Goal: Task Accomplishment & Management: Complete application form

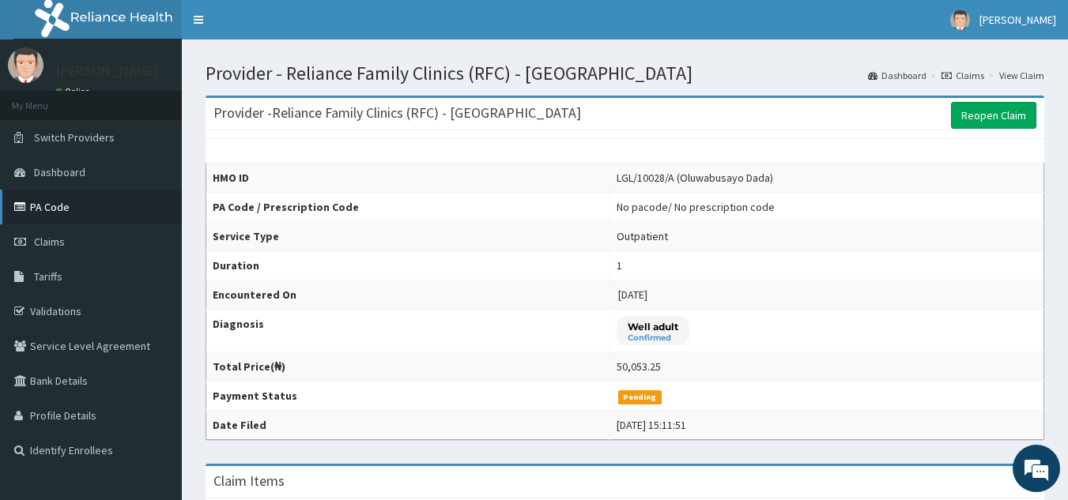
click at [55, 205] on link "PA Code" at bounding box center [91, 207] width 182 height 35
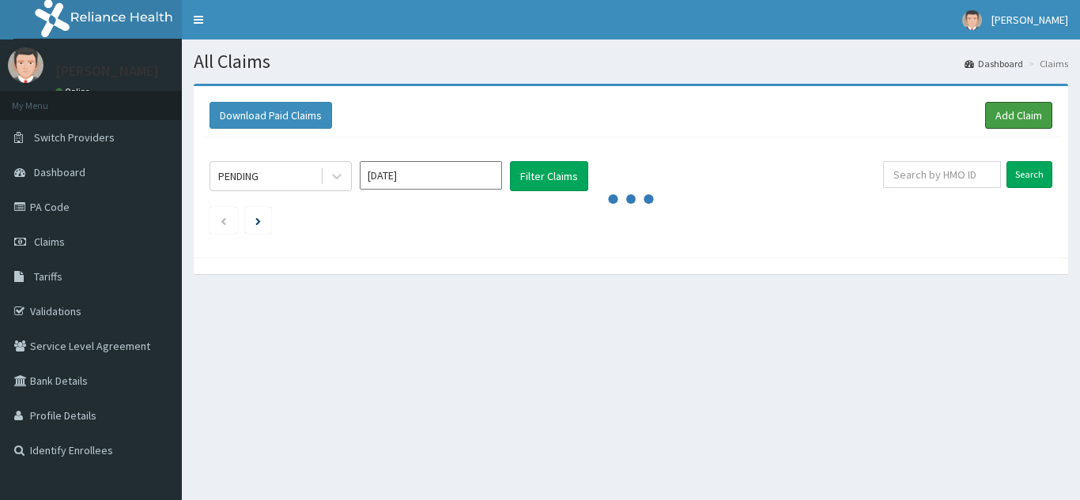
click at [998, 121] on link "Add Claim" at bounding box center [1018, 115] width 67 height 27
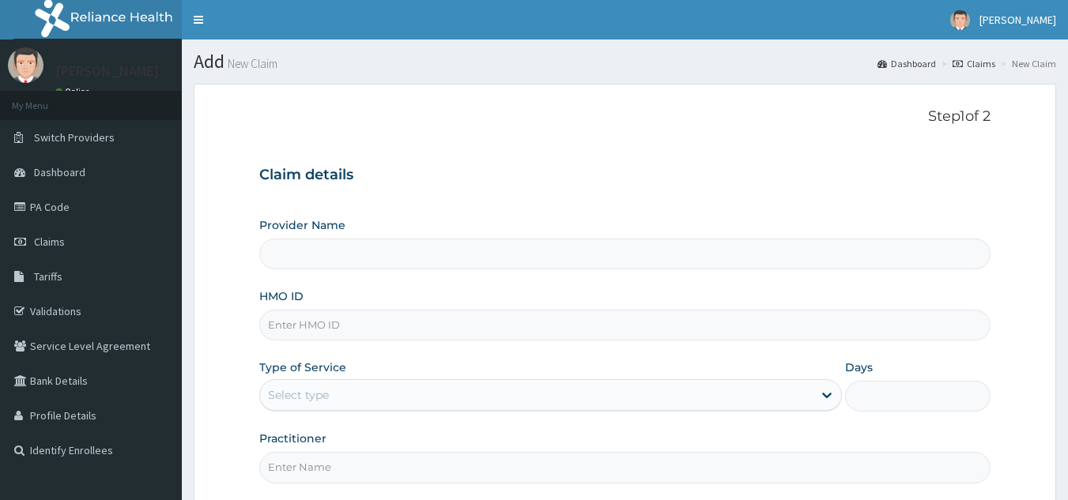
click at [449, 326] on input "HMO ID" at bounding box center [625, 325] width 732 height 31
paste input "BZD/10010/A"
type input "BZD/10010/A"
type input "Reliance Family Clinics (RFC) - [GEOGRAPHIC_DATA]"
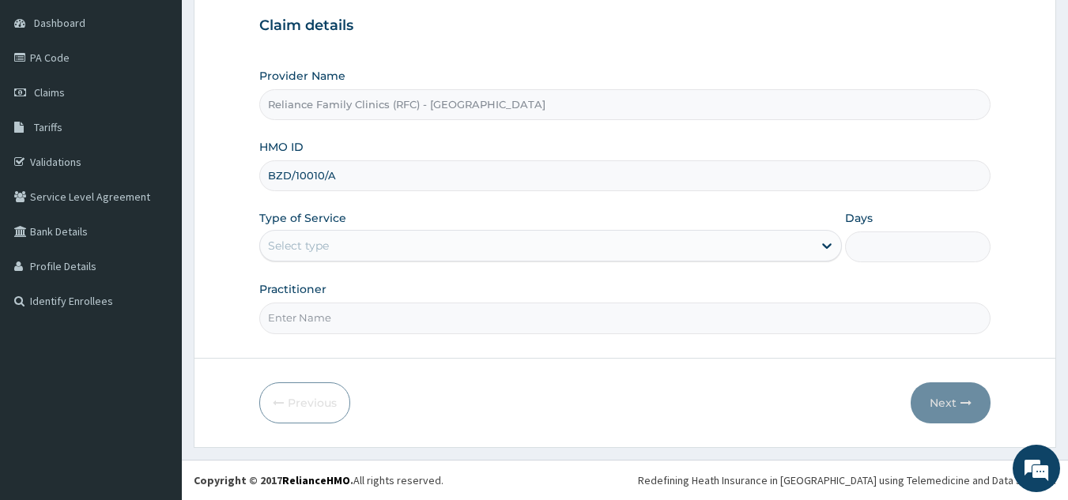
type input "BZD/10010/A"
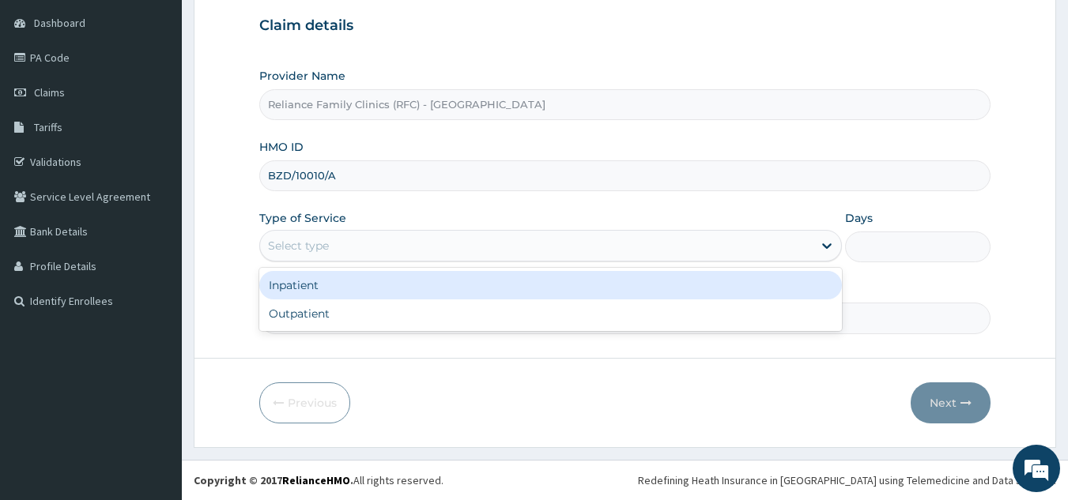
click at [425, 324] on div "Outpatient" at bounding box center [550, 314] width 583 height 28
type input "1"
click at [440, 314] on input "Practitioner" at bounding box center [625, 318] width 732 height 31
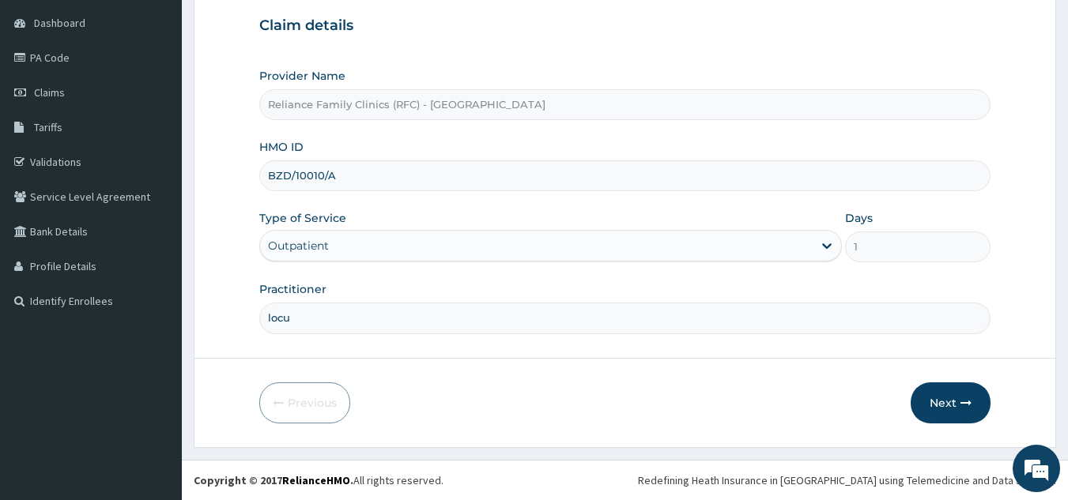
type input "locum"
click at [940, 406] on button "Next" at bounding box center [951, 403] width 80 height 41
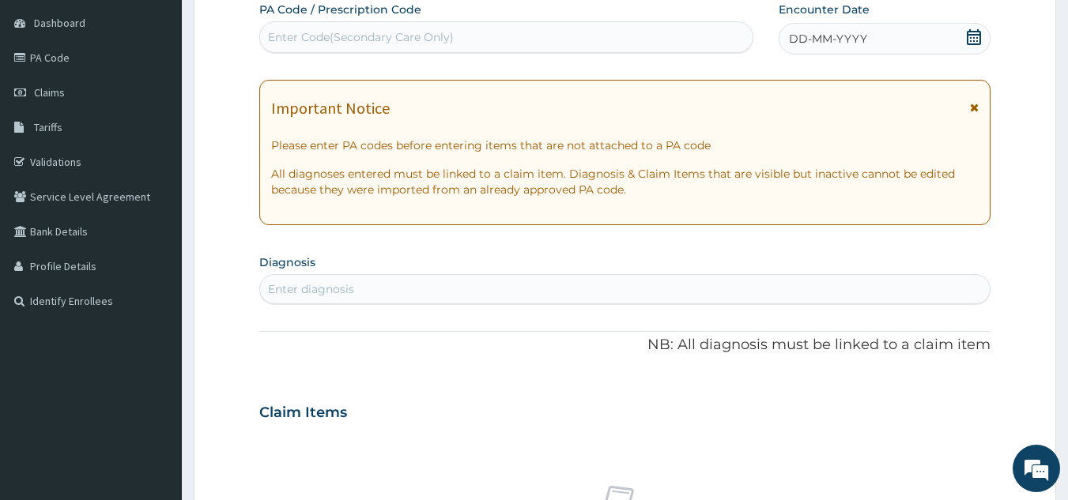
click at [870, 39] on div "DD-MM-YYYY" at bounding box center [885, 39] width 212 height 32
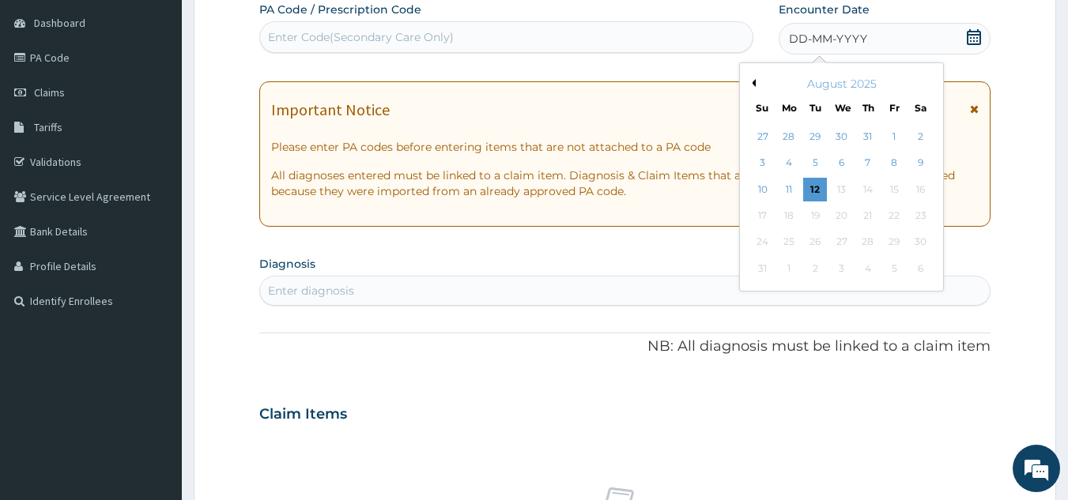
scroll to position [0, 0]
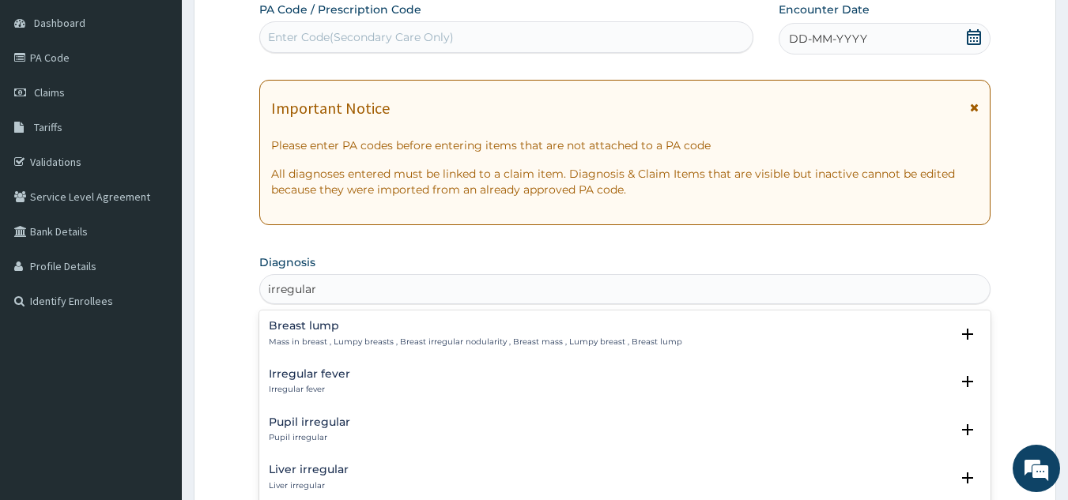
type input "irregular p"
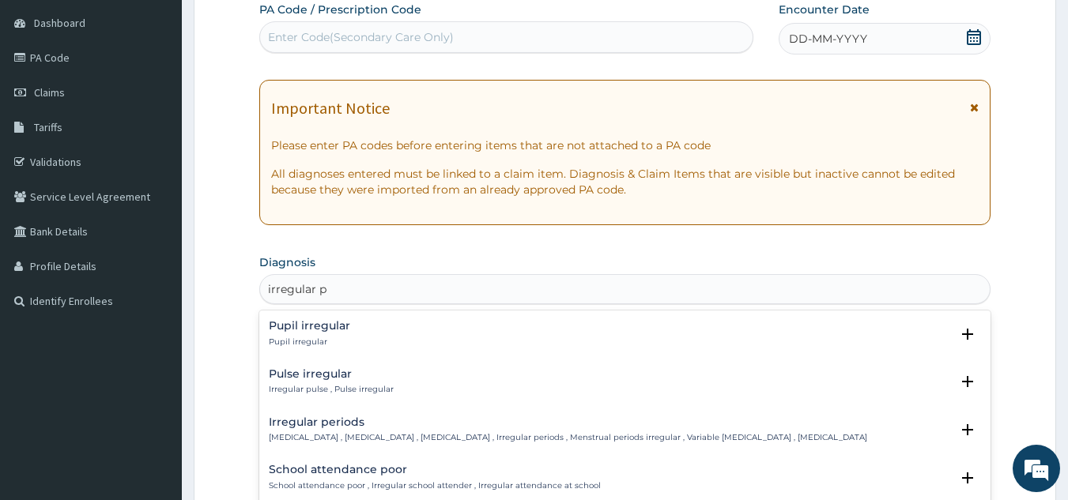
click at [439, 432] on p "Irregular menstrual cycle , Irregular menstrual bleeding , Irregular menstruati…" at bounding box center [568, 437] width 598 height 11
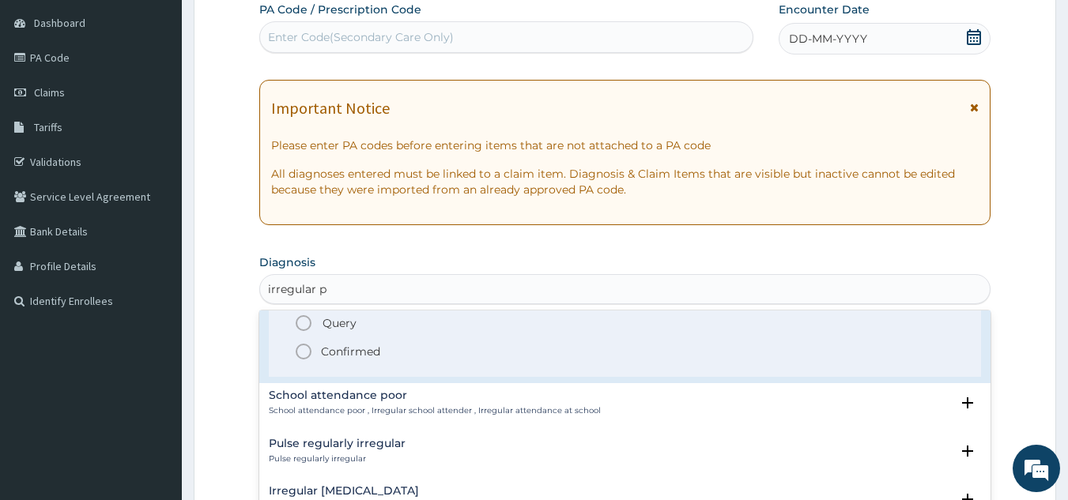
scroll to position [182, 0]
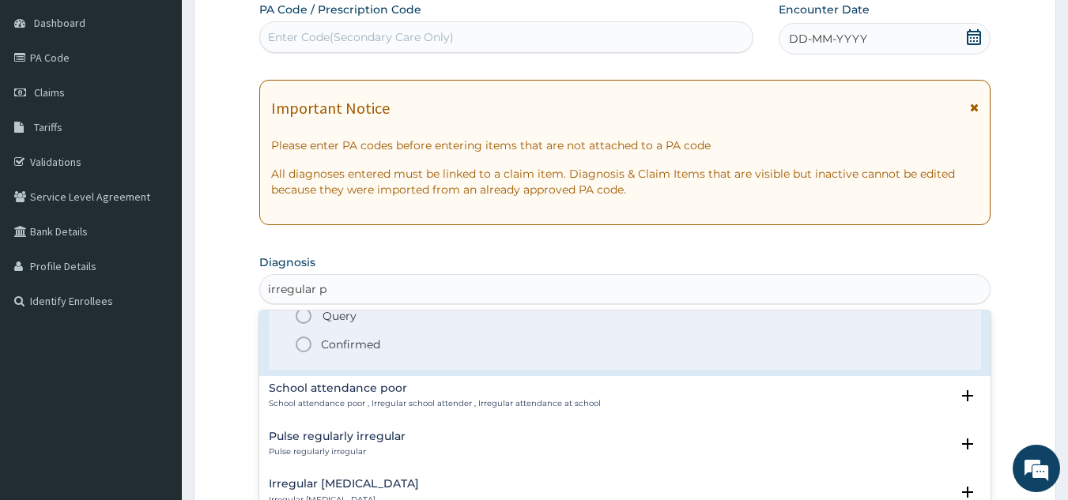
click at [380, 354] on span "Confirmed" at bounding box center [626, 344] width 664 height 19
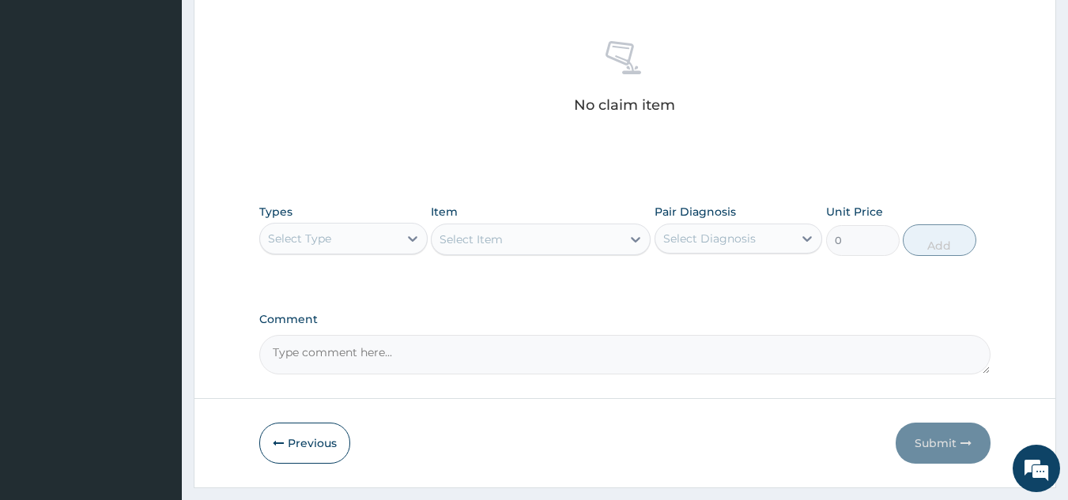
scroll to position [640, 0]
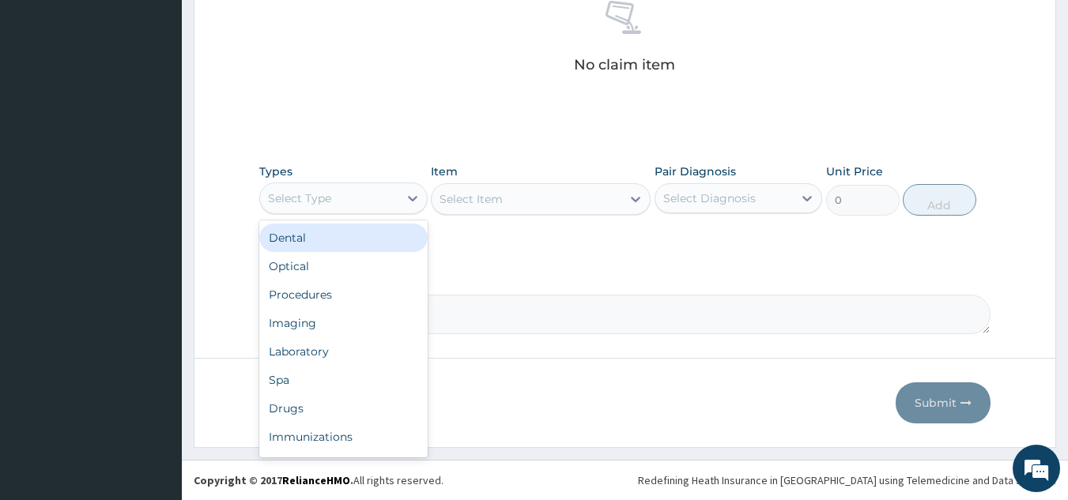
click at [367, 300] on div "Procedures" at bounding box center [343, 295] width 168 height 28
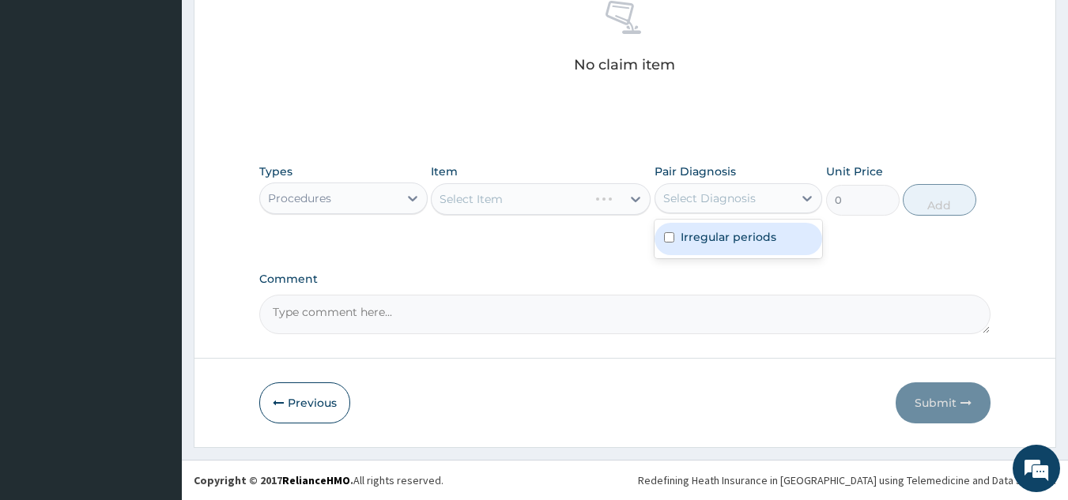
click at [730, 244] on label "Irregular periods" at bounding box center [729, 237] width 96 height 16
checkbox input "true"
click at [544, 194] on div "Select Item" at bounding box center [541, 199] width 220 height 32
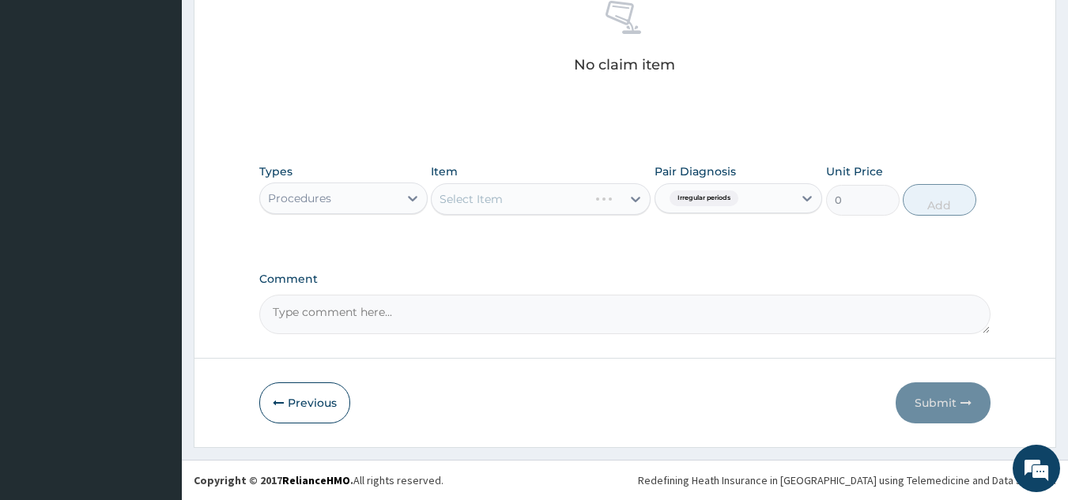
click at [549, 207] on div "Select Item" at bounding box center [541, 199] width 220 height 32
click at [539, 197] on div "Select Item" at bounding box center [541, 199] width 220 height 32
click at [560, 196] on div "Select Item" at bounding box center [541, 199] width 220 height 32
click at [576, 215] on div "Item Select Item" at bounding box center [541, 190] width 220 height 52
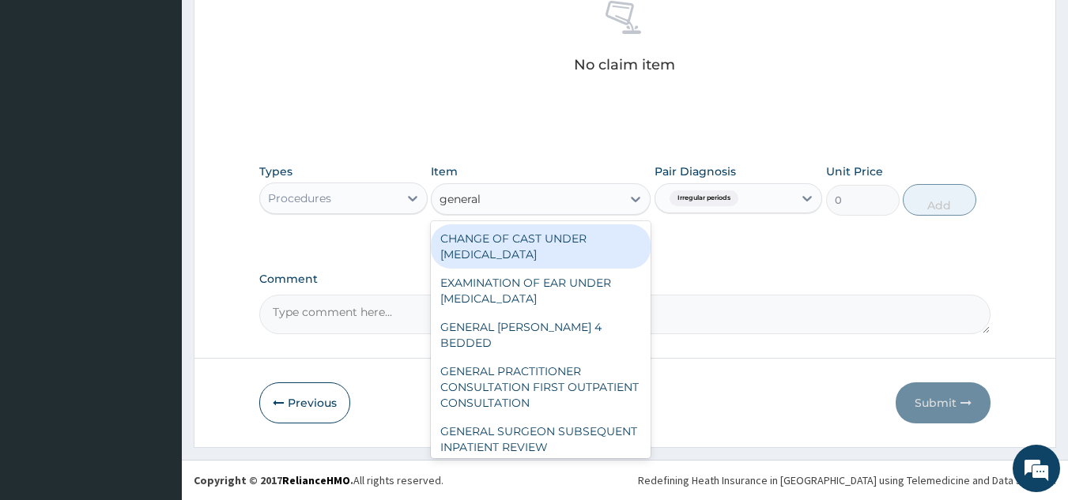
type input "general p"
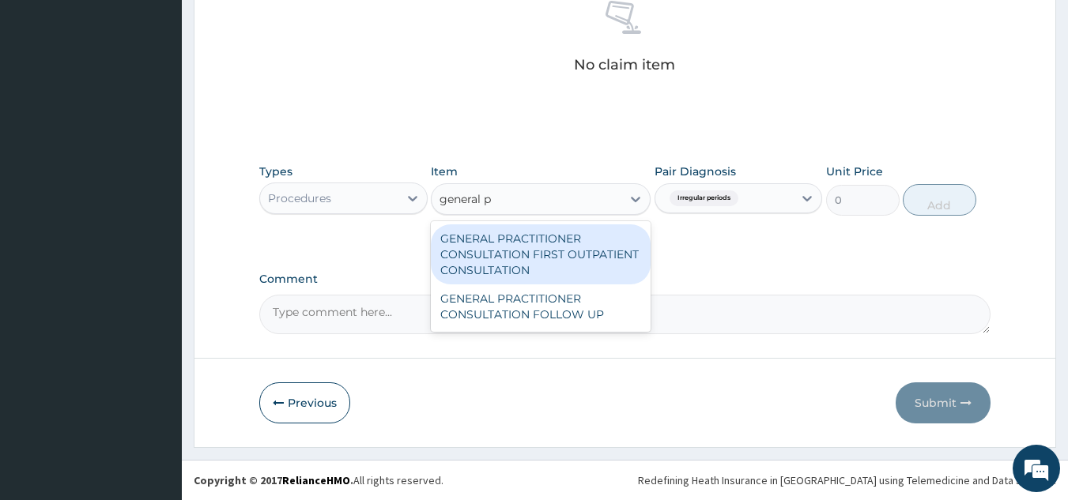
click at [562, 263] on div "GENERAL PRACTITIONER CONSULTATION FIRST OUTPATIENT CONSULTATION" at bounding box center [541, 255] width 220 height 60
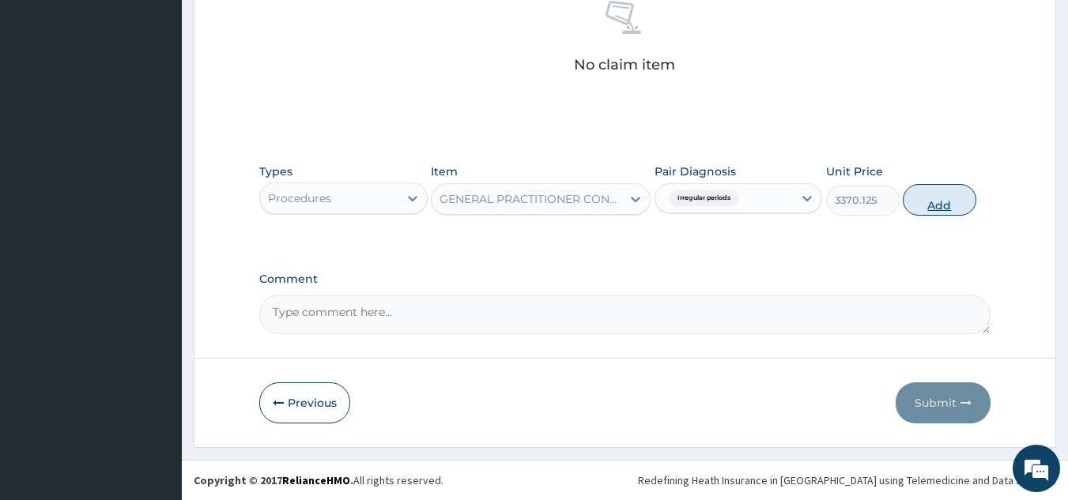
click at [937, 198] on button "Add" at bounding box center [940, 200] width 74 height 32
type input "0"
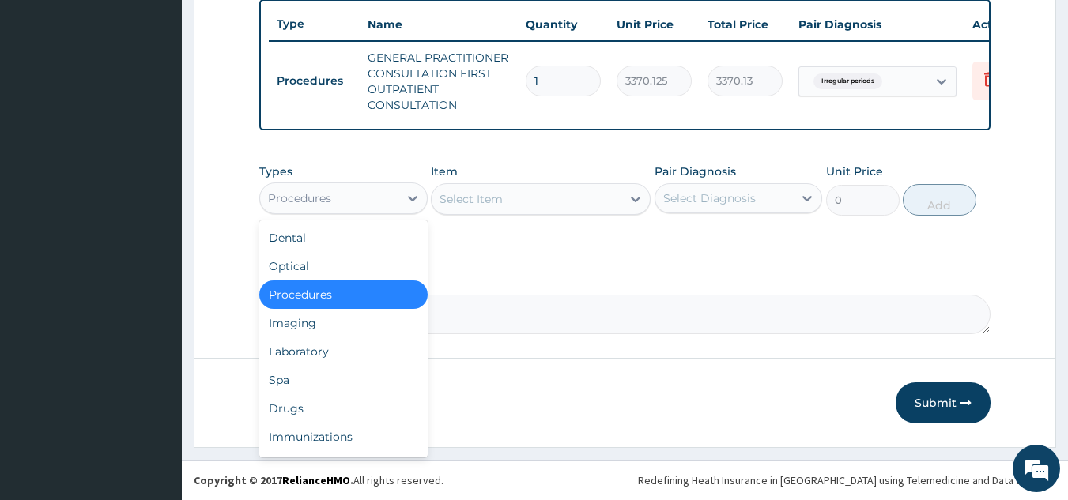
click at [363, 362] on div "Laboratory" at bounding box center [343, 352] width 168 height 28
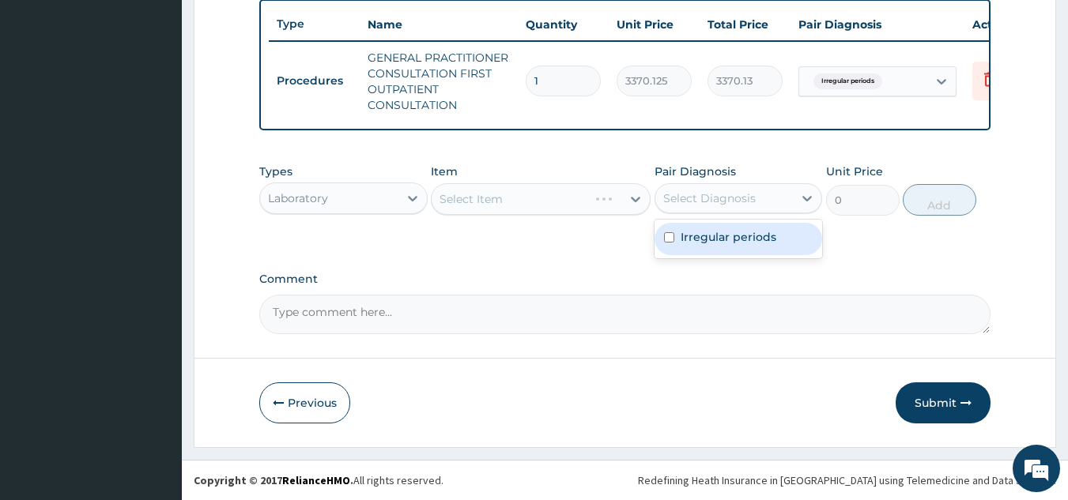
click at [737, 240] on label "Irregular periods" at bounding box center [729, 237] width 96 height 16
checkbox input "true"
click at [555, 194] on div "Select Item" at bounding box center [541, 199] width 220 height 32
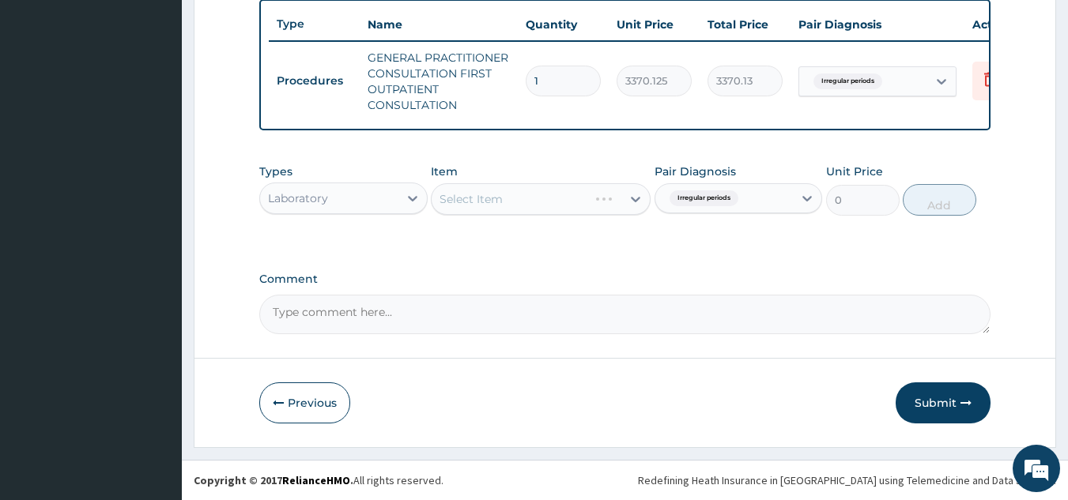
click at [538, 204] on div "Select Item" at bounding box center [541, 199] width 220 height 32
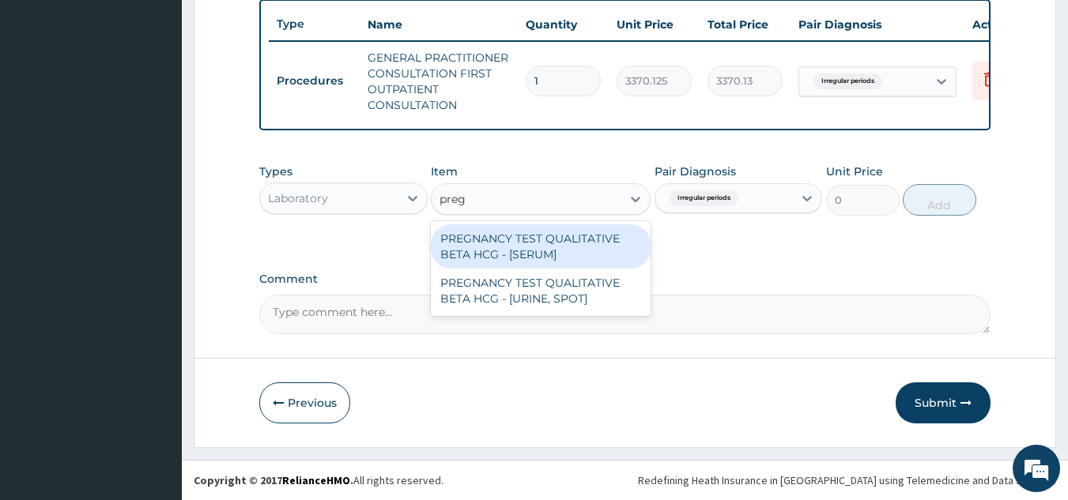
type input "pregn"
click at [586, 240] on div "PREGNANCY TEST QUALITATIVE BETA HCG - [SERUM]" at bounding box center [541, 247] width 220 height 44
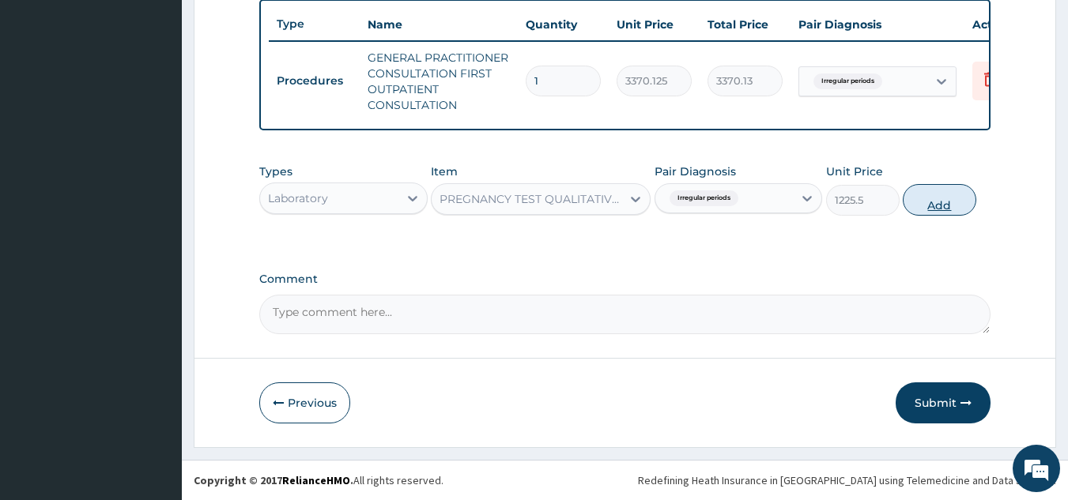
click at [926, 206] on button "Add" at bounding box center [940, 200] width 74 height 32
type input "0"
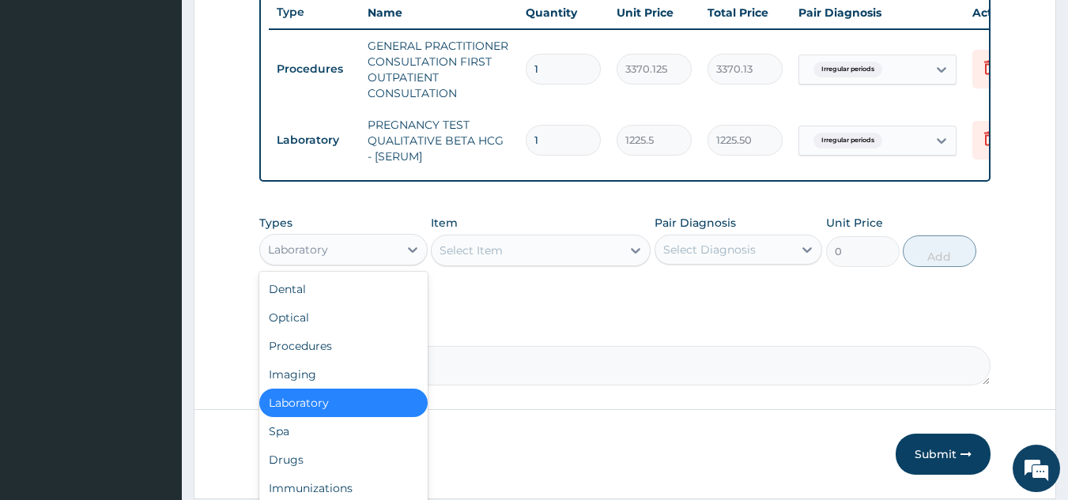
click at [339, 464] on div "Drugs" at bounding box center [343, 460] width 168 height 28
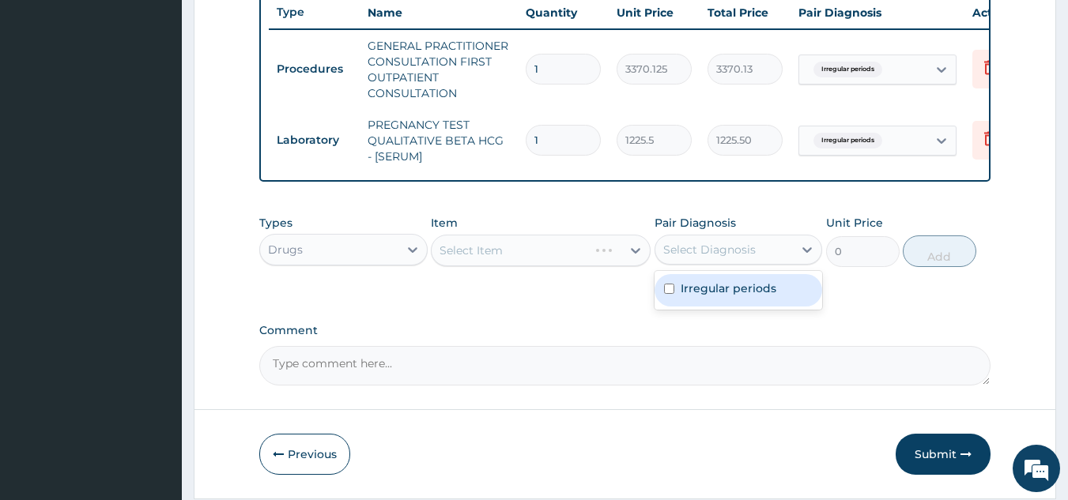
click at [714, 296] on label "Irregular periods" at bounding box center [729, 289] width 96 height 16
checkbox input "true"
click at [538, 263] on div "Select Item" at bounding box center [541, 251] width 220 height 32
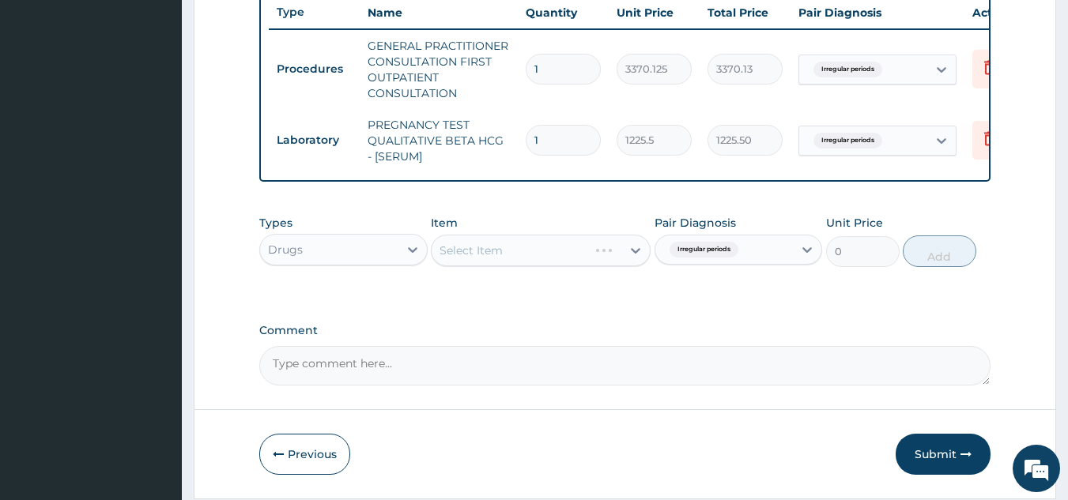
click at [549, 275] on div "Types Drugs Item Select Item Pair Diagnosis Irregular periods Unit Price 0 Add" at bounding box center [625, 241] width 732 height 68
click at [541, 266] on div "Select Item" at bounding box center [541, 251] width 220 height 32
click at [565, 266] on div "Select Item" at bounding box center [541, 251] width 220 height 32
click at [568, 261] on div "Select Item" at bounding box center [541, 251] width 220 height 32
click at [572, 250] on div "Select Item" at bounding box center [541, 251] width 220 height 32
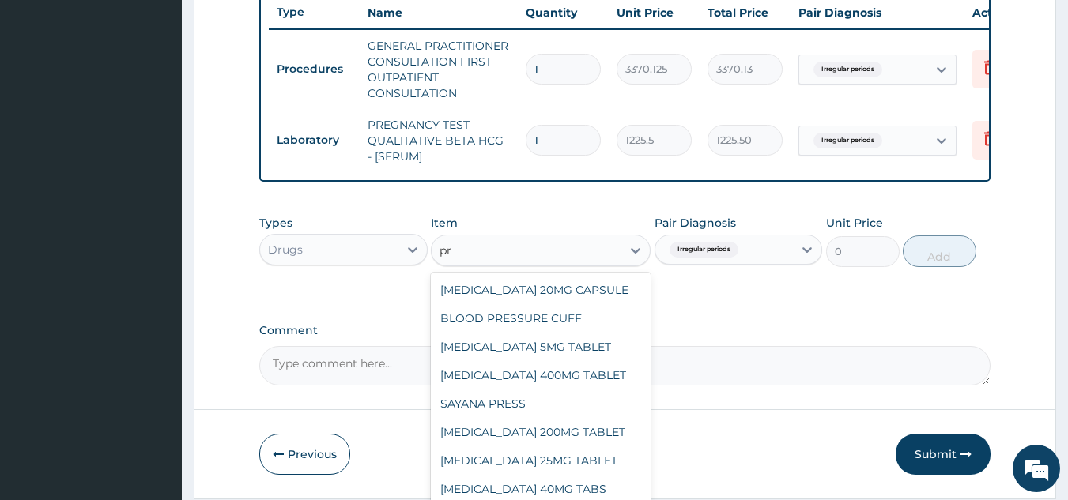
type input "p"
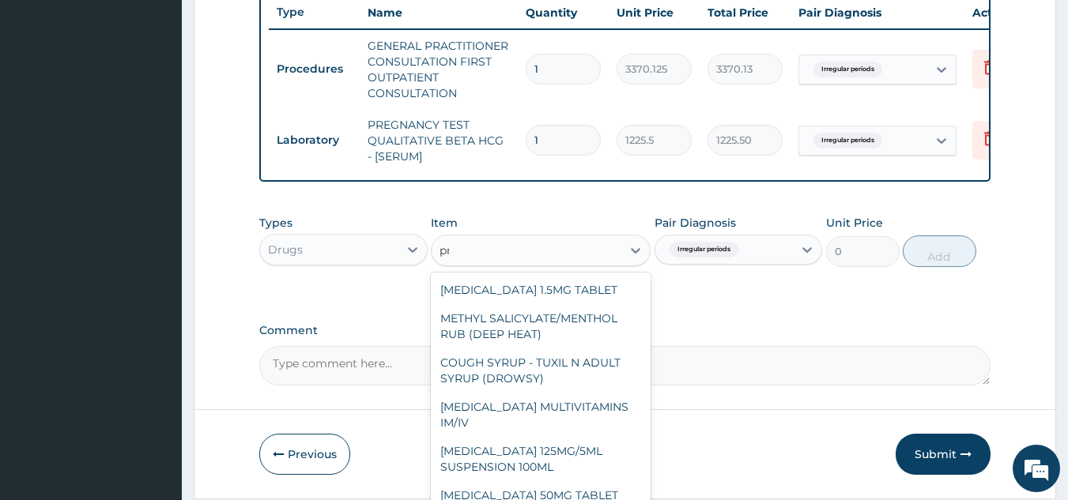
type input "p"
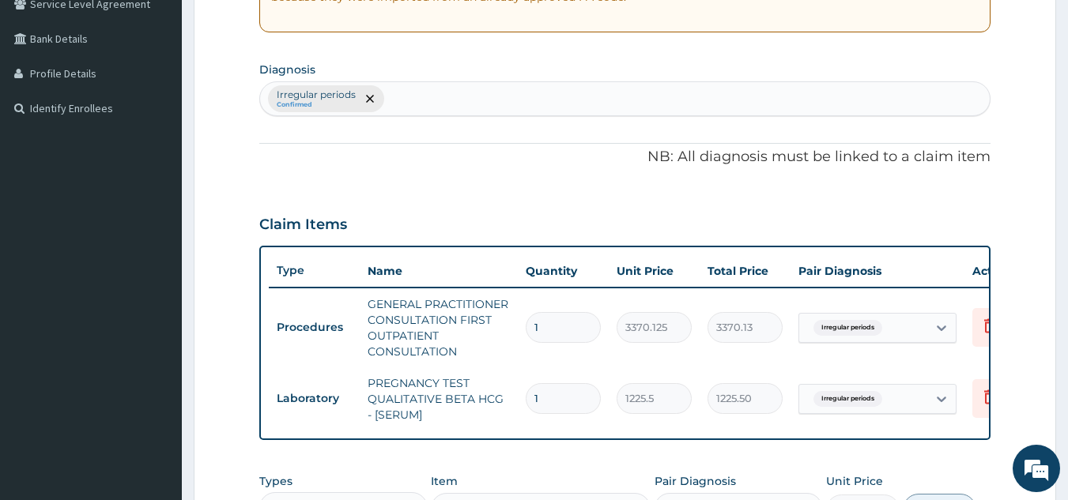
scroll to position [664, 0]
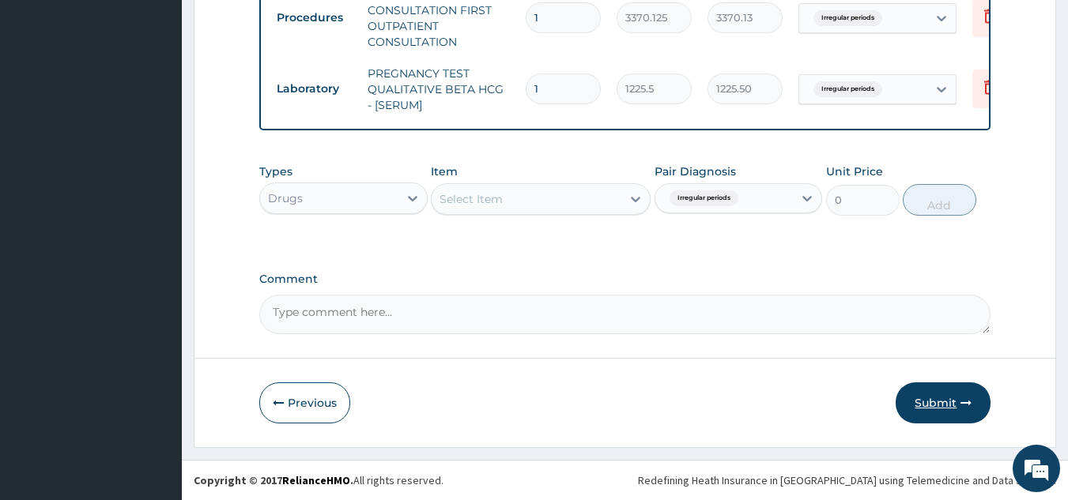
click at [956, 402] on button "Submit" at bounding box center [943, 403] width 95 height 41
click at [937, 395] on button "Submit" at bounding box center [943, 403] width 95 height 41
click at [945, 414] on button "Submit" at bounding box center [943, 403] width 95 height 41
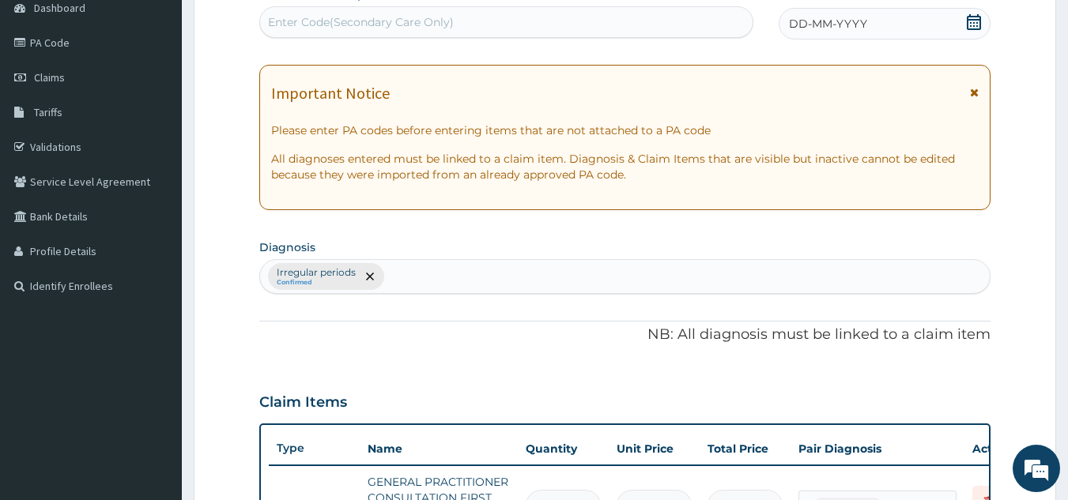
scroll to position [0, 0]
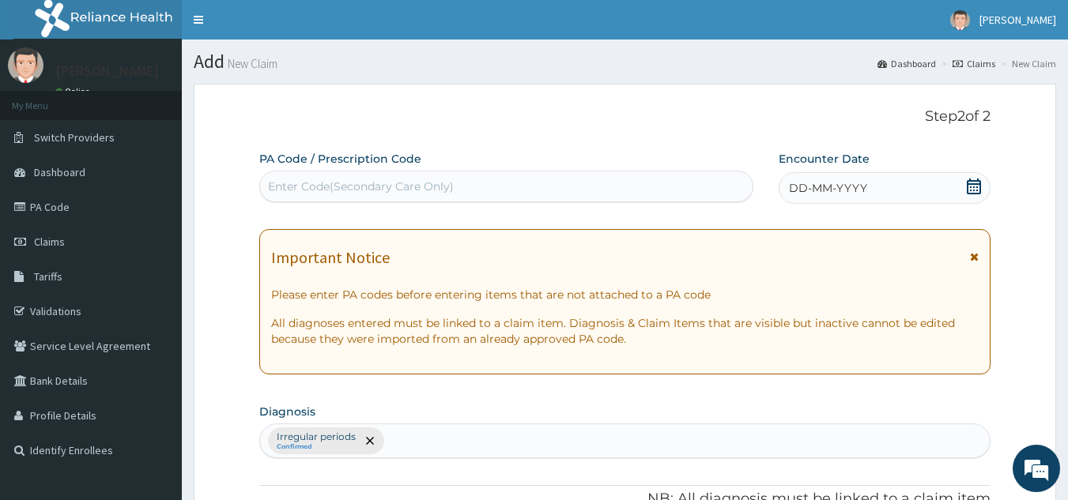
click at [893, 188] on div "DD-MM-YYYY" at bounding box center [885, 188] width 212 height 32
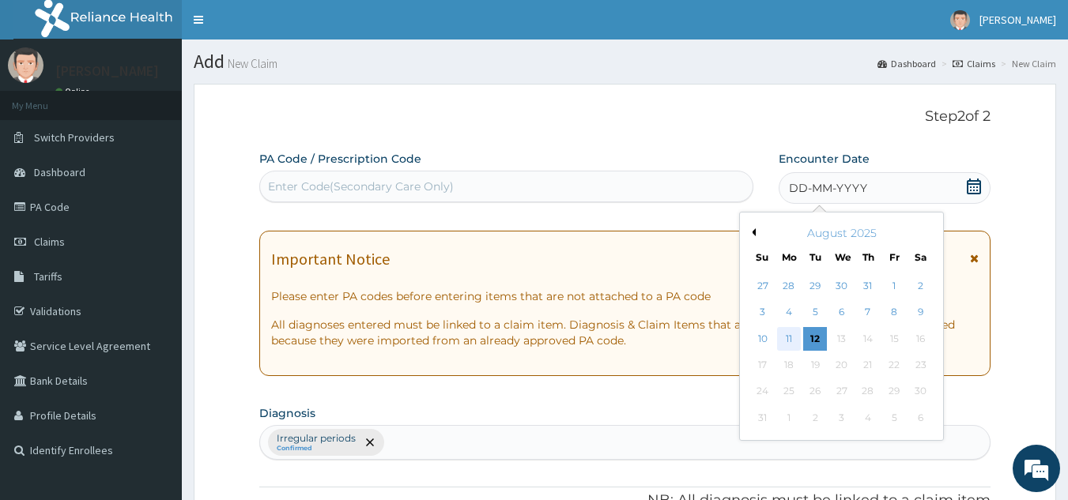
click at [789, 338] on div "11" at bounding box center [789, 339] width 24 height 24
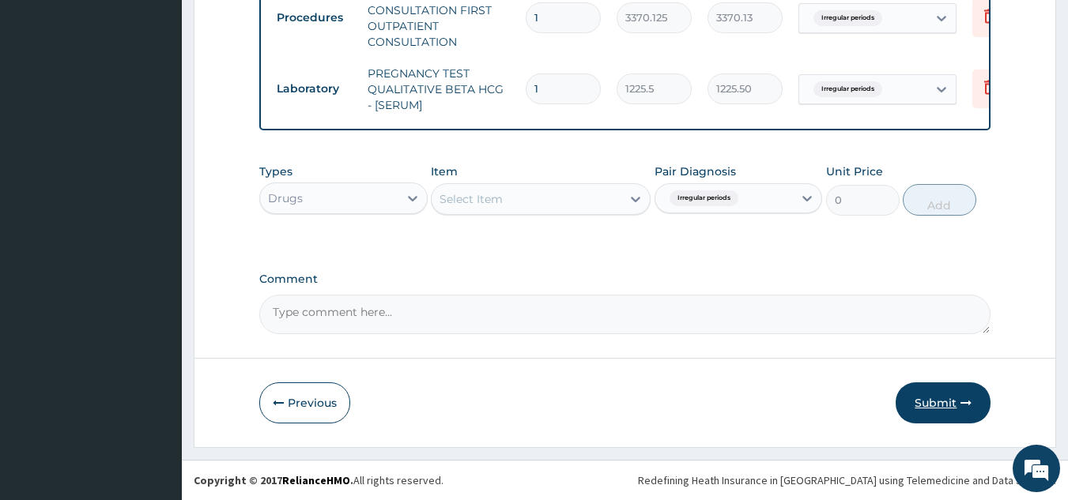
click at [927, 398] on button "Submit" at bounding box center [943, 403] width 95 height 41
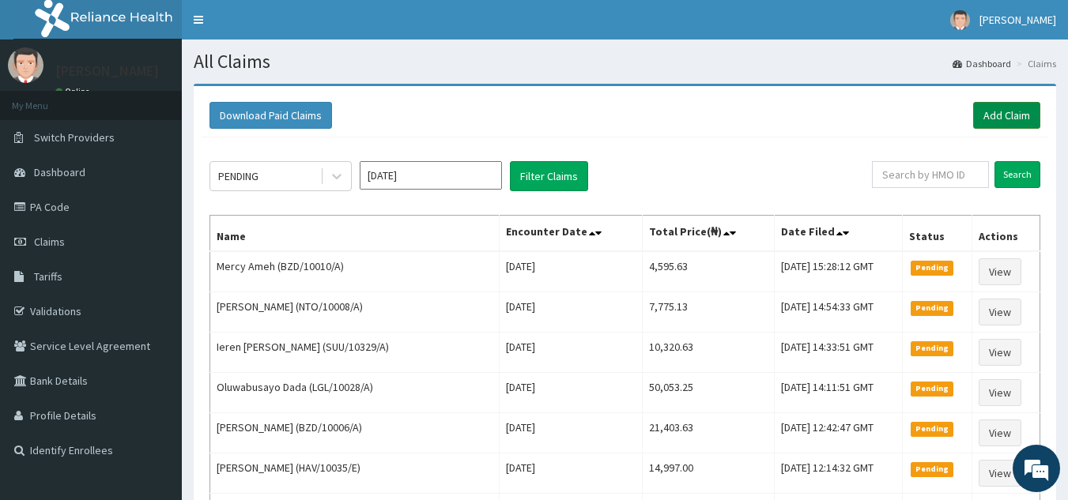
click at [1014, 120] on link "Add Claim" at bounding box center [1006, 115] width 67 height 27
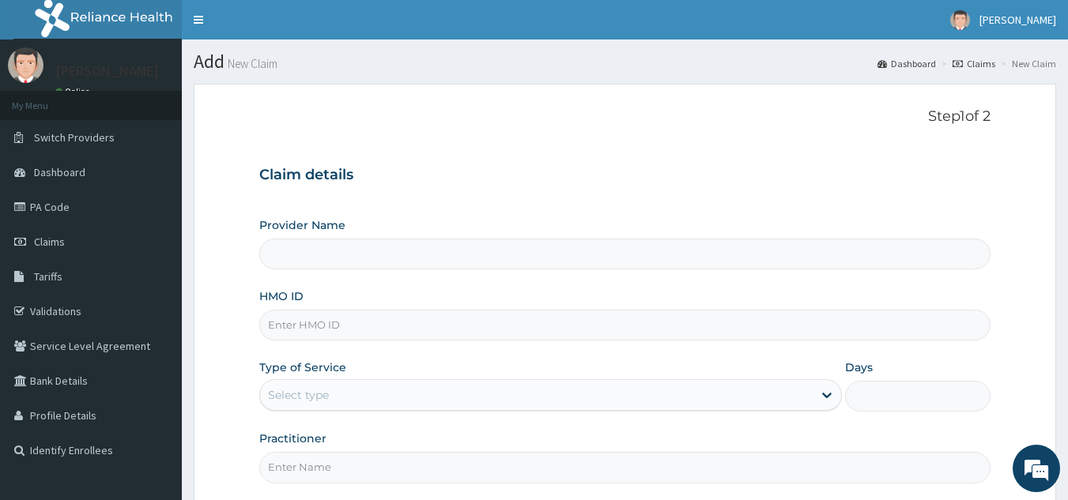
type input "Reliance Family Clinics (RFC) - [GEOGRAPHIC_DATA]"
click at [507, 323] on input "HMO ID" at bounding box center [625, 325] width 732 height 31
paste input "TNN/10038/A"
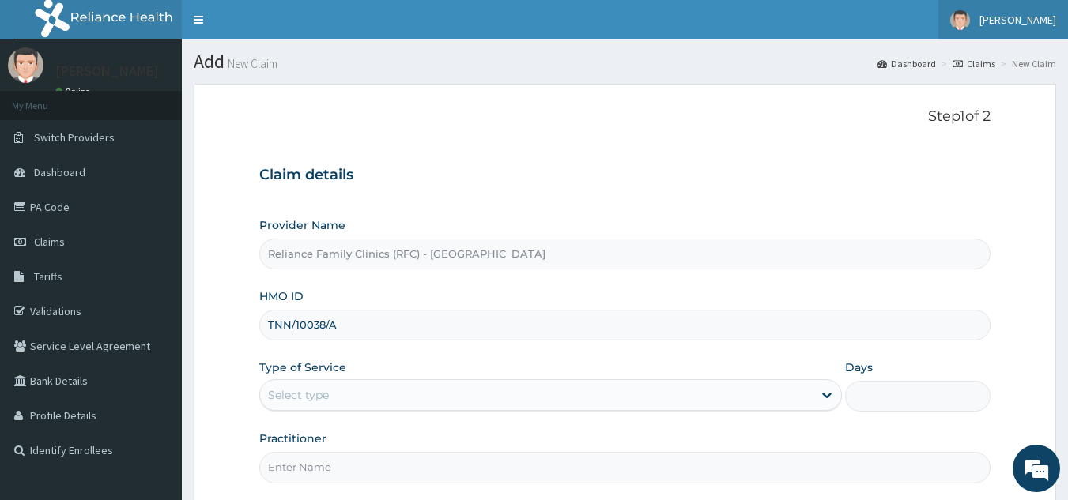
type input "TNN/10038/A"
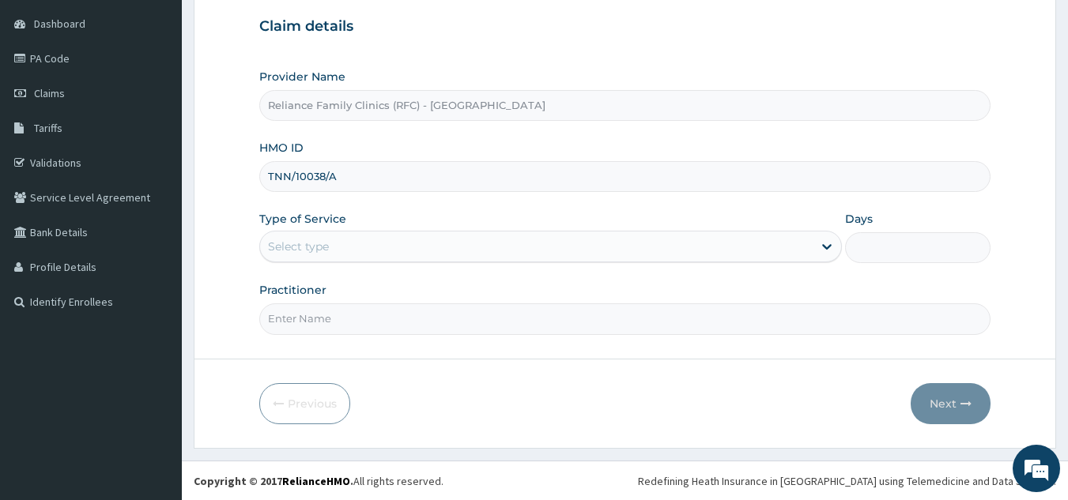
scroll to position [149, 0]
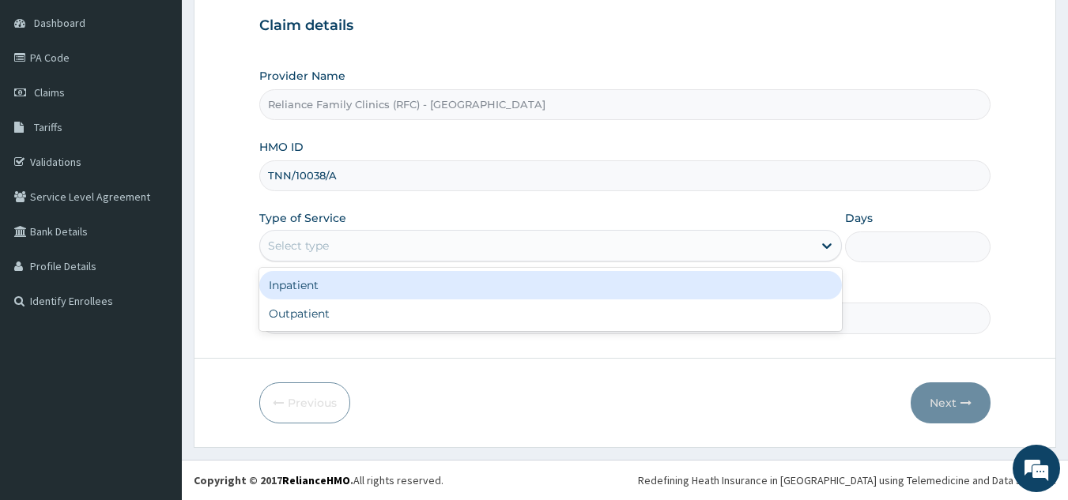
click at [495, 316] on div "Outpatient" at bounding box center [550, 314] width 583 height 28
type input "1"
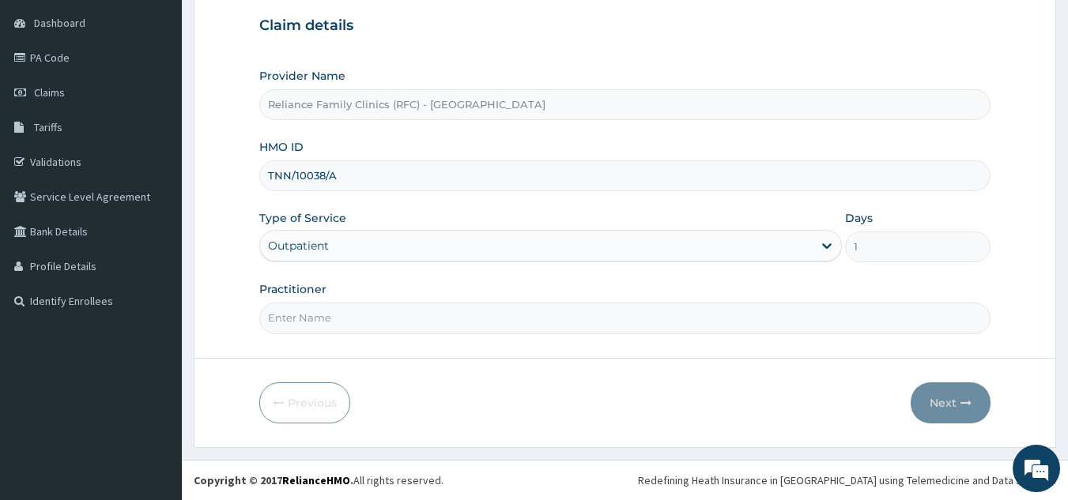
click at [526, 322] on input "Practitioner" at bounding box center [625, 318] width 732 height 31
type input "locum"
click at [926, 386] on button "Next" at bounding box center [951, 403] width 80 height 41
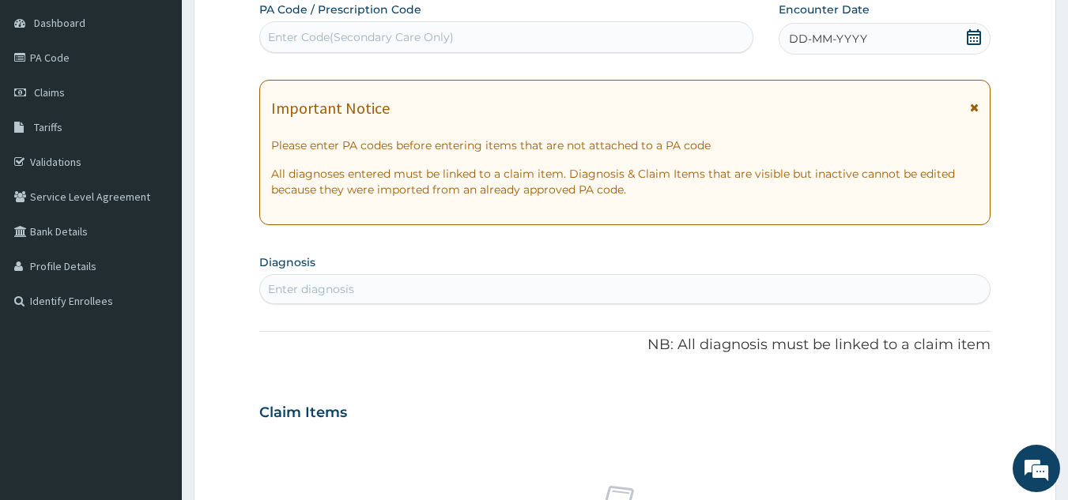
click at [849, 28] on div "DD-MM-YYYY" at bounding box center [885, 39] width 212 height 32
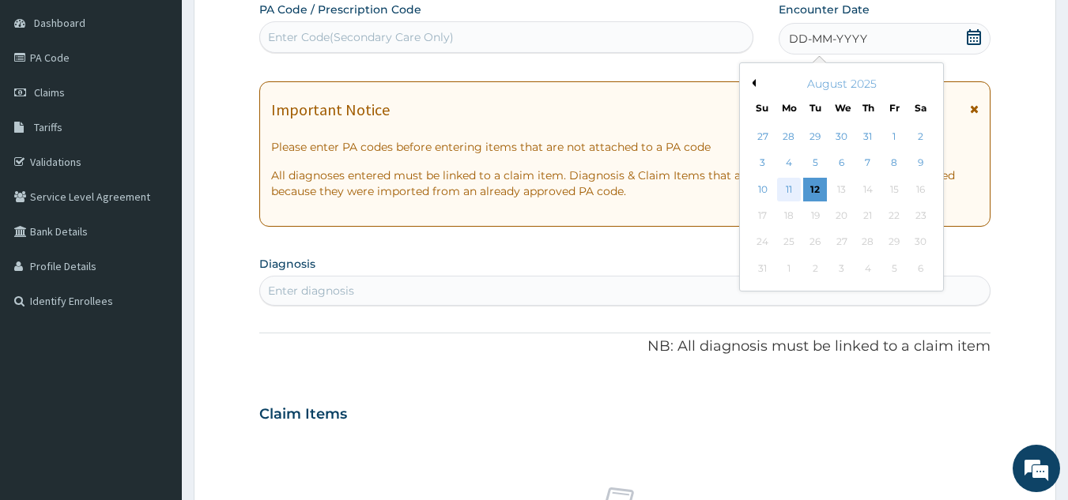
click at [789, 189] on div "11" at bounding box center [789, 190] width 24 height 24
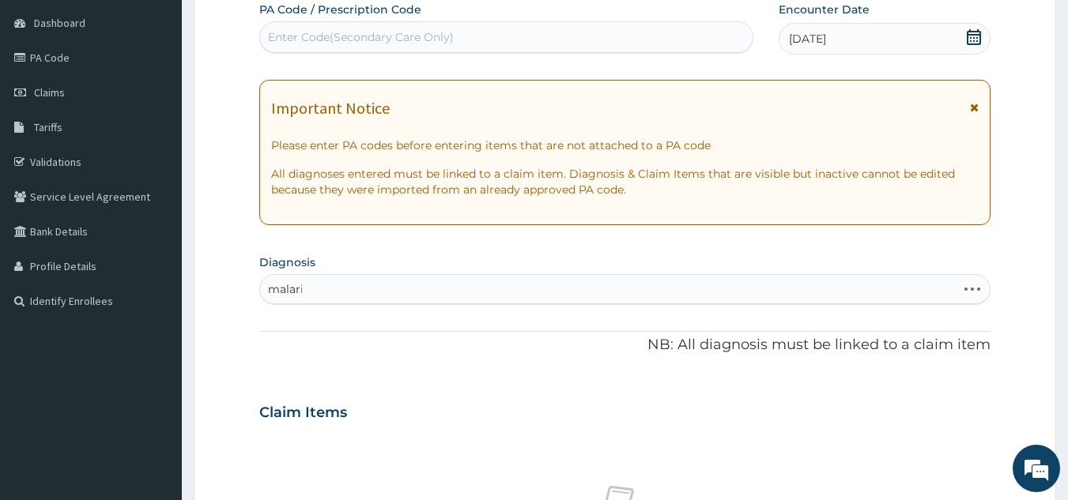
type input "malaria"
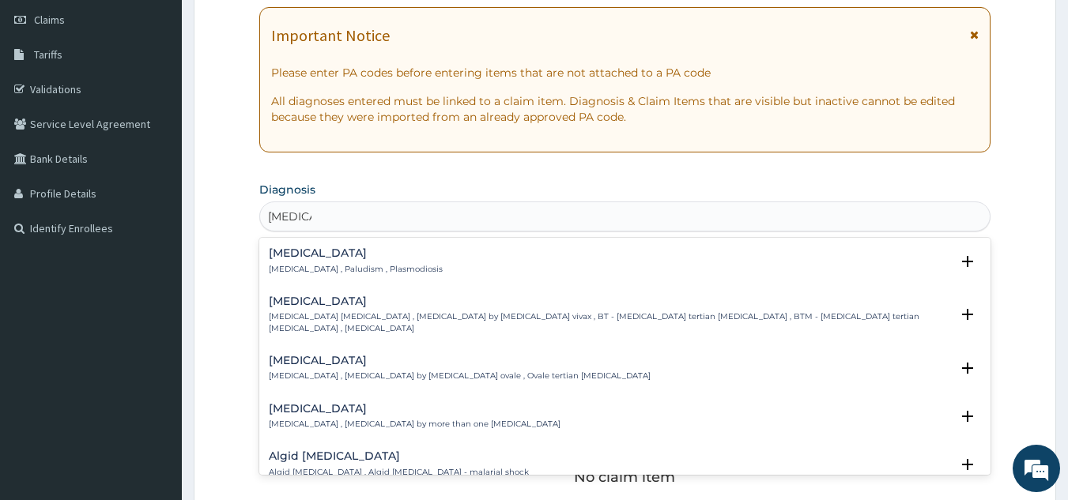
scroll to position [229, 0]
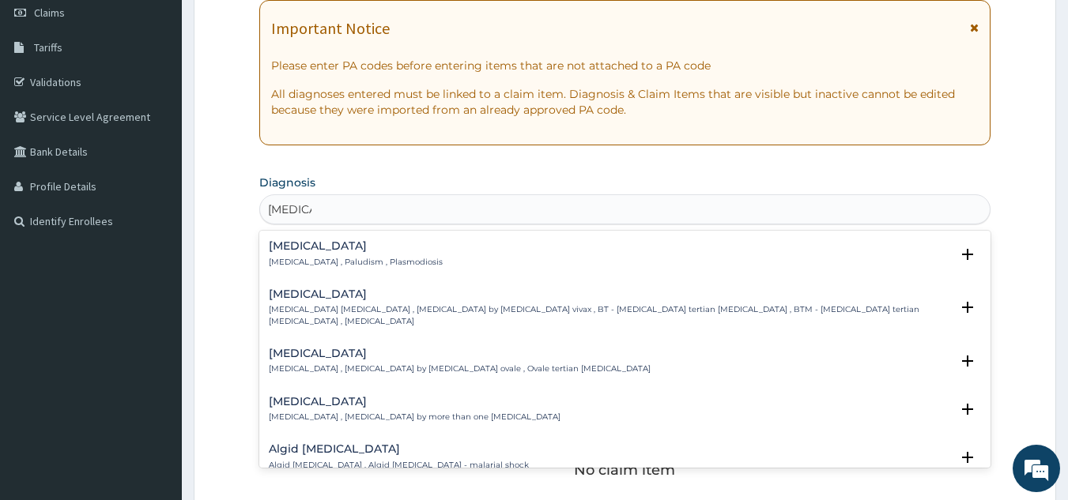
click at [385, 258] on p "Malaria , Paludism , Plasmodiosis" at bounding box center [356, 262] width 174 height 11
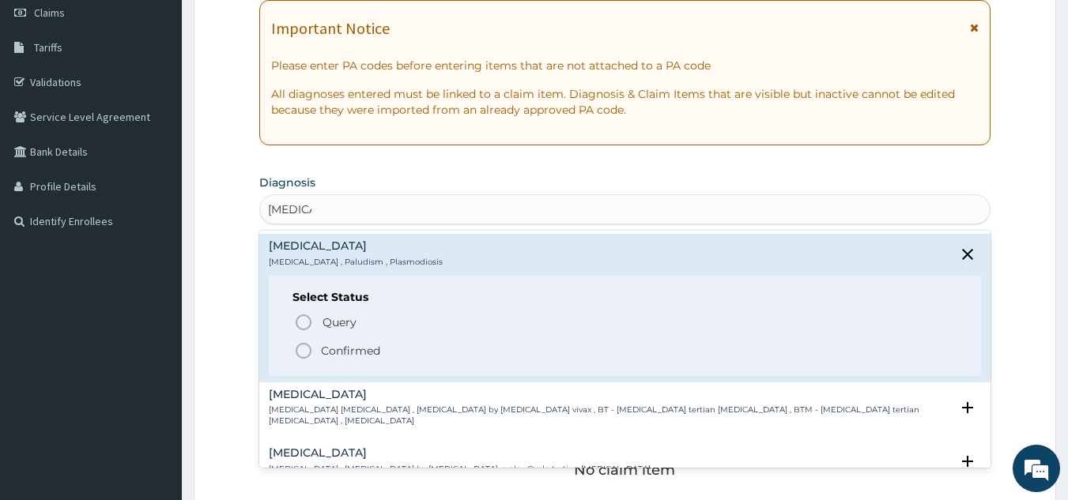
click at [379, 354] on p "Confirmed" at bounding box center [350, 351] width 59 height 16
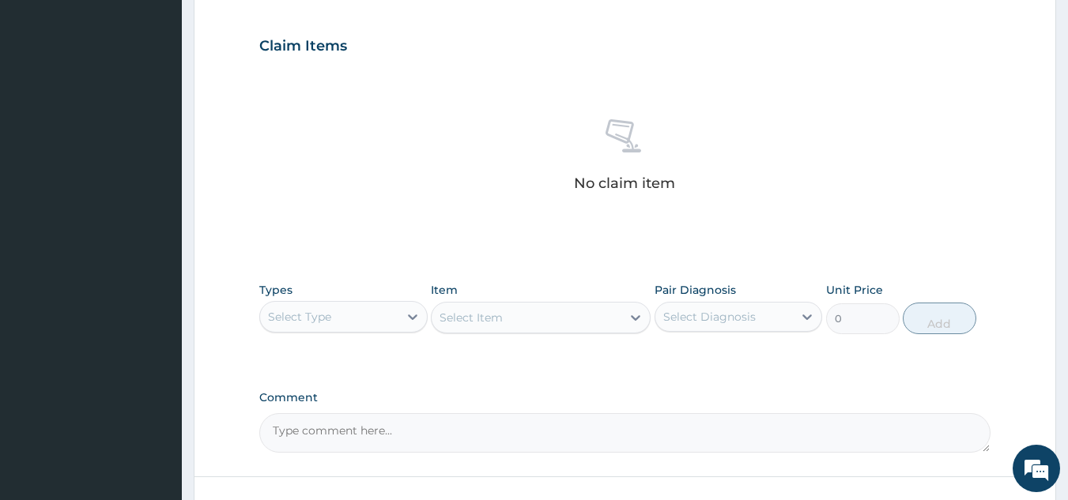
scroll to position [640, 0]
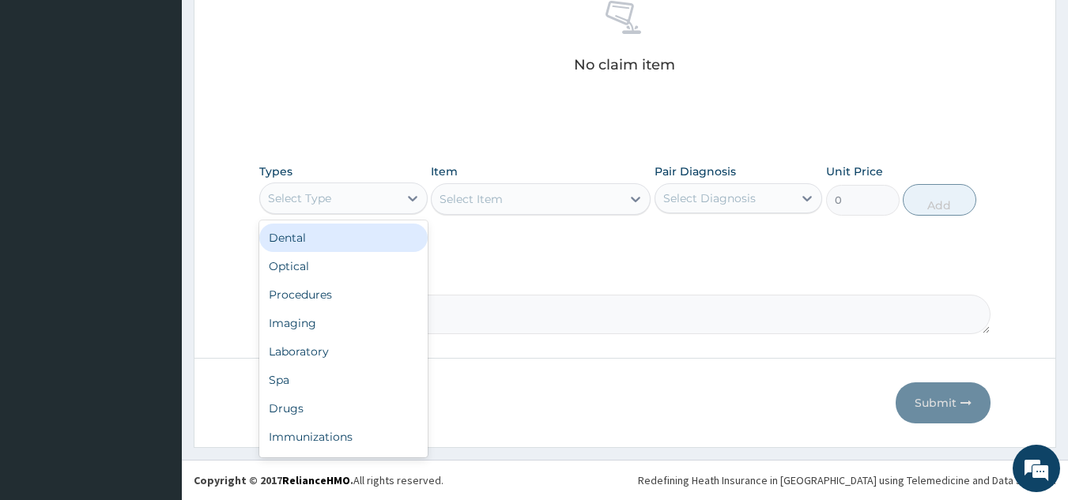
click at [376, 298] on div "Procedures" at bounding box center [343, 295] width 168 height 28
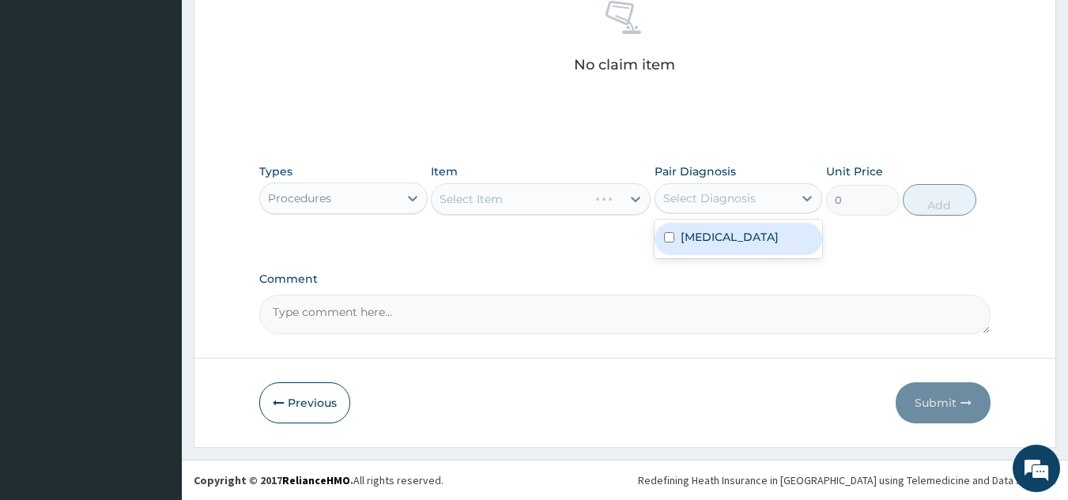
click at [742, 233] on div "Malaria" at bounding box center [739, 239] width 168 height 32
checkbox input "true"
click at [560, 191] on div "Select Item" at bounding box center [541, 199] width 220 height 32
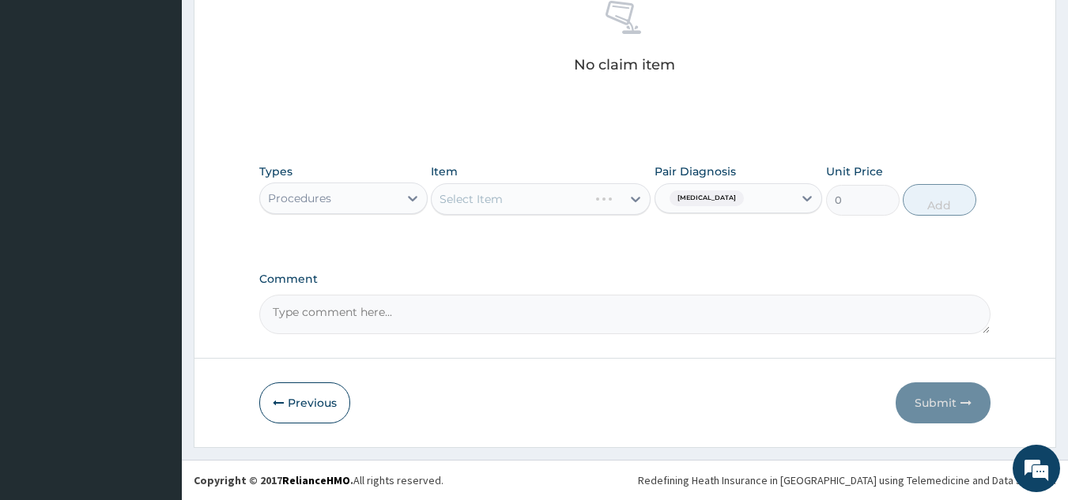
click at [575, 210] on div "Select Item" at bounding box center [541, 199] width 220 height 32
click at [573, 202] on div "Select Item" at bounding box center [541, 199] width 220 height 32
click at [552, 227] on div "Types Procedures Item Select Item Pair Diagnosis Malaria Unit Price 0 Add" at bounding box center [625, 202] width 732 height 92
click at [559, 206] on div "Select Item" at bounding box center [541, 199] width 220 height 32
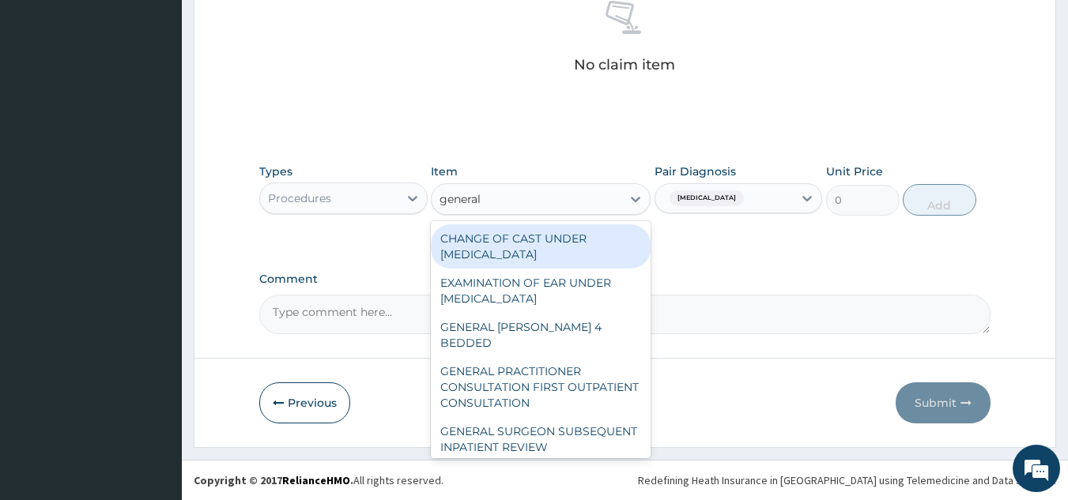
type input "general p"
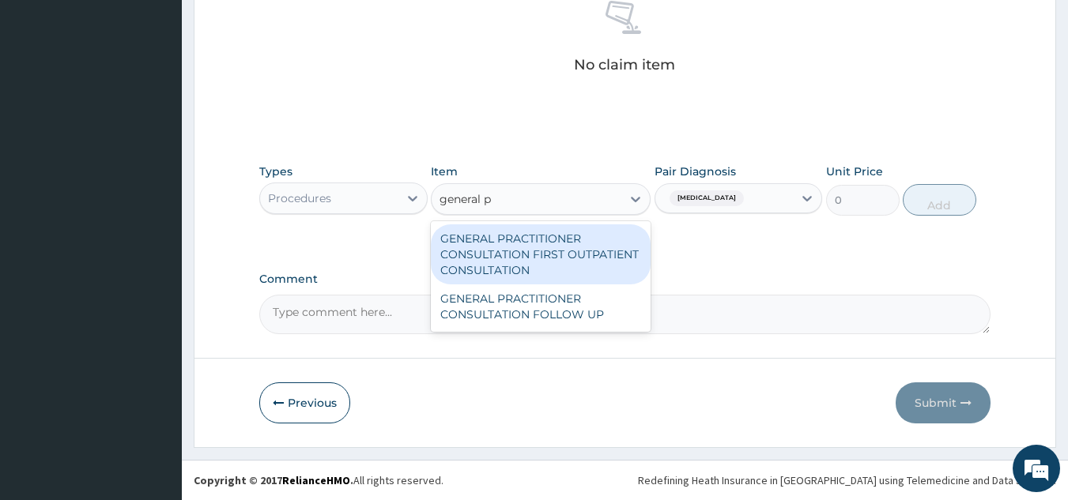
click at [570, 264] on div "GENERAL PRACTITIONER CONSULTATION FIRST OUTPATIENT CONSULTATION" at bounding box center [541, 255] width 220 height 60
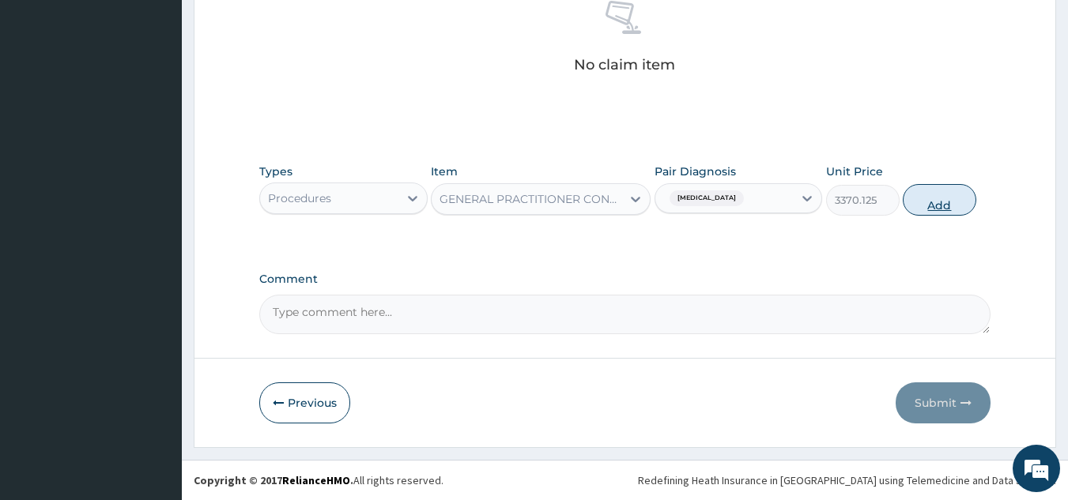
click at [948, 207] on button "Add" at bounding box center [940, 200] width 74 height 32
type input "0"
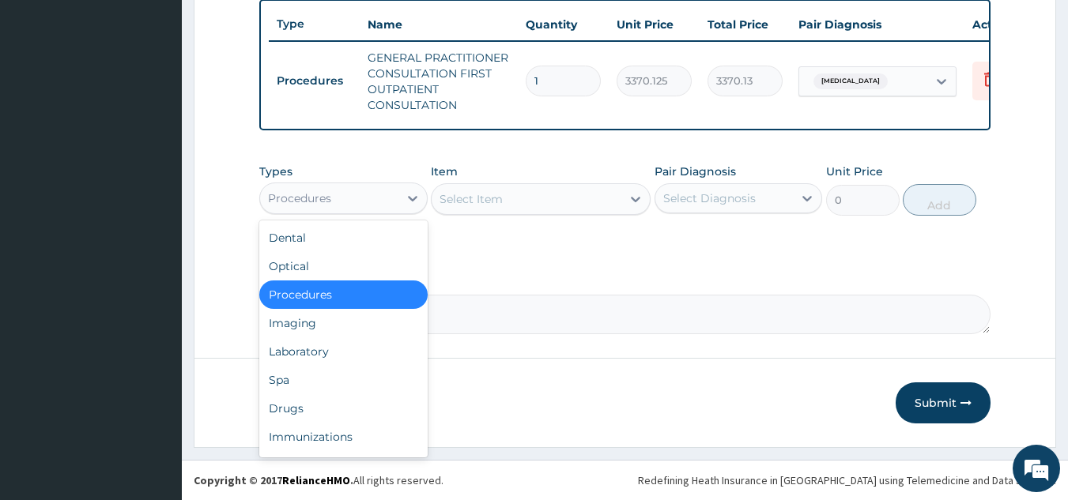
click at [364, 355] on div "Laboratory" at bounding box center [343, 352] width 168 height 28
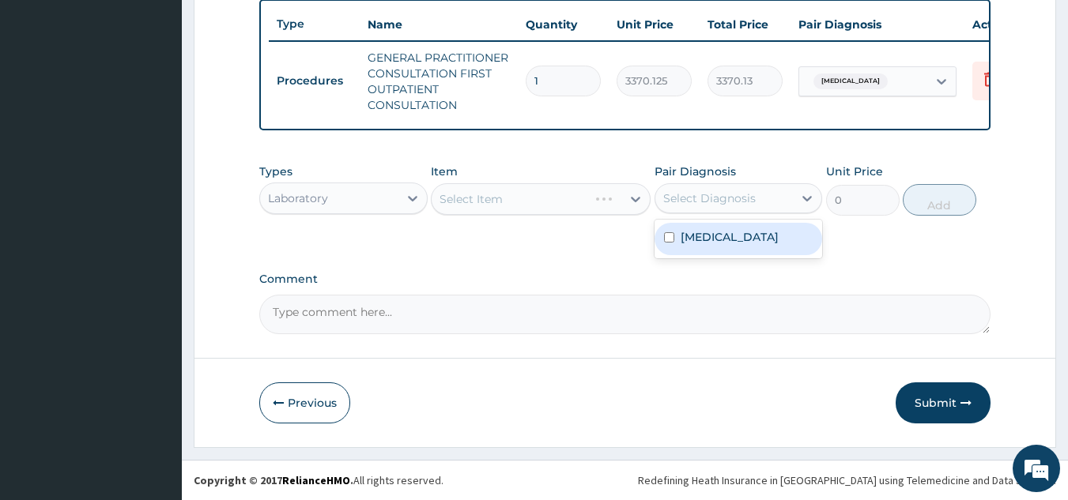
click at [725, 249] on div "Malaria" at bounding box center [739, 239] width 168 height 32
checkbox input "true"
click at [557, 184] on div "Select Item" at bounding box center [541, 199] width 220 height 32
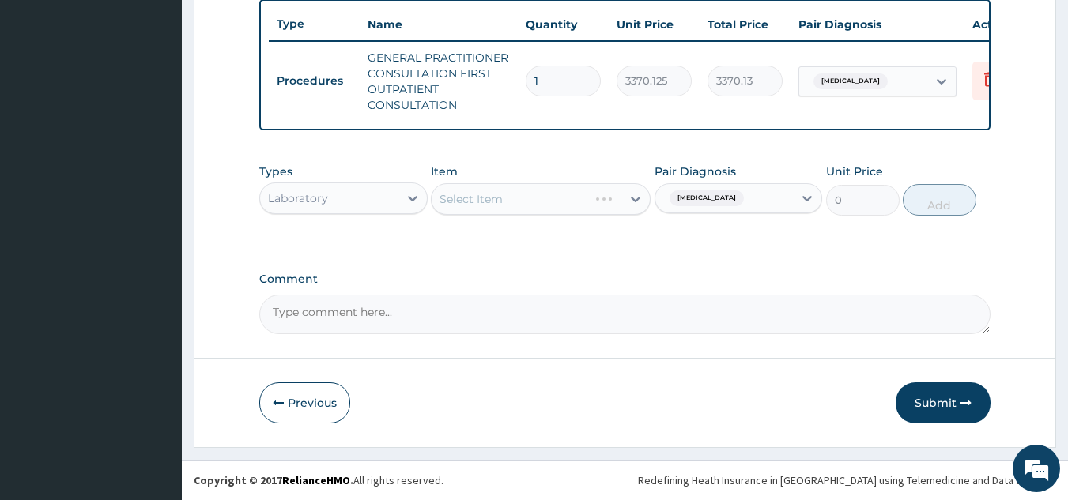
click at [594, 198] on div "Select Item" at bounding box center [541, 199] width 220 height 32
click at [579, 194] on div "Select Item" at bounding box center [541, 199] width 220 height 32
click at [567, 206] on div "Select Item" at bounding box center [541, 199] width 220 height 32
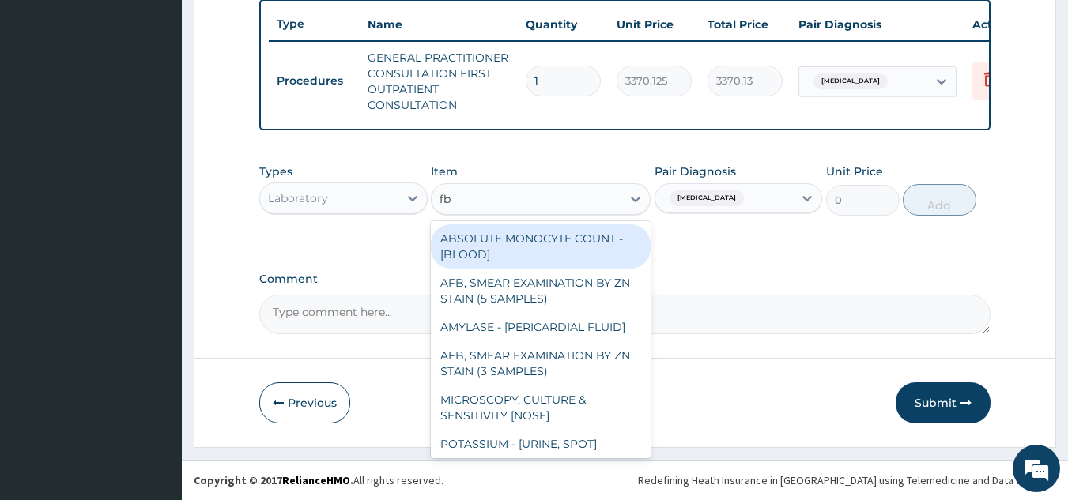
type input "fbc"
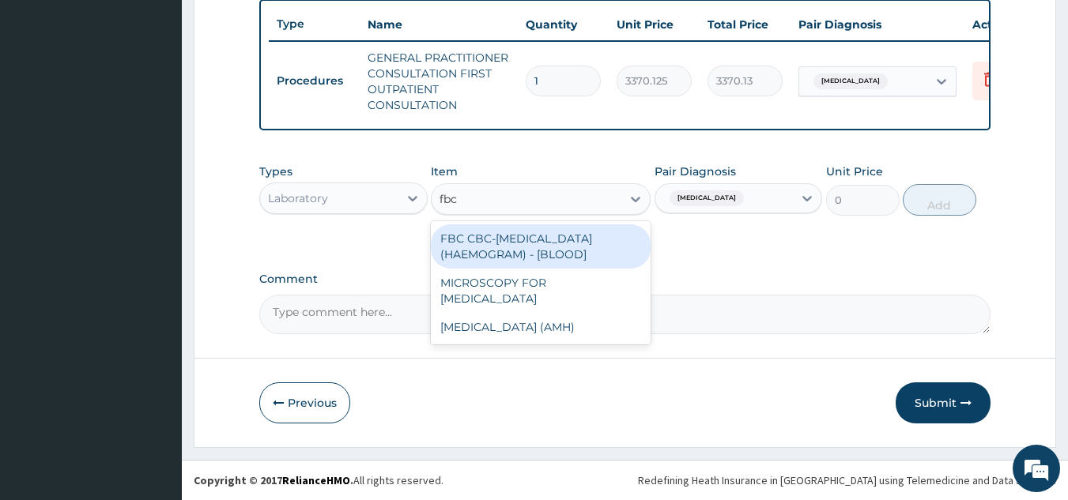
click at [558, 247] on div "FBC CBC-COMPLETE BLOOD COUNT (HAEMOGRAM) - [BLOOD]" at bounding box center [541, 247] width 220 height 44
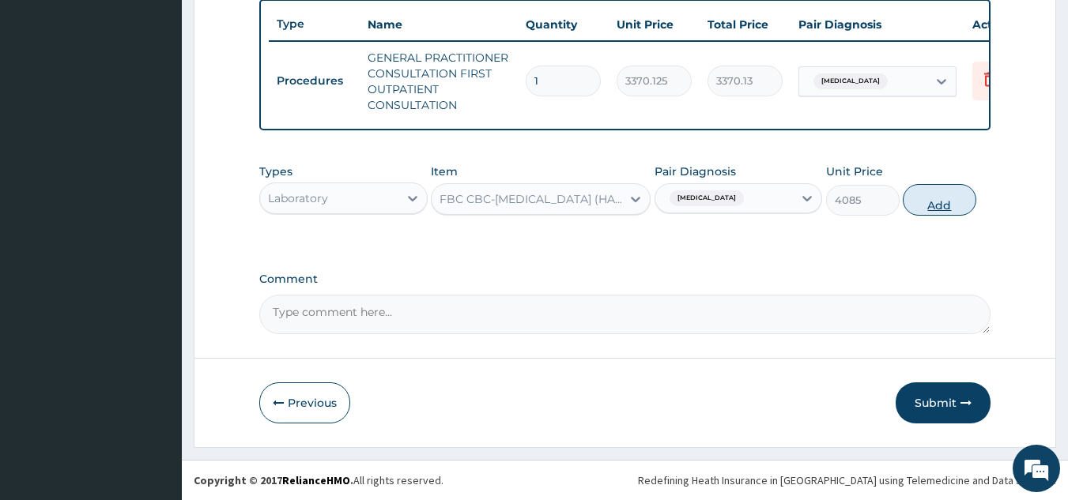
click at [919, 206] on button "Add" at bounding box center [940, 200] width 74 height 32
type input "0"
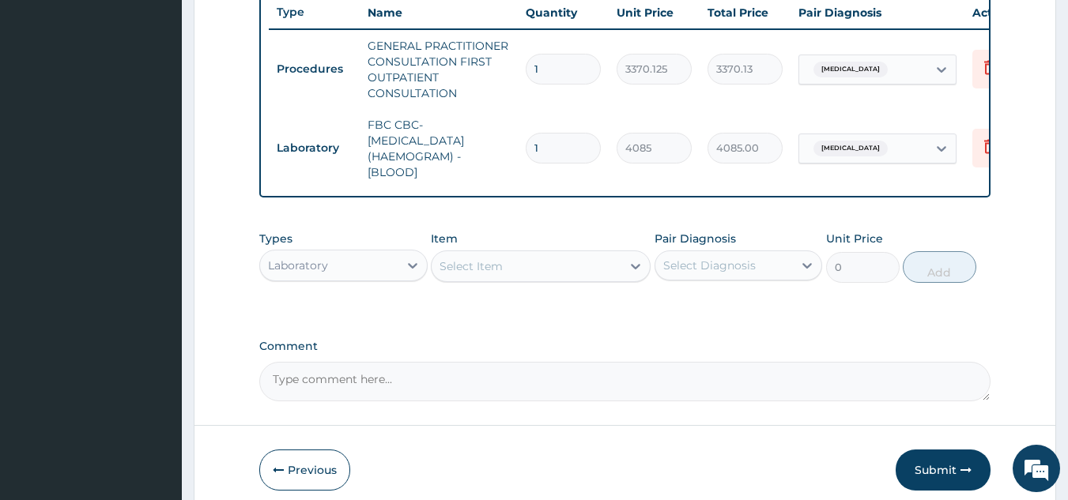
click at [533, 246] on div "Item Select Item" at bounding box center [541, 257] width 220 height 52
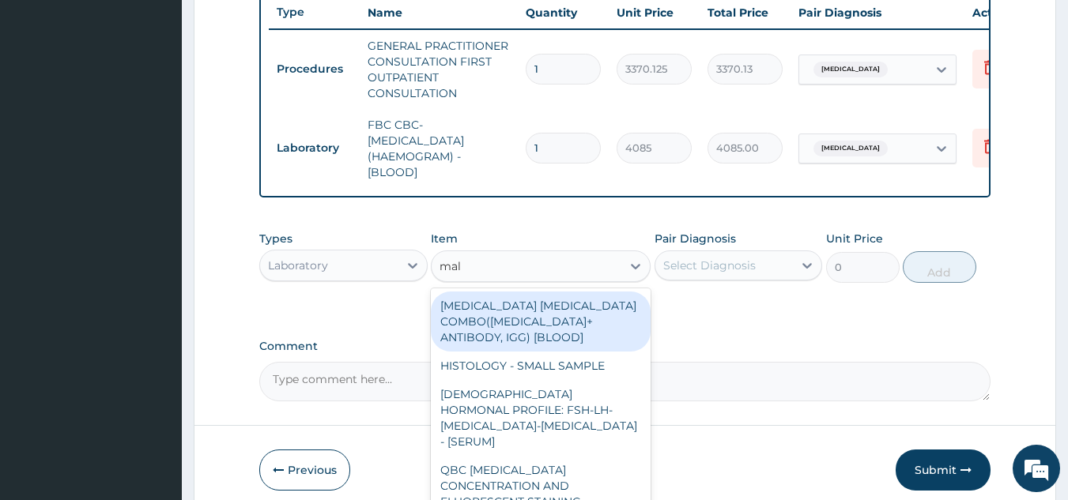
type input "mala"
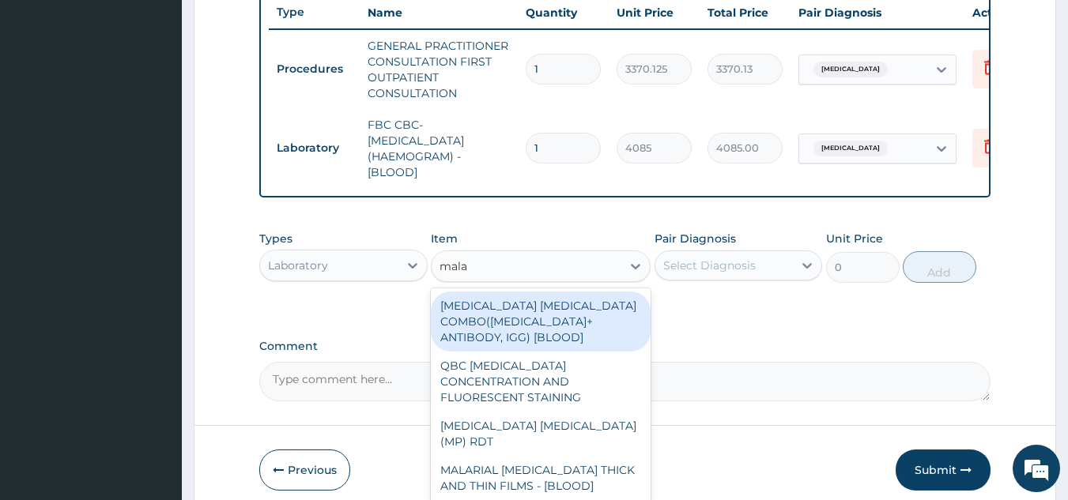
click at [613, 405] on div "QBC MALARIA CONCENTRATION AND FLUORESCENT STAINING" at bounding box center [541, 382] width 220 height 60
type input "1531.875"
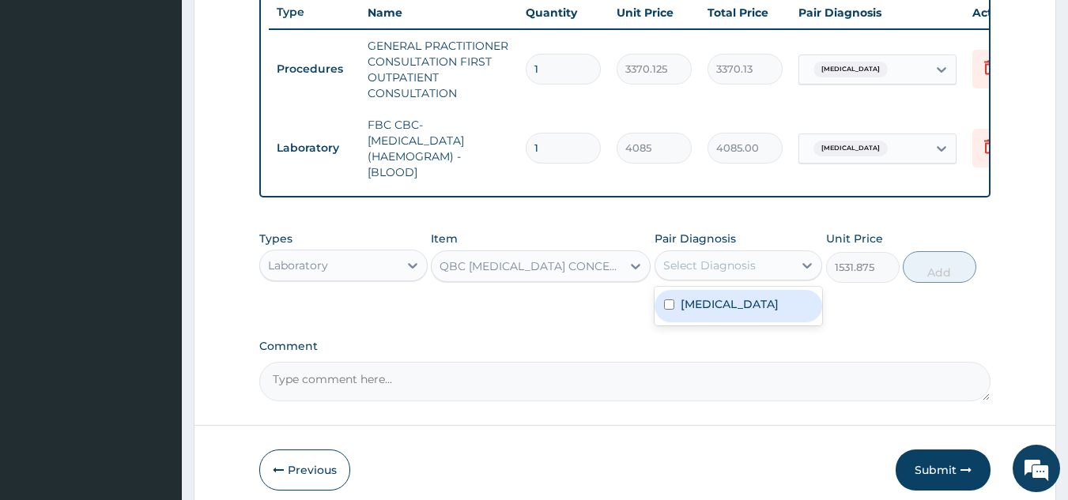
click at [741, 320] on div "Malaria" at bounding box center [739, 306] width 168 height 32
checkbox input "true"
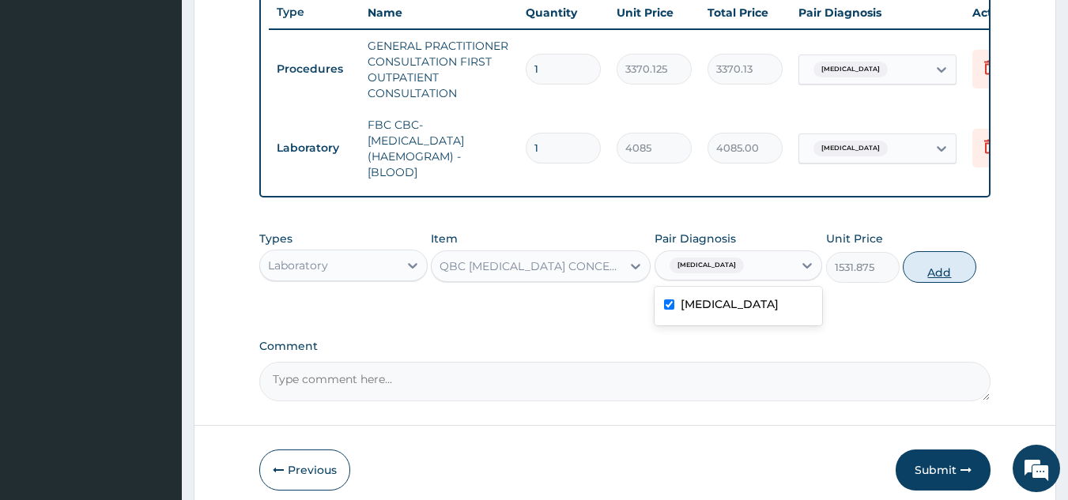
click at [933, 282] on button "Add" at bounding box center [940, 267] width 74 height 32
type input "0"
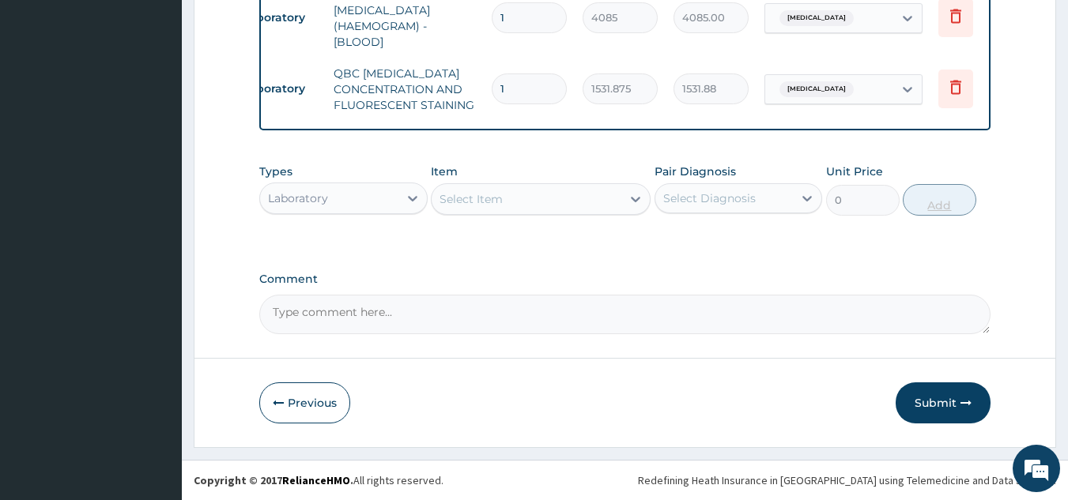
scroll to position [0, 62]
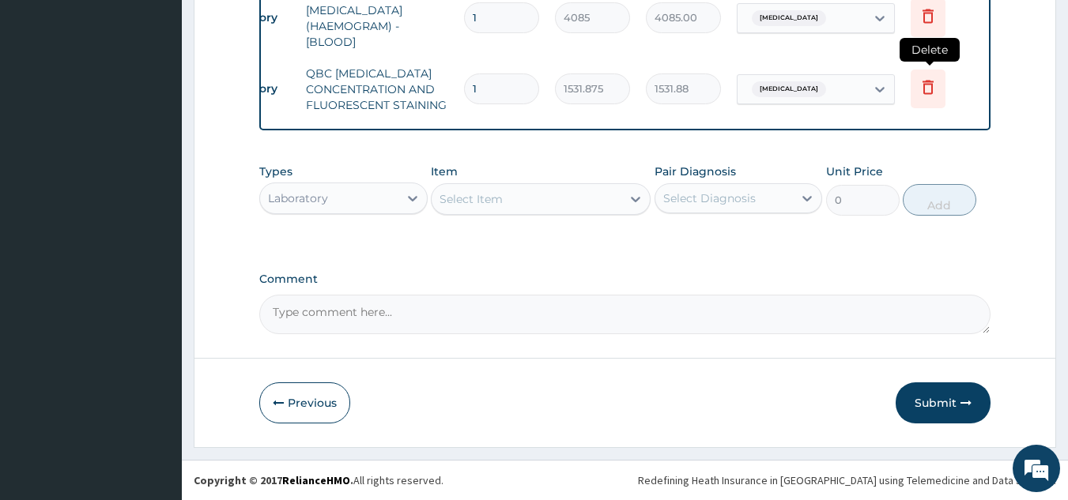
click at [942, 80] on icon at bounding box center [928, 89] width 35 height 39
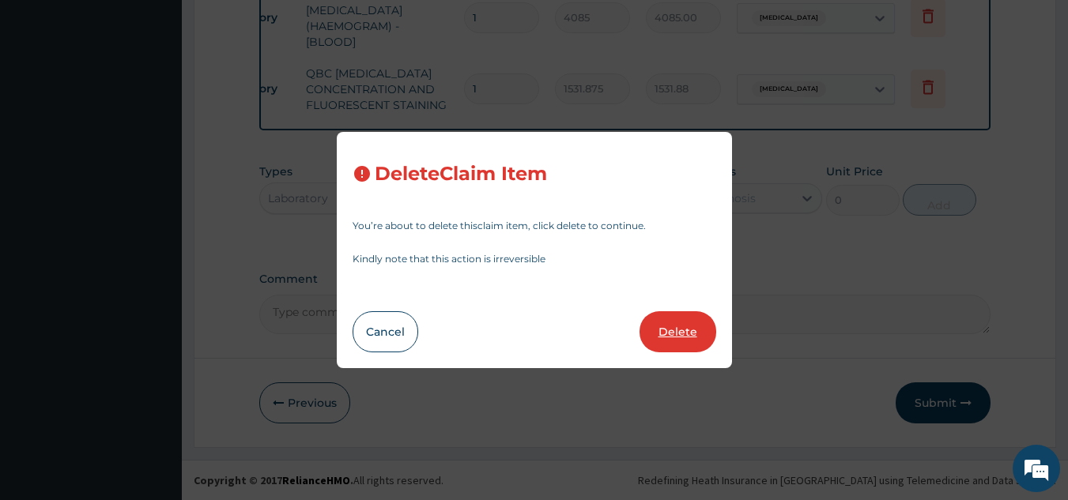
click at [678, 338] on button "Delete" at bounding box center [678, 331] width 77 height 41
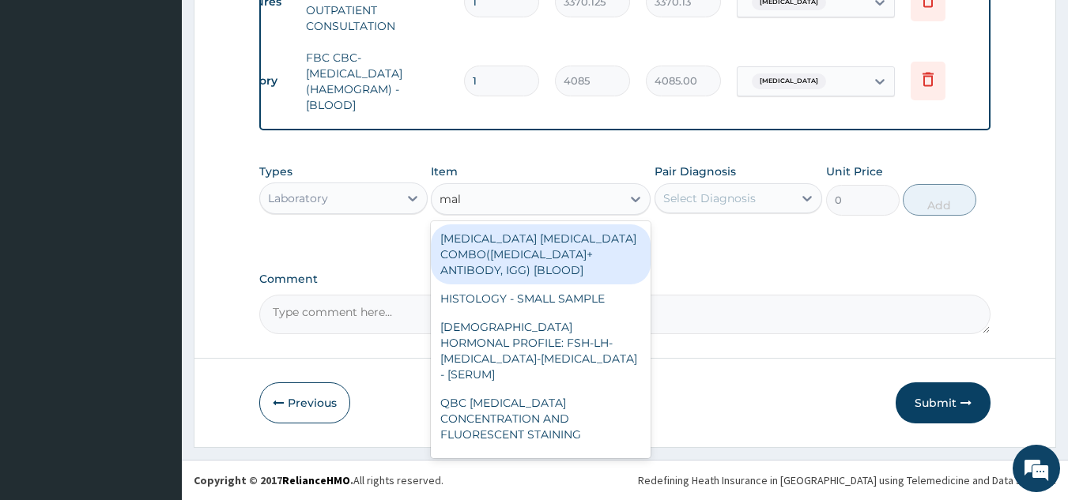
type input "mala"
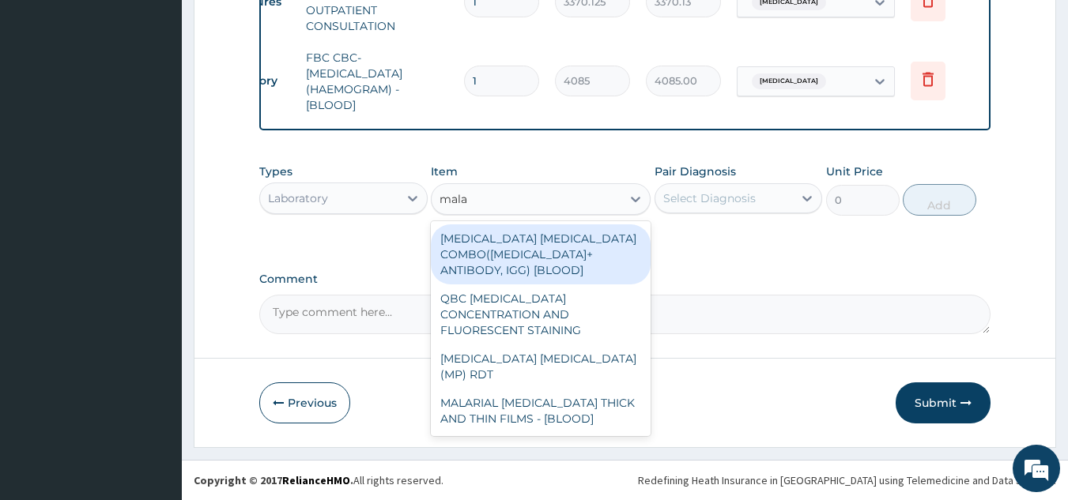
click at [612, 345] on div "MALARIA PARASITE (MP) RDT" at bounding box center [541, 367] width 220 height 44
type input "1531.875"
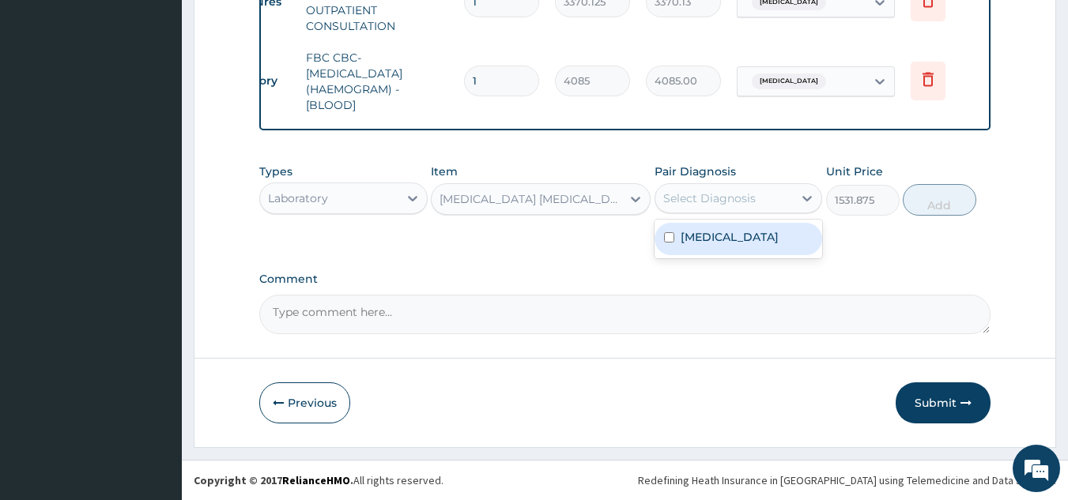
click at [761, 239] on div "Malaria" at bounding box center [739, 239] width 168 height 32
checkbox input "true"
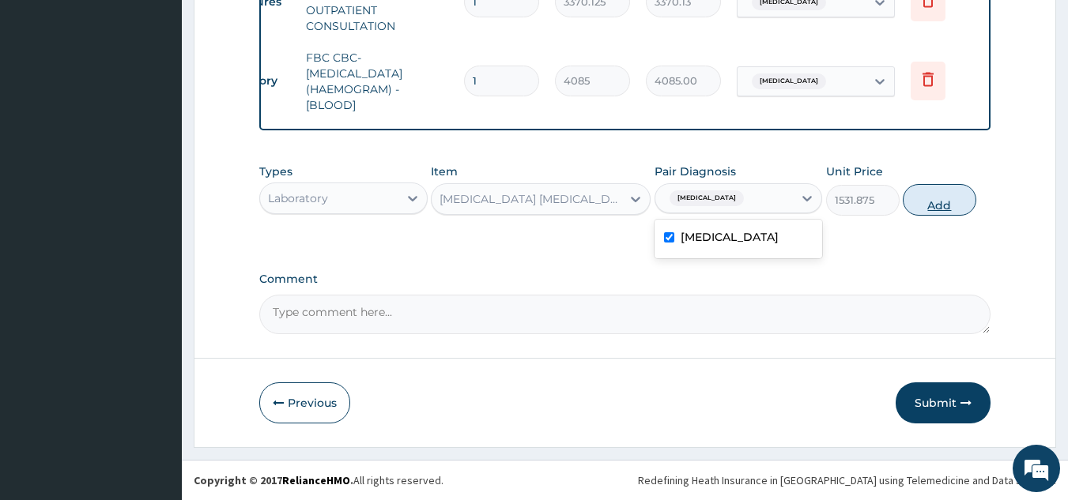
click at [922, 198] on button "Add" at bounding box center [940, 200] width 74 height 32
type input "0"
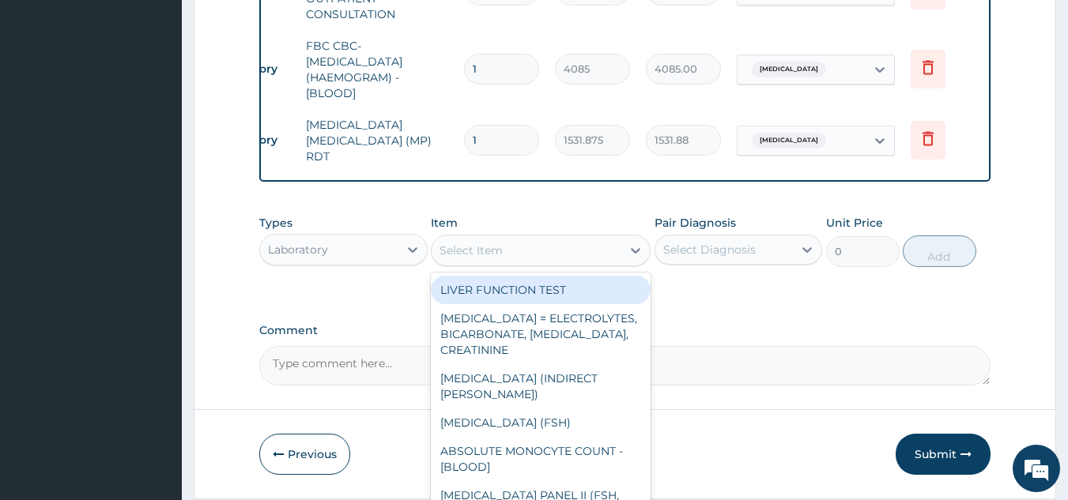
click at [478, 254] on div "Select Item" at bounding box center [471, 251] width 63 height 16
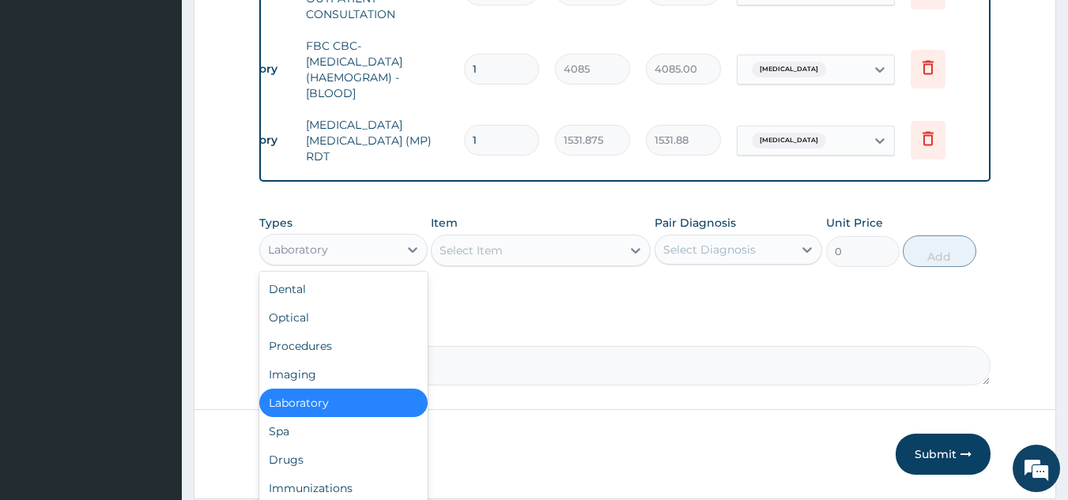
click at [360, 460] on div "Drugs" at bounding box center [343, 460] width 168 height 28
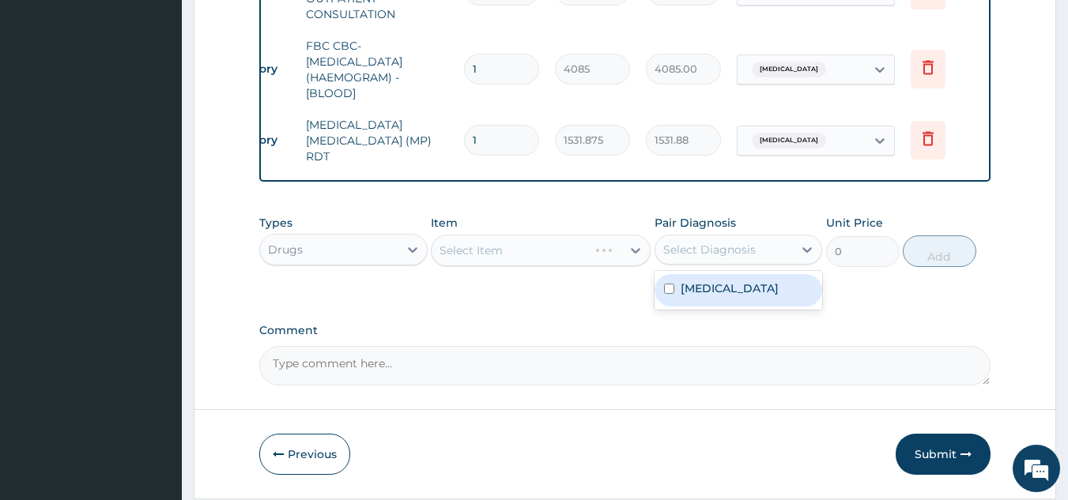
click at [741, 289] on div "Malaria" at bounding box center [739, 290] width 168 height 32
checkbox input "true"
click at [555, 264] on div "Select Item" at bounding box center [541, 251] width 220 height 32
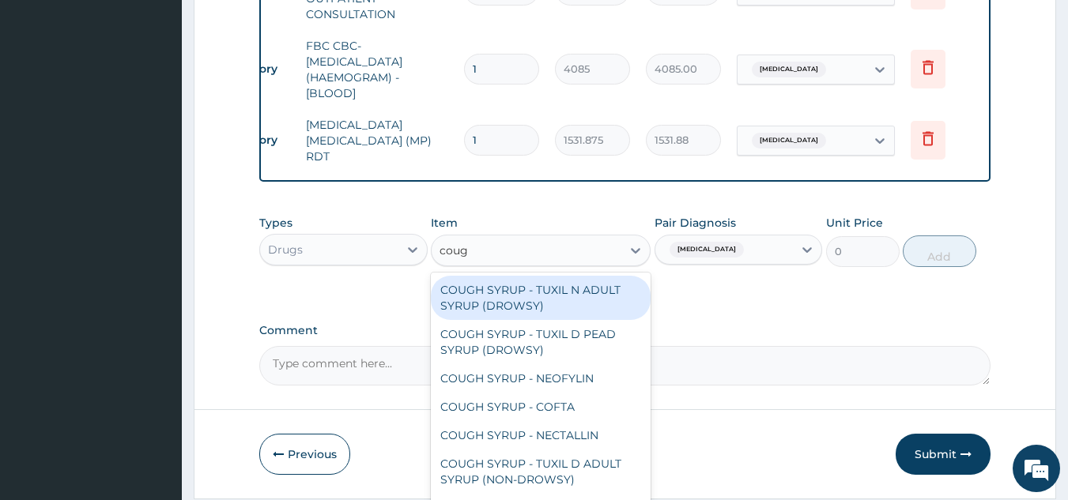
type input "cough"
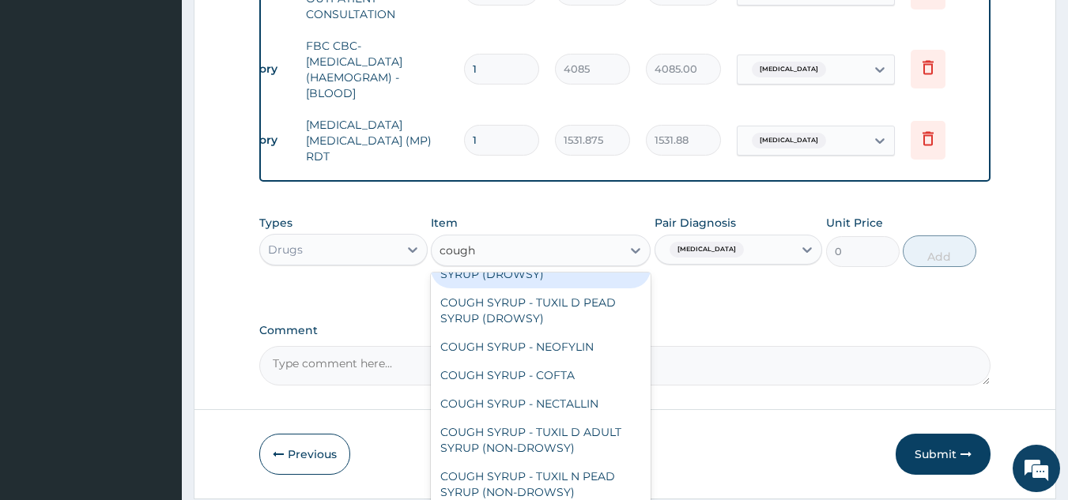
click at [612, 423] on div "COUGH SYRUP - TUXIL D ADULT SYRUP (NON-DROWSY)" at bounding box center [541, 440] width 220 height 44
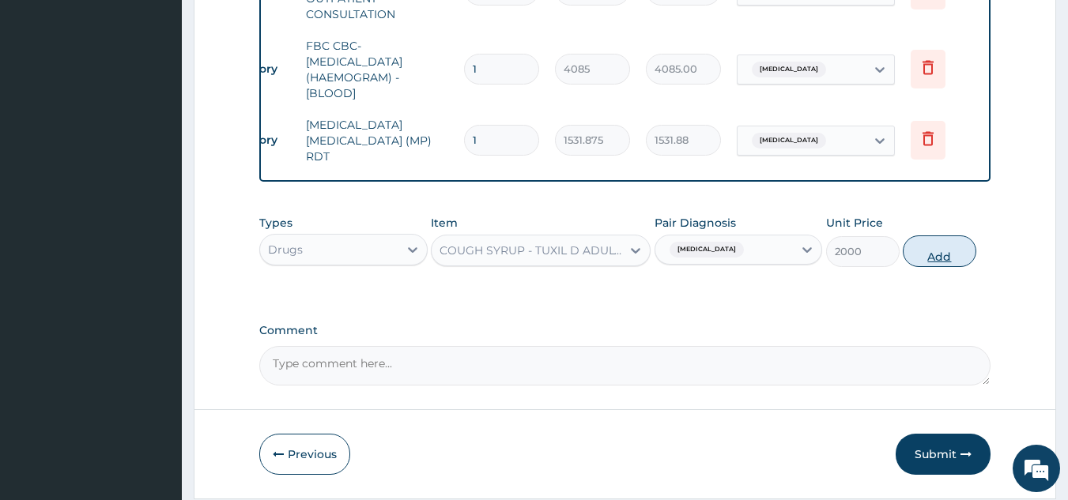
click at [935, 262] on button "Add" at bounding box center [940, 252] width 74 height 32
type input "0"
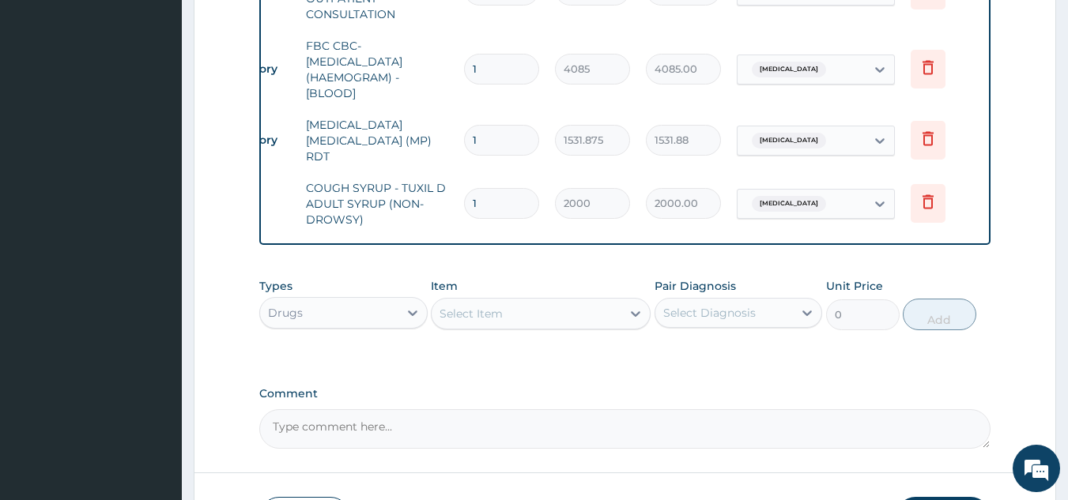
click at [485, 286] on div "Item Select Item" at bounding box center [541, 304] width 220 height 52
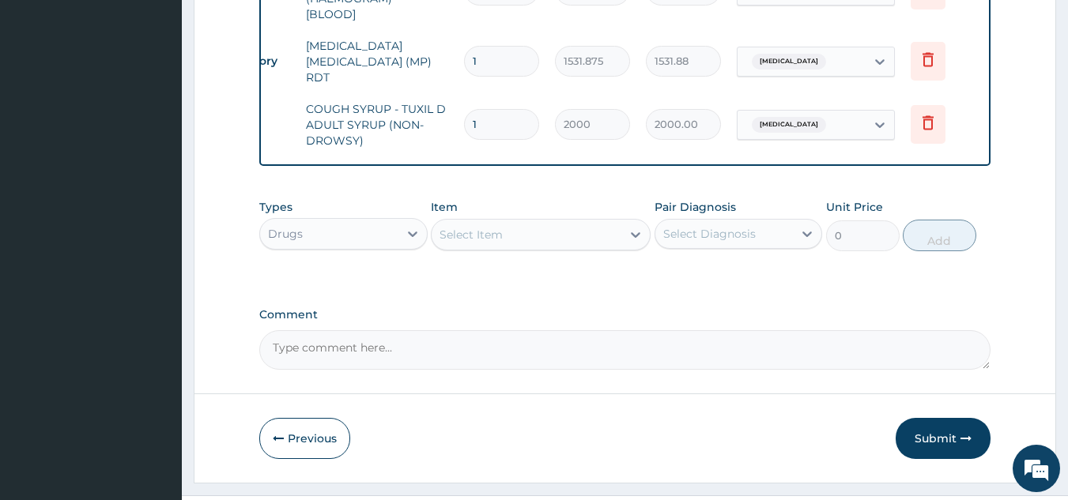
scroll to position [782, 0]
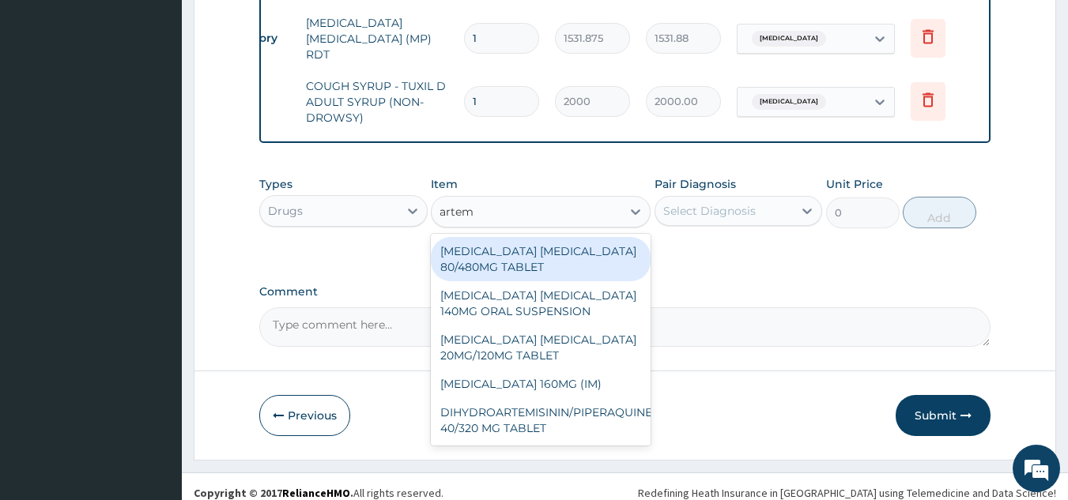
type input "arteme"
click at [571, 266] on div "ARTEMETHER LUMEFANTRINE 80/480MG TABLET" at bounding box center [541, 259] width 220 height 44
type input "450"
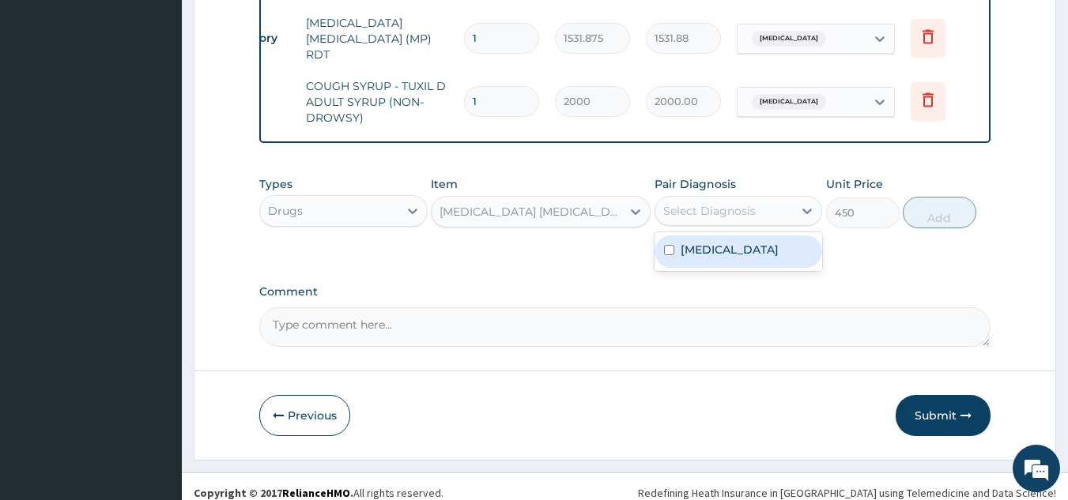
click at [754, 268] on div "Malaria" at bounding box center [739, 252] width 168 height 32
checkbox input "true"
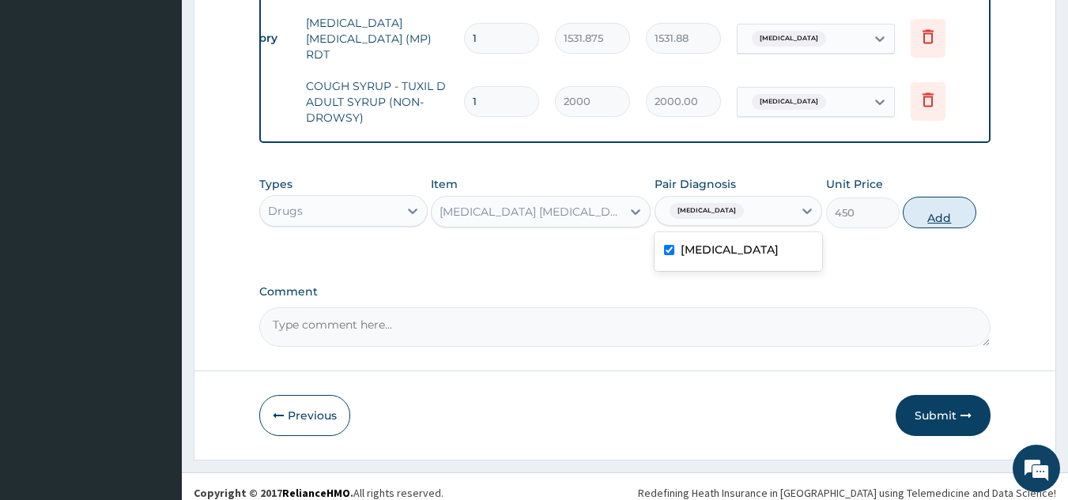
click at [916, 226] on button "Add" at bounding box center [940, 213] width 74 height 32
type input "0"
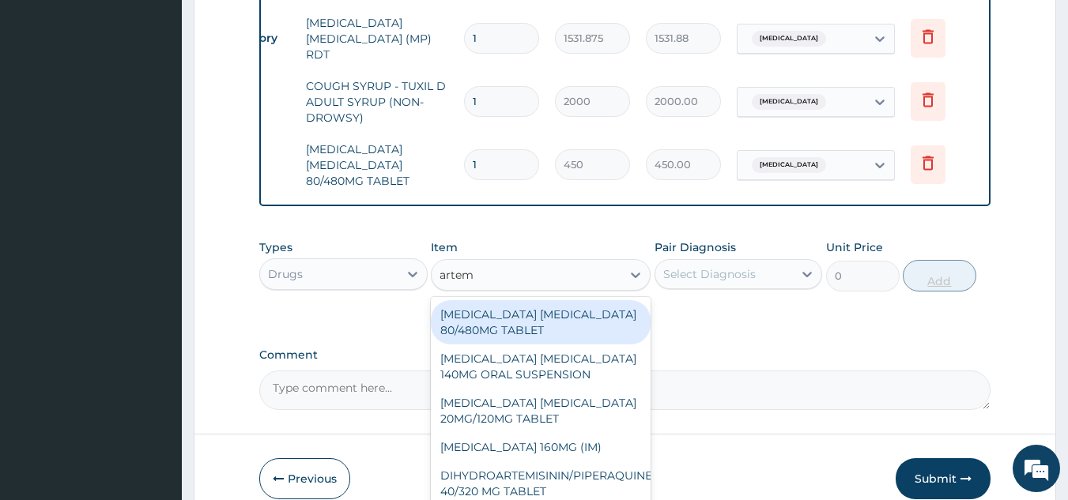
type input "arteme"
click at [594, 447] on div "ARTEMETHER 160MG (IM)" at bounding box center [541, 447] width 220 height 28
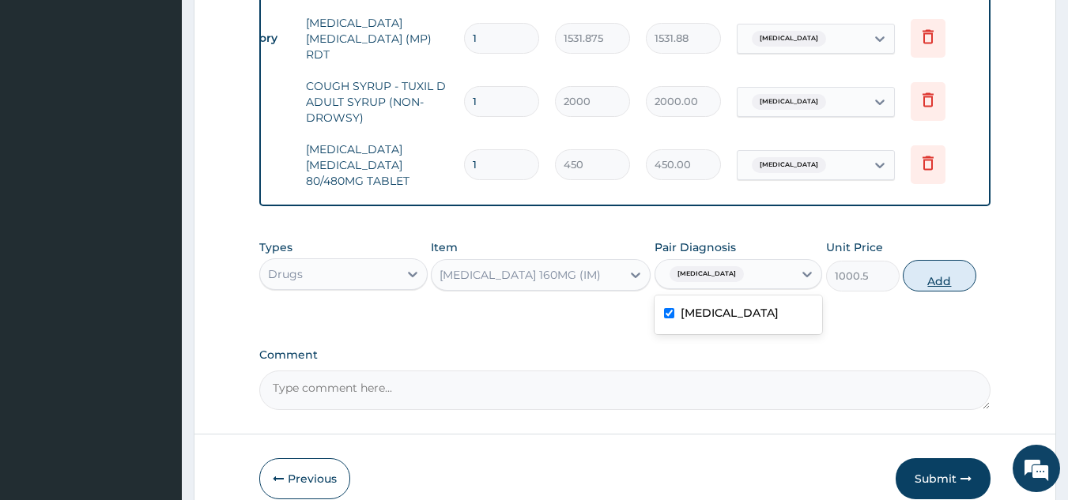
click at [923, 283] on button "Add" at bounding box center [940, 276] width 74 height 32
type input "0"
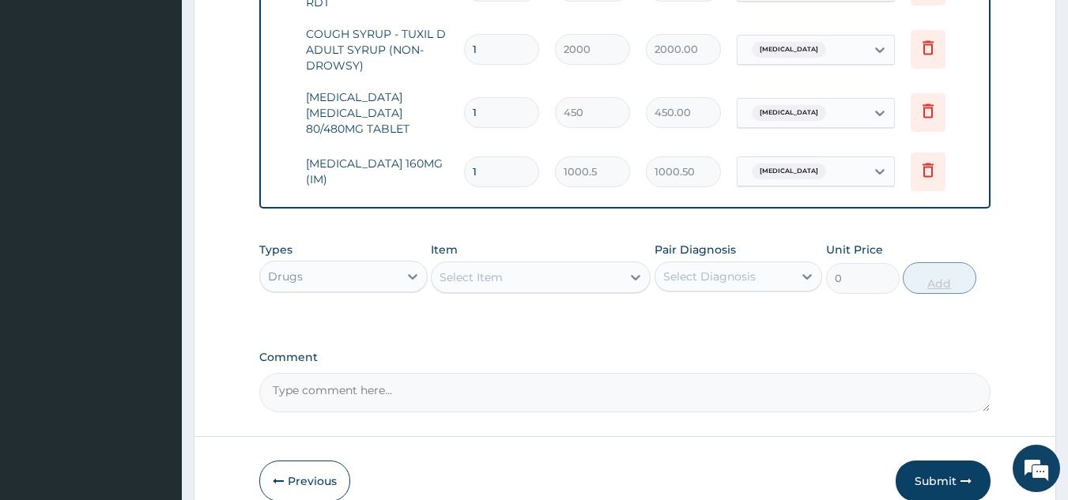
scroll to position [835, 0]
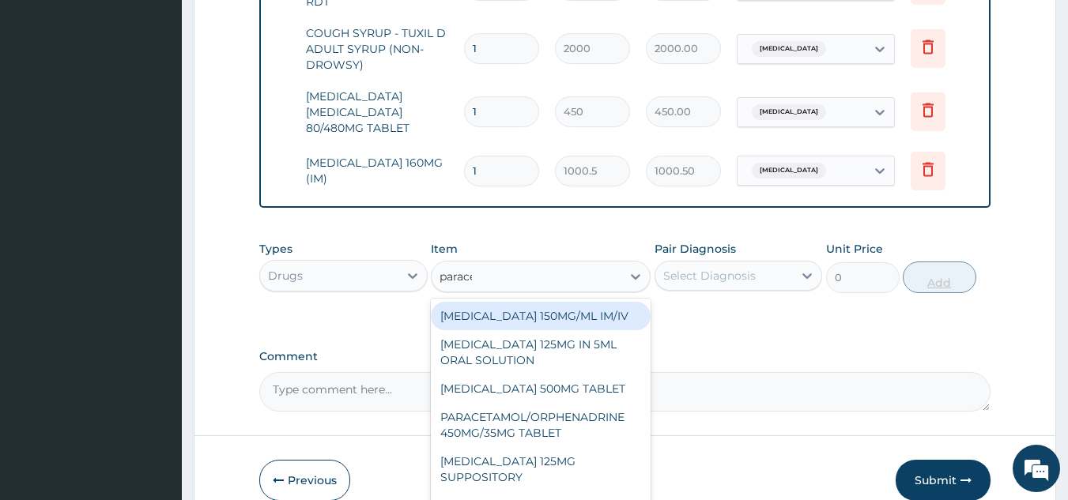
type input "paracet"
click at [610, 388] on div "PARACETAMOL 500MG TABLET" at bounding box center [541, 389] width 220 height 28
type input "30"
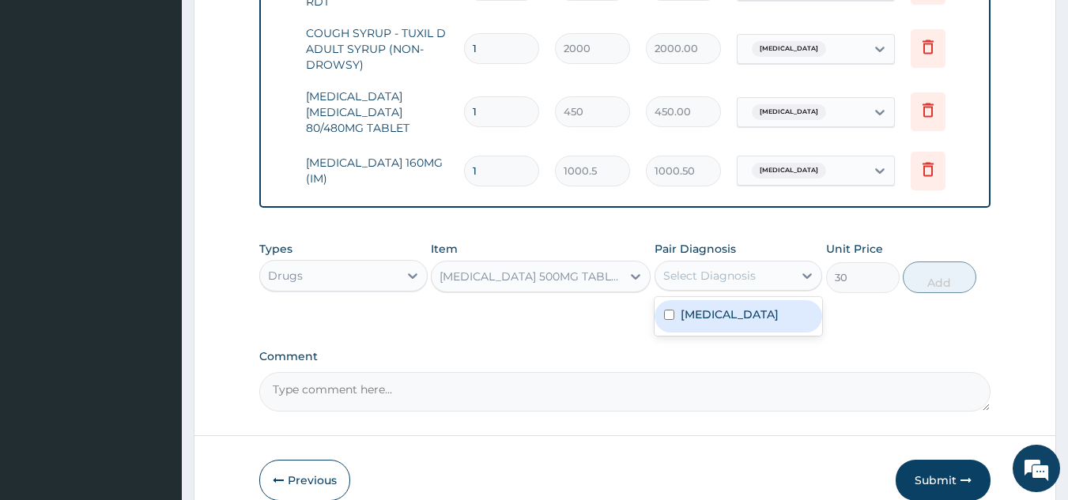
click at [752, 328] on div "Malaria" at bounding box center [739, 316] width 168 height 32
checkbox input "true"
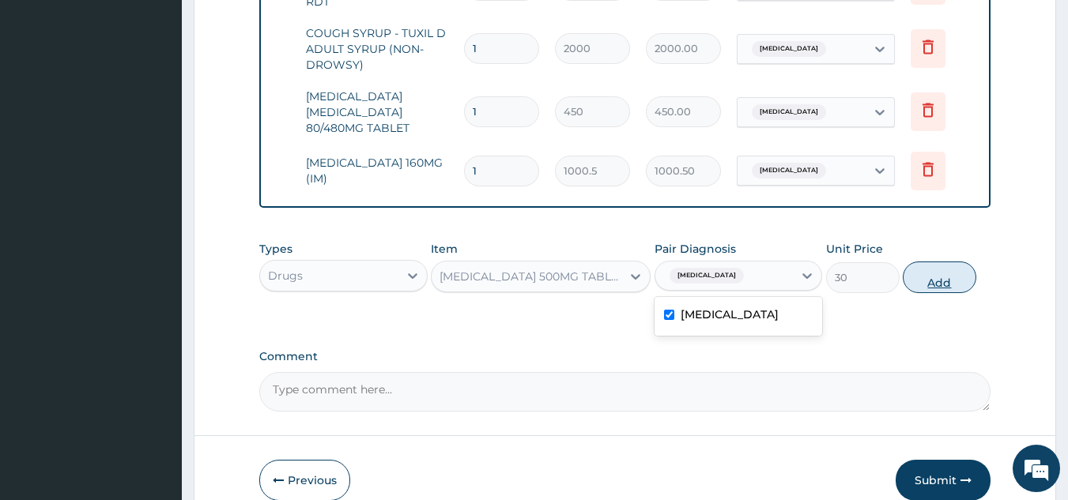
click at [968, 283] on button "Add" at bounding box center [940, 278] width 74 height 32
type input "0"
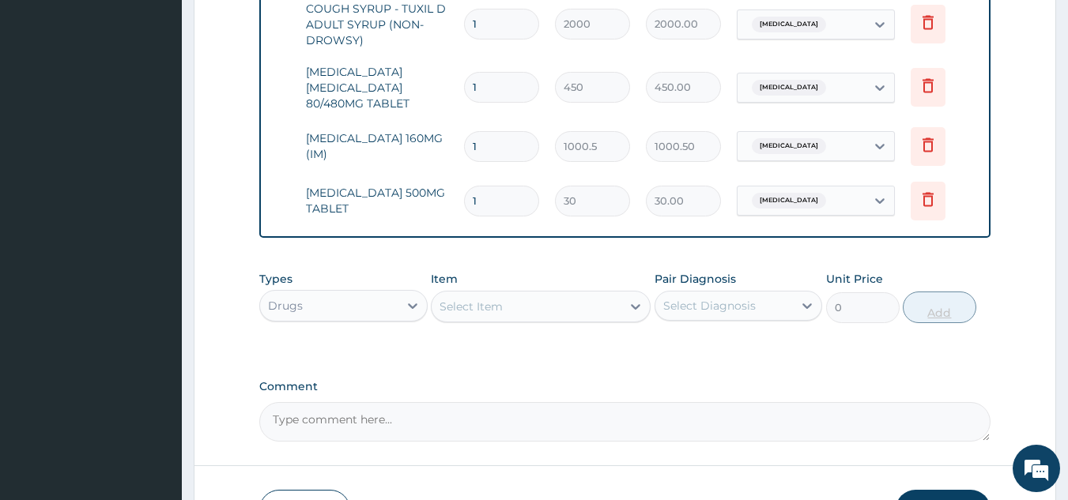
scroll to position [857, 0]
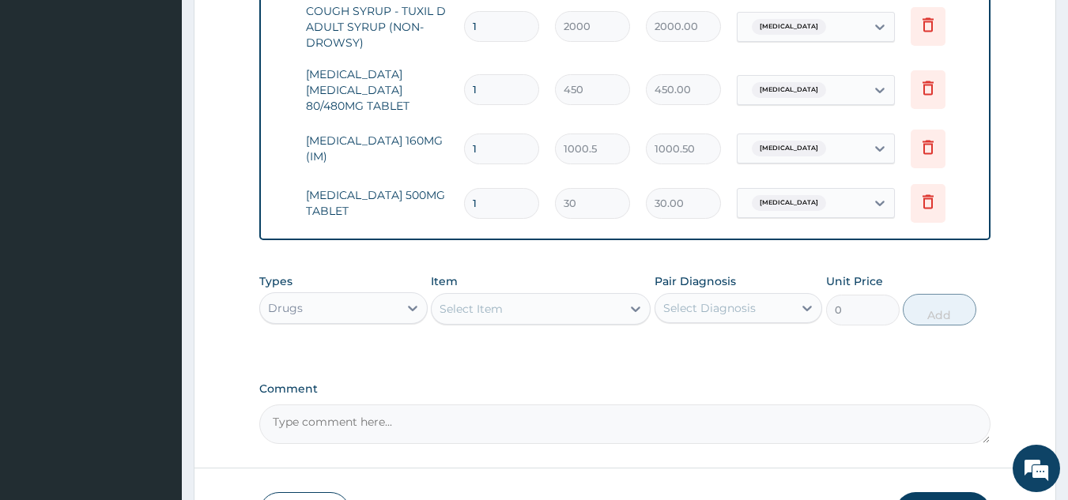
click at [507, 196] on input "1" at bounding box center [501, 203] width 75 height 31
type input "18"
type input "540.00"
type input "18"
click at [509, 87] on input "1" at bounding box center [501, 89] width 75 height 31
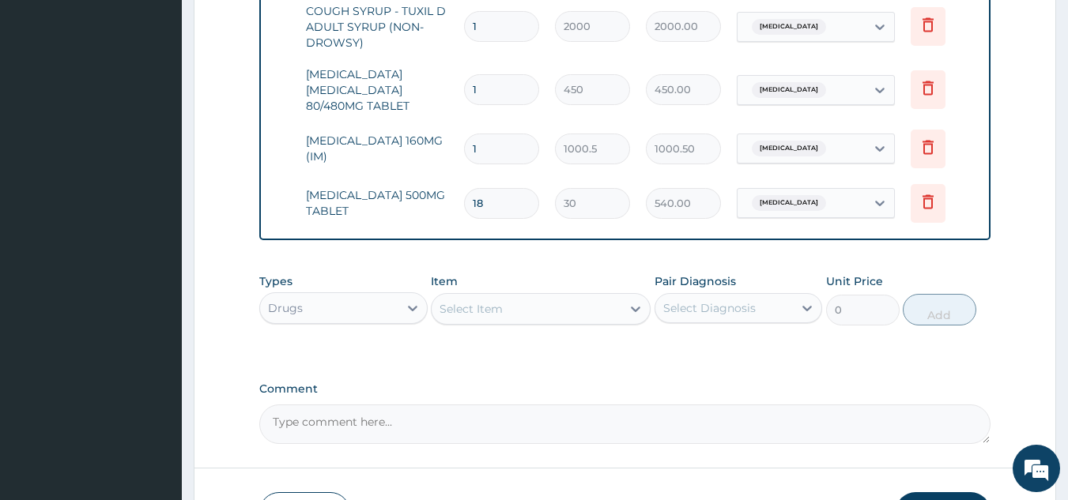
type input "0.00"
type input "6"
type input "2700.00"
type input "6"
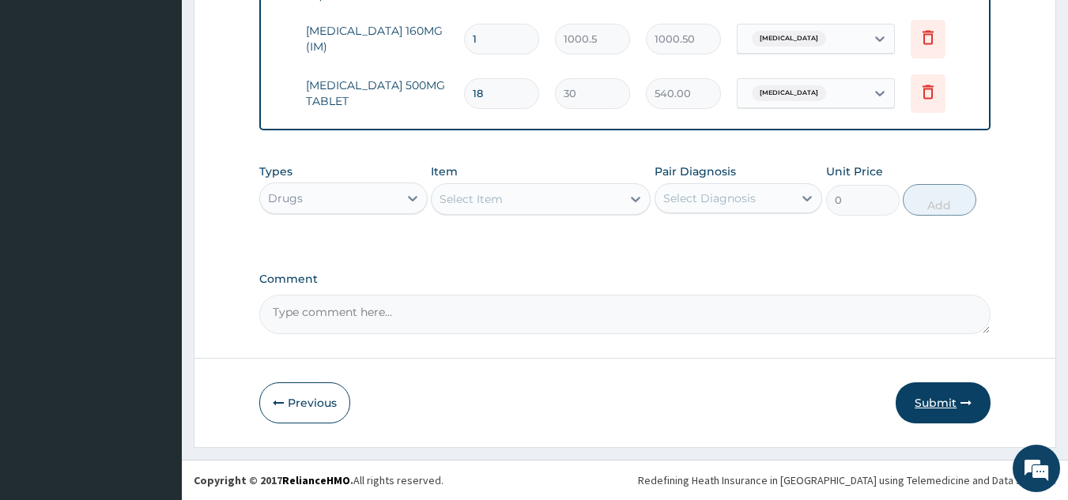
click at [961, 390] on button "Submit" at bounding box center [943, 403] width 95 height 41
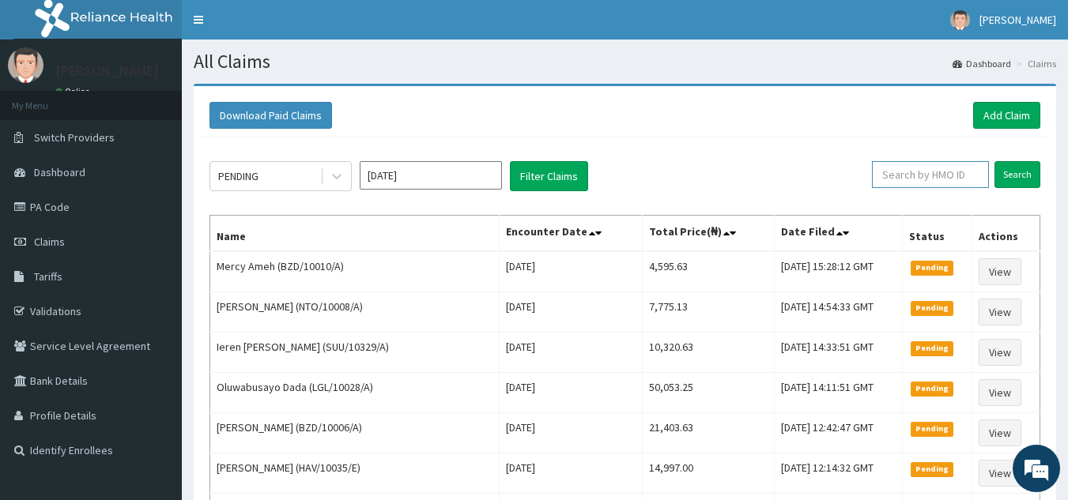
click at [936, 179] on input "text" at bounding box center [930, 174] width 117 height 27
paste input "TNN/10038/A"
type input "TNN/10038/A"
click at [994, 161] on input "Search" at bounding box center [1017, 174] width 46 height 27
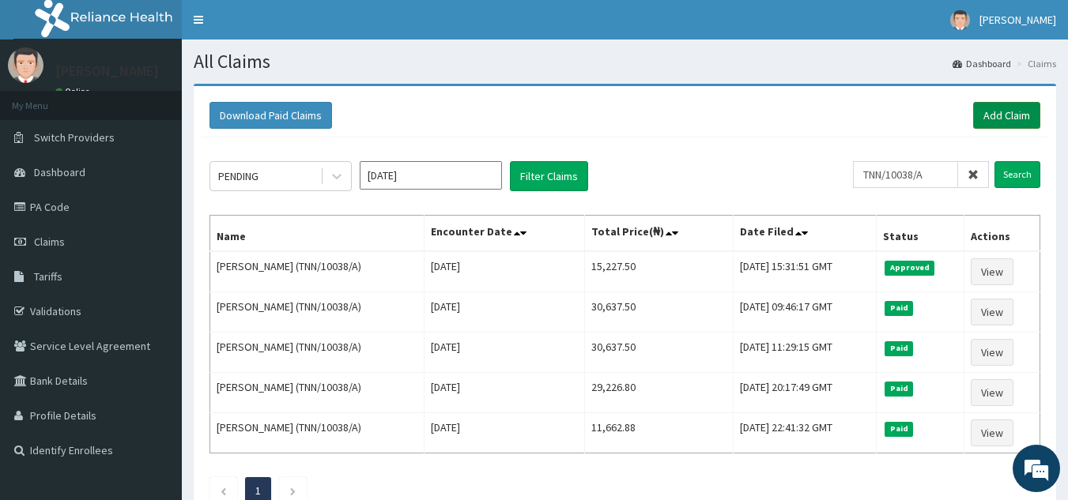
click at [973, 121] on link "Add Claim" at bounding box center [1006, 115] width 67 height 27
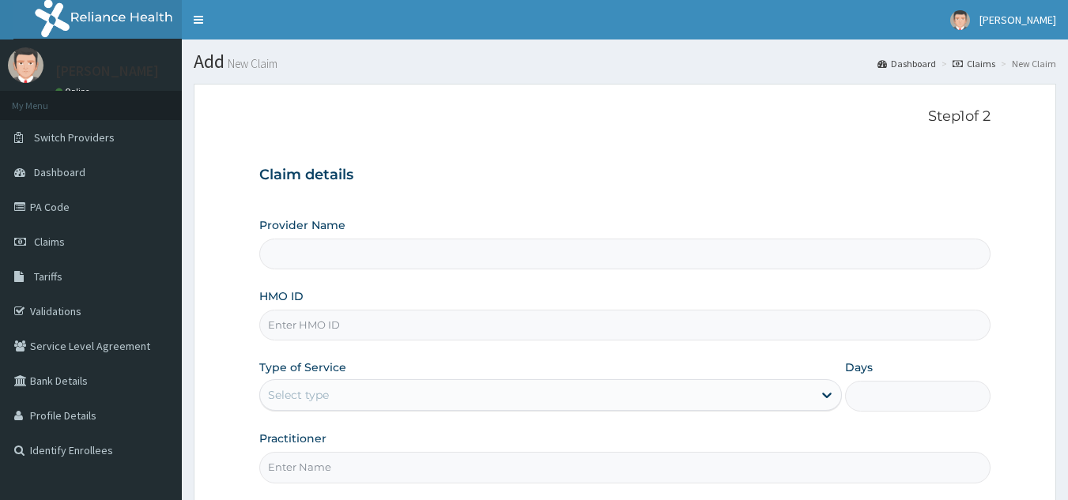
click at [406, 319] on input "HMO ID" at bounding box center [625, 325] width 732 height 31
paste input "PDL/10029/A"
type input "PDL/10029/A"
type input "Reliance Family Clinics (RFC) - [GEOGRAPHIC_DATA]"
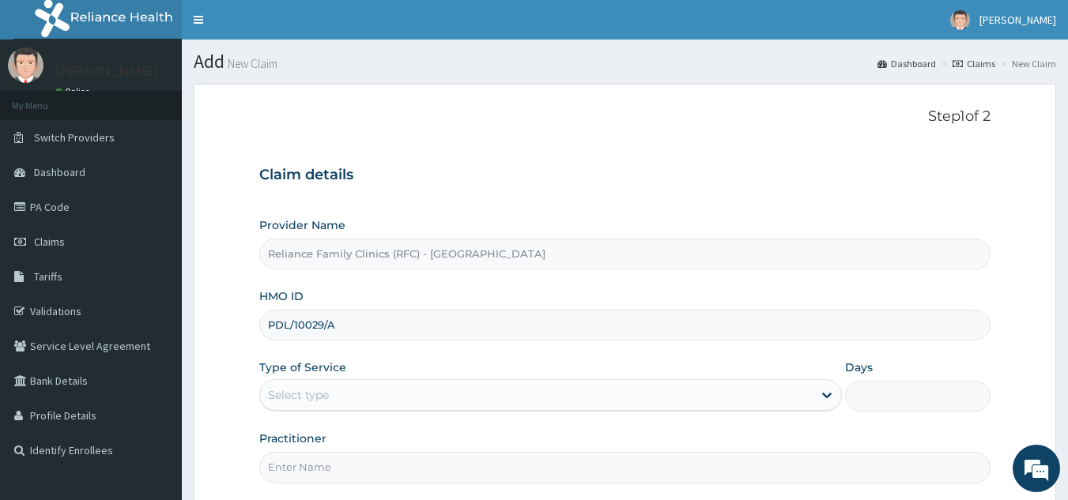
scroll to position [149, 0]
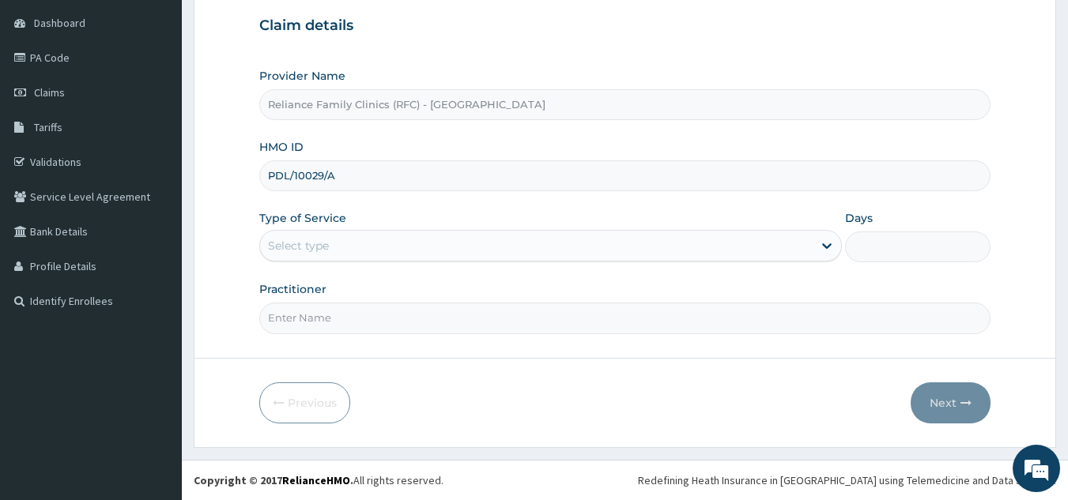
type input "PDL/10029/A"
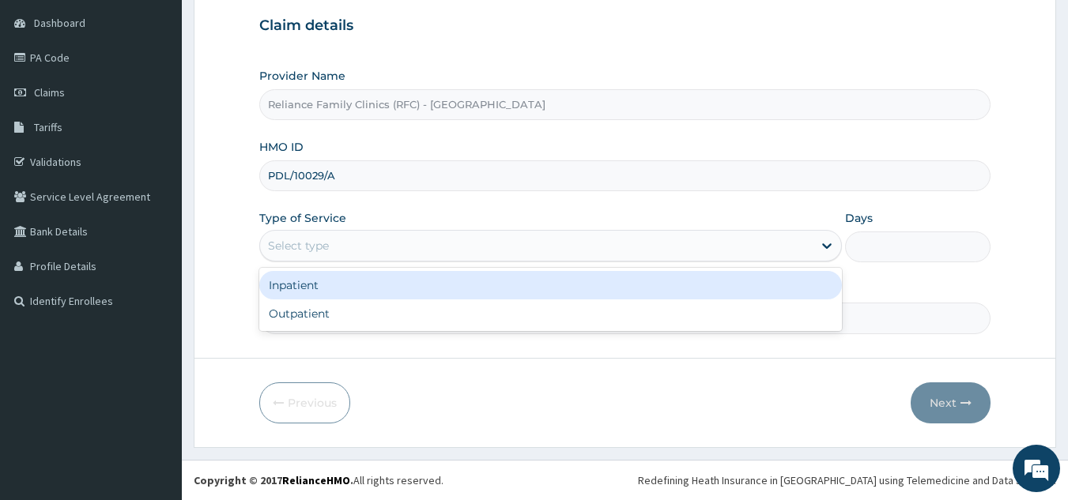
click at [392, 303] on div "Outpatient" at bounding box center [550, 314] width 583 height 28
type input "1"
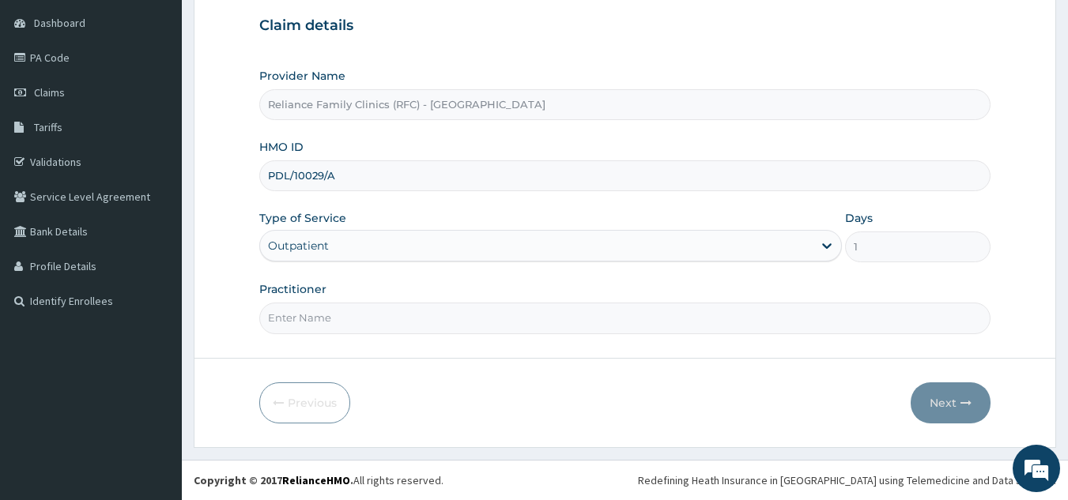
click at [414, 322] on input "Practitioner" at bounding box center [625, 318] width 732 height 31
type input "locum"
click at [939, 422] on button "Next" at bounding box center [951, 403] width 80 height 41
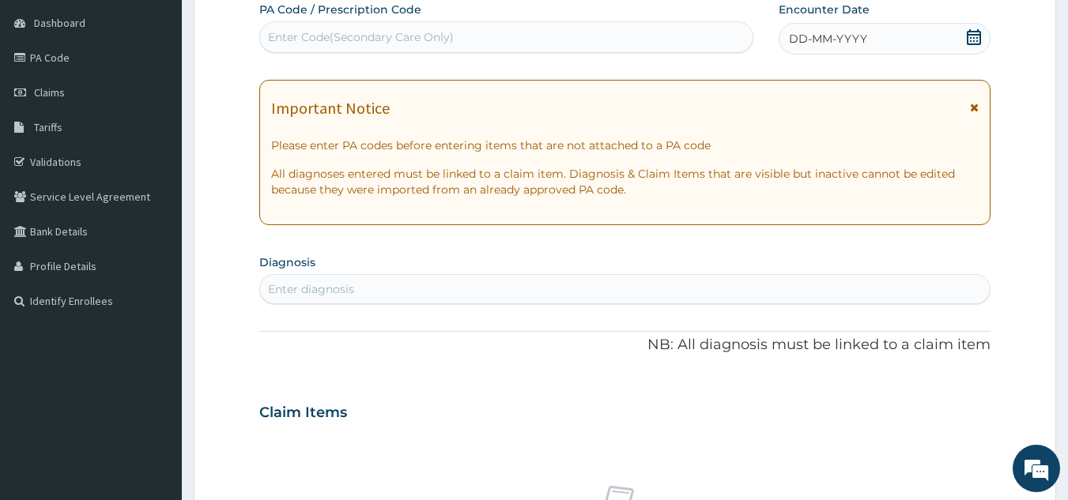
click at [855, 47] on span "DD-MM-YYYY" at bounding box center [828, 39] width 78 height 16
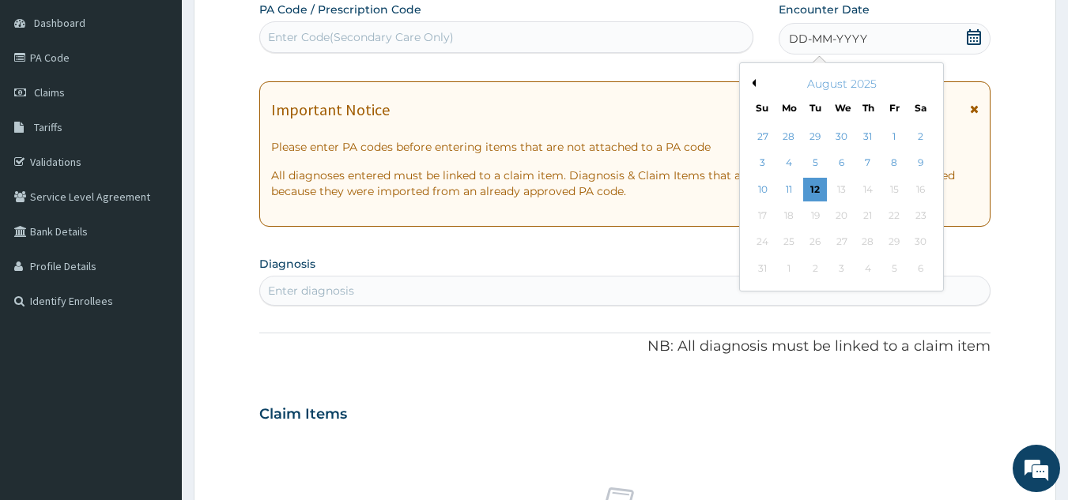
scroll to position [0, 0]
click at [790, 188] on div "11" at bounding box center [789, 190] width 24 height 24
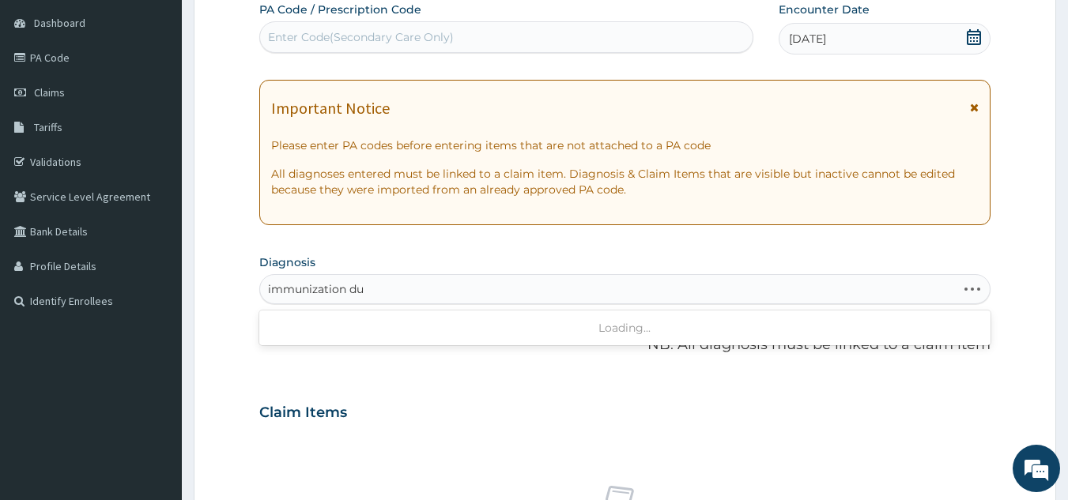
type input "immunization due"
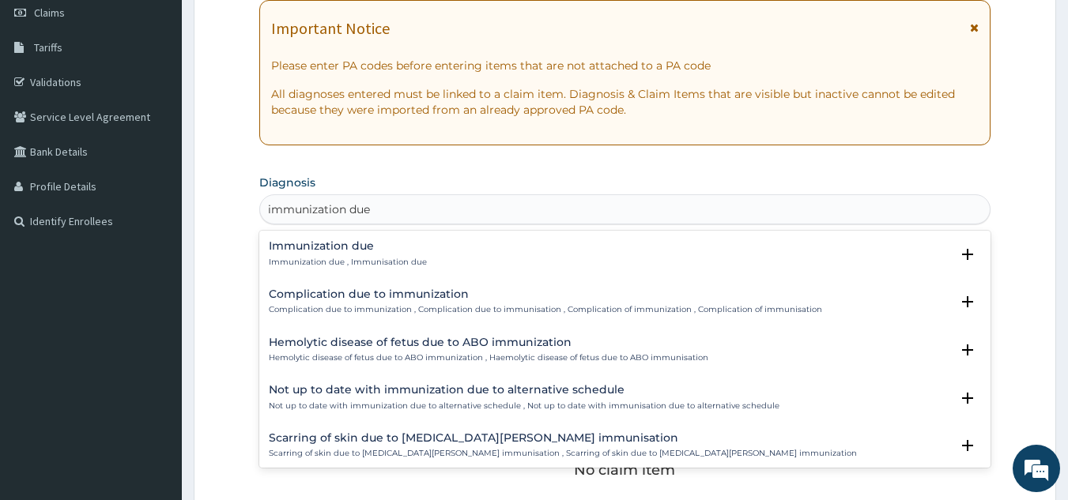
scroll to position [249, 0]
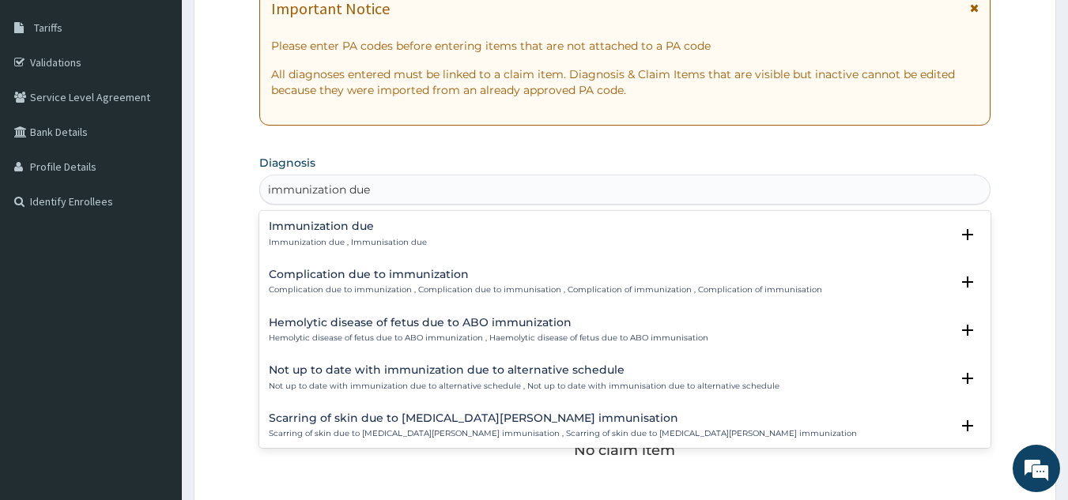
click at [418, 235] on div "Immunization due Immunization due , Immunisation due" at bounding box center [348, 235] width 158 height 28
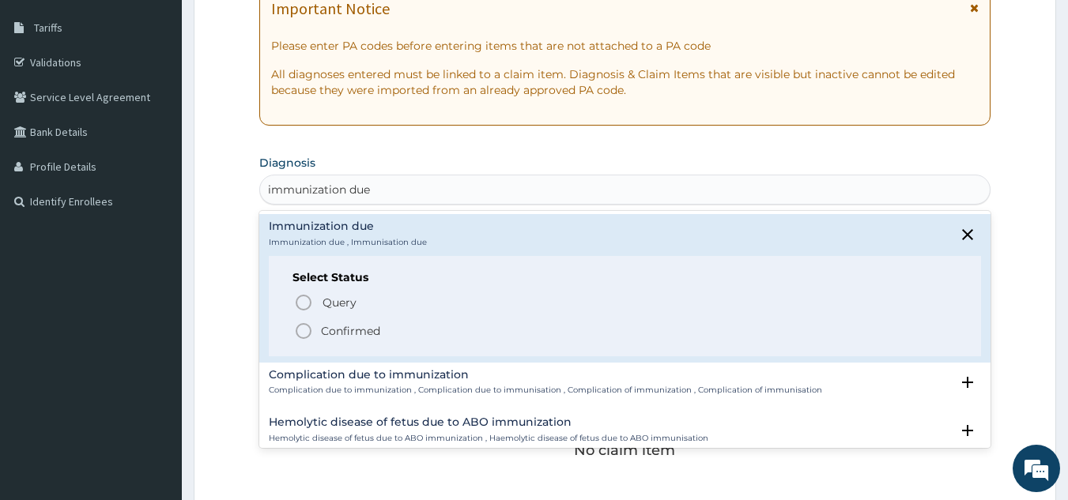
click at [390, 323] on span "Confirmed" at bounding box center [626, 331] width 664 height 19
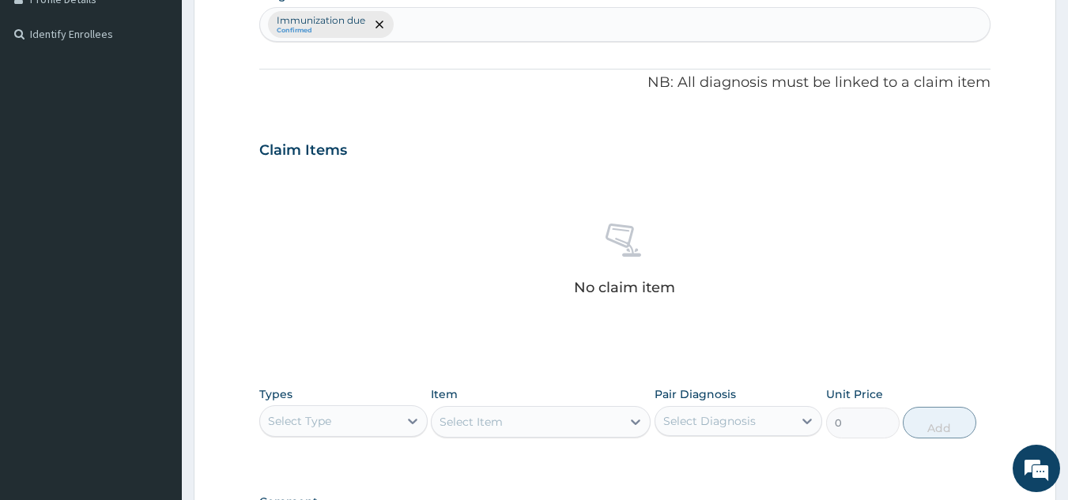
scroll to position [640, 0]
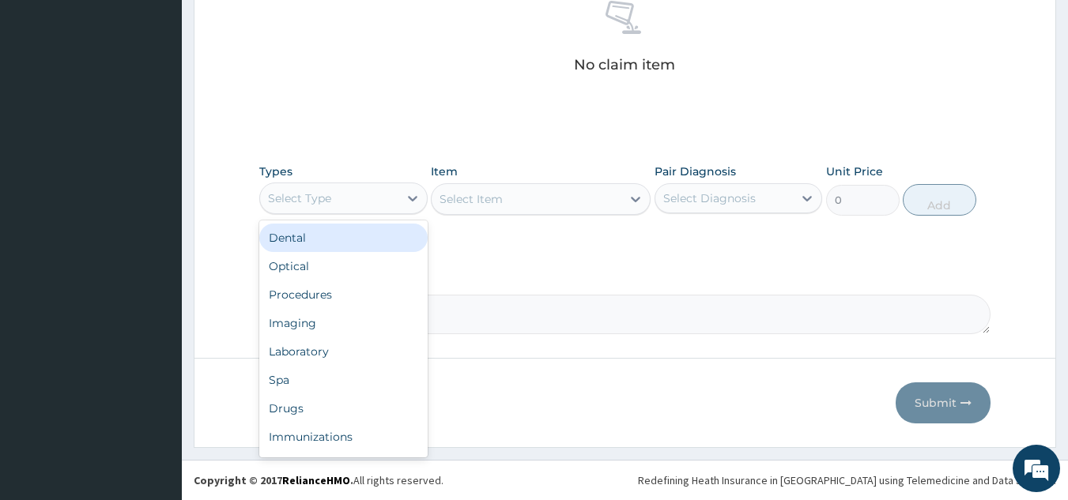
click at [373, 309] on div "Imaging" at bounding box center [343, 323] width 168 height 28
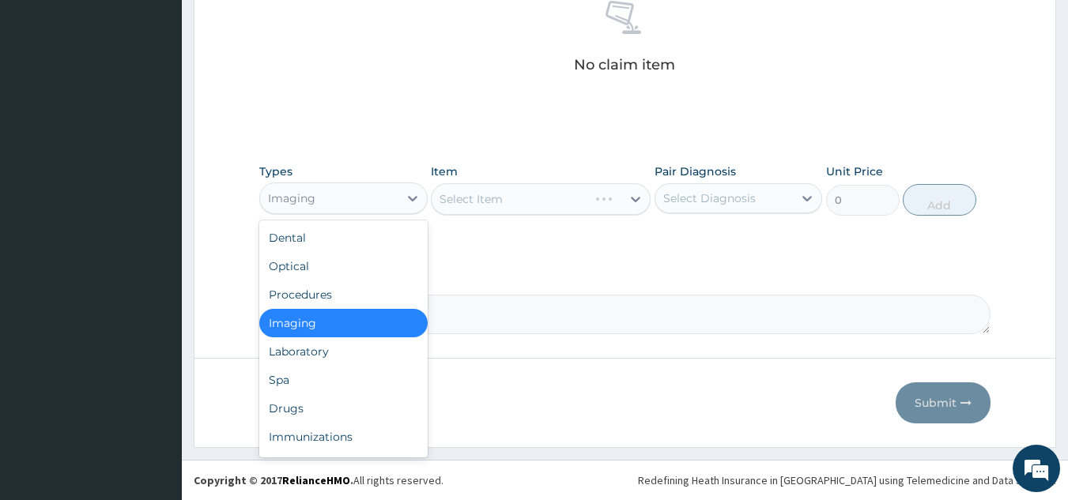
click at [374, 300] on div "Procedures" at bounding box center [343, 295] width 168 height 28
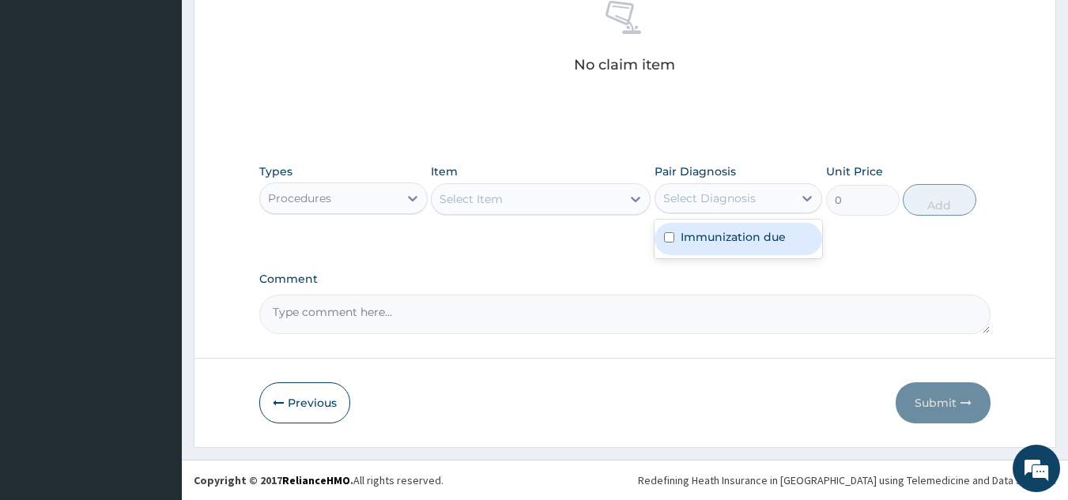
click at [742, 232] on label "Immunization due" at bounding box center [733, 237] width 105 height 16
checkbox input "true"
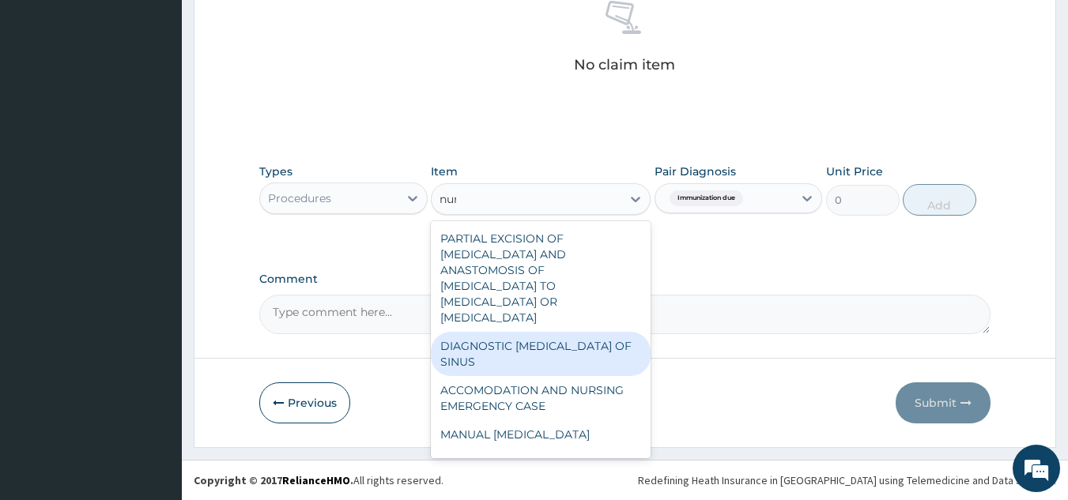
type input "nurs"
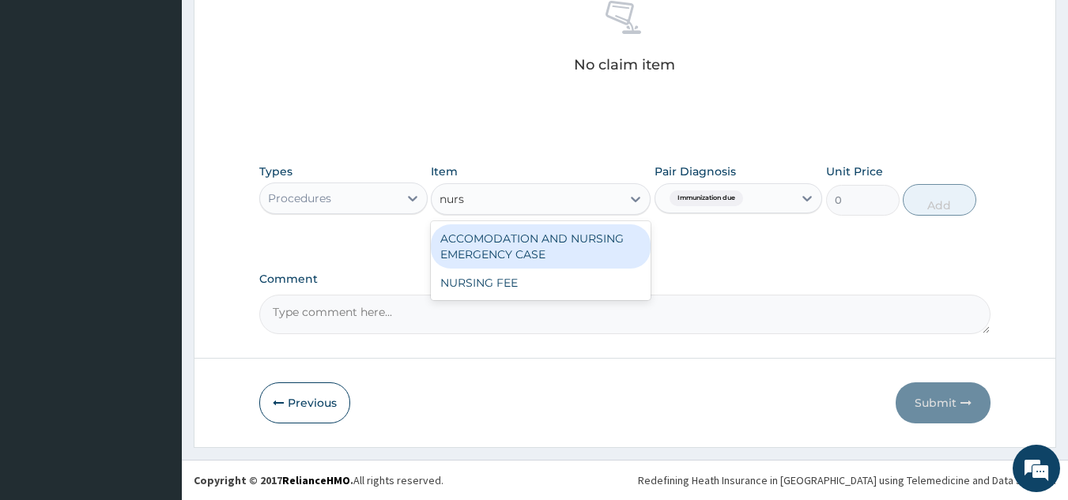
click at [579, 285] on div "NURSING FEE" at bounding box center [541, 283] width 220 height 28
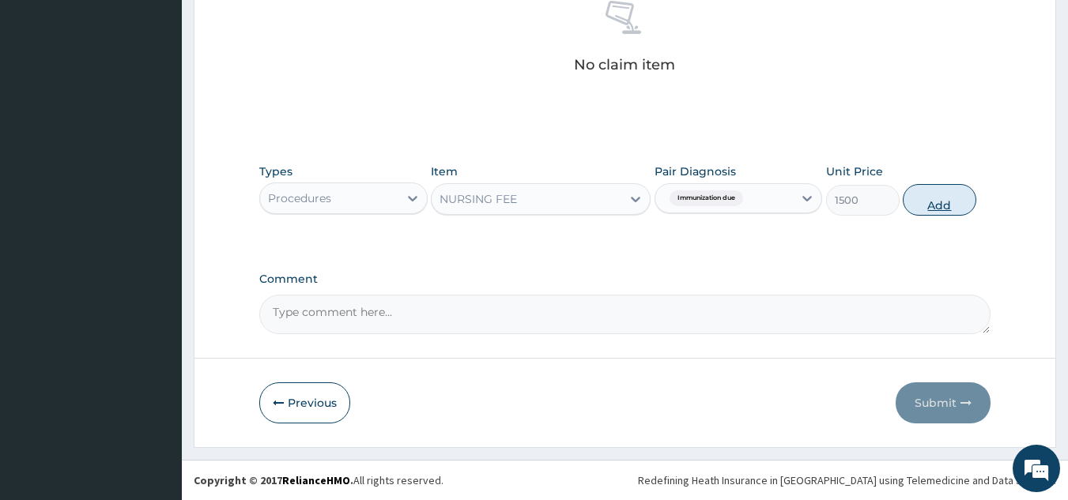
click at [903, 200] on button "Add" at bounding box center [940, 200] width 74 height 32
type input "0"
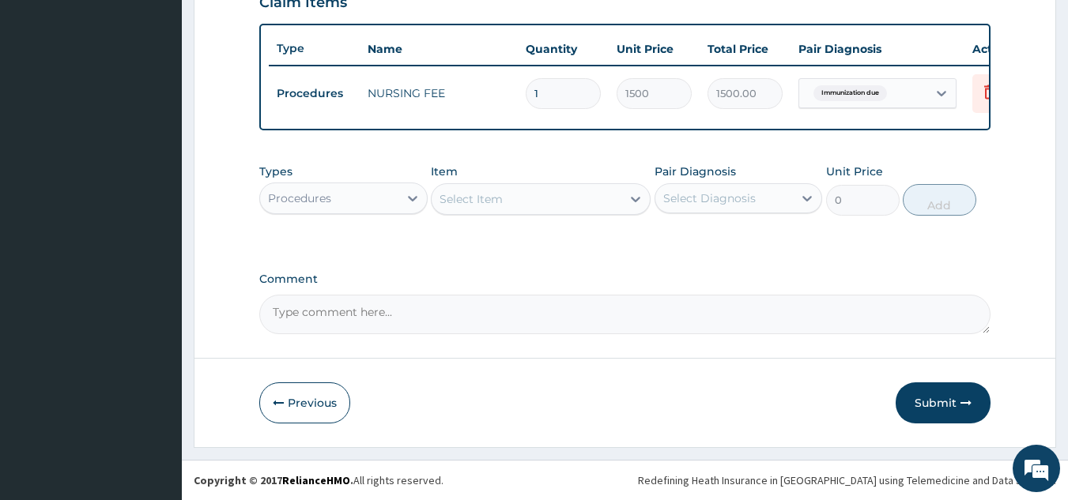
click at [377, 231] on div "Types Procedures Item Select Item Pair Diagnosis Select Diagnosis Unit Price 0 …" at bounding box center [625, 202] width 732 height 92
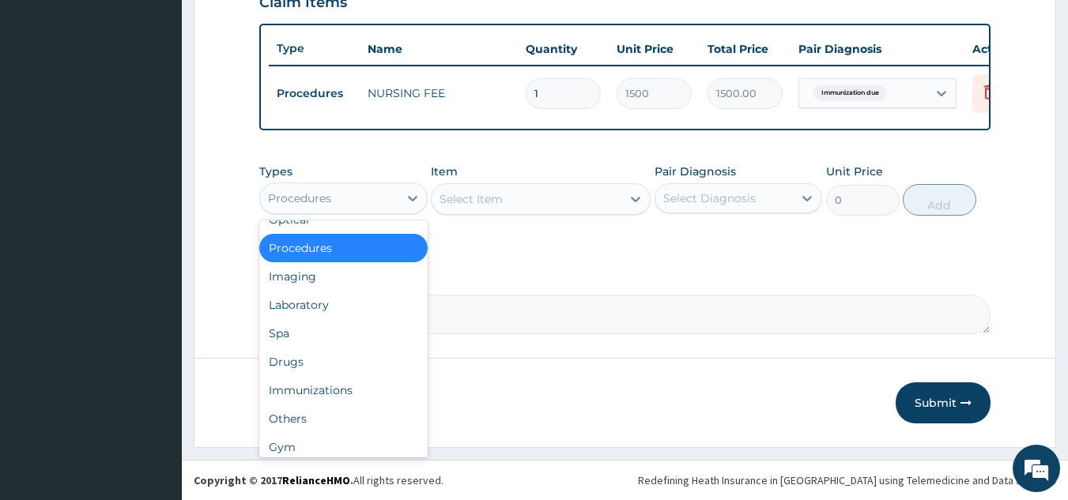
scroll to position [54, 0]
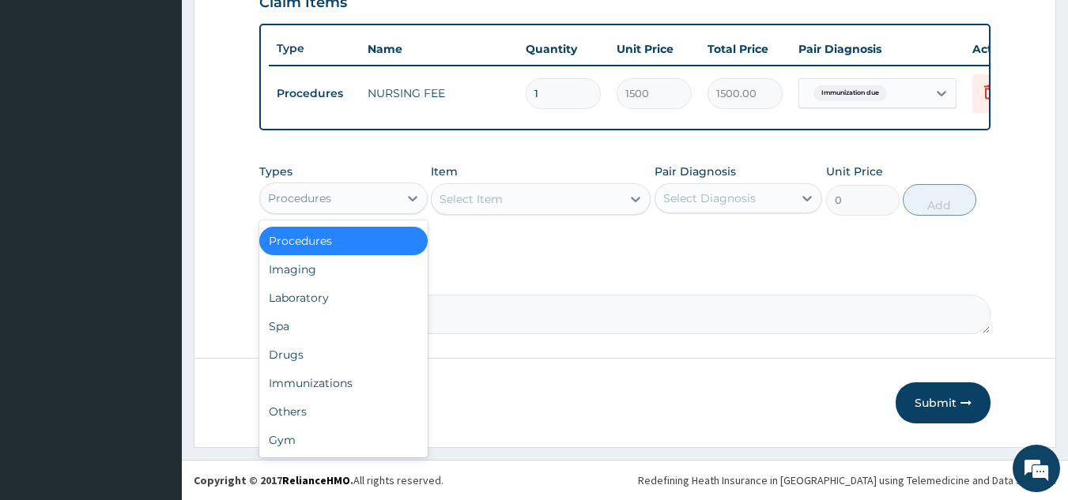
click at [385, 382] on div "Immunizations" at bounding box center [343, 383] width 168 height 28
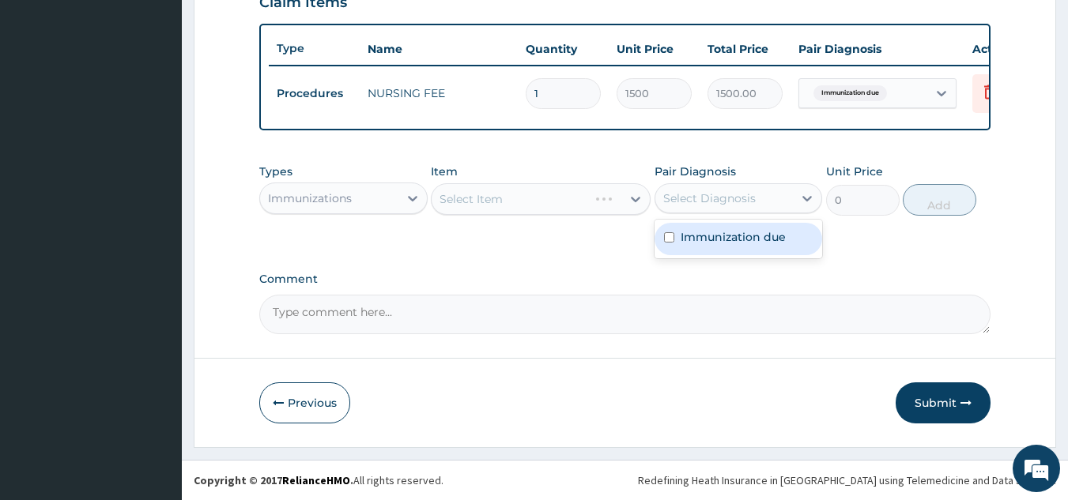
click at [723, 252] on div "Immunization due" at bounding box center [739, 239] width 168 height 32
checkbox input "true"
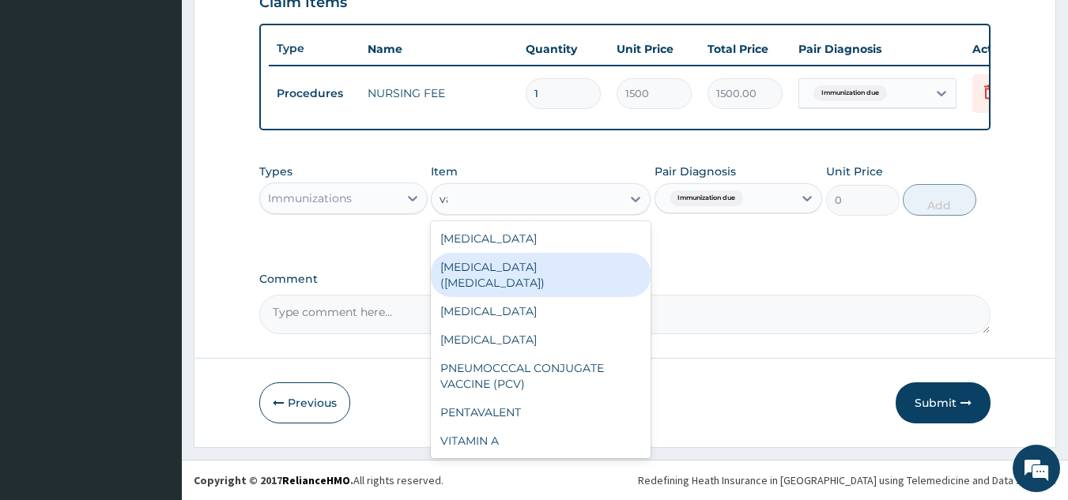
type input "v"
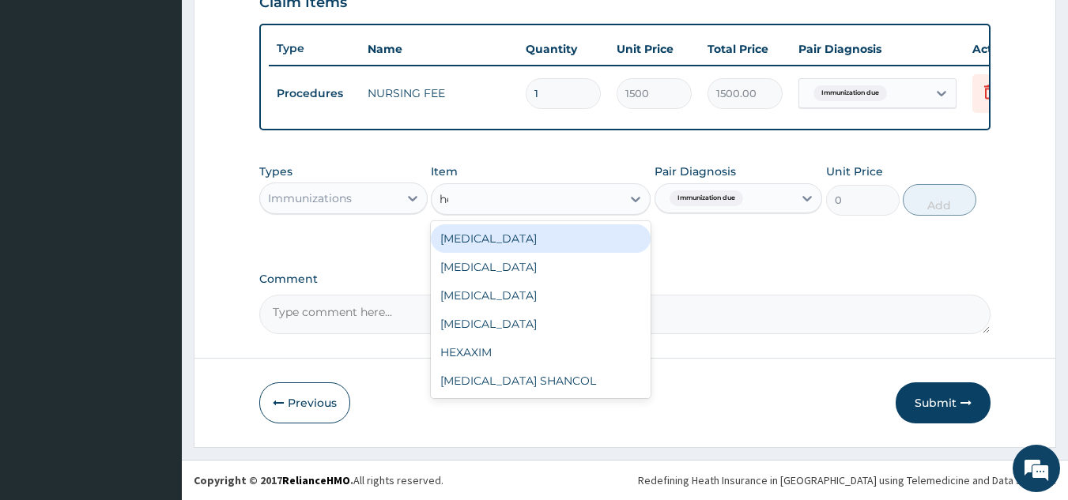
type input "hep"
click at [606, 276] on div "HEPATITIS B" at bounding box center [541, 267] width 220 height 28
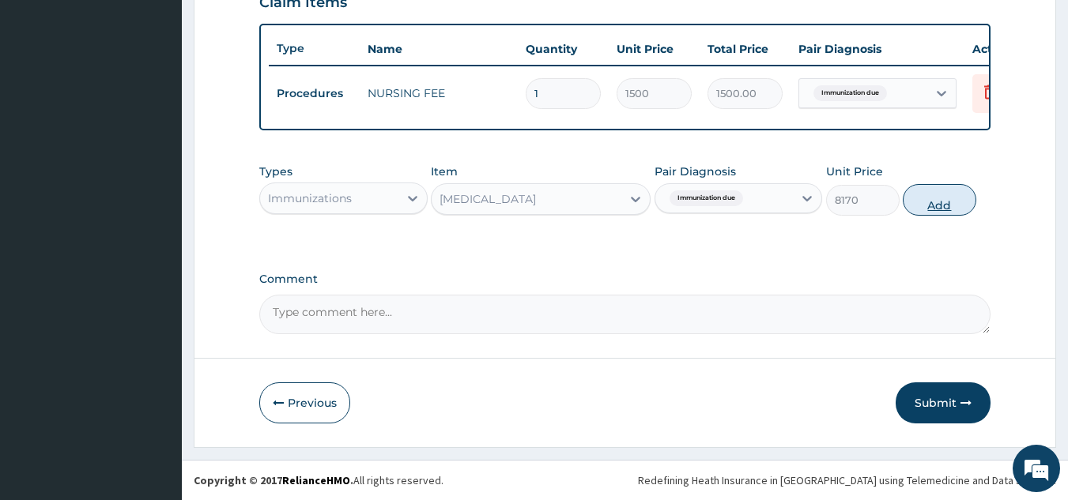
click at [971, 210] on button "Add" at bounding box center [940, 200] width 74 height 32
type input "0"
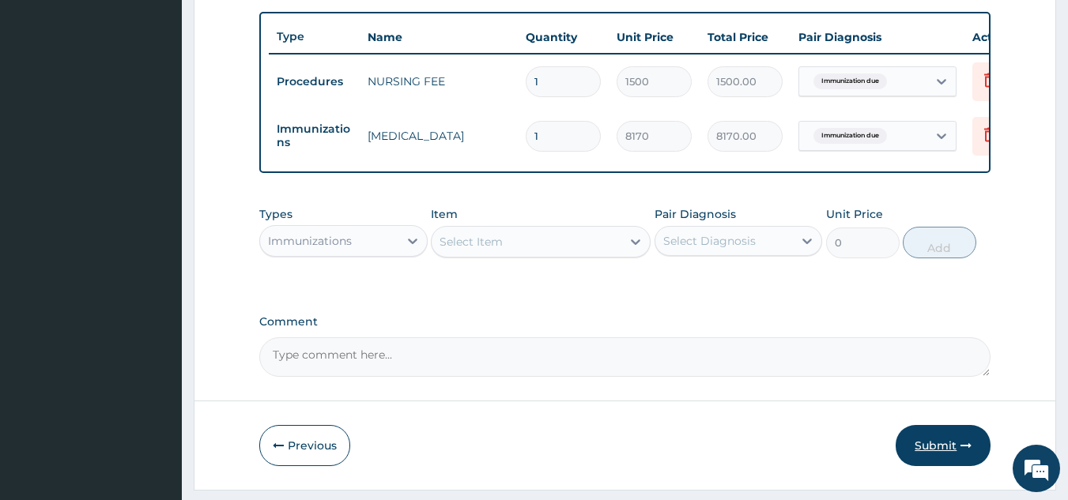
click at [964, 451] on icon "button" at bounding box center [965, 445] width 11 height 11
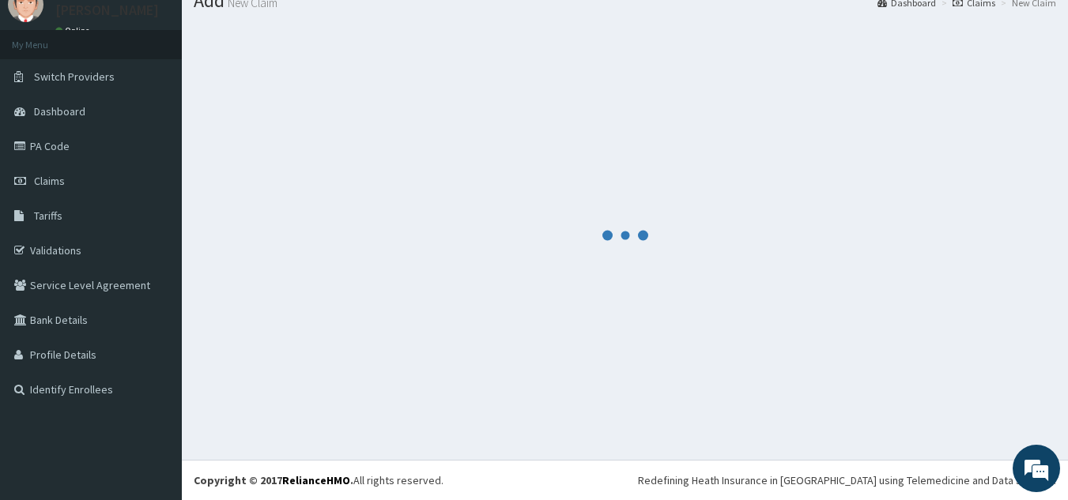
scroll to position [576, 0]
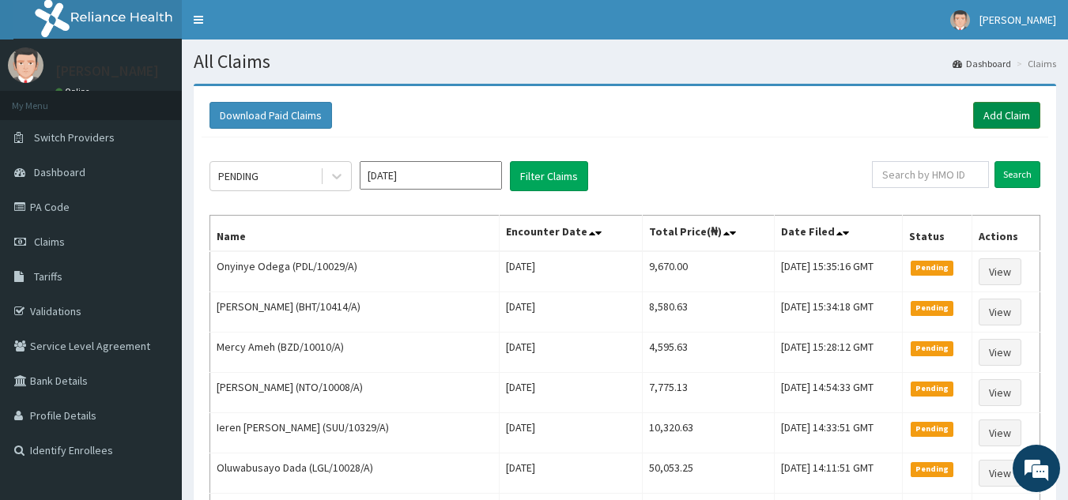
click at [1006, 115] on link "Add Claim" at bounding box center [1006, 115] width 67 height 27
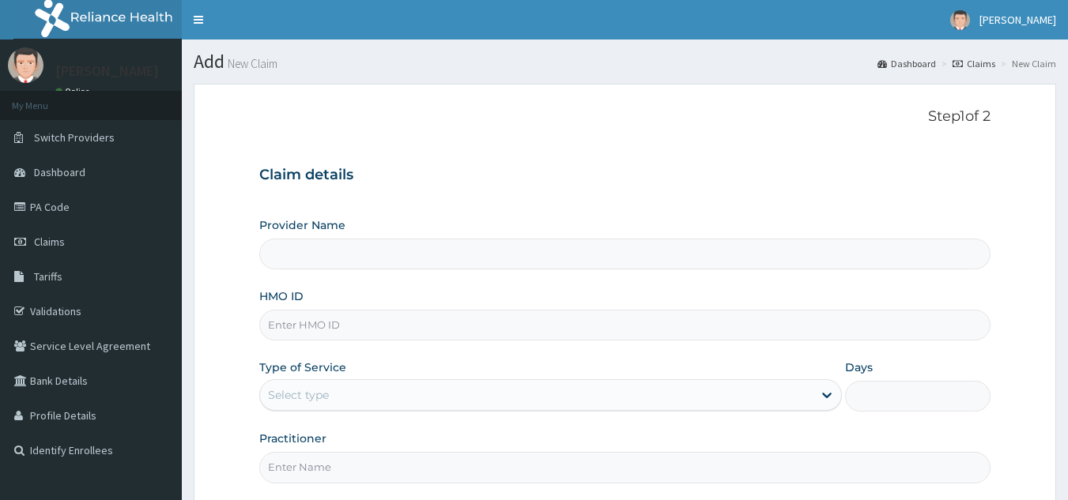
click at [372, 324] on input "HMO ID" at bounding box center [625, 325] width 732 height 31
paste input "DAK/10004/A"
type input "DAK/10004/A"
type input "Reliance Family Clinics (RFC) - [GEOGRAPHIC_DATA]"
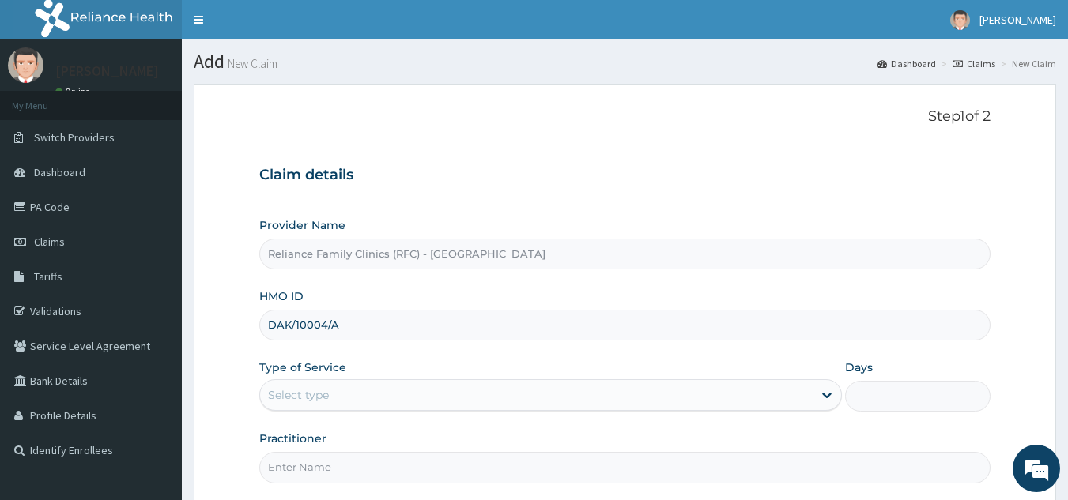
type input "DAK/10004/A"
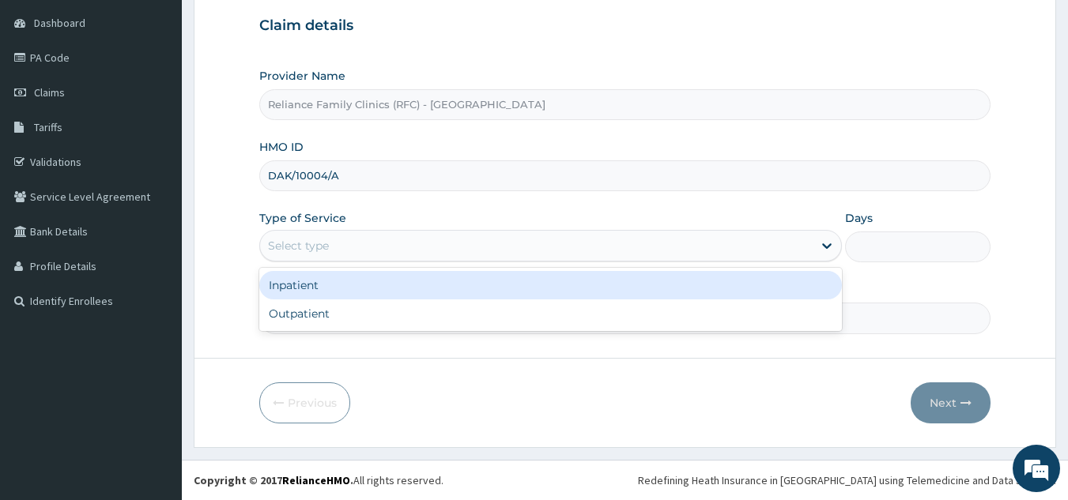
click at [406, 311] on div "Outpatient" at bounding box center [550, 314] width 583 height 28
type input "1"
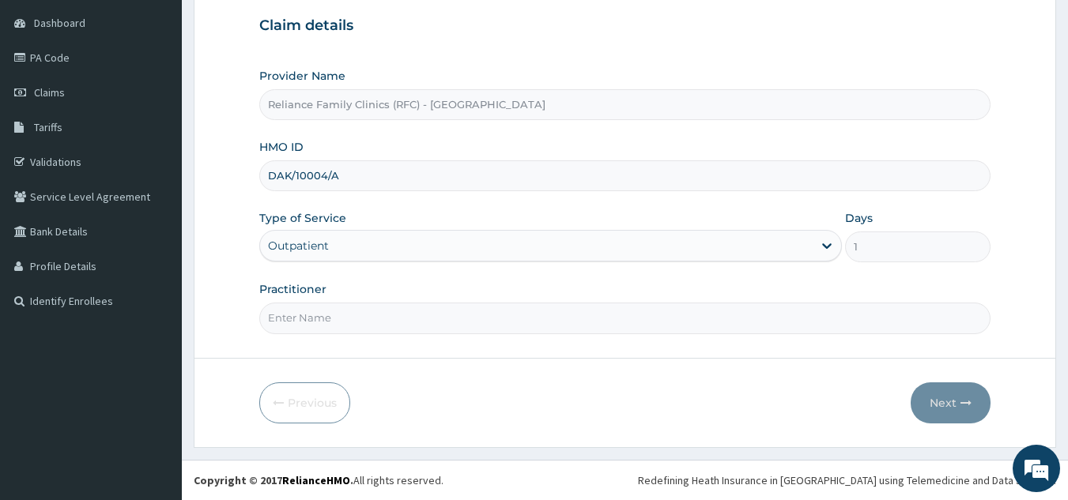
click at [417, 324] on input "Practitioner" at bounding box center [625, 318] width 732 height 31
type input "locum"
click at [961, 390] on button "Next" at bounding box center [951, 403] width 80 height 41
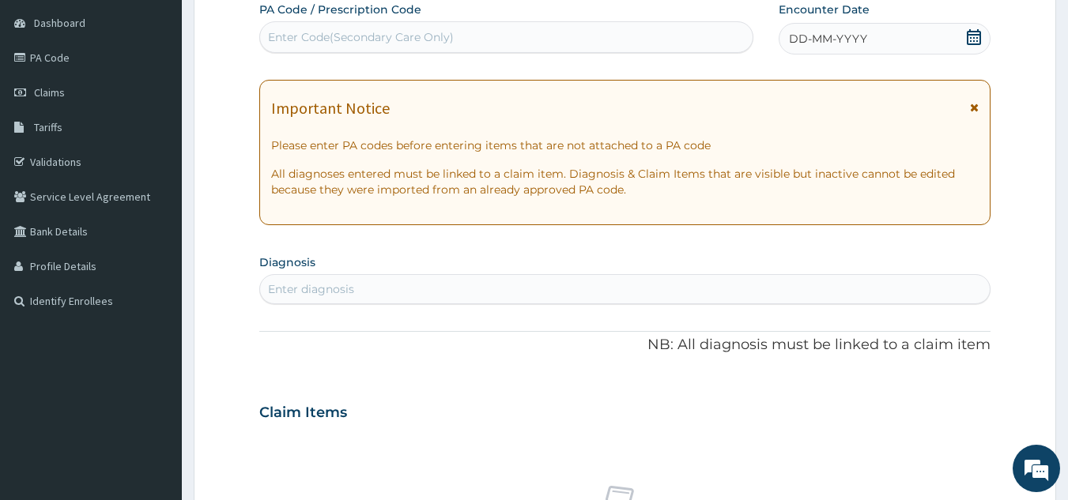
click at [853, 45] on span "DD-MM-YYYY" at bounding box center [828, 39] width 78 height 16
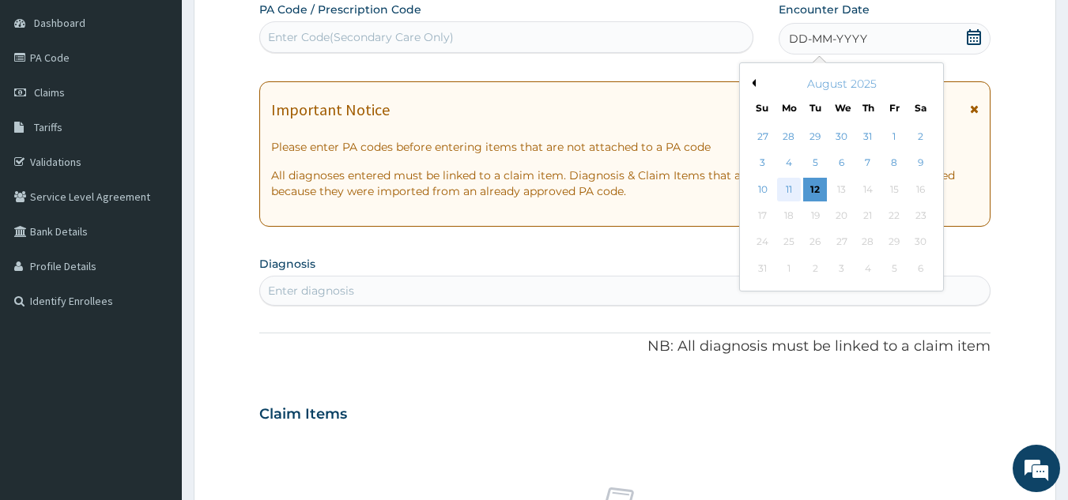
click at [789, 189] on div "11" at bounding box center [789, 190] width 24 height 24
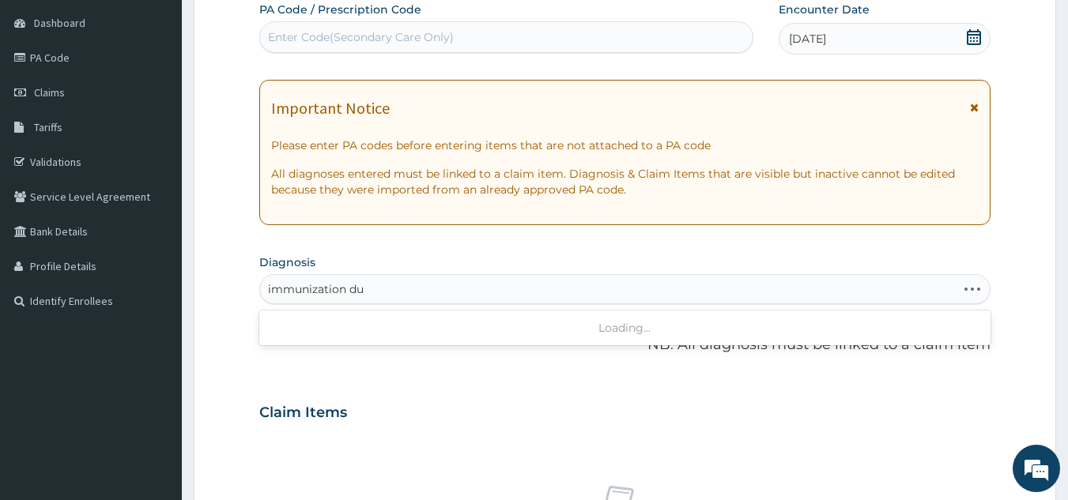
type input "immunization due"
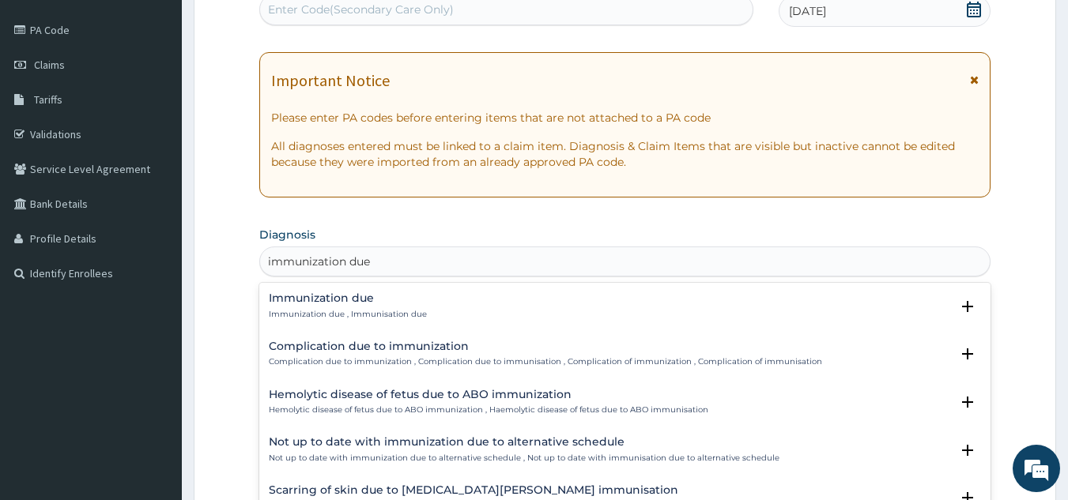
scroll to position [206, 0]
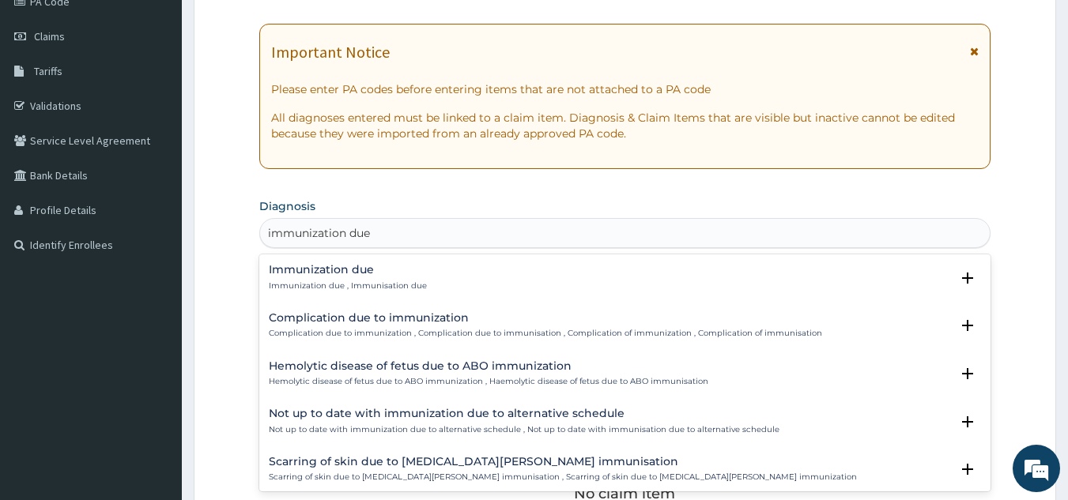
click at [402, 274] on h4 "Immunization due" at bounding box center [348, 270] width 158 height 12
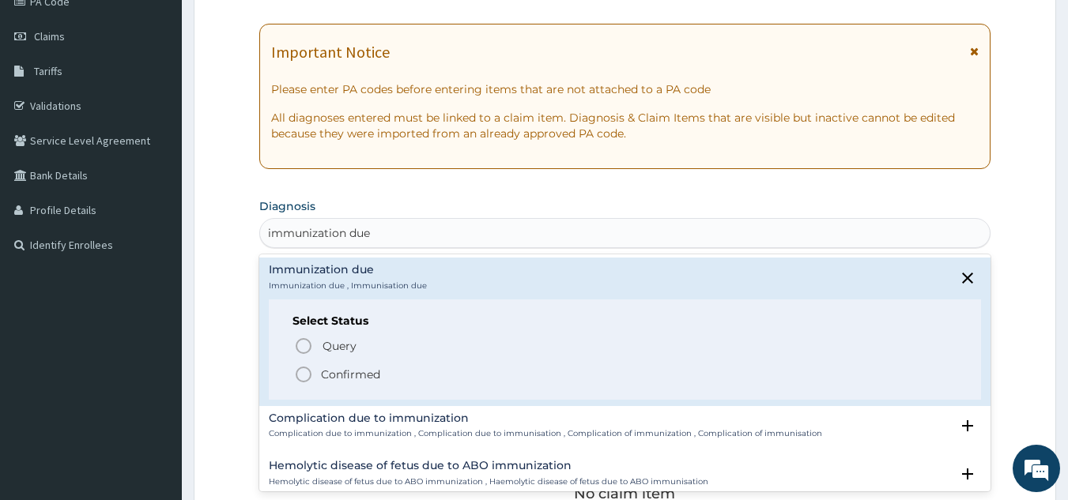
click at [372, 375] on p "Confirmed" at bounding box center [350, 375] width 59 height 16
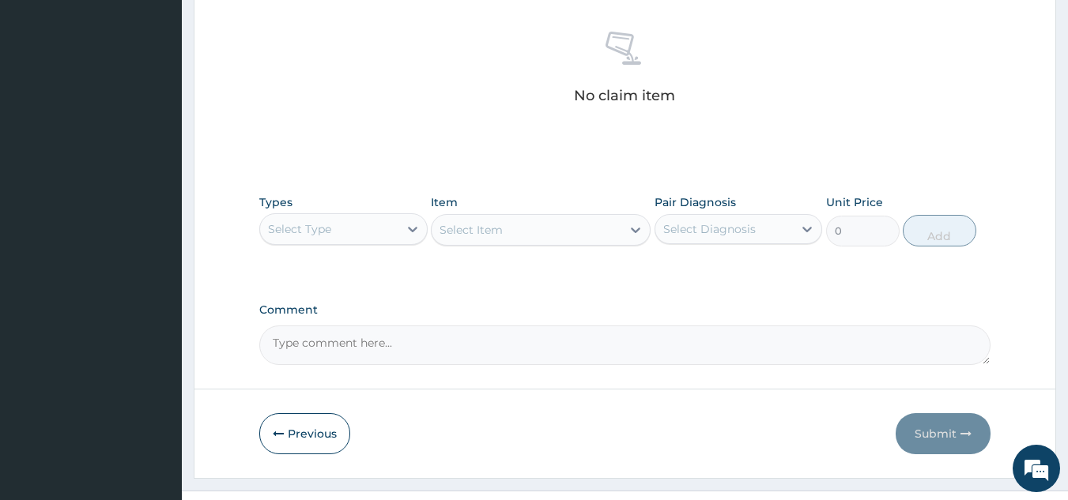
scroll to position [640, 0]
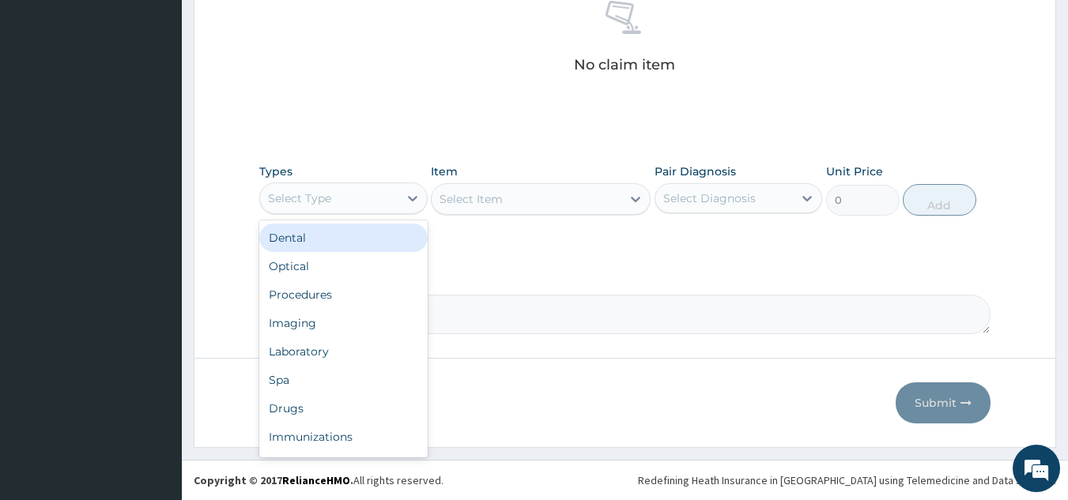
click at [363, 298] on div "Procedures" at bounding box center [343, 295] width 168 height 28
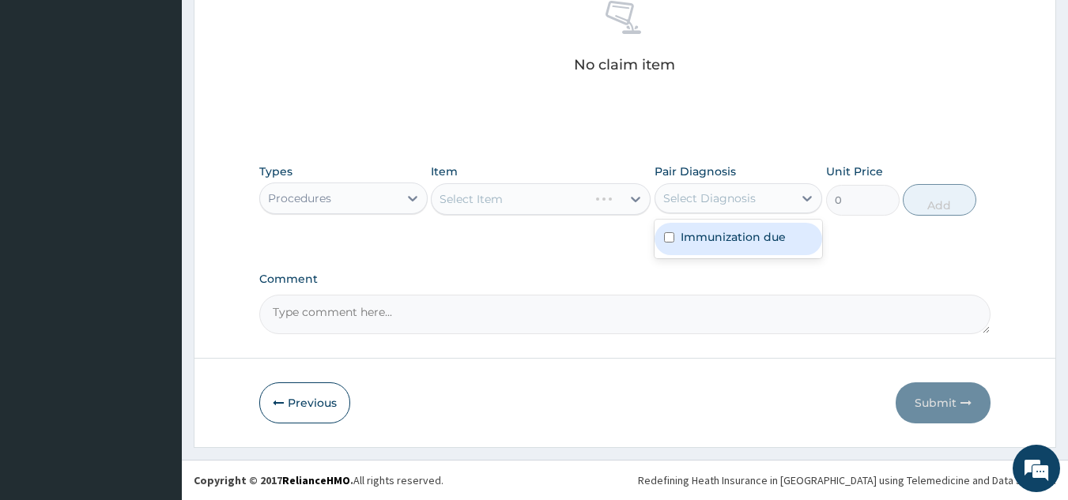
click at [752, 245] on div "Immunization due" at bounding box center [739, 239] width 168 height 32
checkbox input "true"
click at [553, 202] on div "Select Item" at bounding box center [541, 199] width 220 height 32
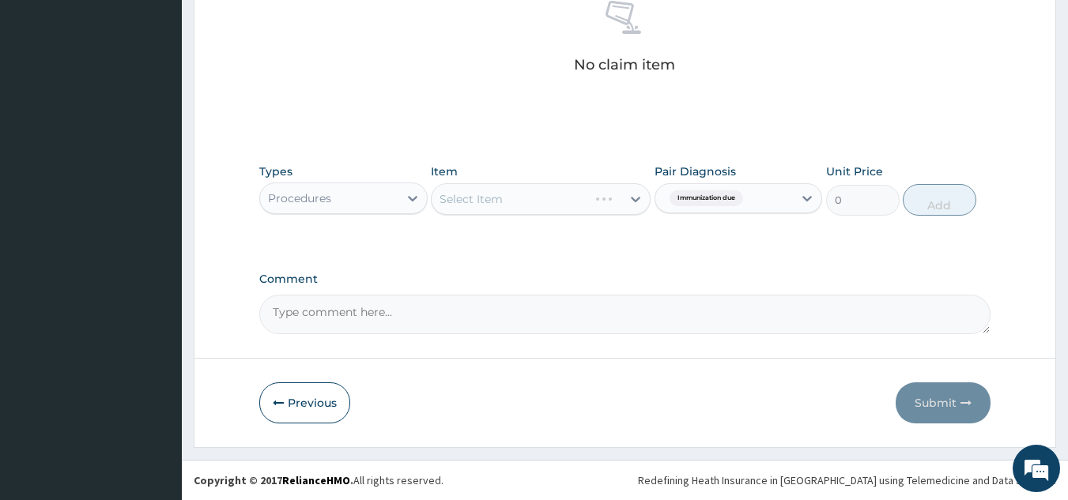
click at [575, 222] on div "Types Procedures Item Select Item Pair Diagnosis Immunization due Unit Price 0 …" at bounding box center [625, 190] width 732 height 68
click at [555, 212] on div "Select Item" at bounding box center [541, 199] width 220 height 32
click at [556, 202] on div "Select Item" at bounding box center [541, 199] width 220 height 32
type input "nurs"
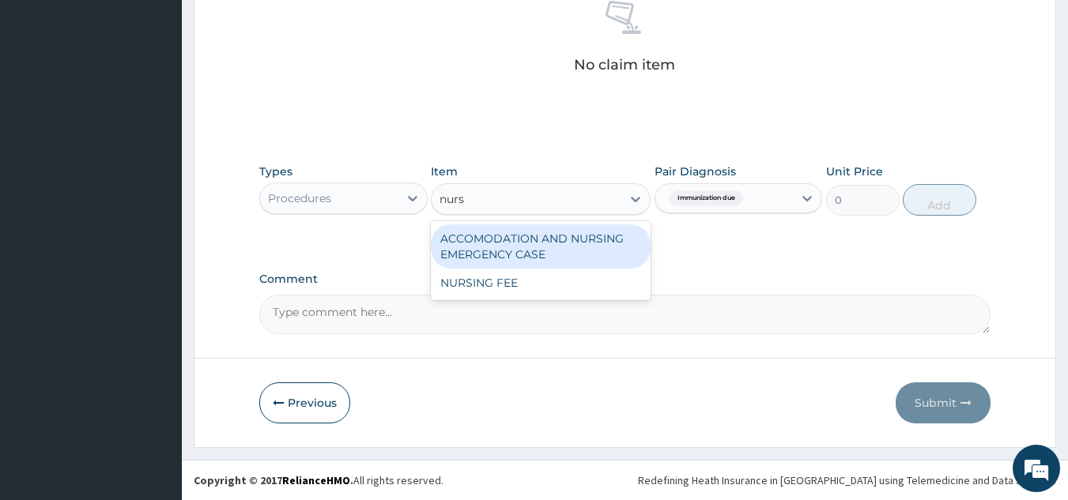
click at [556, 281] on div "NURSING FEE" at bounding box center [541, 283] width 220 height 28
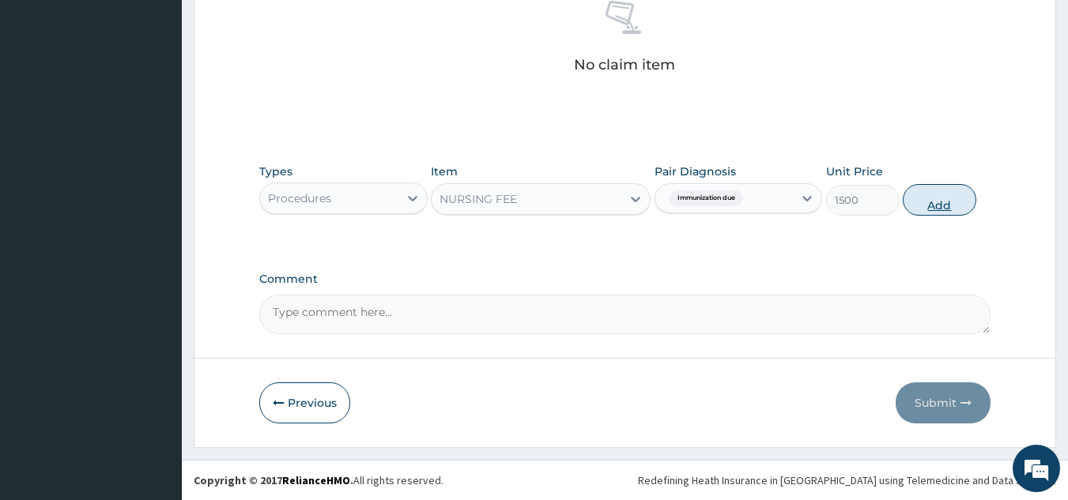
click at [907, 200] on button "Add" at bounding box center [940, 200] width 74 height 32
type input "0"
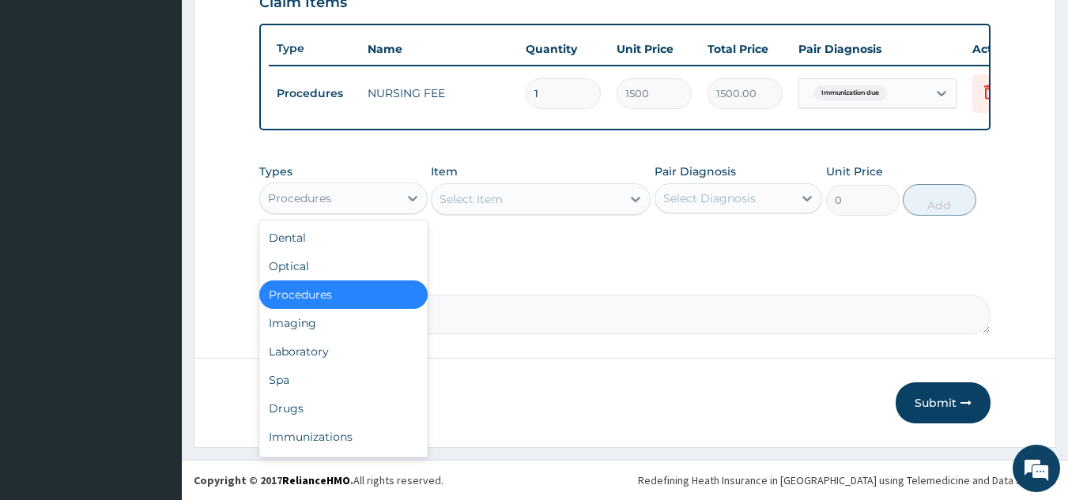
click at [360, 360] on div "Laboratory" at bounding box center [343, 352] width 168 height 28
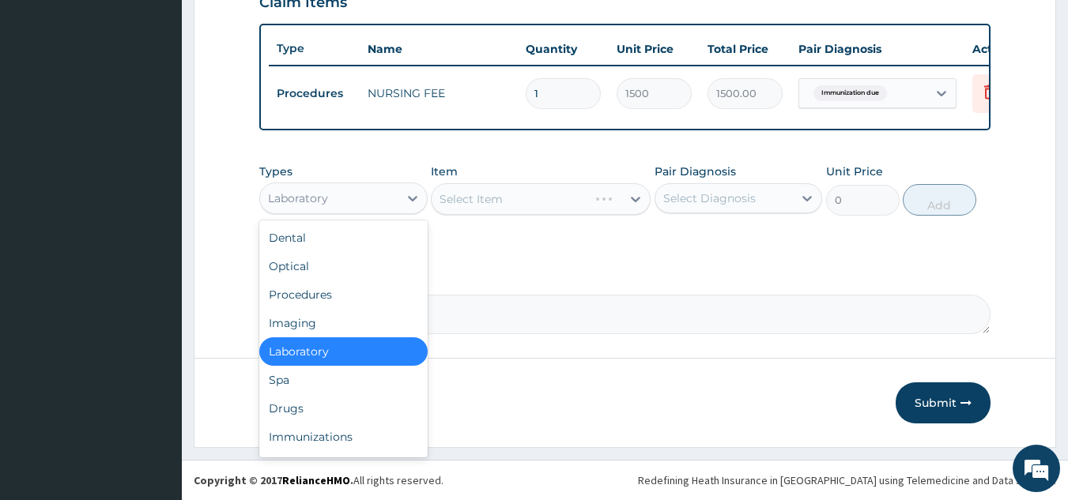
click at [368, 443] on div "Immunizations" at bounding box center [343, 437] width 168 height 28
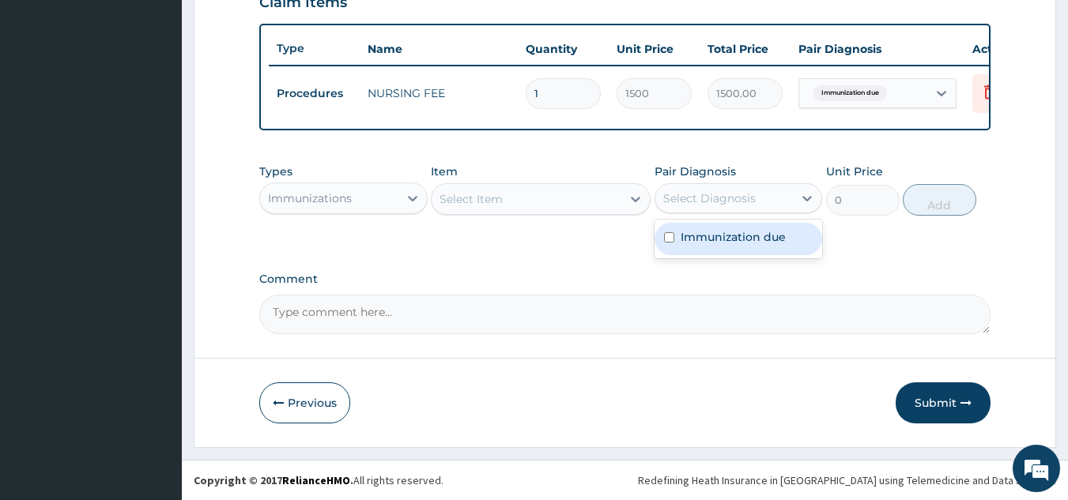
click at [728, 247] on div "Immunization due" at bounding box center [739, 239] width 168 height 32
checkbox input "true"
click at [567, 231] on div "Types Immunizations Item Select Item Pair Diagnosis option Immunization due, se…" at bounding box center [625, 202] width 732 height 92
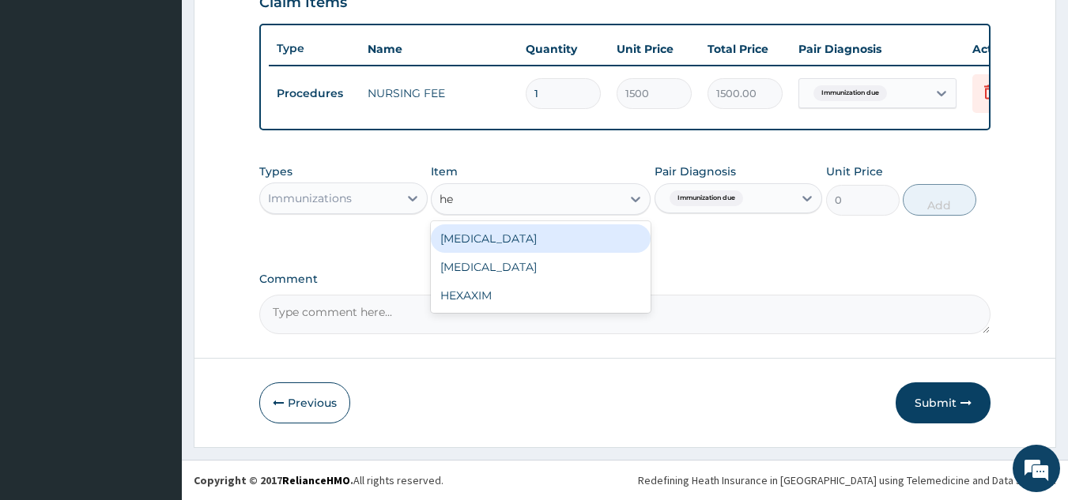
type input "hep"
click at [575, 270] on div "[MEDICAL_DATA]" at bounding box center [541, 267] width 220 height 28
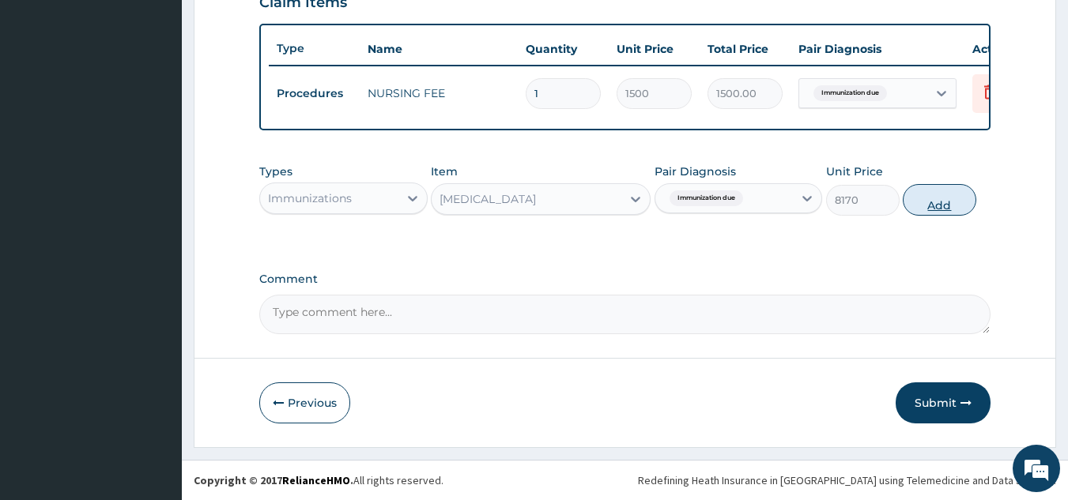
click at [945, 204] on button "Add" at bounding box center [940, 200] width 74 height 32
type input "0"
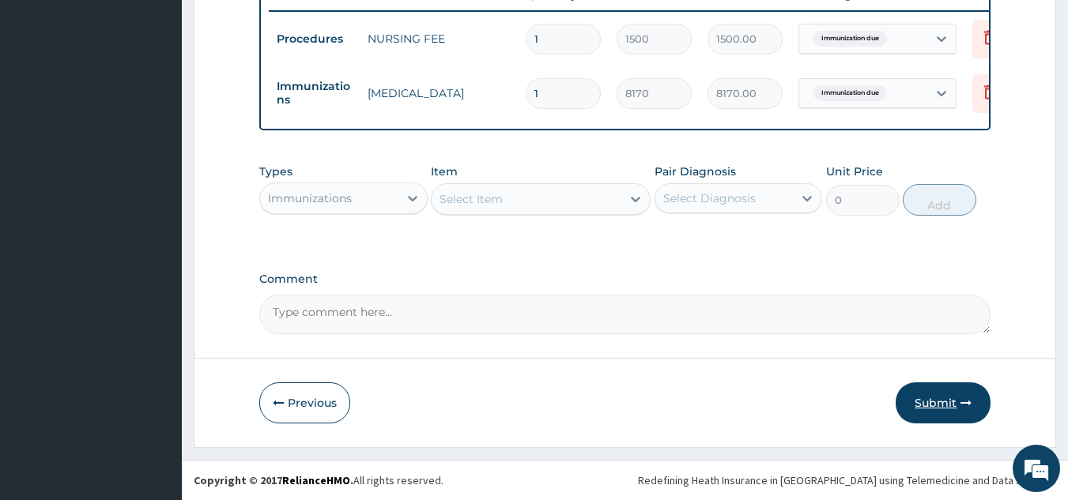
click at [945, 420] on button "Submit" at bounding box center [943, 403] width 95 height 41
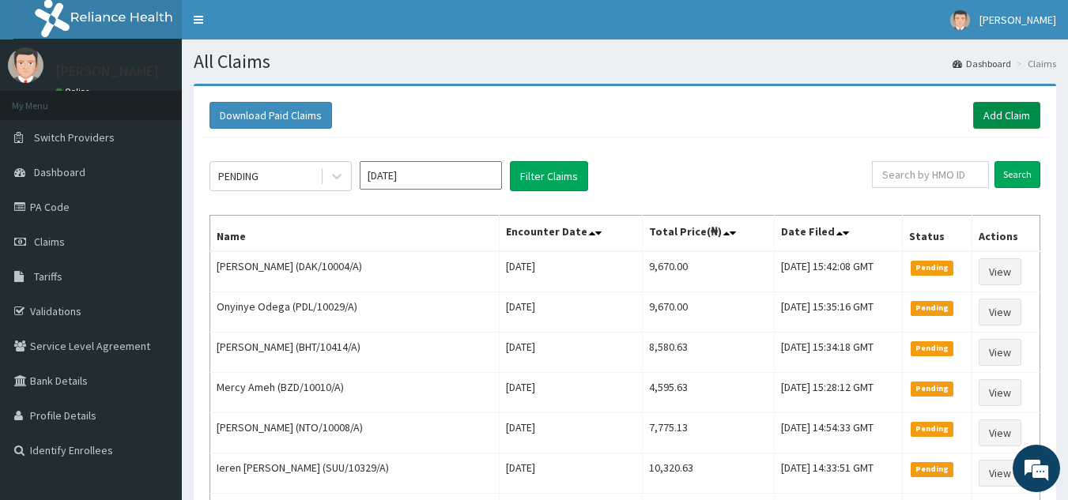
click at [1004, 115] on link "Add Claim" at bounding box center [1006, 115] width 67 height 27
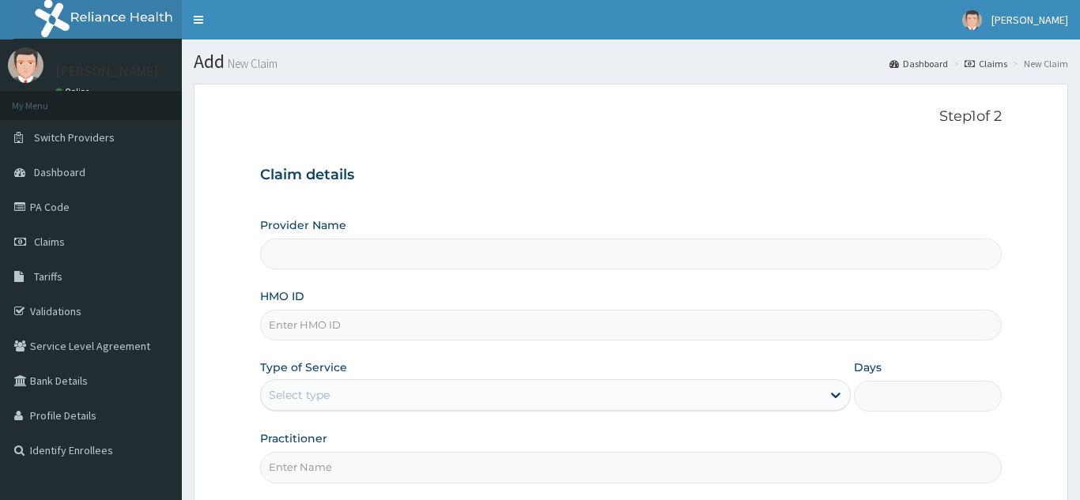
click at [511, 321] on input "HMO ID" at bounding box center [630, 325] width 741 height 31
paste input "CHH/10108/A"
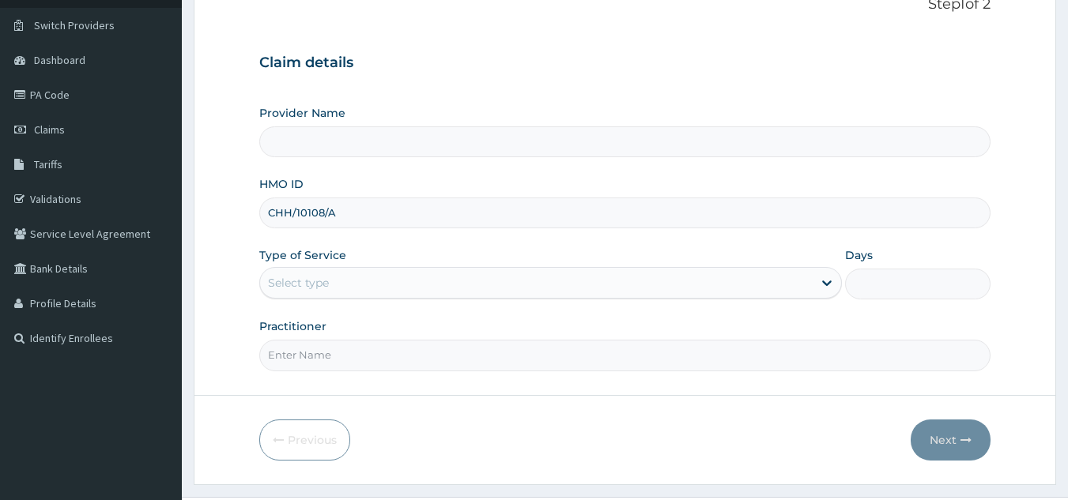
scroll to position [133, 0]
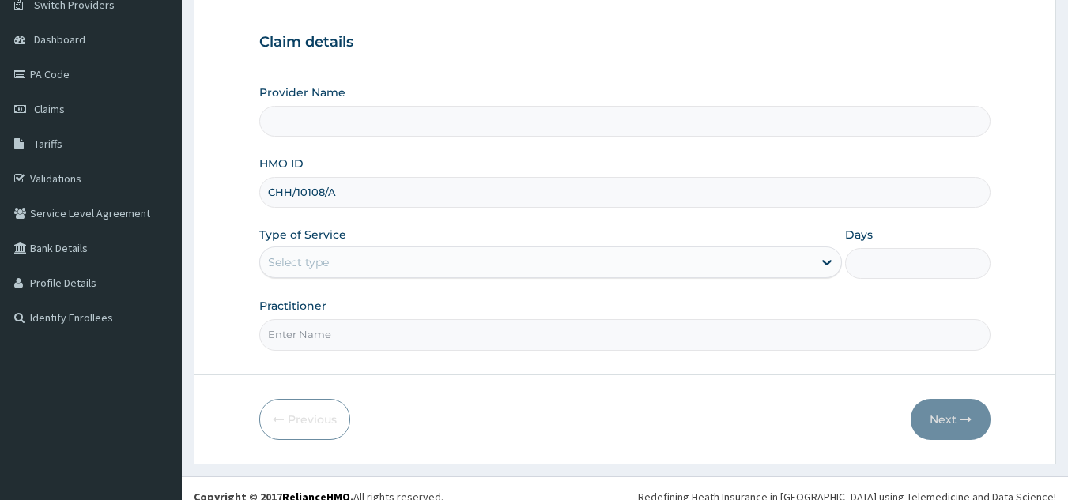
type input "CHH/10108/A"
type input "Reliance Family Clinics (RFC) - [GEOGRAPHIC_DATA]"
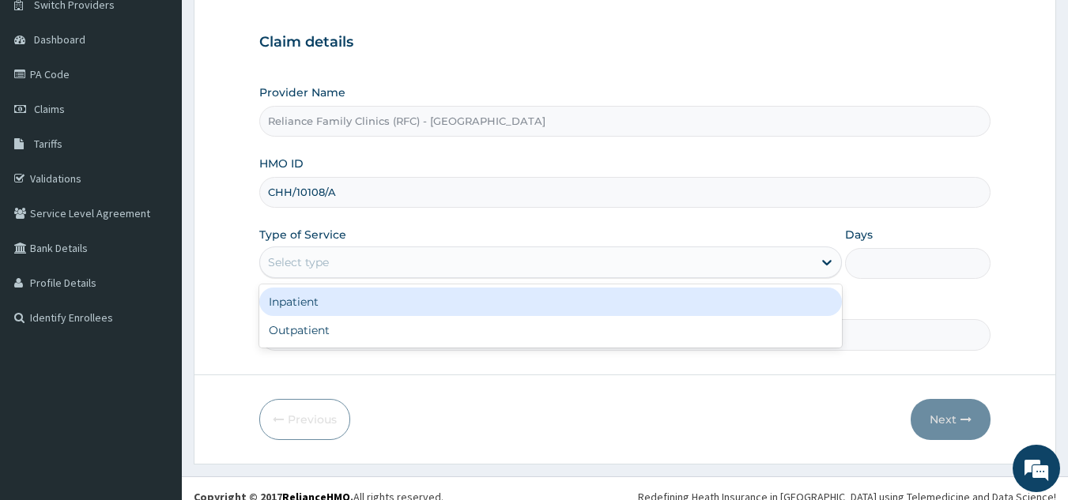
click at [489, 321] on div "Outpatient" at bounding box center [550, 330] width 583 height 28
type input "1"
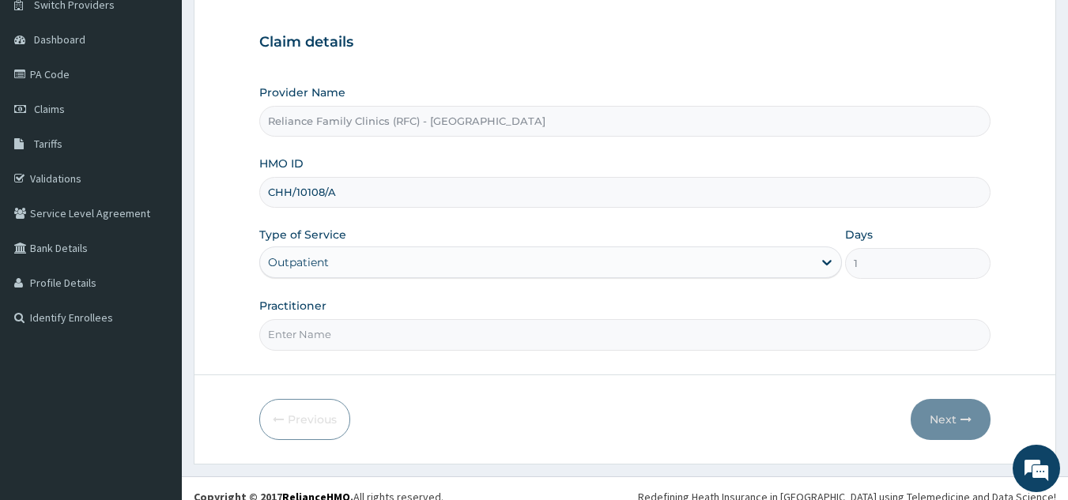
click at [533, 337] on input "Practitioner" at bounding box center [625, 334] width 732 height 31
type input "locum"
click at [938, 424] on button "Next" at bounding box center [951, 419] width 80 height 41
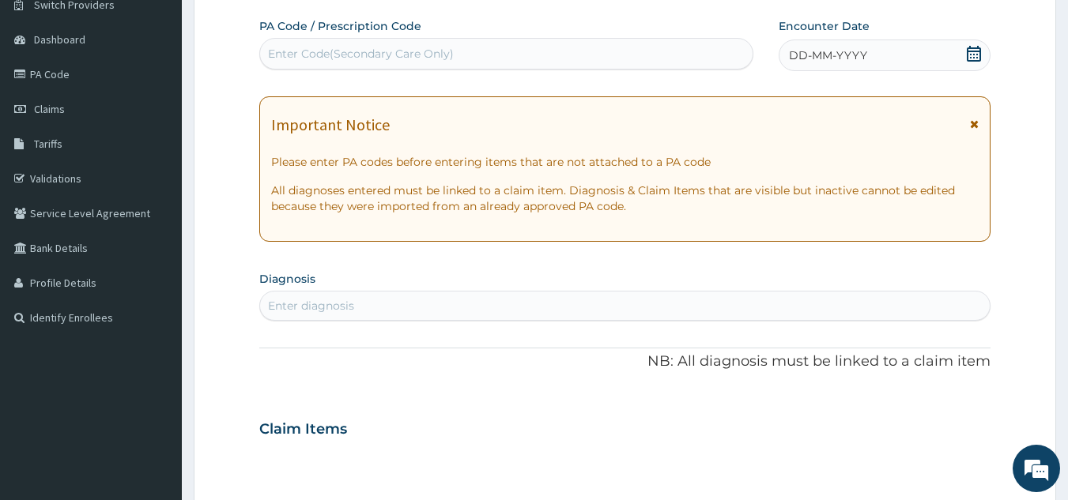
click at [833, 66] on div "DD-MM-YYYY" at bounding box center [885, 56] width 212 height 32
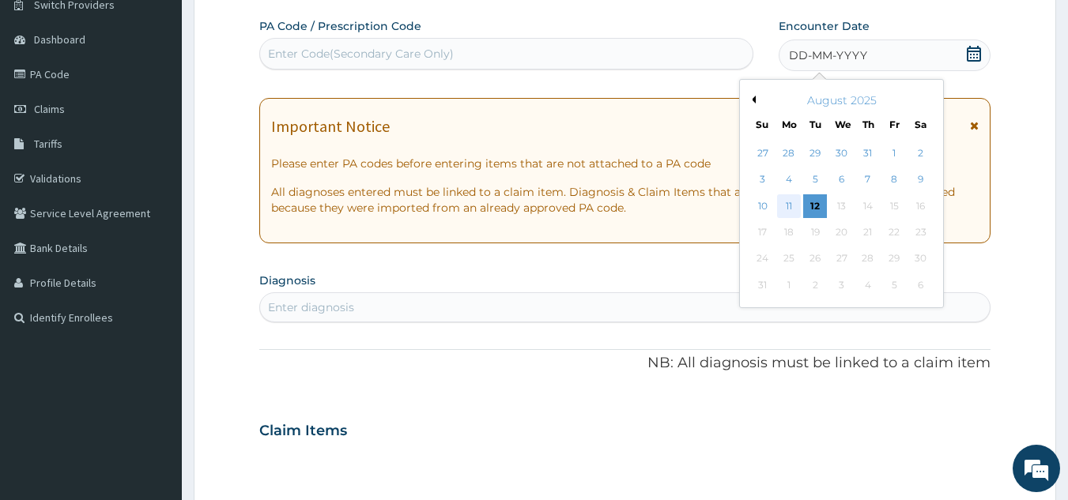
click at [790, 209] on div "11" at bounding box center [789, 206] width 24 height 24
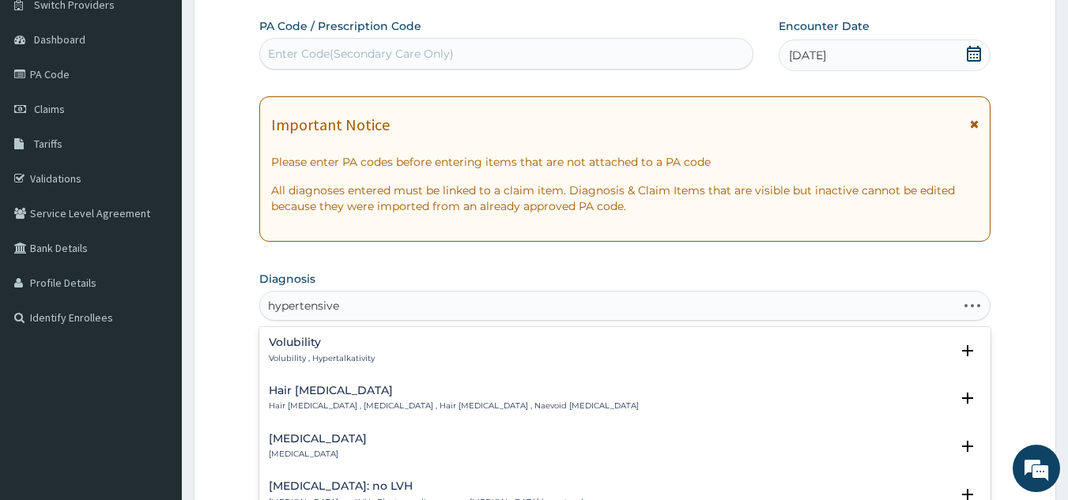
type input "hypertensive u"
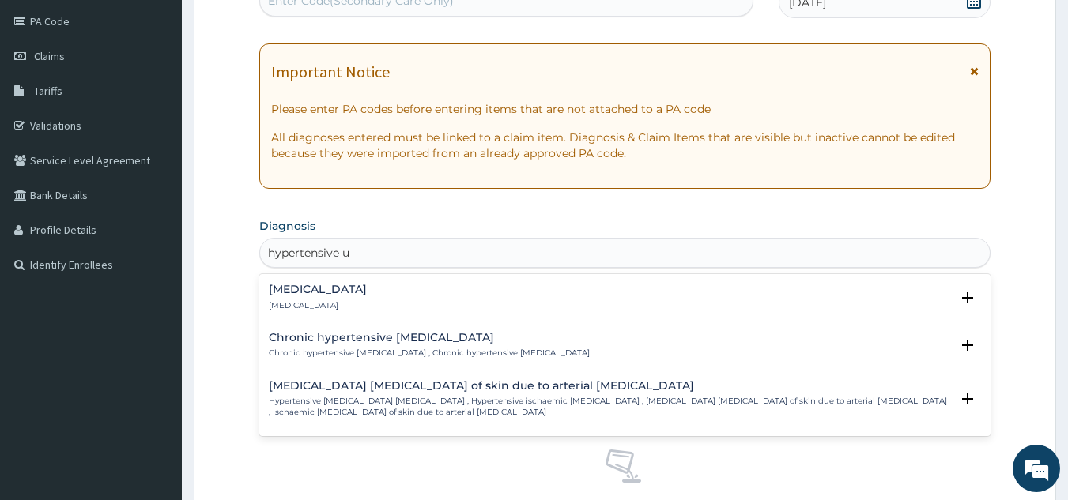
scroll to position [197, 0]
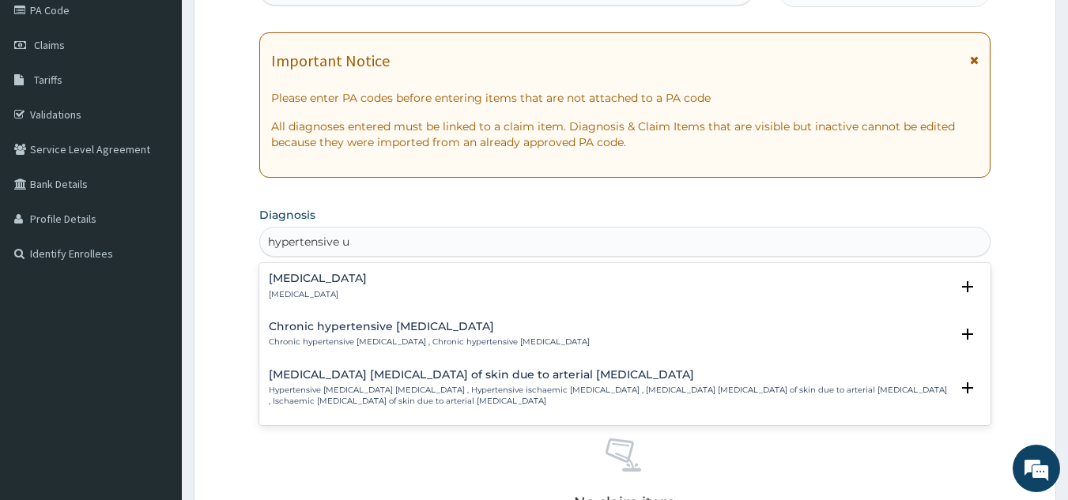
click at [367, 285] on div "Hypertensive urgency Hypertensive urgency" at bounding box center [318, 287] width 98 height 28
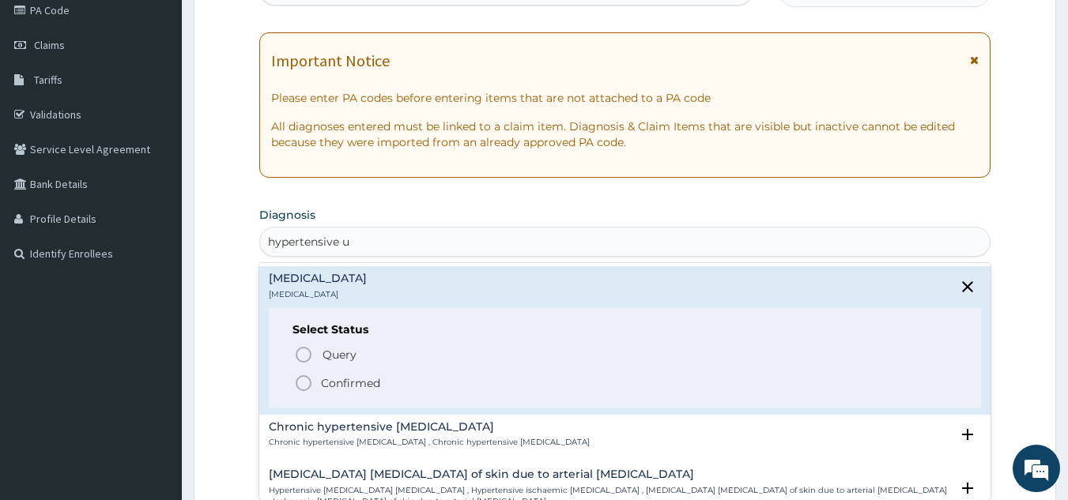
click at [396, 388] on span "Confirmed" at bounding box center [626, 383] width 664 height 19
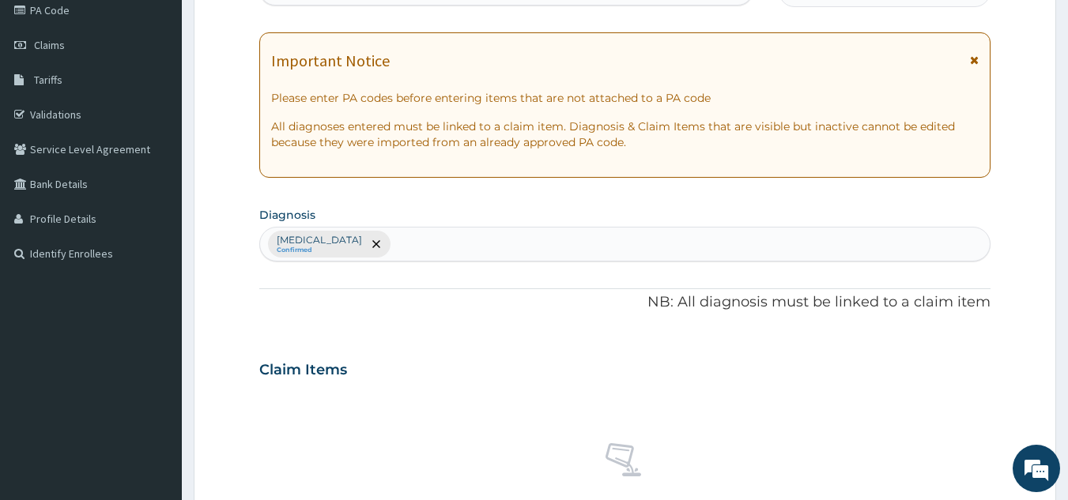
type input "h"
type input "hyperthyro"
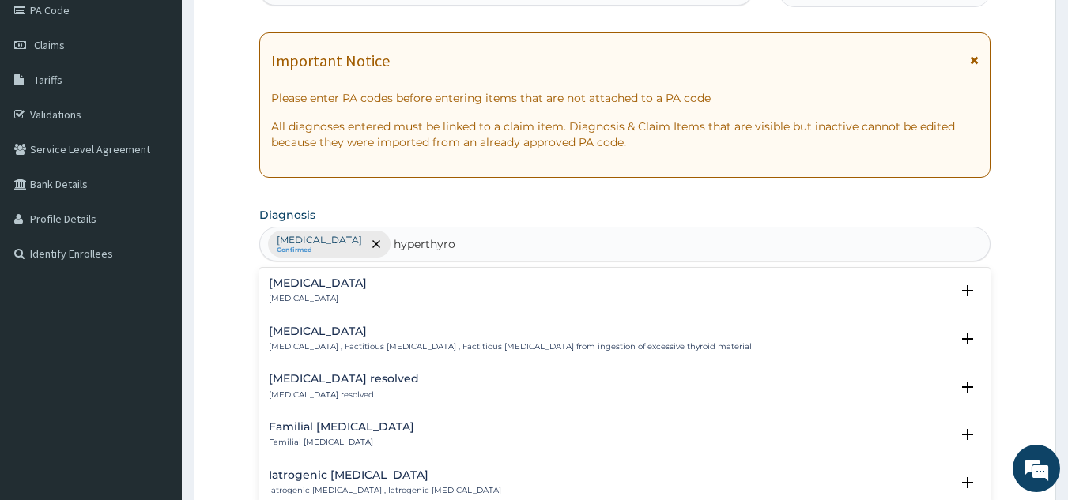
click at [398, 299] on div "Hyperthyroidism Hyperthyroidism" at bounding box center [625, 291] width 713 height 28
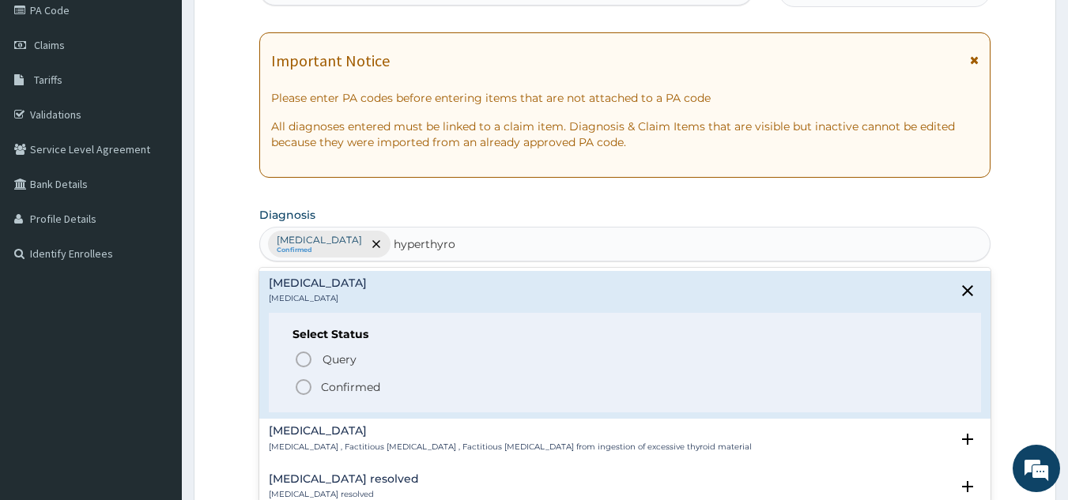
click at [375, 391] on p "Confirmed" at bounding box center [350, 387] width 59 height 16
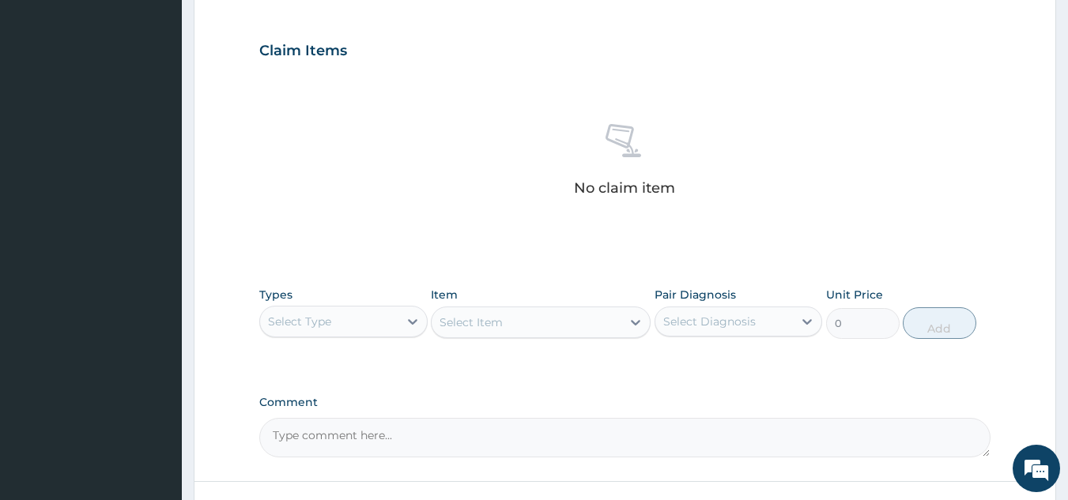
scroll to position [640, 0]
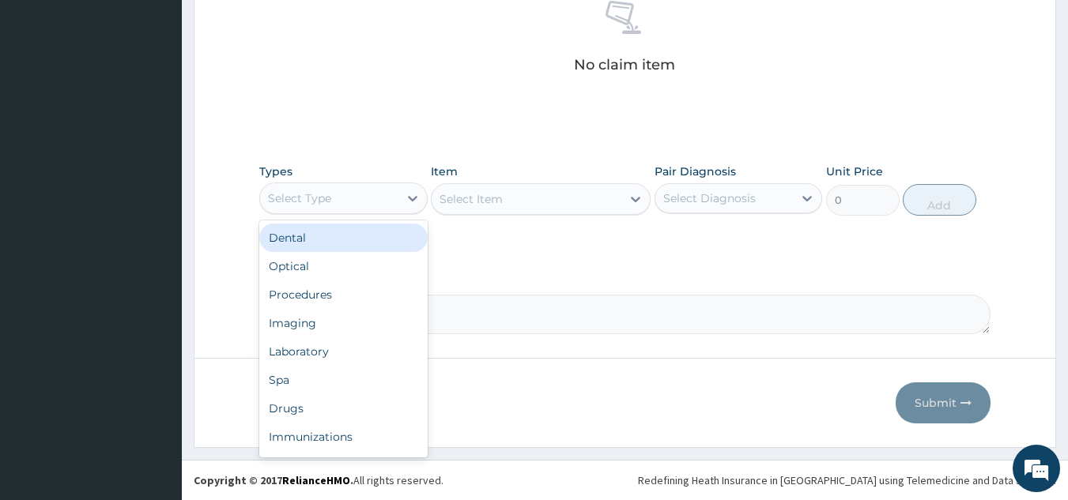
click at [380, 293] on div "Procedures" at bounding box center [343, 295] width 168 height 28
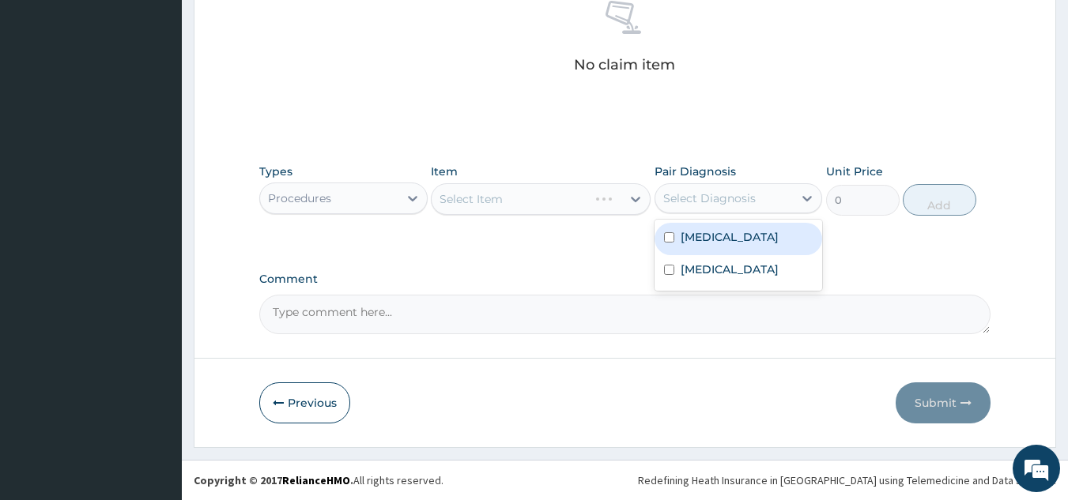
click at [731, 244] on label "Hypertensive urgency" at bounding box center [730, 237] width 98 height 16
checkbox input "true"
click at [734, 286] on div "Hyperthyroidism" at bounding box center [739, 271] width 168 height 32
checkbox input "true"
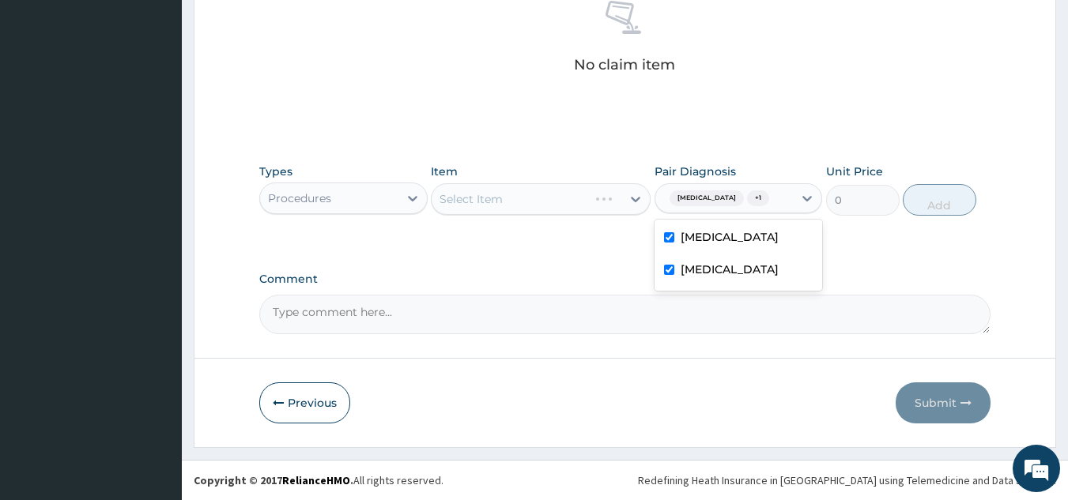
click at [560, 191] on div "Select Item" at bounding box center [541, 199] width 220 height 32
click at [541, 216] on div "Item Select Item" at bounding box center [541, 190] width 220 height 52
click at [545, 204] on div "Select Item" at bounding box center [541, 199] width 220 height 32
click at [563, 202] on div "Select Item" at bounding box center [541, 199] width 220 height 32
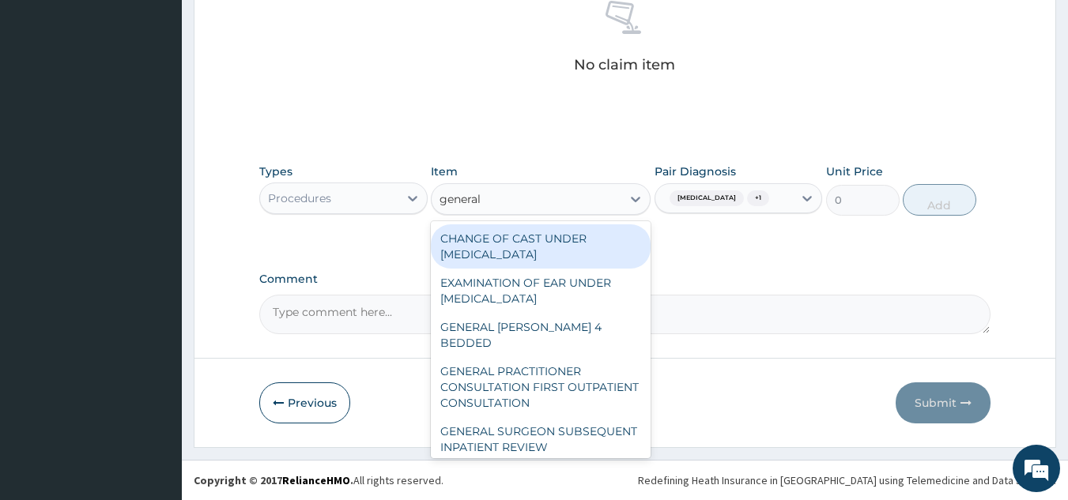
type input "general p"
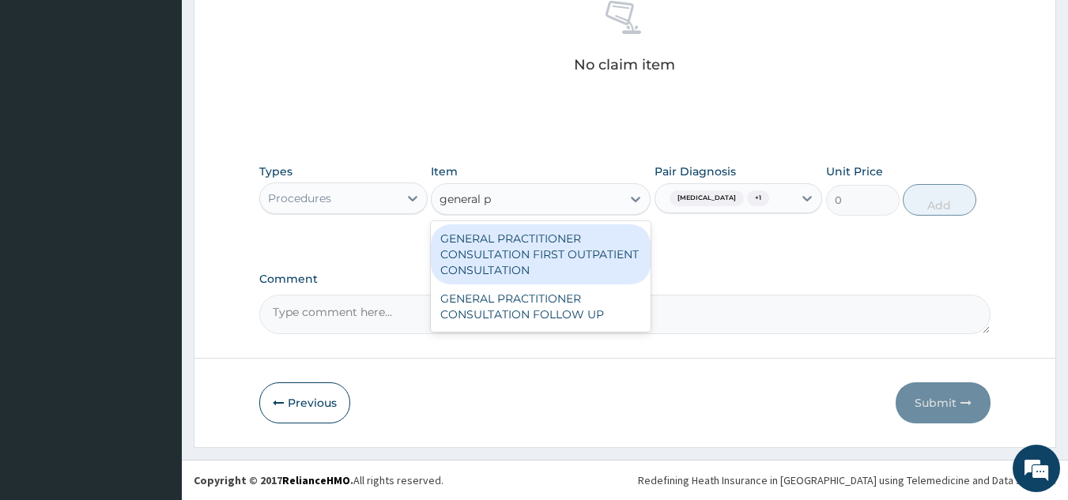
click at [574, 255] on div "GENERAL PRACTITIONER CONSULTATION FIRST OUTPATIENT CONSULTATION" at bounding box center [541, 255] width 220 height 60
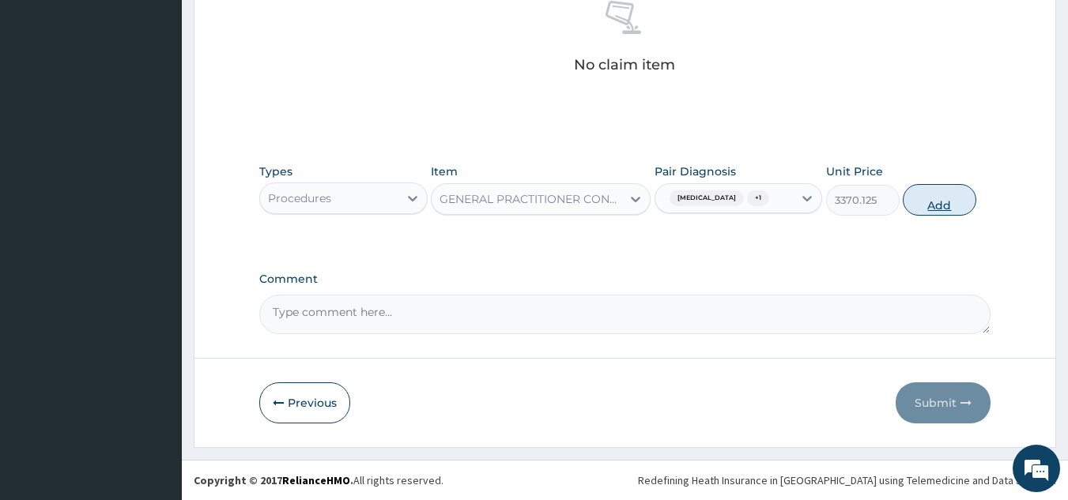
click at [930, 215] on button "Add" at bounding box center [940, 200] width 74 height 32
type input "0"
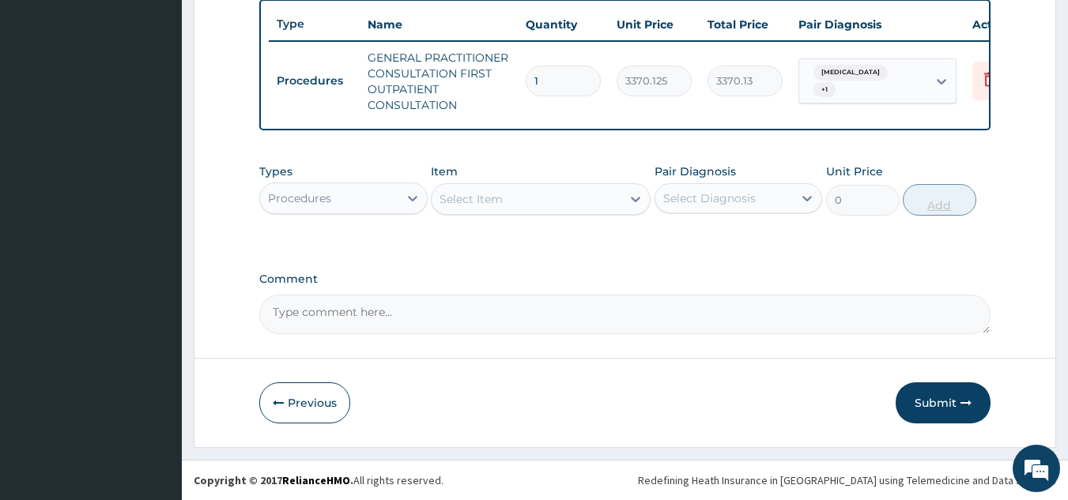
scroll to position [601, 0]
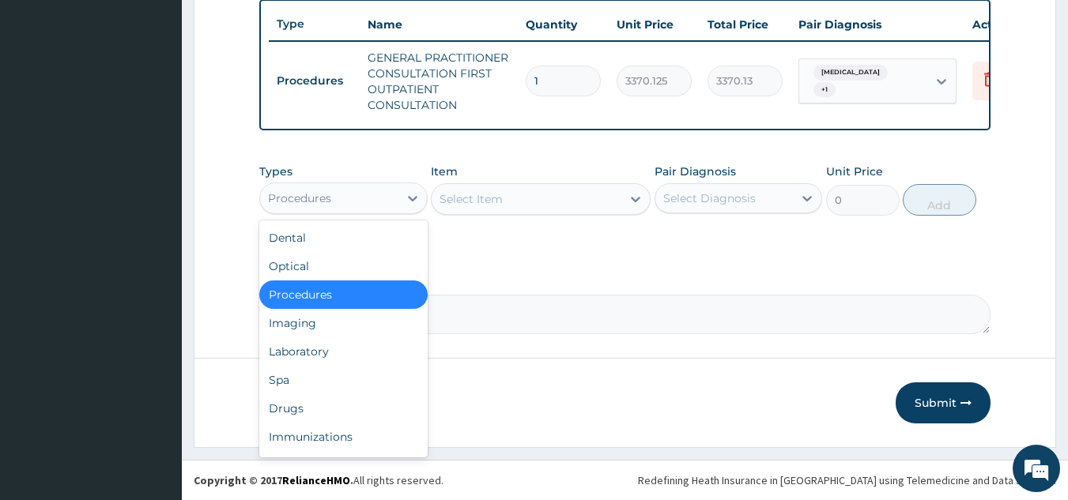
click at [350, 405] on div "Drugs" at bounding box center [343, 408] width 168 height 28
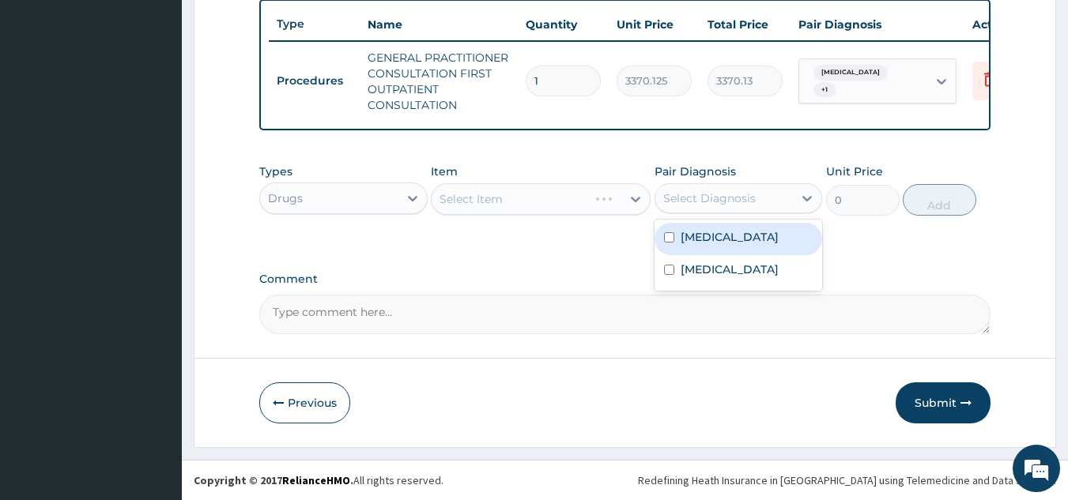
click at [744, 247] on div "Hypertensive urgency" at bounding box center [739, 239] width 168 height 32
checkbox input "true"
click at [728, 268] on label "Hyperthyroidism" at bounding box center [730, 270] width 98 height 16
checkbox input "true"
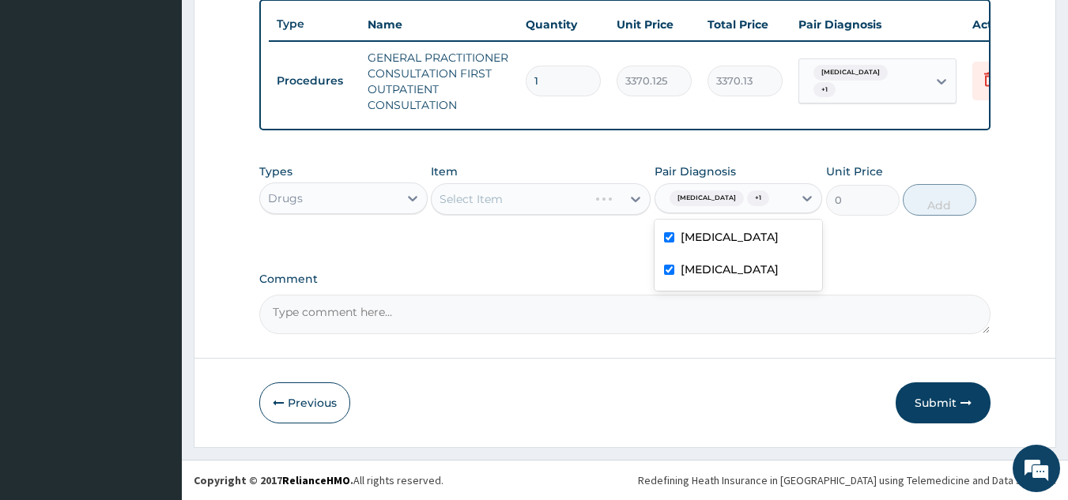
click at [546, 207] on div "Select Item" at bounding box center [541, 199] width 220 height 32
click at [544, 194] on div "Select Item" at bounding box center [541, 199] width 220 height 32
click at [553, 212] on div "Select Item" at bounding box center [541, 199] width 220 height 32
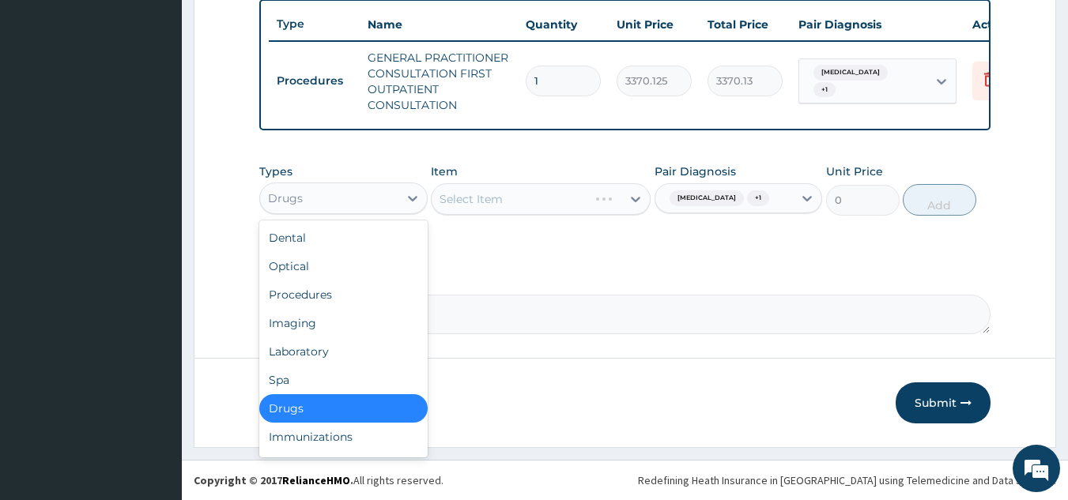
click at [362, 349] on div "Laboratory" at bounding box center [343, 352] width 168 height 28
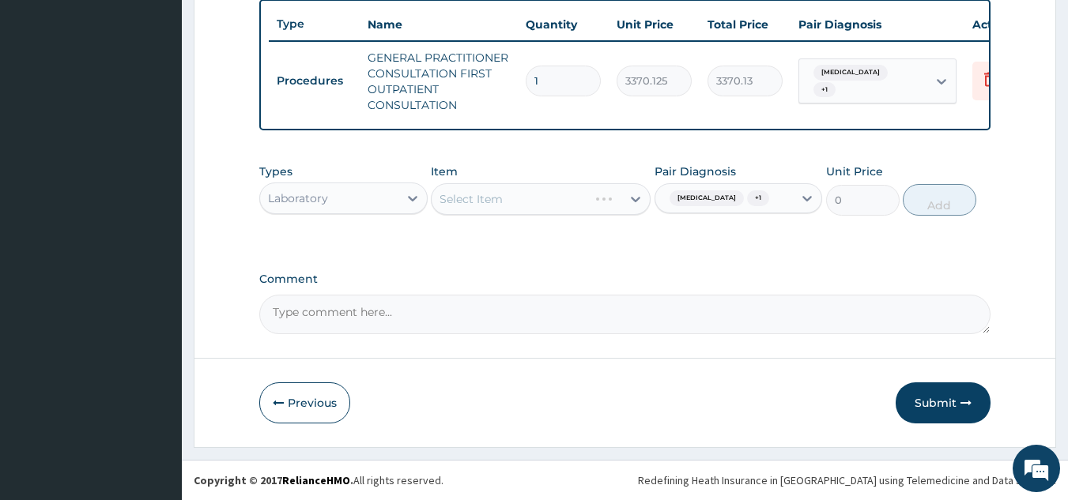
click at [532, 194] on div "Select Item" at bounding box center [541, 199] width 220 height 32
click at [557, 208] on div "Select Item" at bounding box center [541, 199] width 220 height 32
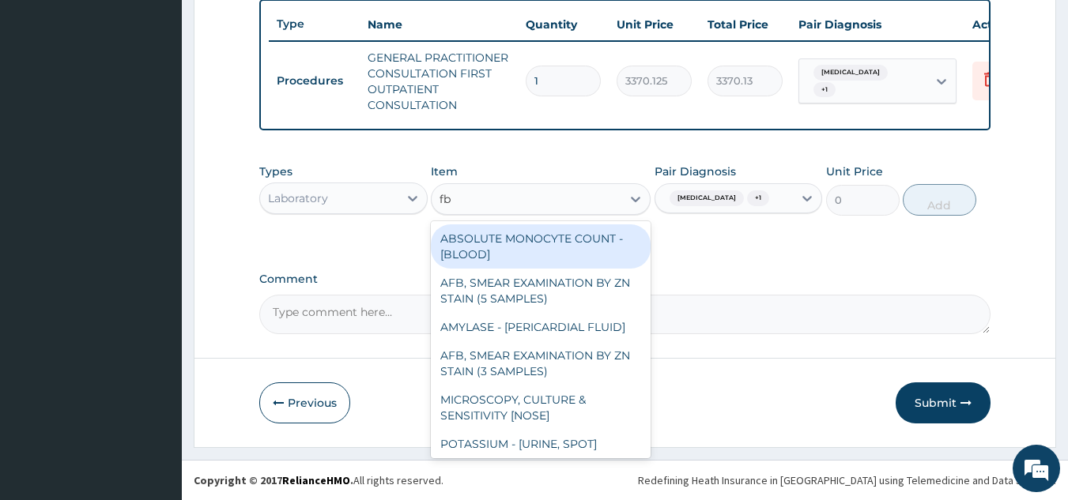
type input "fbc"
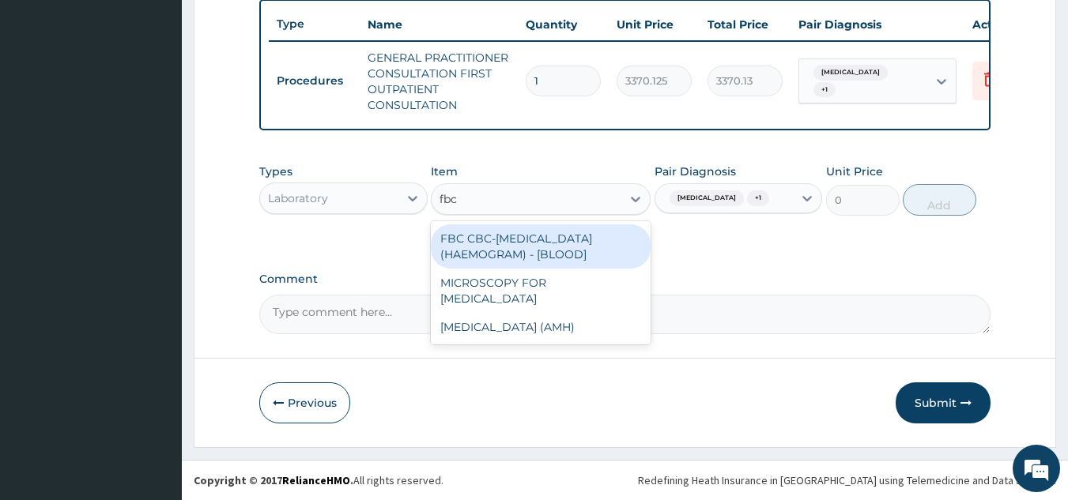
click at [573, 247] on div "FBC CBC-COMPLETE BLOOD COUNT (HAEMOGRAM) - [BLOOD]" at bounding box center [541, 247] width 220 height 44
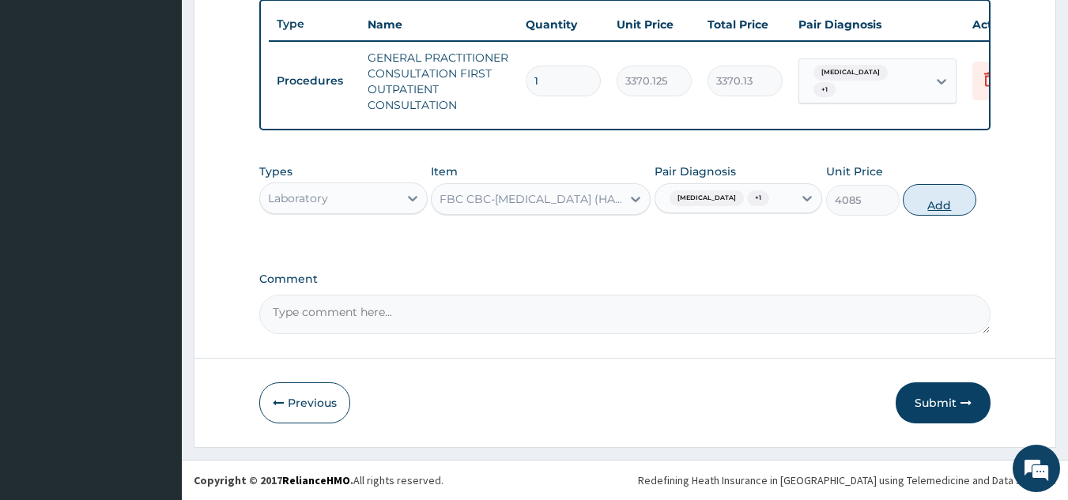
click at [949, 216] on button "Add" at bounding box center [940, 200] width 74 height 32
type input "0"
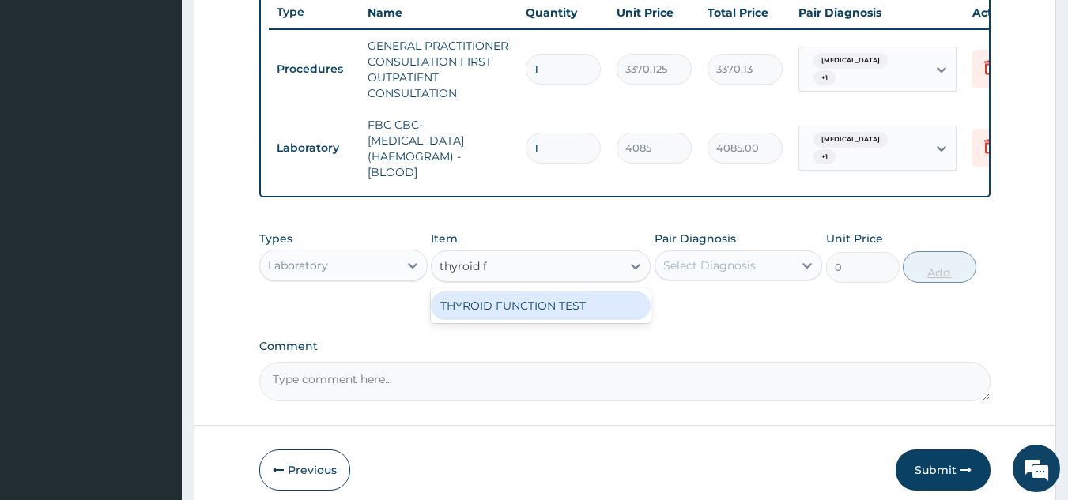
type input "thyroid fu"
click at [596, 320] on div "THYROID FUNCTION TEST" at bounding box center [541, 306] width 220 height 28
type input "6127.5"
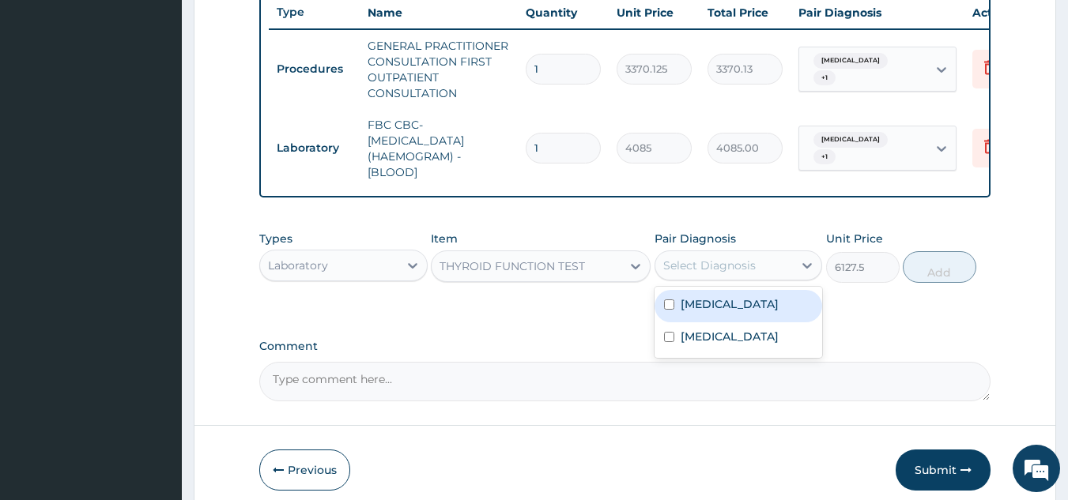
click at [725, 323] on div "Hypertensive urgency" at bounding box center [739, 306] width 168 height 32
checkbox input "true"
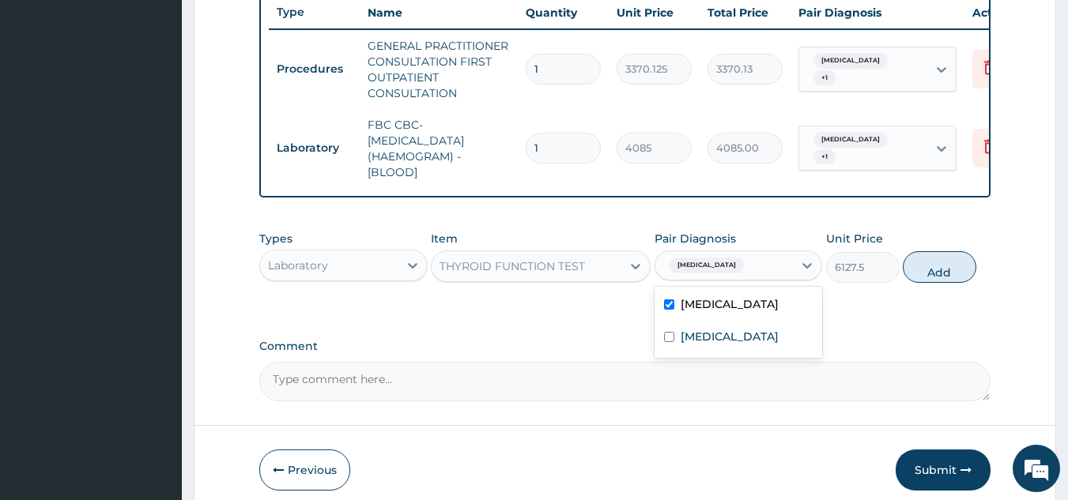
click at [790, 346] on div "Hyperthyroidism" at bounding box center [739, 339] width 168 height 32
checkbox input "true"
click at [935, 283] on button "Add" at bounding box center [940, 267] width 74 height 32
type input "0"
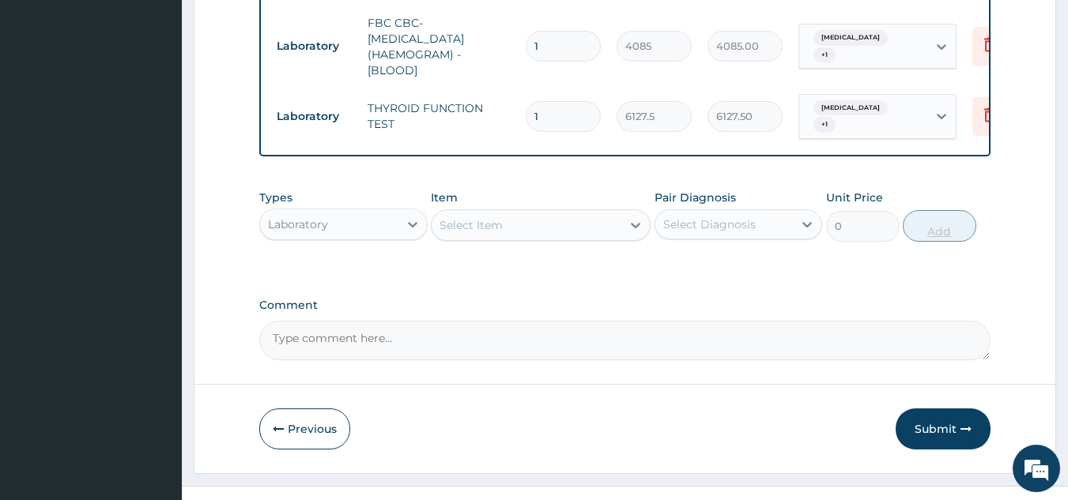
scroll to position [727, 0]
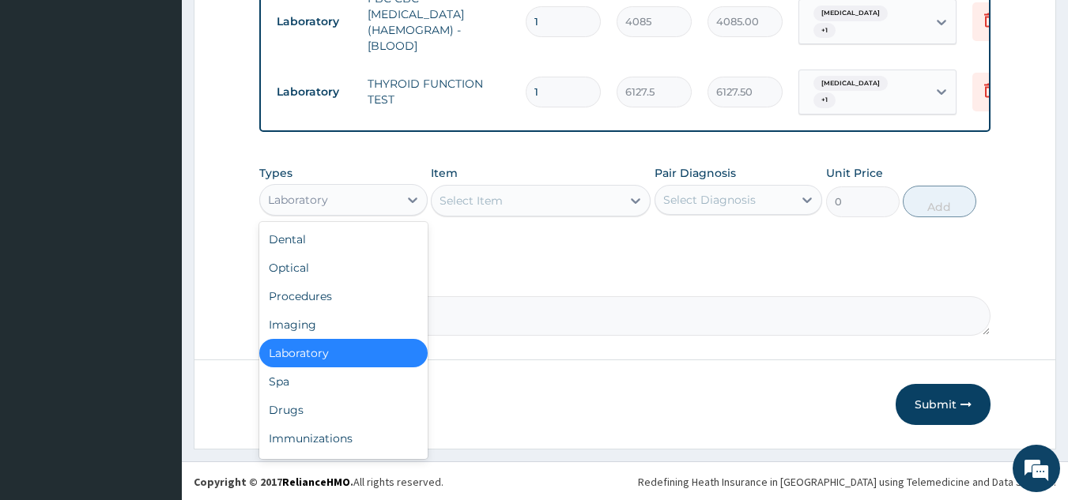
click at [368, 415] on div "Drugs" at bounding box center [343, 410] width 168 height 28
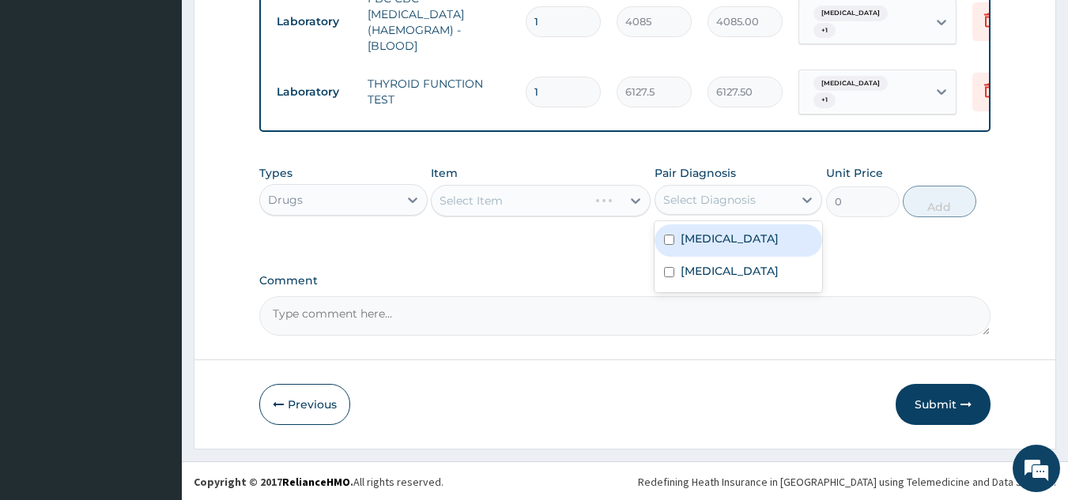
click at [742, 257] on div "Hypertensive urgency" at bounding box center [739, 241] width 168 height 32
checkbox input "true"
click at [747, 279] on label "Hyperthyroidism" at bounding box center [730, 271] width 98 height 16
checkbox input "true"
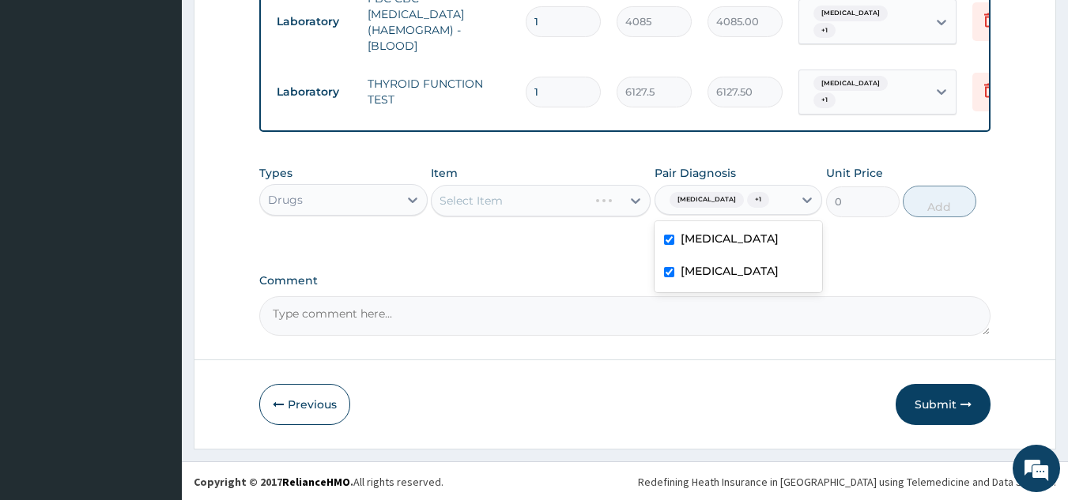
click at [549, 217] on div "Item Select Item" at bounding box center [541, 191] width 220 height 52
click at [557, 217] on div "Item Select Item" at bounding box center [541, 191] width 220 height 52
click at [552, 216] on div "Select Item" at bounding box center [541, 201] width 220 height 32
click at [560, 217] on div "Select Item" at bounding box center [541, 201] width 220 height 32
click at [569, 200] on div "Select Item" at bounding box center [541, 201] width 220 height 32
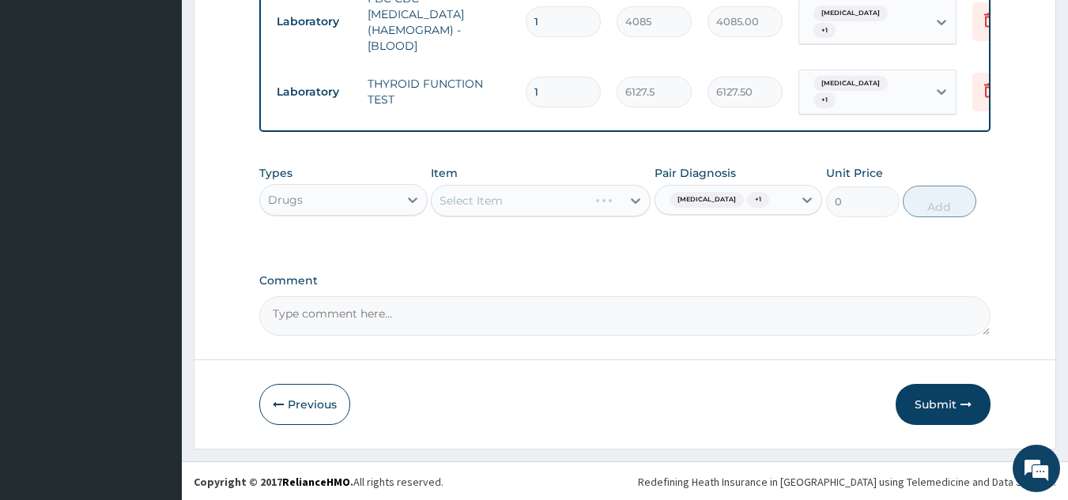
click at [579, 212] on div "Select Item" at bounding box center [541, 201] width 220 height 32
click at [560, 225] on div "Types Drugs Item Select Item Pair Diagnosis Hypertensive urgency + 1 Unit Price…" at bounding box center [625, 191] width 732 height 68
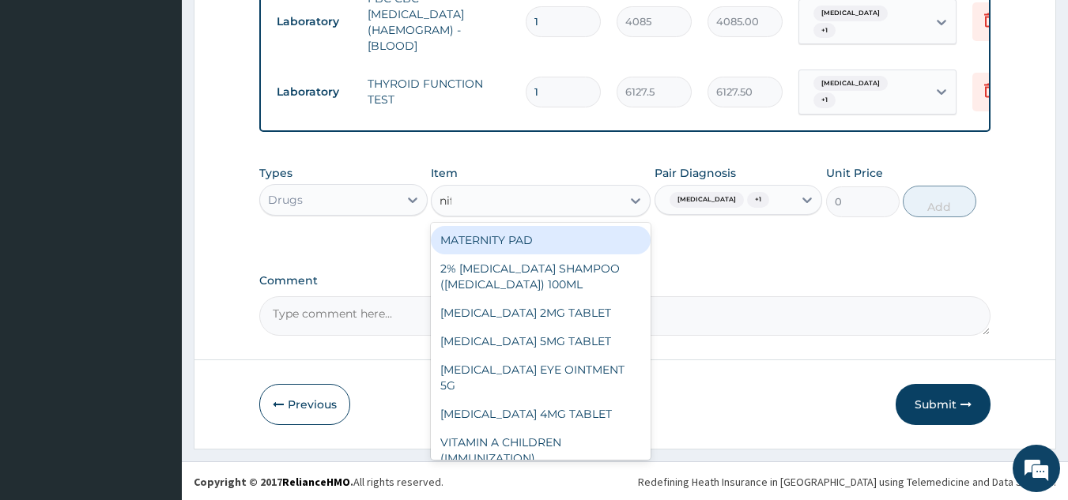
type input "nife"
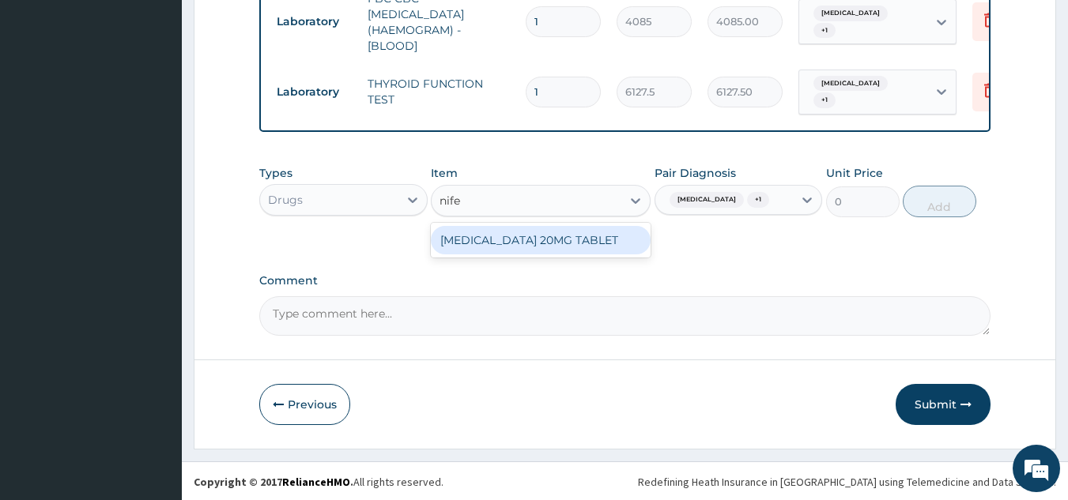
click at [598, 255] on div "[MEDICAL_DATA] 20MG TABLET" at bounding box center [541, 240] width 220 height 28
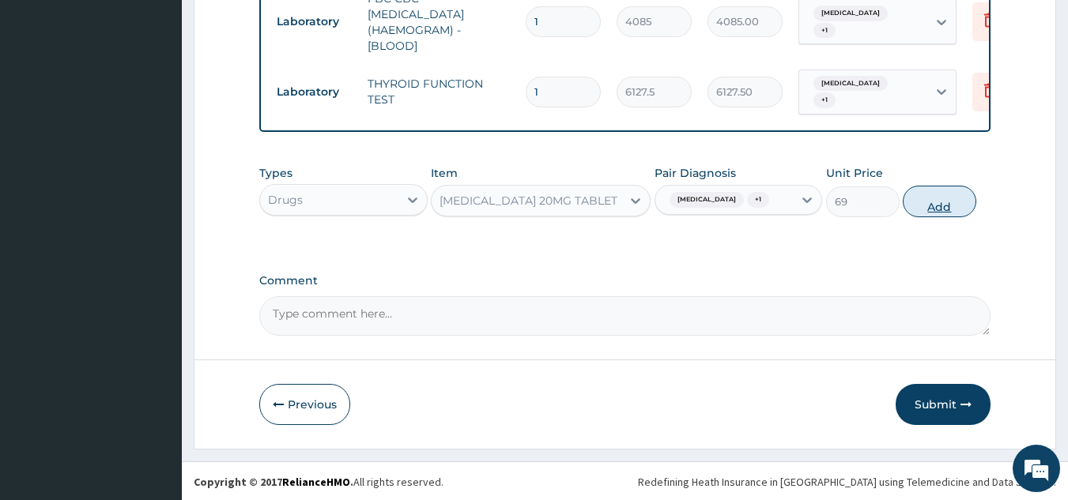
click at [940, 217] on button "Add" at bounding box center [940, 202] width 74 height 32
type input "0"
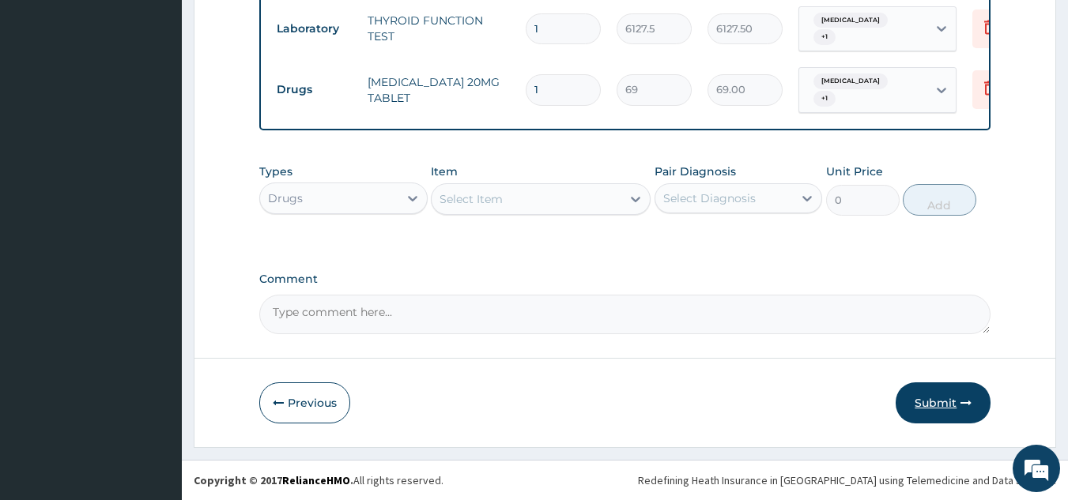
click at [954, 402] on button "Submit" at bounding box center [943, 403] width 95 height 41
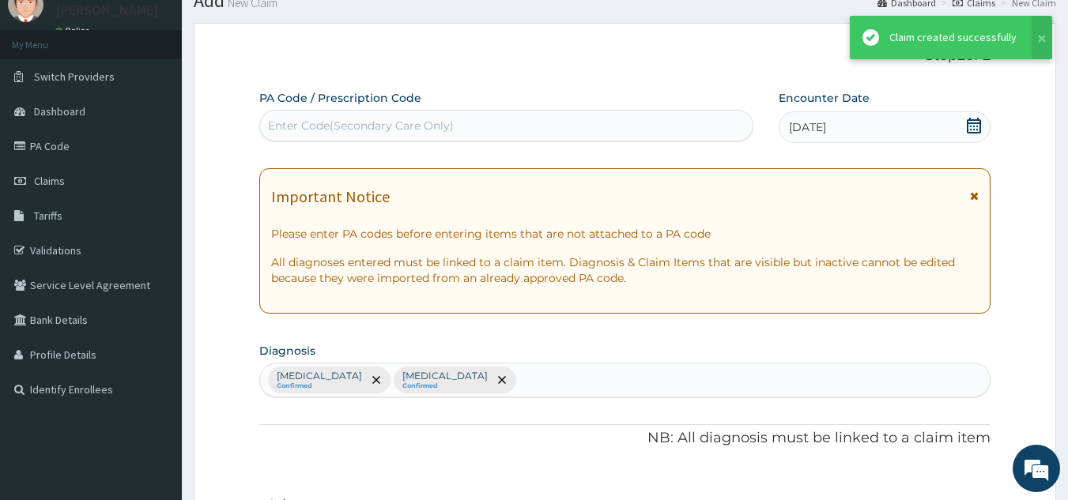
scroll to position [802, 0]
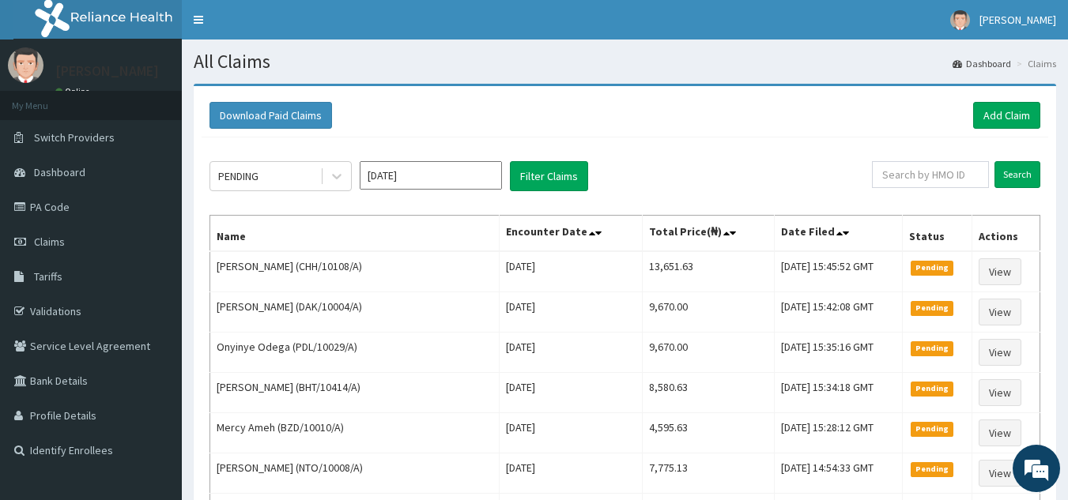
click at [440, 175] on input "[DATE]" at bounding box center [431, 175] width 142 height 28
click at [1012, 109] on link "Add Claim" at bounding box center [1006, 115] width 67 height 27
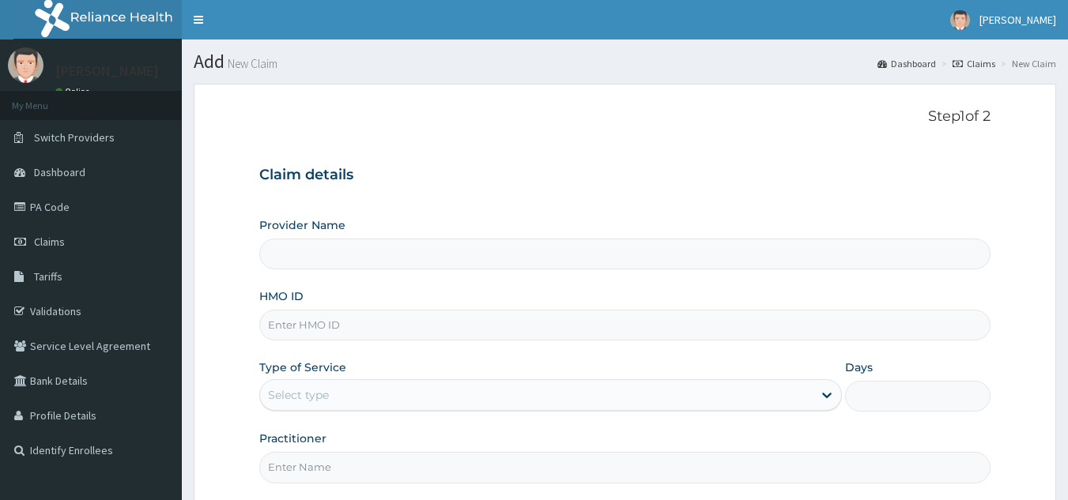
type input "Reliance Family Clinics (RFC) - [GEOGRAPHIC_DATA]"
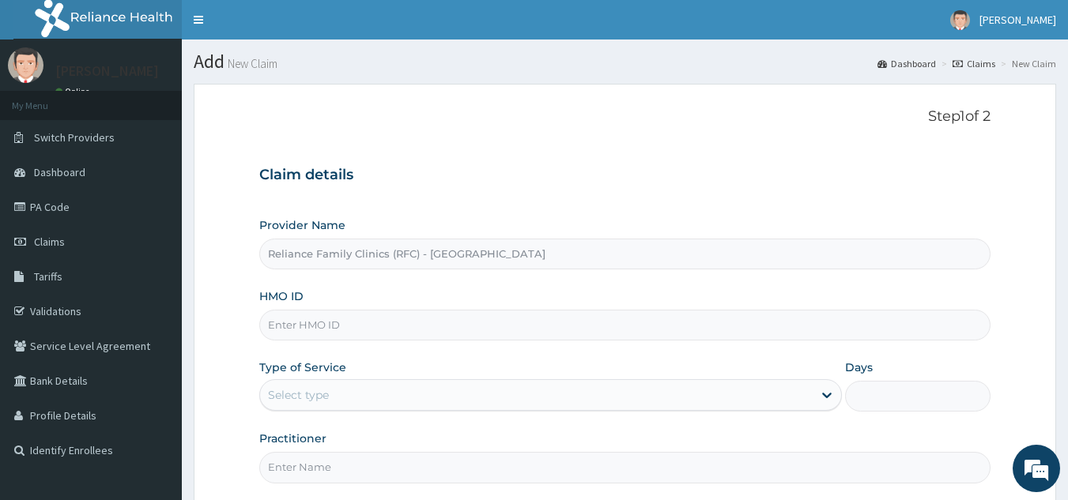
click at [531, 330] on input "HMO ID" at bounding box center [625, 325] width 732 height 31
paste input "TRM/10021/A"
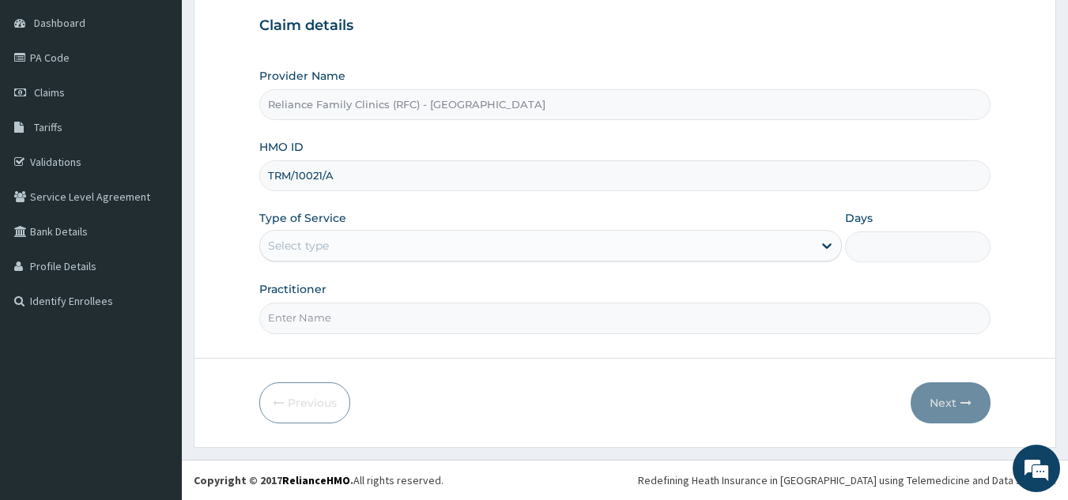
type input "TRM/10021/A"
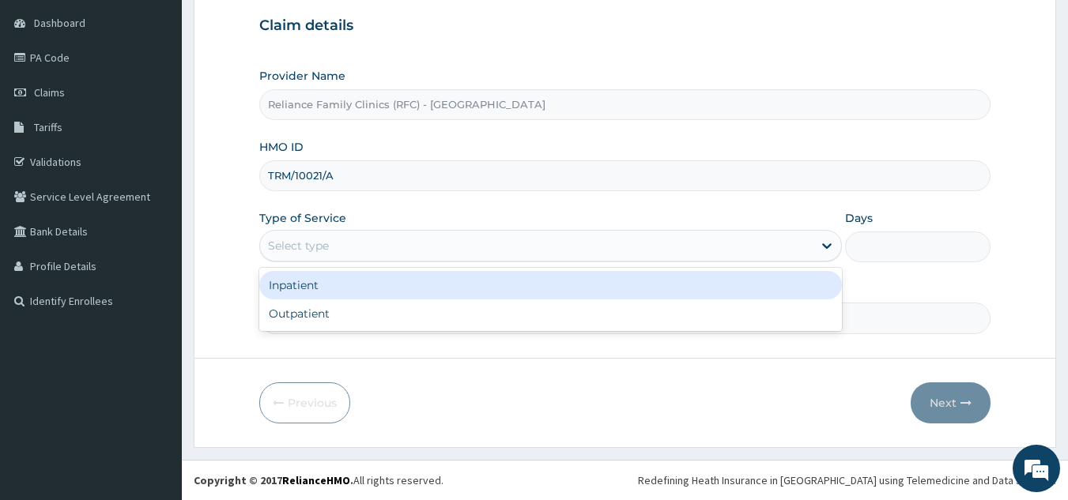
click at [402, 319] on div "Outpatient" at bounding box center [550, 314] width 583 height 28
type input "1"
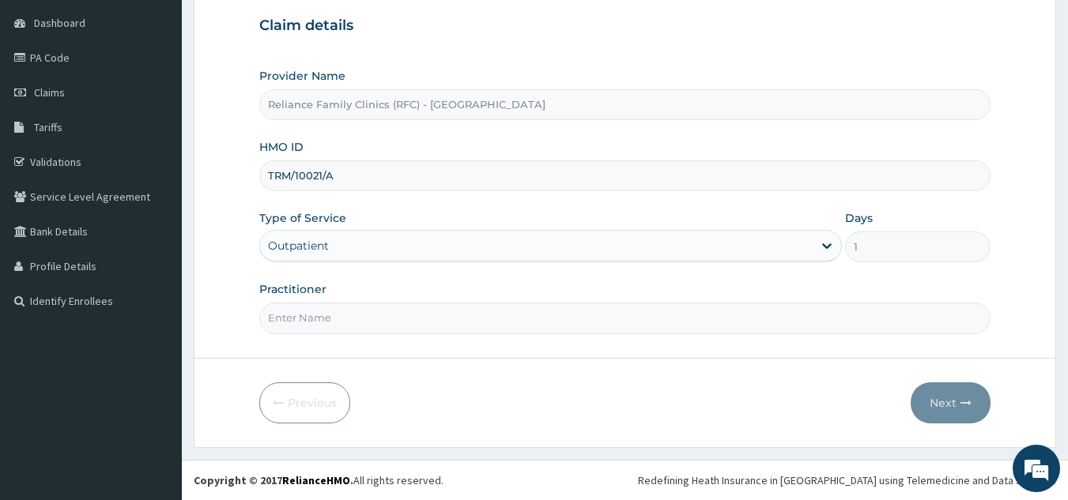
click at [430, 320] on input "Practitioner" at bounding box center [625, 318] width 732 height 31
type input "locum"
click at [934, 383] on button "Next" at bounding box center [951, 403] width 80 height 41
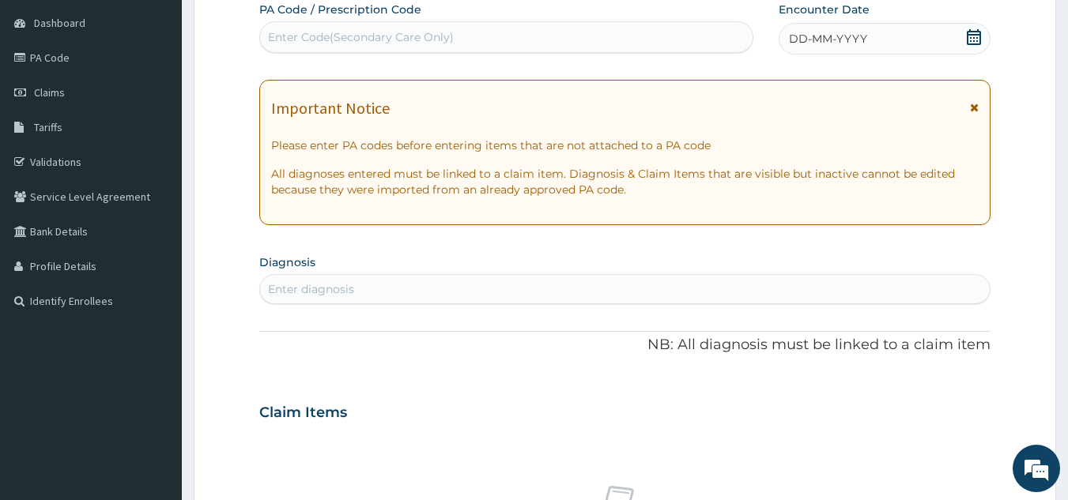
click at [854, 32] on span "DD-MM-YYYY" at bounding box center [828, 39] width 78 height 16
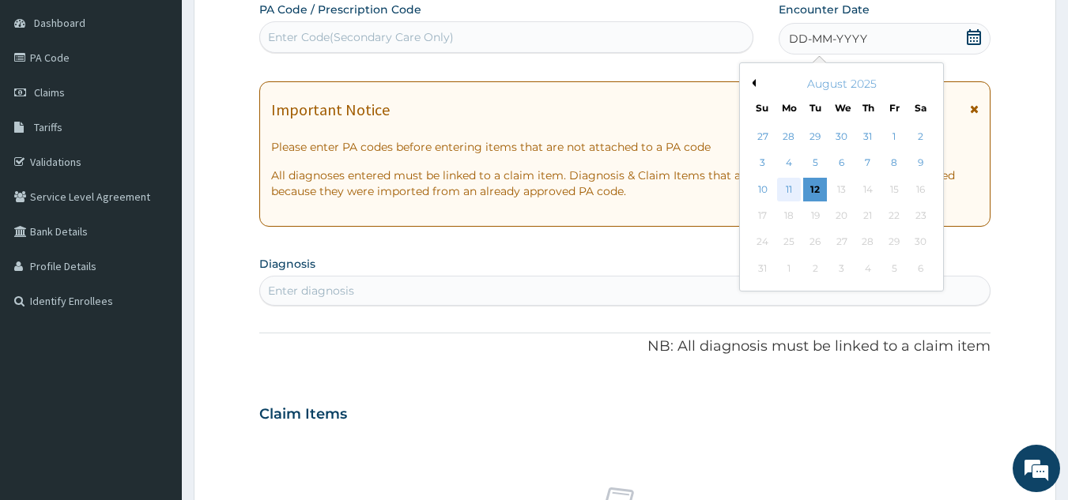
click at [789, 190] on div "11" at bounding box center [789, 190] width 24 height 24
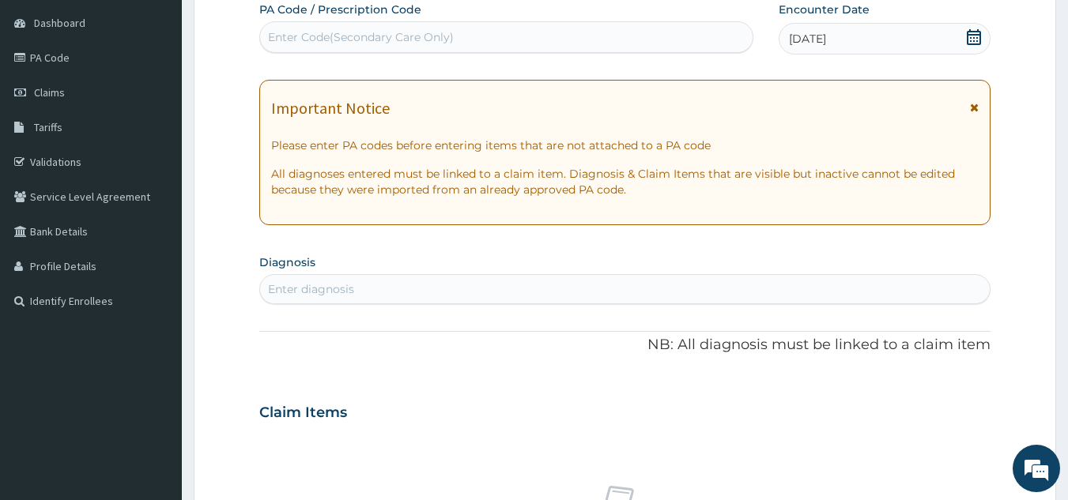
scroll to position [0, 0]
type input "follow up"
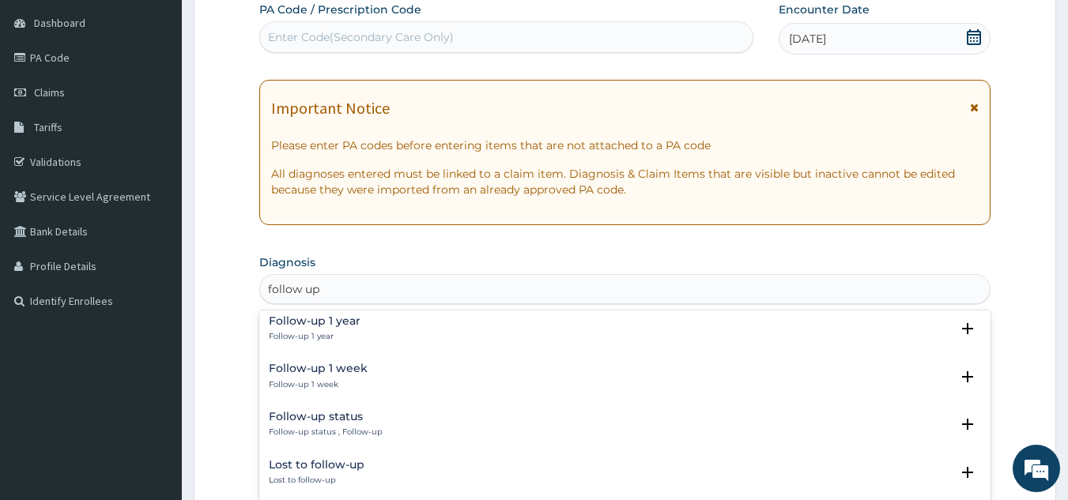
click at [384, 438] on div "Follow-up status Follow-up status , Follow-up" at bounding box center [625, 425] width 713 height 28
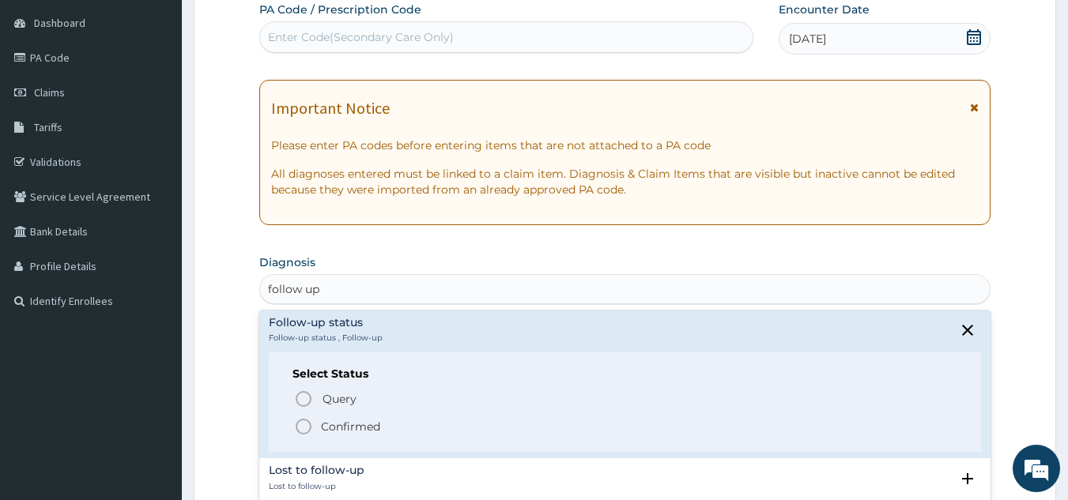
scroll to position [210, 0]
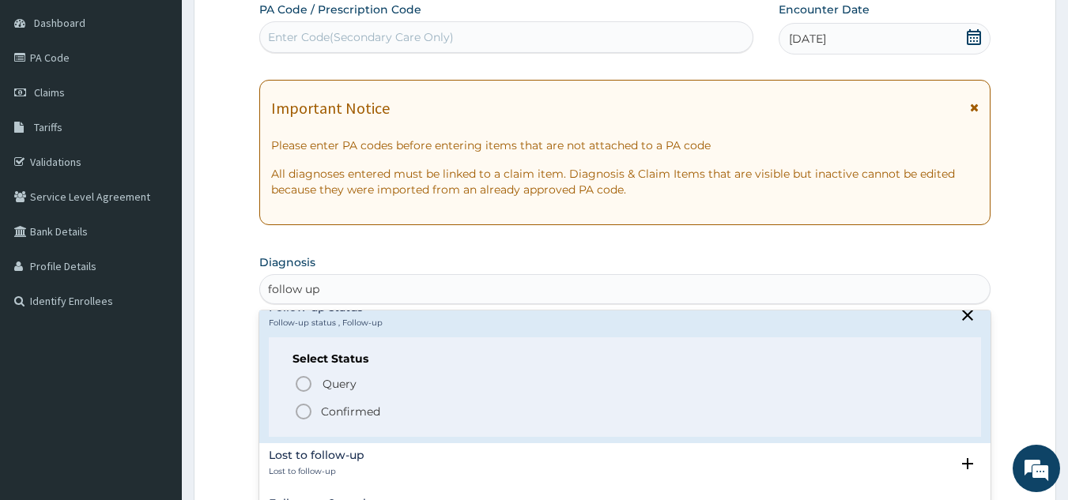
click at [388, 416] on span "Confirmed" at bounding box center [626, 411] width 664 height 19
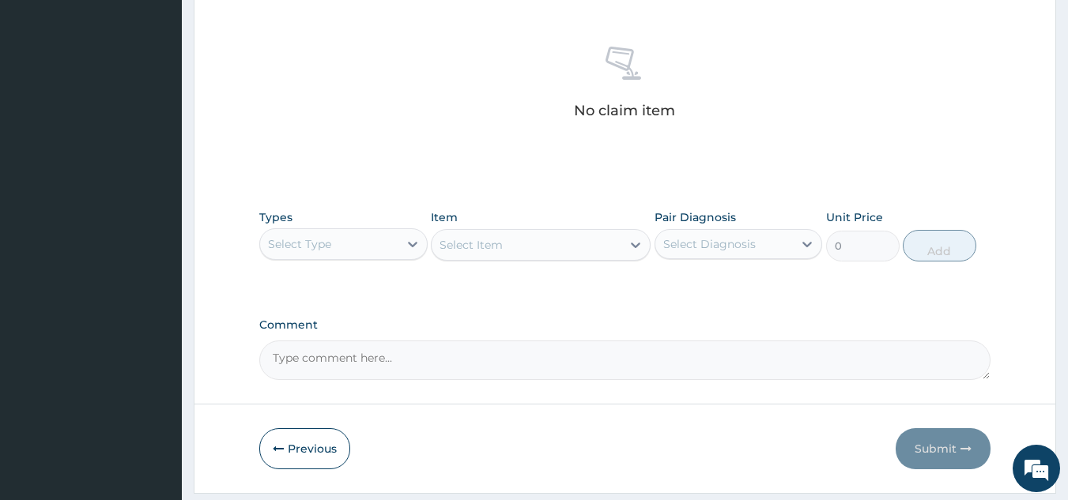
scroll to position [640, 0]
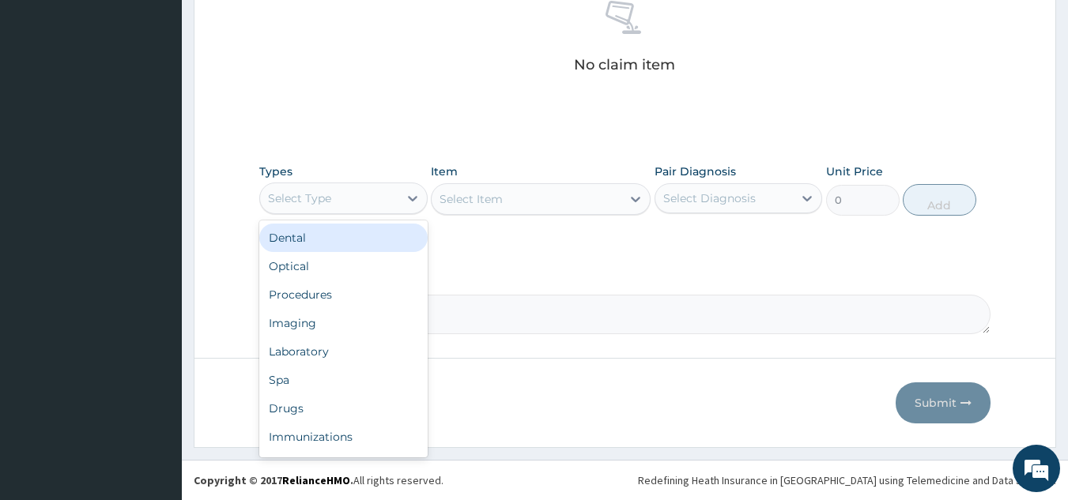
click at [382, 300] on div "Procedures" at bounding box center [343, 295] width 168 height 28
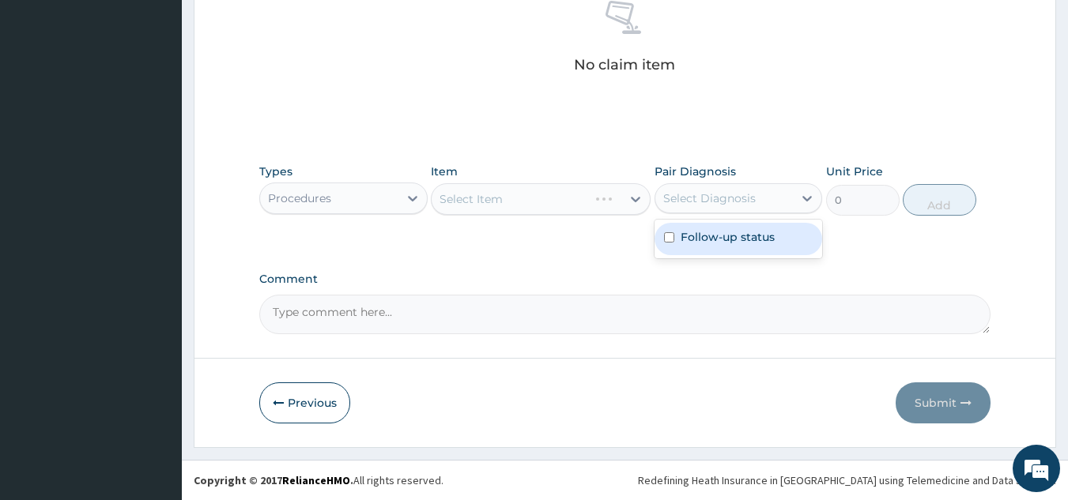
click at [721, 254] on div "Follow-up status" at bounding box center [739, 239] width 168 height 32
checkbox input "true"
click at [539, 202] on div "Select Item" at bounding box center [541, 199] width 220 height 32
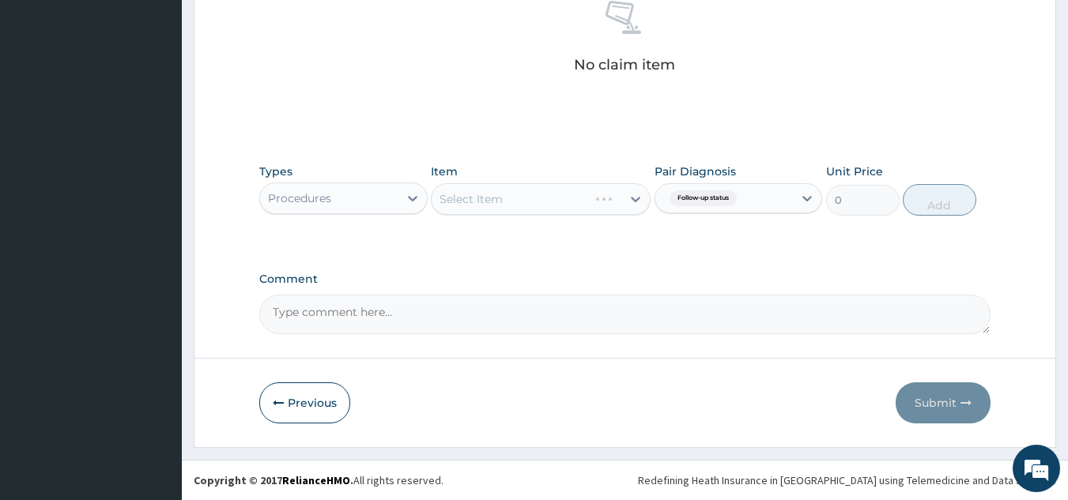
click at [555, 204] on div "Select Item" at bounding box center [541, 199] width 220 height 32
click at [545, 200] on div "Select Item" at bounding box center [541, 199] width 220 height 32
click at [552, 191] on div "Select Item" at bounding box center [541, 199] width 220 height 32
click at [560, 195] on div "Select Item" at bounding box center [541, 199] width 220 height 32
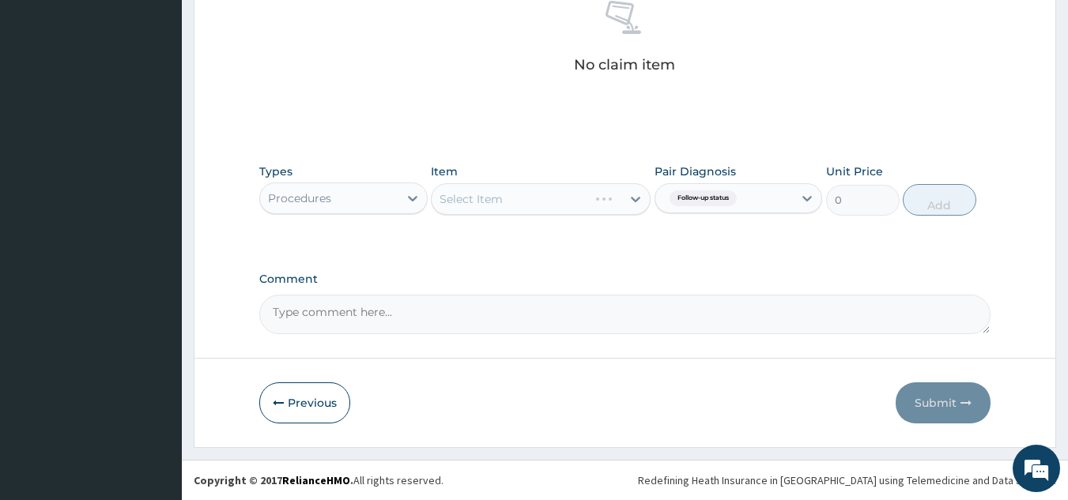
click at [585, 206] on div "Select Item" at bounding box center [541, 199] width 220 height 32
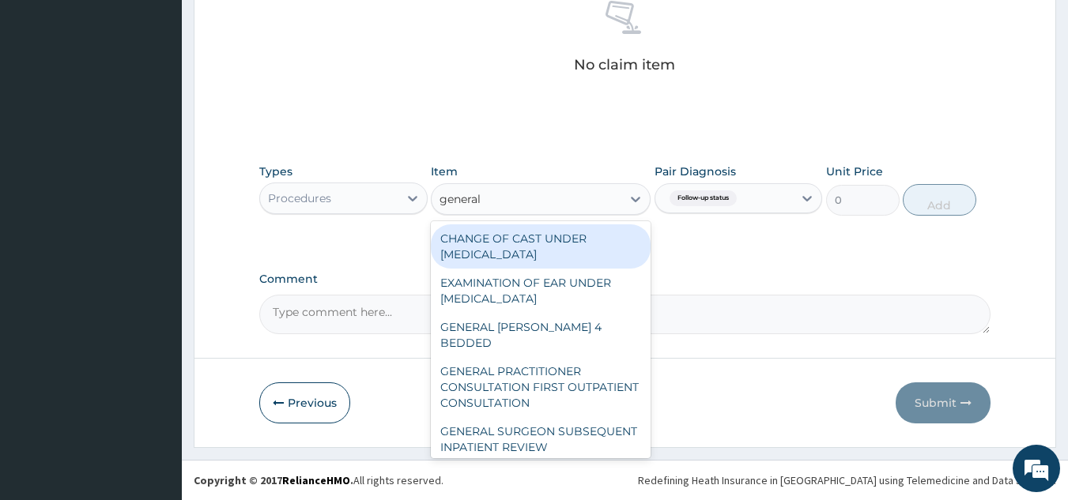
type input "general p"
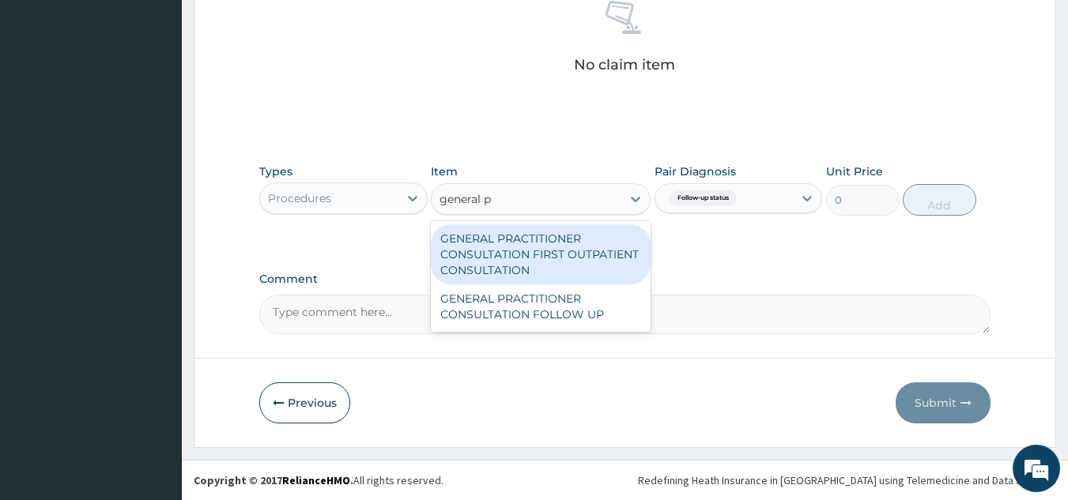
click at [577, 262] on div "GENERAL PRACTITIONER CONSULTATION FIRST OUTPATIENT CONSULTATION" at bounding box center [541, 255] width 220 height 60
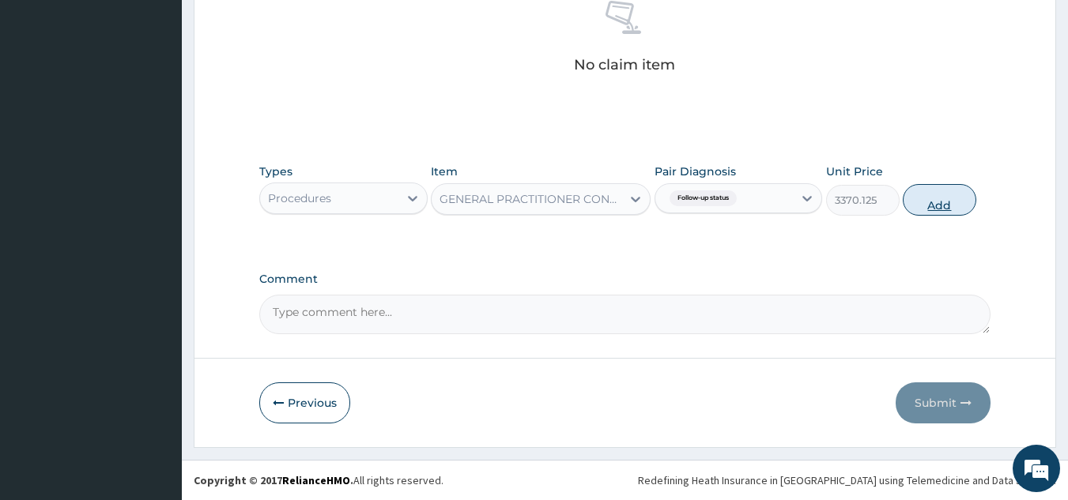
click at [950, 196] on button "Add" at bounding box center [940, 200] width 74 height 32
type input "0"
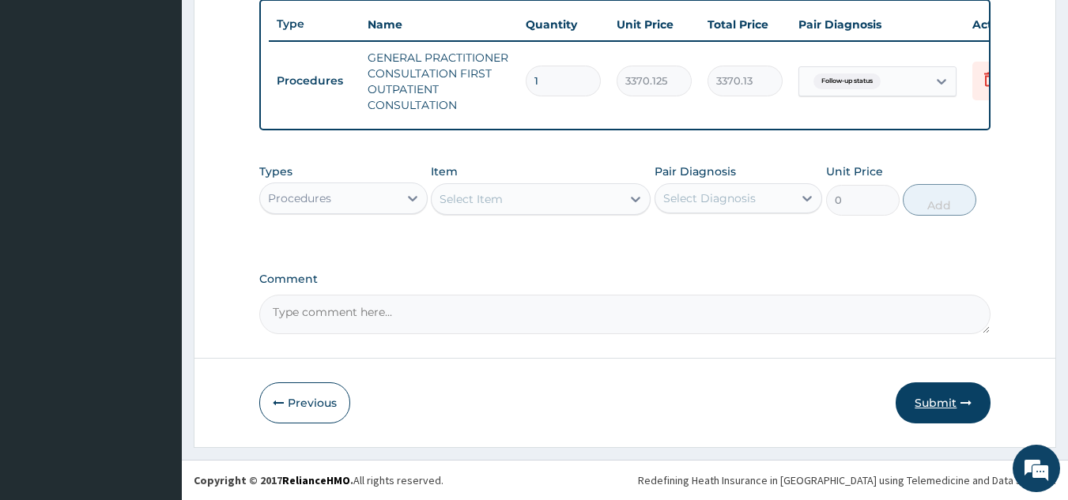
click at [970, 413] on button "Submit" at bounding box center [943, 403] width 95 height 41
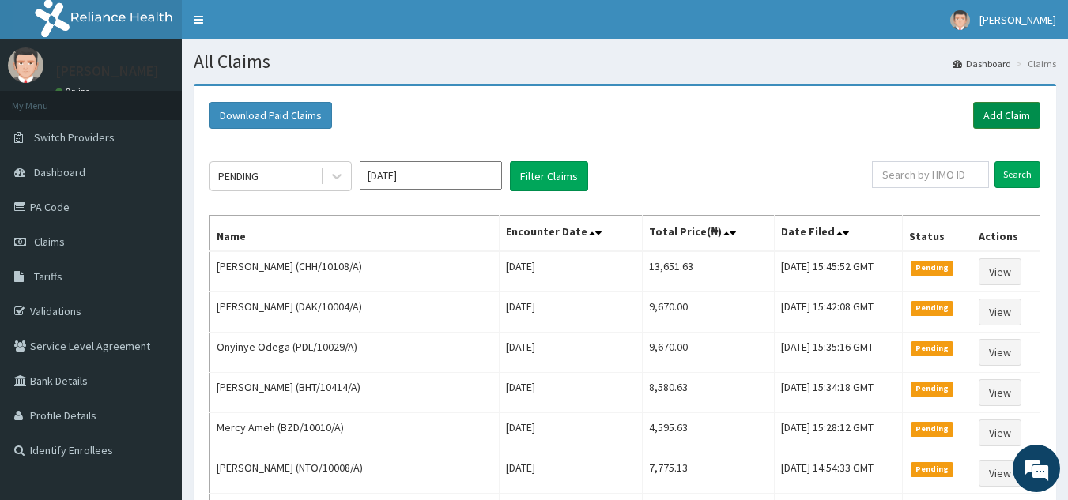
click at [1007, 116] on link "Add Claim" at bounding box center [1006, 115] width 67 height 27
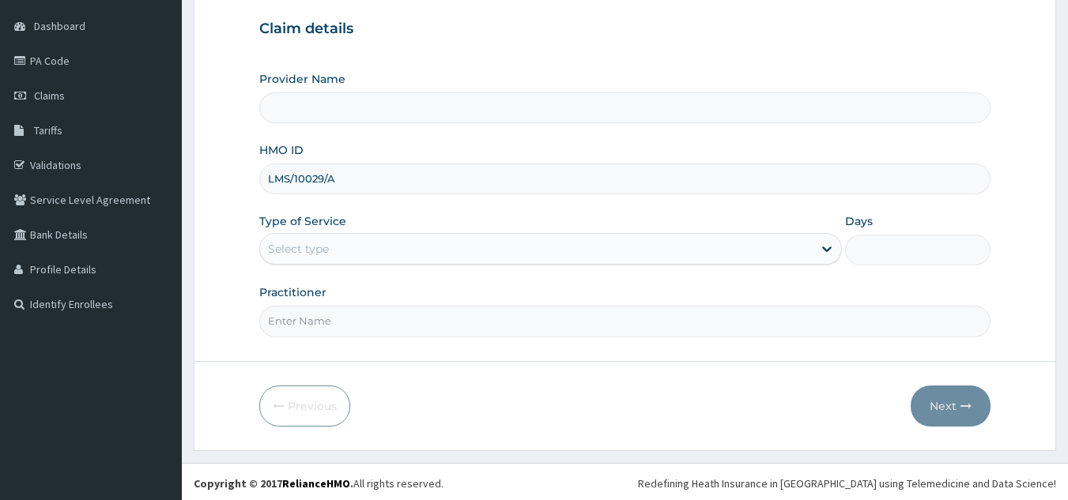
scroll to position [149, 0]
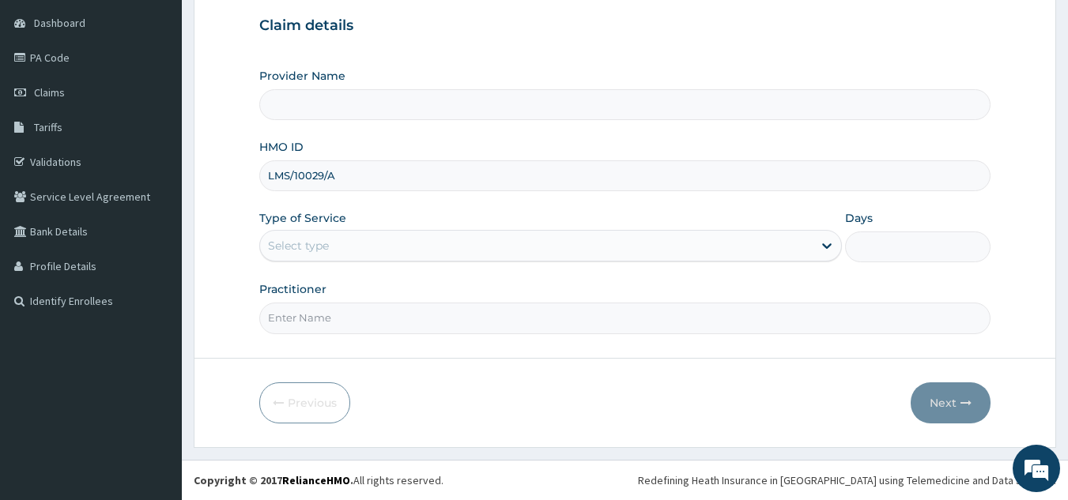
type input "LMS/10029/A"
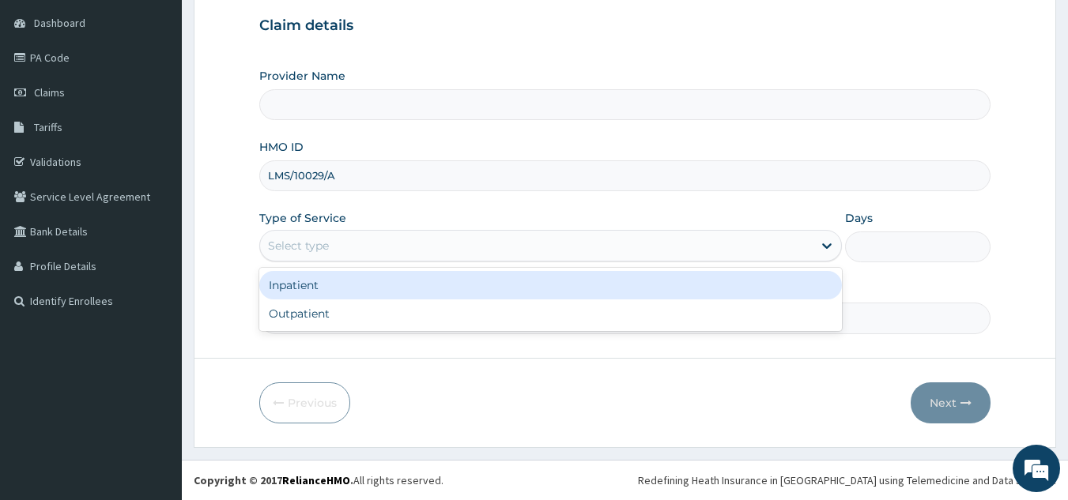
type input "Reliance Family Clinics (RFC) - [GEOGRAPHIC_DATA]"
click at [441, 315] on div "Outpatient" at bounding box center [550, 314] width 583 height 28
type input "1"
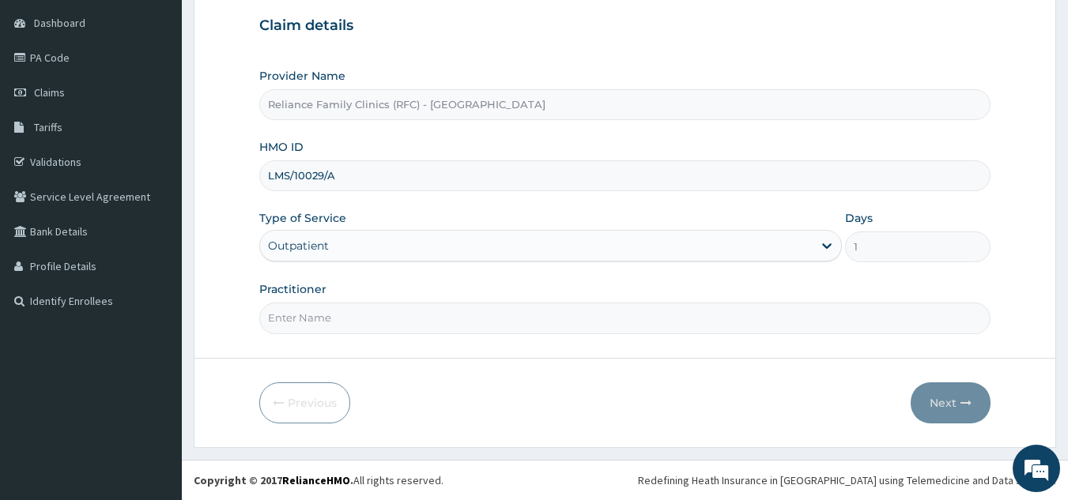
click at [471, 321] on input "Practitioner" at bounding box center [625, 318] width 732 height 31
type input "locum"
click at [945, 409] on button "Next" at bounding box center [951, 403] width 80 height 41
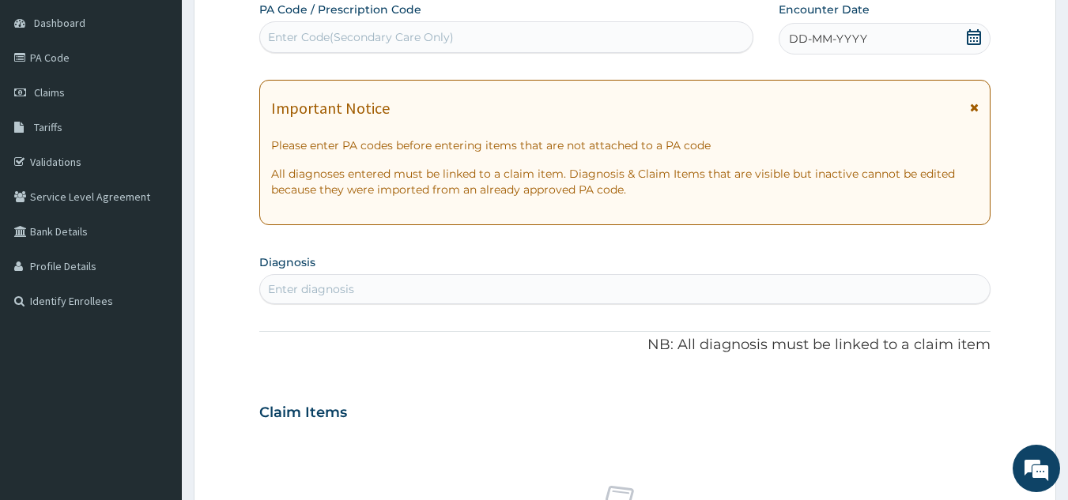
click at [836, 50] on div "DD-MM-YYYY" at bounding box center [885, 39] width 212 height 32
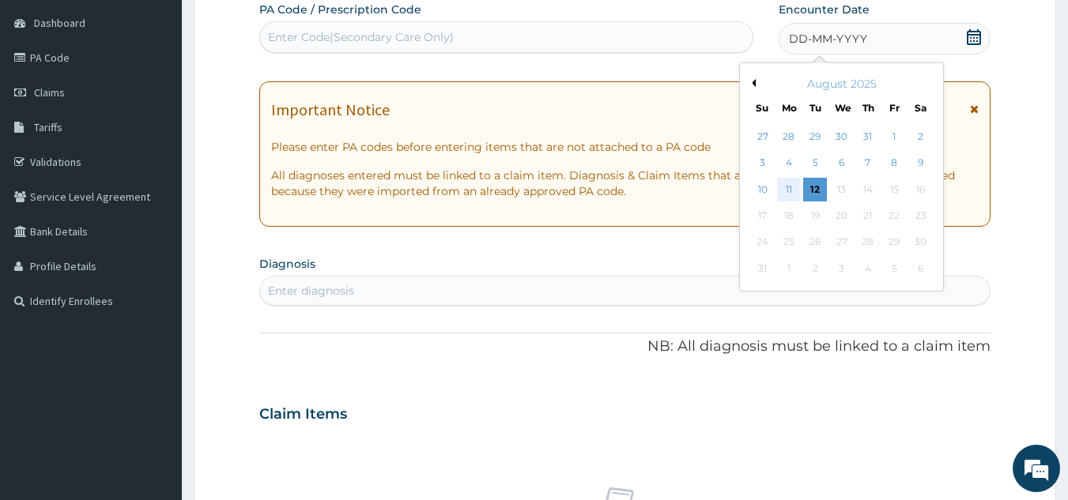
click at [790, 192] on div "11" at bounding box center [789, 190] width 24 height 24
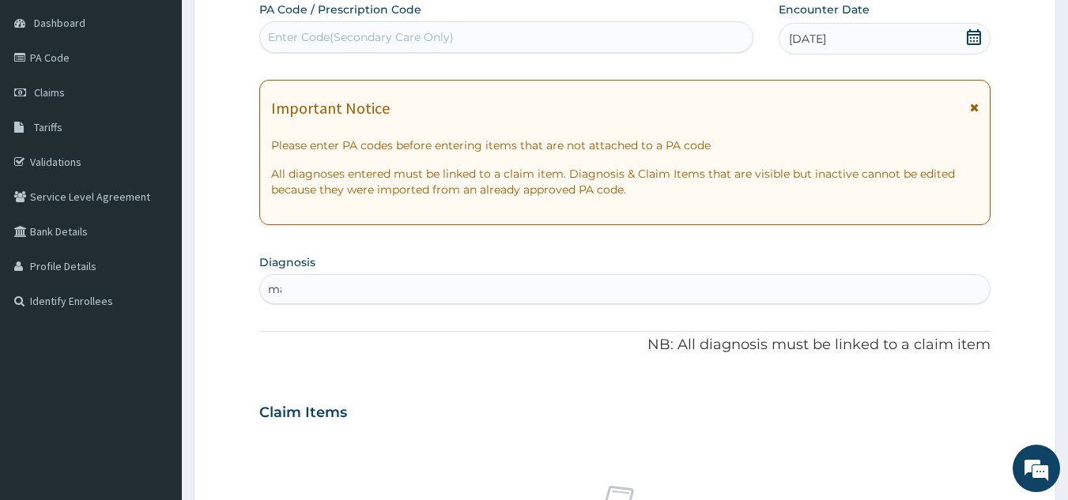
scroll to position [0, 0]
type input "[MEDICAL_DATA]"
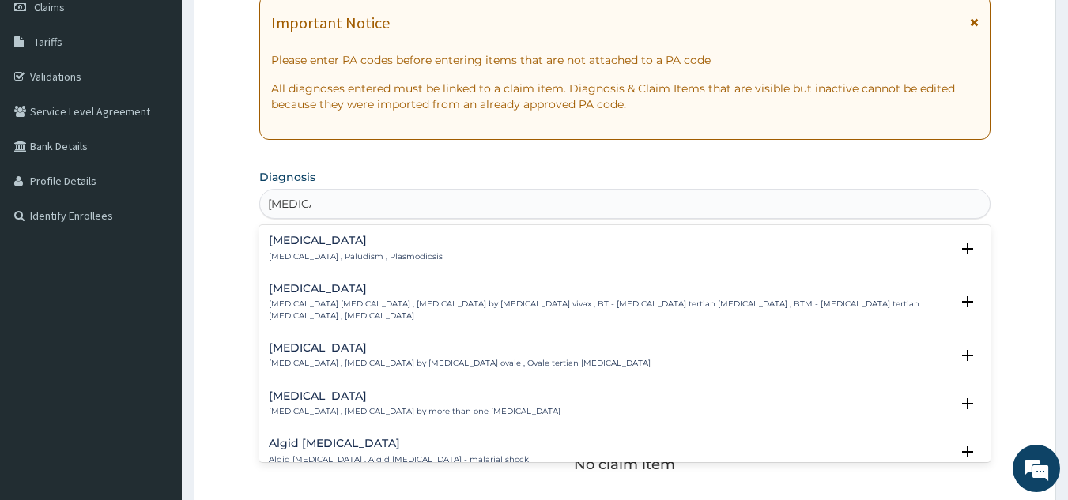
scroll to position [237, 0]
click at [396, 256] on p "[MEDICAL_DATA] , Paludism , Plasmodiosis" at bounding box center [356, 254] width 174 height 11
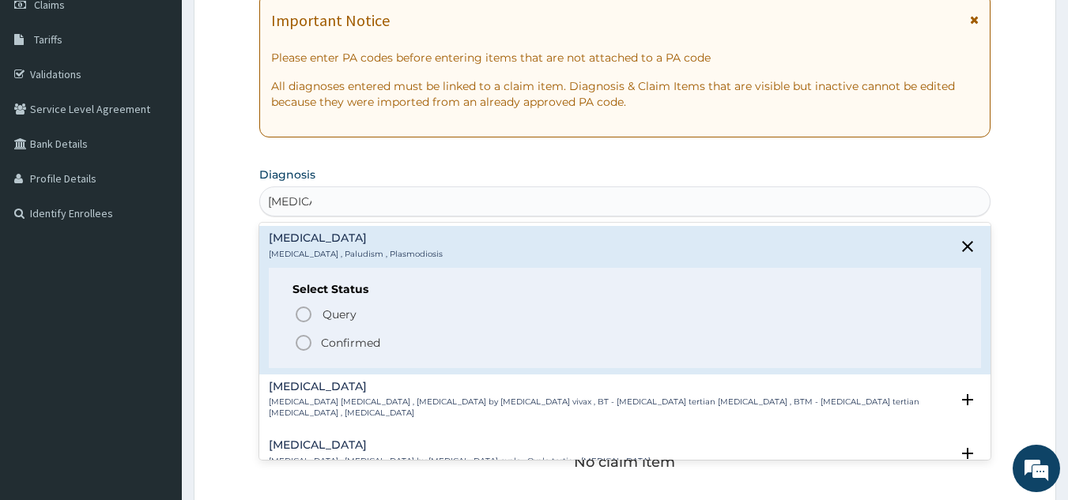
click at [377, 351] on span "Confirmed" at bounding box center [626, 343] width 664 height 19
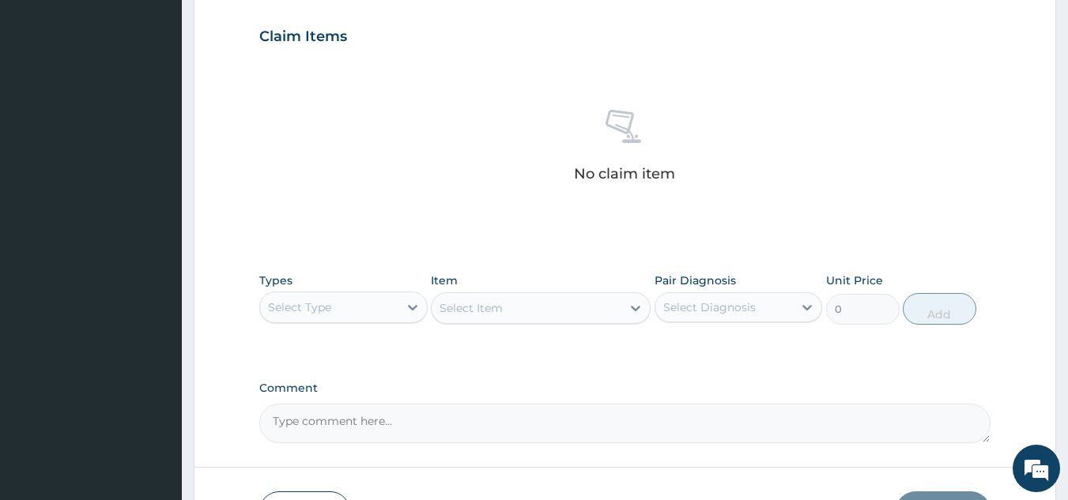
scroll to position [640, 0]
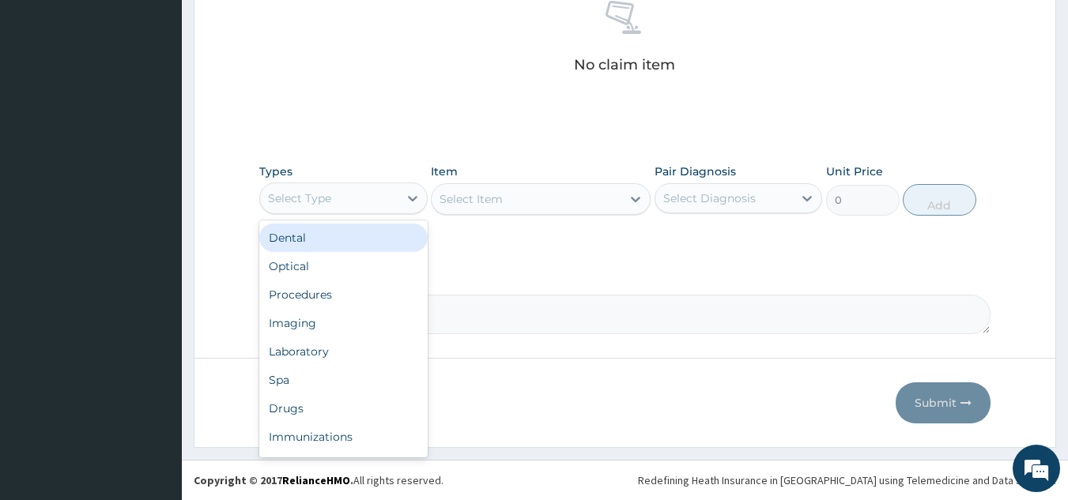
click at [358, 299] on div "Procedures" at bounding box center [343, 295] width 168 height 28
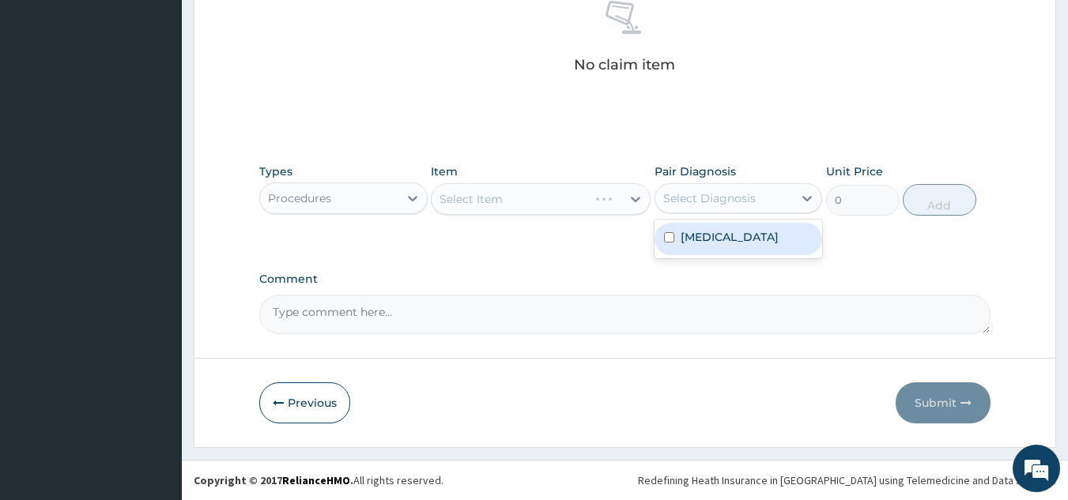
click at [707, 243] on label "[MEDICAL_DATA]" at bounding box center [730, 237] width 98 height 16
checkbox input "true"
click at [560, 190] on div "Select Item" at bounding box center [541, 199] width 220 height 32
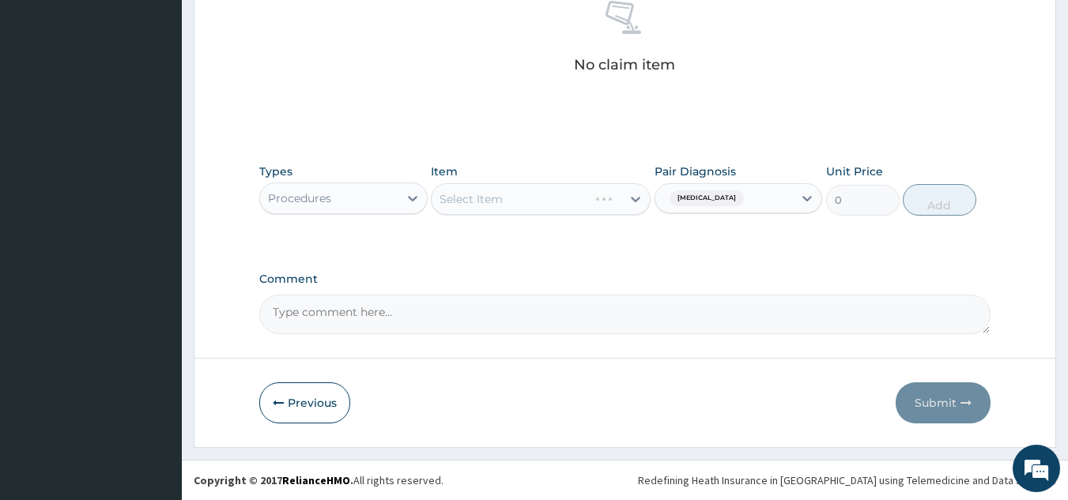
click at [612, 202] on div "Select Item" at bounding box center [541, 199] width 220 height 32
click at [576, 198] on div "Select Item" at bounding box center [541, 199] width 220 height 32
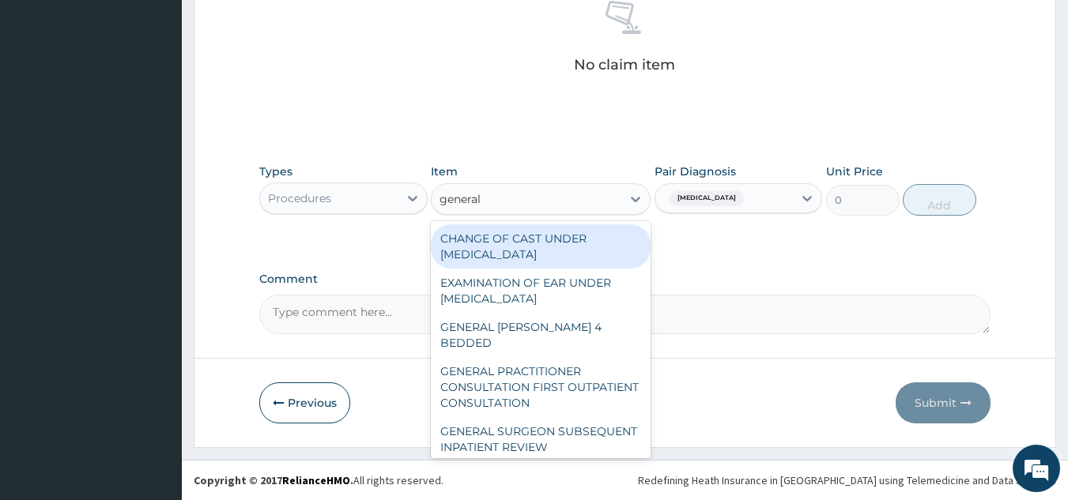
type input "general p"
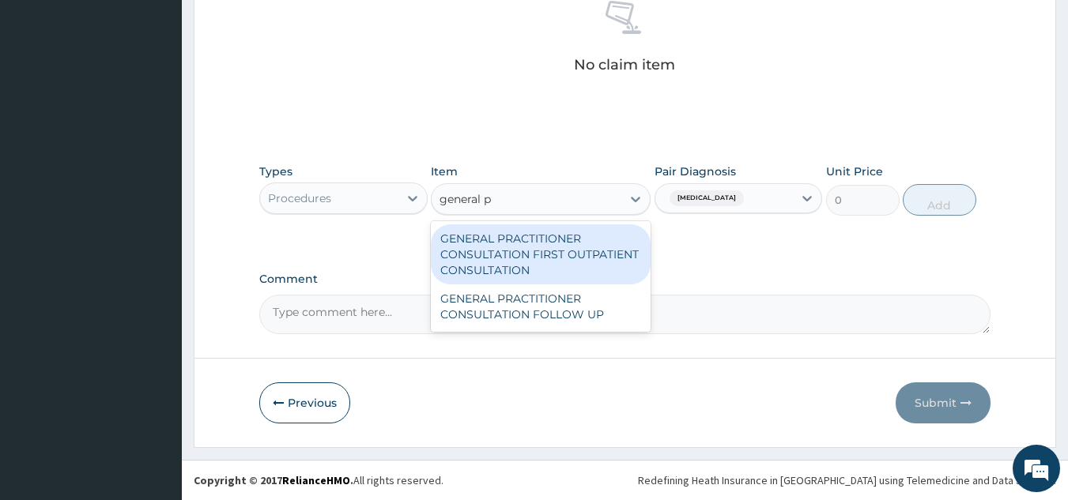
click at [587, 260] on div "GENERAL PRACTITIONER CONSULTATION FIRST OUTPATIENT CONSULTATION" at bounding box center [541, 255] width 220 height 60
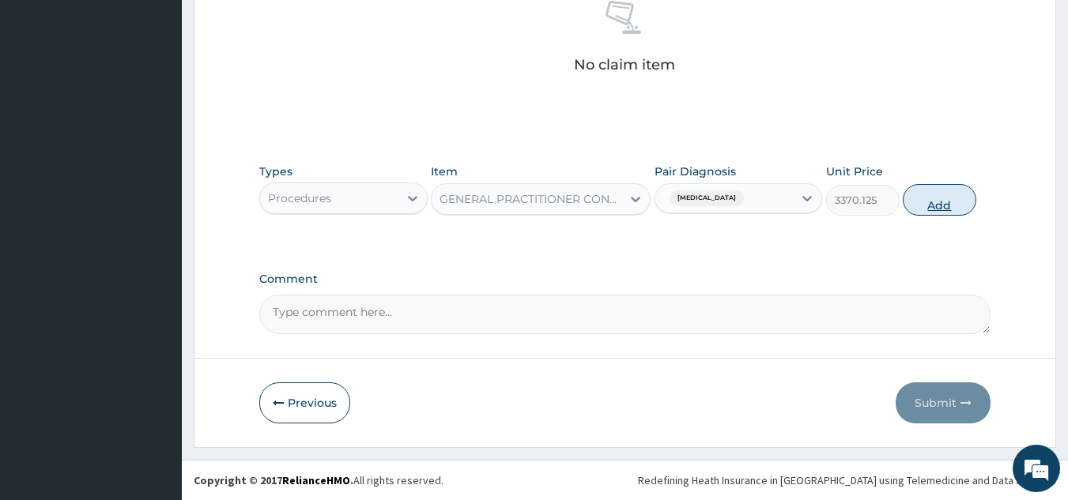
click at [957, 212] on button "Add" at bounding box center [940, 200] width 74 height 32
type input "0"
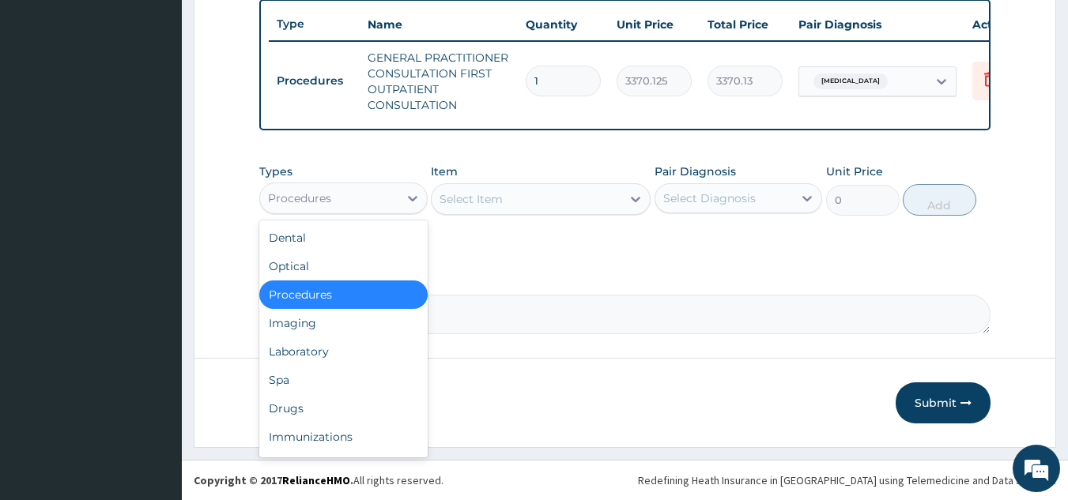
click at [375, 349] on div "Laboratory" at bounding box center [343, 352] width 168 height 28
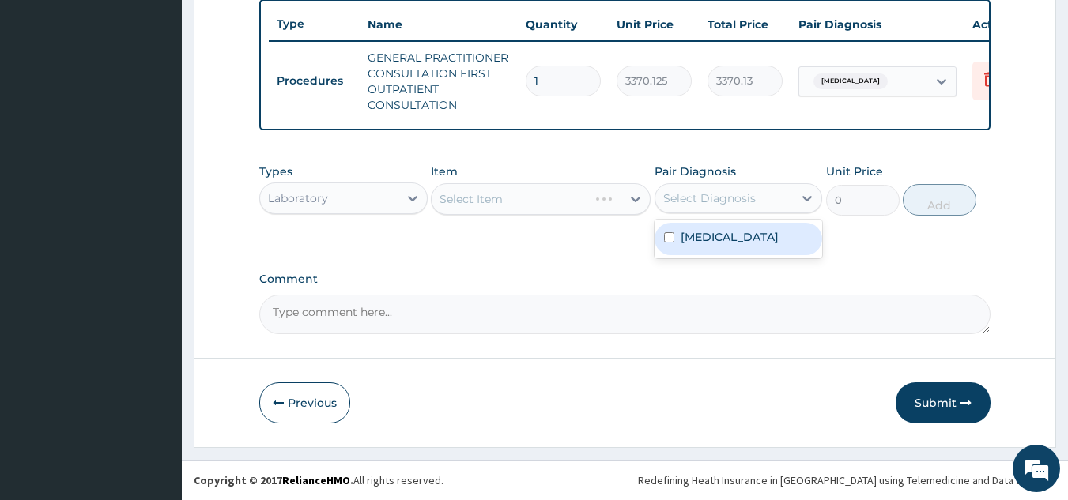
click at [727, 225] on div "[MEDICAL_DATA]" at bounding box center [739, 239] width 168 height 32
checkbox input "true"
click at [559, 186] on div "Select Item" at bounding box center [541, 199] width 220 height 32
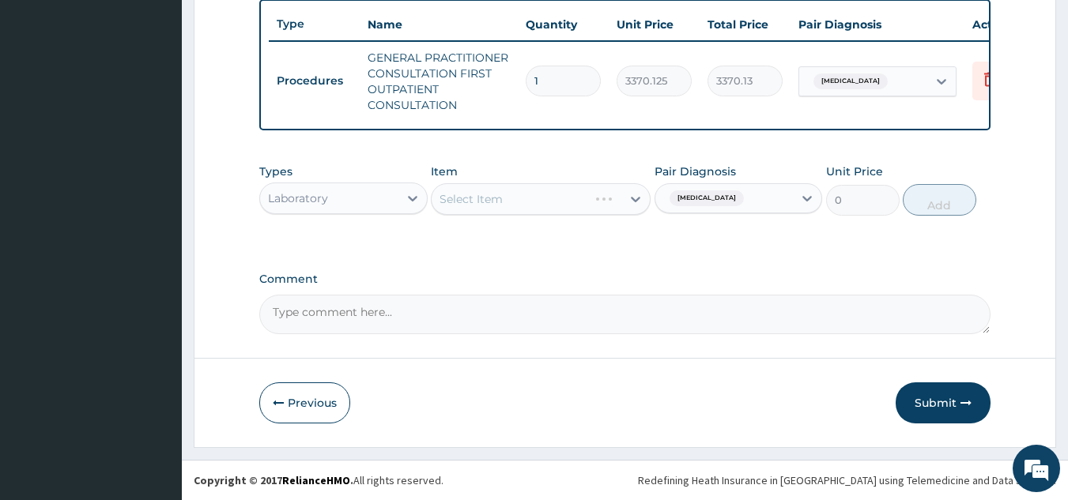
click at [555, 201] on div "Select Item" at bounding box center [541, 199] width 220 height 32
click at [546, 178] on div "Item Select Item" at bounding box center [541, 190] width 220 height 52
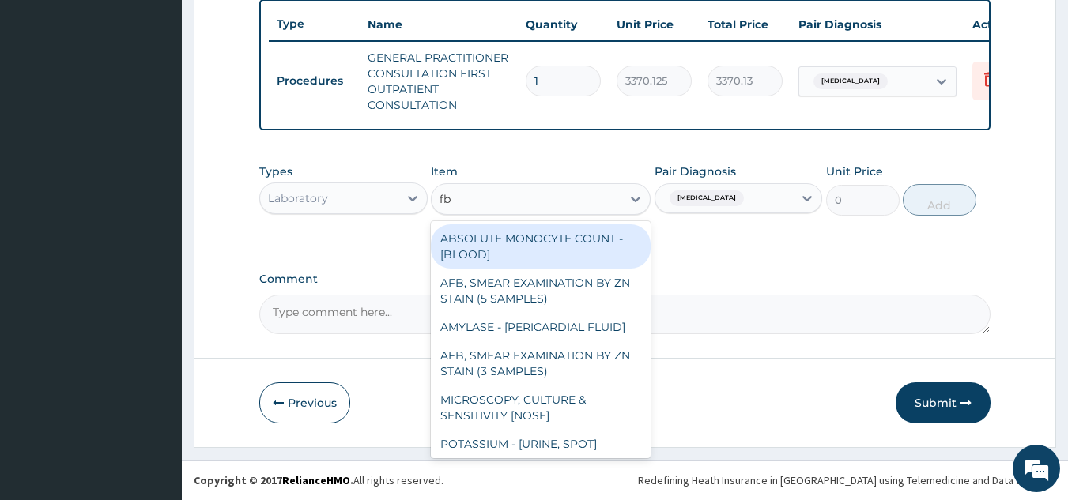
type input "fbc"
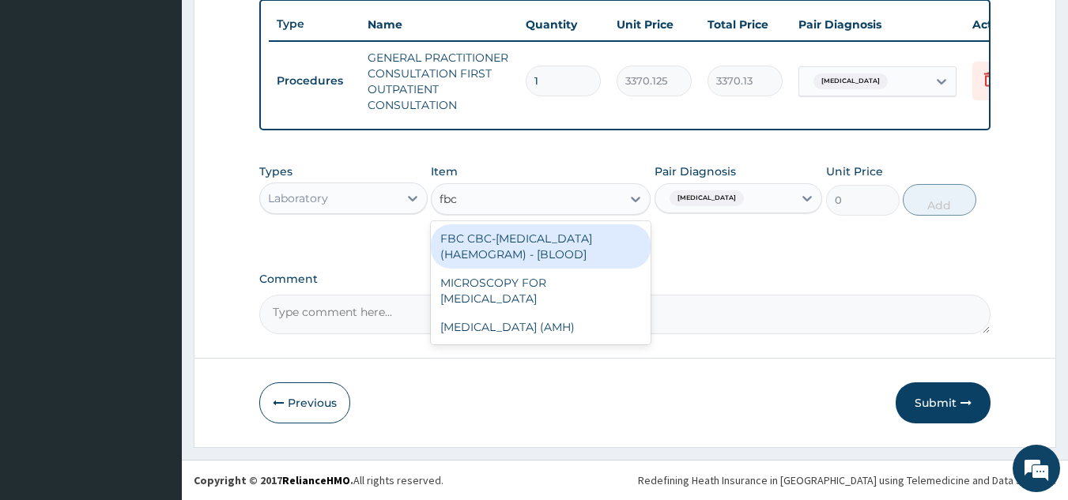
click at [549, 243] on div "FBC CBC-COMPLETE BLOOD COUNT (HAEMOGRAM) - [BLOOD]" at bounding box center [541, 247] width 220 height 44
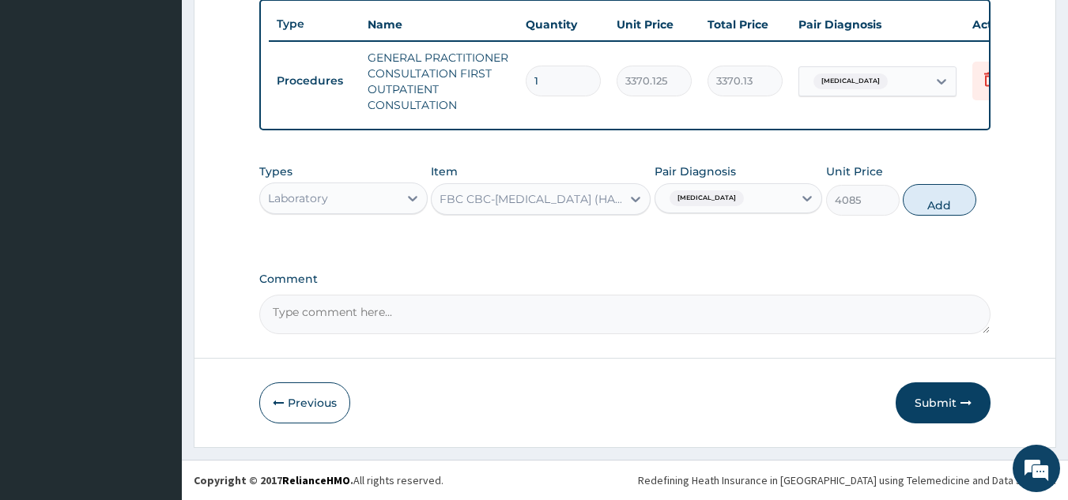
click at [881, 181] on div "Unit Price 4085" at bounding box center [863, 190] width 74 height 52
click at [530, 235] on div "Types Laboratory Item FBC CBC-COMPLETE BLOOD COUNT (HAEMOGRAM) - [BLOOD] Pair D…" at bounding box center [625, 202] width 732 height 92
click at [923, 194] on button "Add" at bounding box center [940, 200] width 74 height 32
type input "0"
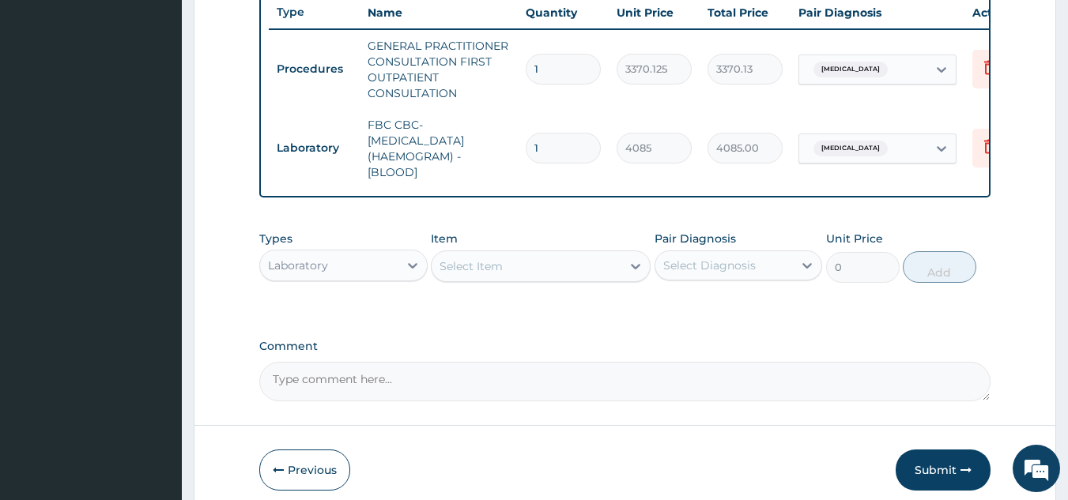
click at [560, 243] on div "Item Select Item" at bounding box center [541, 257] width 220 height 52
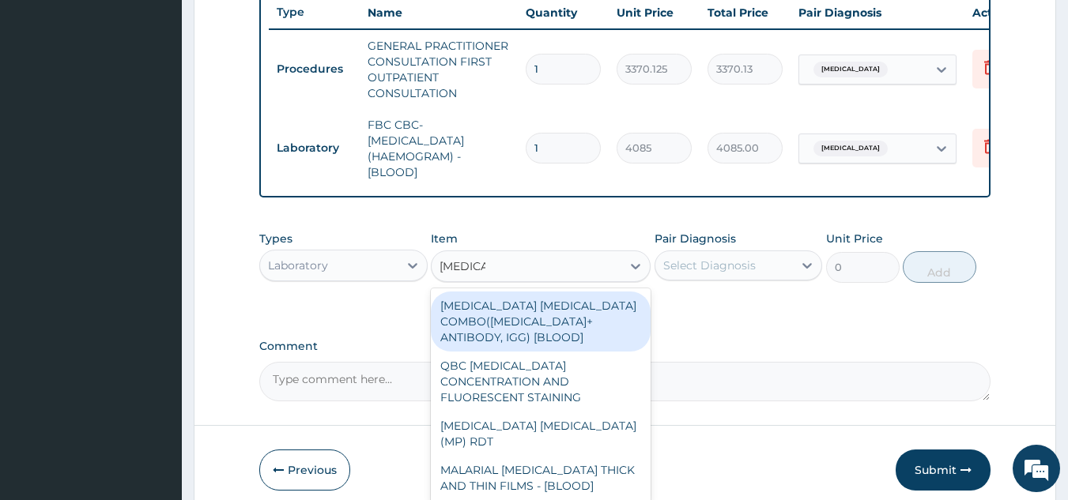
type input "malaria p"
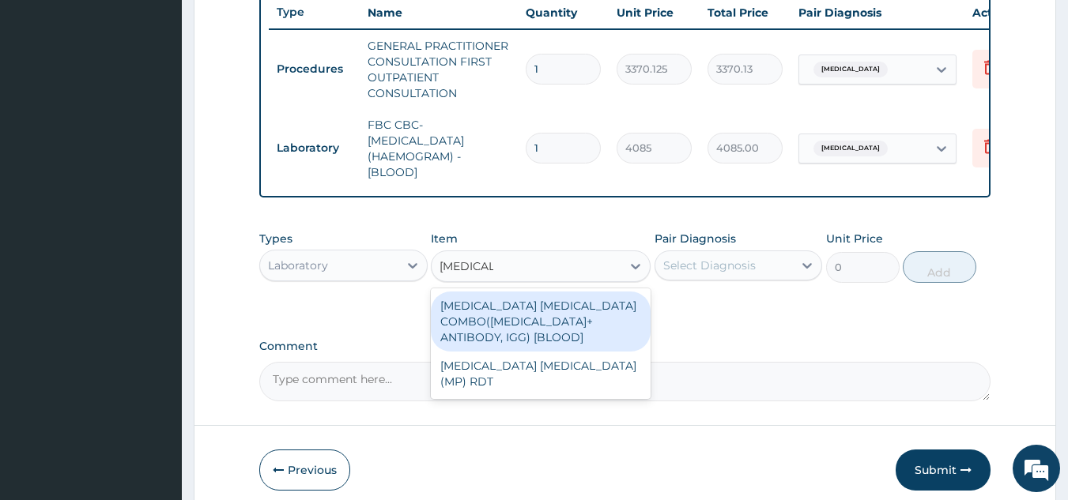
click at [556, 320] on div "MALARIA PARASITE COMBO(BLOOD FILM+ ANTIBODY, IGG) [BLOOD]" at bounding box center [541, 322] width 220 height 60
type input "1531.875"
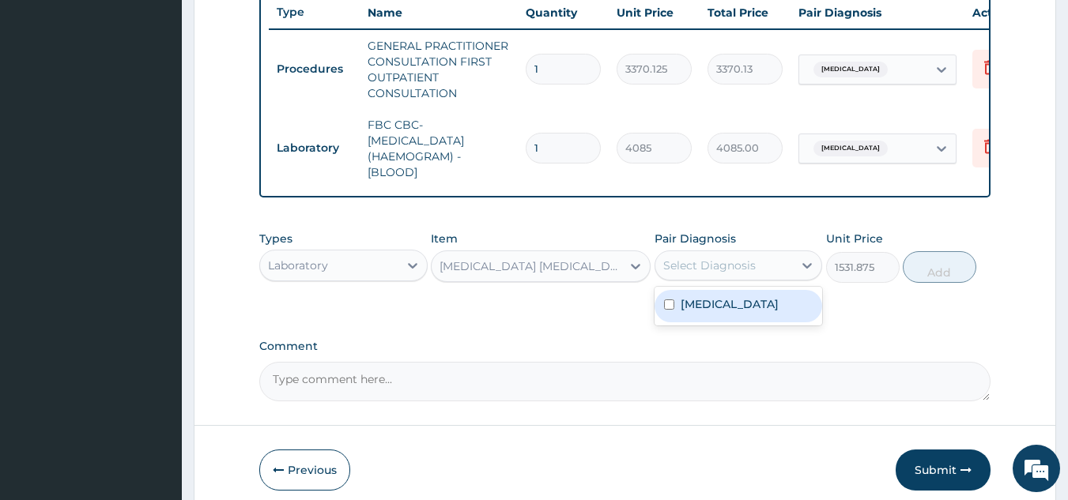
click at [738, 323] on div "Malaria" at bounding box center [739, 306] width 168 height 32
checkbox input "true"
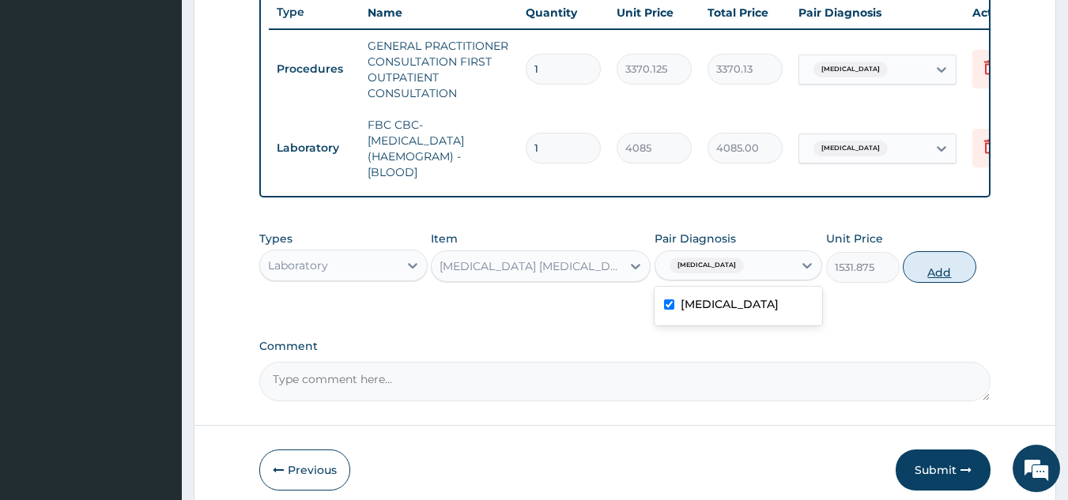
click at [926, 272] on button "Add" at bounding box center [940, 267] width 74 height 32
type input "0"
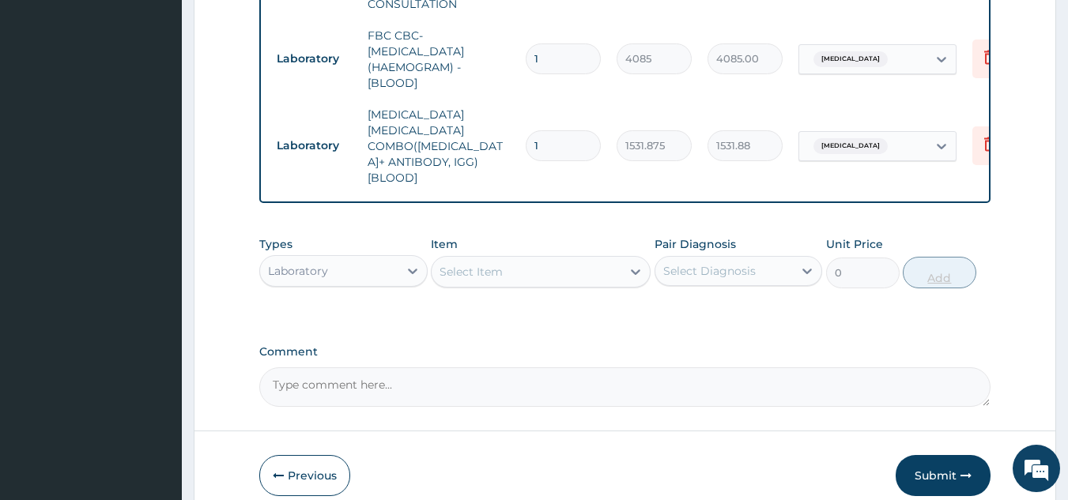
scroll to position [0, 62]
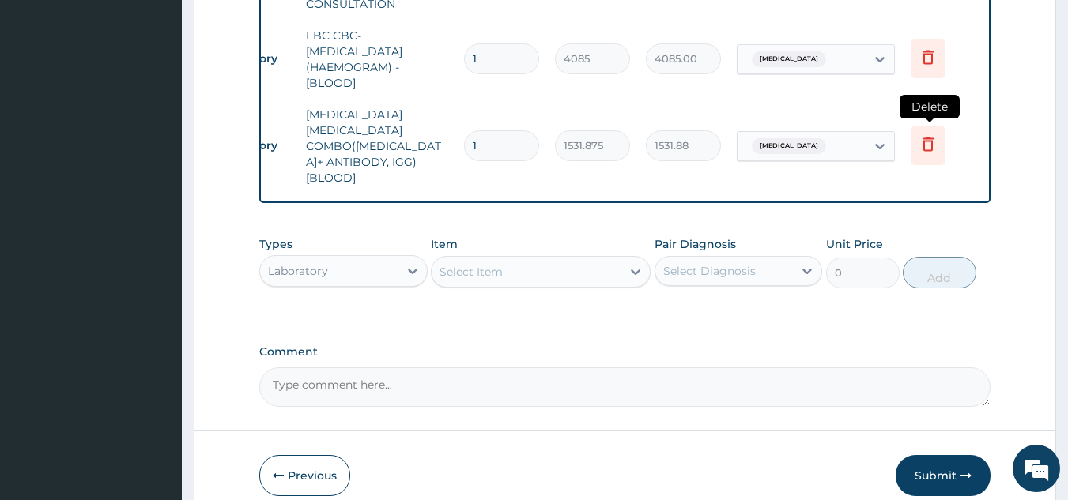
click at [937, 134] on icon at bounding box center [928, 143] width 19 height 19
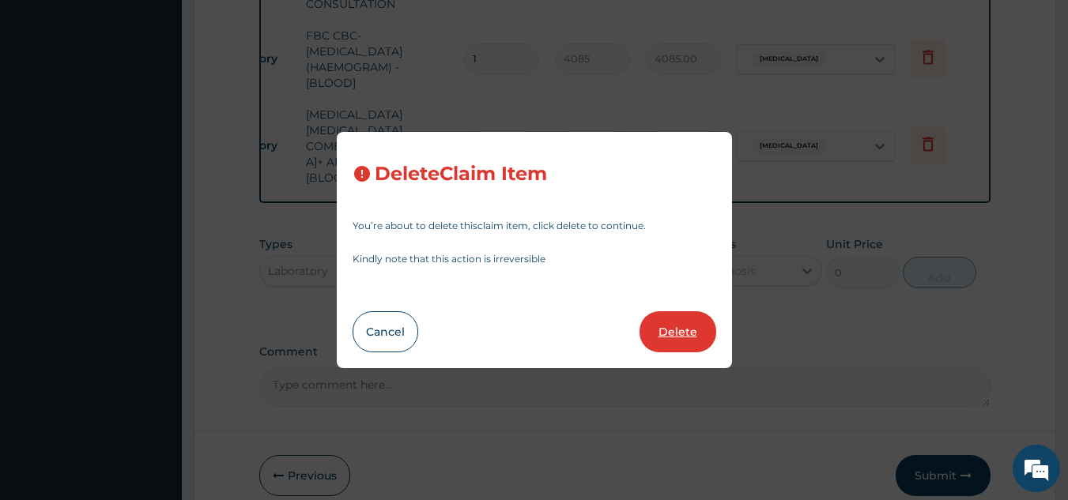
click at [681, 338] on button "Delete" at bounding box center [678, 331] width 77 height 41
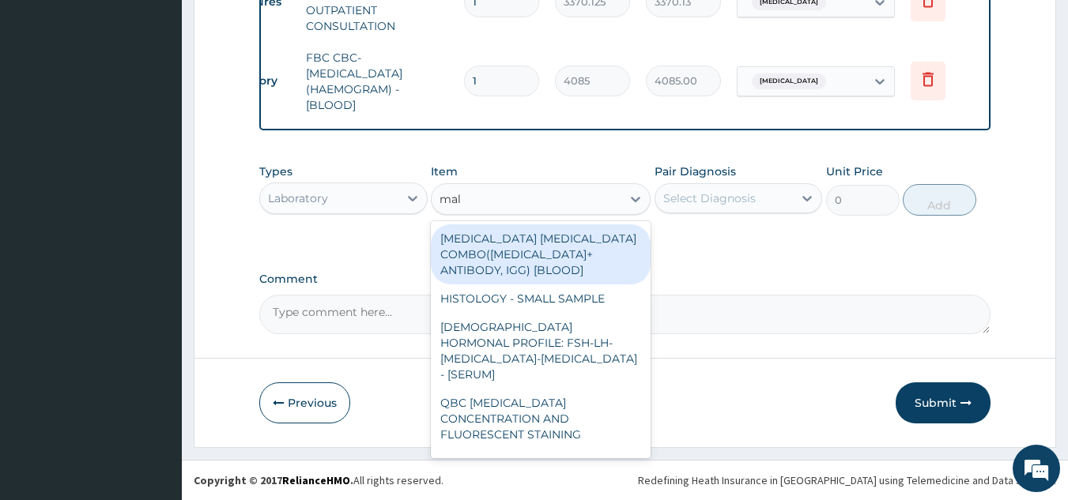
type input "mala"
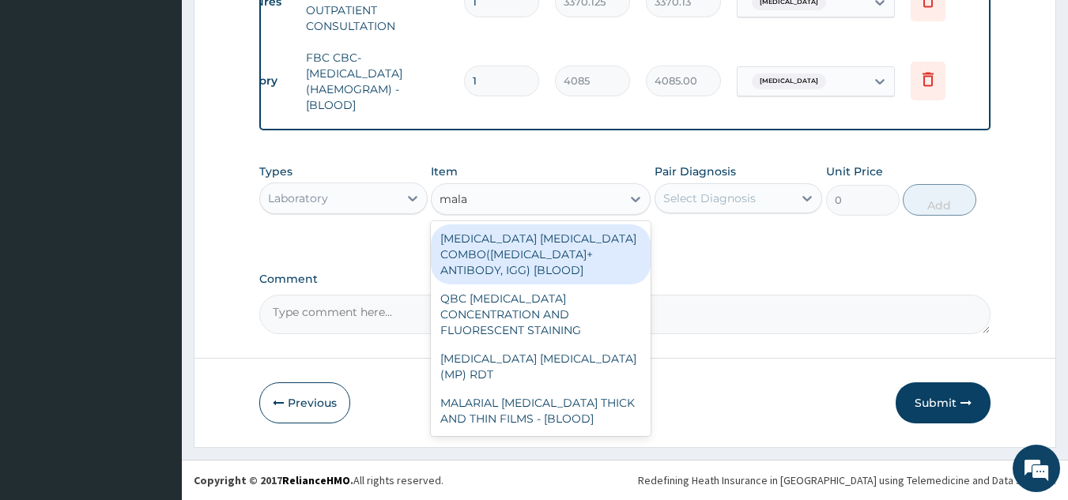
click at [608, 345] on div "MALARIA PARASITE (MP) RDT" at bounding box center [541, 367] width 220 height 44
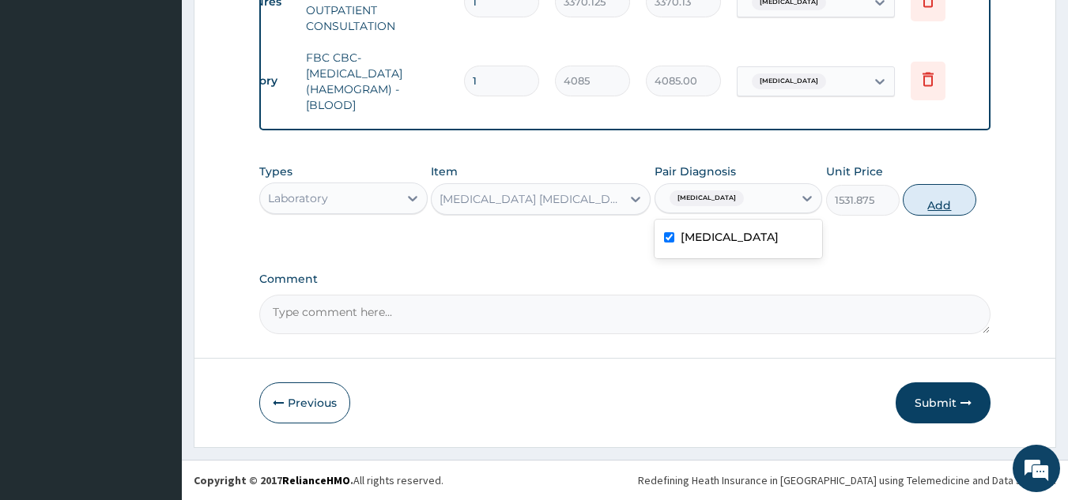
click at [929, 198] on button "Add" at bounding box center [940, 200] width 74 height 32
type input "0"
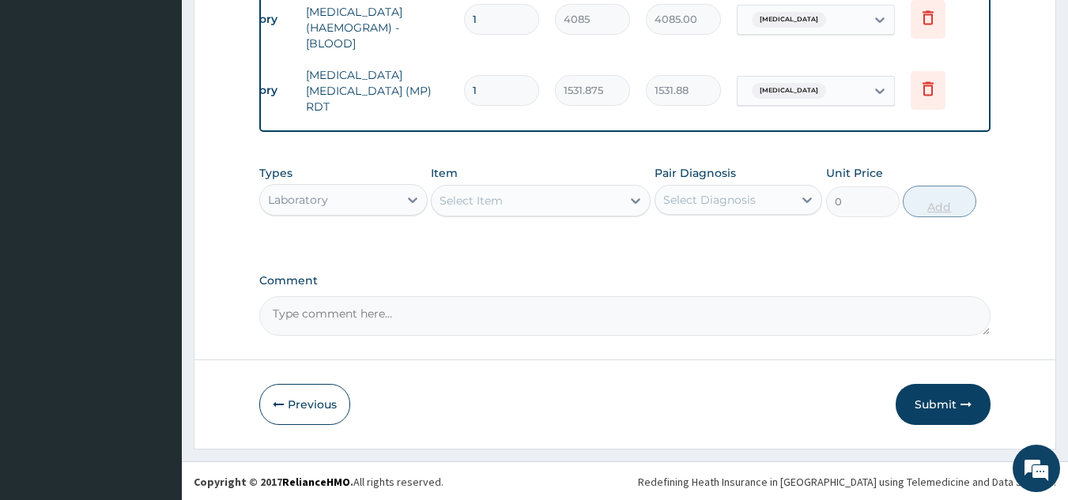
scroll to position [734, 0]
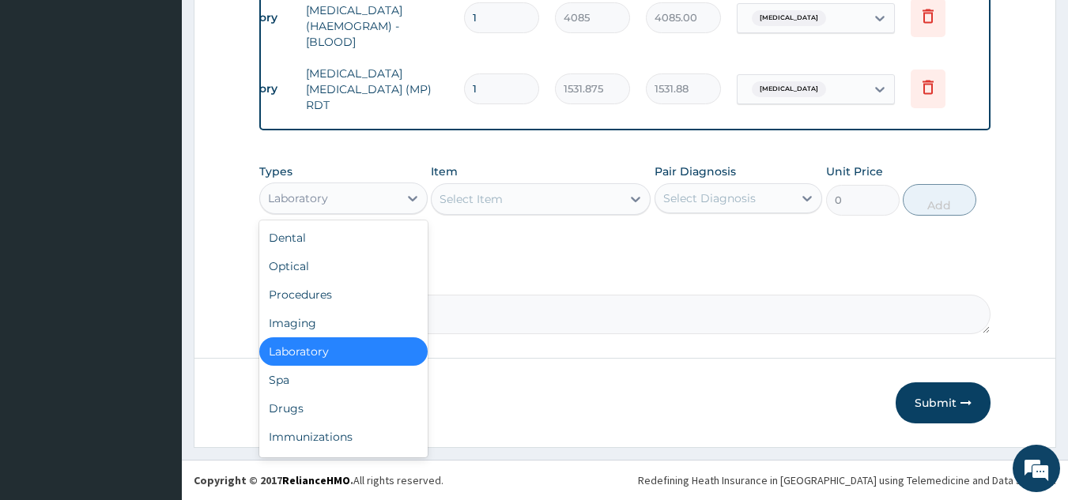
click at [372, 392] on div "Spa" at bounding box center [343, 380] width 168 height 28
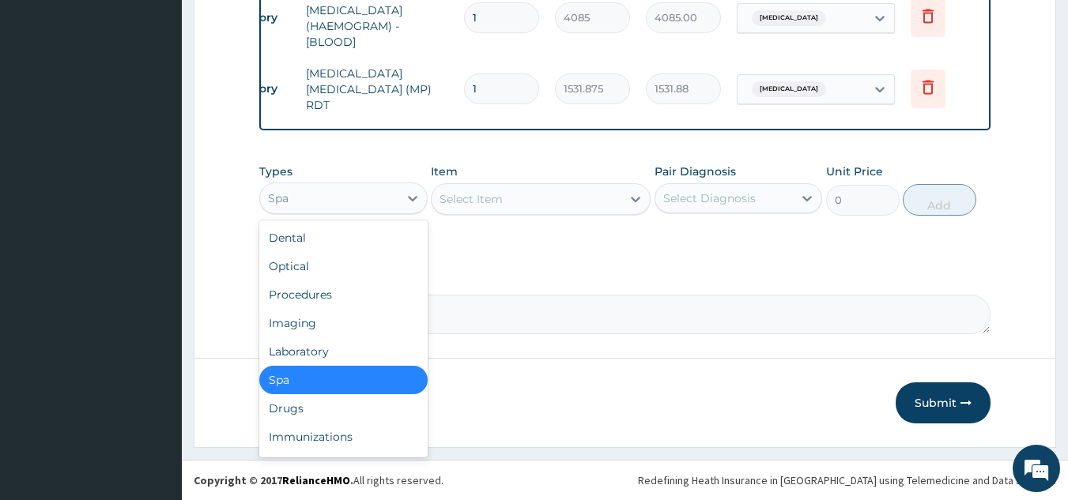
click at [373, 406] on div "Drugs" at bounding box center [343, 408] width 168 height 28
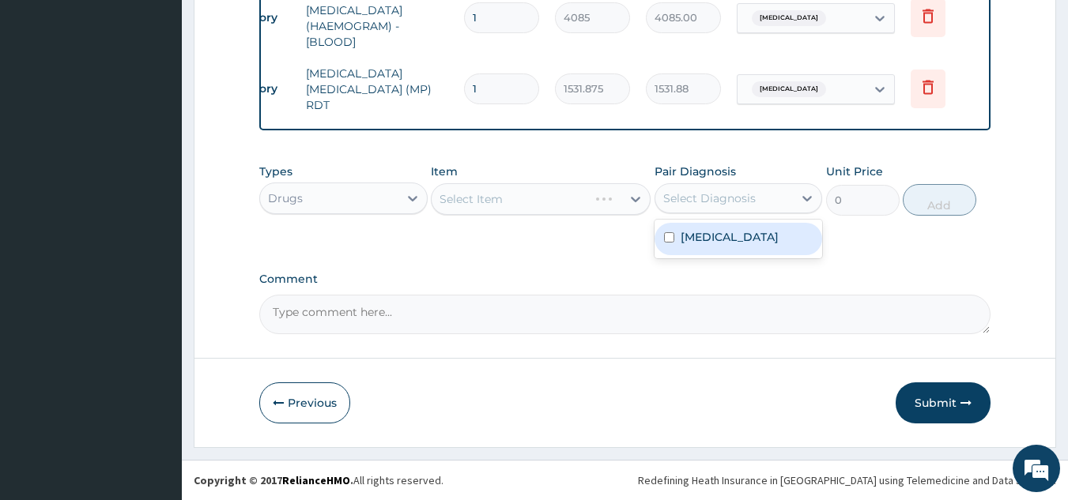
click at [728, 236] on div "Malaria" at bounding box center [739, 239] width 168 height 32
checkbox input "true"
click at [534, 195] on div "Select Item" at bounding box center [541, 199] width 220 height 32
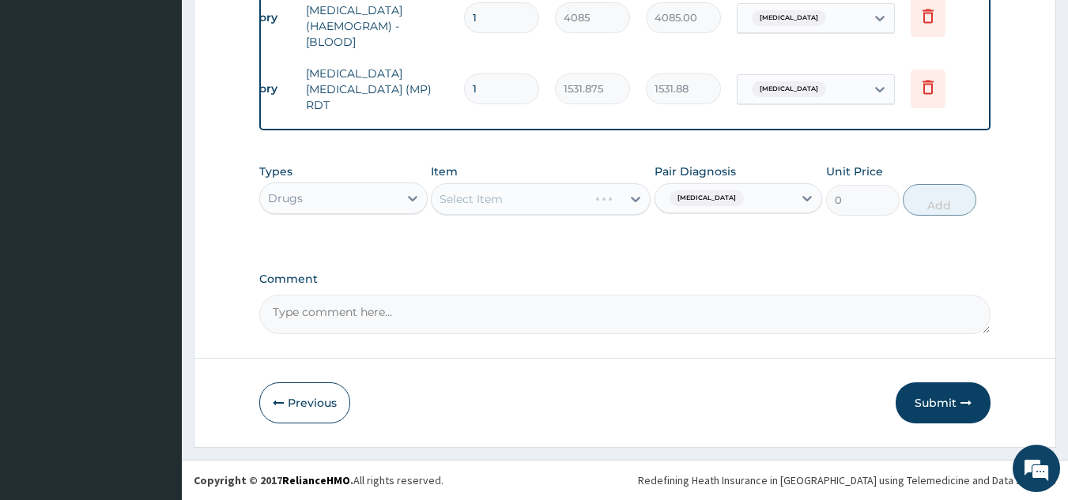
click at [534, 195] on div "Select Item" at bounding box center [541, 199] width 220 height 32
click at [530, 206] on div "Select Item" at bounding box center [541, 199] width 220 height 32
click at [541, 196] on div "Select Item" at bounding box center [541, 199] width 220 height 32
click at [559, 204] on div "Select Item" at bounding box center [541, 199] width 220 height 32
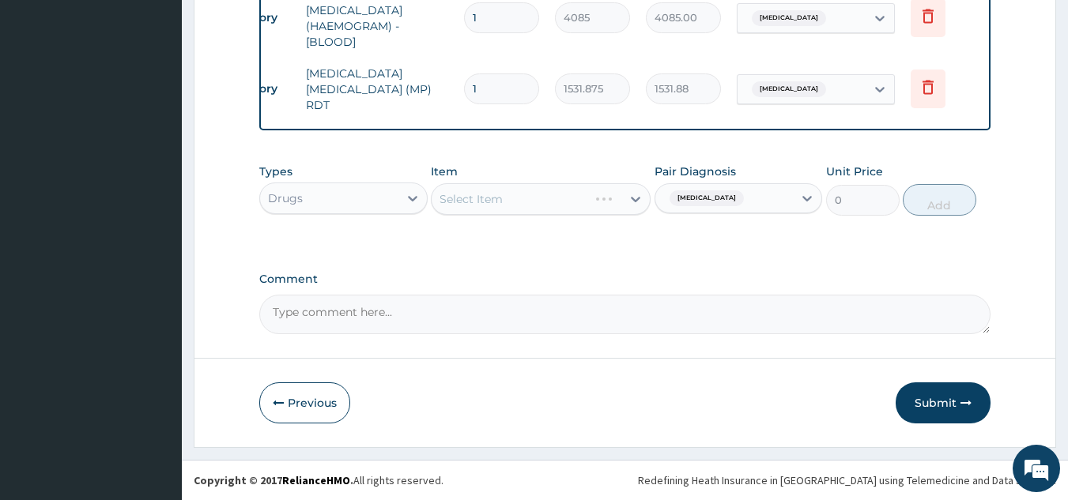
click at [559, 204] on div "Select Item" at bounding box center [541, 199] width 220 height 32
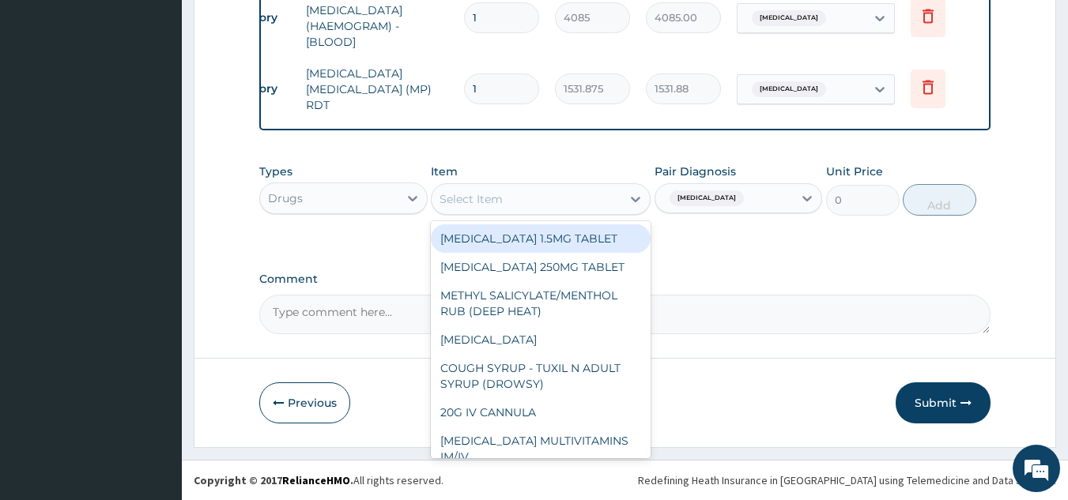
click at [595, 199] on div "Select Item" at bounding box center [527, 199] width 190 height 25
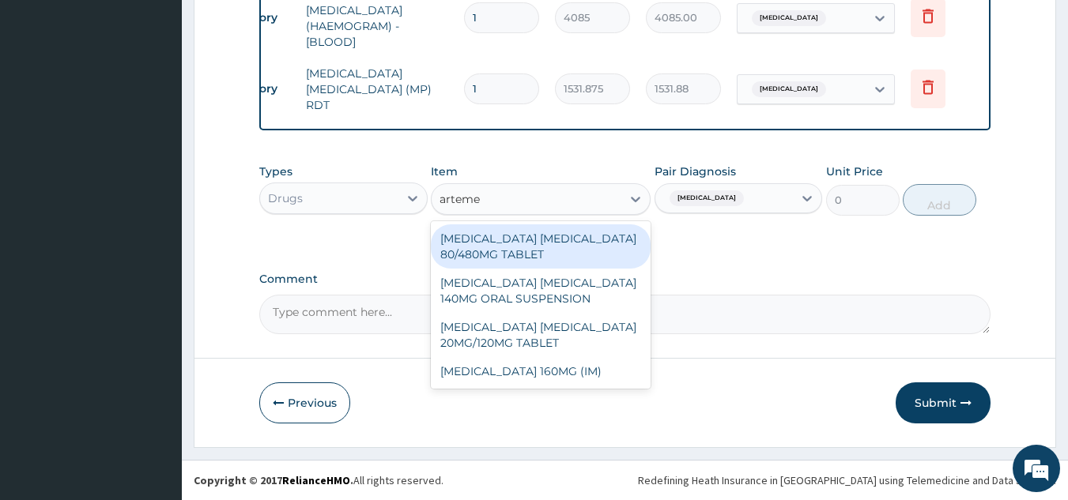
type input "artemet"
click at [575, 258] on div "[MEDICAL_DATA] [MEDICAL_DATA] 80/480MG TABLET" at bounding box center [541, 247] width 220 height 44
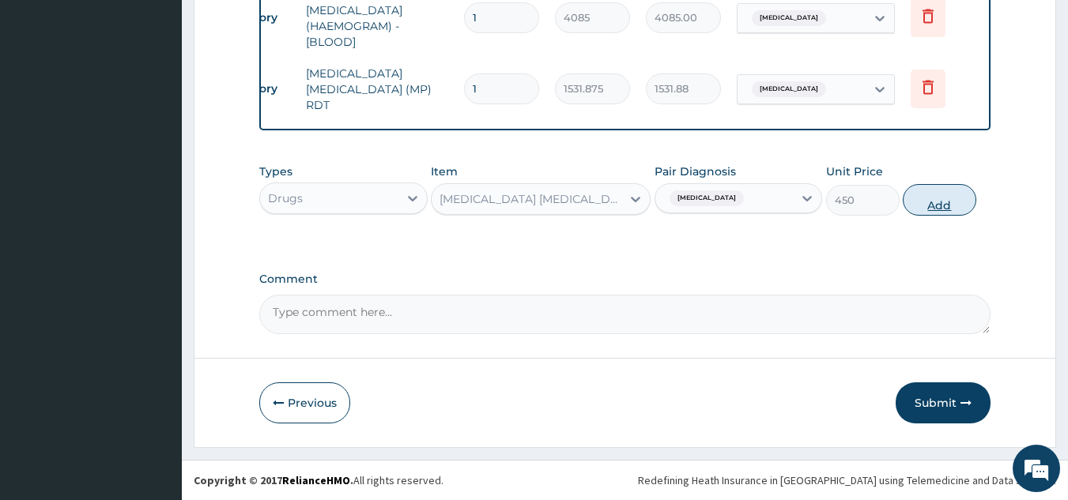
click at [906, 204] on button "Add" at bounding box center [940, 200] width 74 height 32
type input "0"
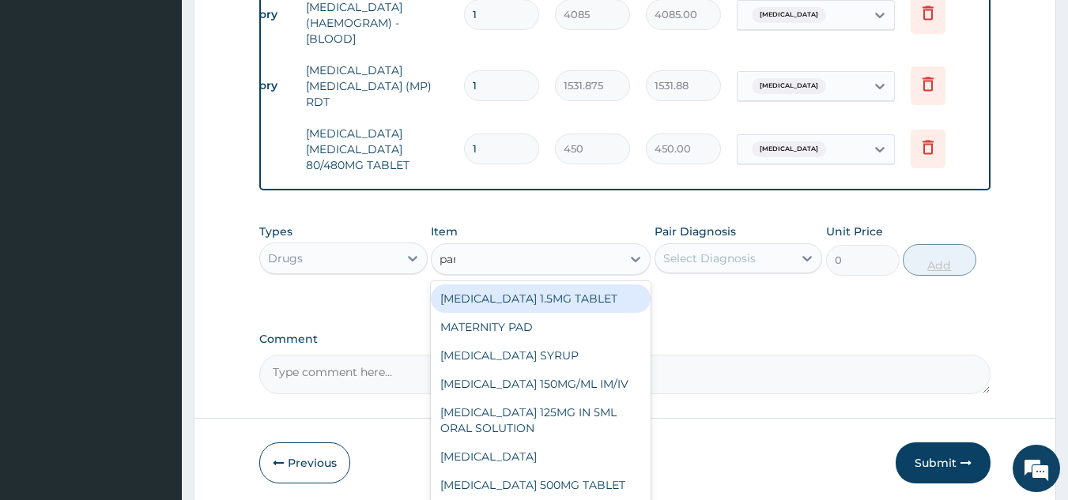
type input "para"
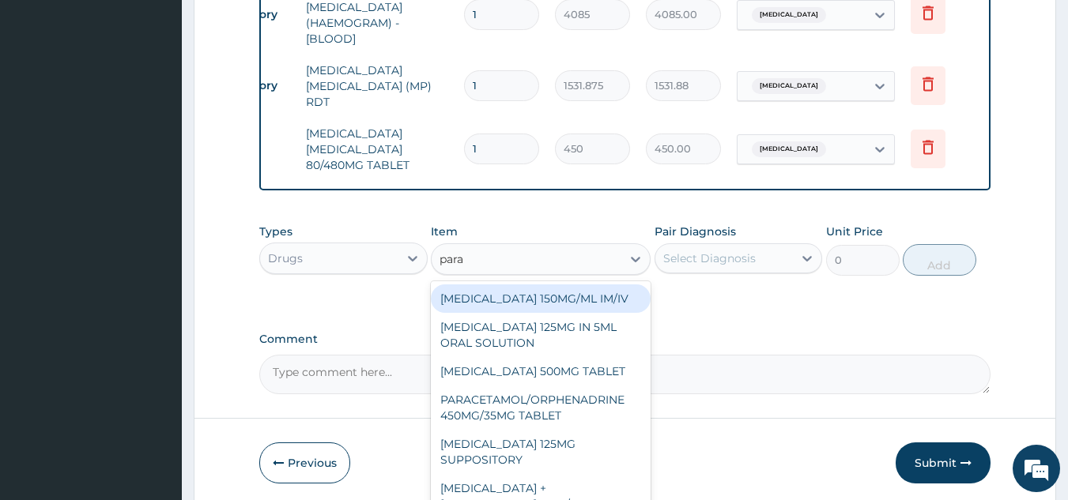
click at [605, 368] on div "[MEDICAL_DATA] 500MG TABLET" at bounding box center [541, 371] width 220 height 28
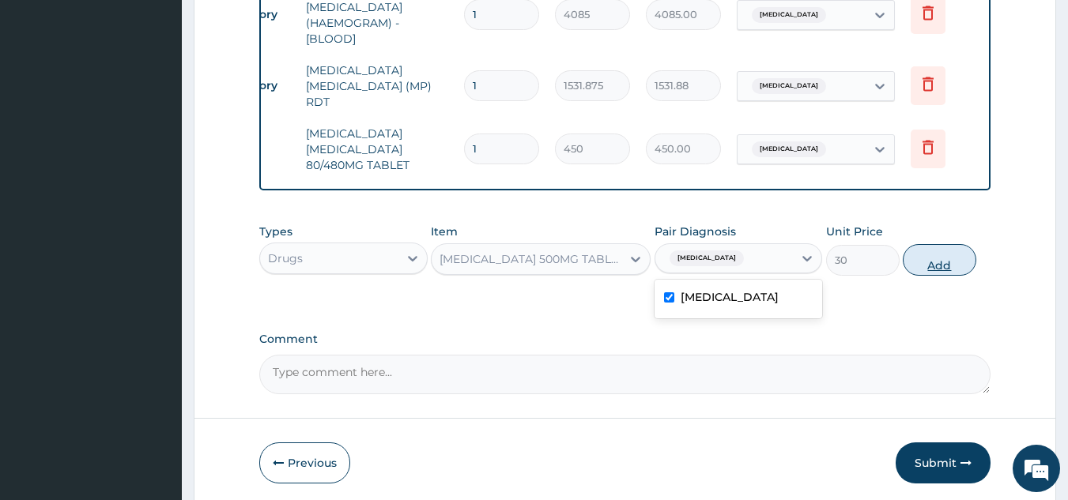
click at [930, 255] on button "Add" at bounding box center [940, 260] width 74 height 32
type input "0"
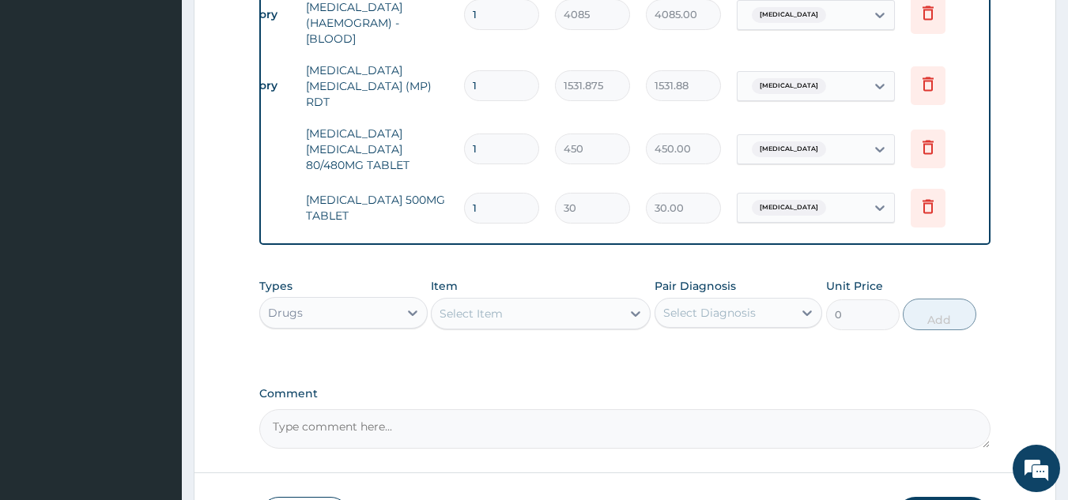
click at [518, 143] on input "1" at bounding box center [501, 149] width 75 height 31
type input "0.00"
type input "6"
type input "2700.00"
type input "6"
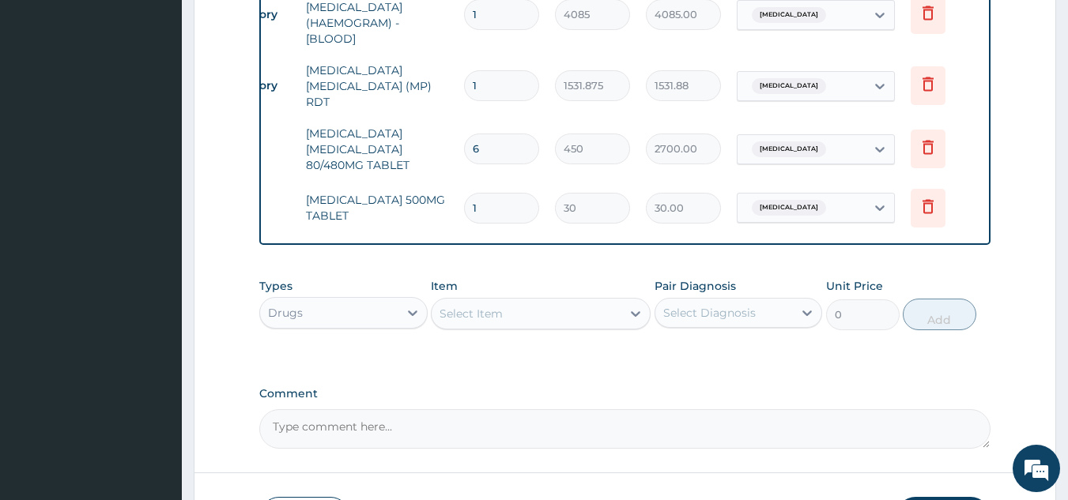
click at [520, 203] on input "1" at bounding box center [501, 208] width 75 height 31
type input "18"
type input "540.00"
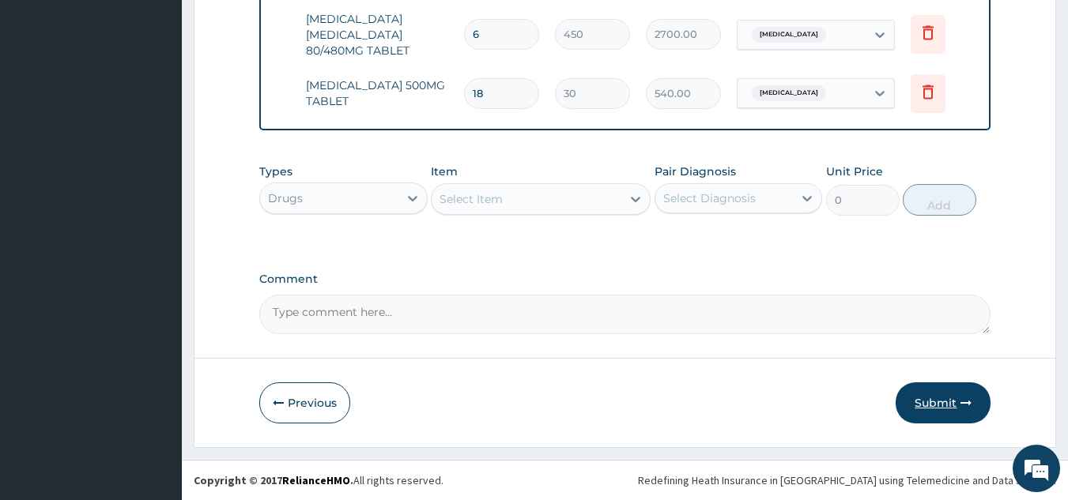
click at [930, 399] on button "Submit" at bounding box center [943, 403] width 95 height 41
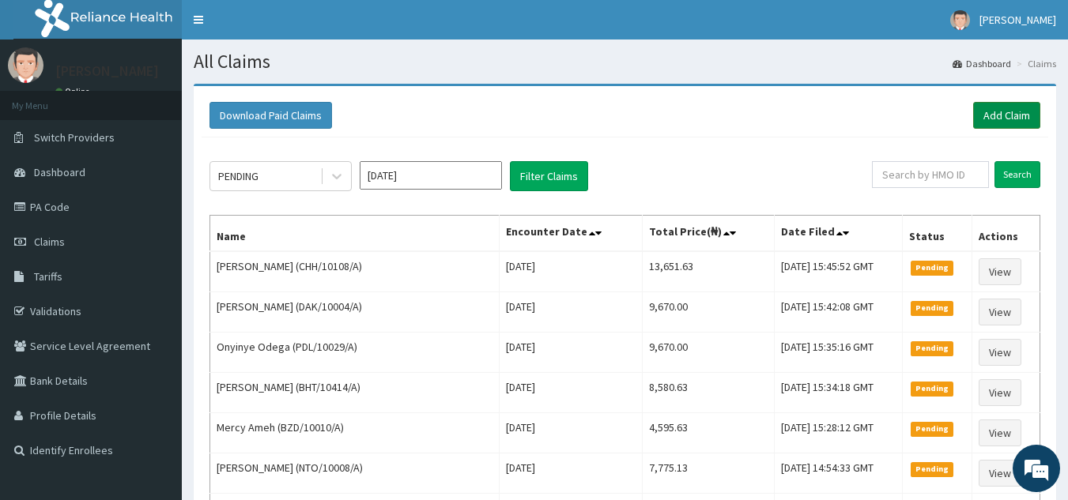
click at [1009, 118] on link "Add Claim" at bounding box center [1006, 115] width 67 height 27
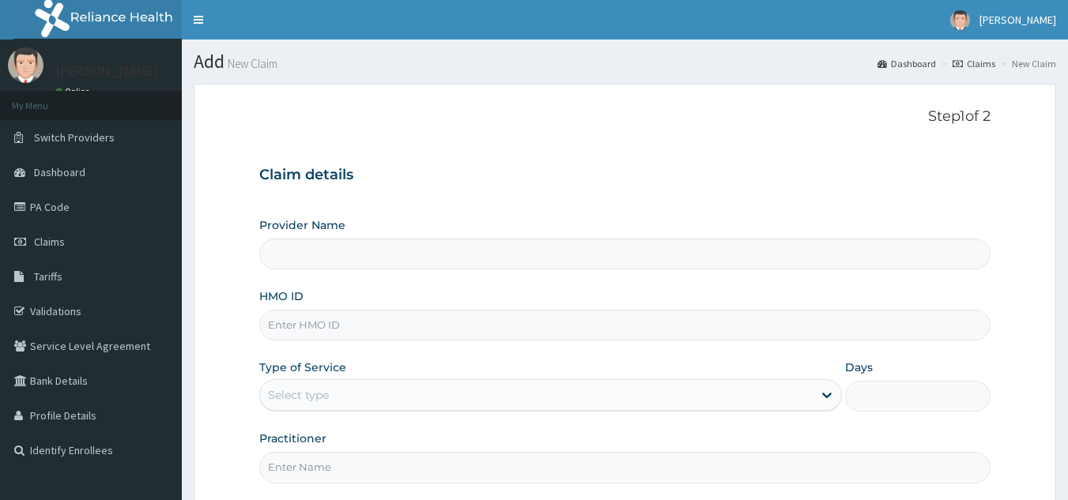
click at [492, 332] on input "HMO ID" at bounding box center [625, 325] width 732 height 31
paste input "TCE/10326/A"
type input "TCE/10326/A"
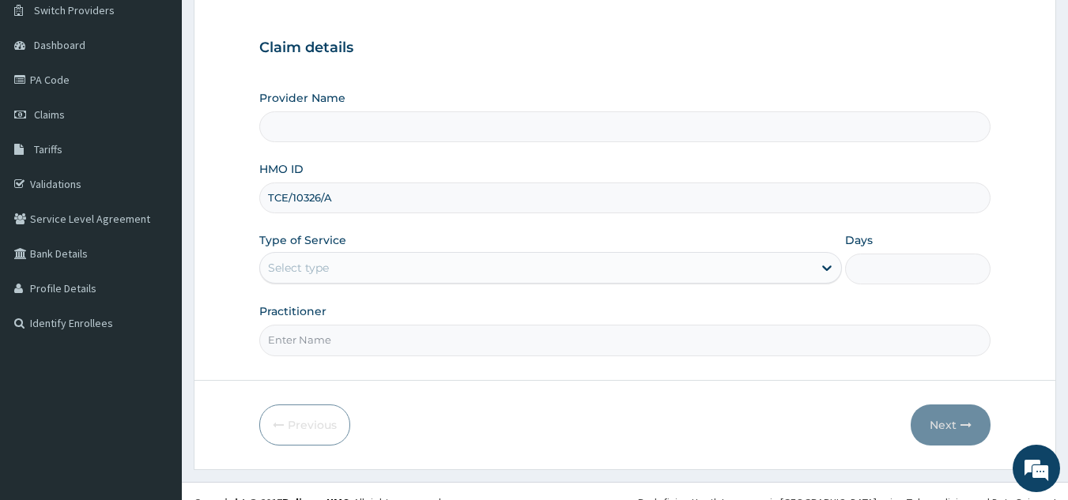
scroll to position [149, 0]
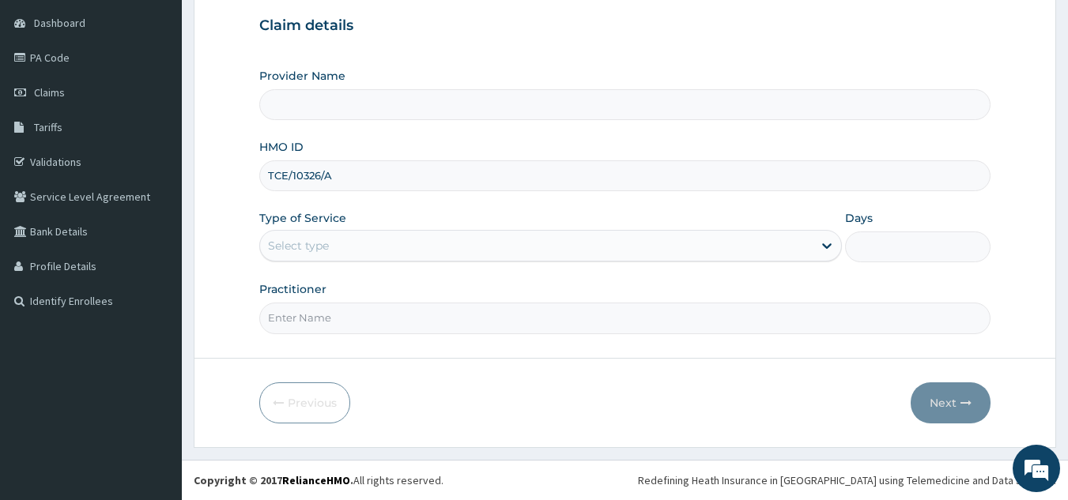
type input "Reliance Family Clinics (RFC) - [GEOGRAPHIC_DATA]"
type input "TCE/10326/A"
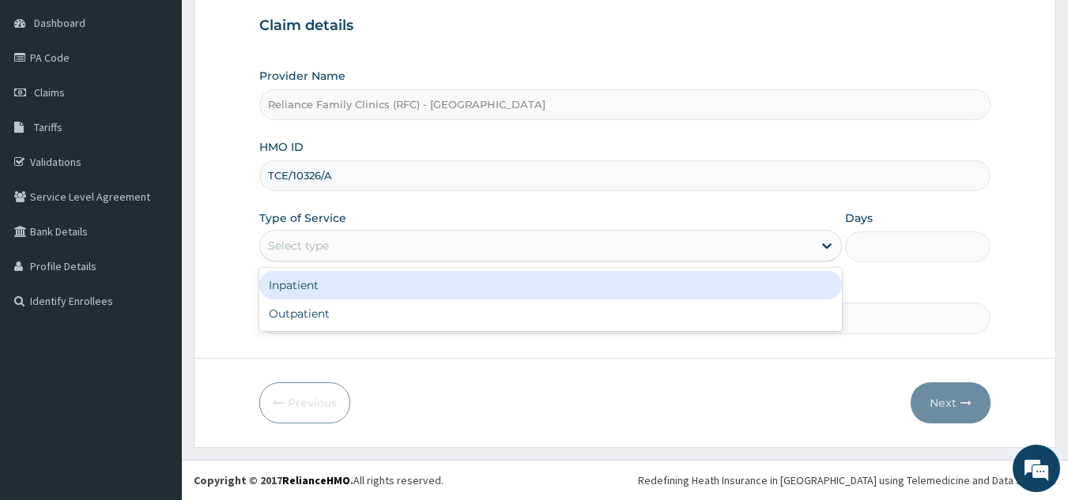
click at [447, 323] on div "Outpatient" at bounding box center [550, 314] width 583 height 28
type input "1"
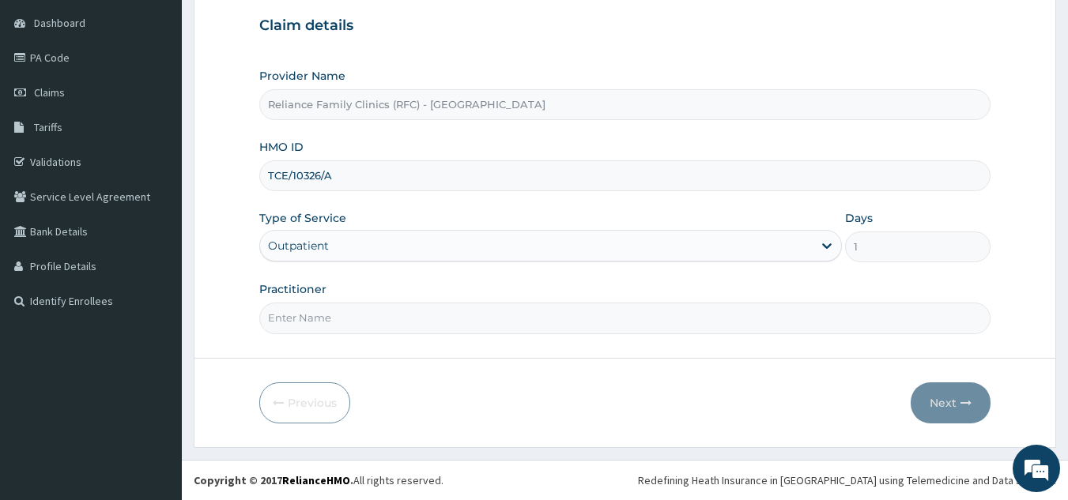
click at [501, 315] on input "Practitioner" at bounding box center [625, 318] width 732 height 31
type input "locum"
click at [927, 402] on button "Next" at bounding box center [951, 403] width 80 height 41
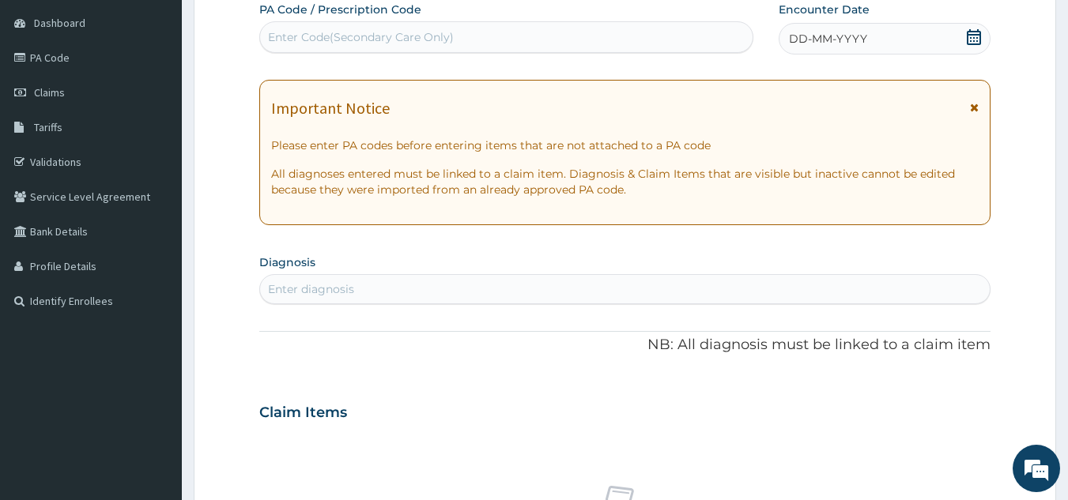
click at [844, 45] on span "DD-MM-YYYY" at bounding box center [828, 39] width 78 height 16
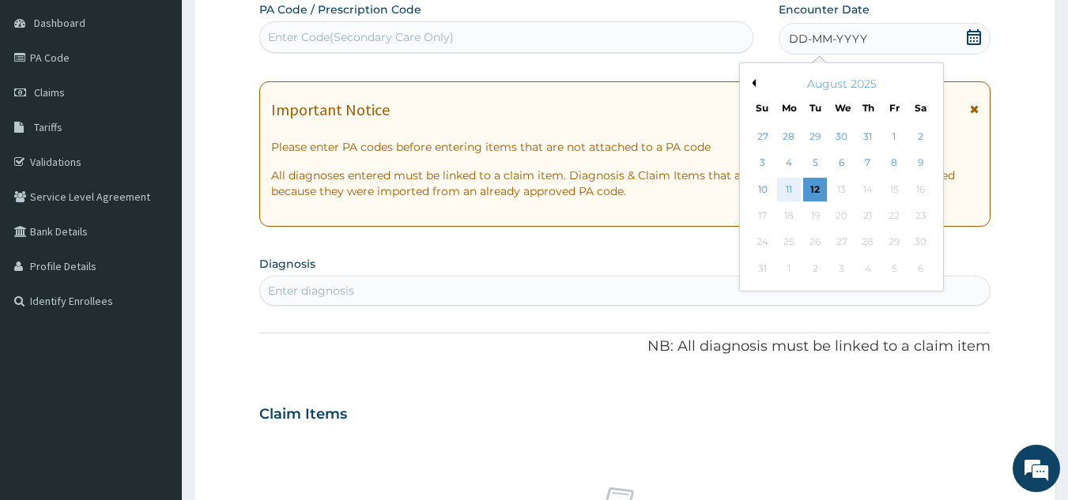
click at [790, 189] on div "11" at bounding box center [789, 190] width 24 height 24
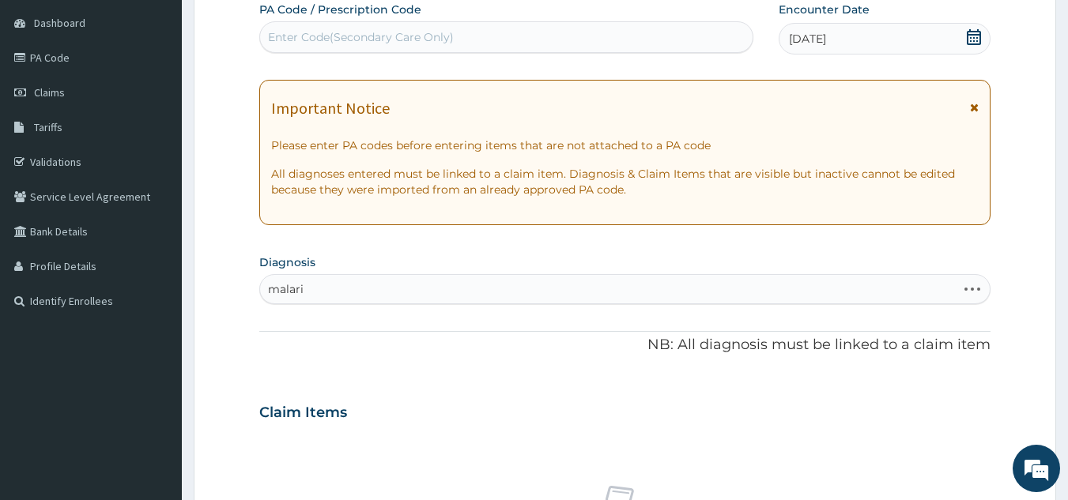
type input "malaria"
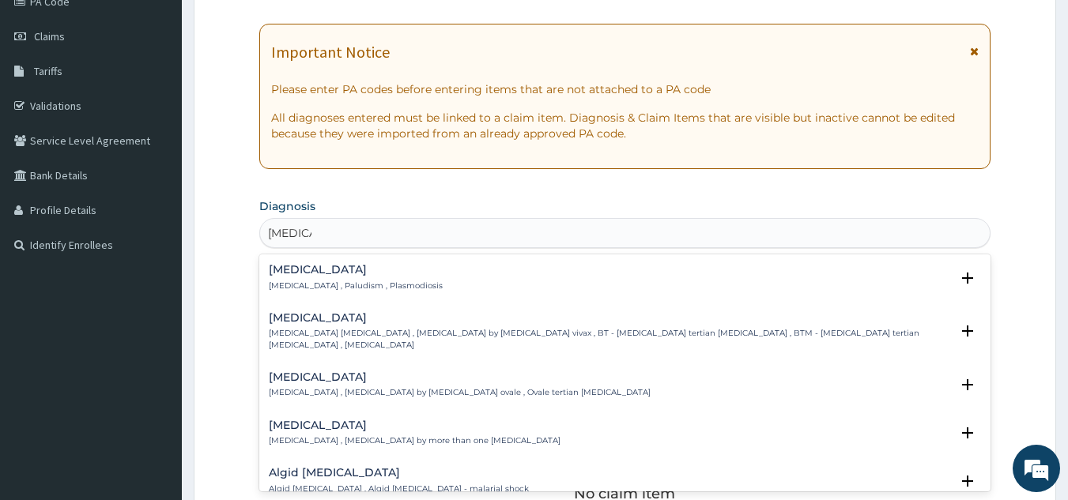
scroll to position [209, 0]
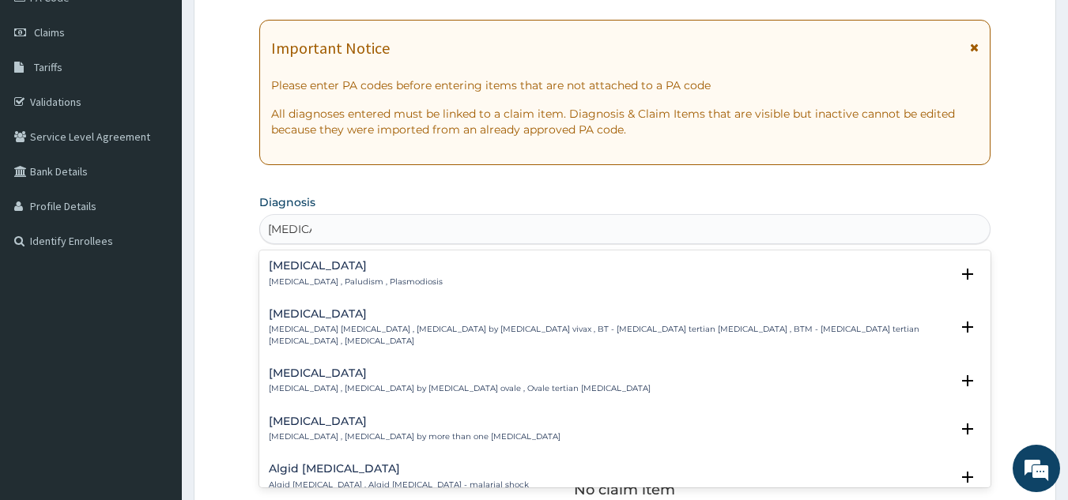
click at [344, 283] on p "Malaria , Paludism , Plasmodiosis" at bounding box center [356, 282] width 174 height 11
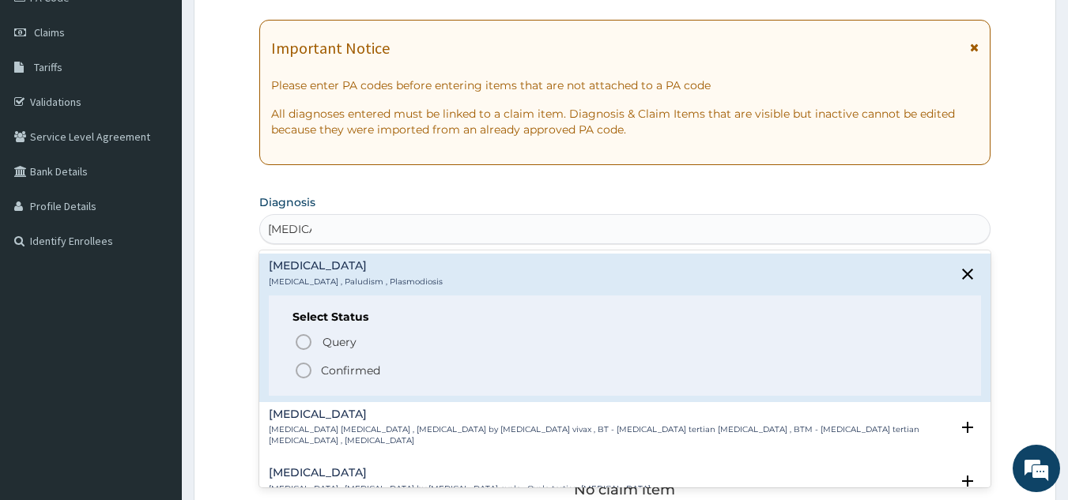
click at [381, 374] on span "Confirmed" at bounding box center [626, 370] width 664 height 19
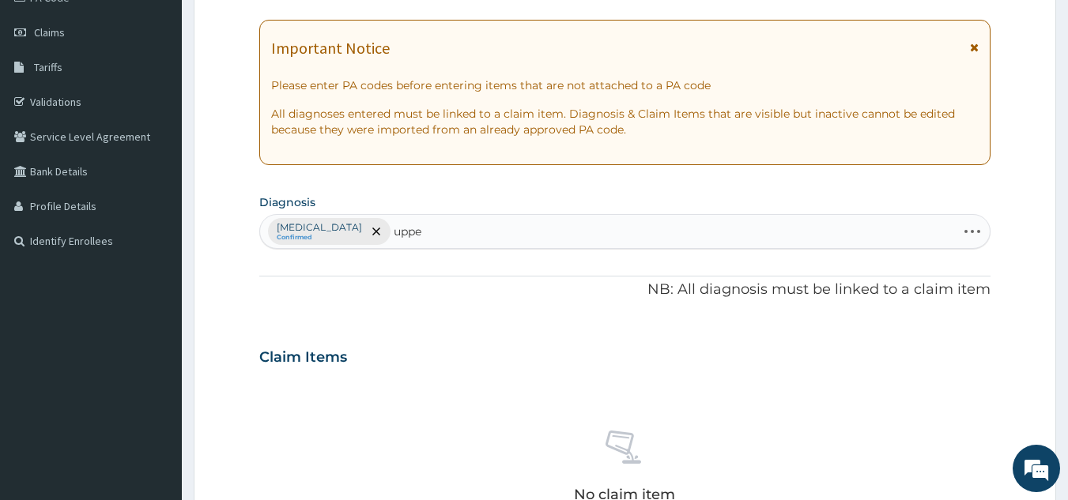
scroll to position [0, 0]
type input "upper res"
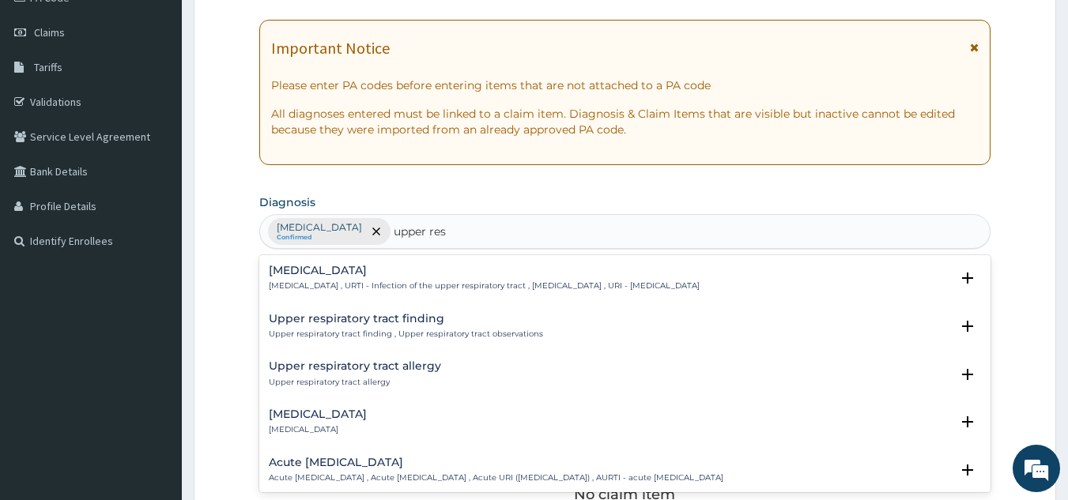
click at [394, 275] on h4 "Upper respiratory infection" at bounding box center [484, 271] width 431 height 12
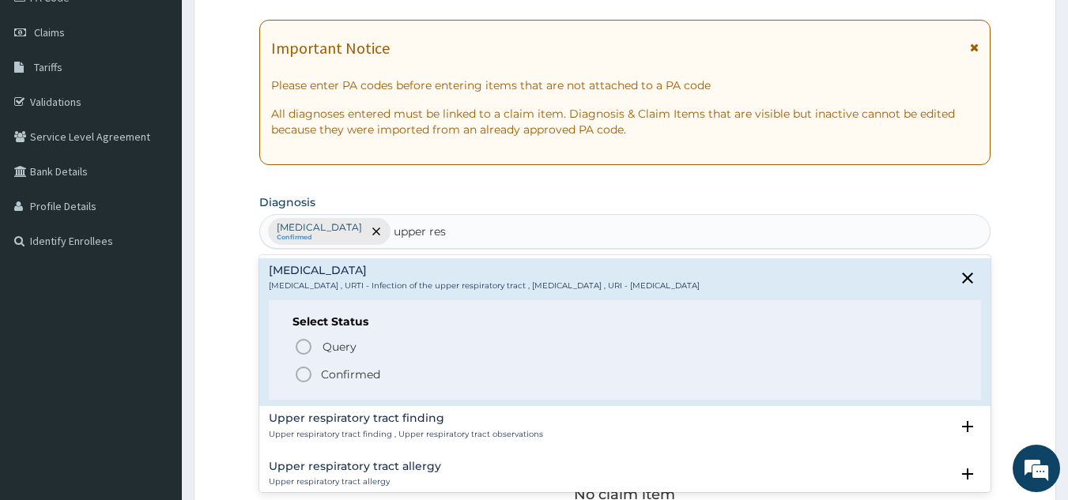
click at [381, 372] on span "Confirmed" at bounding box center [626, 374] width 664 height 19
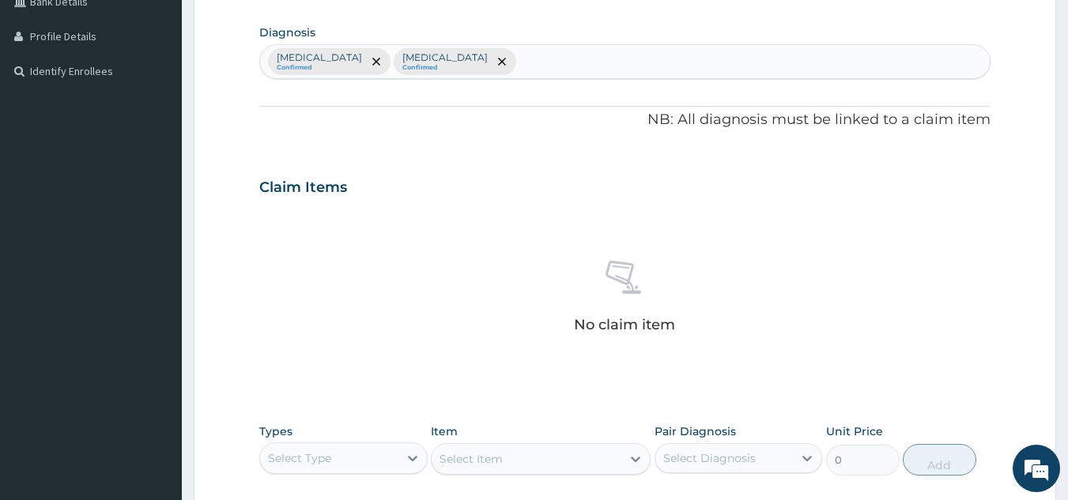
scroll to position [640, 0]
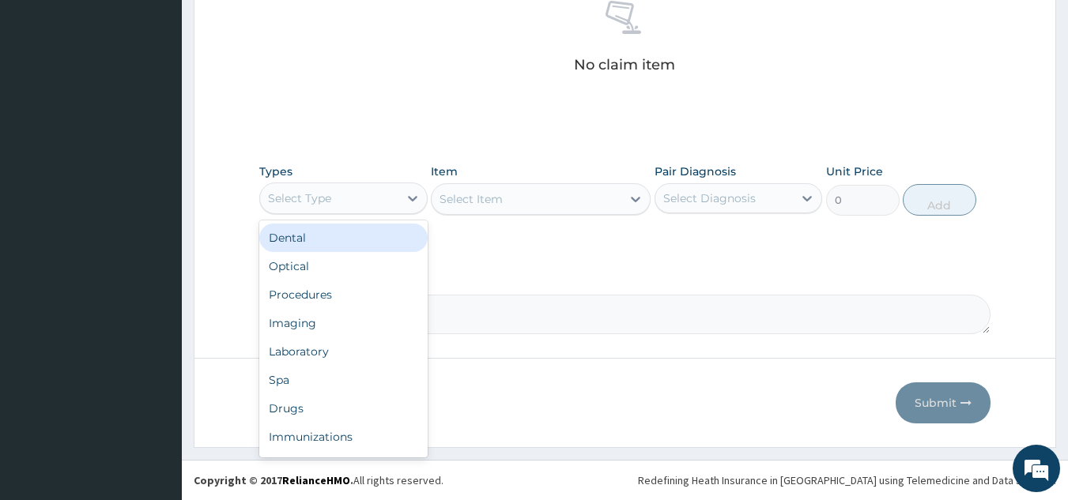
click at [383, 296] on div "Procedures" at bounding box center [343, 295] width 168 height 28
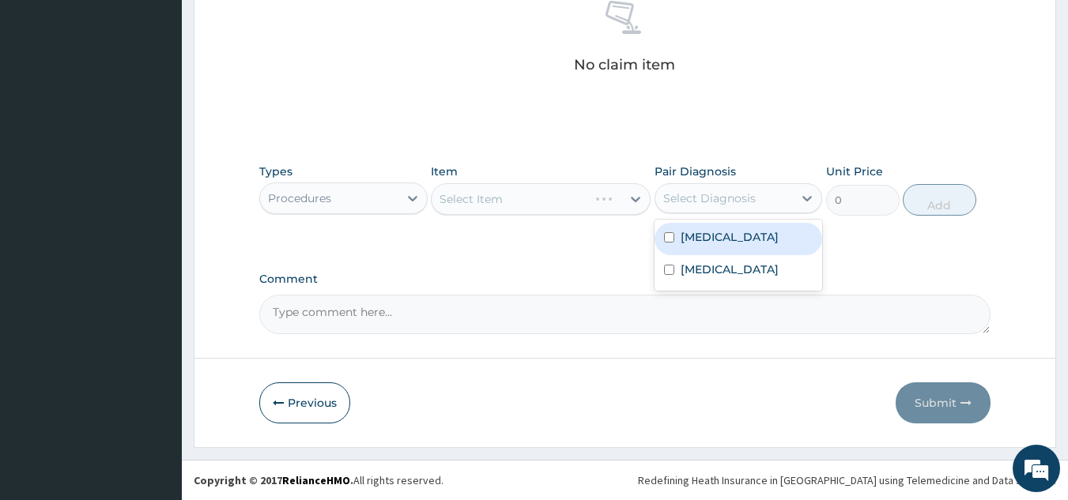
click at [739, 255] on div "Upper respiratory infection" at bounding box center [739, 271] width 168 height 32
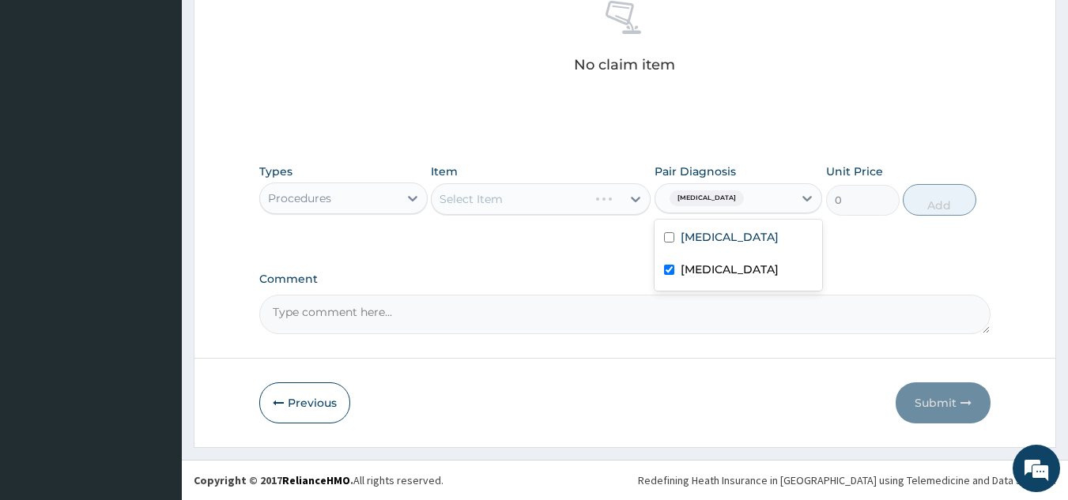
click at [717, 275] on label "Upper respiratory infection" at bounding box center [730, 270] width 98 height 16
checkbox input "false"
click at [715, 243] on label "[MEDICAL_DATA]" at bounding box center [730, 237] width 98 height 16
checkbox input "true"
click at [708, 274] on label "Upper respiratory infection" at bounding box center [730, 270] width 98 height 16
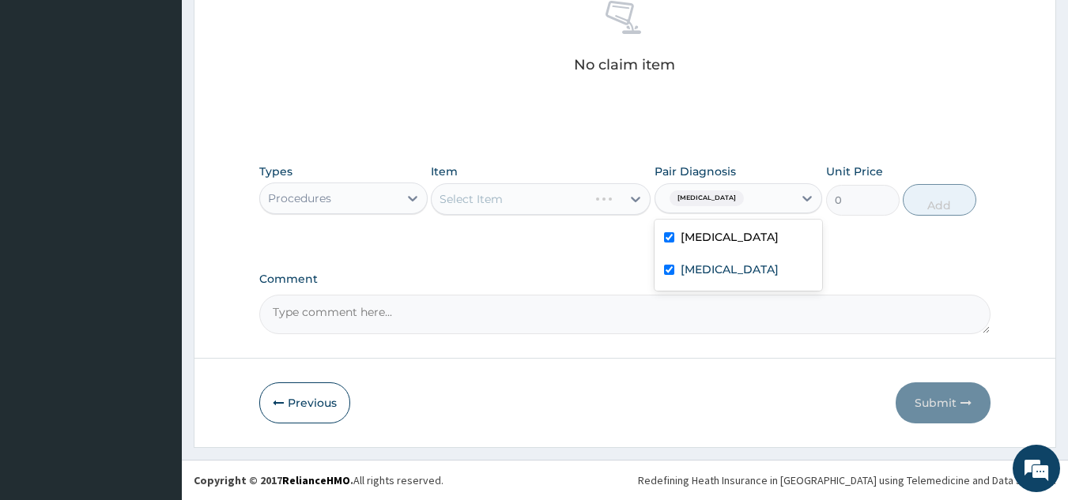
checkbox input "true"
click at [575, 180] on div "Item Select Item" at bounding box center [541, 190] width 220 height 52
click at [563, 202] on div "Select Item" at bounding box center [541, 199] width 220 height 32
click at [571, 194] on div "Select Item" at bounding box center [541, 199] width 220 height 32
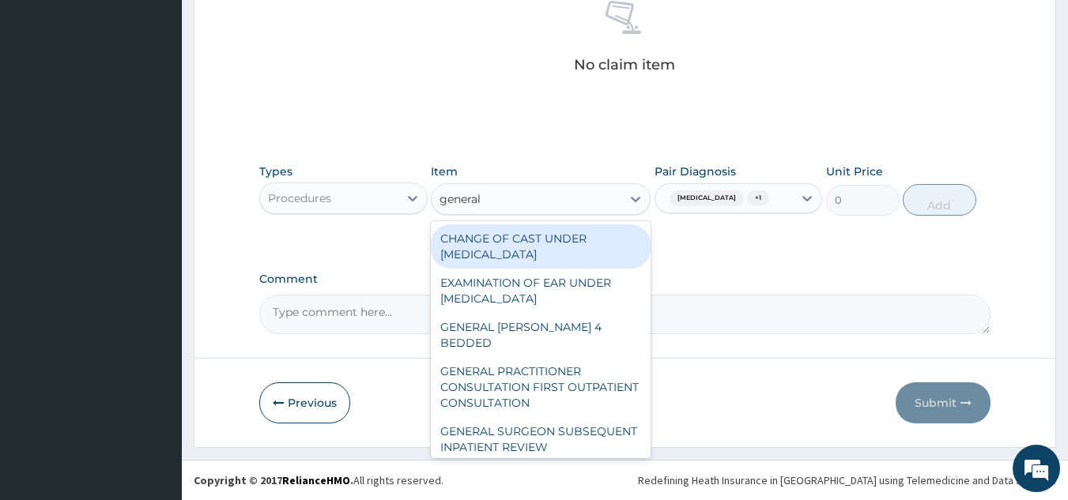
type input "general p"
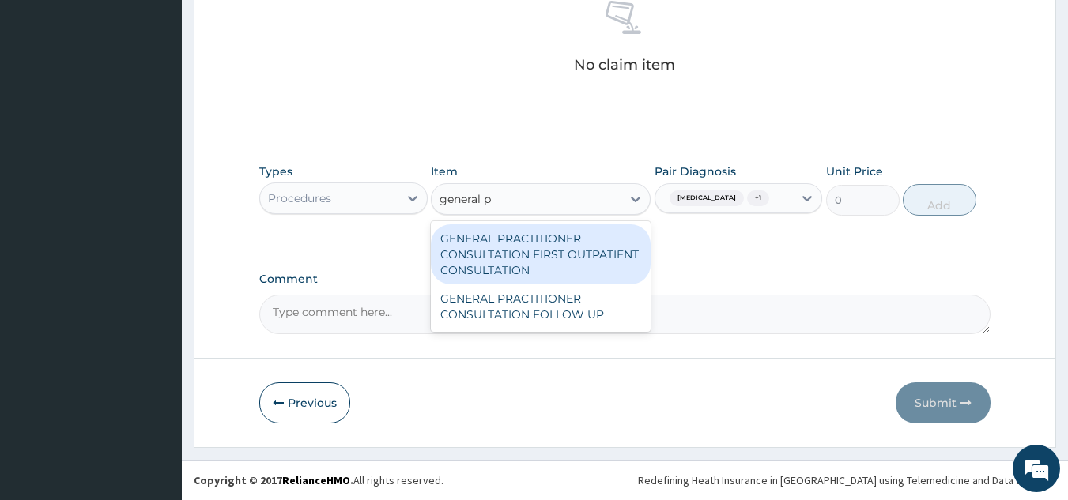
click at [575, 254] on div "GENERAL PRACTITIONER CONSULTATION FIRST OUTPATIENT CONSULTATION" at bounding box center [541, 255] width 220 height 60
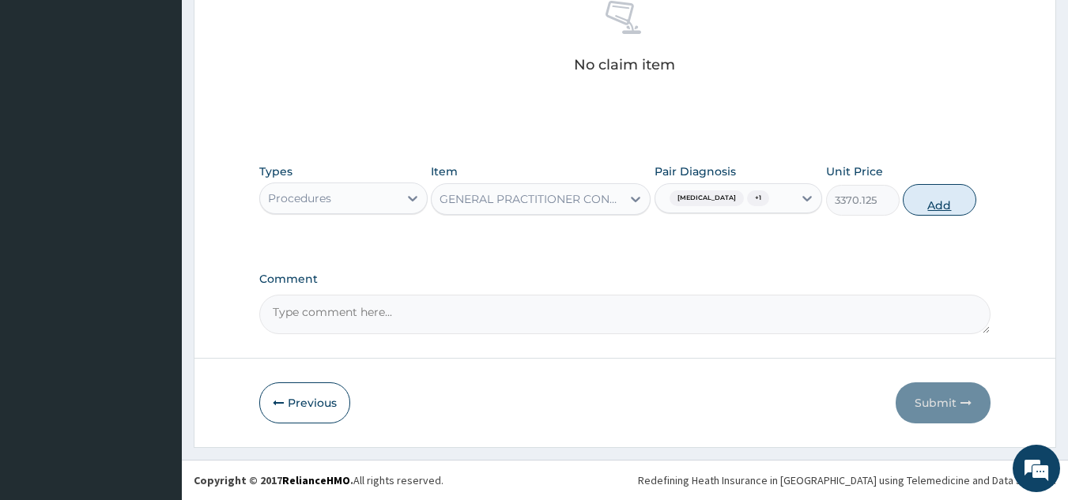
click at [946, 195] on button "Add" at bounding box center [940, 200] width 74 height 32
type input "0"
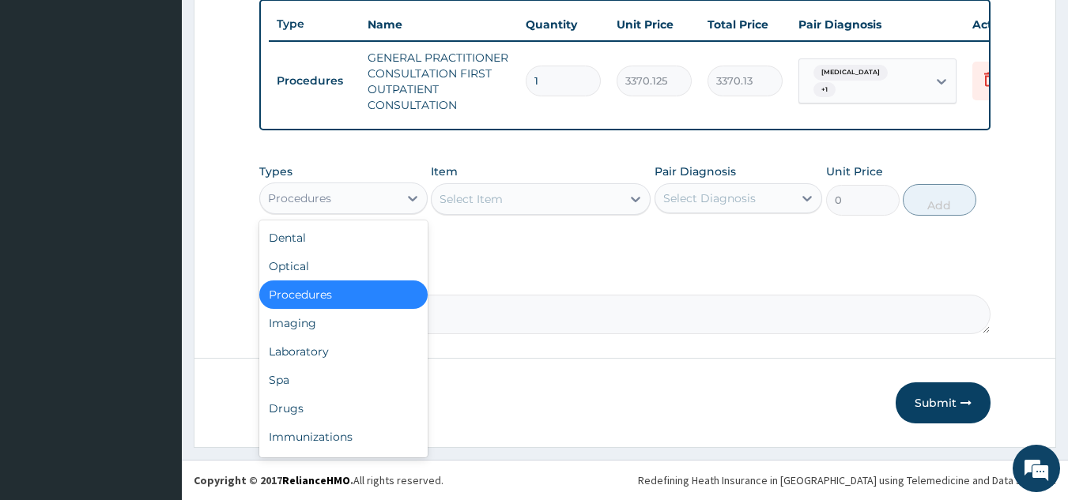
click at [360, 353] on div "Laboratory" at bounding box center [343, 352] width 168 height 28
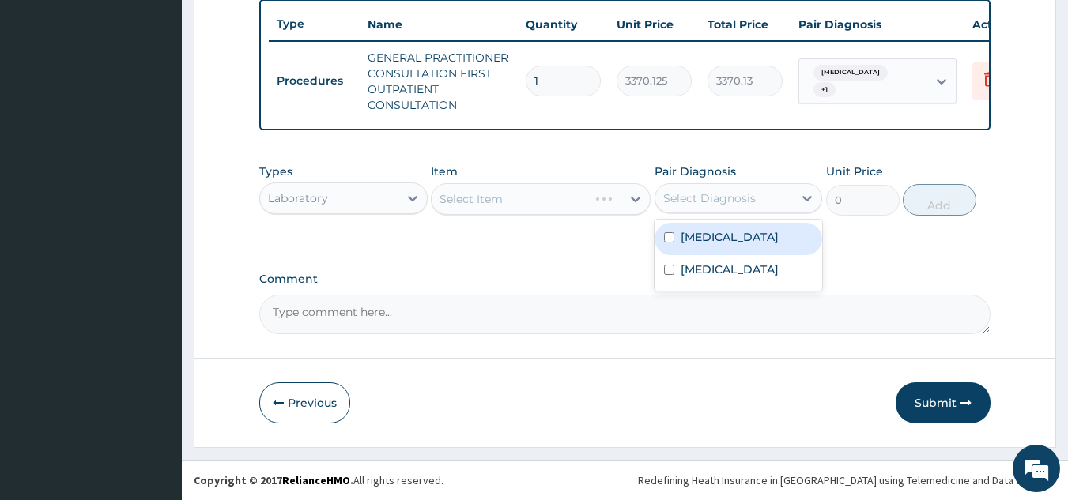
click at [725, 240] on div "[MEDICAL_DATA]" at bounding box center [739, 239] width 168 height 32
checkbox input "true"
click at [715, 269] on label "Upper respiratory infection" at bounding box center [730, 270] width 98 height 16
checkbox input "true"
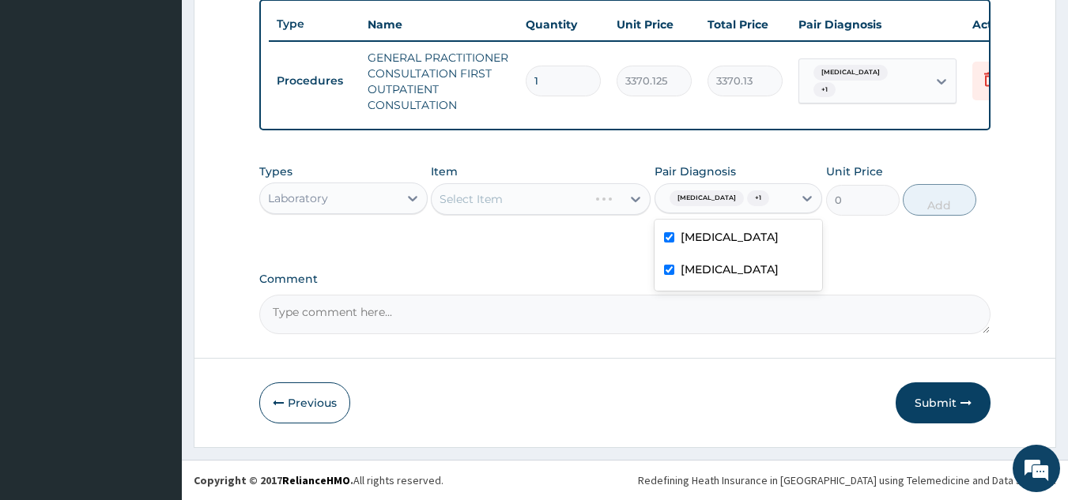
click at [544, 184] on div "Select Item" at bounding box center [541, 199] width 220 height 32
click at [538, 200] on div "Select Item" at bounding box center [541, 199] width 220 height 32
click at [545, 212] on div "Select Item" at bounding box center [541, 199] width 220 height 32
click at [555, 201] on div "Select Item" at bounding box center [541, 199] width 220 height 32
click at [555, 201] on div "Select Item" at bounding box center [527, 199] width 190 height 25
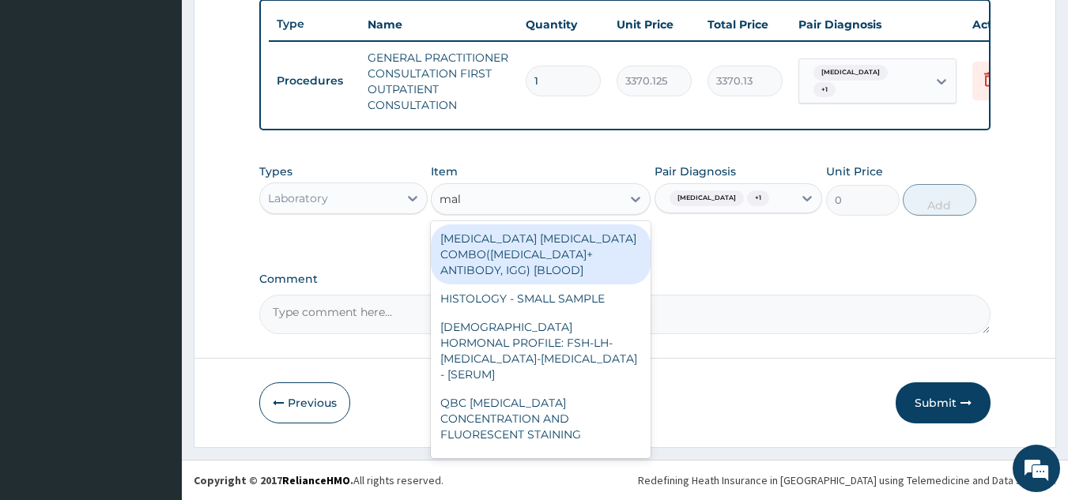
type input "mala"
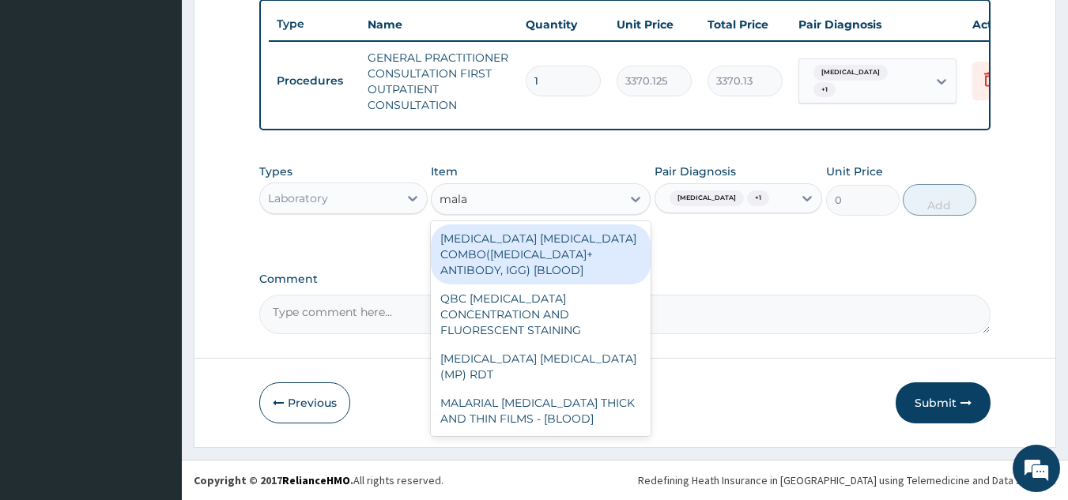
click at [604, 345] on div "[MEDICAL_DATA] [MEDICAL_DATA] (MP) RDT" at bounding box center [541, 367] width 220 height 44
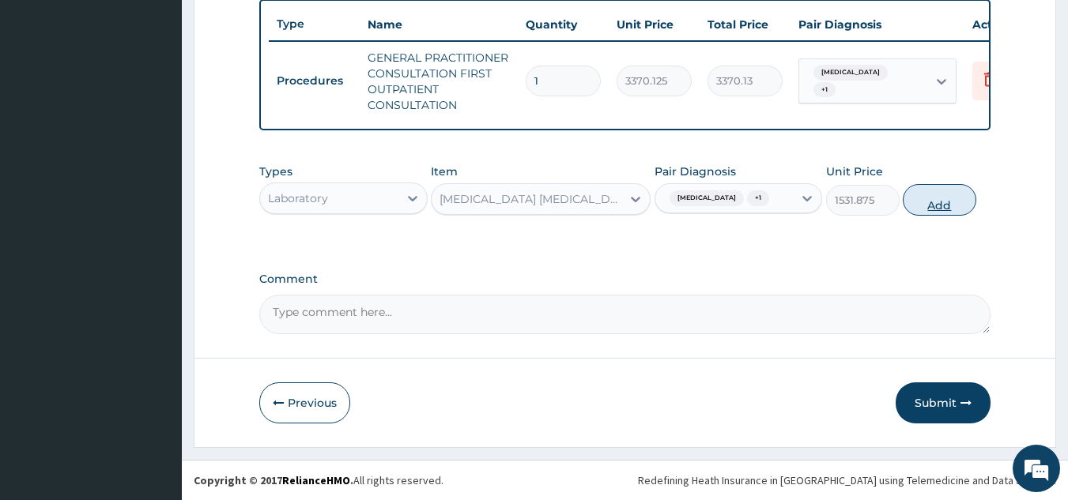
click at [924, 200] on button "Add" at bounding box center [940, 200] width 74 height 32
type input "0"
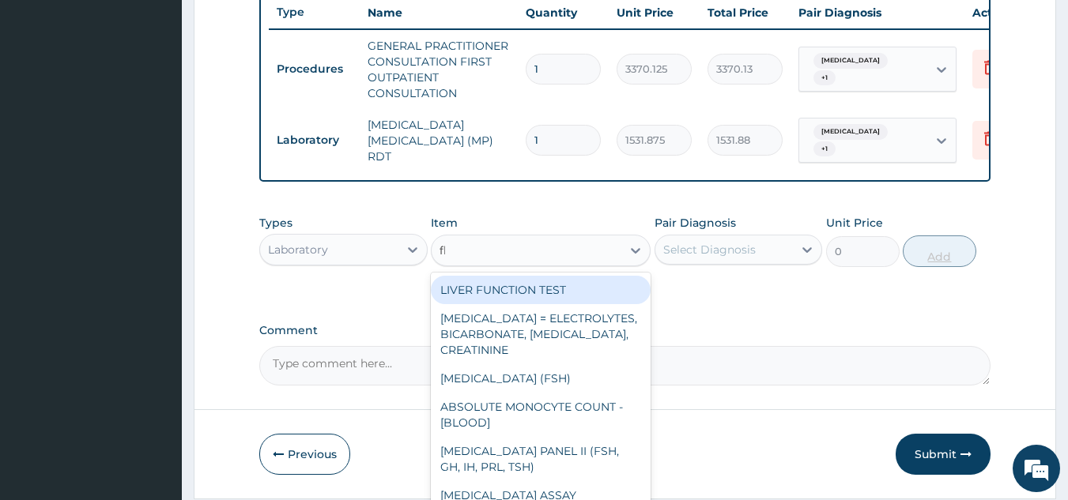
type input "fbc"
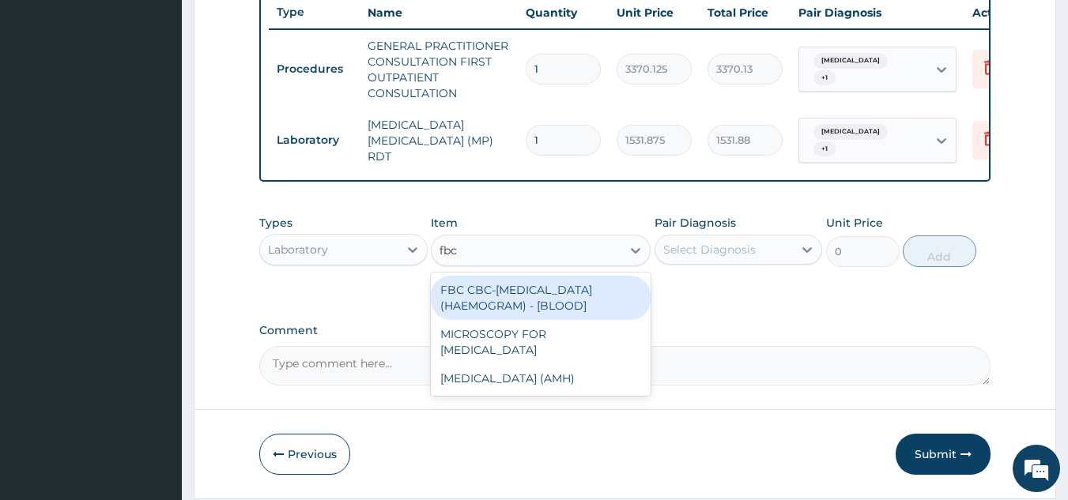
click at [597, 298] on div "FBC CBC-[MEDICAL_DATA] (HAEMOGRAM) - [BLOOD]" at bounding box center [541, 298] width 220 height 44
type input "4085"
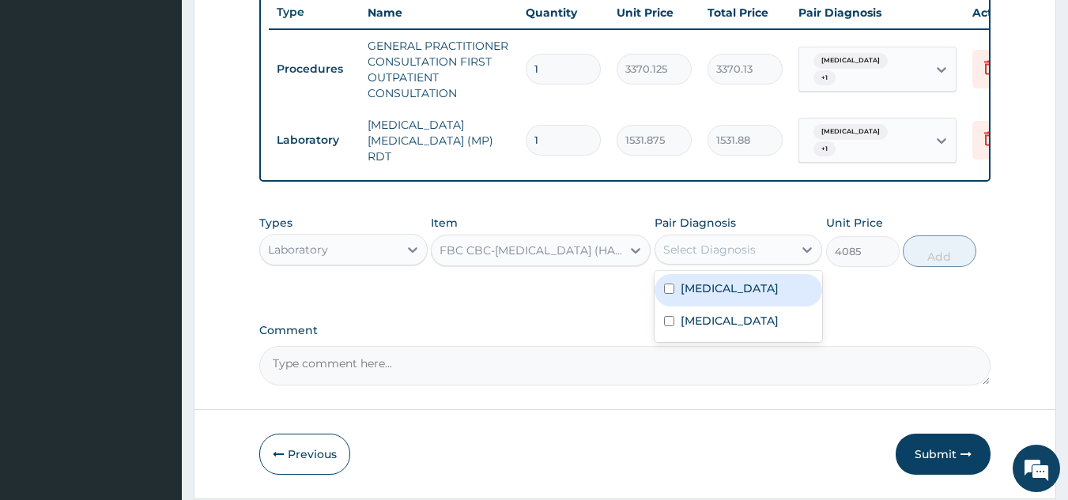
click at [739, 296] on div "[MEDICAL_DATA]" at bounding box center [739, 290] width 168 height 32
checkbox input "true"
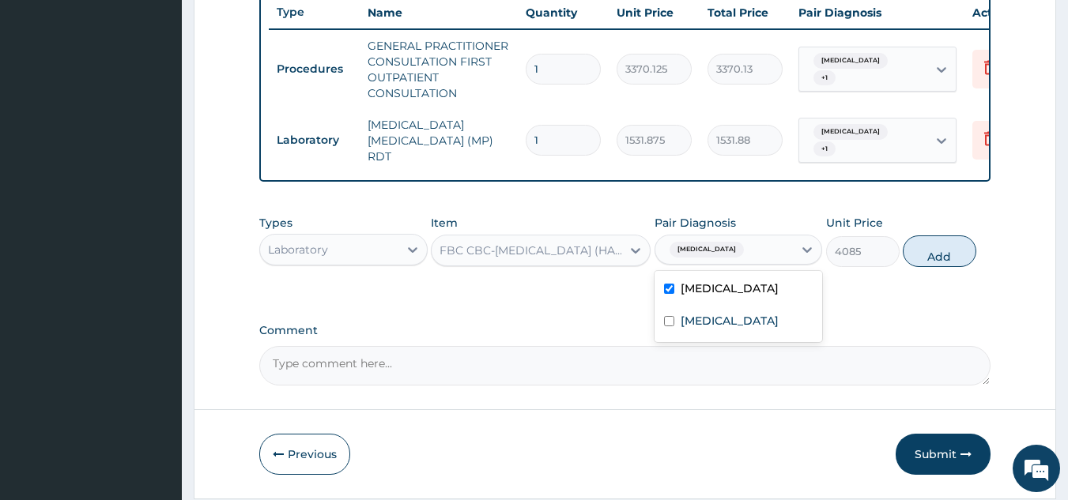
click at [779, 326] on label "Upper respiratory infection" at bounding box center [730, 321] width 98 height 16
checkbox input "true"
click at [958, 258] on button "Add" at bounding box center [940, 252] width 74 height 32
type input "0"
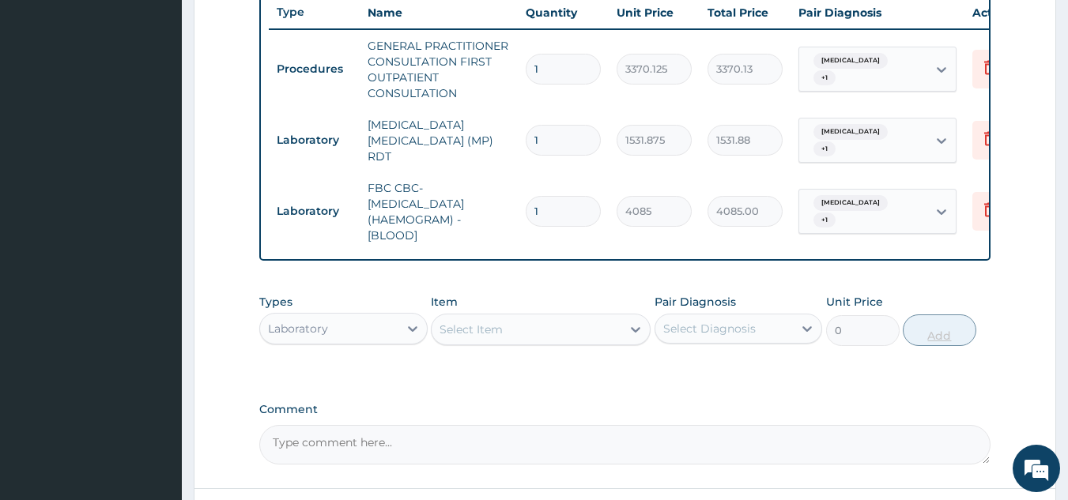
scroll to position [734, 0]
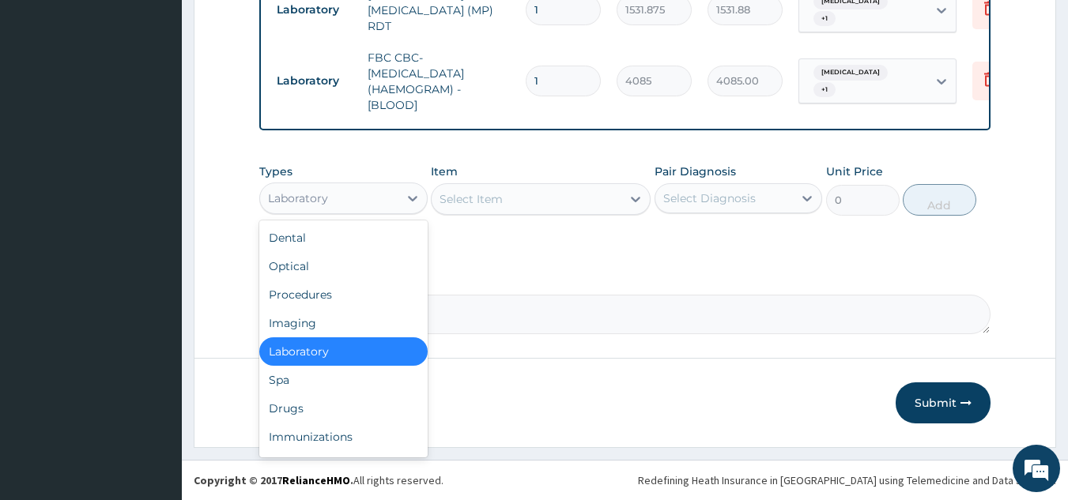
click at [368, 402] on div "Drugs" at bounding box center [343, 408] width 168 height 28
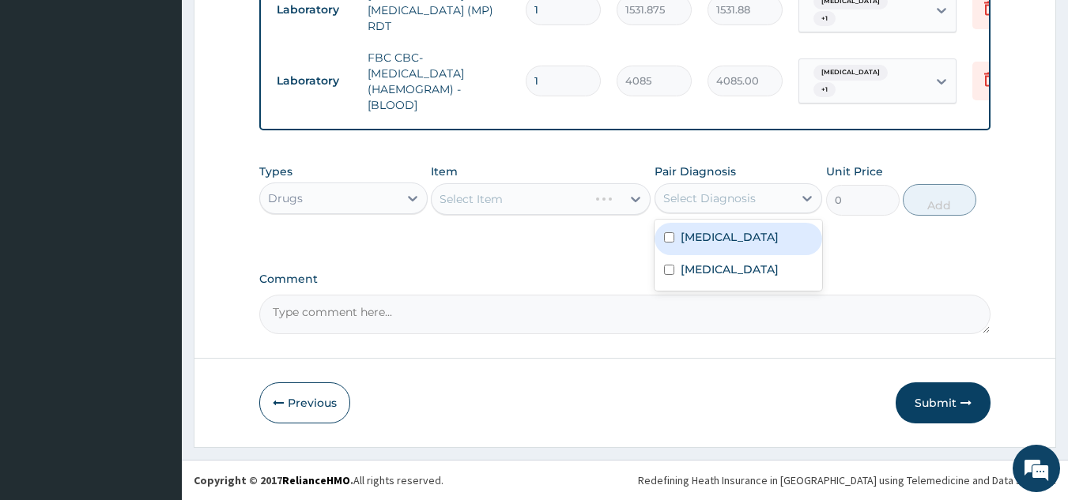
click at [716, 262] on label "Upper respiratory infection" at bounding box center [730, 270] width 98 height 16
checkbox input "true"
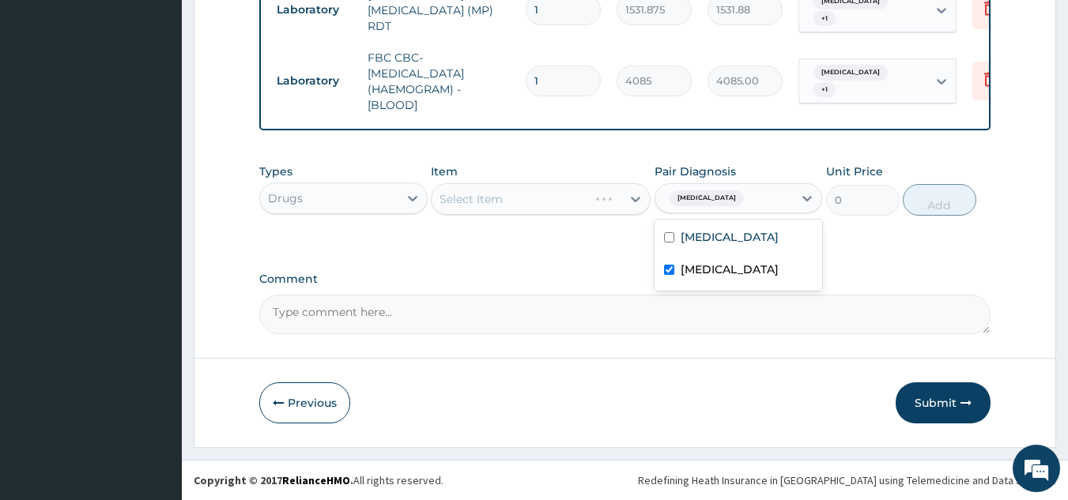
click at [715, 234] on label "[MEDICAL_DATA]" at bounding box center [730, 237] width 98 height 16
checkbox input "true"
click at [536, 196] on div "Select Item" at bounding box center [541, 199] width 220 height 32
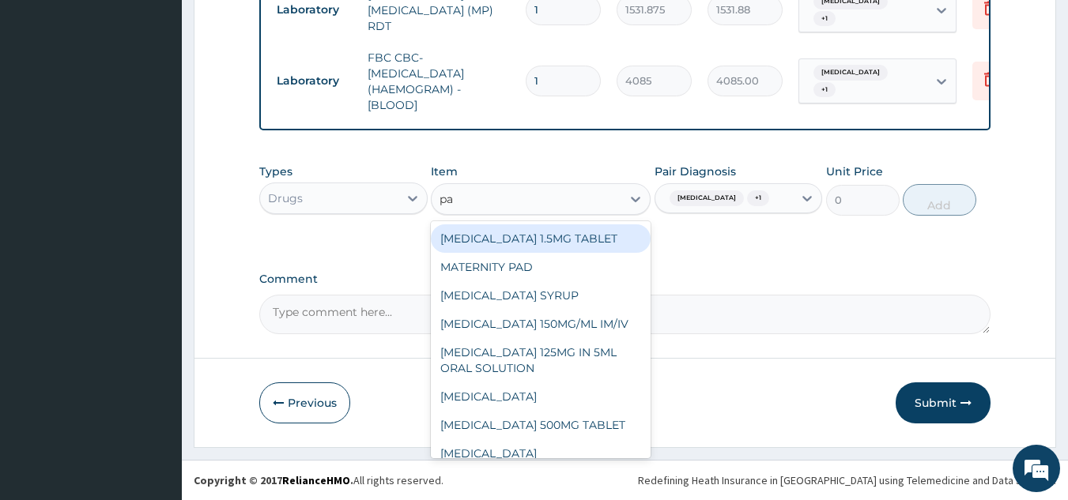
type input "par"
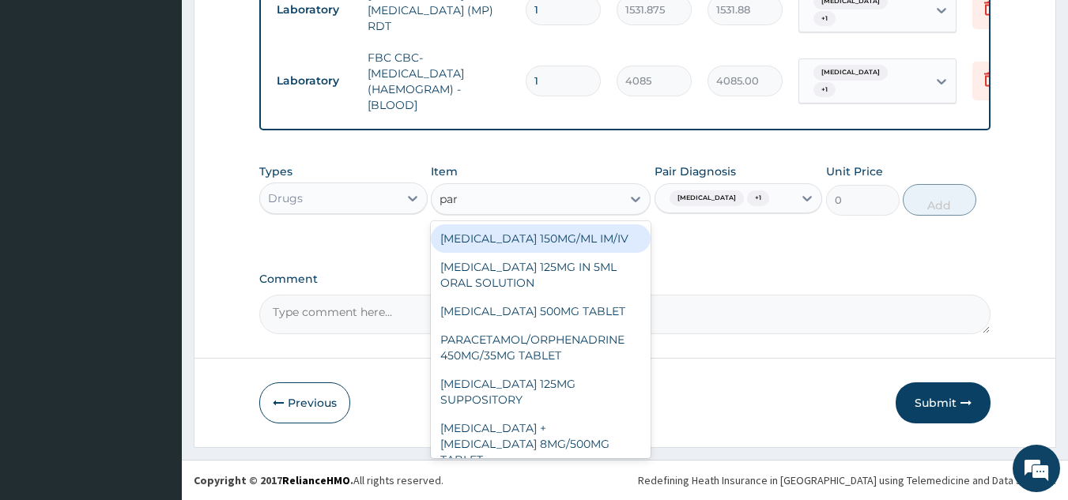
click at [597, 243] on div "[MEDICAL_DATA] 150MG/ML IM/IV" at bounding box center [541, 239] width 220 height 28
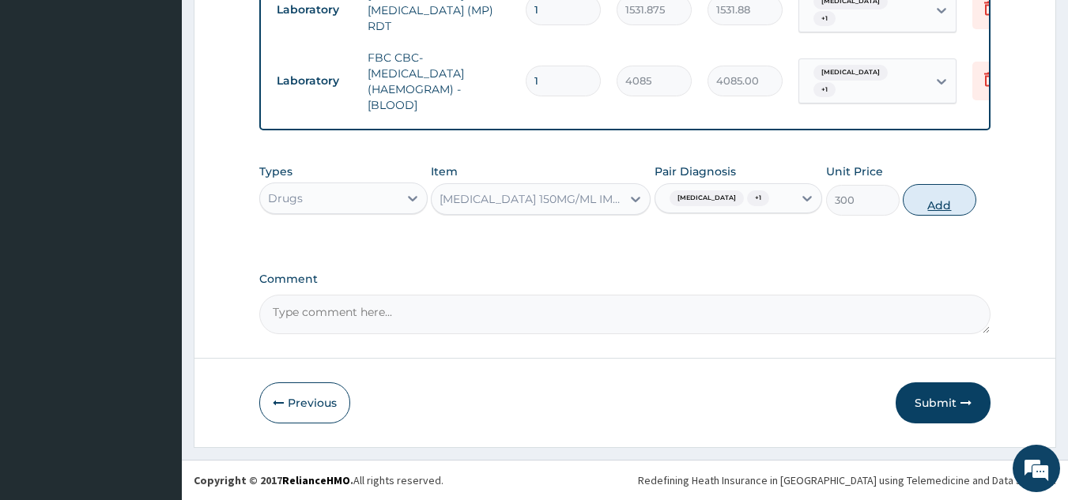
click at [935, 213] on button "Add" at bounding box center [940, 200] width 74 height 32
type input "0"
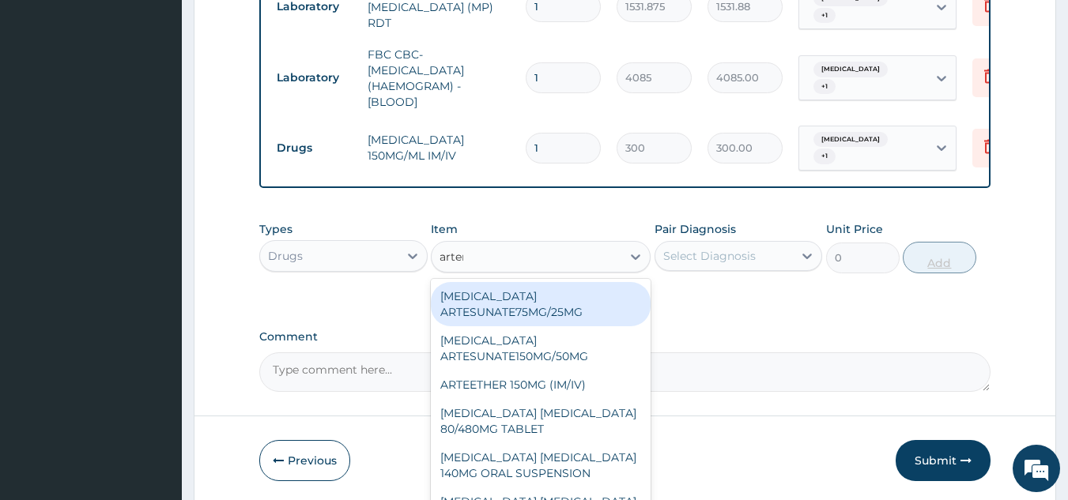
type input "arteme"
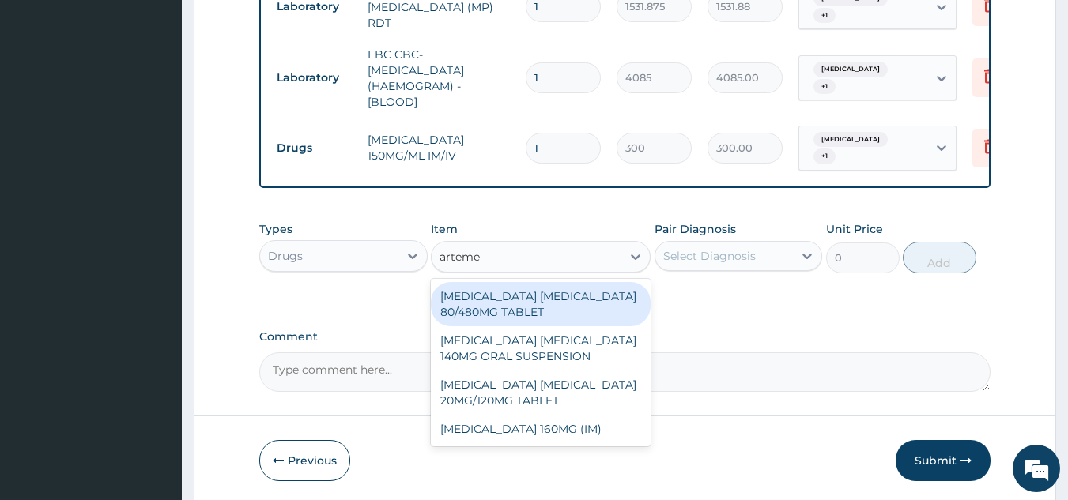
click at [571, 308] on div "[MEDICAL_DATA] [MEDICAL_DATA] 80/480MG TABLET" at bounding box center [541, 304] width 220 height 44
type input "450"
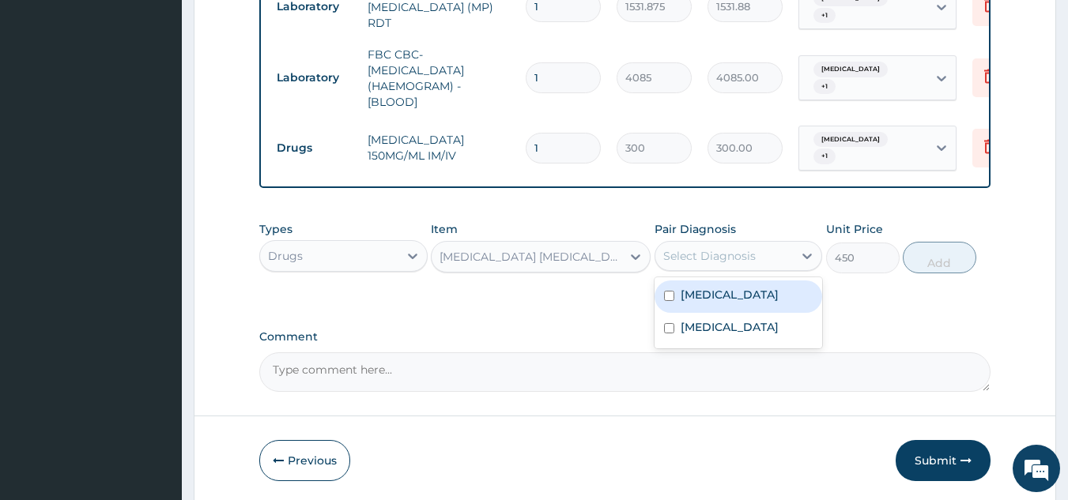
click at [737, 299] on div "[MEDICAL_DATA]" at bounding box center [739, 297] width 168 height 32
checkbox input "true"
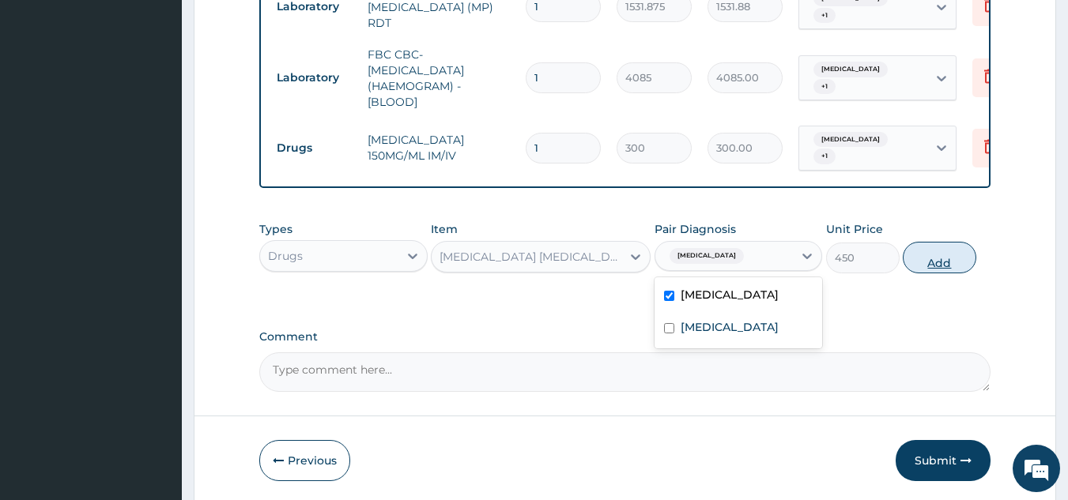
click at [923, 250] on button "Add" at bounding box center [940, 258] width 74 height 32
type input "0"
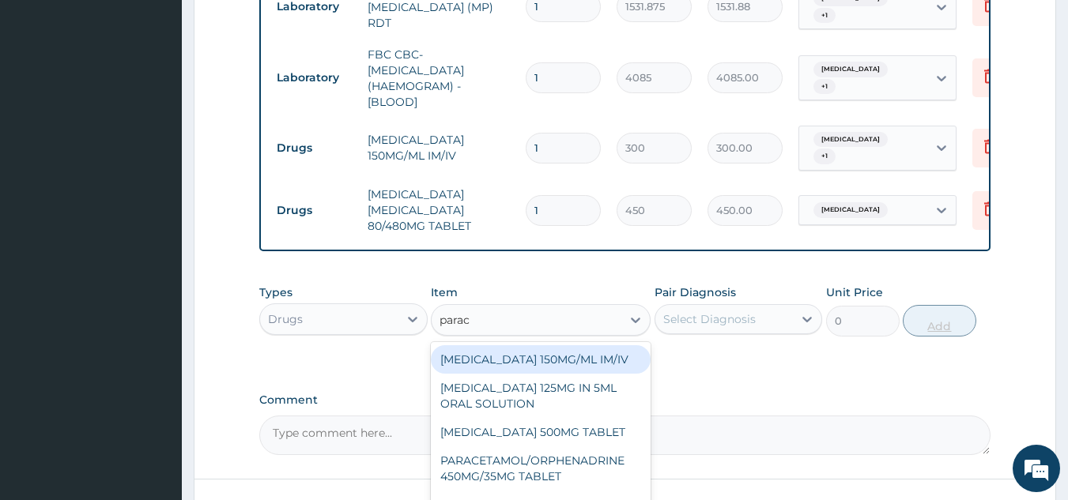
type input "parace"
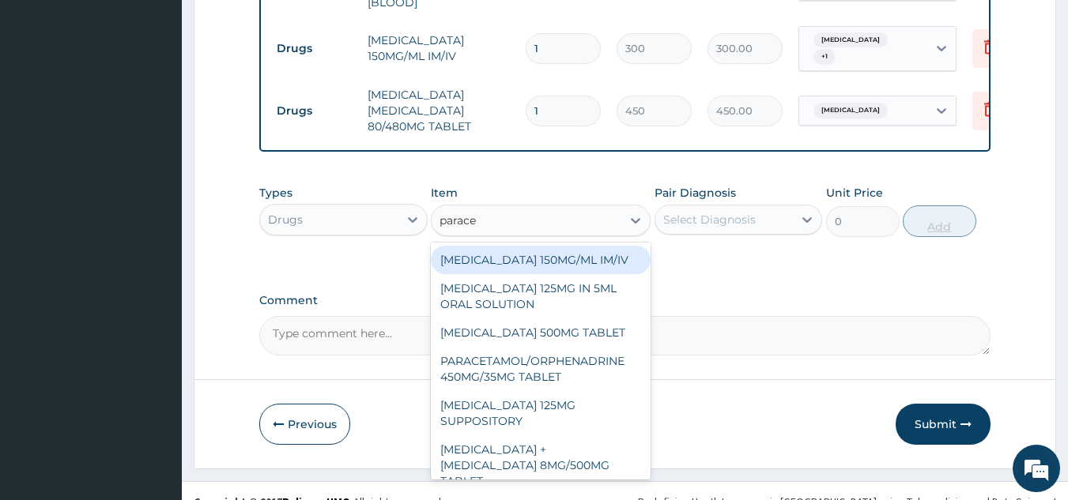
scroll to position [851, 0]
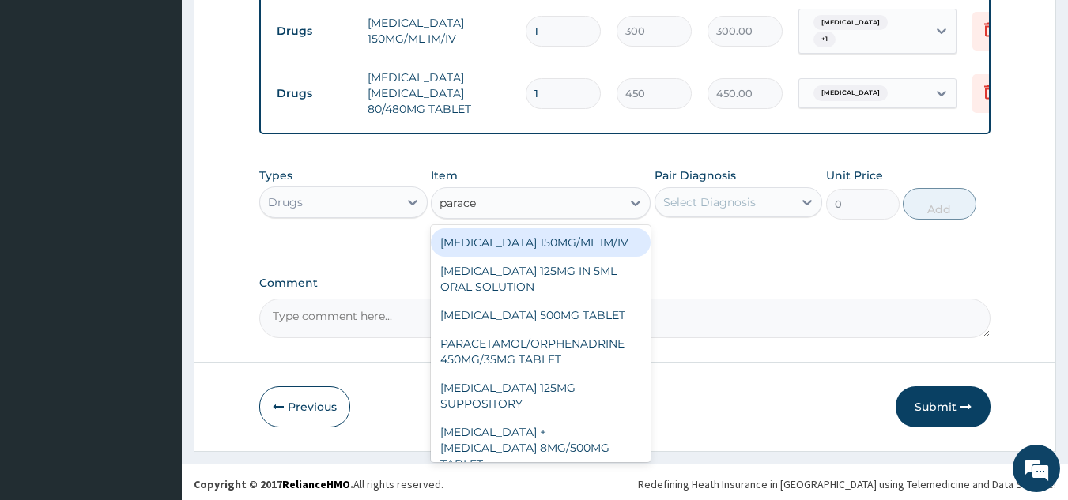
click at [606, 320] on div "[MEDICAL_DATA] 500MG TABLET" at bounding box center [541, 315] width 220 height 28
type input "30"
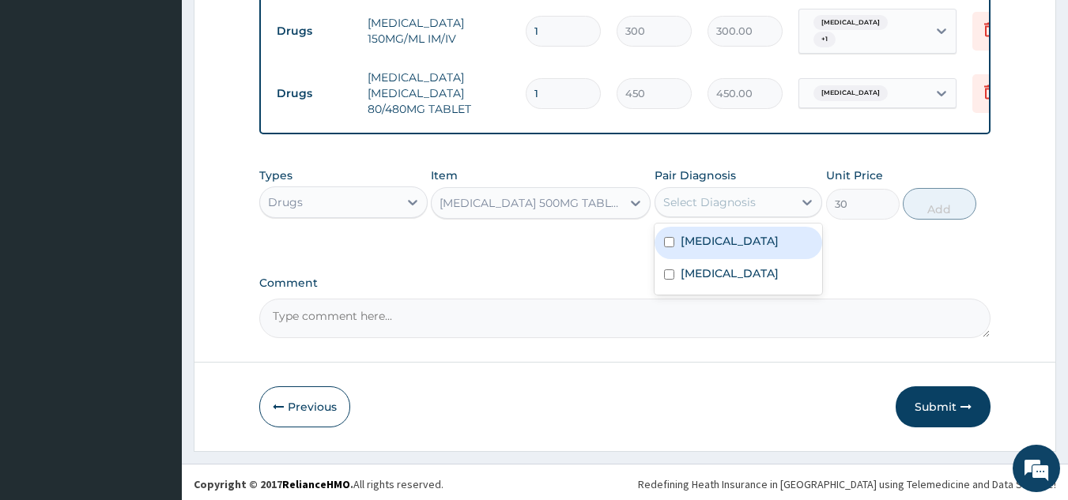
click at [742, 247] on div "[MEDICAL_DATA]" at bounding box center [739, 243] width 168 height 32
checkbox input "true"
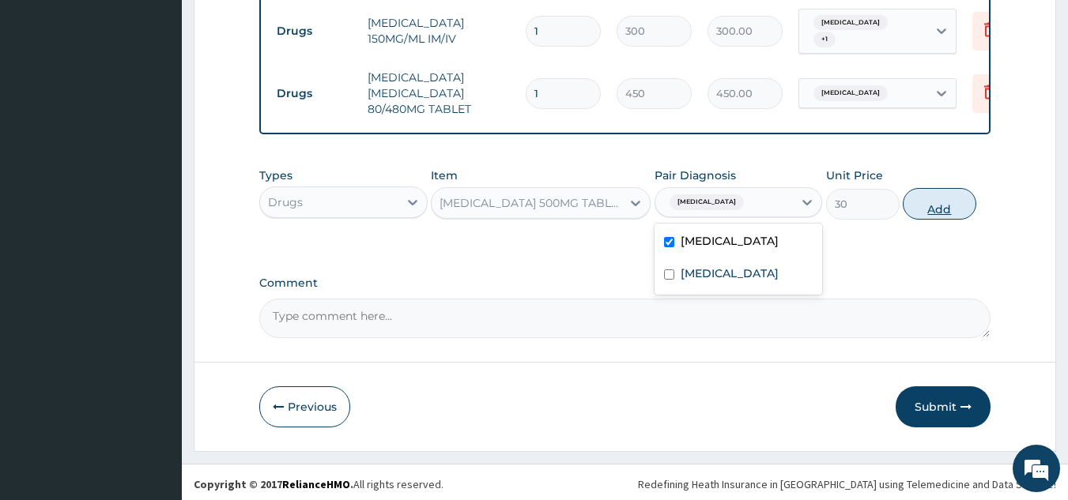
click at [925, 213] on button "Add" at bounding box center [940, 204] width 74 height 32
type input "0"
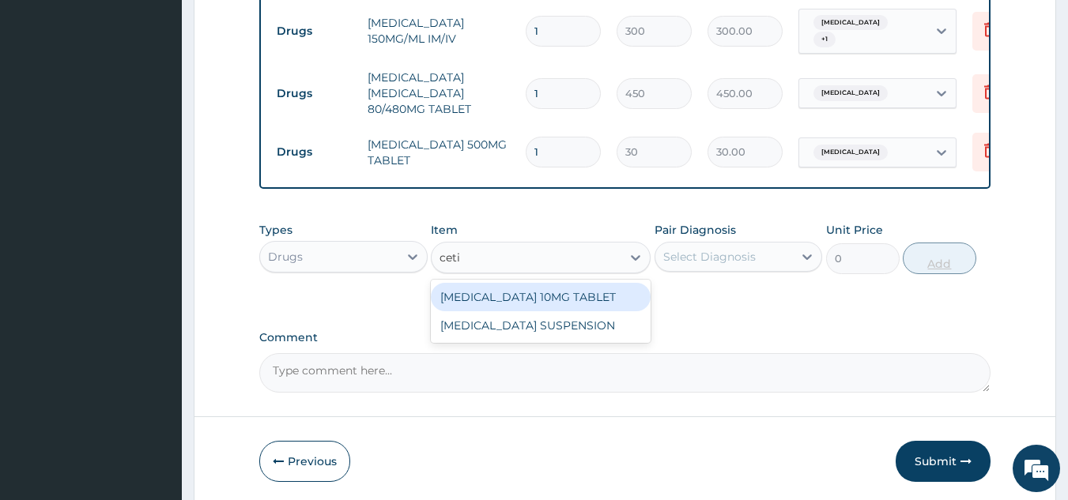
type input "cetir"
click at [599, 300] on div "[MEDICAL_DATA] 10MG TABLET" at bounding box center [541, 297] width 220 height 28
type input "115"
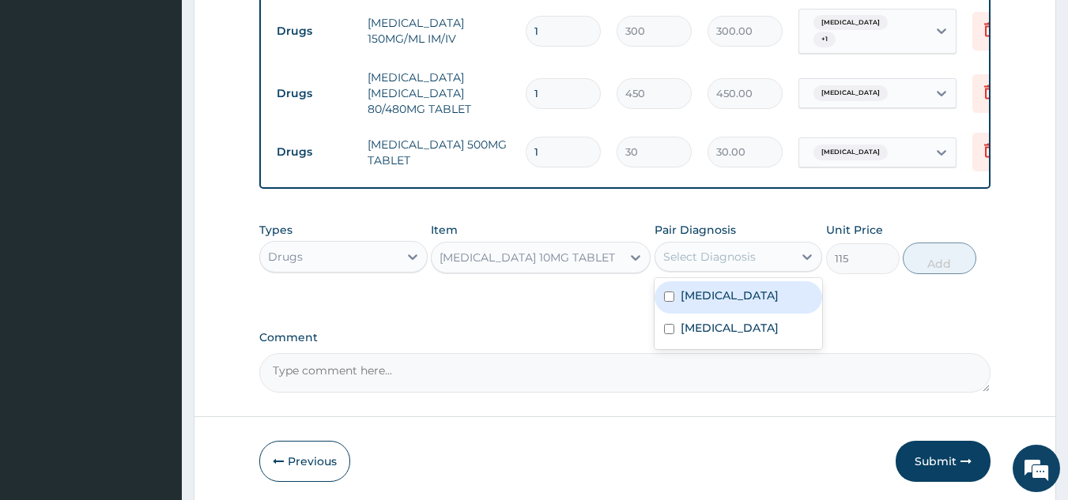
click at [751, 304] on div "Malaria" at bounding box center [739, 297] width 168 height 32
checkbox input "true"
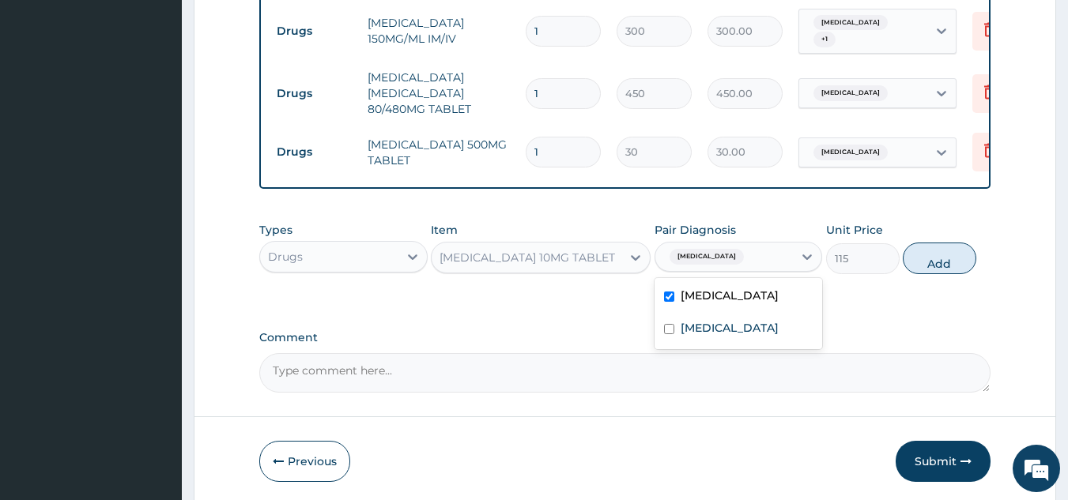
click at [779, 335] on label "Upper respiratory infection" at bounding box center [730, 328] width 98 height 16
checkbox input "true"
click at [920, 262] on button "Add" at bounding box center [940, 259] width 74 height 32
type input "0"
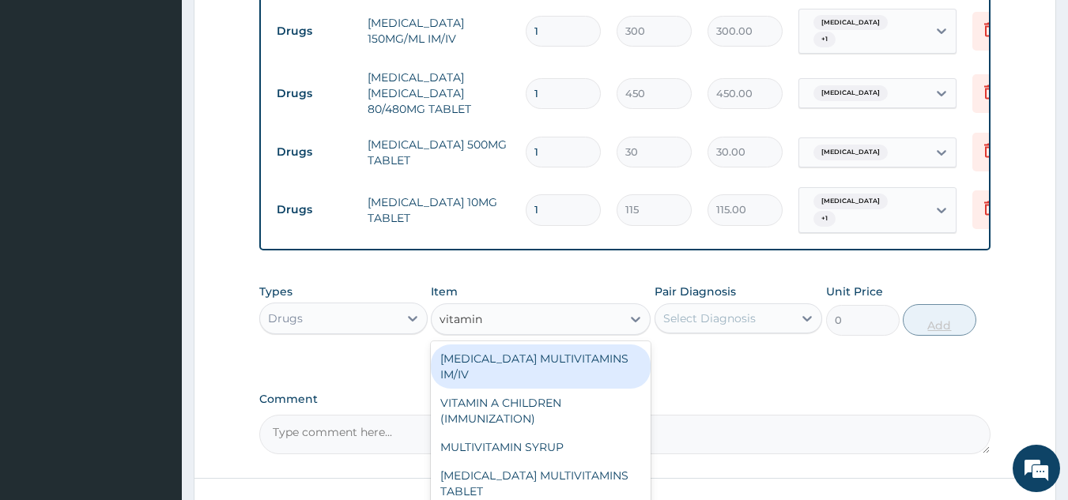
type input "vitamin c"
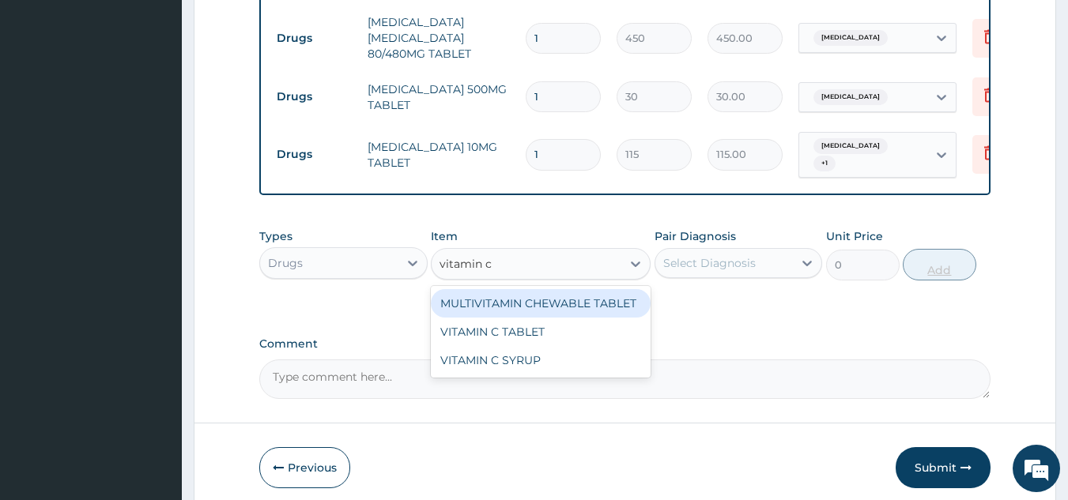
scroll to position [911, 0]
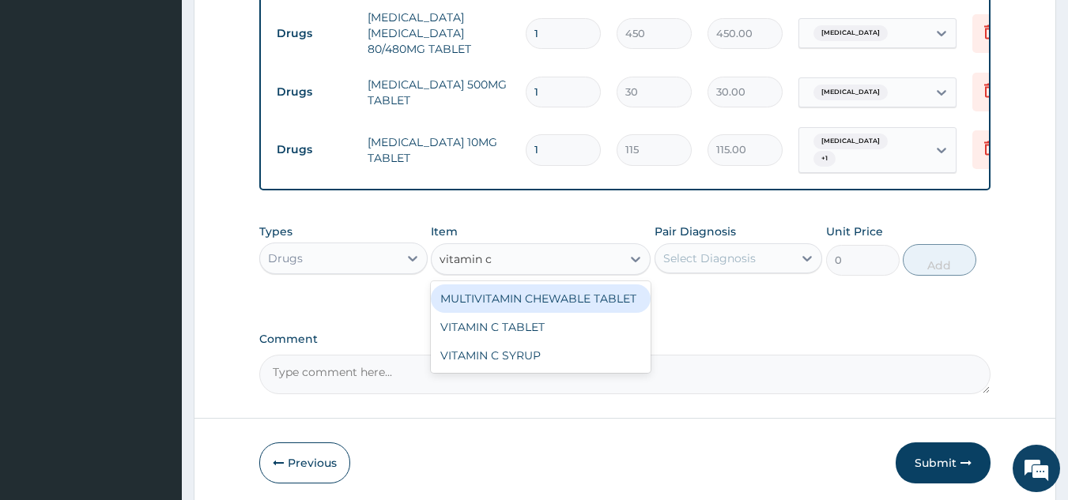
click at [610, 320] on div "VITAMIN C TABLET" at bounding box center [541, 327] width 220 height 28
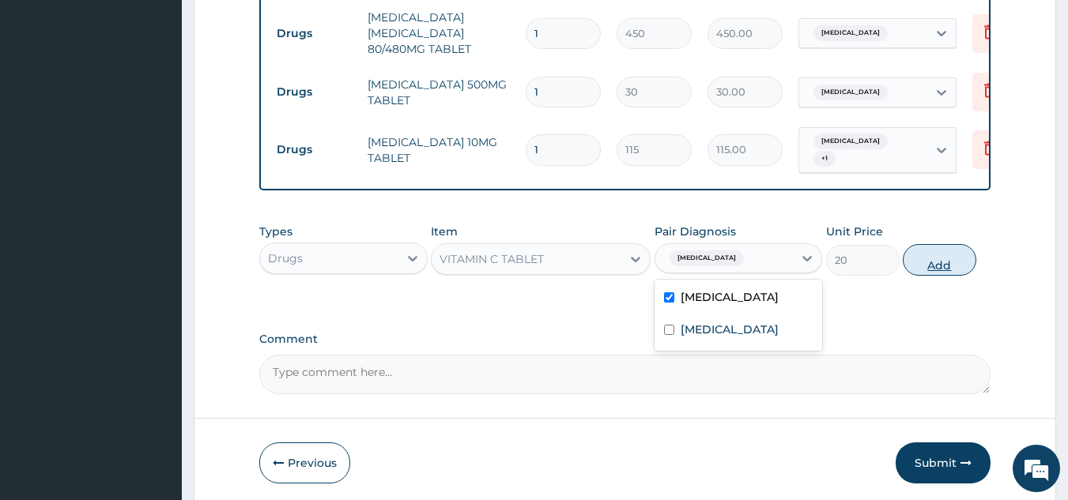
click at [931, 252] on button "Add" at bounding box center [940, 260] width 74 height 32
type input "0"
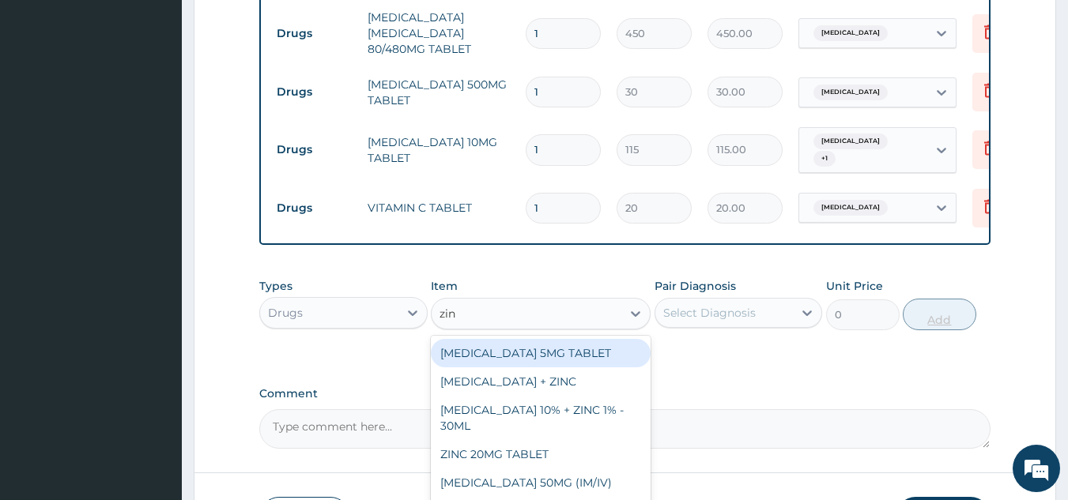
type input "zinc"
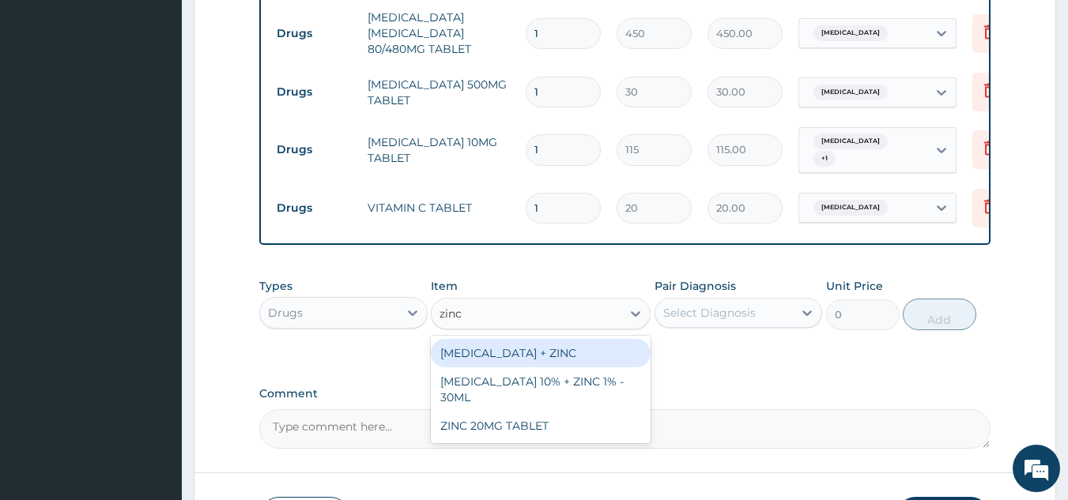
click at [591, 416] on div "ZINC 20MG TABLET" at bounding box center [541, 426] width 220 height 28
type input "50"
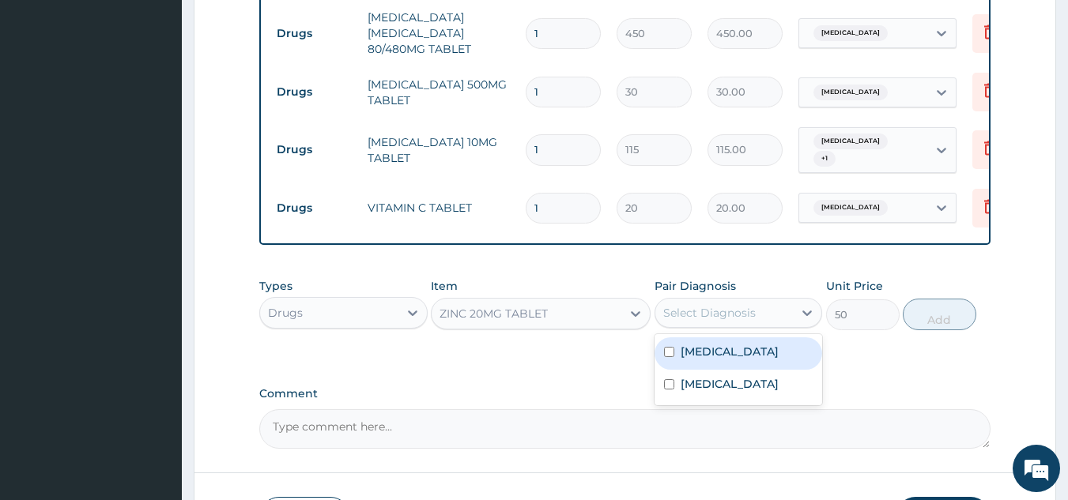
click at [743, 357] on div "Malaria" at bounding box center [739, 354] width 168 height 32
checkbox input "true"
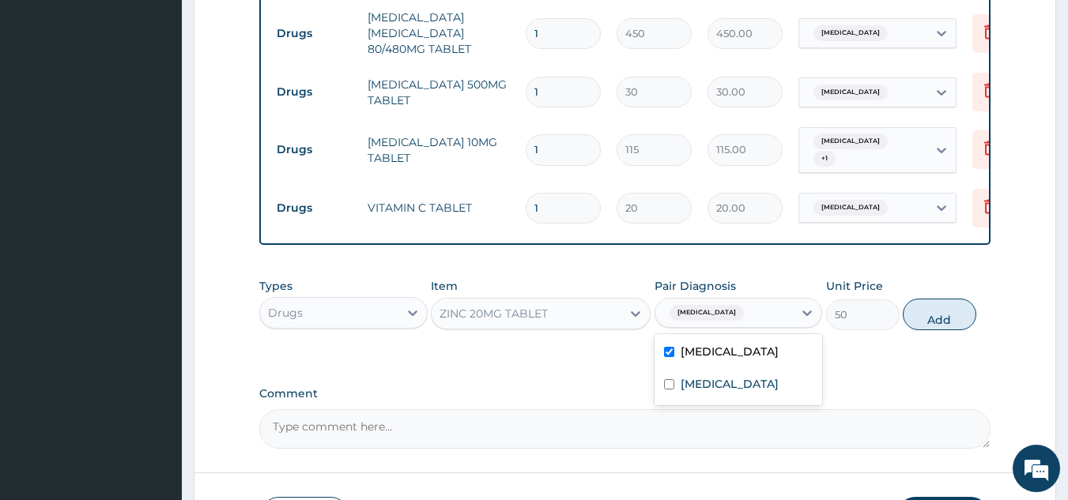
click at [774, 390] on label "Upper respiratory infection" at bounding box center [730, 384] width 98 height 16
checkbox input "true"
click at [945, 316] on button "Add" at bounding box center [940, 315] width 74 height 32
type input "0"
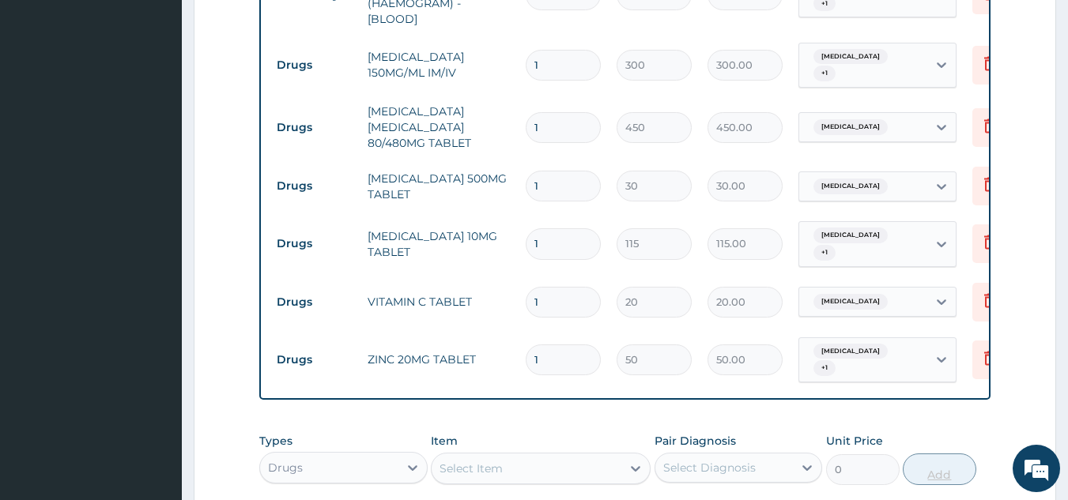
scroll to position [816, 0]
click at [588, 121] on input "1" at bounding box center [563, 129] width 75 height 31
type input "0.00"
type input "6"
type input "2700.00"
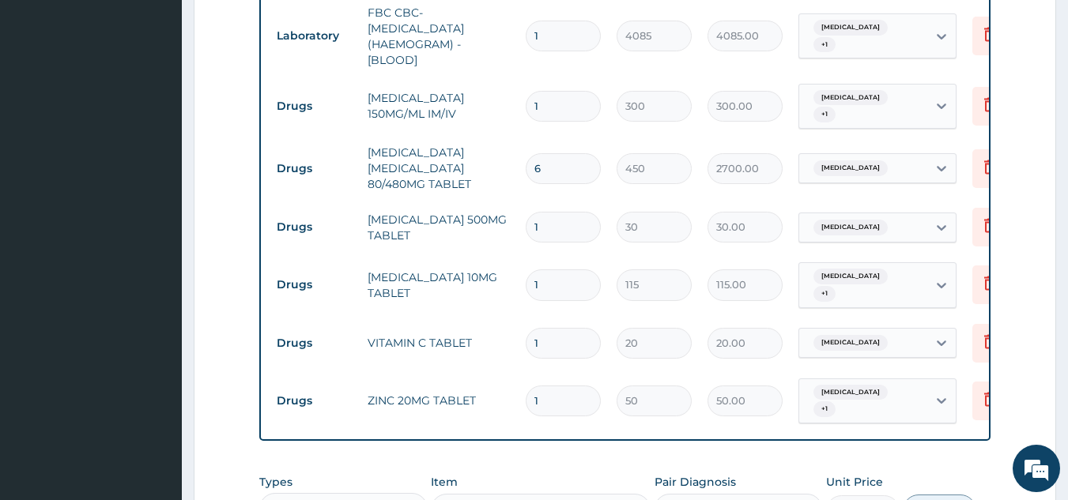
scroll to position [747, 0]
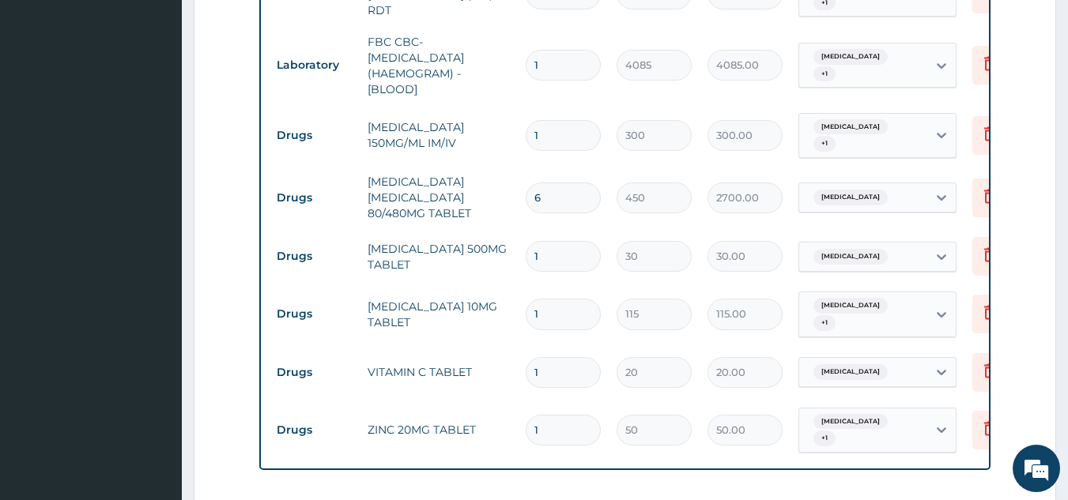
type input "6"
click at [572, 127] on input "1" at bounding box center [563, 135] width 75 height 31
type input "0.00"
type input "4"
type input "1200.00"
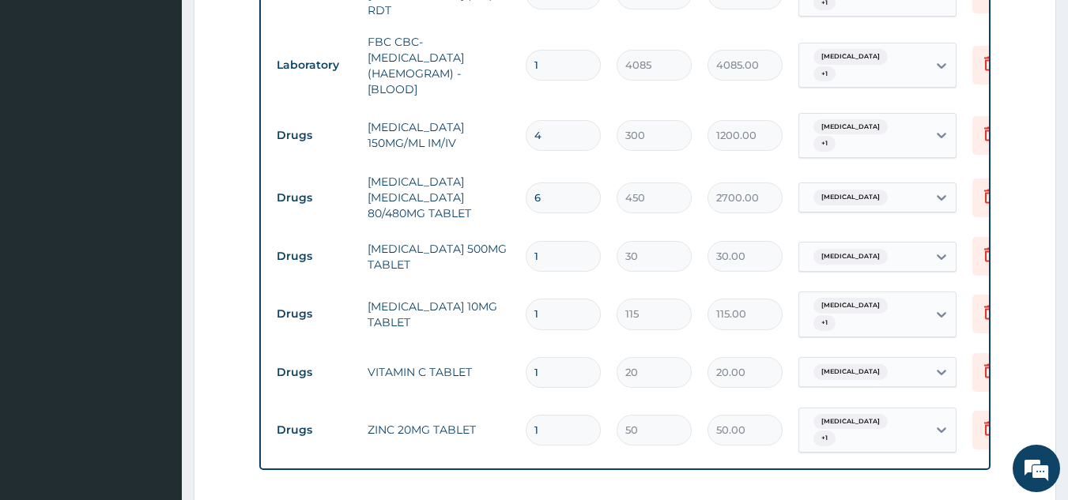
type input "4"
click at [554, 243] on input "1" at bounding box center [563, 256] width 75 height 31
type input "18"
type input "540.00"
type input "18"
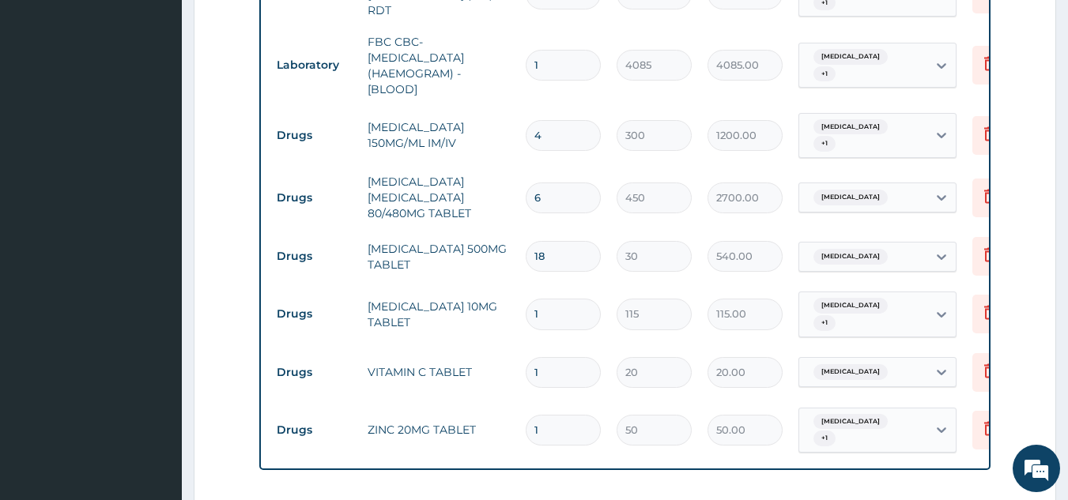
click at [572, 303] on input "1" at bounding box center [563, 314] width 75 height 31
type input "0.00"
type input "5"
type input "575.00"
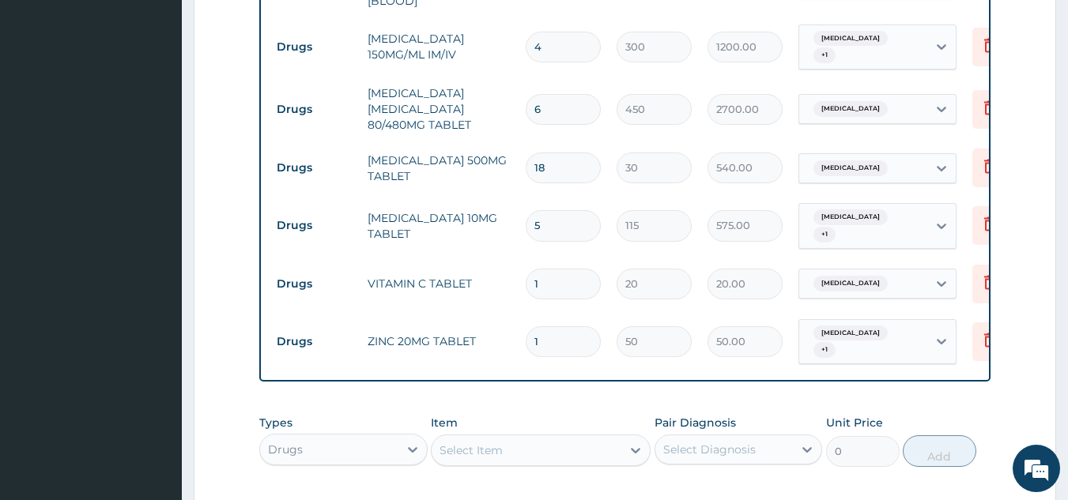
scroll to position [840, 0]
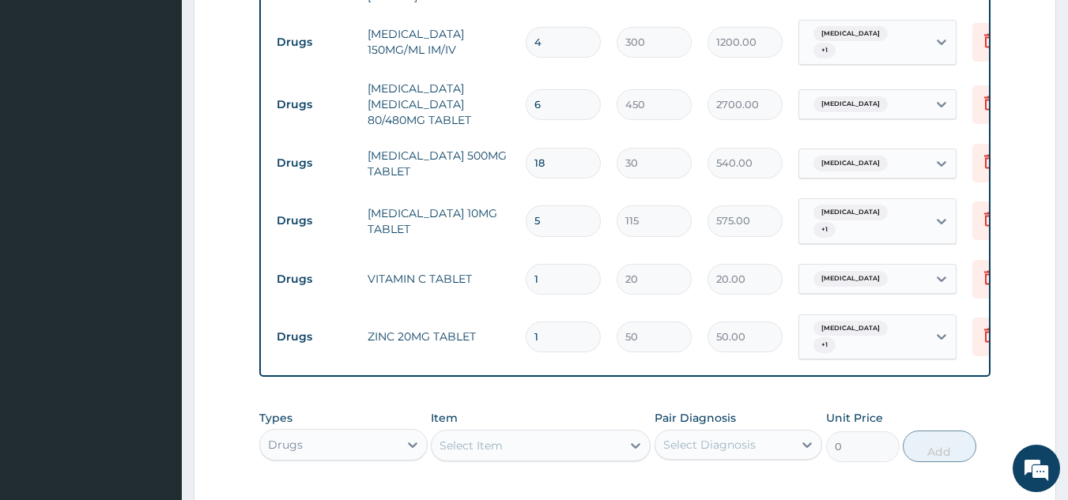
type input "5"
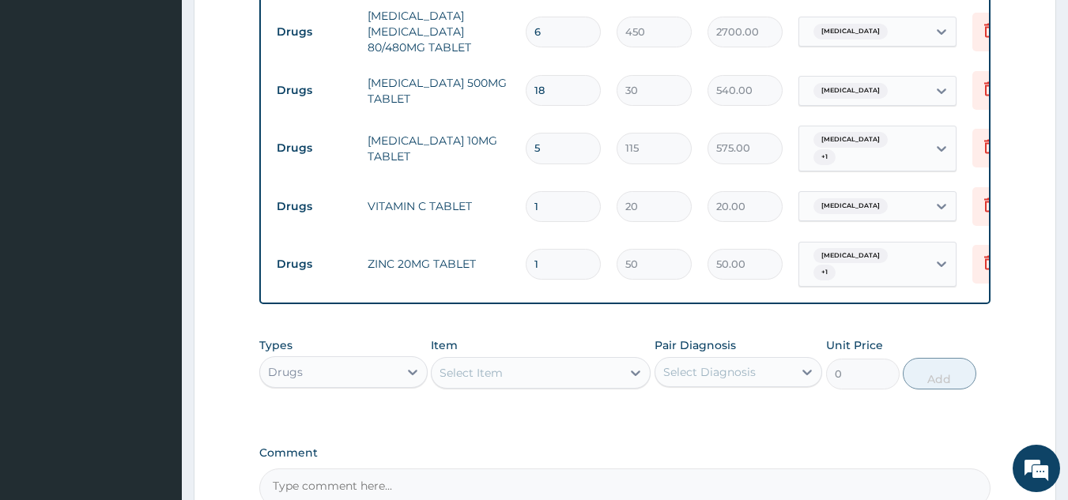
scroll to position [932, 0]
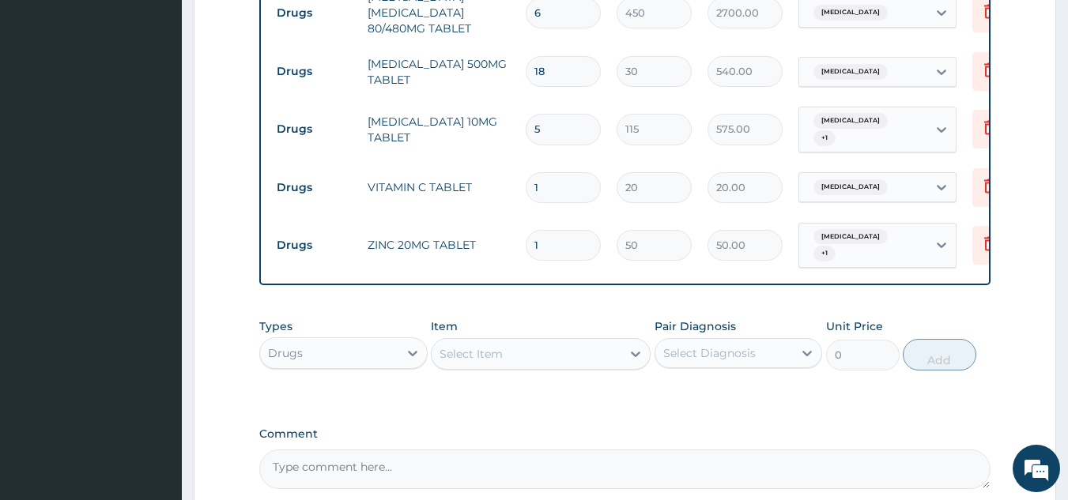
click at [590, 172] on input "1" at bounding box center [563, 187] width 75 height 31
type input "0.00"
type input "4"
type input "80.00"
type input "42"
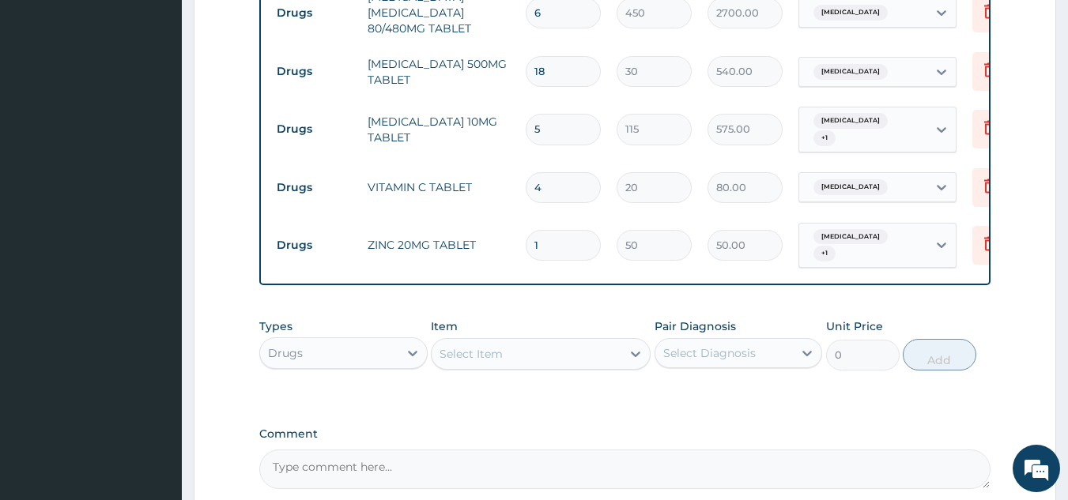
type input "840.00"
type input "42"
click at [584, 230] on input "1" at bounding box center [563, 245] width 75 height 31
type input "0.00"
type input "7"
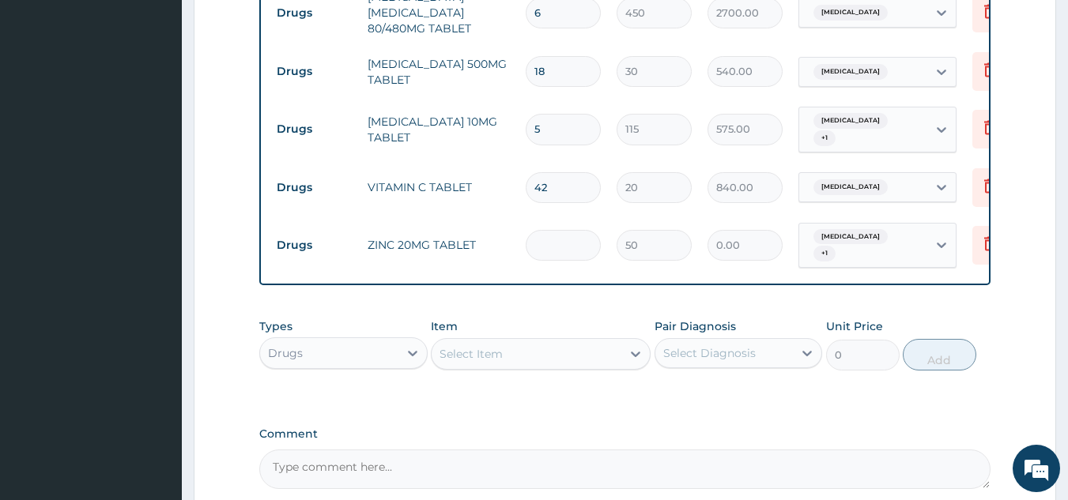
type input "350.00"
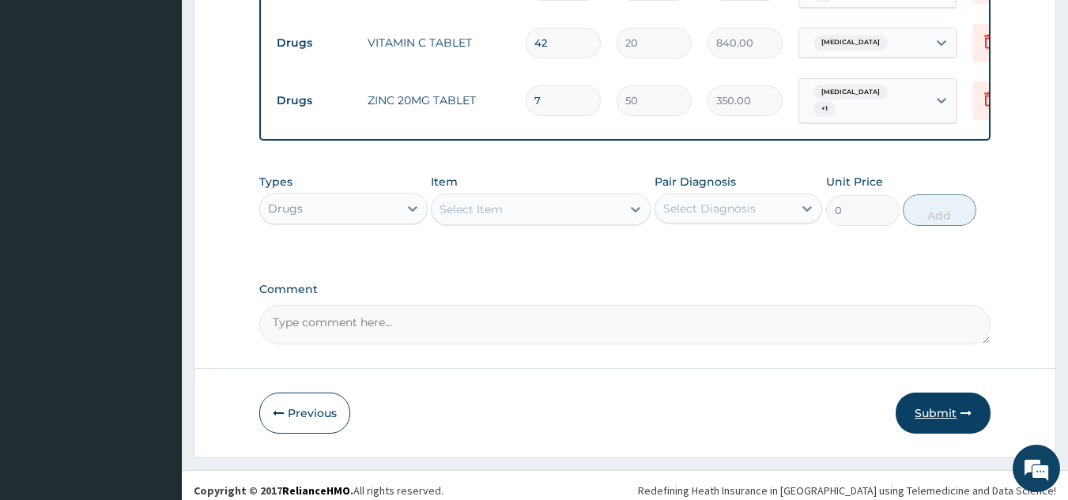
click at [951, 393] on button "Submit" at bounding box center [943, 413] width 95 height 41
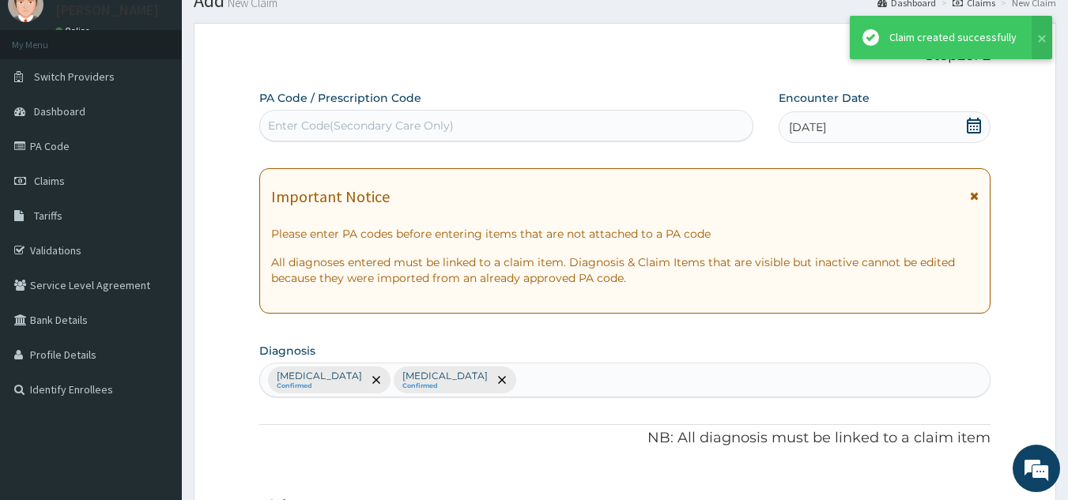
scroll to position [1077, 0]
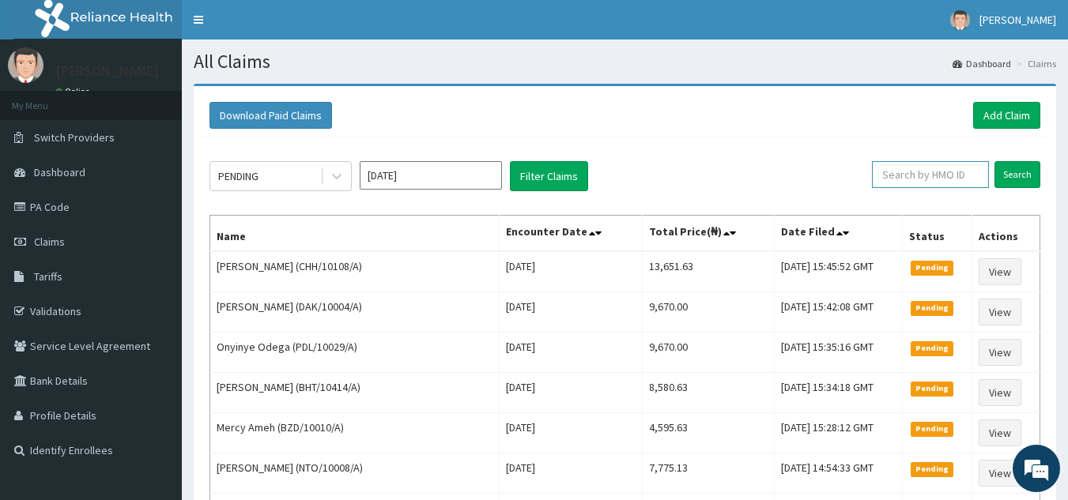
click at [929, 164] on input "text" at bounding box center [930, 174] width 117 height 27
paste input "TCE/10326/A"
type input "TCE/10326/A"
click at [994, 161] on input "Search" at bounding box center [1017, 174] width 46 height 27
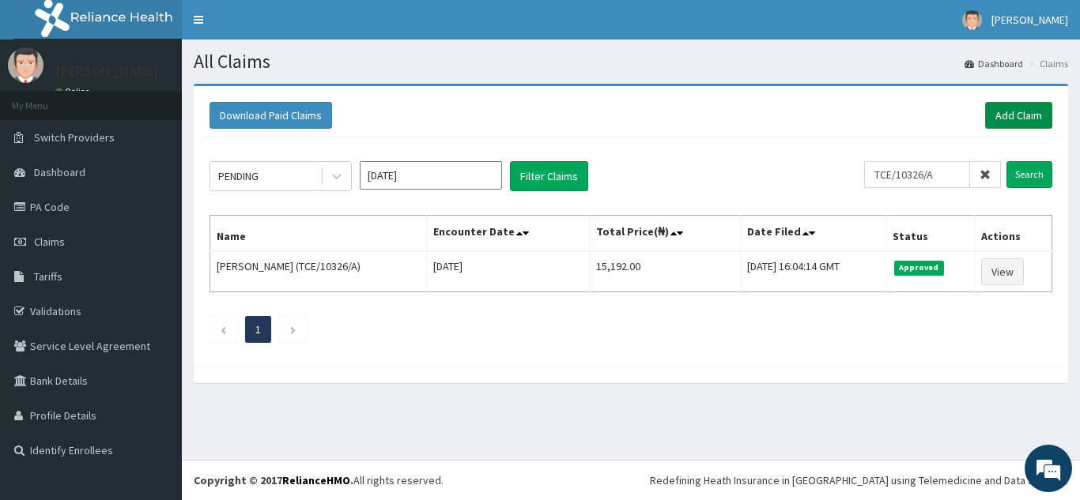
click at [1004, 115] on link "Add Claim" at bounding box center [1018, 115] width 67 height 27
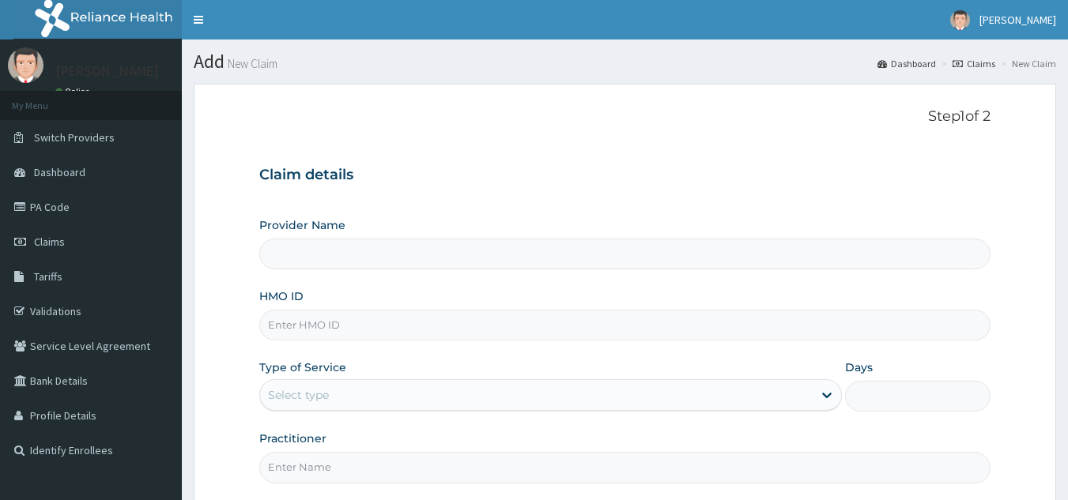
click at [340, 323] on input "HMO ID" at bounding box center [625, 325] width 732 height 31
paste input "SWF/10543/A"
type input "SWF/10543/A"
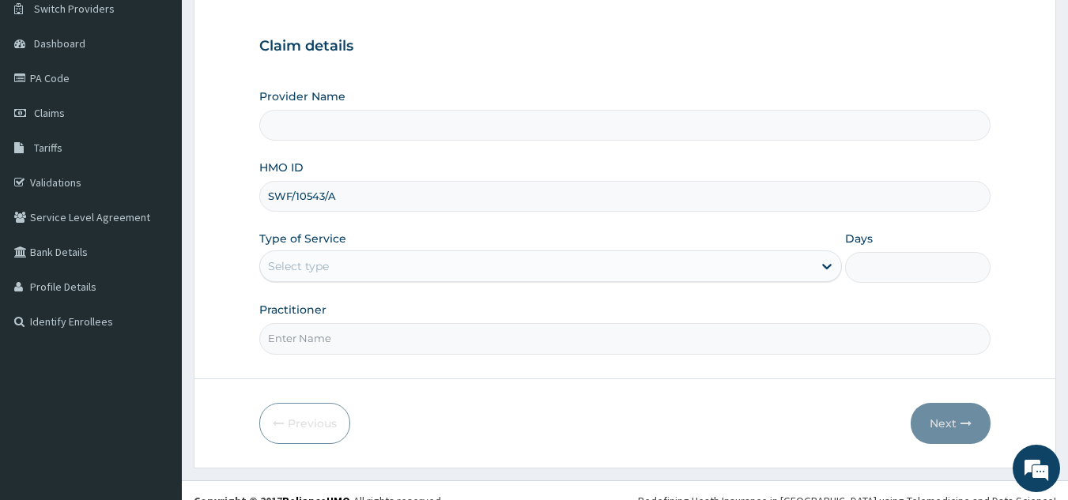
type input "Reliance Family Clinics (RFC) - [GEOGRAPHIC_DATA]"
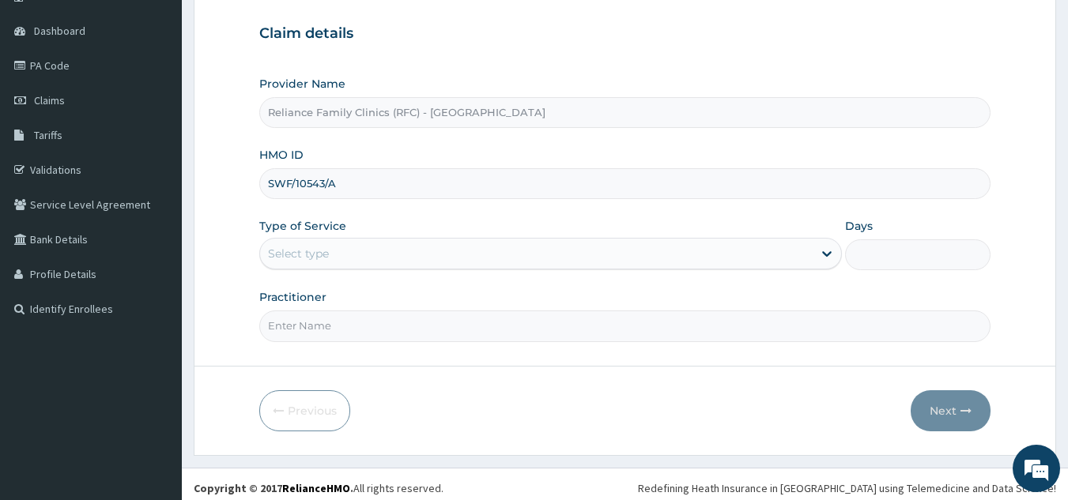
type input "SWF/10543/A"
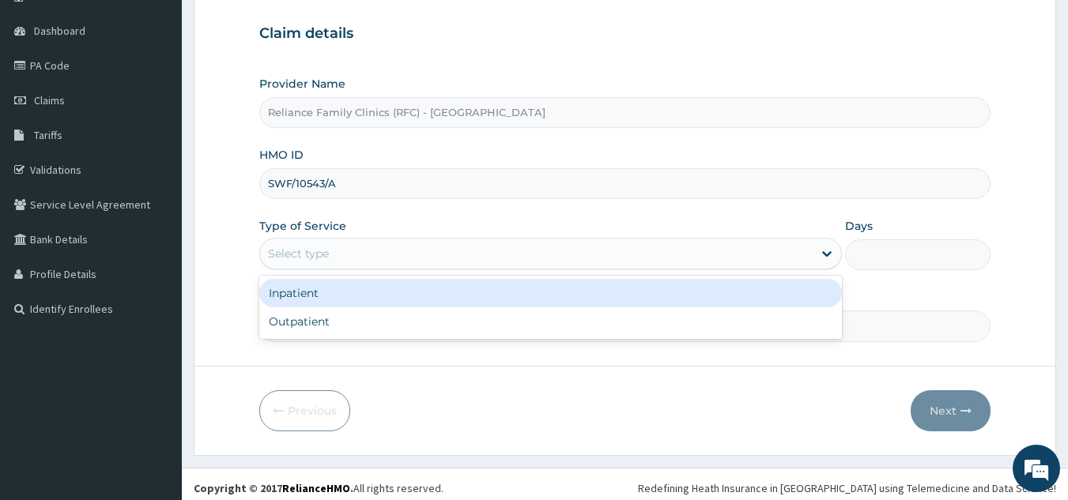
click at [432, 330] on div "Outpatient" at bounding box center [550, 322] width 583 height 28
type input "1"
click at [451, 321] on input "Practitioner" at bounding box center [625, 326] width 732 height 31
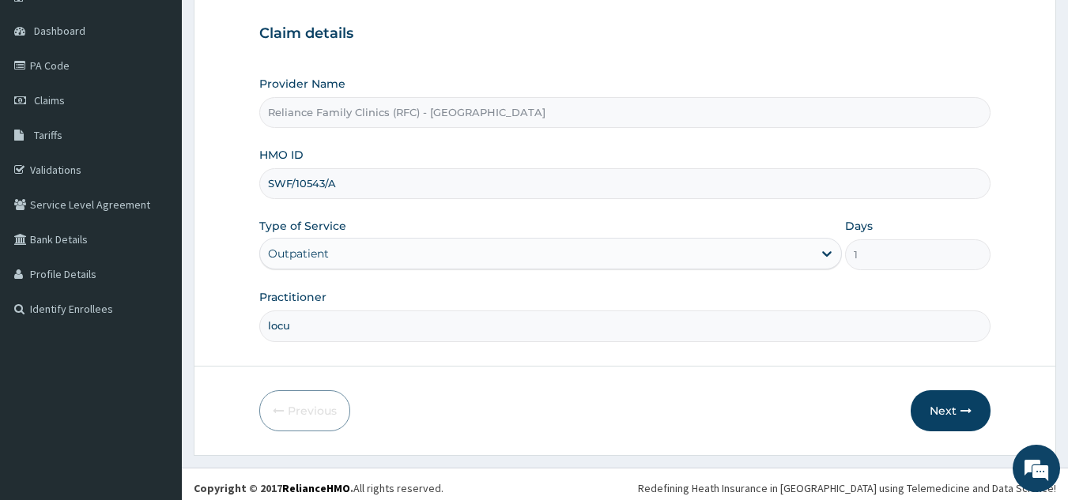
type input "locum"
click at [960, 400] on button "Next" at bounding box center [951, 411] width 80 height 41
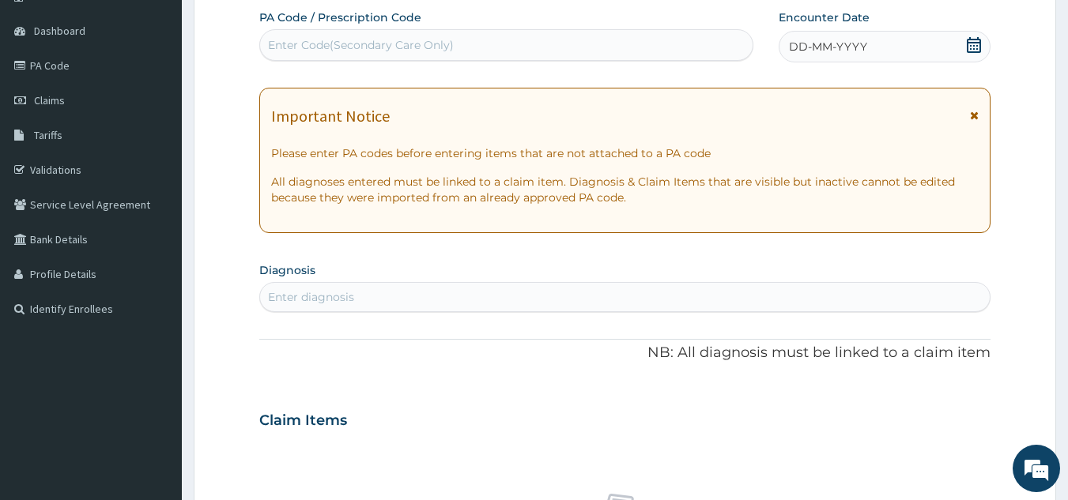
click at [842, 51] on span "DD-MM-YYYY" at bounding box center [828, 47] width 78 height 16
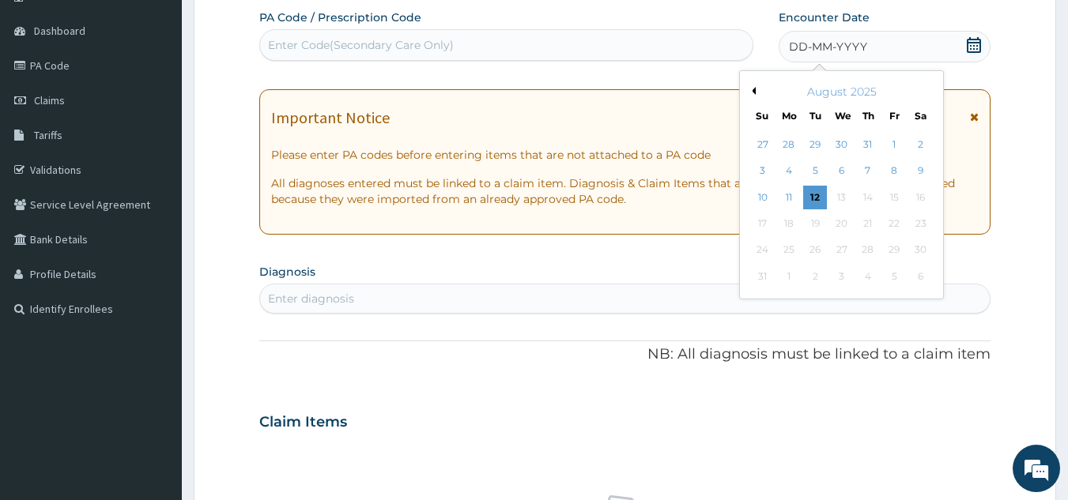
click at [801, 196] on div "10 11 12 13 14 15 16" at bounding box center [841, 197] width 184 height 26
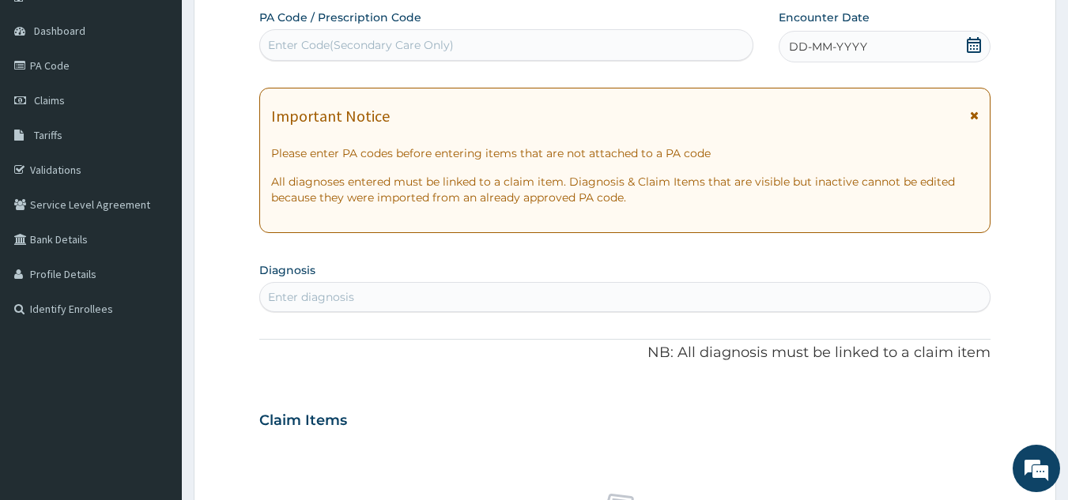
click at [873, 48] on div "DD-MM-YYYY" at bounding box center [885, 47] width 212 height 32
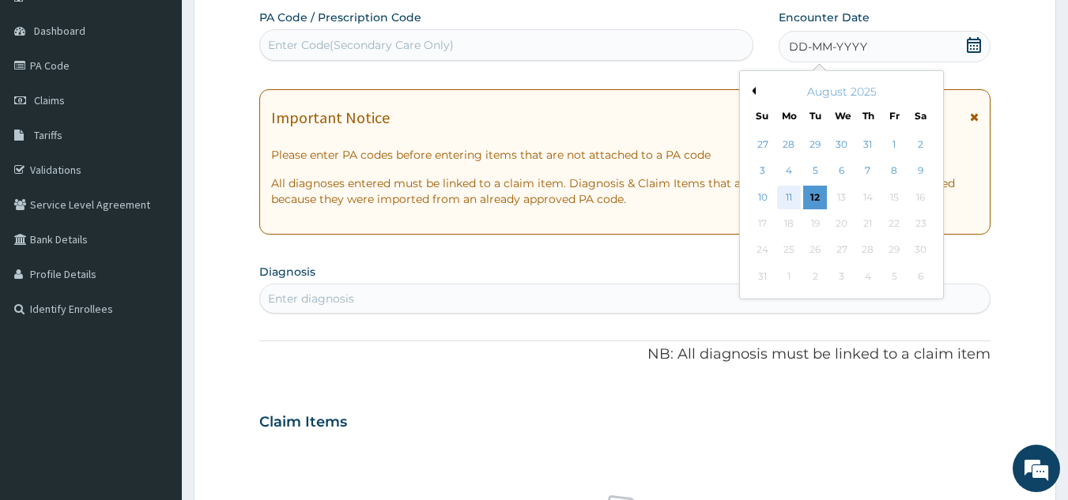
click at [789, 197] on div "11" at bounding box center [789, 198] width 24 height 24
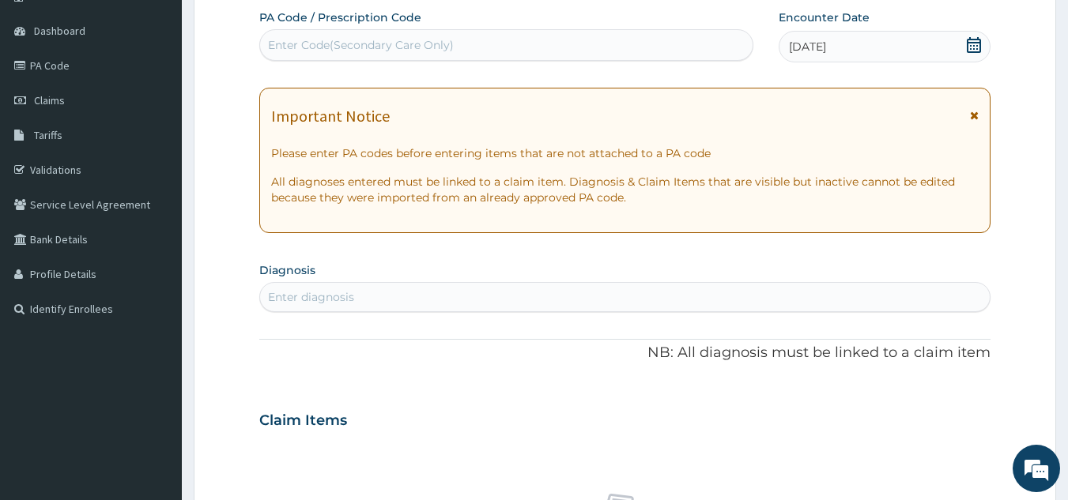
scroll to position [0, 0]
click at [451, 307] on div "Enter diagnosis" at bounding box center [625, 297] width 730 height 25
type input ","
type input "[MEDICAL_DATA]"
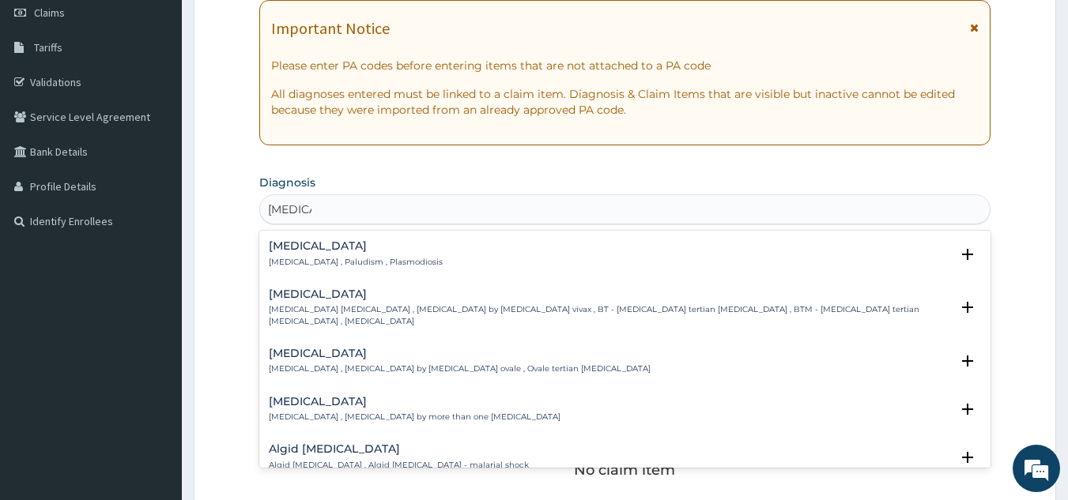
scroll to position [236, 0]
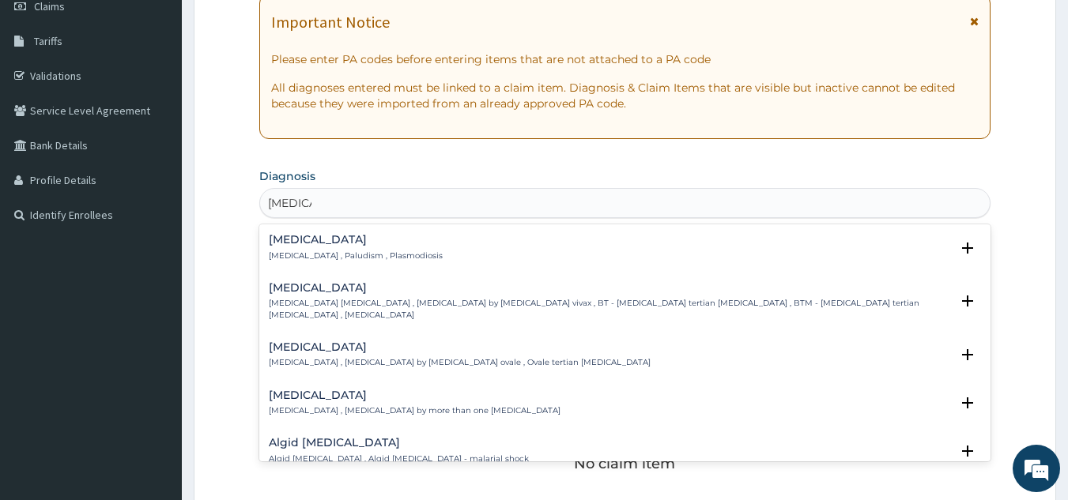
click at [389, 243] on h4 "[MEDICAL_DATA]" at bounding box center [356, 240] width 174 height 12
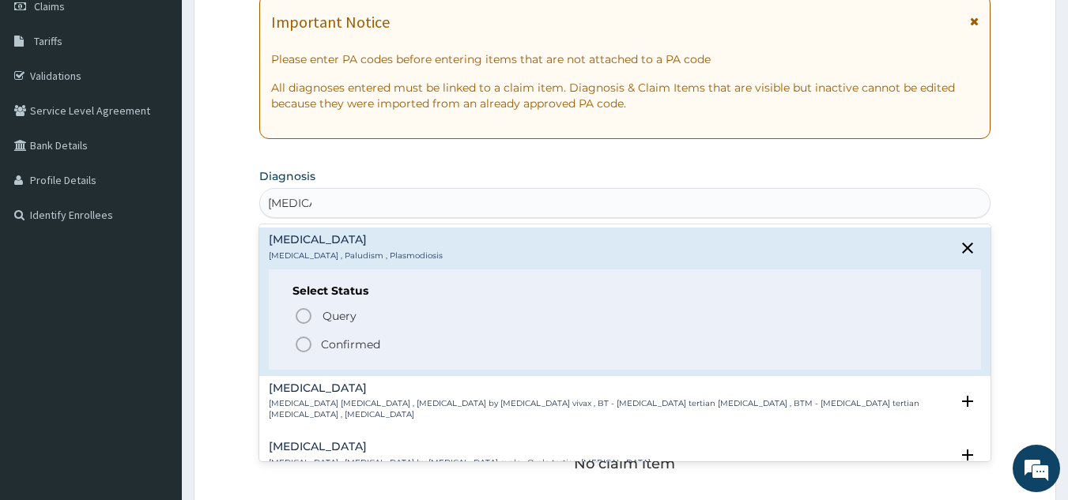
click at [392, 341] on span "Confirmed" at bounding box center [626, 344] width 664 height 19
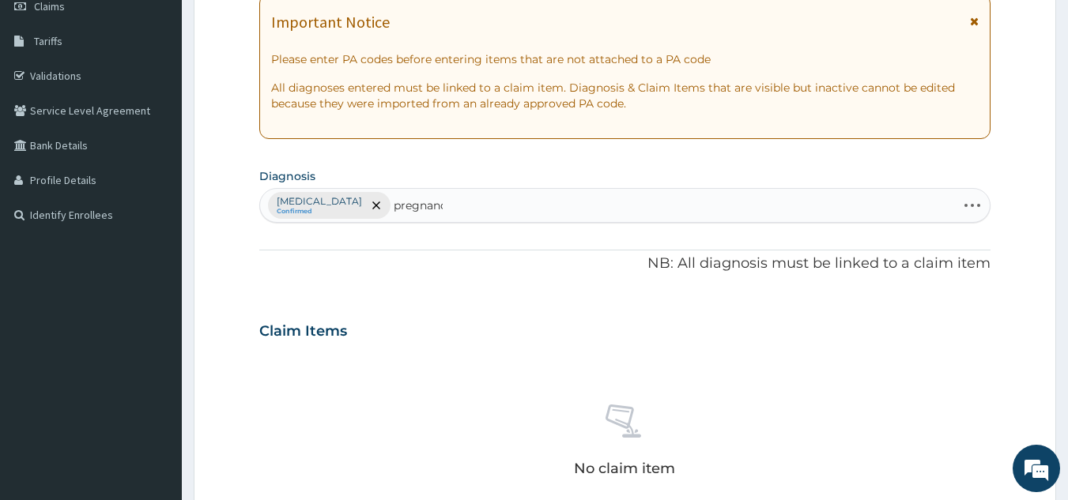
type input "pregnancy"
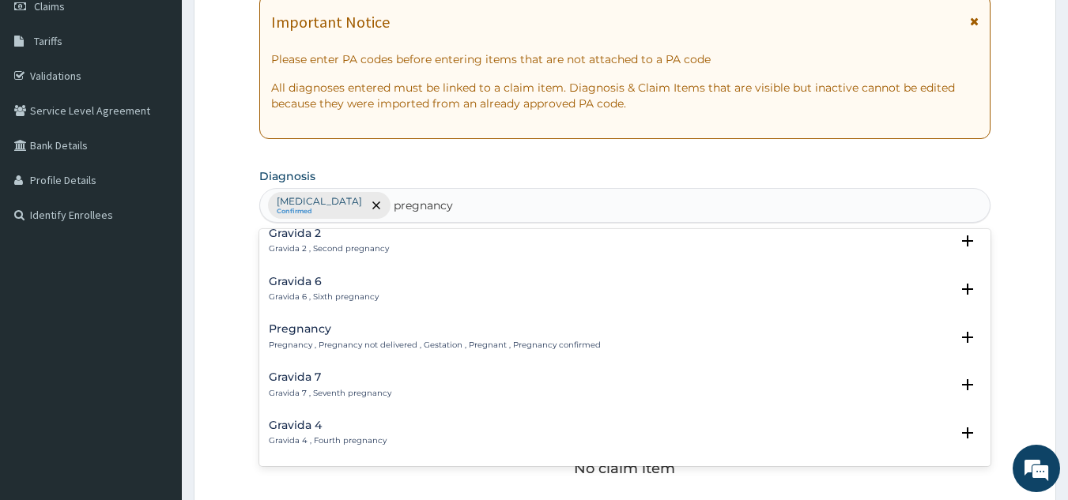
scroll to position [211, 0]
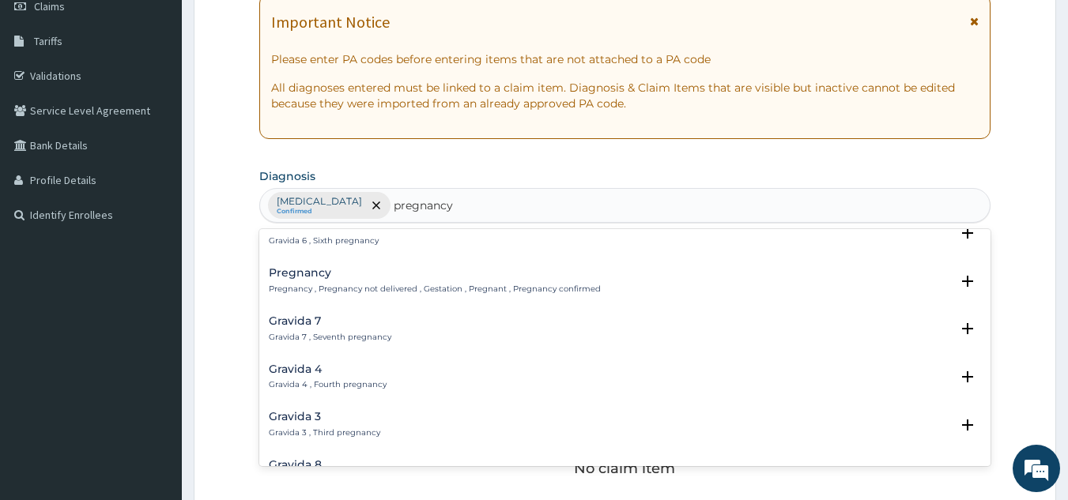
click at [406, 289] on p "Pregnancy , Pregnancy not delivered , Gestation , Pregnant , Pregnancy confirmed" at bounding box center [435, 289] width 332 height 11
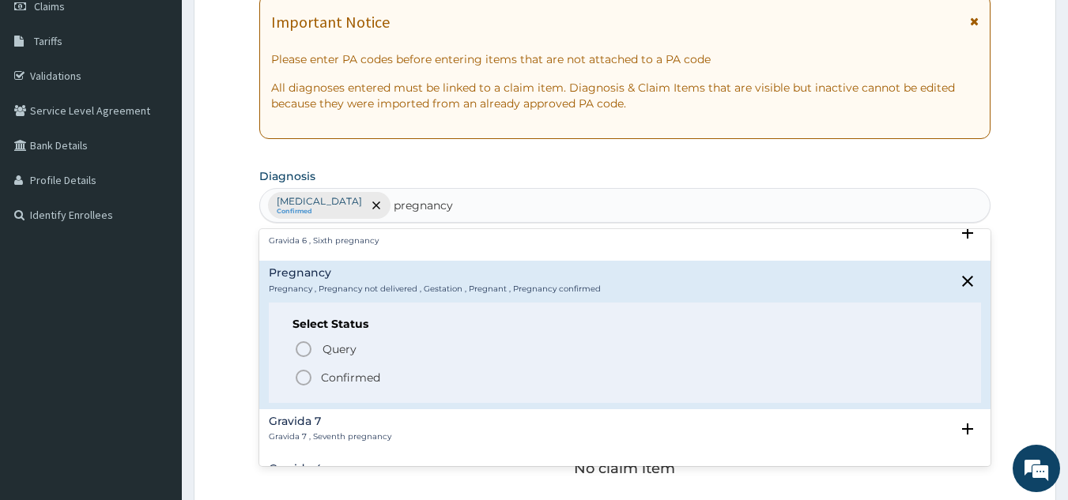
click at [383, 372] on span "Confirmed" at bounding box center [626, 377] width 664 height 19
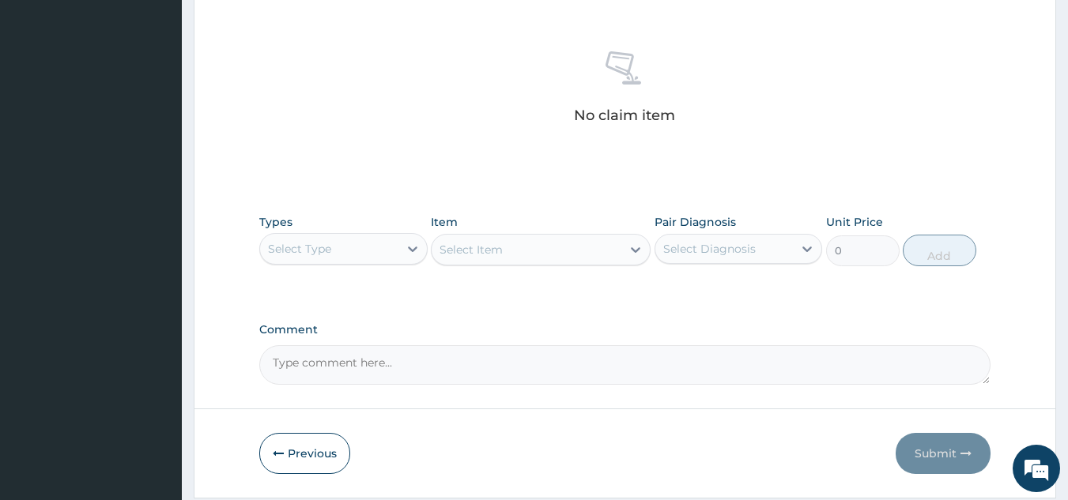
scroll to position [640, 0]
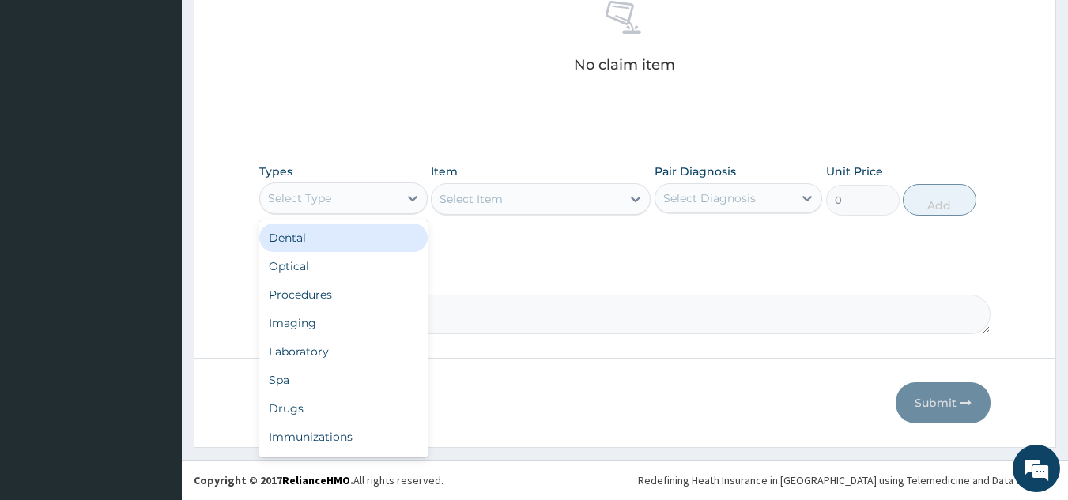
click at [379, 296] on div "Procedures" at bounding box center [343, 295] width 168 height 28
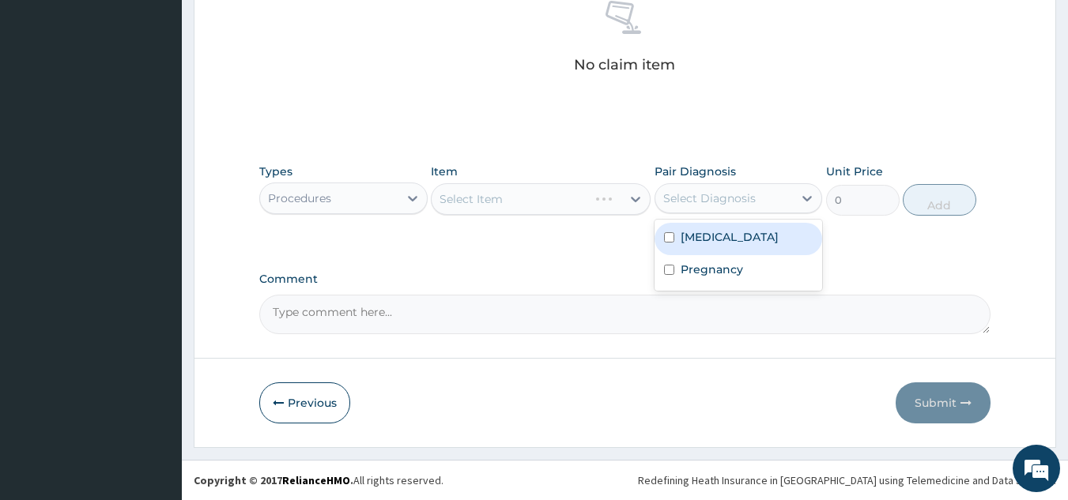
click at [744, 248] on div "[MEDICAL_DATA]" at bounding box center [739, 239] width 168 height 32
checkbox input "true"
click at [737, 266] on label "Pregnancy" at bounding box center [712, 270] width 62 height 16
checkbox input "true"
click at [561, 194] on div "Select Item" at bounding box center [541, 199] width 220 height 32
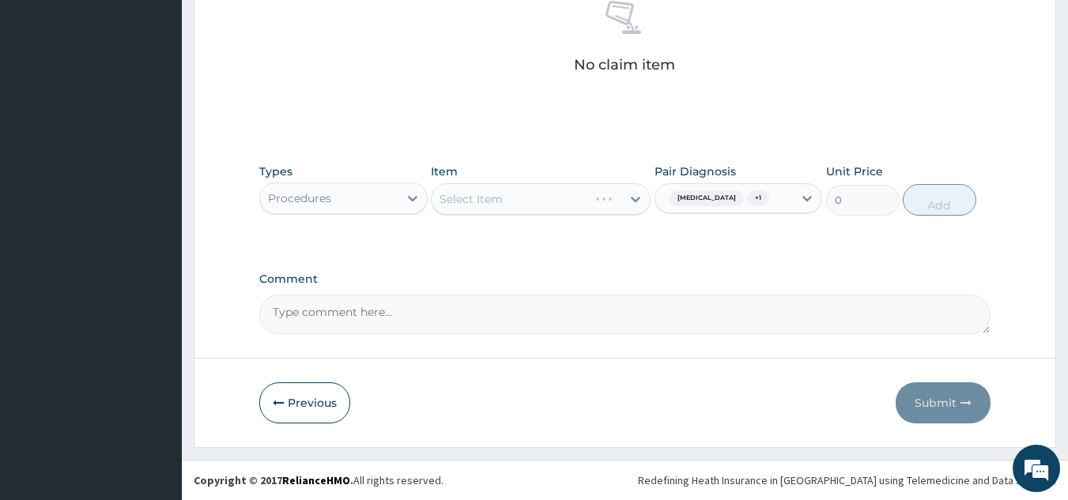
click at [538, 202] on div "Select Item" at bounding box center [541, 199] width 220 height 32
click at [556, 192] on div "Select Item" at bounding box center [541, 199] width 220 height 32
click at [575, 223] on div "Types Procedures Item Select Item Pair Diagnosis [MEDICAL_DATA] + 1 Unit Price …" at bounding box center [625, 190] width 732 height 68
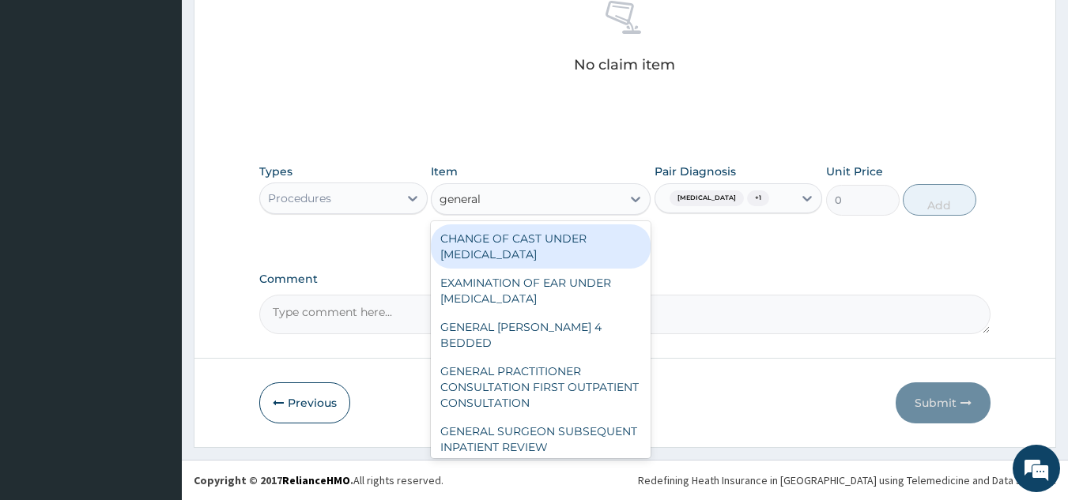
type input "general p"
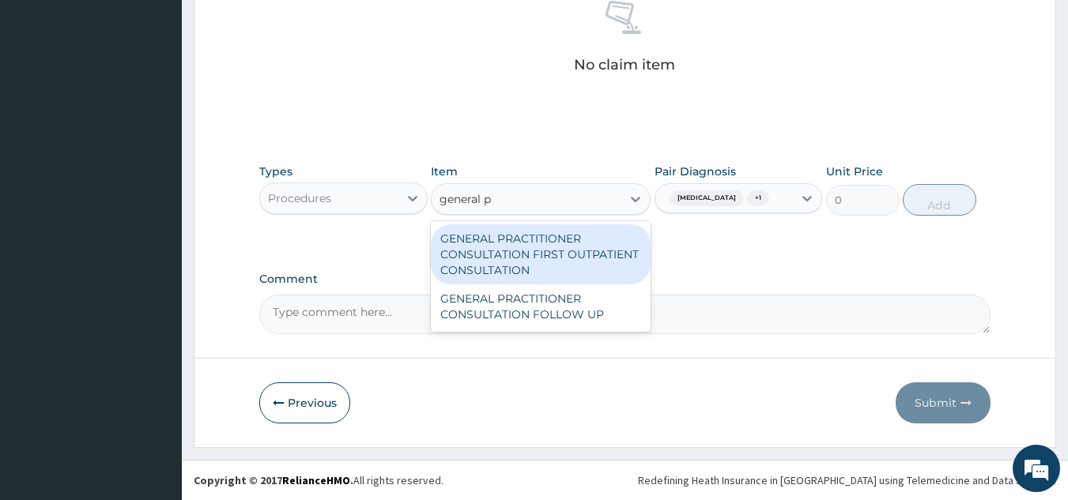
click at [575, 257] on div "GENERAL PRACTITIONER CONSULTATION FIRST OUTPATIENT CONSULTATION" at bounding box center [541, 255] width 220 height 60
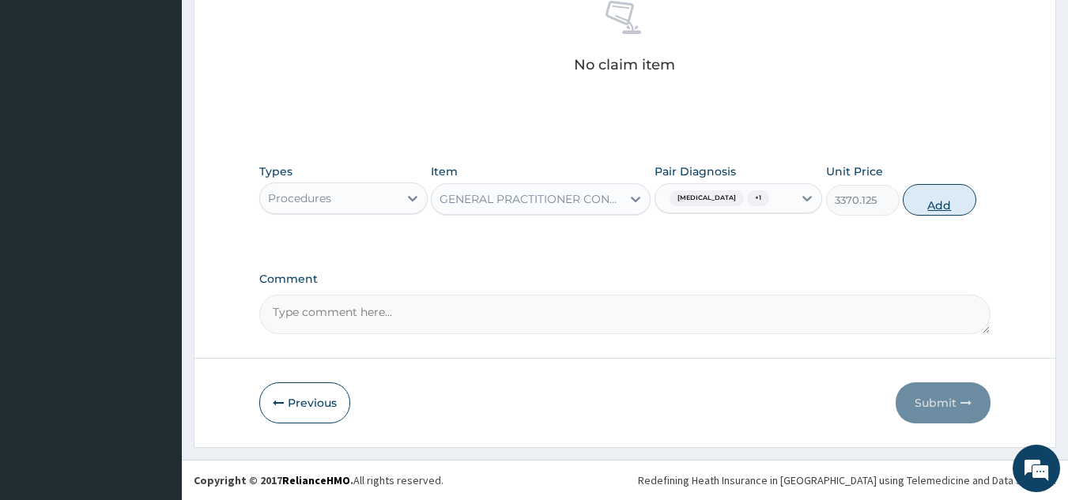
click at [929, 205] on button "Add" at bounding box center [940, 200] width 74 height 32
type input "0"
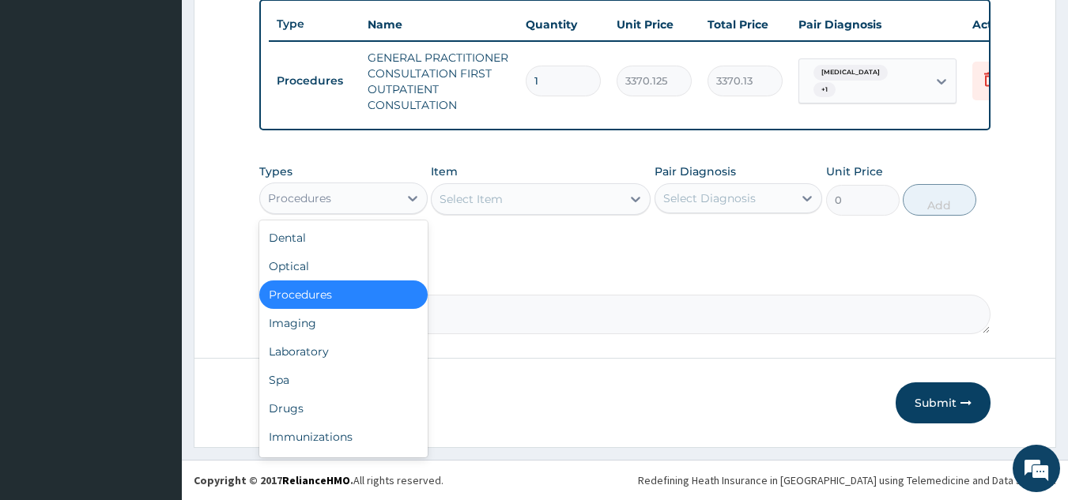
click at [368, 357] on div "Laboratory" at bounding box center [343, 352] width 168 height 28
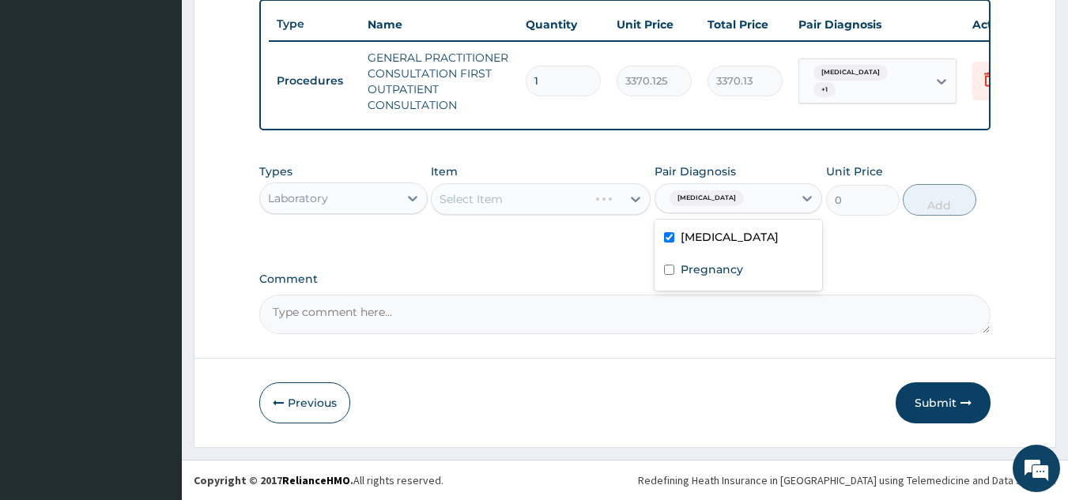
click at [733, 266] on label "Pregnancy" at bounding box center [712, 270] width 62 height 16
checkbox input "true"
click at [570, 183] on div "Select Item" at bounding box center [541, 199] width 220 height 32
click at [553, 192] on div "Select Item" at bounding box center [541, 199] width 220 height 32
click at [540, 196] on div "Select Item" at bounding box center [541, 199] width 220 height 32
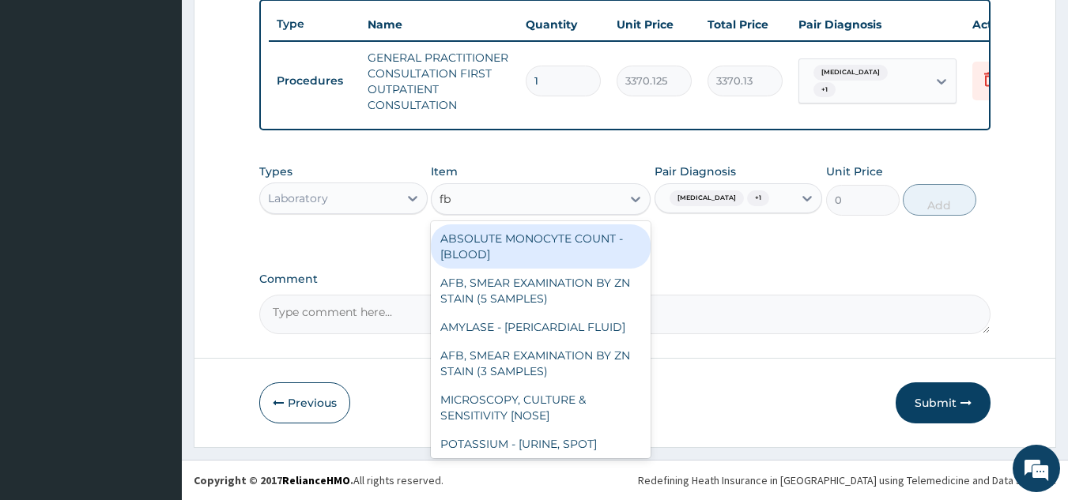
type input "fbc"
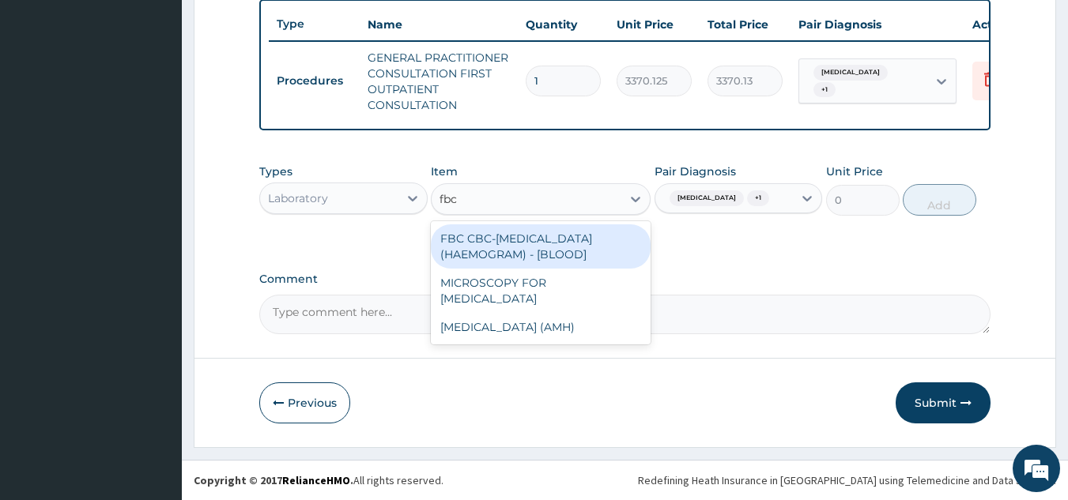
click at [553, 234] on div "FBC CBC-COMPLETE BLOOD COUNT (HAEMOGRAM) - [BLOOD]" at bounding box center [541, 247] width 220 height 44
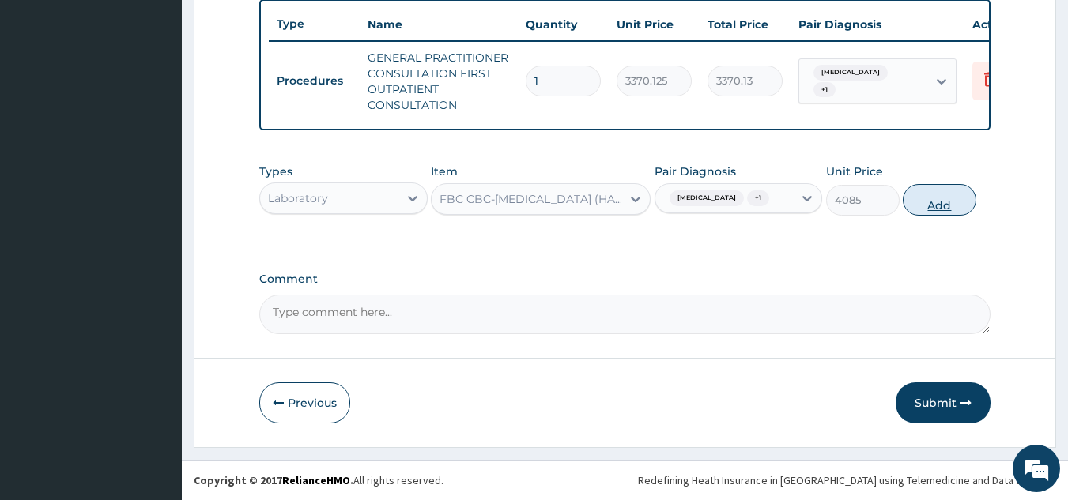
click at [929, 198] on button "Add" at bounding box center [940, 200] width 74 height 32
type input "0"
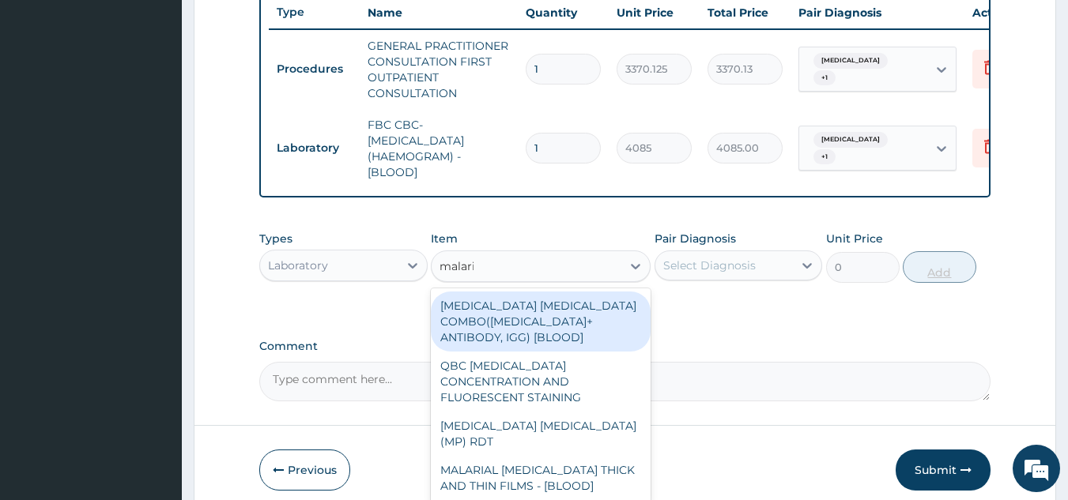
type input "malaria"
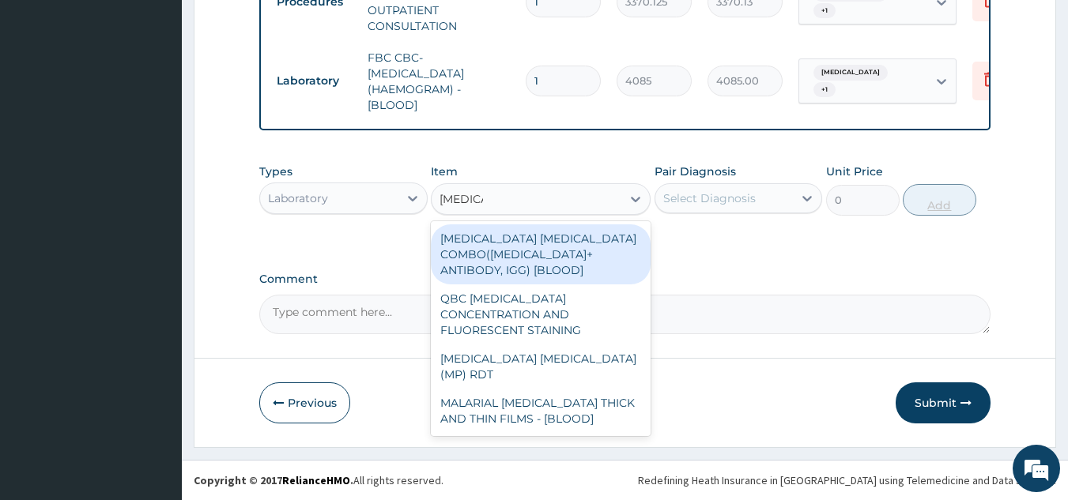
scroll to position [678, 0]
click at [599, 348] on div "MALARIA PARASITE (MP) RDT" at bounding box center [541, 367] width 220 height 44
type input "1531.875"
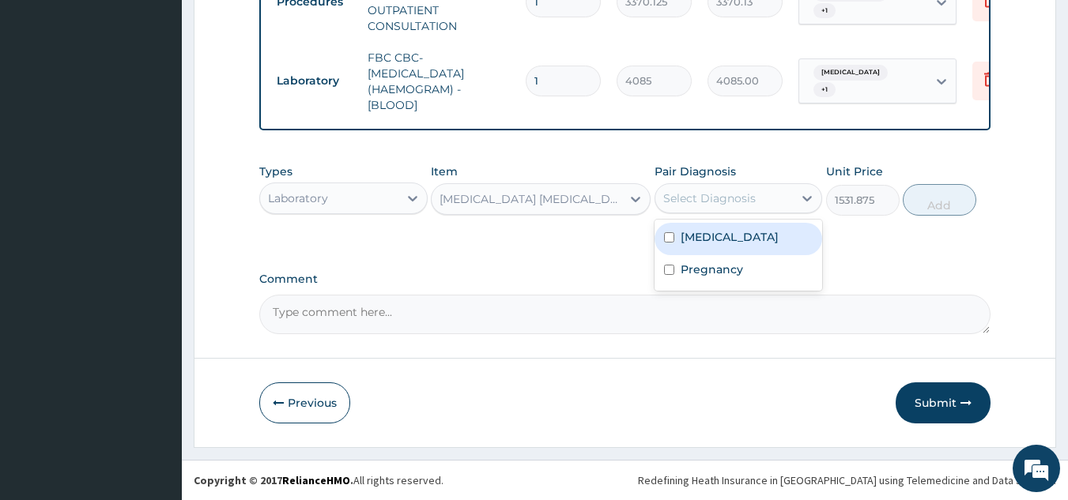
click at [759, 237] on div "Malaria" at bounding box center [739, 239] width 168 height 32
checkbox input "true"
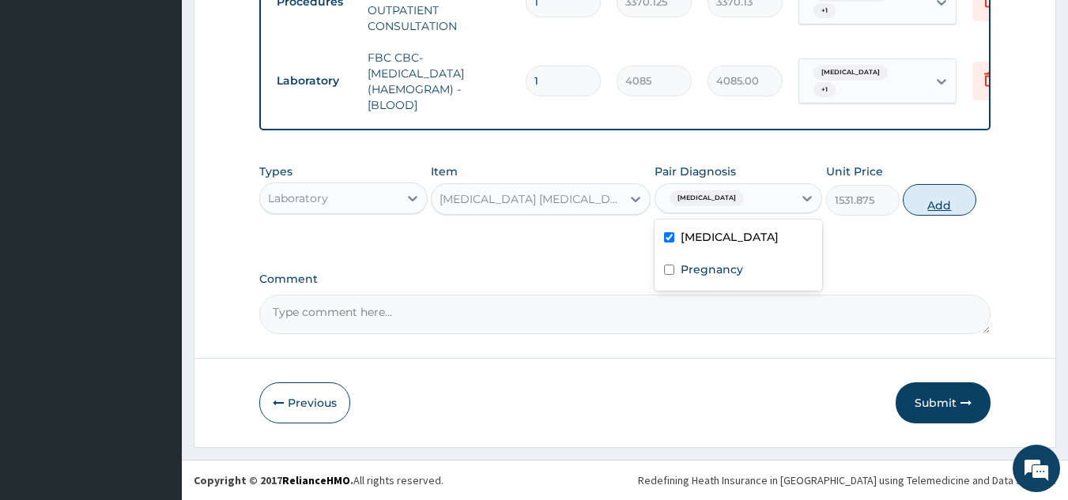
click at [942, 204] on button "Add" at bounding box center [940, 200] width 74 height 32
type input "0"
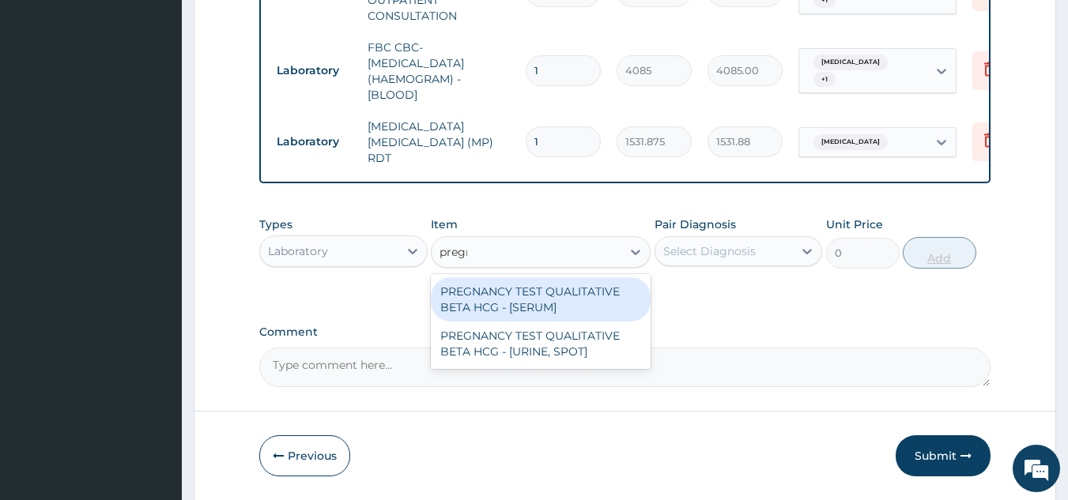
type input "pregna"
click at [595, 308] on div "PREGNANCY TEST QUALITATIVE BETA HCG - [SERUM]" at bounding box center [541, 299] width 220 height 44
type input "1225.5"
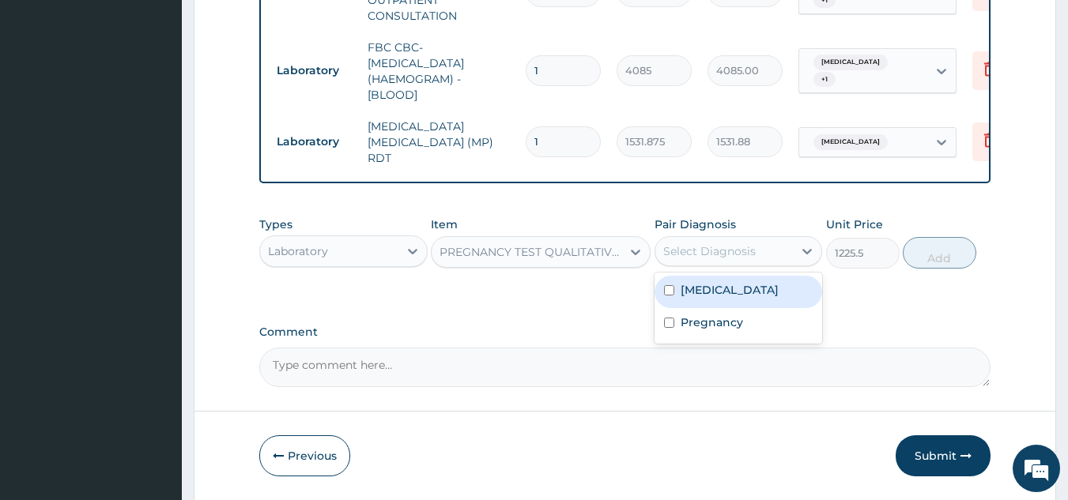
click at [760, 325] on div "Pregnancy" at bounding box center [739, 324] width 168 height 32
checkbox input "true"
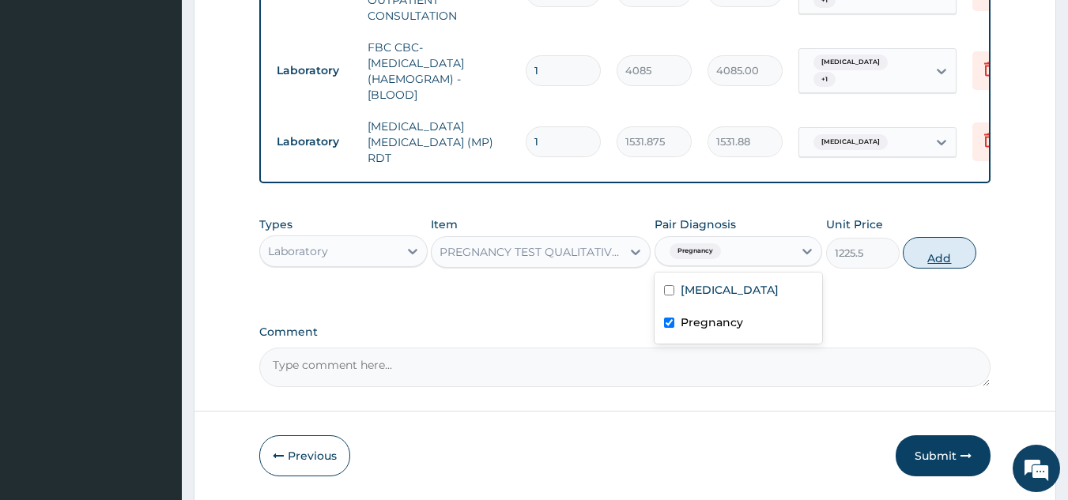
click at [937, 248] on button "Add" at bounding box center [940, 253] width 74 height 32
type input "0"
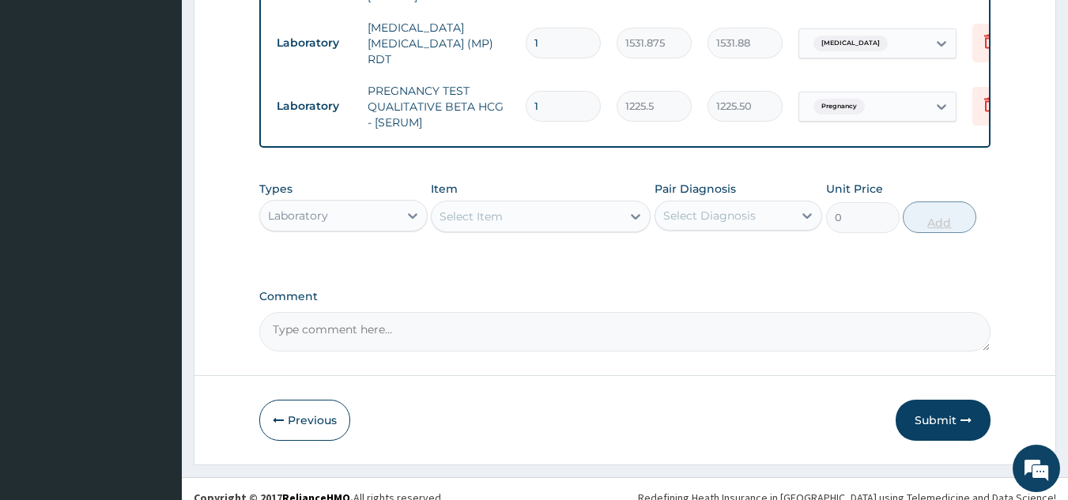
scroll to position [798, 0]
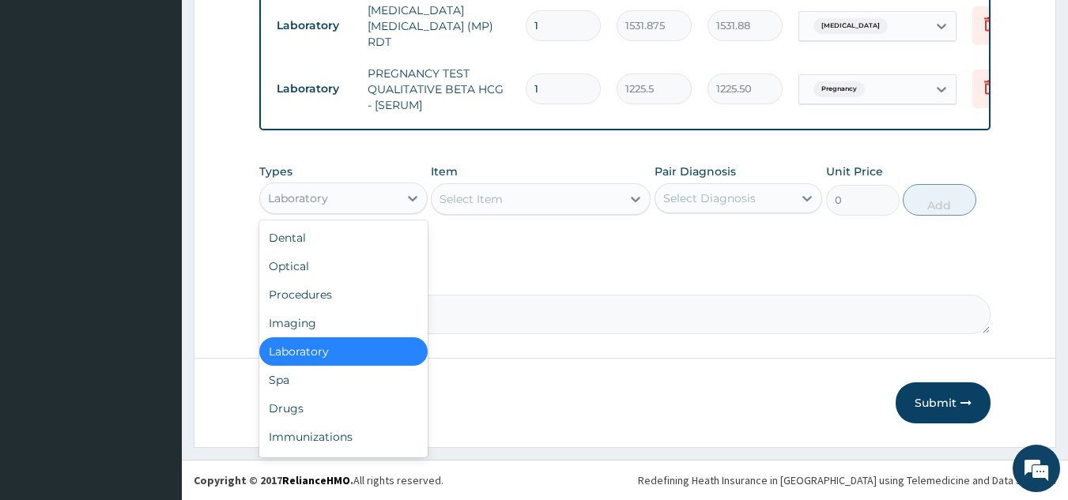
click at [351, 409] on div "Drugs" at bounding box center [343, 408] width 168 height 28
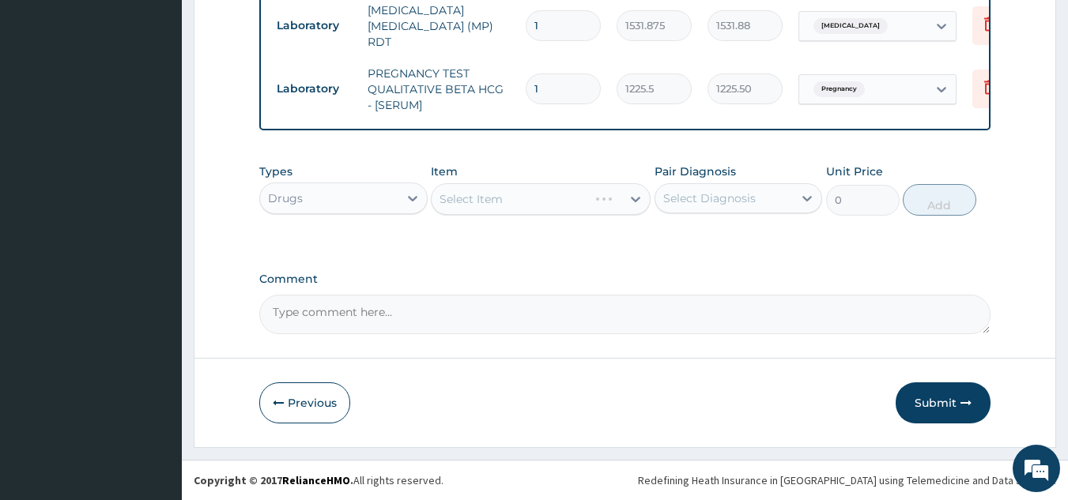
click at [508, 229] on div "Types option Drugs, selected. Select is focused ,type to refine list, press Dow…" at bounding box center [625, 202] width 732 height 92
click at [570, 202] on div "Select Item" at bounding box center [541, 199] width 220 height 32
click at [555, 191] on div "Select Item" at bounding box center [541, 199] width 220 height 32
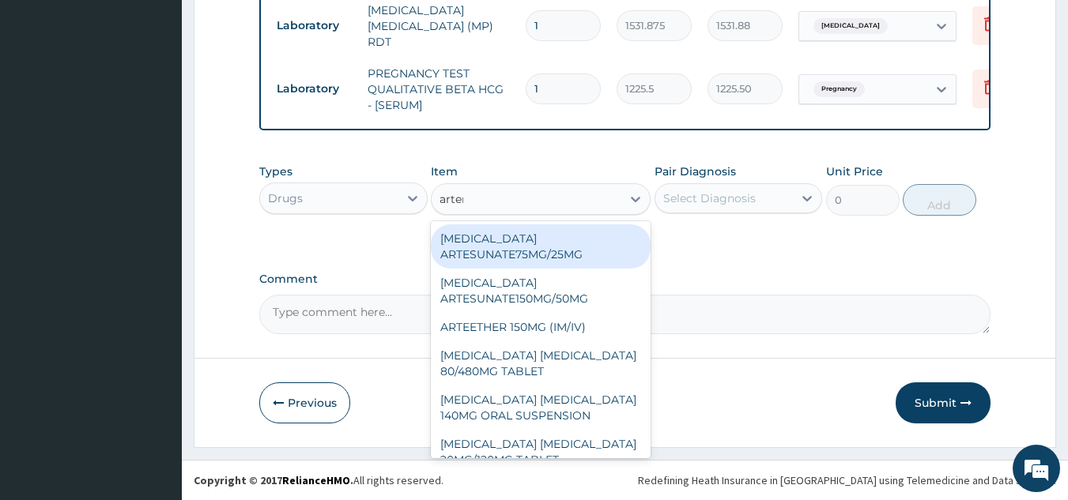
type input "arteme"
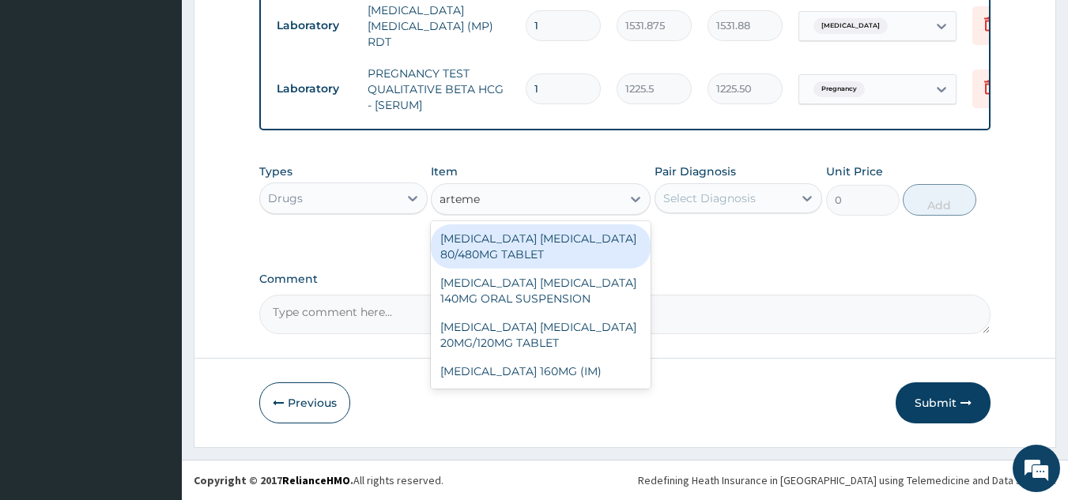
click at [542, 237] on div "ARTEMETHER LUMEFANTRINE 80/480MG TABLET" at bounding box center [541, 247] width 220 height 44
type input "450"
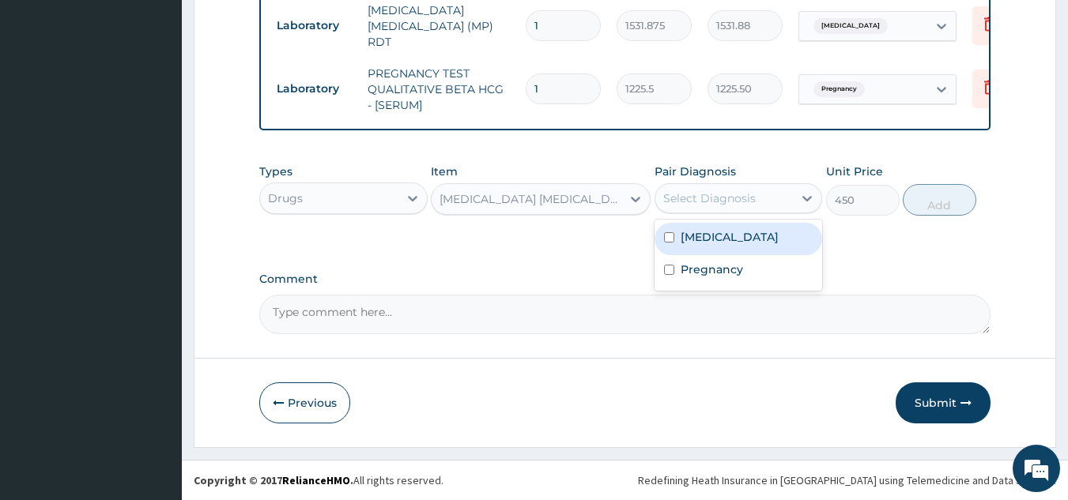
click at [754, 248] on div "Malaria" at bounding box center [739, 239] width 168 height 32
checkbox input "true"
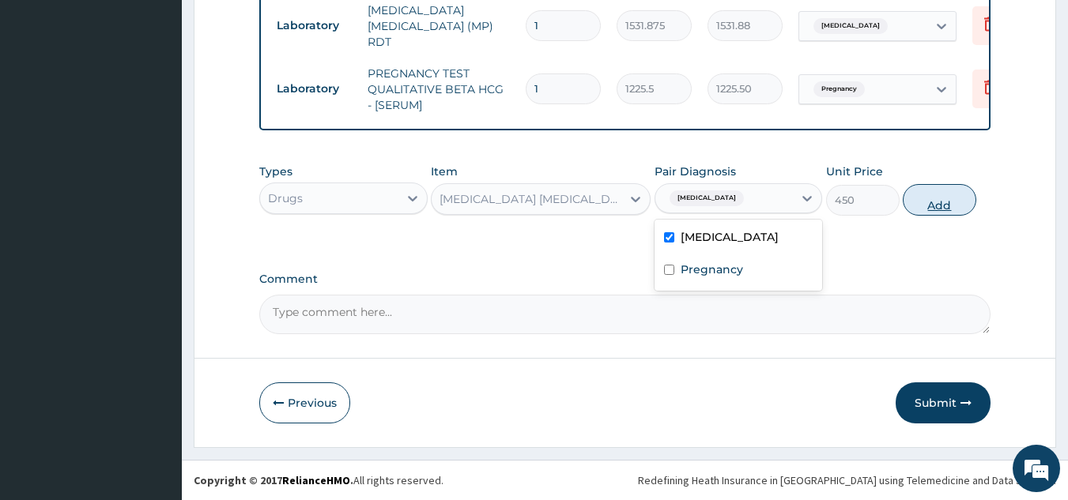
click at [937, 188] on button "Add" at bounding box center [940, 200] width 74 height 32
type input "0"
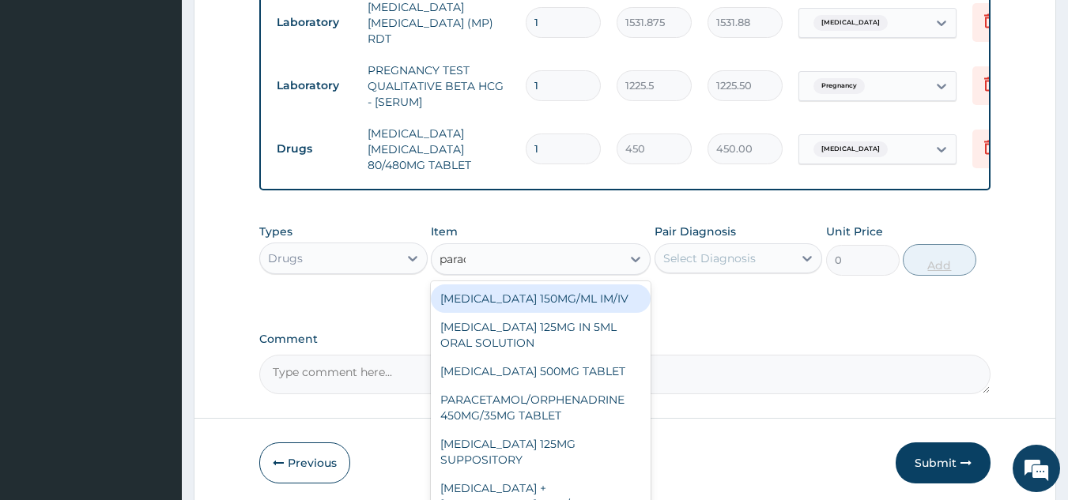
type input "parace"
click at [599, 374] on div "PARACETAMOL 500MG TABLET" at bounding box center [541, 371] width 220 height 28
type input "30"
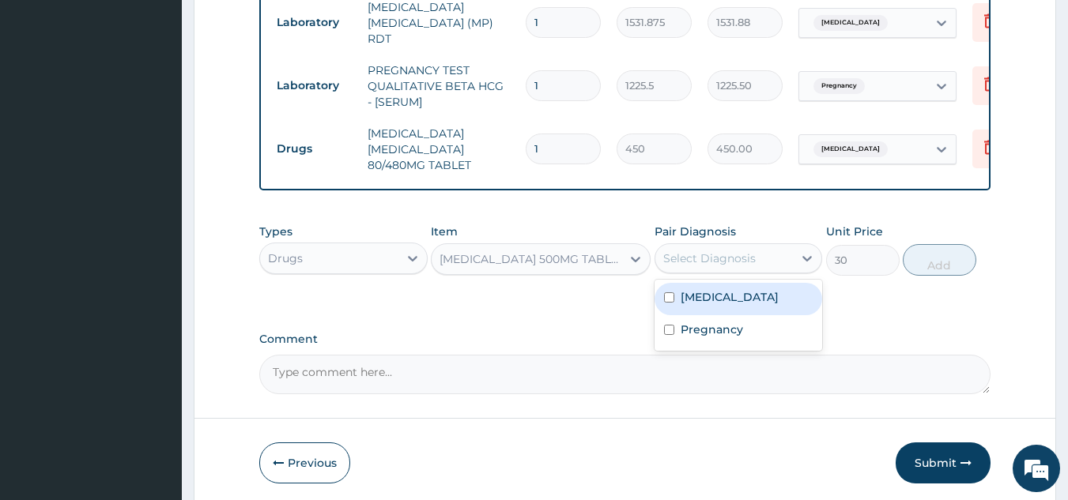
click at [727, 319] on div "Pregnancy" at bounding box center [739, 331] width 168 height 32
checkbox input "true"
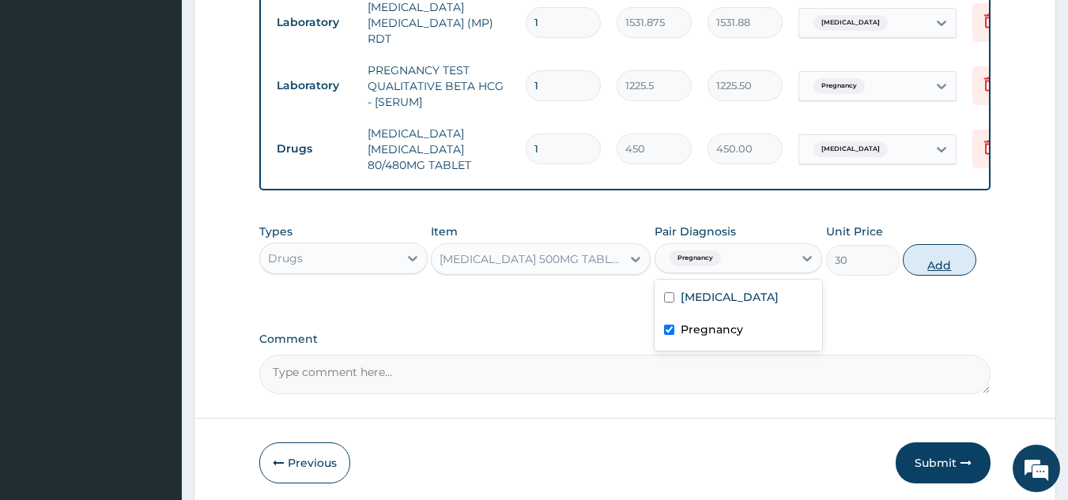
click at [905, 258] on button "Add" at bounding box center [940, 260] width 74 height 32
type input "0"
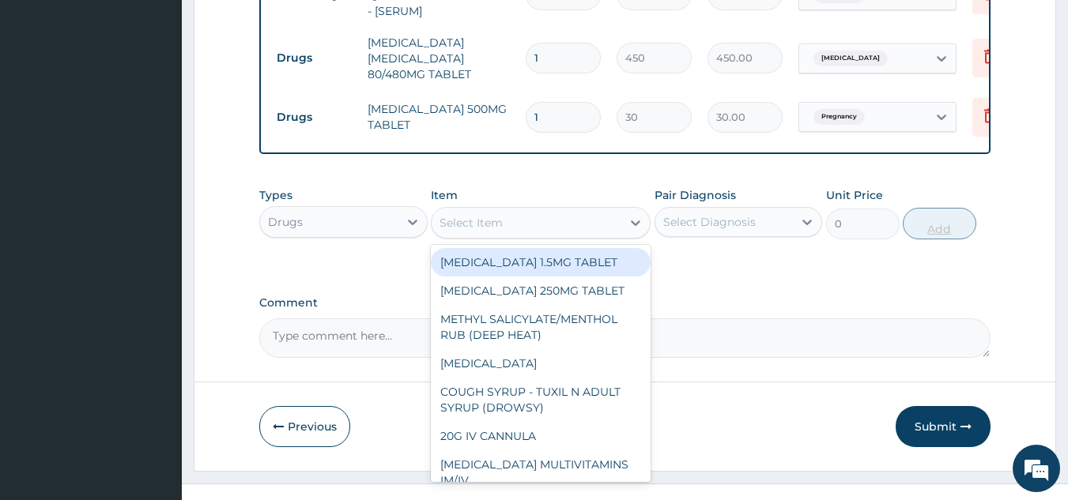
scroll to position [904, 0]
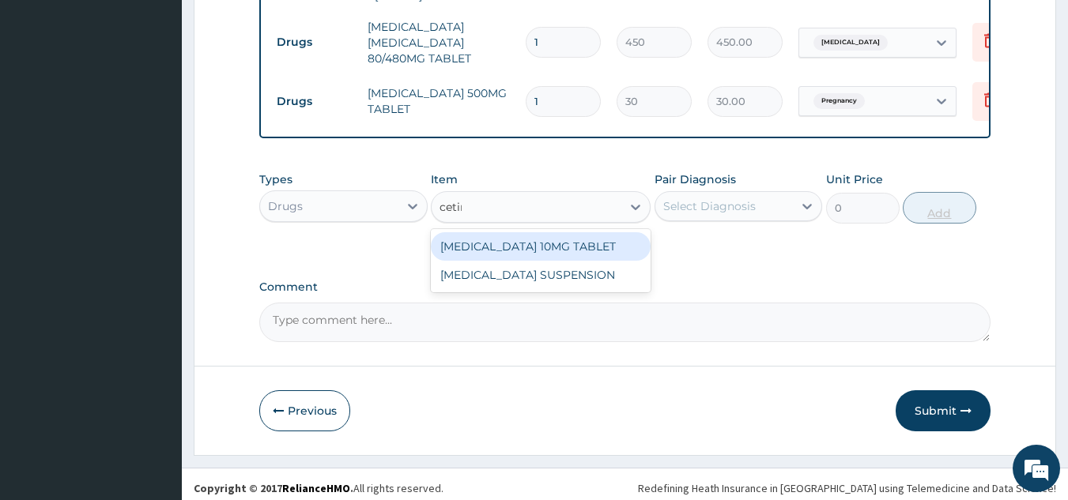
type input "cetiri"
click at [575, 248] on div "CETIRIZINE 10MG TABLET" at bounding box center [541, 246] width 220 height 28
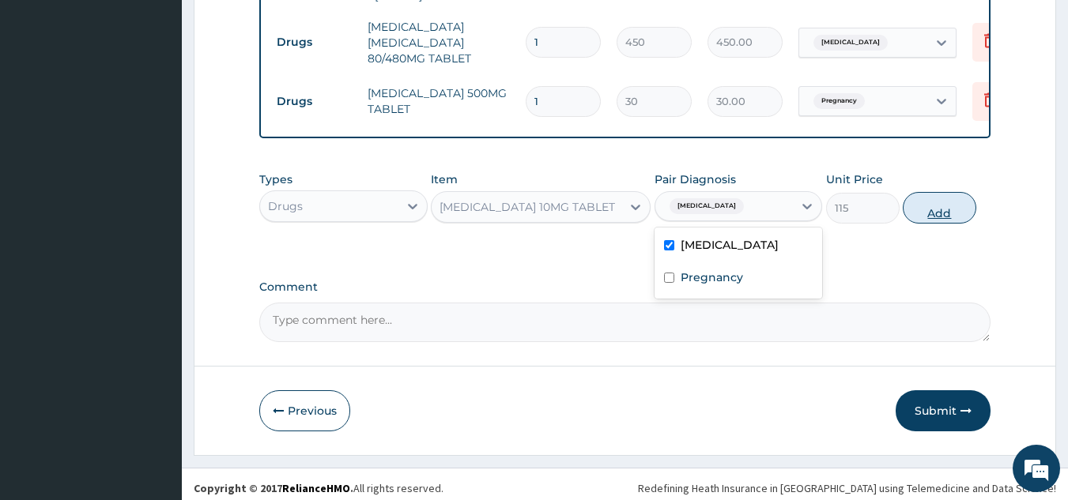
click at [918, 212] on button "Add" at bounding box center [940, 208] width 74 height 32
type input "0"
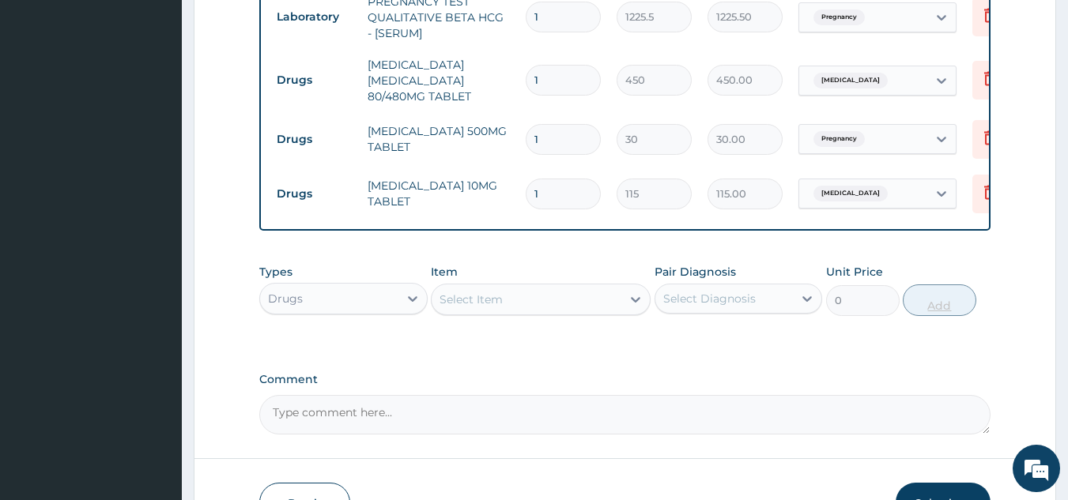
scroll to position [847, 0]
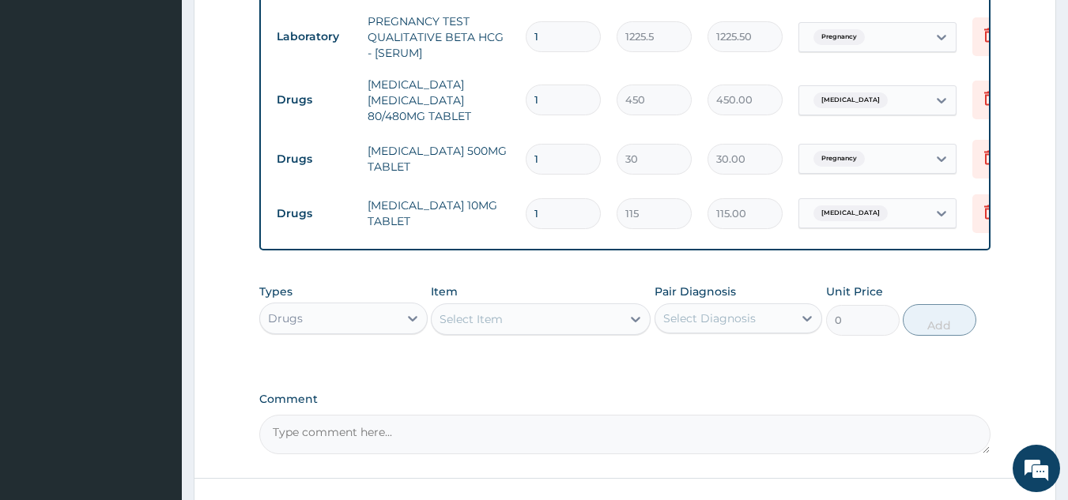
click at [585, 96] on input "1" at bounding box center [563, 100] width 75 height 31
type input "0.00"
type input "6"
type input "2700.00"
type input "6"
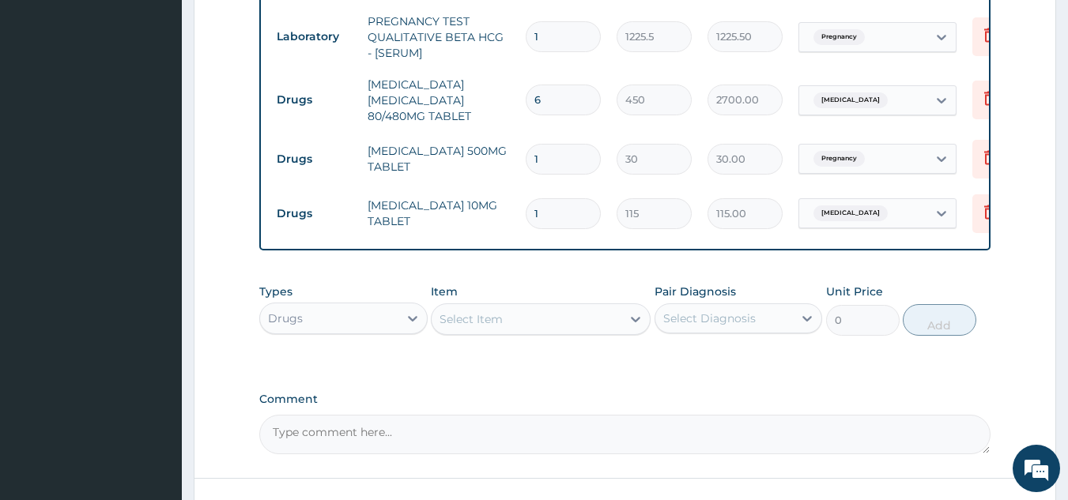
click at [564, 152] on input "1" at bounding box center [563, 159] width 75 height 31
type input "18"
type input "540.00"
type input "18"
click at [568, 206] on input "1" at bounding box center [563, 213] width 75 height 31
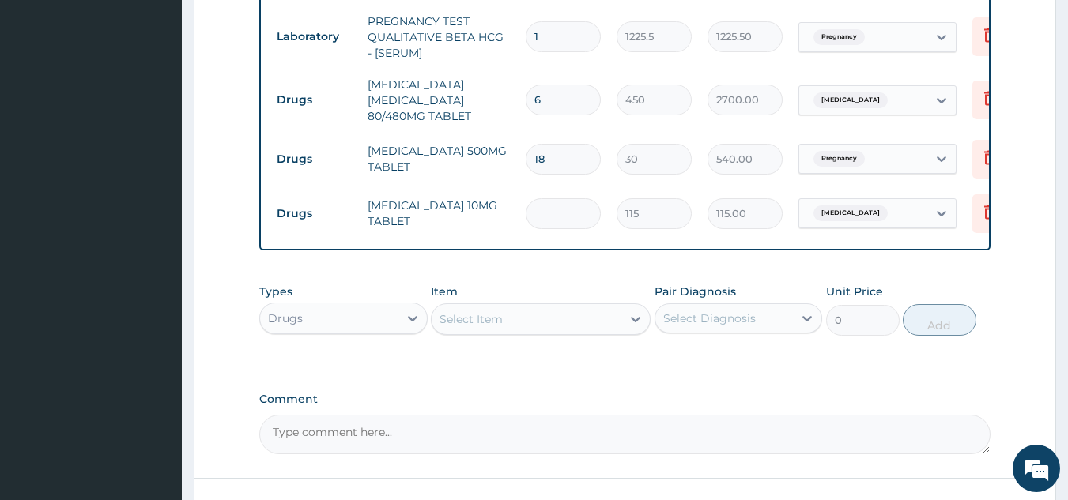
type input "0.00"
type input "5"
type input "575.00"
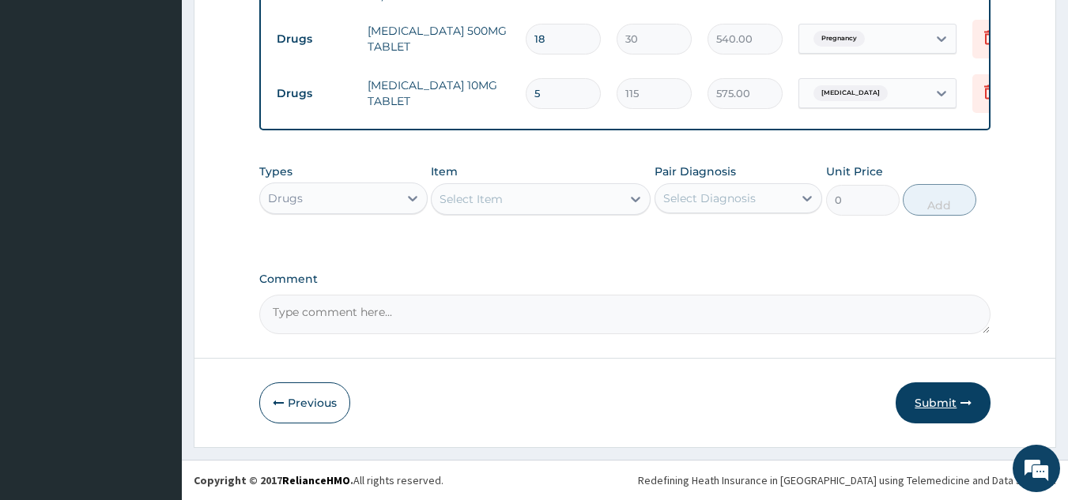
click at [934, 392] on button "Submit" at bounding box center [943, 403] width 95 height 41
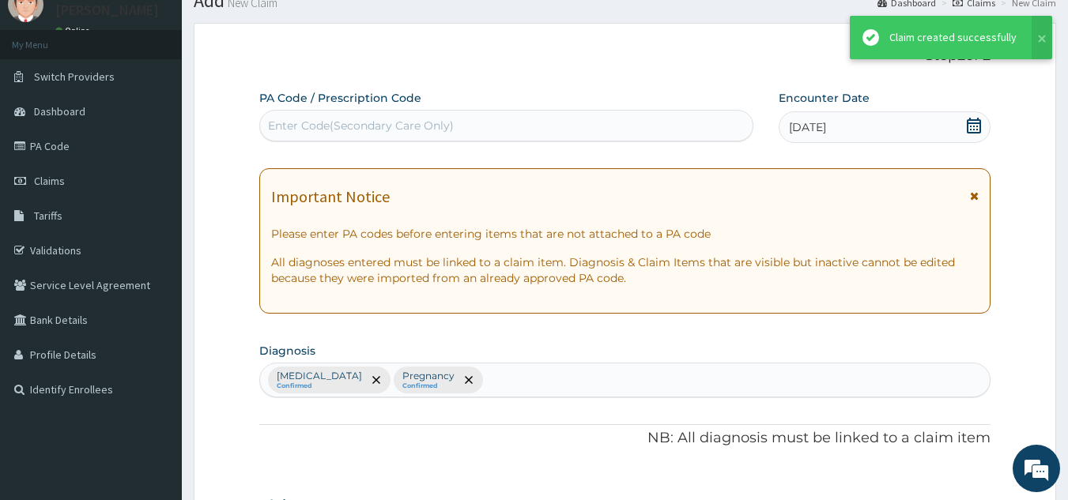
scroll to position [970, 0]
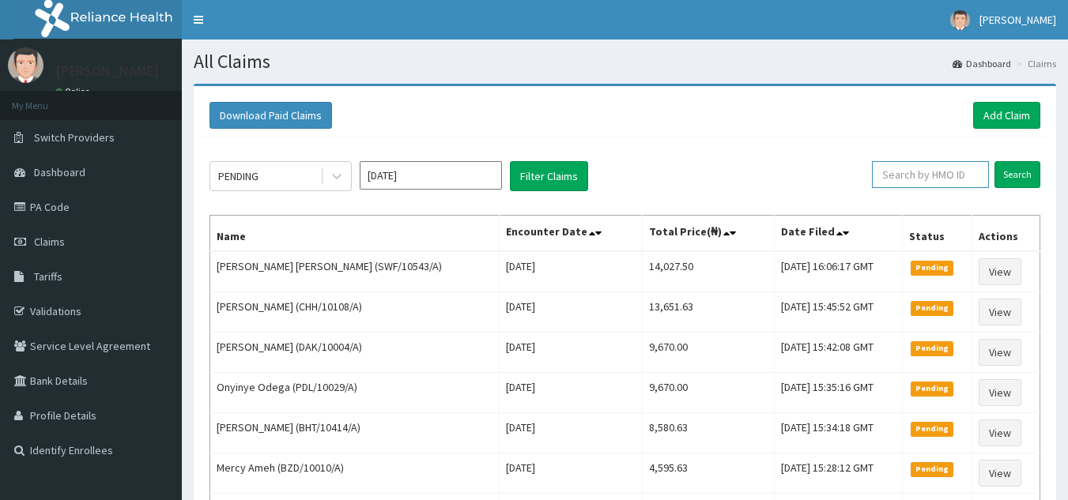
click at [938, 176] on input "text" at bounding box center [930, 174] width 117 height 27
paste input "SWF/10543/A"
type input "SWF/10543/A"
click at [994, 161] on input "Search" at bounding box center [1017, 174] width 46 height 27
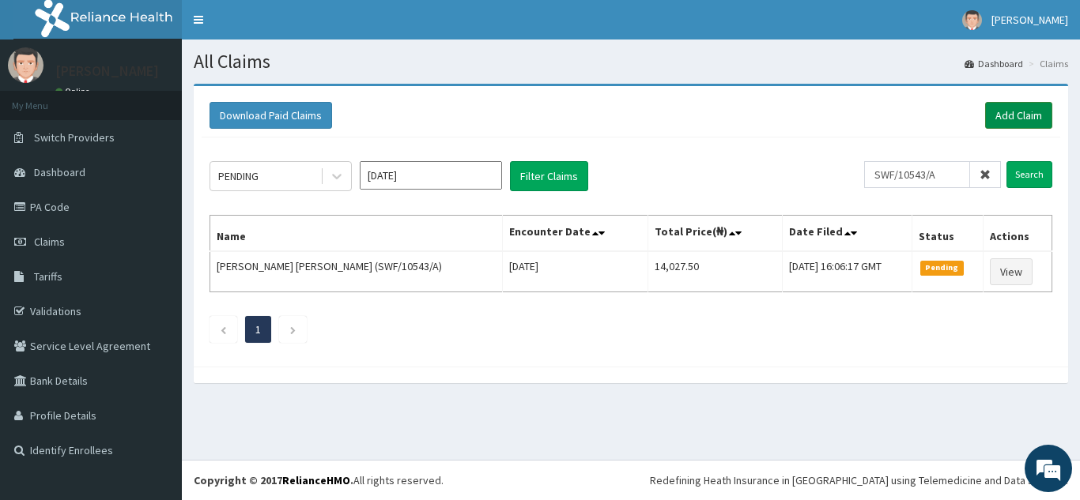
click at [1021, 121] on link "Add Claim" at bounding box center [1018, 115] width 67 height 27
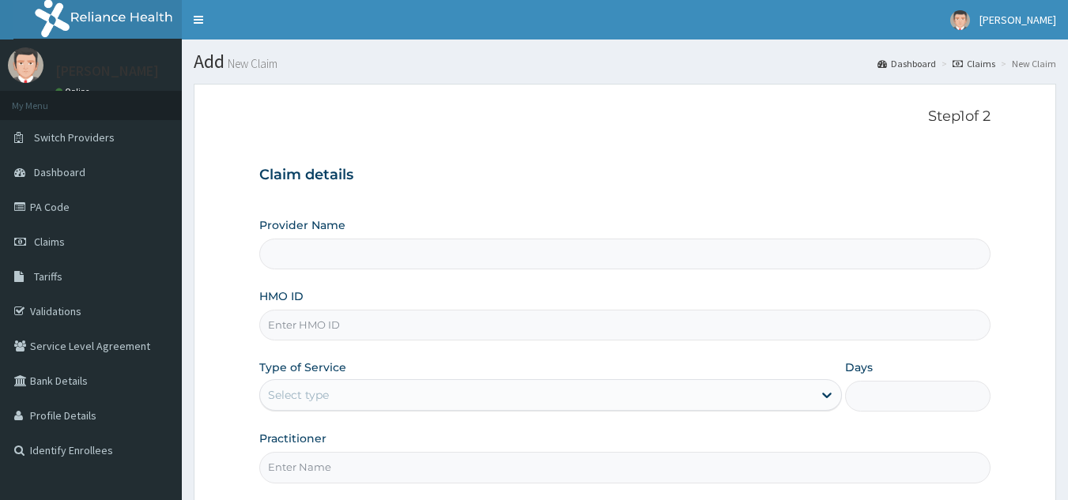
type input "Reliance Family Clinics (RFC) - [GEOGRAPHIC_DATA]"
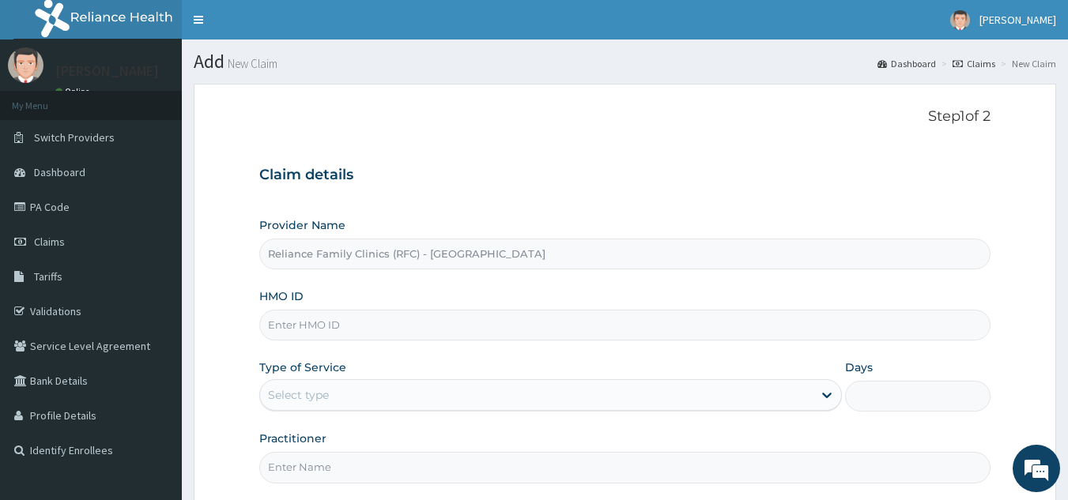
click at [462, 322] on input "HMO ID" at bounding box center [625, 325] width 732 height 31
paste input "FPG/10080/A"
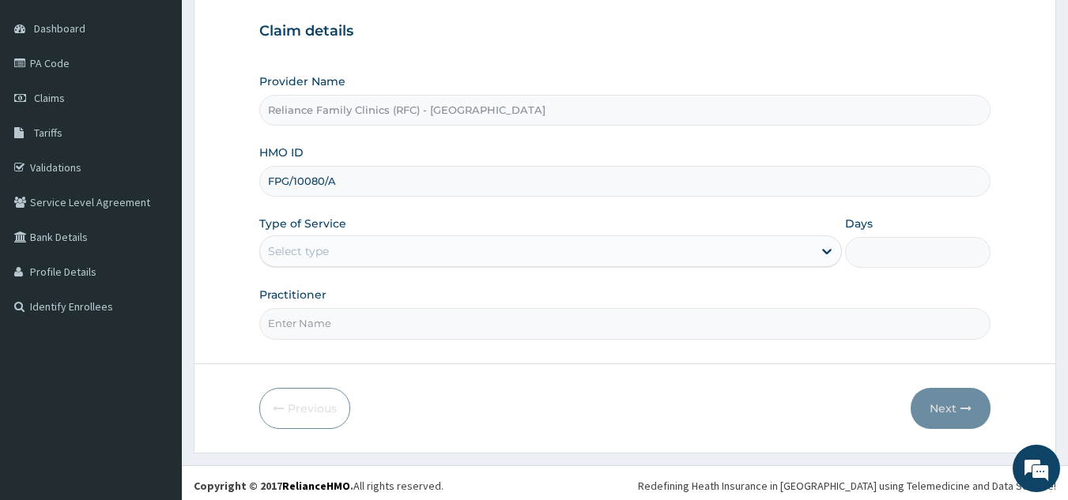
scroll to position [149, 0]
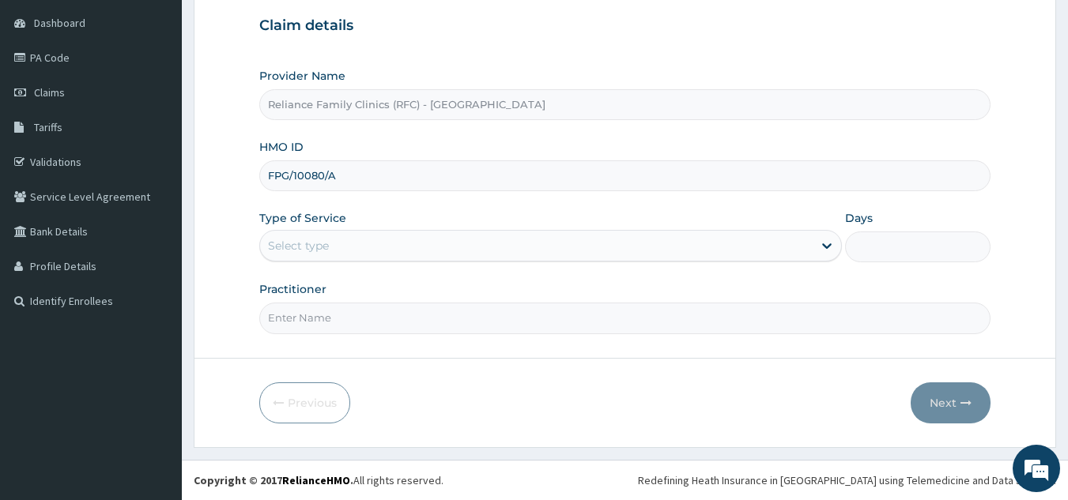
type input "FPG/10080/A"
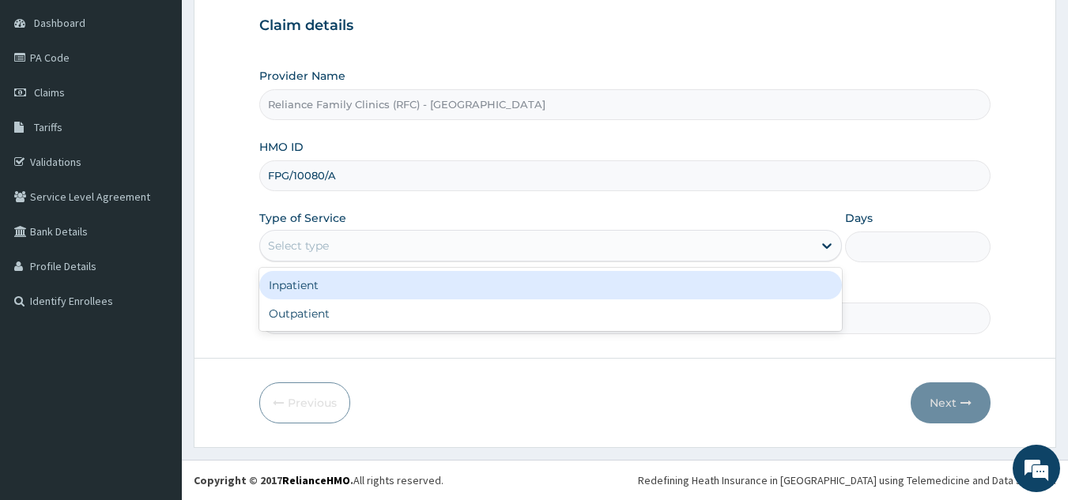
click at [408, 312] on div "Outpatient" at bounding box center [550, 314] width 583 height 28
type input "1"
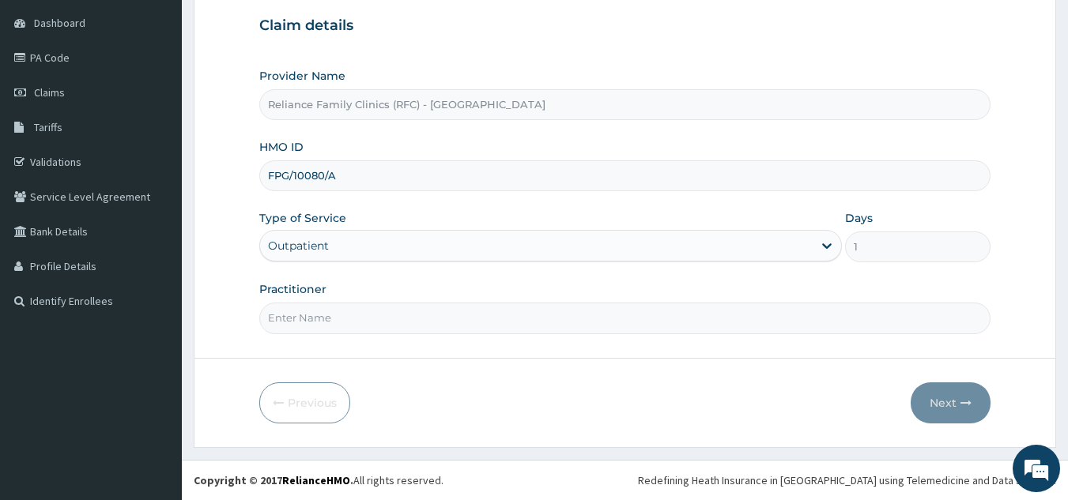
click at [428, 316] on input "Practitioner" at bounding box center [625, 318] width 732 height 31
type input "locum"
click at [940, 402] on button "Next" at bounding box center [951, 403] width 80 height 41
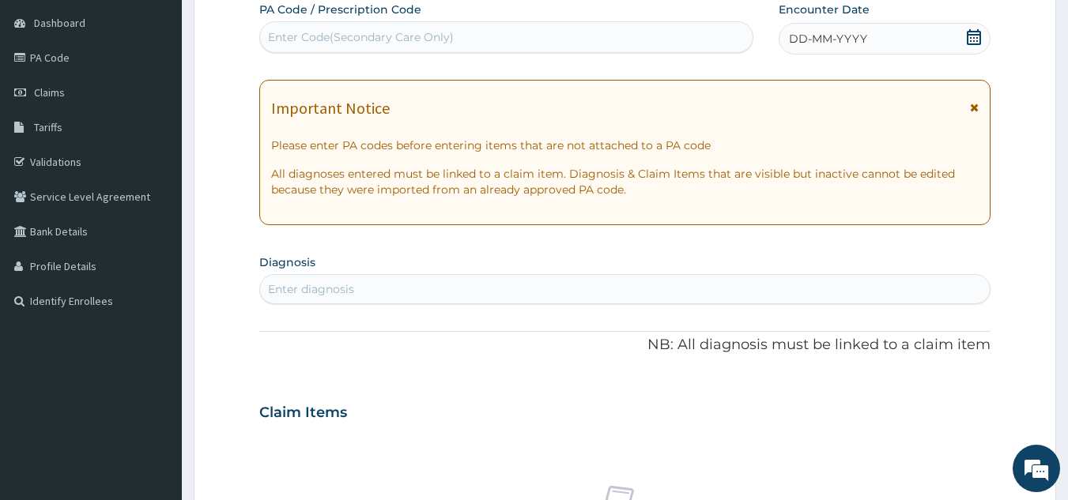
click at [866, 33] on div "DD-MM-YYYY" at bounding box center [885, 39] width 212 height 32
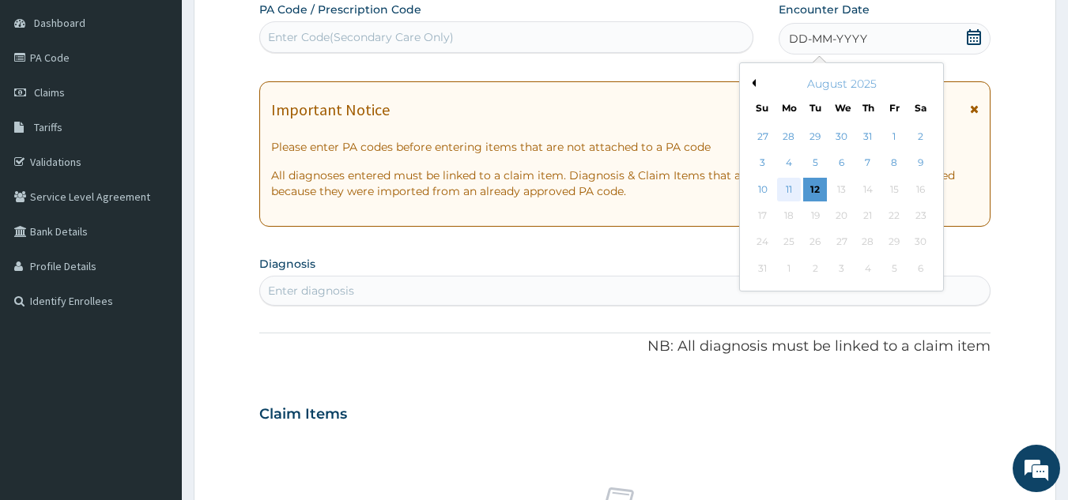
click at [789, 184] on div "11" at bounding box center [789, 190] width 24 height 24
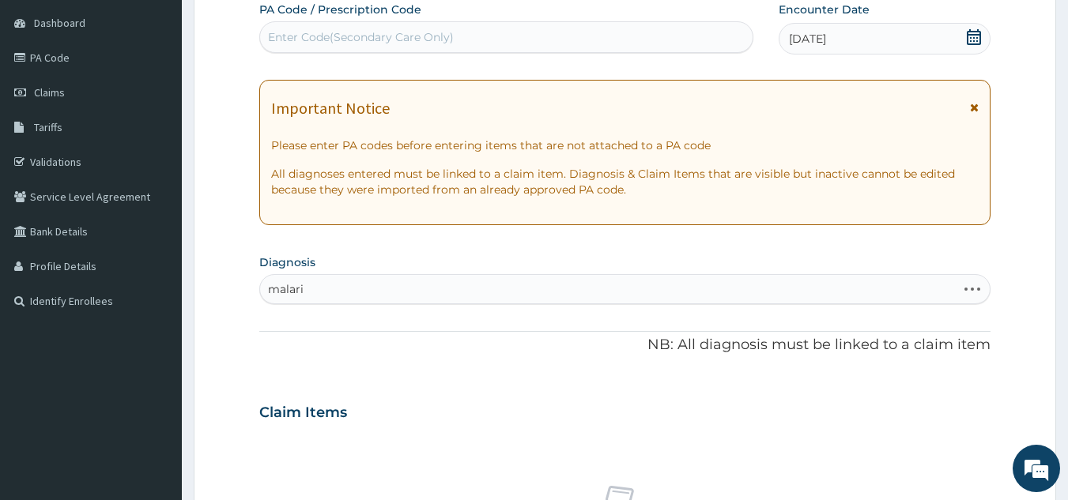
type input "[MEDICAL_DATA]"
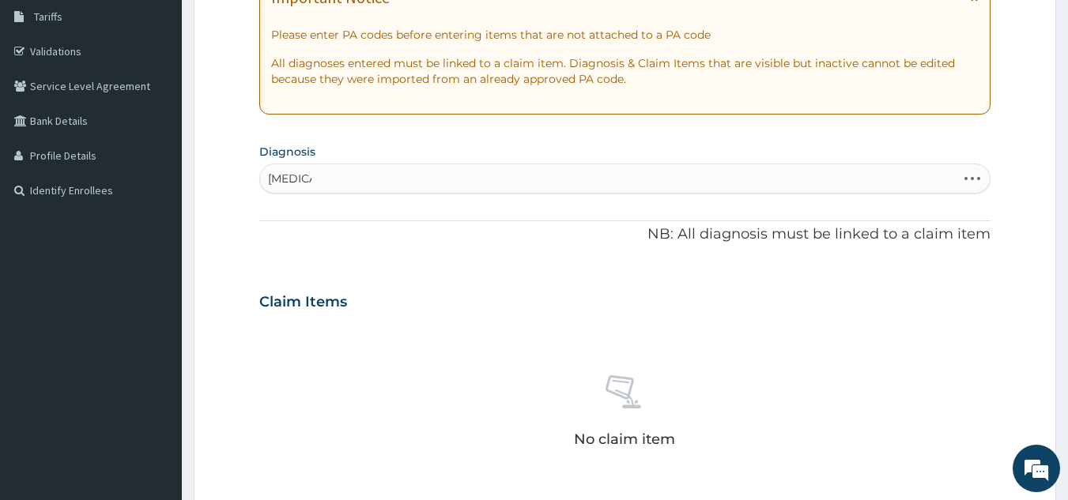
scroll to position [262, 0]
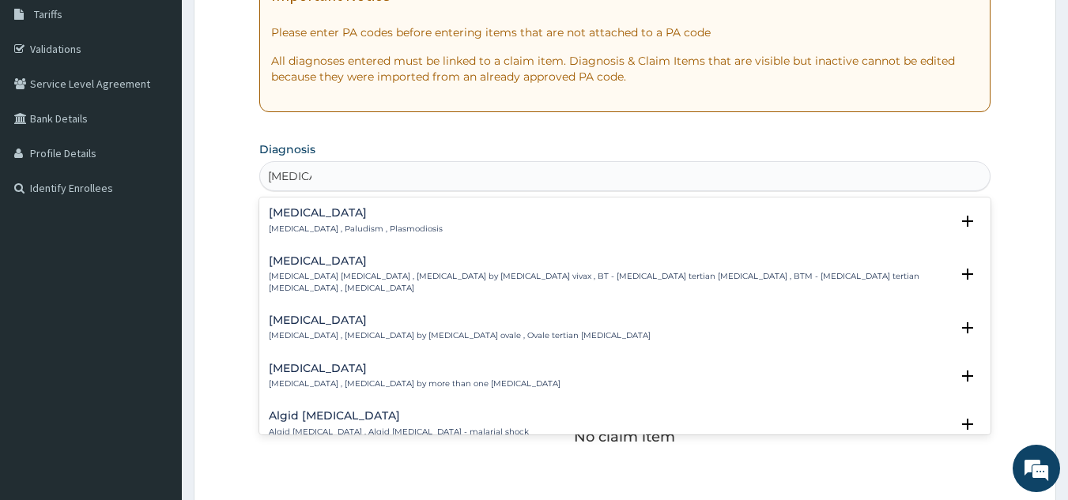
click at [378, 228] on p "[MEDICAL_DATA] , Paludism , Plasmodiosis" at bounding box center [356, 229] width 174 height 11
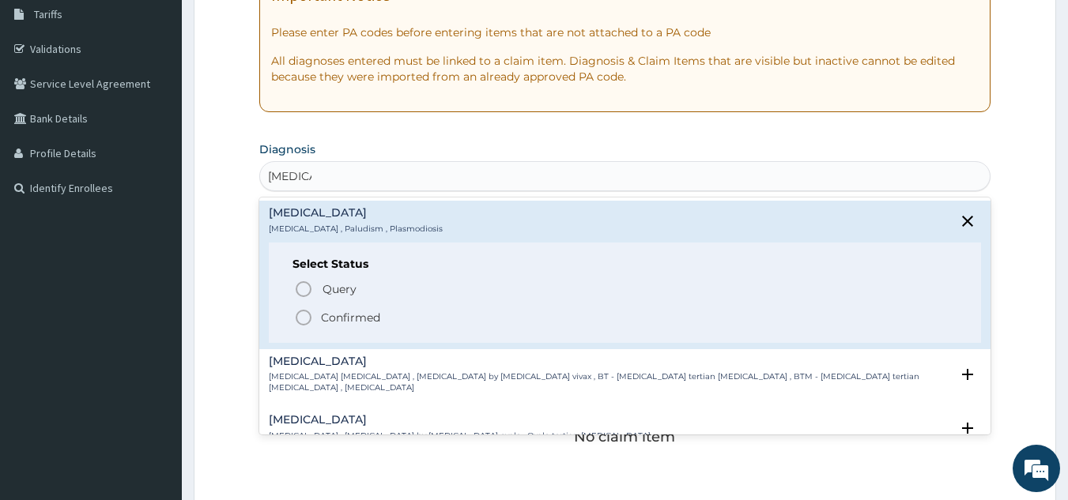
click at [377, 321] on p "Confirmed" at bounding box center [350, 318] width 59 height 16
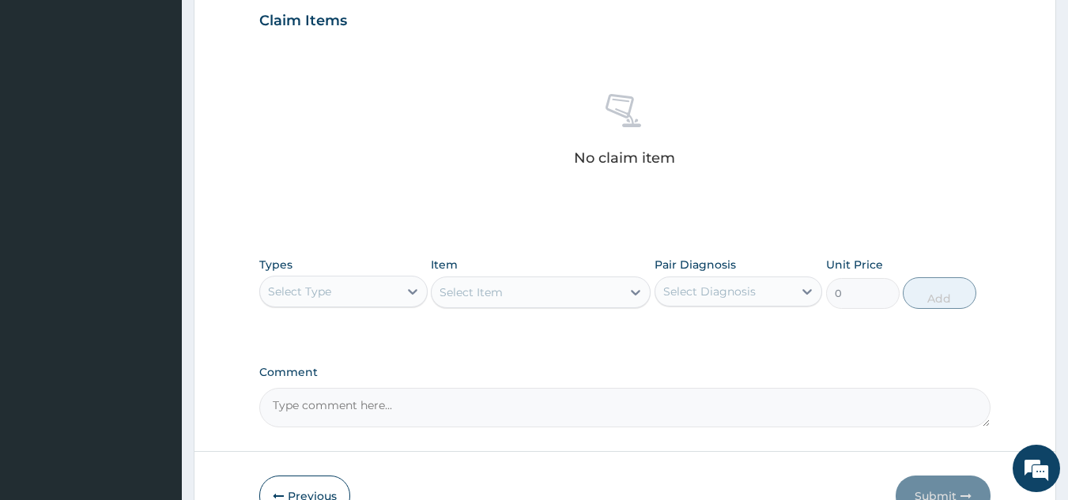
scroll to position [640, 0]
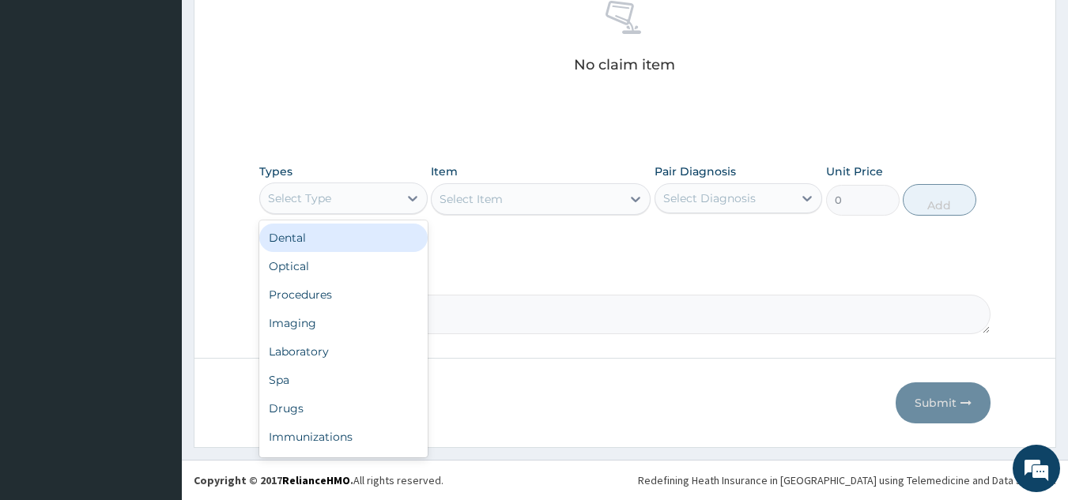
click at [366, 299] on div "Procedures" at bounding box center [343, 295] width 168 height 28
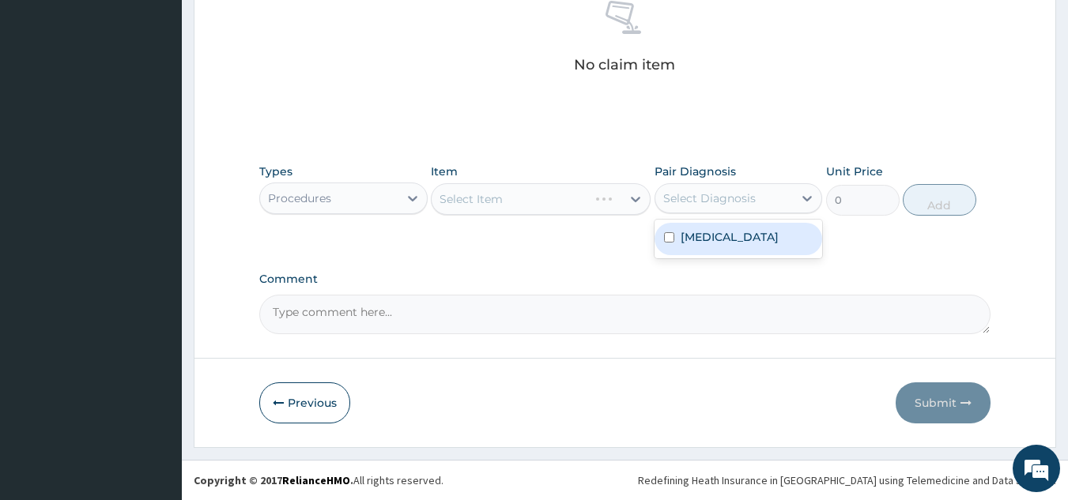
click at [715, 243] on label "[MEDICAL_DATA]" at bounding box center [730, 237] width 98 height 16
checkbox input "true"
click at [553, 204] on div "Select Item" at bounding box center [541, 199] width 220 height 32
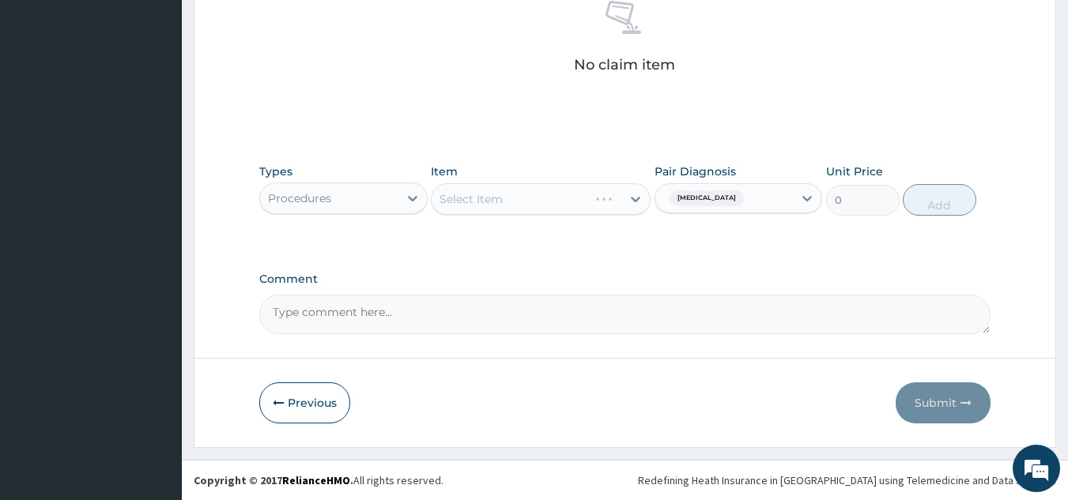
click at [553, 204] on div "Select Item" at bounding box center [541, 199] width 220 height 32
click at [534, 198] on div "Select Item" at bounding box center [541, 199] width 220 height 32
click at [545, 194] on div "Select Item" at bounding box center [541, 199] width 220 height 32
click at [552, 206] on div "Select Item" at bounding box center [541, 199] width 220 height 32
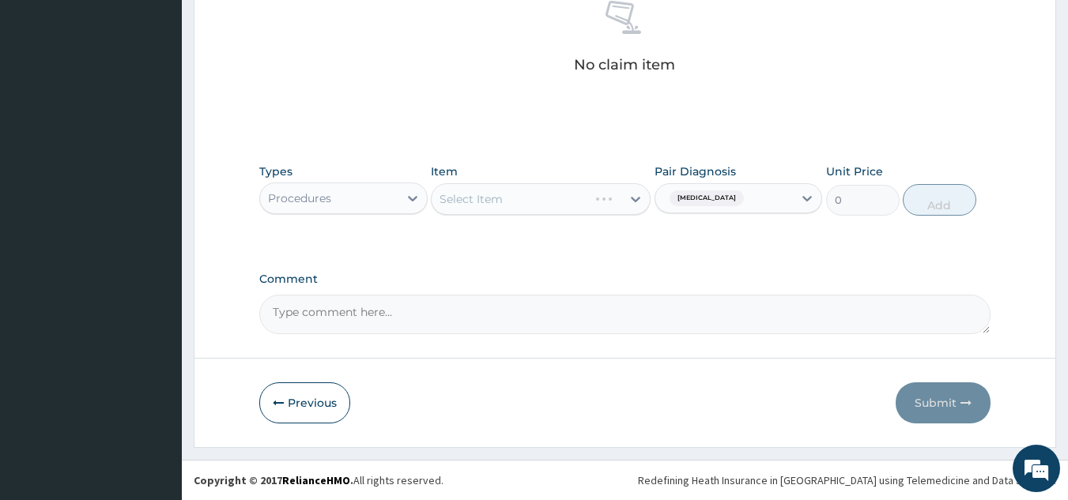
click at [544, 206] on div "Select Item" at bounding box center [510, 199] width 157 height 25
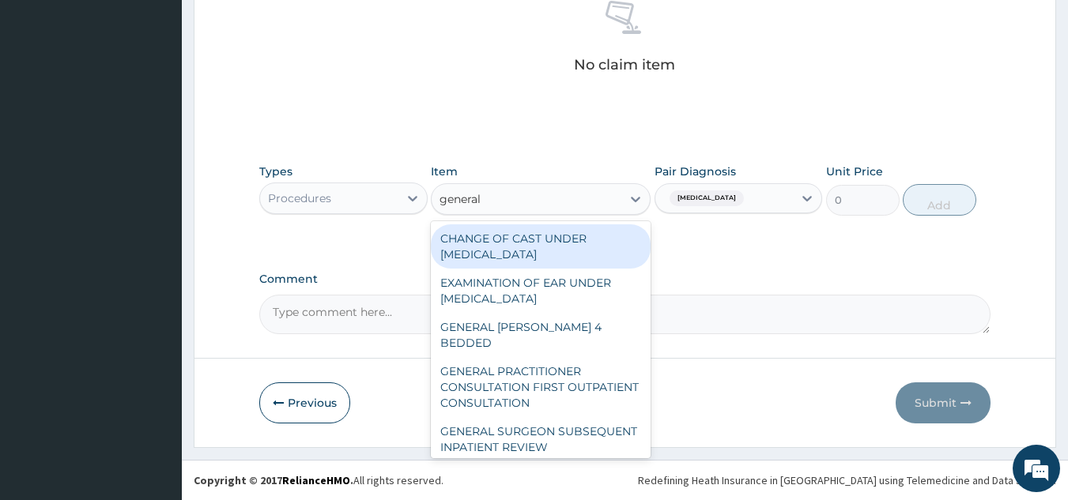
type input "general p"
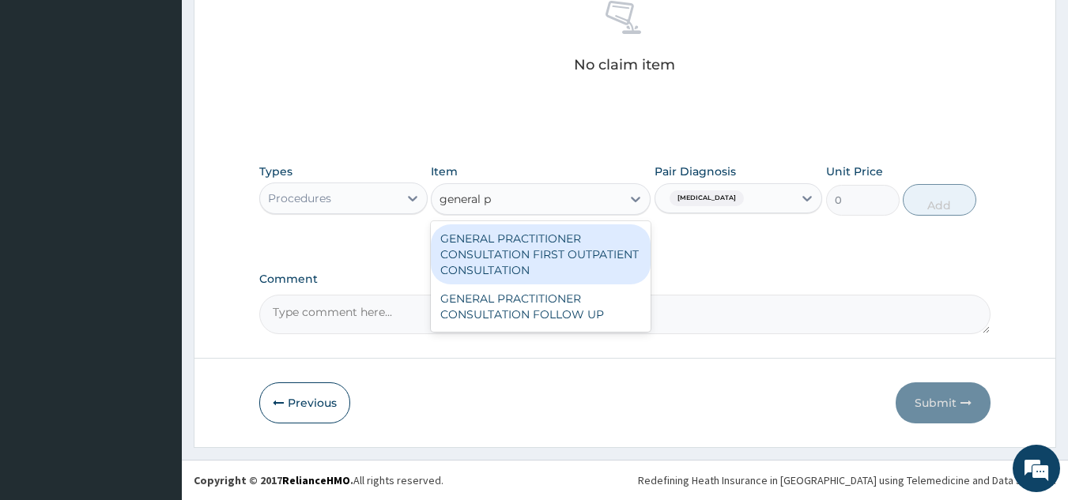
click at [570, 247] on div "GENERAL PRACTITIONER CONSULTATION FIRST OUTPATIENT CONSULTATION" at bounding box center [541, 255] width 220 height 60
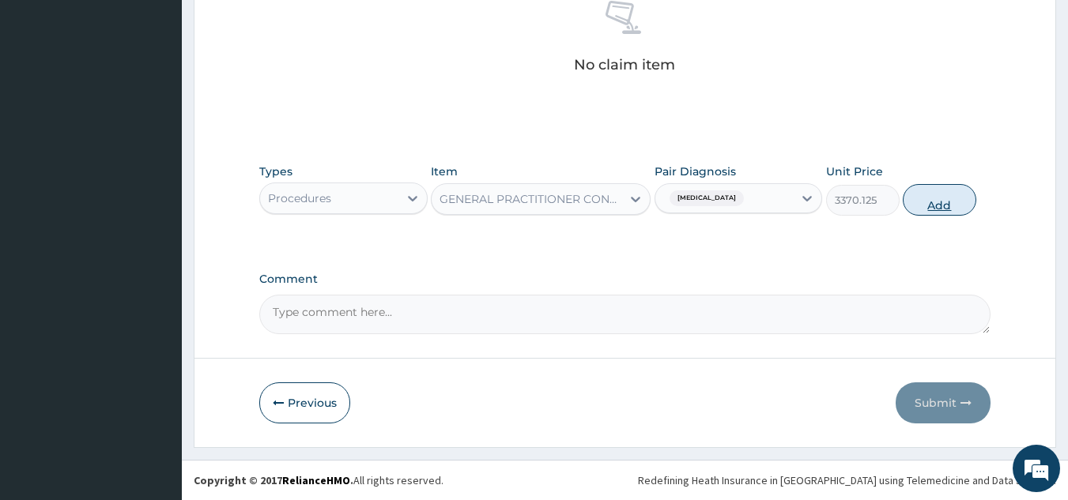
click at [938, 209] on button "Add" at bounding box center [940, 200] width 74 height 32
type input "0"
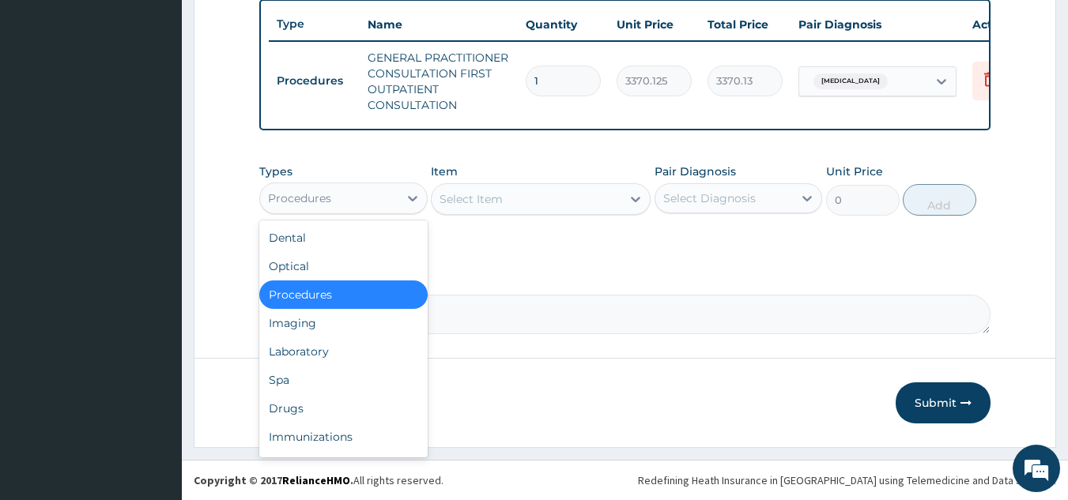
click at [367, 349] on div "Laboratory" at bounding box center [343, 352] width 168 height 28
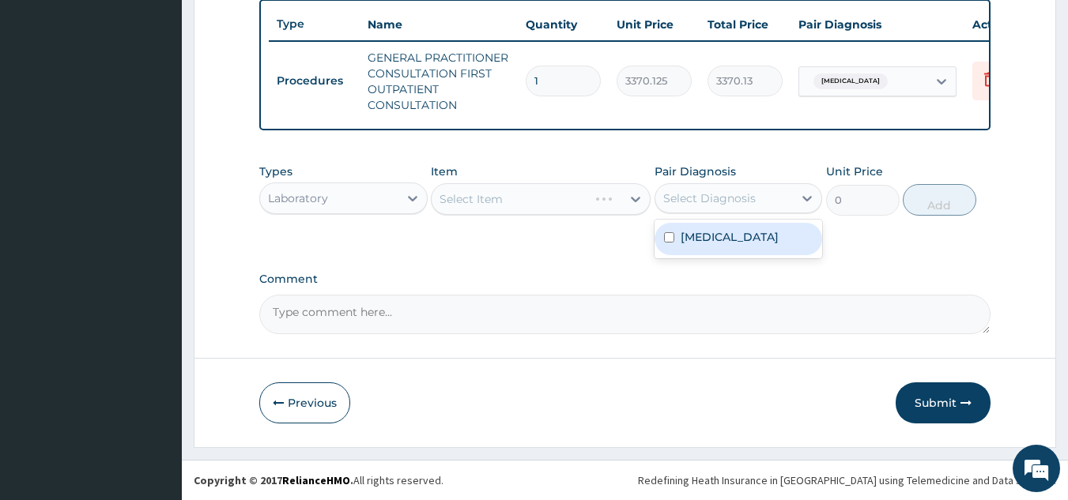
click at [731, 249] on div "[MEDICAL_DATA]" at bounding box center [739, 239] width 168 height 32
checkbox input "true"
click at [539, 191] on div "Select Item" at bounding box center [541, 199] width 220 height 32
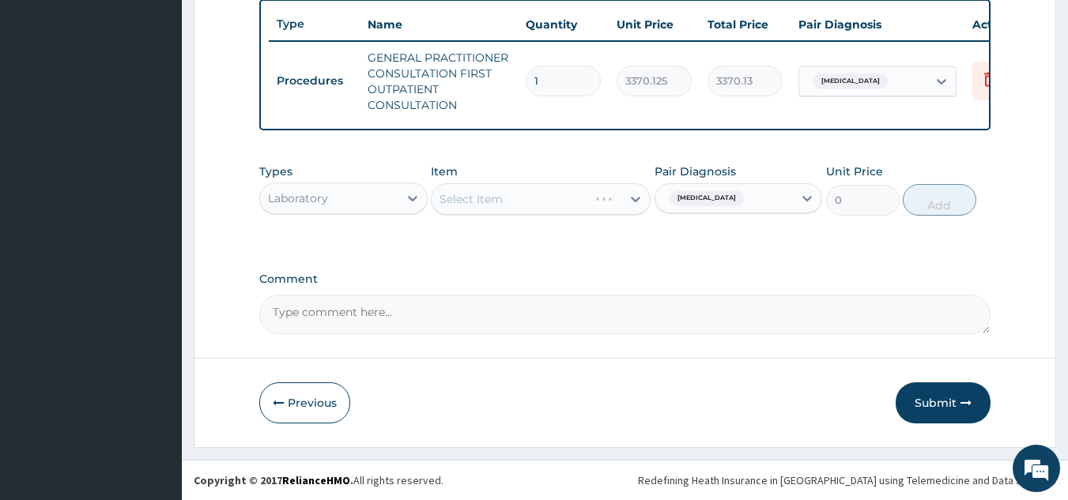
click at [528, 202] on div "Select Item" at bounding box center [541, 199] width 220 height 32
click at [530, 187] on div "Select Item" at bounding box center [541, 199] width 220 height 32
click at [512, 189] on div "Select Item" at bounding box center [541, 199] width 220 height 32
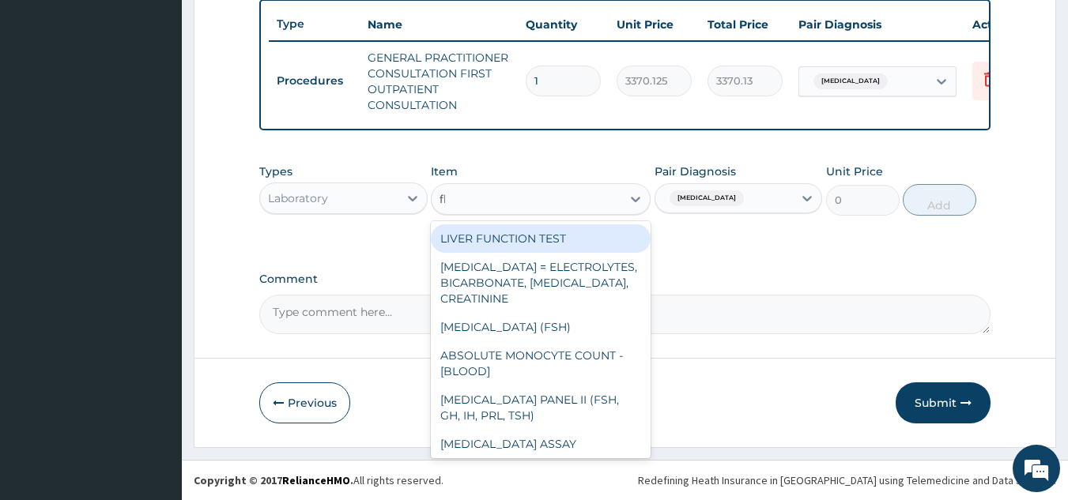
type input "fbc"
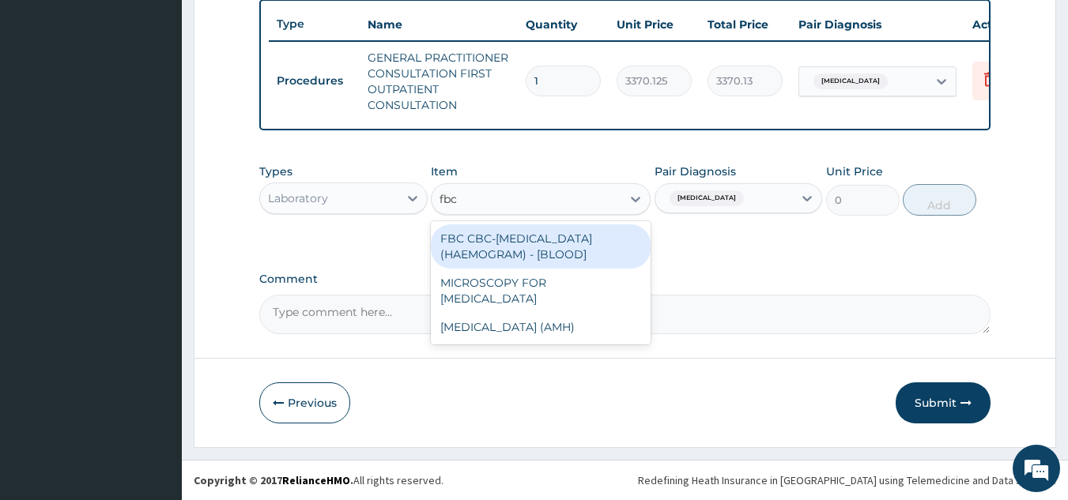
click at [581, 240] on div "FBC CBC-COMPLETE BLOOD COUNT (HAEMOGRAM) - [BLOOD]" at bounding box center [541, 247] width 220 height 44
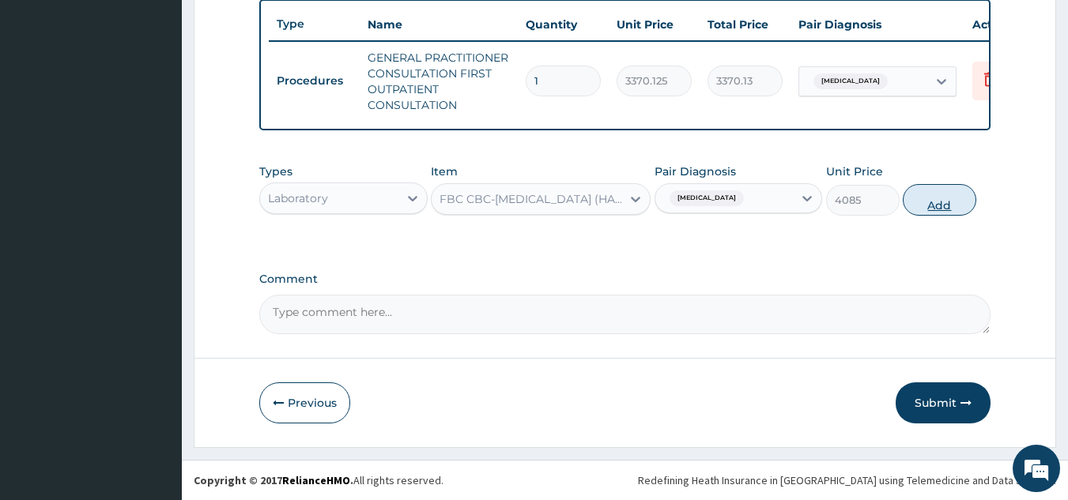
click at [904, 196] on button "Add" at bounding box center [940, 200] width 74 height 32
type input "0"
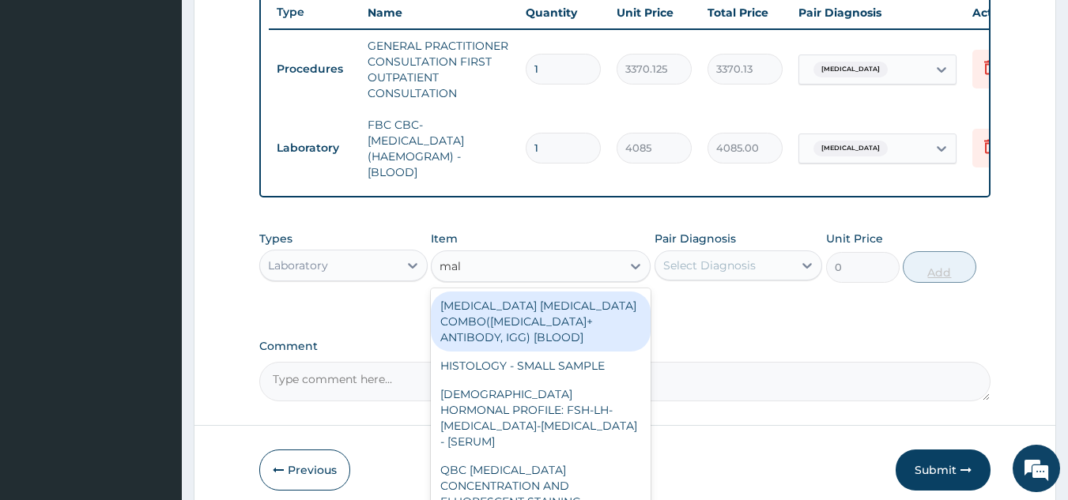
type input "mala"
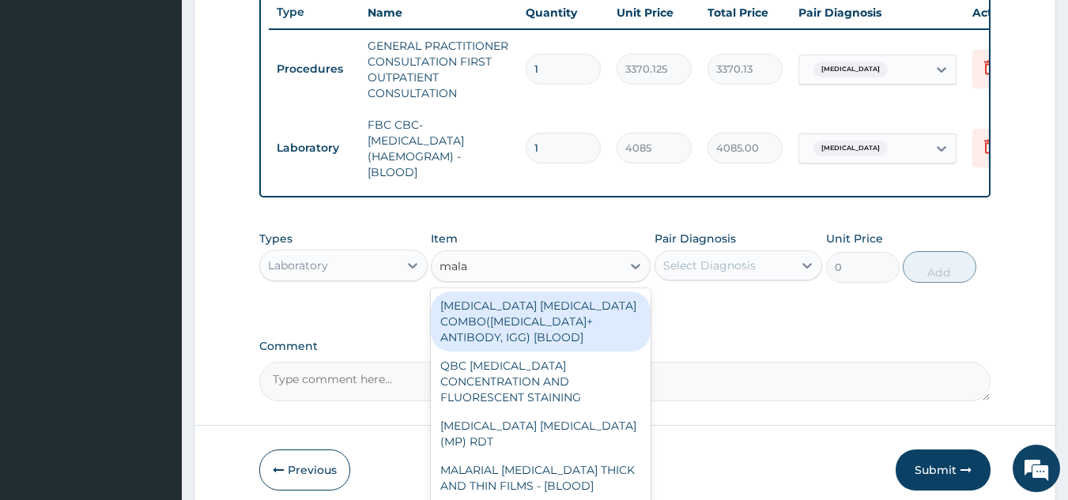
click at [610, 412] on div "[MEDICAL_DATA] [MEDICAL_DATA] (MP) RDT" at bounding box center [541, 434] width 220 height 44
type input "1531.875"
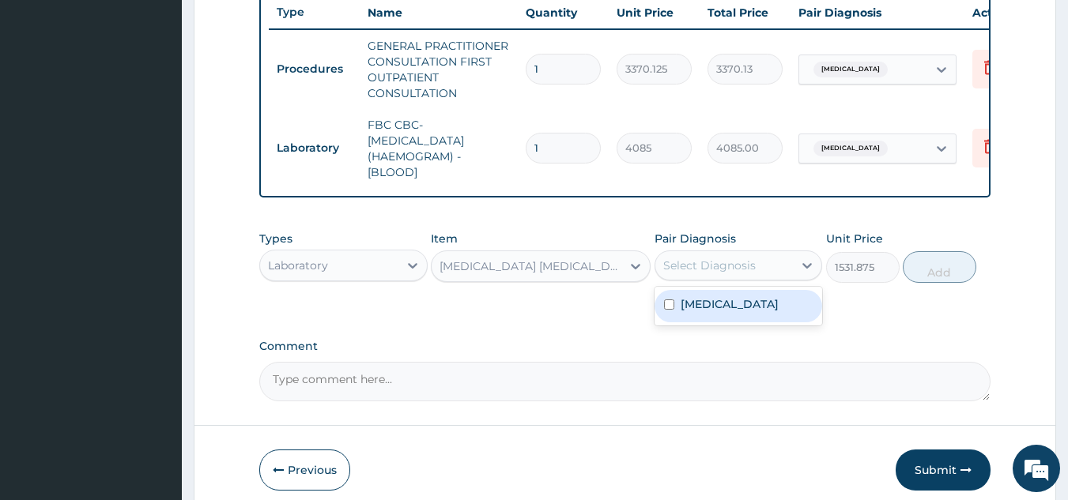
click at [730, 323] on div "[MEDICAL_DATA]" at bounding box center [739, 306] width 168 height 32
checkbox input "true"
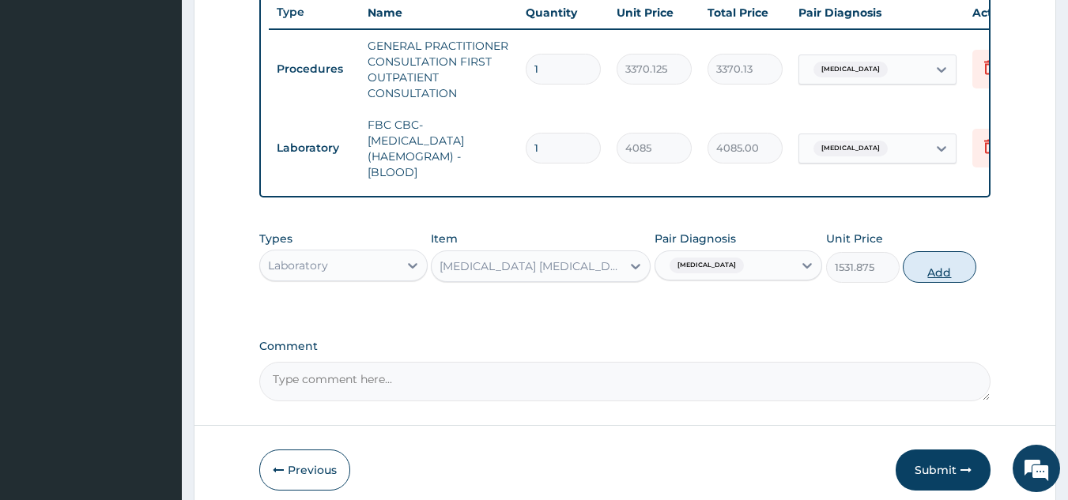
click at [949, 283] on button "Add" at bounding box center [940, 267] width 74 height 32
type input "0"
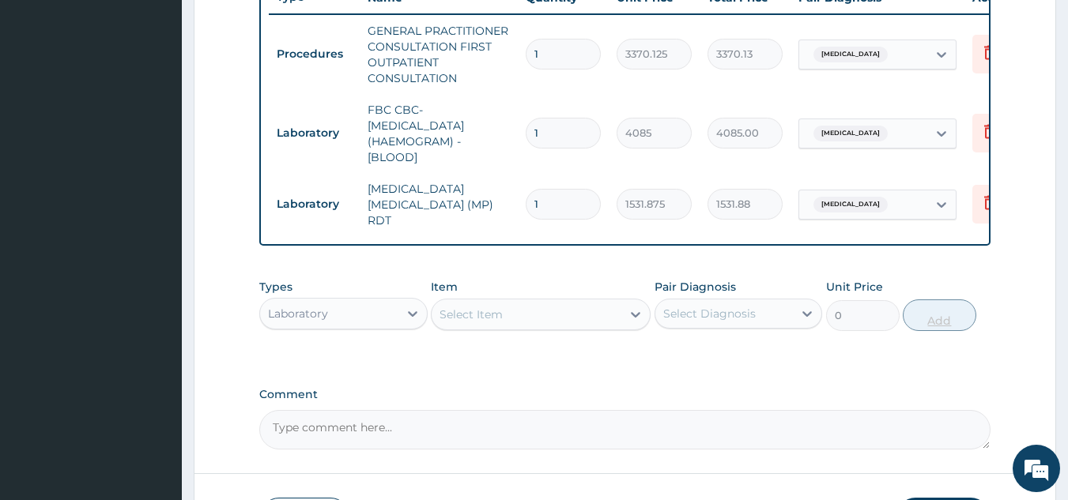
scroll to position [734, 0]
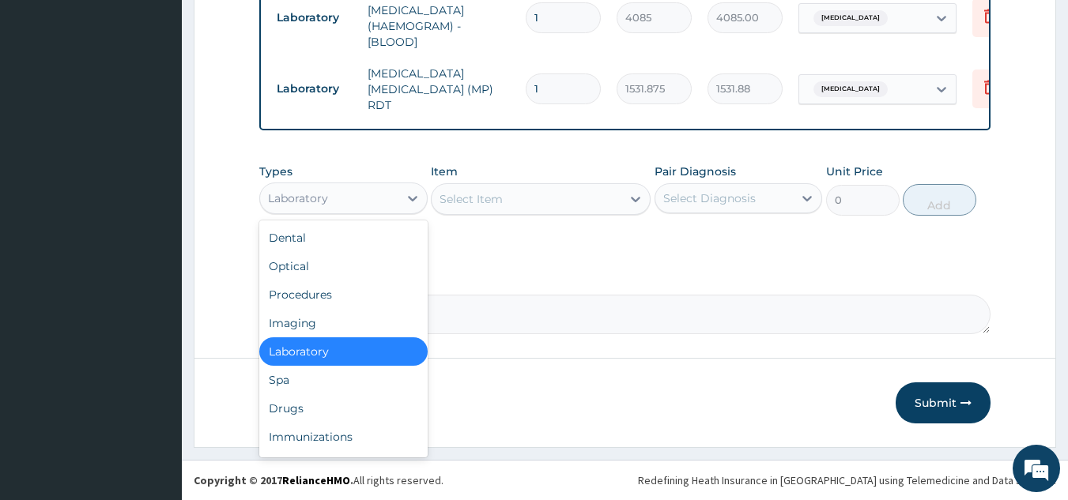
click at [361, 410] on div "Drugs" at bounding box center [343, 408] width 168 height 28
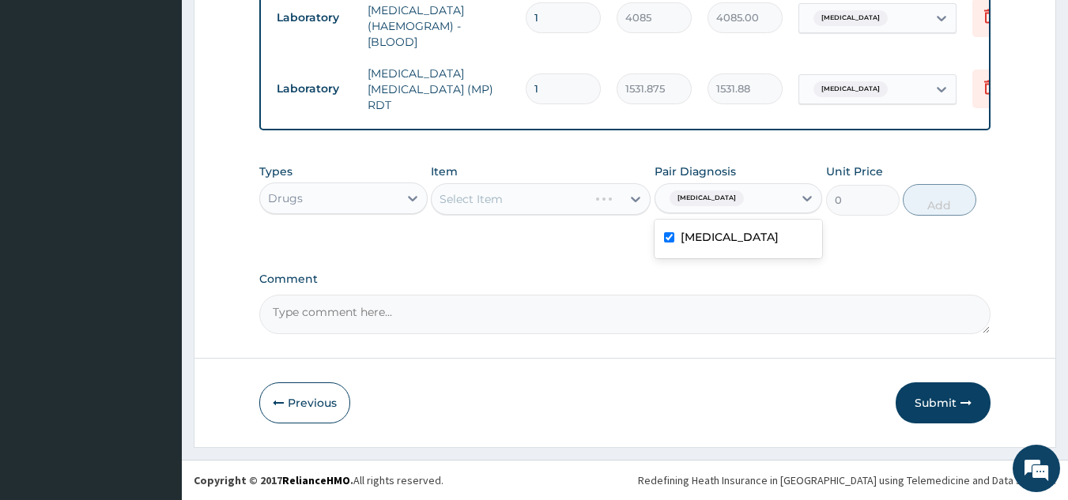
click at [539, 192] on div "Select Item" at bounding box center [541, 199] width 220 height 32
click at [519, 206] on div "Select Item" at bounding box center [541, 199] width 220 height 32
click at [557, 197] on div "Select Item" at bounding box center [541, 199] width 220 height 32
click at [534, 227] on div "Types Drugs Item Select Item Pair Diagnosis Malaria Unit Price 0 Add" at bounding box center [625, 202] width 732 height 92
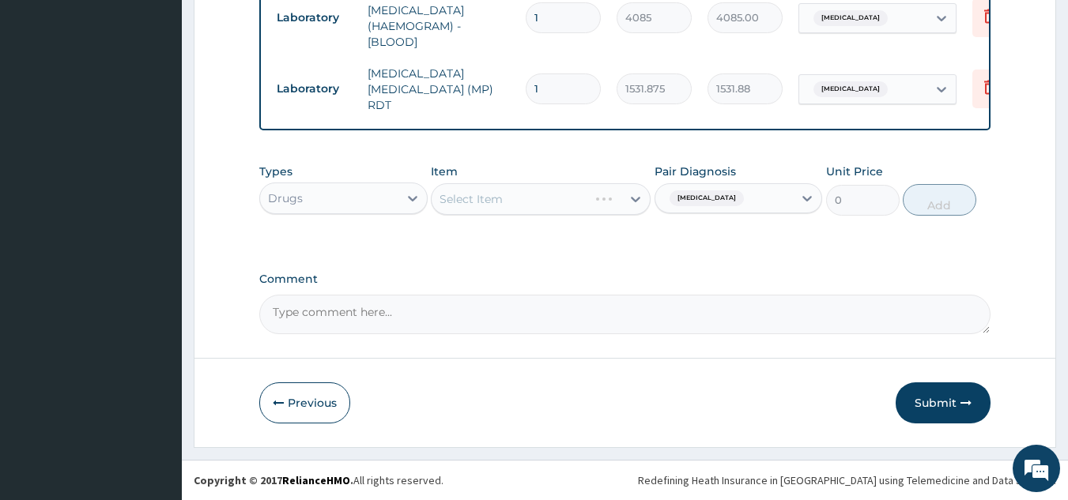
click at [556, 206] on div "Select Item" at bounding box center [541, 199] width 220 height 32
click at [552, 204] on div "Select Item" at bounding box center [541, 199] width 220 height 32
click at [511, 213] on div "Select Item" at bounding box center [541, 199] width 220 height 32
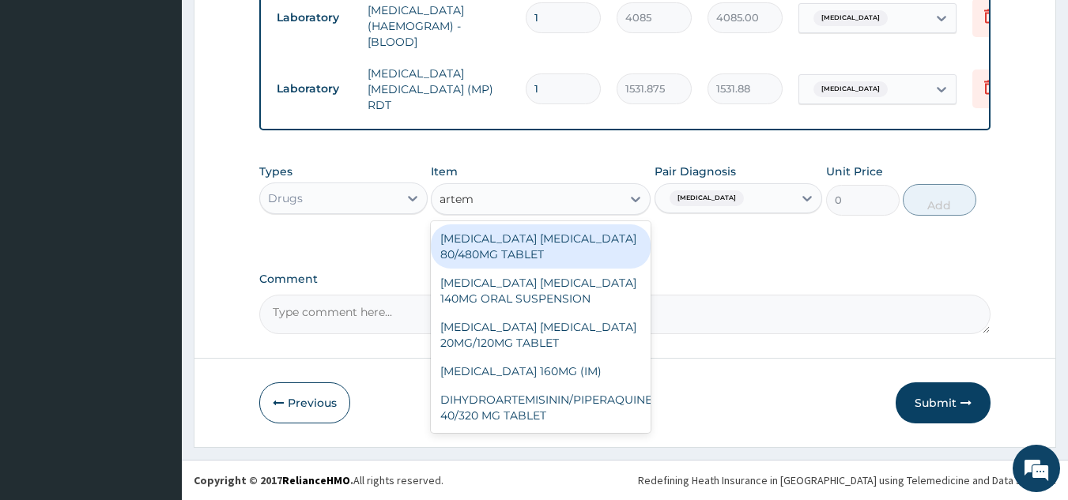
type input "arteme"
click at [589, 244] on div "[MEDICAL_DATA] [MEDICAL_DATA] 80/480MG TABLET" at bounding box center [541, 247] width 220 height 44
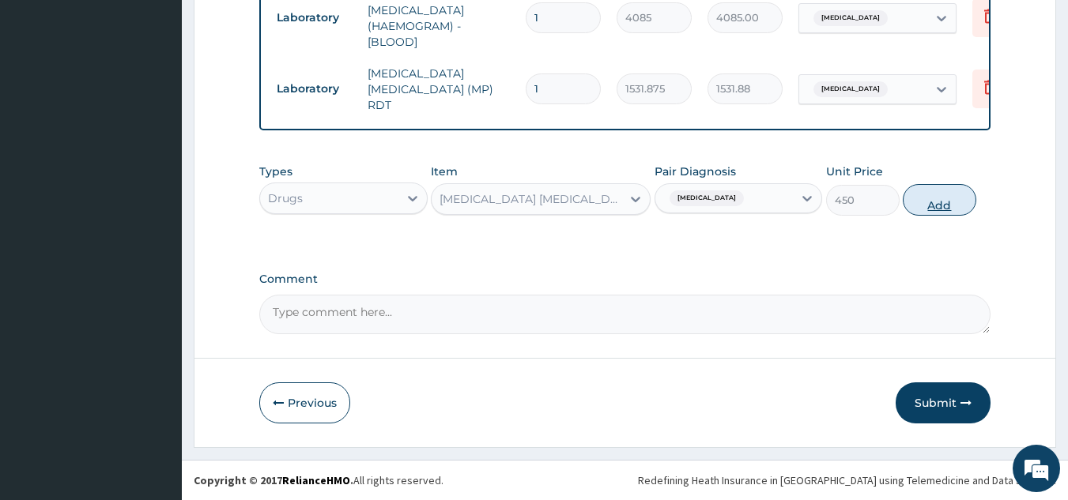
click at [956, 212] on button "Add" at bounding box center [940, 200] width 74 height 32
type input "0"
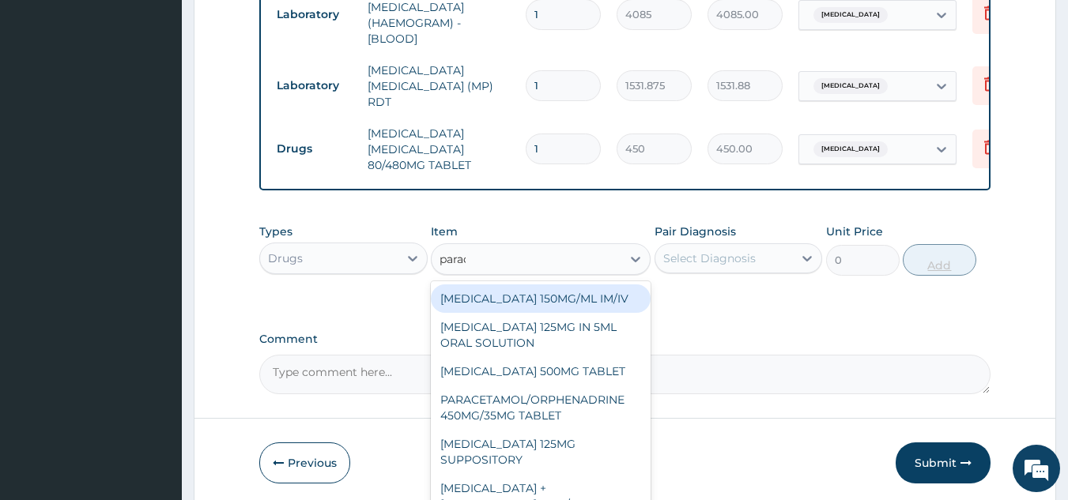
type input "parace"
click at [601, 373] on div "PARACETAMOL 500MG TABLET" at bounding box center [541, 371] width 220 height 28
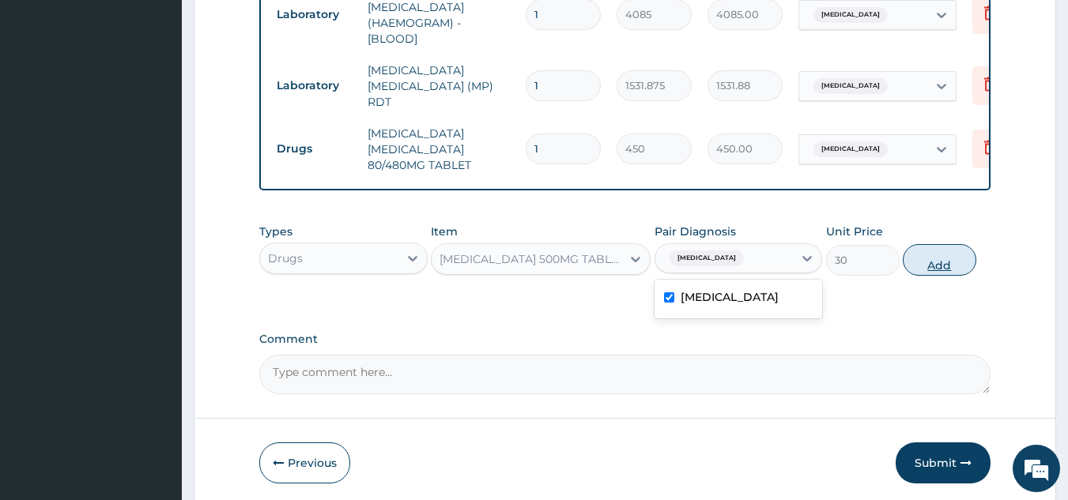
click at [904, 265] on button "Add" at bounding box center [940, 260] width 74 height 32
type input "0"
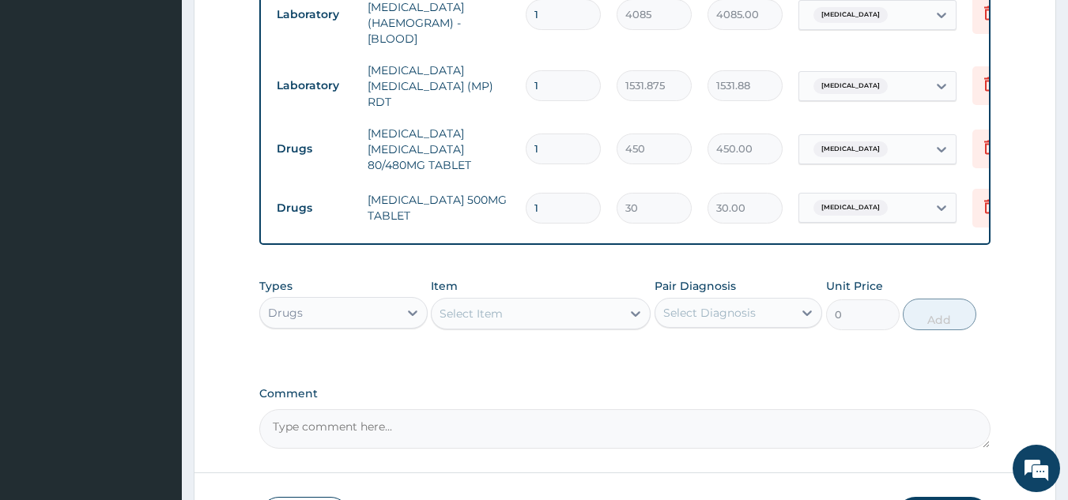
click at [566, 138] on input "1" at bounding box center [563, 149] width 75 height 31
type input "0.00"
type input "6"
type input "2700.00"
type input "6"
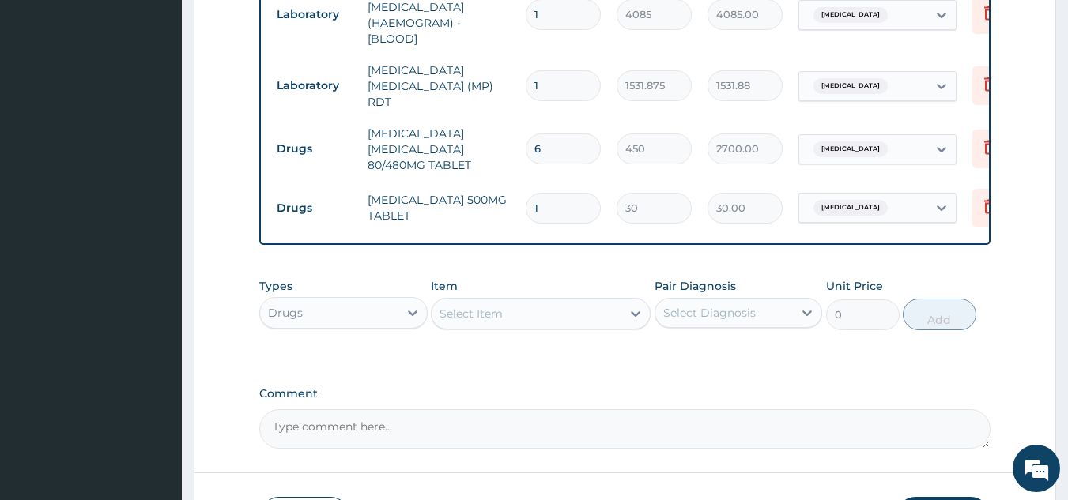
click at [579, 193] on input "1" at bounding box center [563, 208] width 75 height 31
type input "18"
type input "540.00"
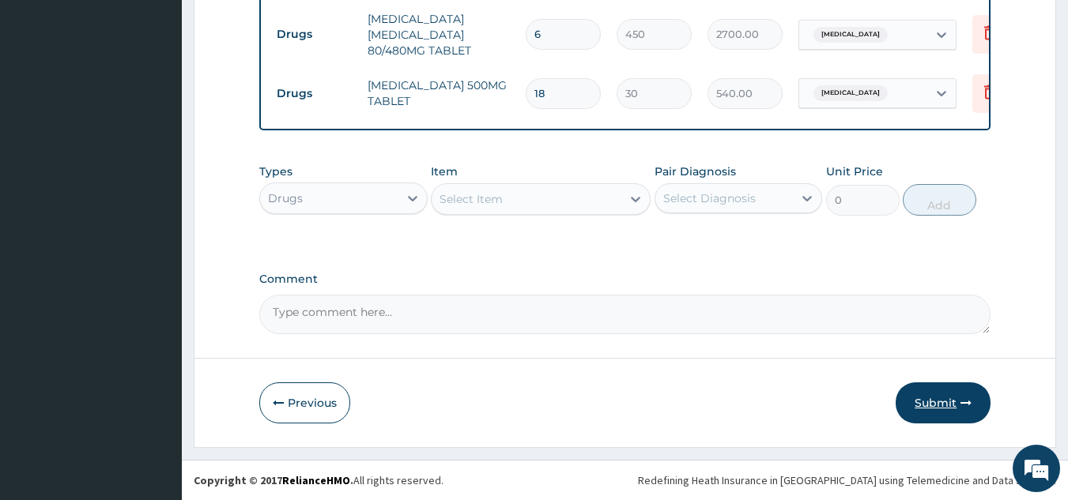
click at [956, 386] on button "Submit" at bounding box center [943, 403] width 95 height 41
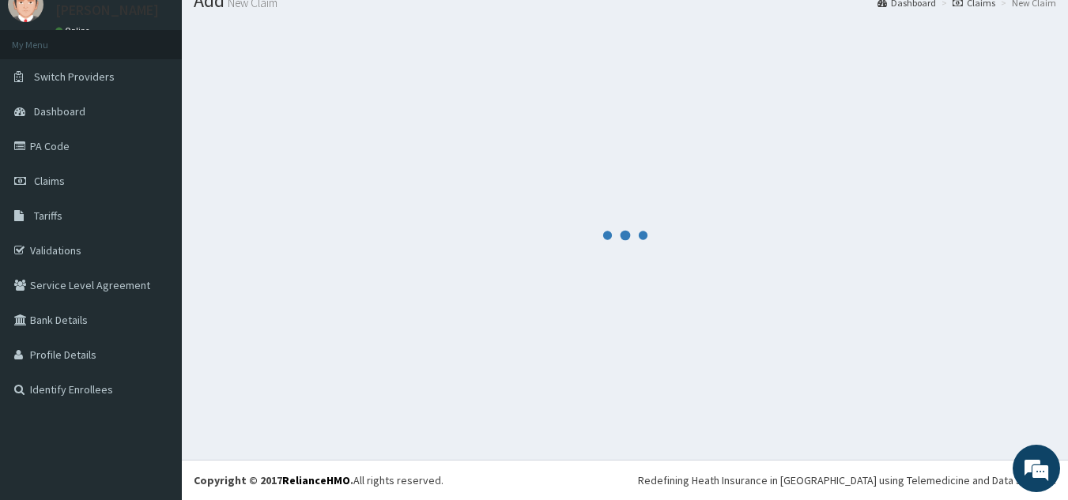
scroll to position [61, 0]
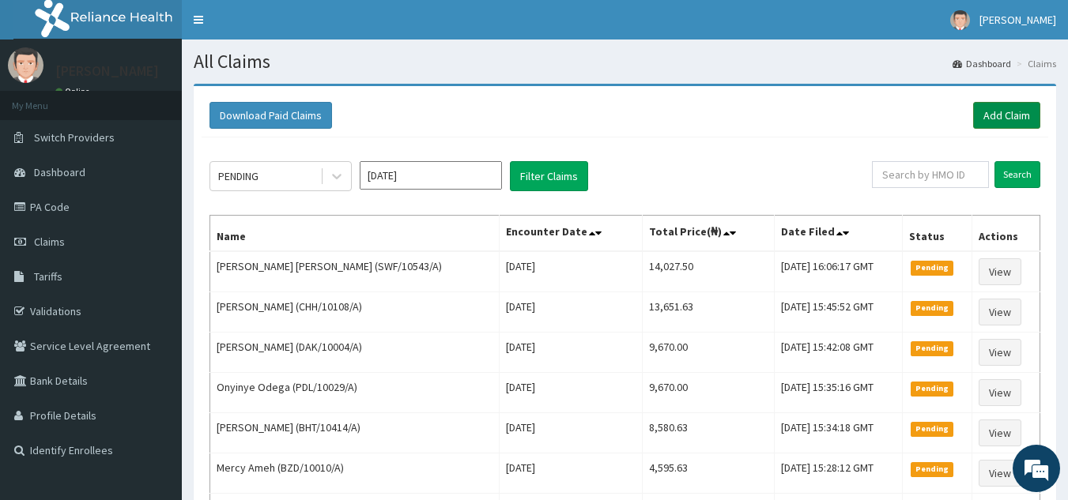
click at [1008, 119] on link "Add Claim" at bounding box center [1006, 115] width 67 height 27
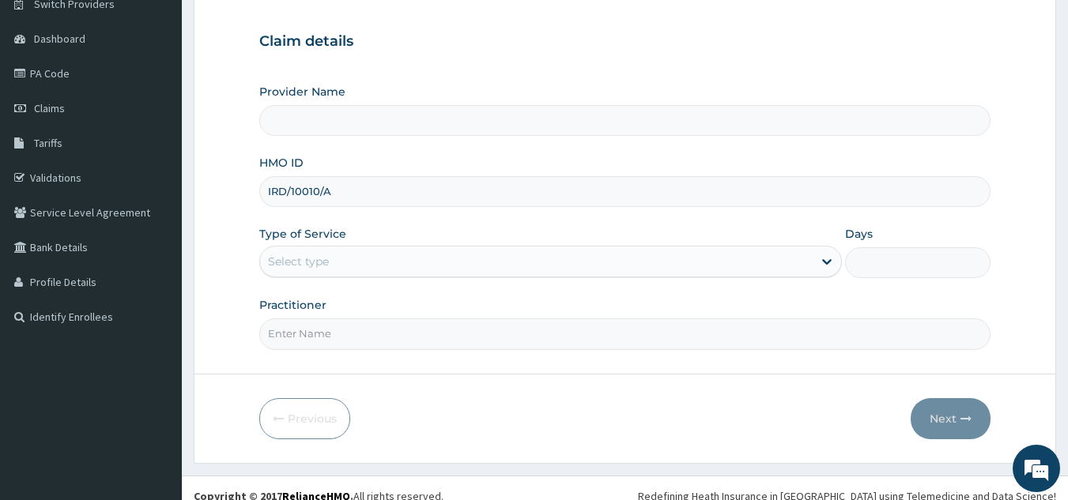
scroll to position [149, 0]
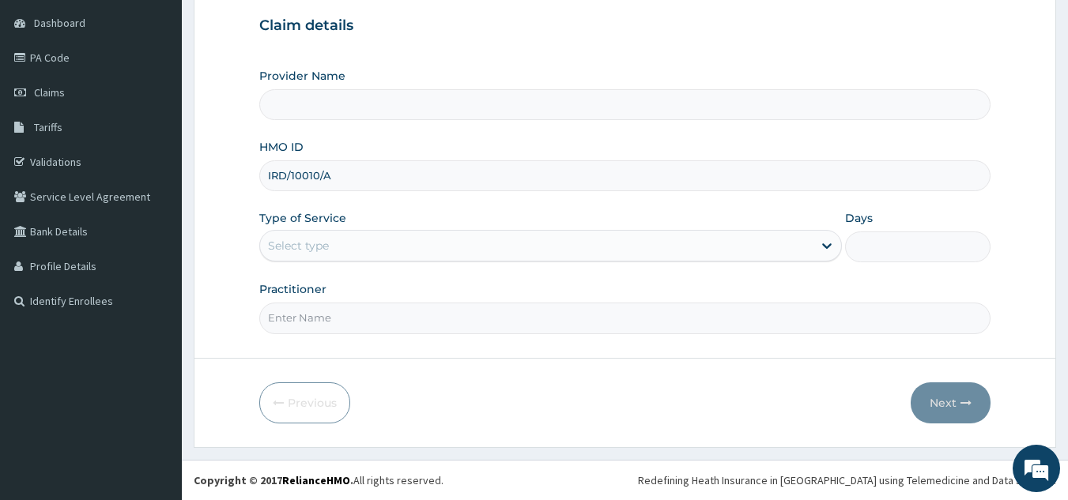
type input "IRD/10010/A"
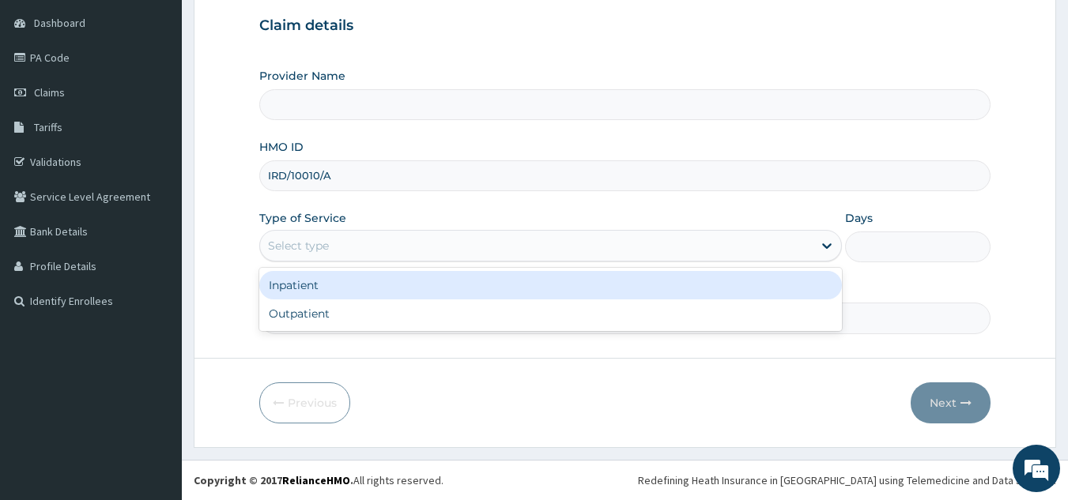
type input "Reliance Family Clinics (RFC) - [GEOGRAPHIC_DATA]"
click at [451, 320] on div "Outpatient" at bounding box center [550, 314] width 583 height 28
type input "1"
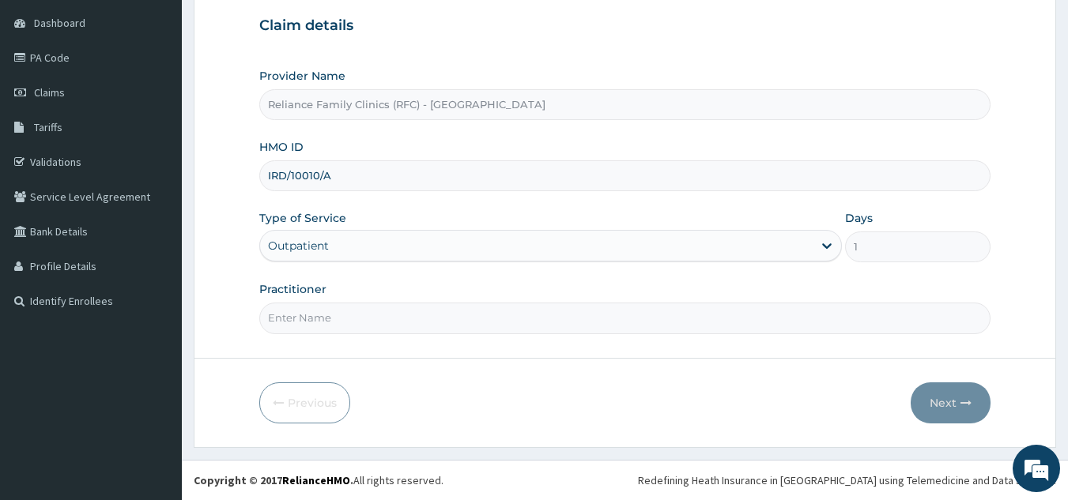
click at [472, 319] on input "Practitioner" at bounding box center [625, 318] width 732 height 31
type input "locum"
click at [970, 411] on button "Next" at bounding box center [951, 403] width 80 height 41
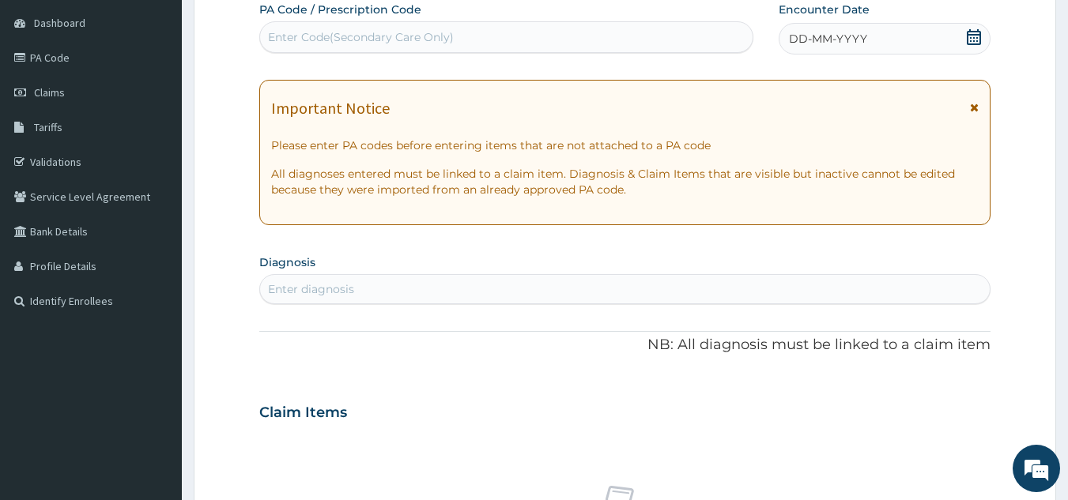
click at [838, 39] on span "DD-MM-YYYY" at bounding box center [828, 39] width 78 height 16
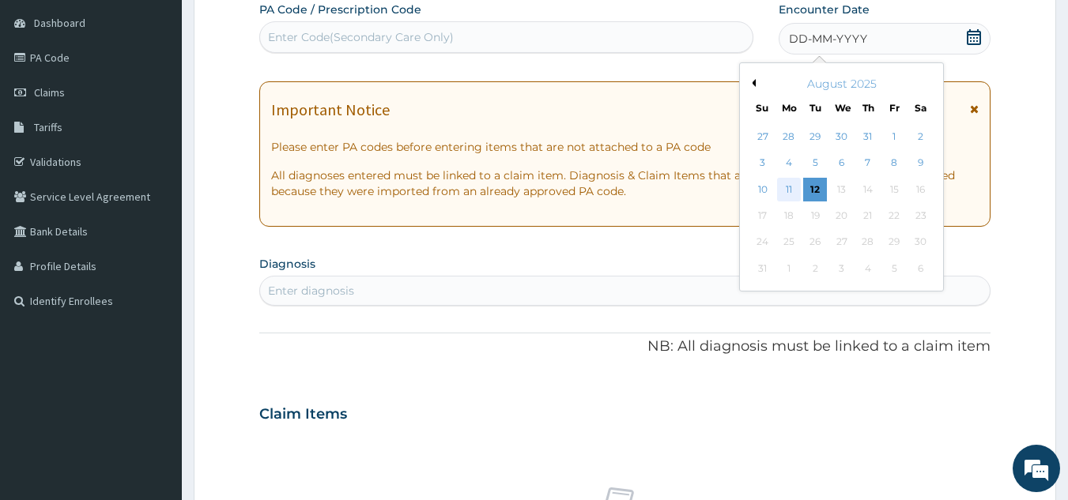
click at [785, 194] on div "11" at bounding box center [789, 190] width 24 height 24
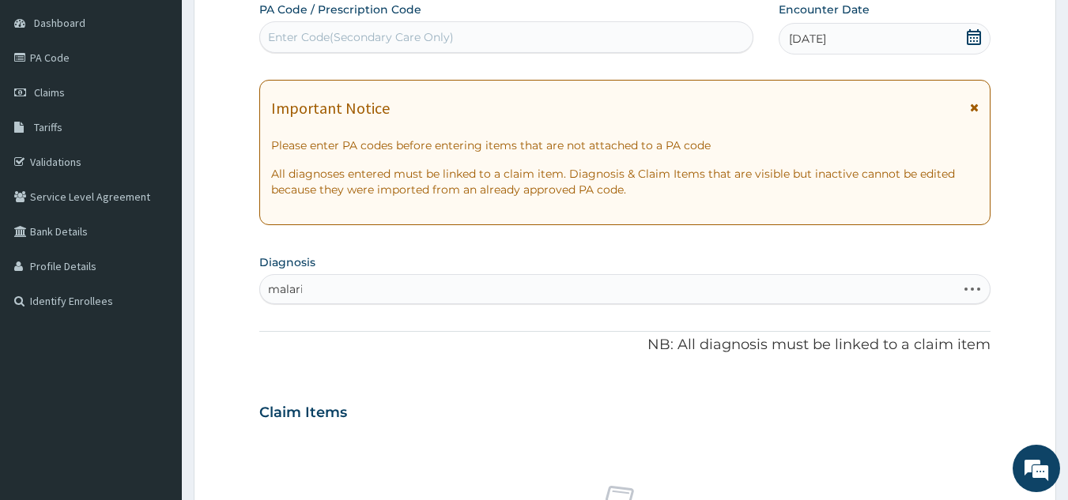
type input "[MEDICAL_DATA]"
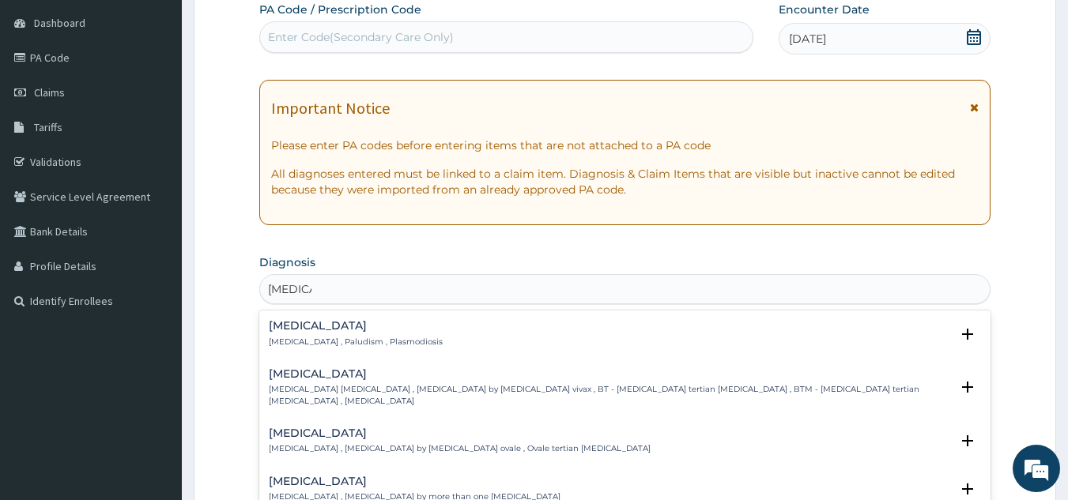
click at [419, 337] on div "[MEDICAL_DATA] [MEDICAL_DATA] , Paludism , Plasmodiosis" at bounding box center [625, 334] width 713 height 28
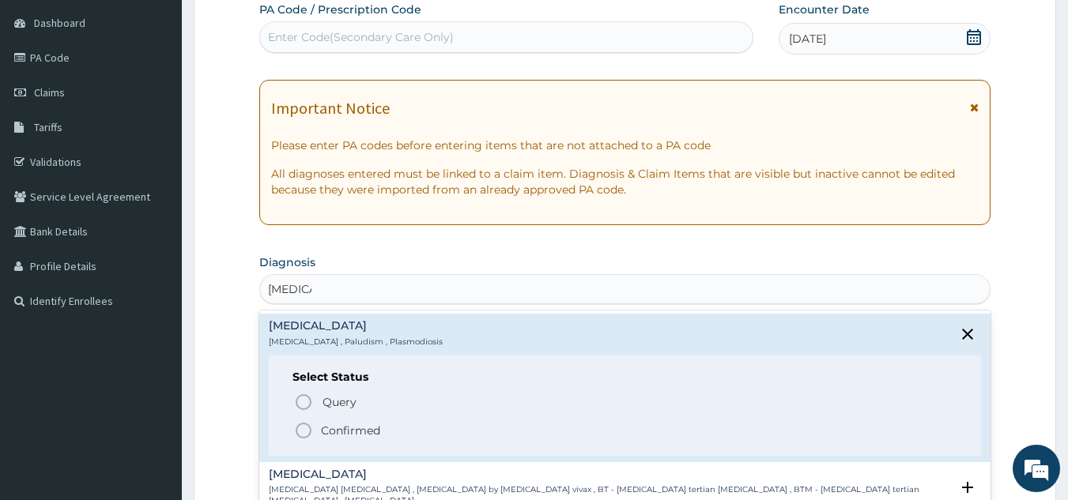
click at [407, 439] on span "Confirmed" at bounding box center [626, 430] width 664 height 19
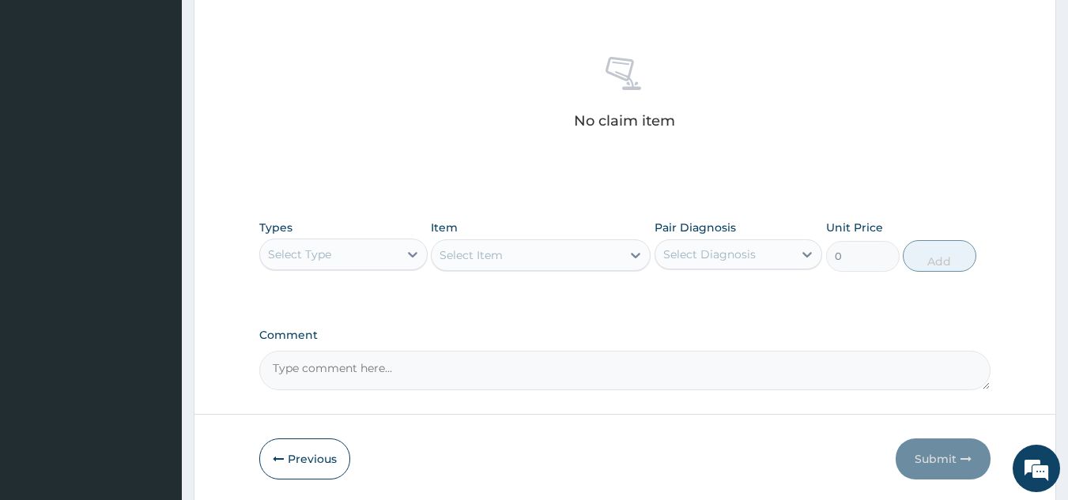
scroll to position [640, 0]
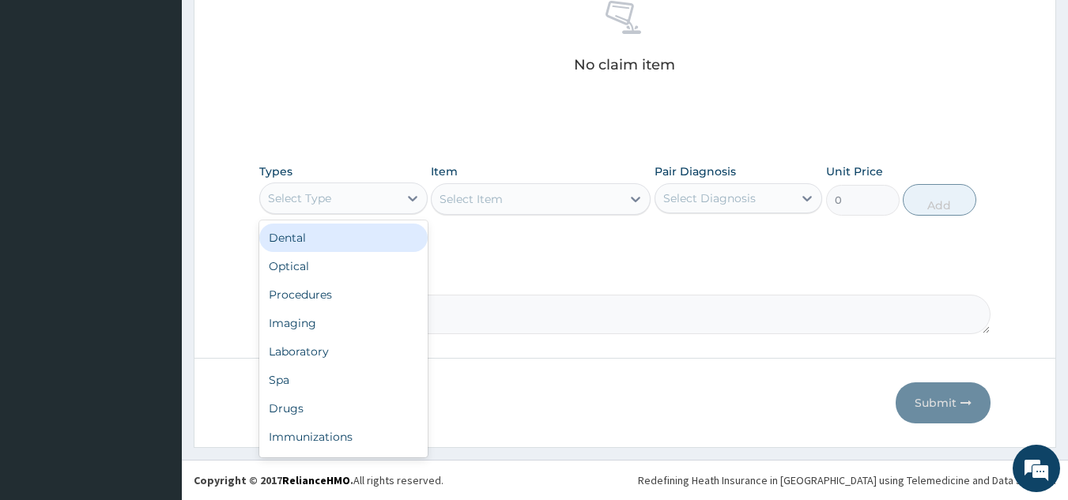
click at [375, 285] on div "Procedures" at bounding box center [343, 295] width 168 height 28
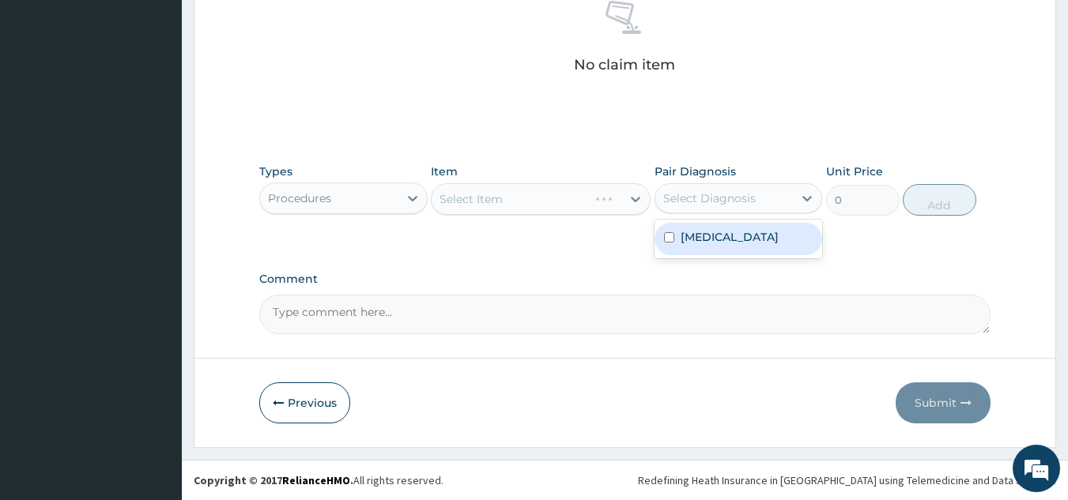
click at [746, 229] on div "[MEDICAL_DATA]" at bounding box center [739, 239] width 168 height 32
checkbox input "true"
click at [569, 206] on div "Select Item" at bounding box center [541, 199] width 220 height 32
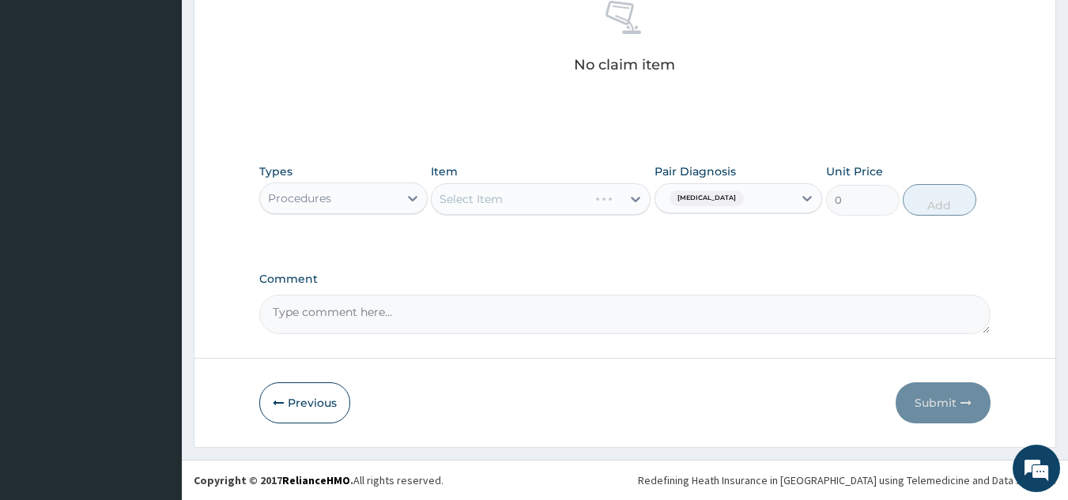
scroll to position [0, 0]
click at [553, 210] on div "Select Item" at bounding box center [541, 199] width 220 height 32
click at [566, 203] on div "Select Item" at bounding box center [541, 199] width 220 height 32
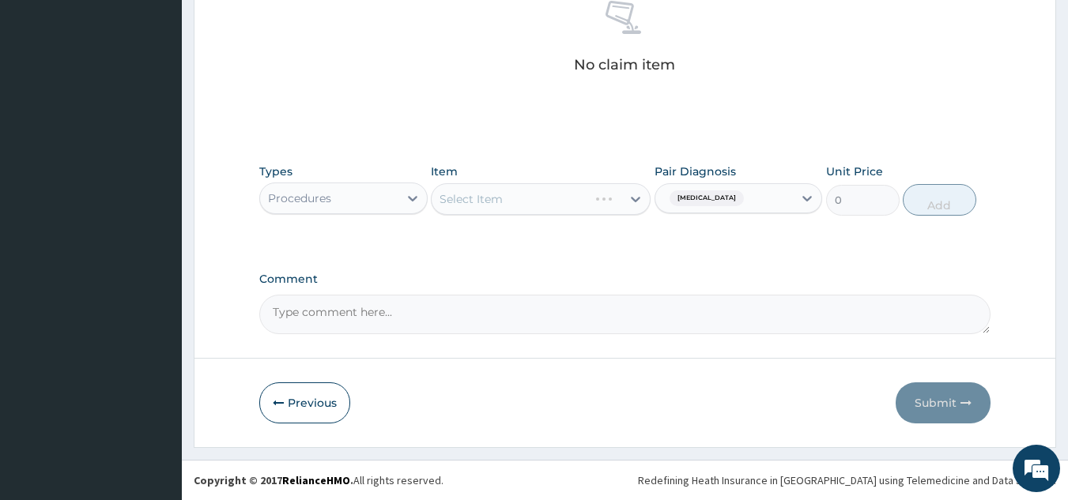
click at [549, 210] on div "Select Item" at bounding box center [541, 199] width 220 height 32
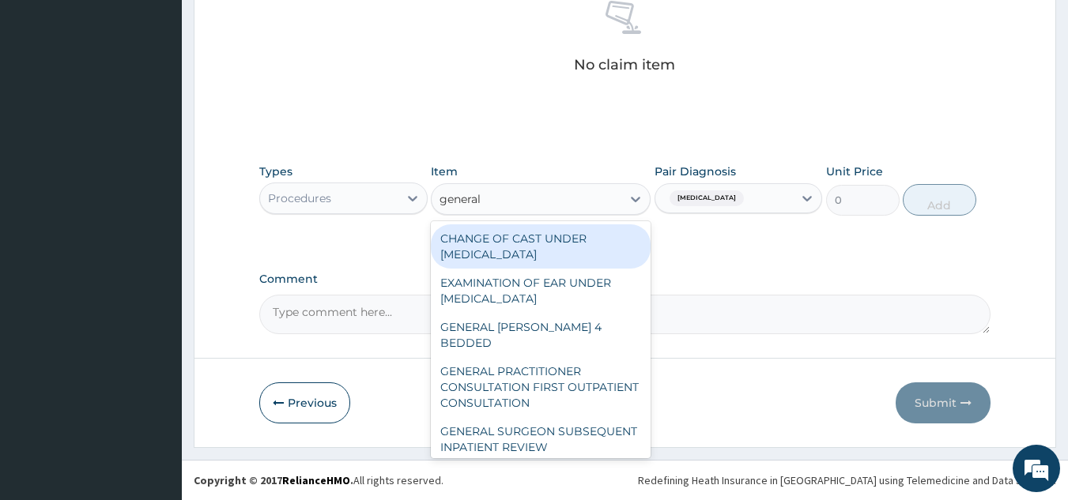
type input "general p"
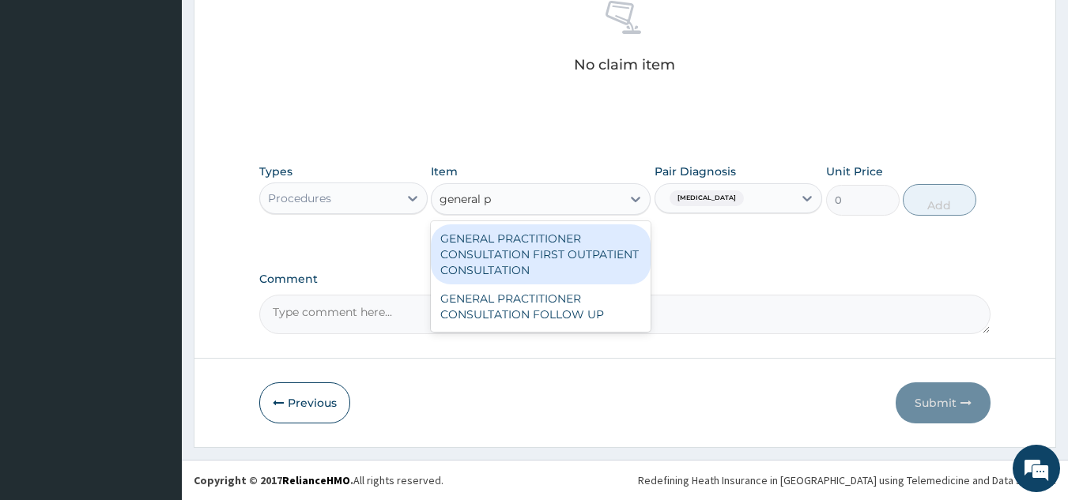
click at [573, 258] on div "GENERAL PRACTITIONER CONSULTATION FIRST OUTPATIENT CONSULTATION" at bounding box center [541, 255] width 220 height 60
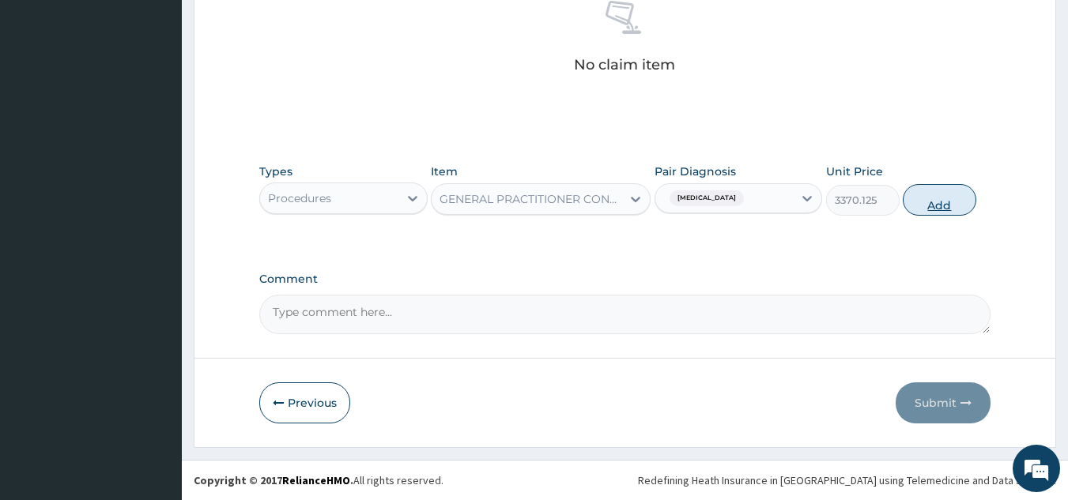
click at [953, 203] on button "Add" at bounding box center [940, 200] width 74 height 32
type input "0"
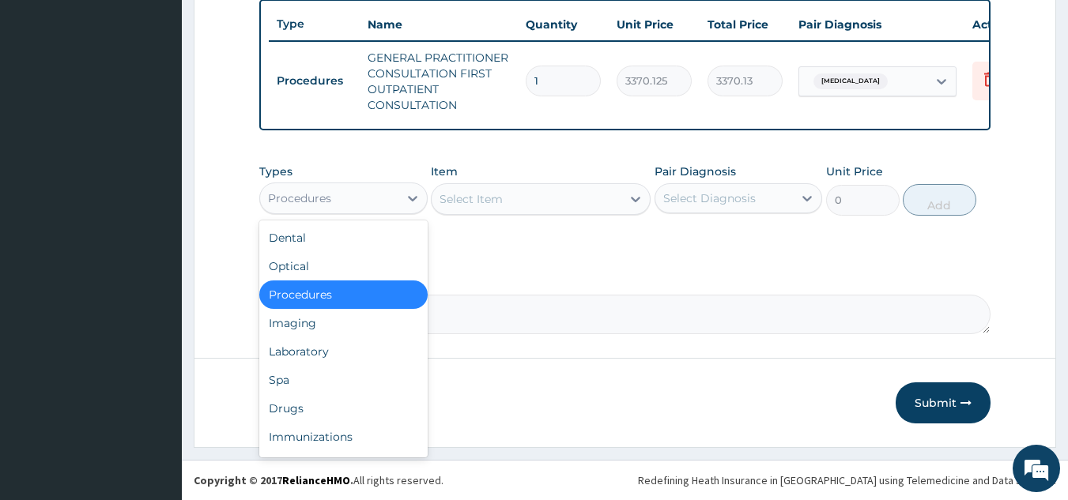
click at [367, 351] on div "Laboratory" at bounding box center [343, 352] width 168 height 28
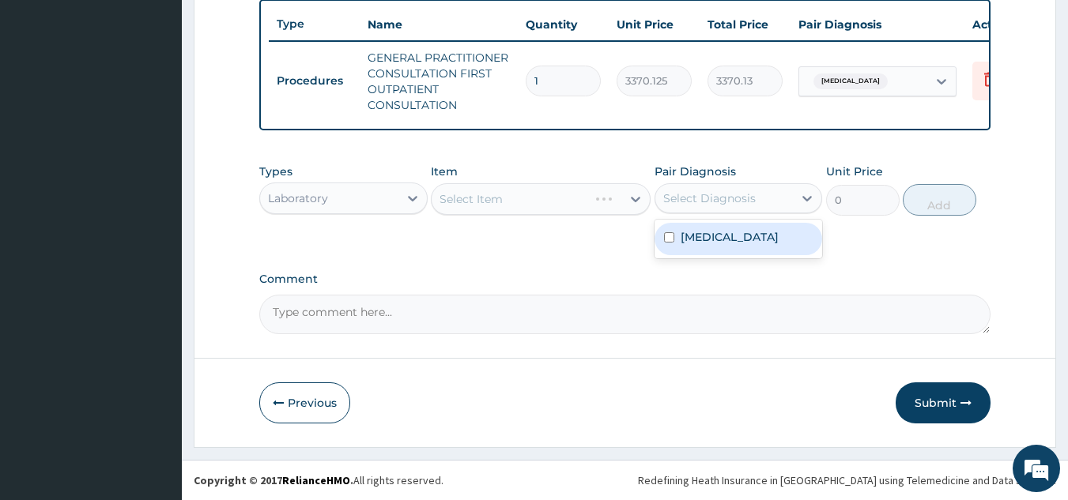
click at [734, 255] on div "[MEDICAL_DATA]" at bounding box center [739, 239] width 168 height 32
checkbox input "true"
click at [555, 203] on div "Select Item" at bounding box center [541, 199] width 220 height 32
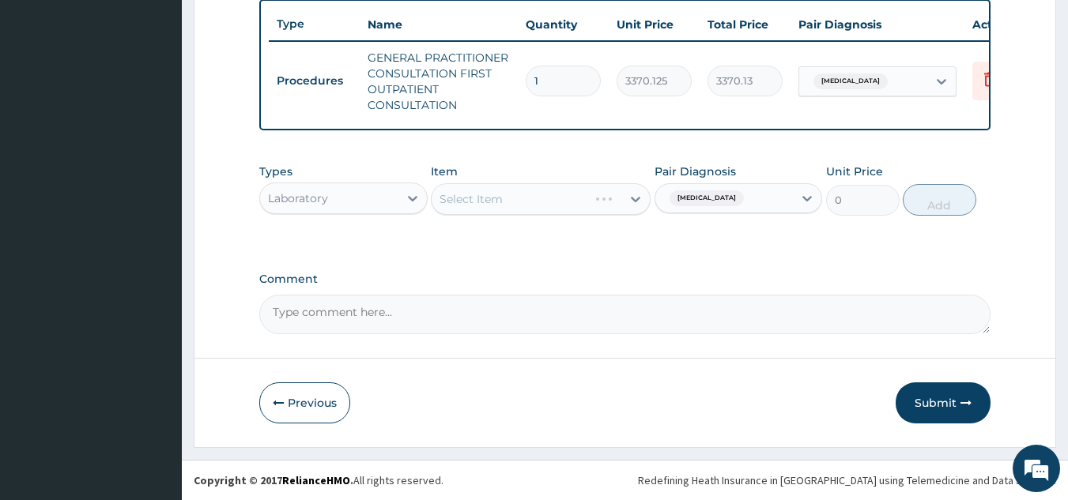
click at [531, 192] on div "Select Item" at bounding box center [541, 199] width 220 height 32
click at [520, 204] on div "Select Item" at bounding box center [541, 199] width 220 height 32
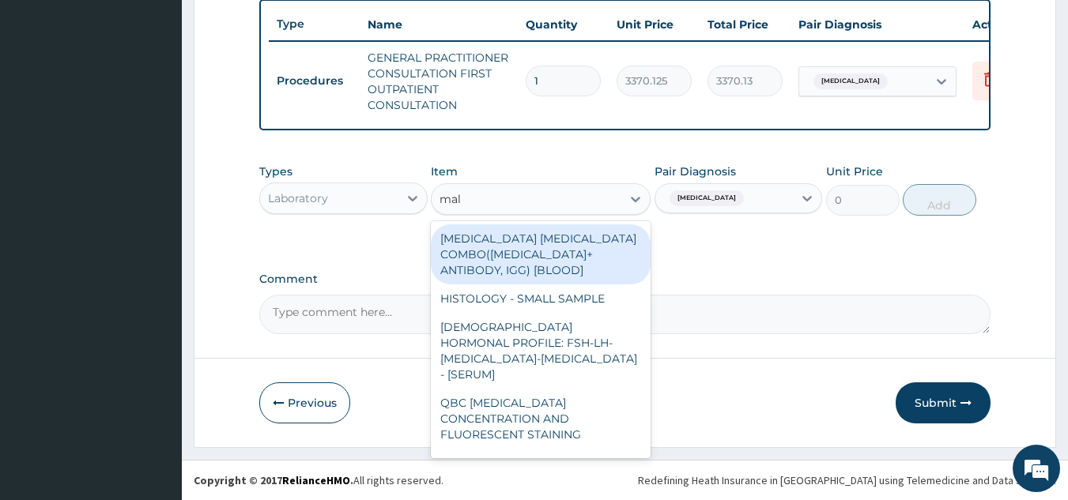
type input "mala"
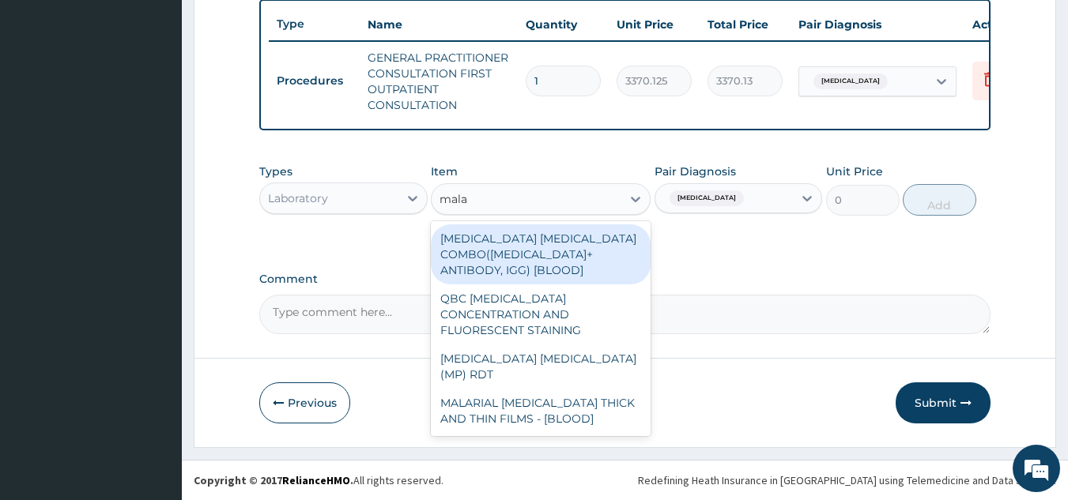
click at [615, 345] on div "[MEDICAL_DATA] [MEDICAL_DATA] (MP) RDT" at bounding box center [541, 367] width 220 height 44
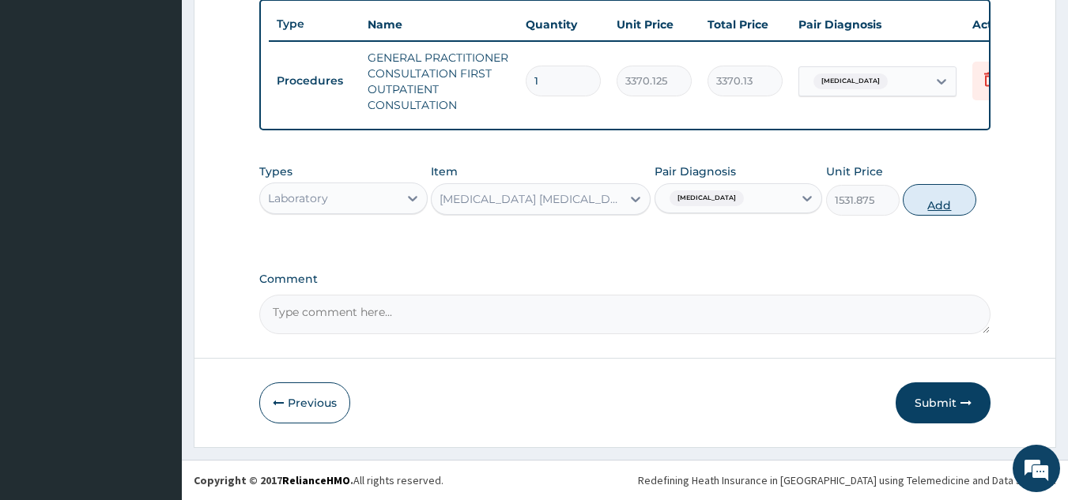
click at [934, 185] on button "Add" at bounding box center [940, 200] width 74 height 32
type input "0"
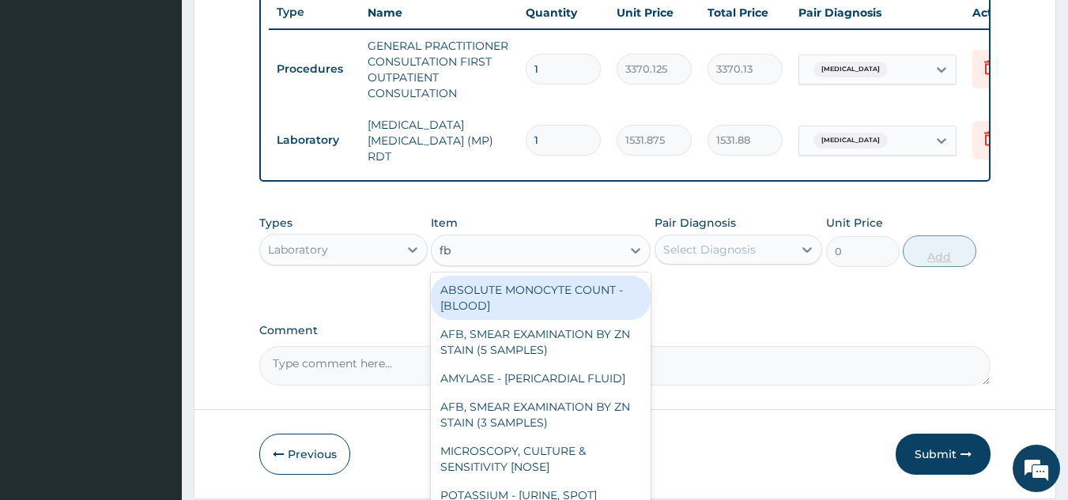
type input "fbc"
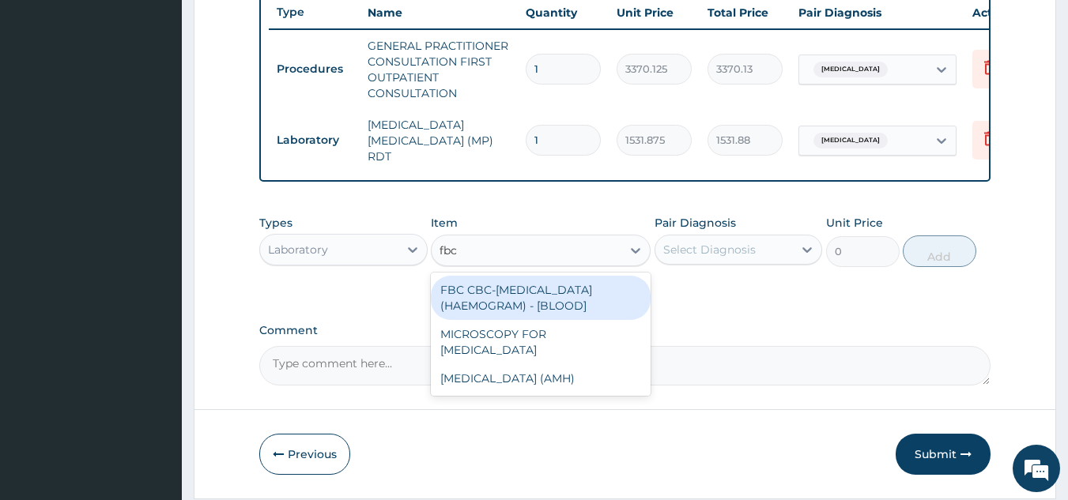
click at [613, 297] on div "FBC CBC-COMPLETE BLOOD COUNT (HAEMOGRAM) - [BLOOD]" at bounding box center [541, 298] width 220 height 44
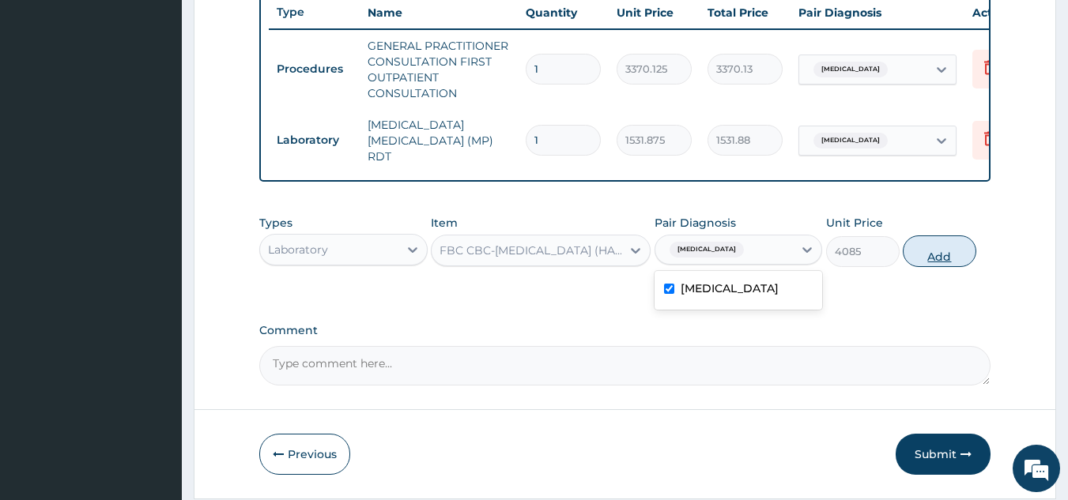
click at [908, 253] on button "Add" at bounding box center [940, 252] width 74 height 32
type input "0"
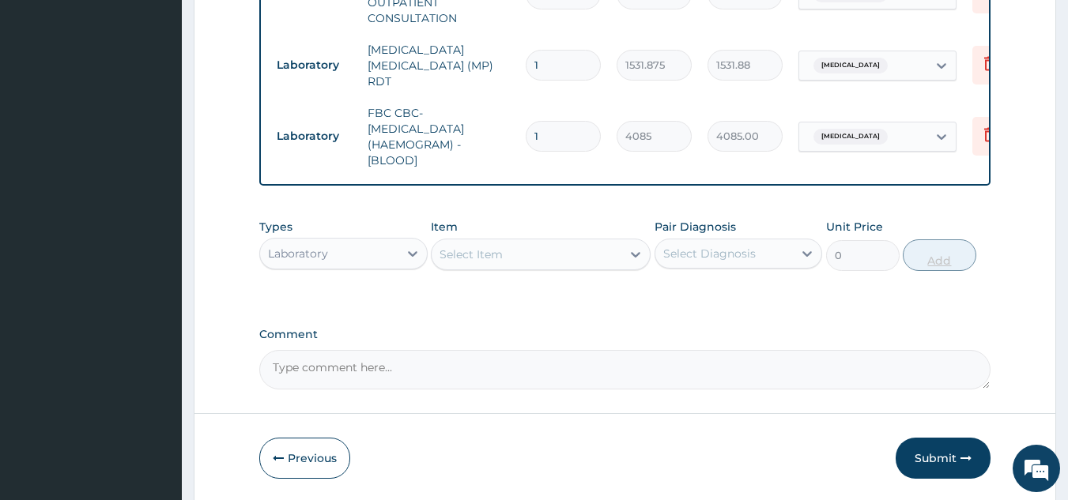
scroll to position [734, 0]
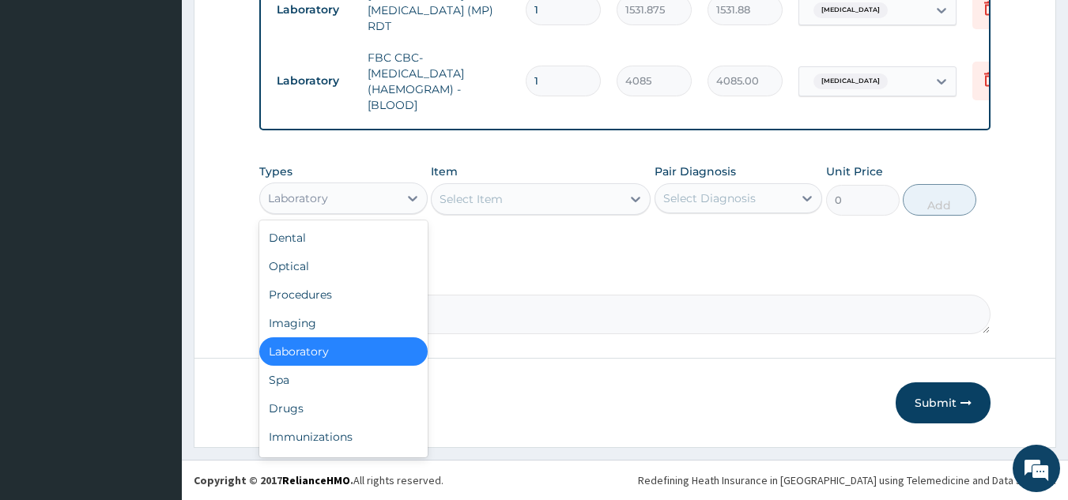
click at [363, 400] on div "Drugs" at bounding box center [343, 408] width 168 height 28
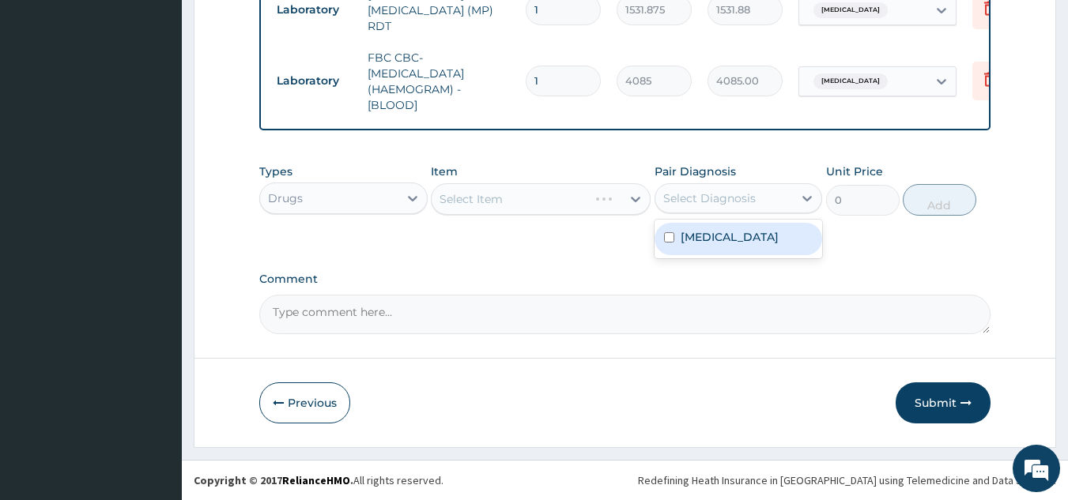
click at [726, 244] on div "[MEDICAL_DATA]" at bounding box center [739, 239] width 168 height 32
checkbox input "true"
click at [556, 196] on div "Select Item" at bounding box center [541, 199] width 220 height 32
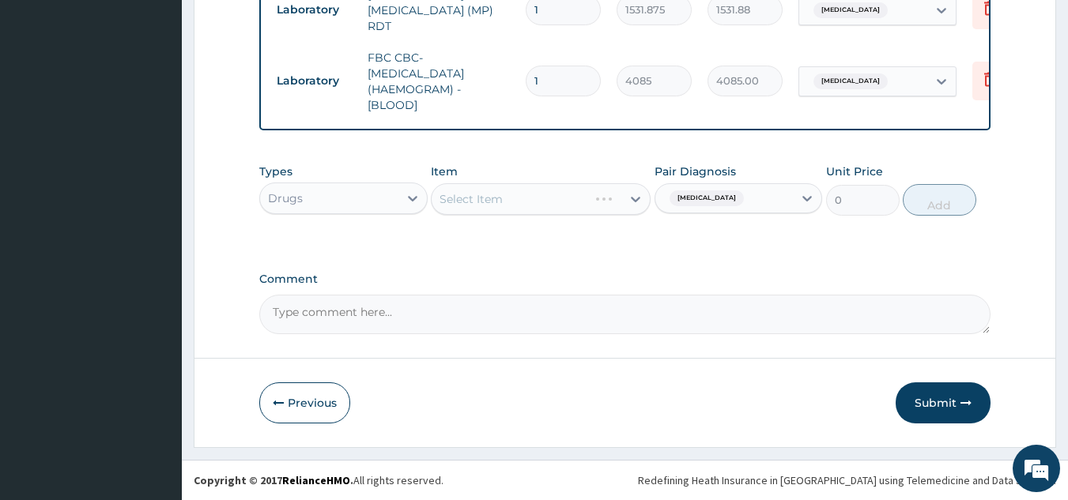
click at [540, 200] on div "Select Item" at bounding box center [541, 199] width 220 height 32
click at [530, 198] on div "Select Item" at bounding box center [541, 199] width 220 height 32
click at [519, 197] on div "Select Item" at bounding box center [541, 199] width 220 height 32
click at [549, 196] on div "Select Item" at bounding box center [541, 199] width 220 height 32
click at [541, 182] on div "Item Select Item" at bounding box center [541, 190] width 220 height 52
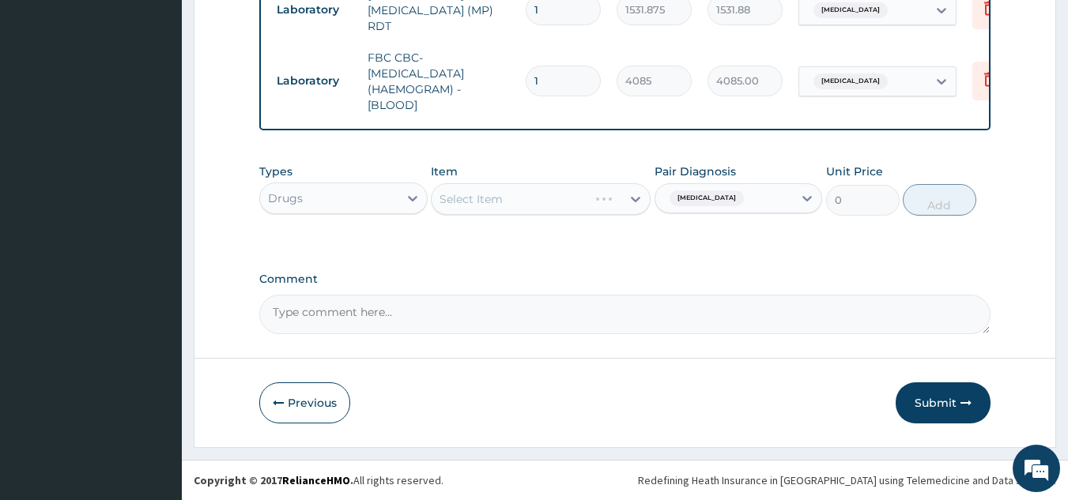
click at [534, 202] on div "Select Item" at bounding box center [541, 199] width 220 height 32
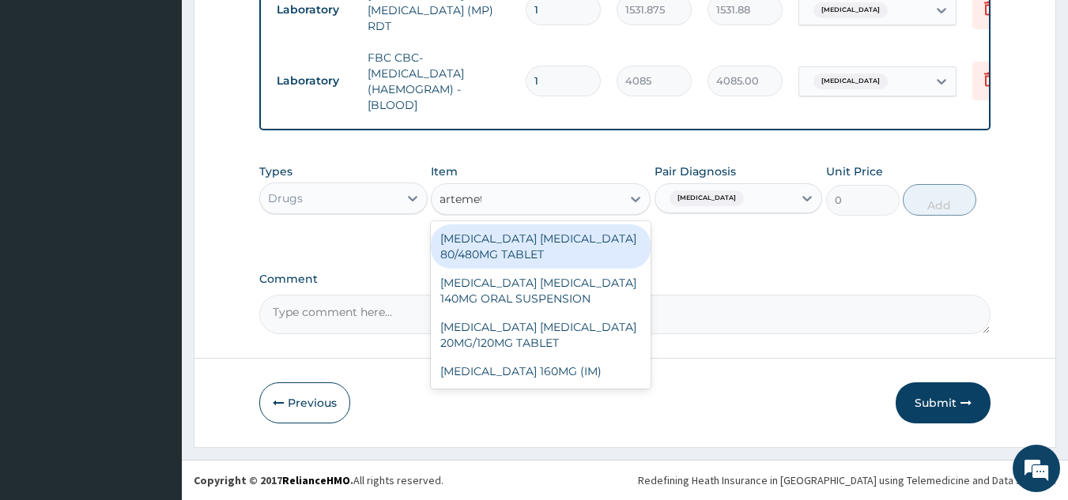
type input "artemeth"
click at [596, 369] on div "[MEDICAL_DATA] 160MG (IM)" at bounding box center [541, 371] width 220 height 28
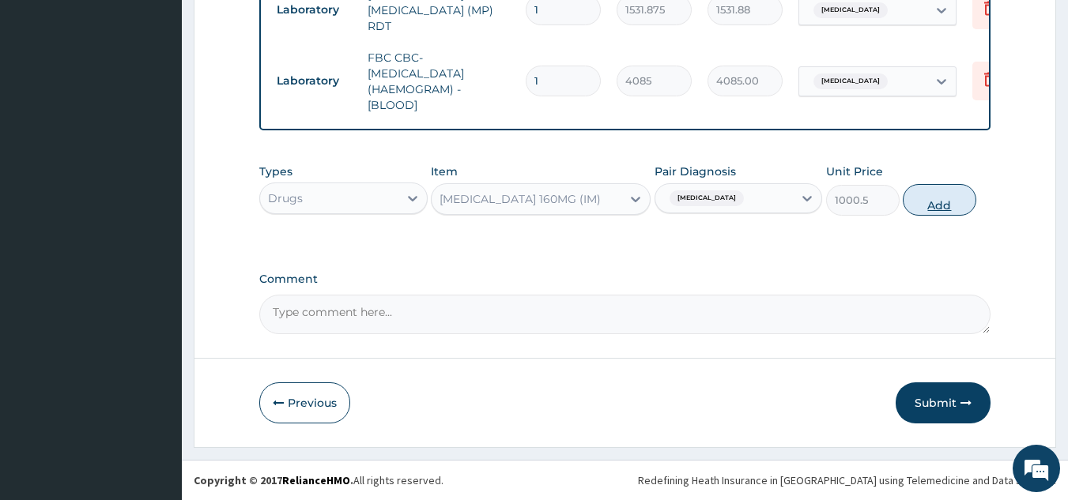
click at [938, 207] on button "Add" at bounding box center [940, 200] width 74 height 32
type input "0"
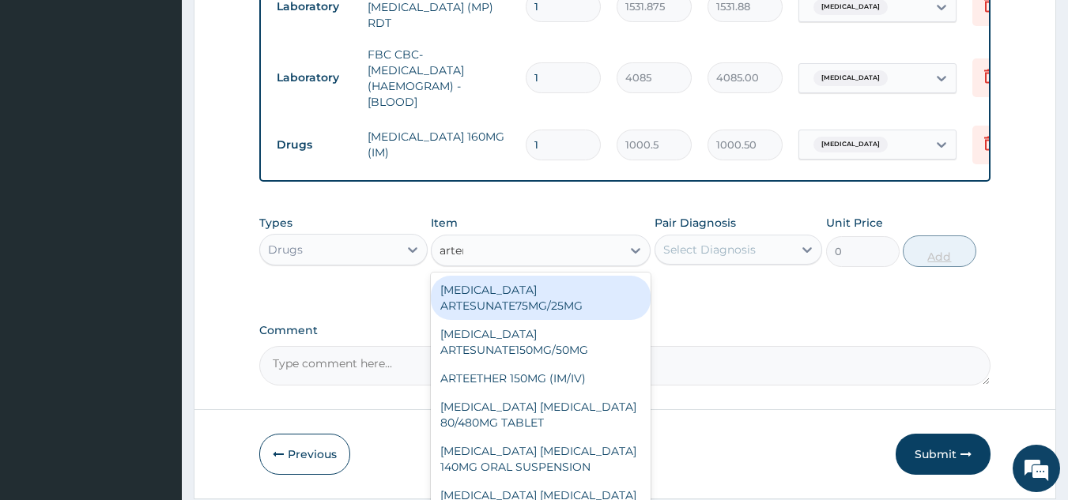
type input "arteme"
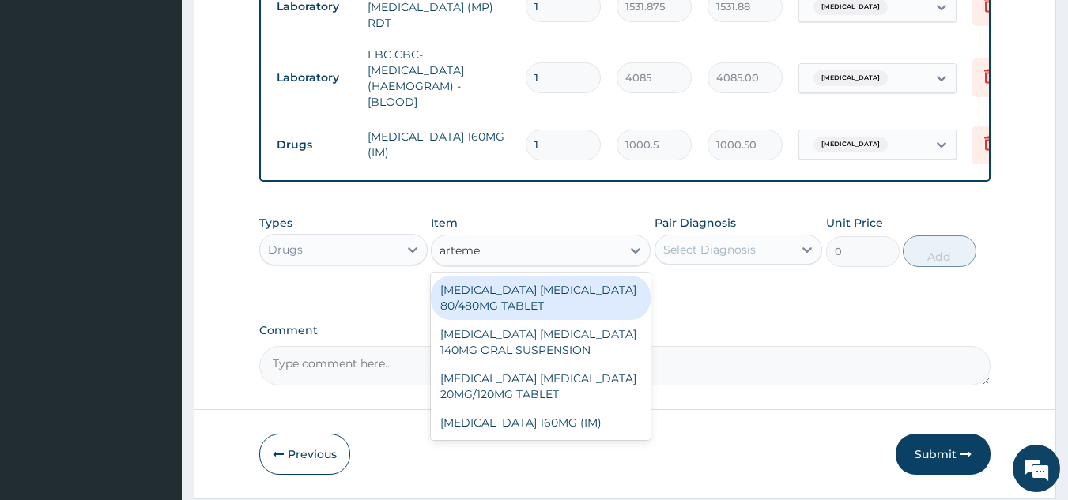
click at [625, 291] on div "[MEDICAL_DATA] [MEDICAL_DATA] 80/480MG TABLET" at bounding box center [541, 298] width 220 height 44
type input "450"
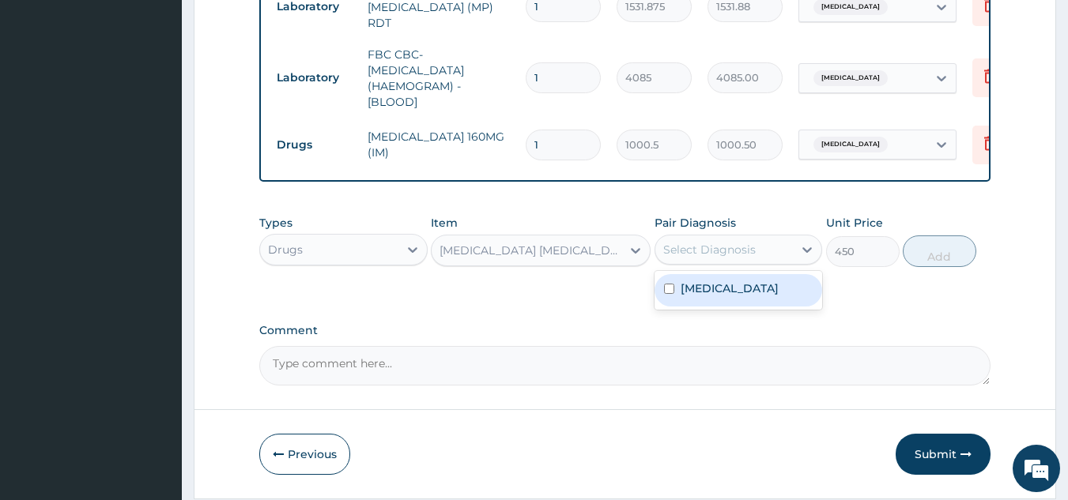
click at [750, 289] on div "[MEDICAL_DATA]" at bounding box center [739, 290] width 168 height 32
checkbox input "true"
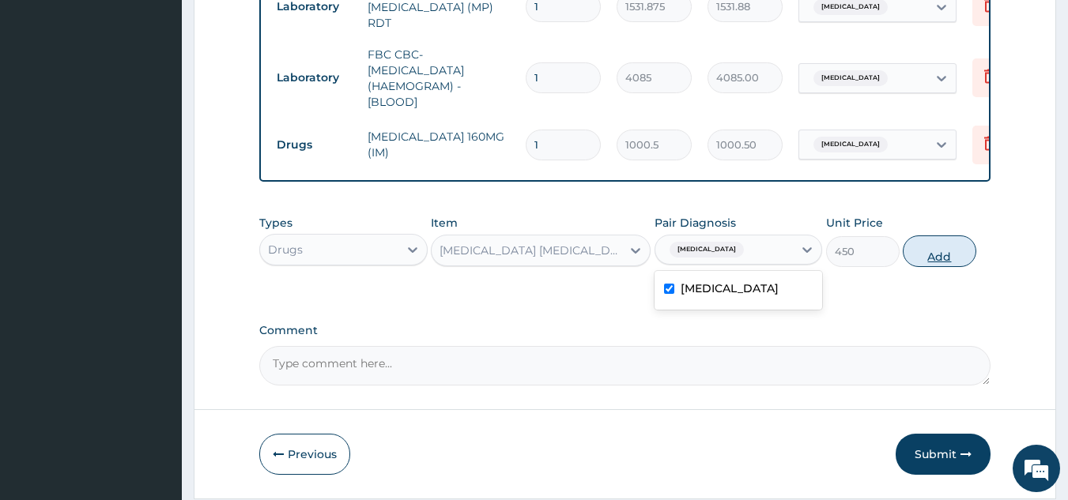
click at [925, 243] on button "Add" at bounding box center [940, 252] width 74 height 32
type input "0"
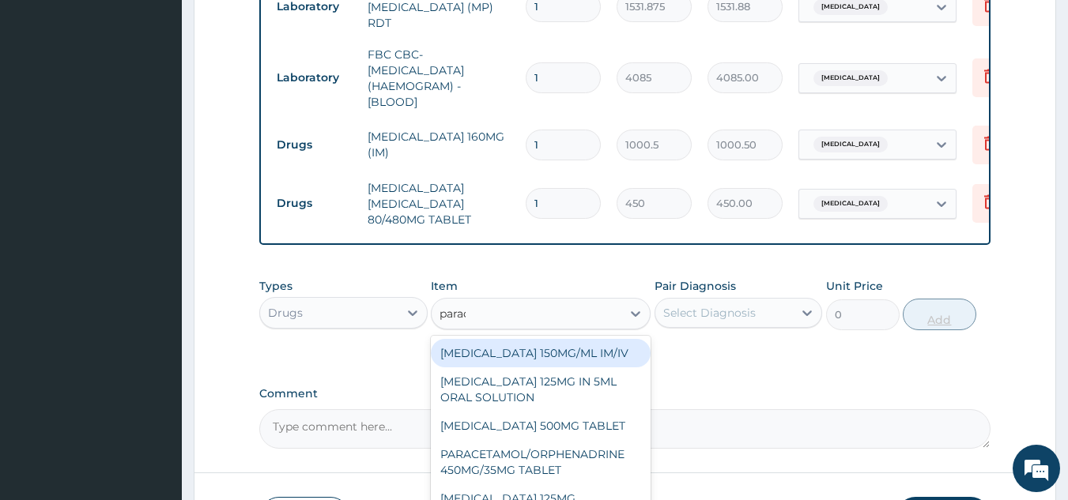
type input "parace"
click at [596, 425] on div "[MEDICAL_DATA] 500MG TABLET" at bounding box center [541, 426] width 220 height 28
type input "30"
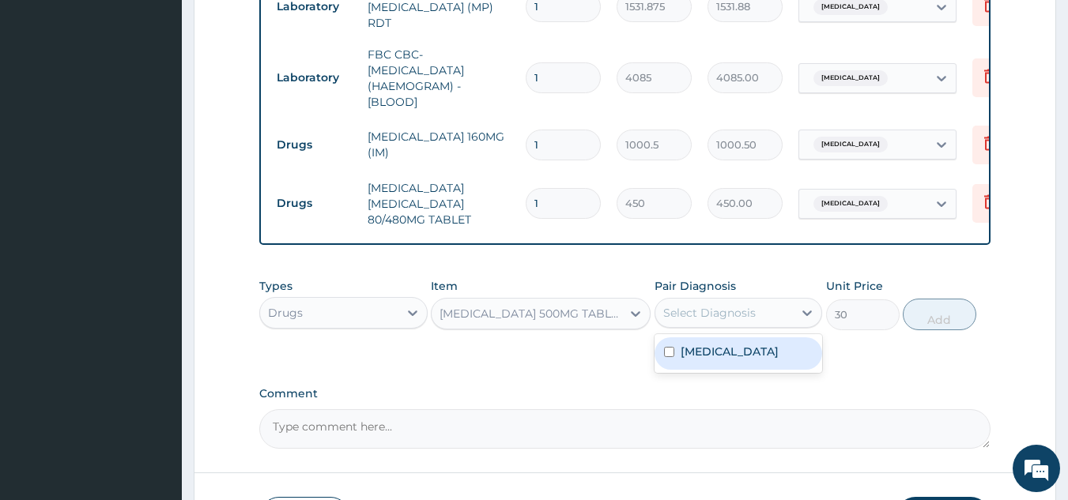
click at [742, 358] on div "[MEDICAL_DATA]" at bounding box center [739, 354] width 168 height 32
checkbox input "true"
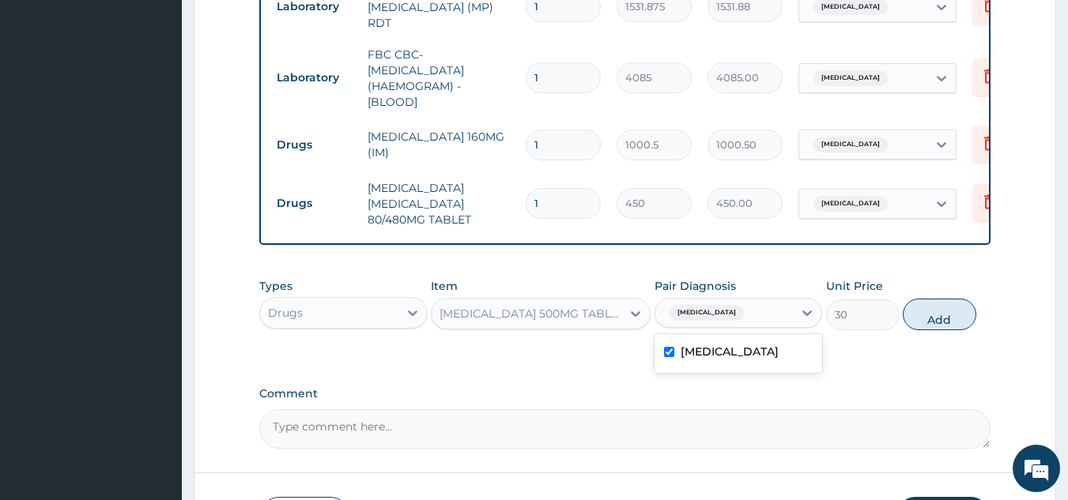
click at [906, 304] on div "Types Drugs Item PARACETAMOL 500MG TABLET Pair Diagnosis option Malaria, select…" at bounding box center [625, 304] width 732 height 68
click at [561, 196] on input "1" at bounding box center [563, 203] width 75 height 31
click at [922, 312] on button "Add" at bounding box center [940, 315] width 74 height 32
type input "0"
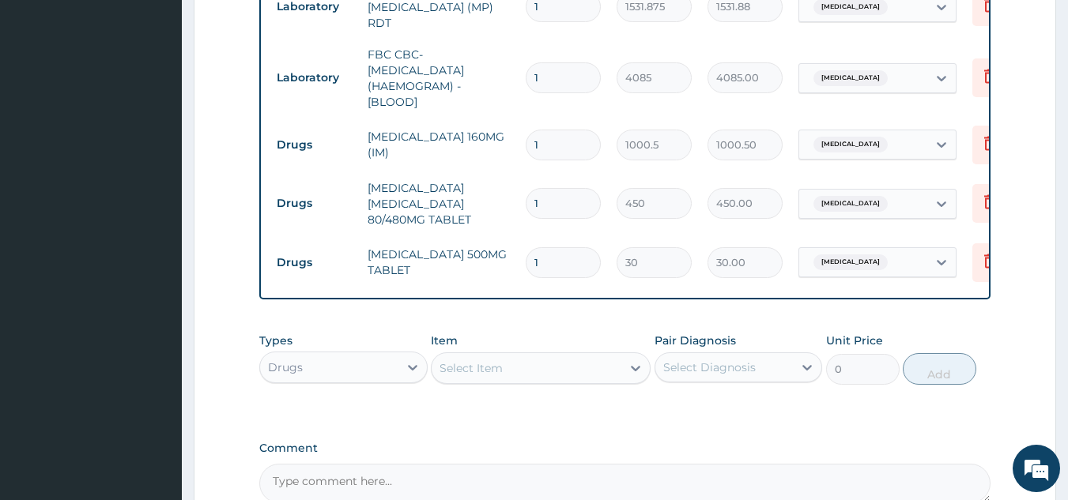
click at [581, 202] on input "1" at bounding box center [563, 203] width 75 height 31
type input "0.00"
type input "6"
type input "2700.00"
type input "6"
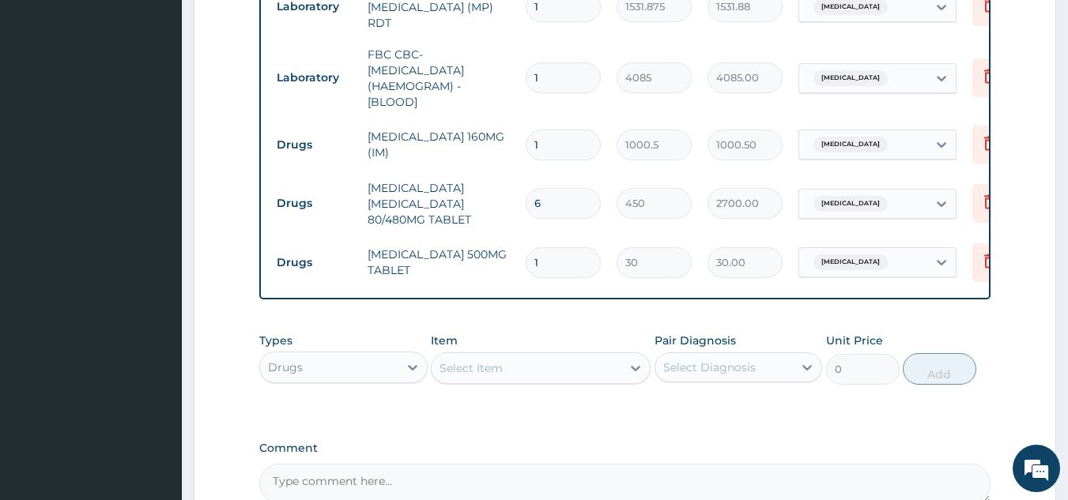
click at [585, 255] on input "1" at bounding box center [563, 262] width 75 height 31
type input "18"
type input "540.00"
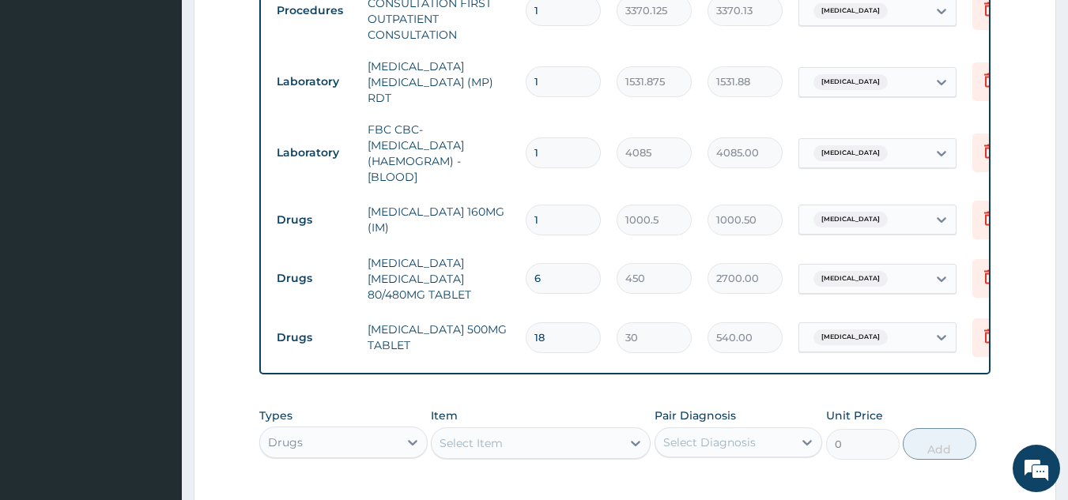
scroll to position [652, 0]
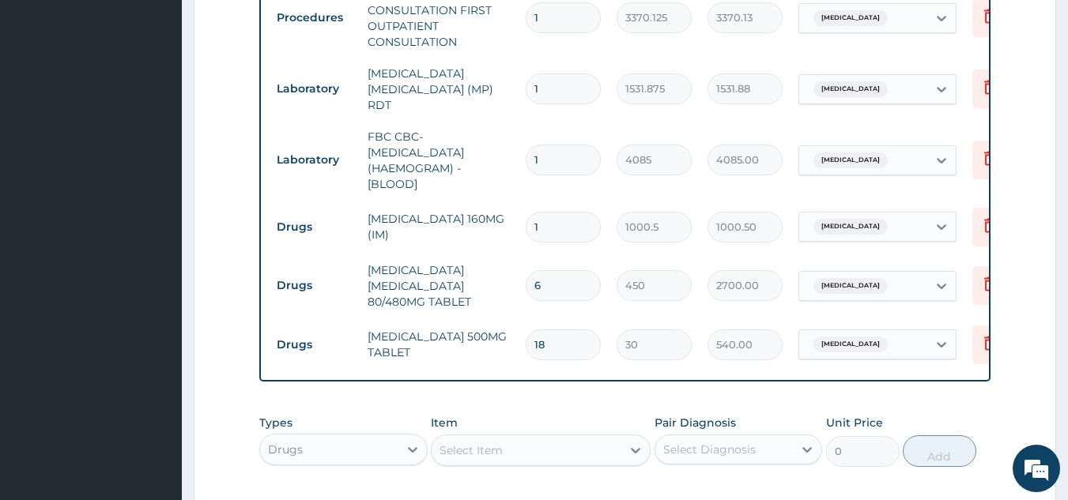
type input "18"
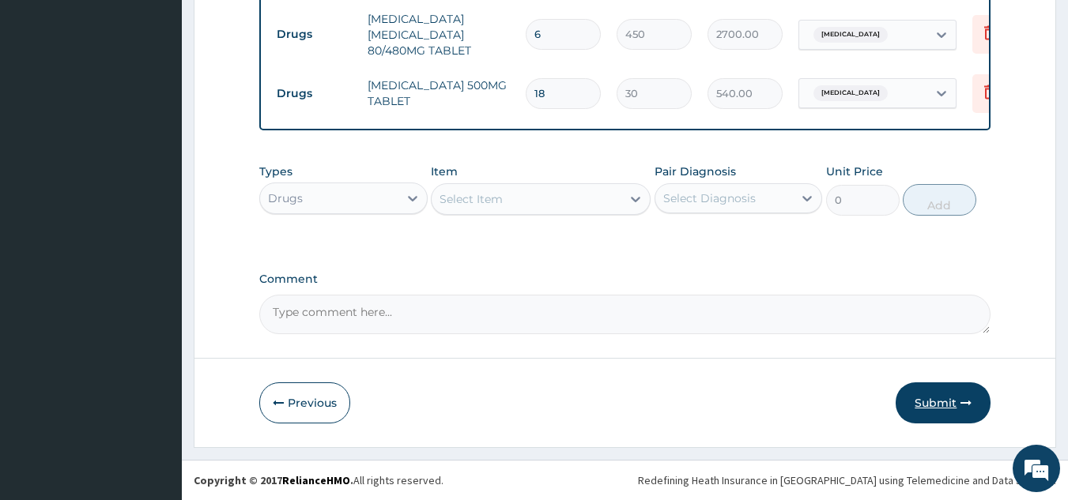
click at [958, 398] on button "Submit" at bounding box center [943, 403] width 95 height 41
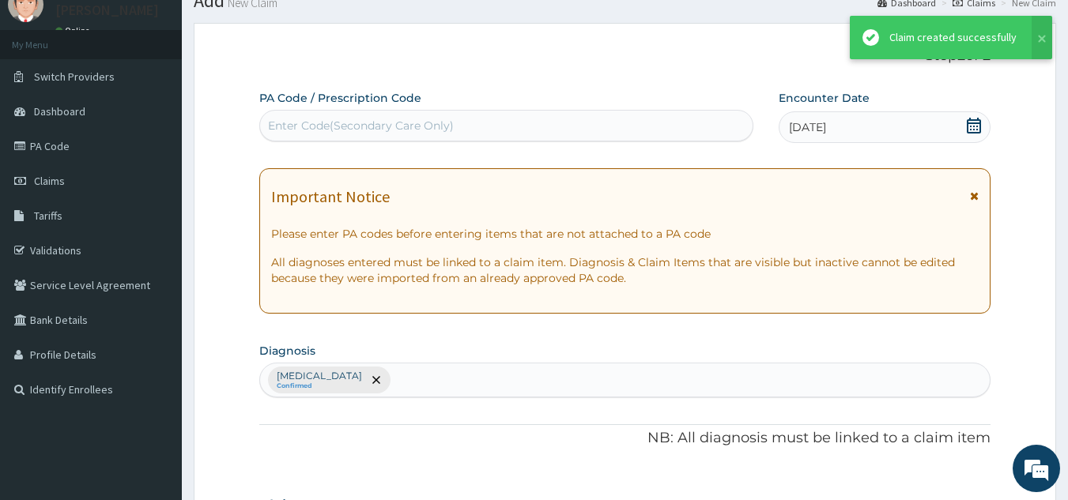
scroll to position [907, 0]
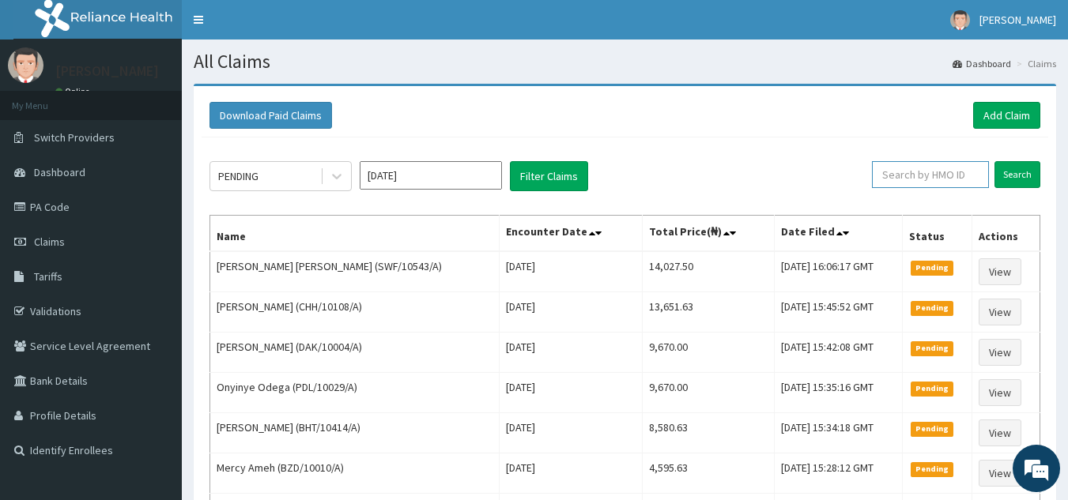
click at [936, 172] on input "text" at bounding box center [930, 174] width 117 height 27
paste input "IRD/10010/A"
type input "IRD/10010/A"
click at [994, 161] on input "Search" at bounding box center [1017, 174] width 46 height 27
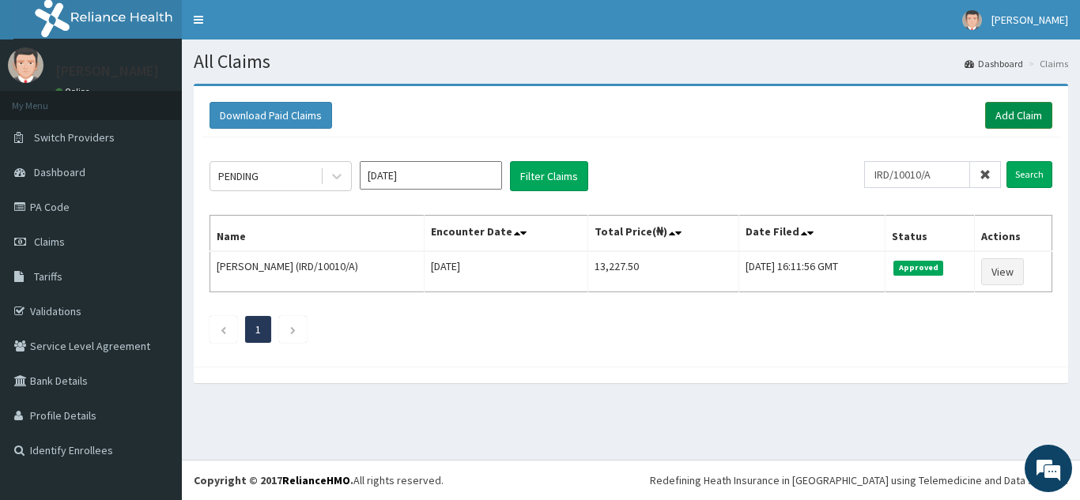
click at [1011, 104] on link "Add Claim" at bounding box center [1018, 115] width 67 height 27
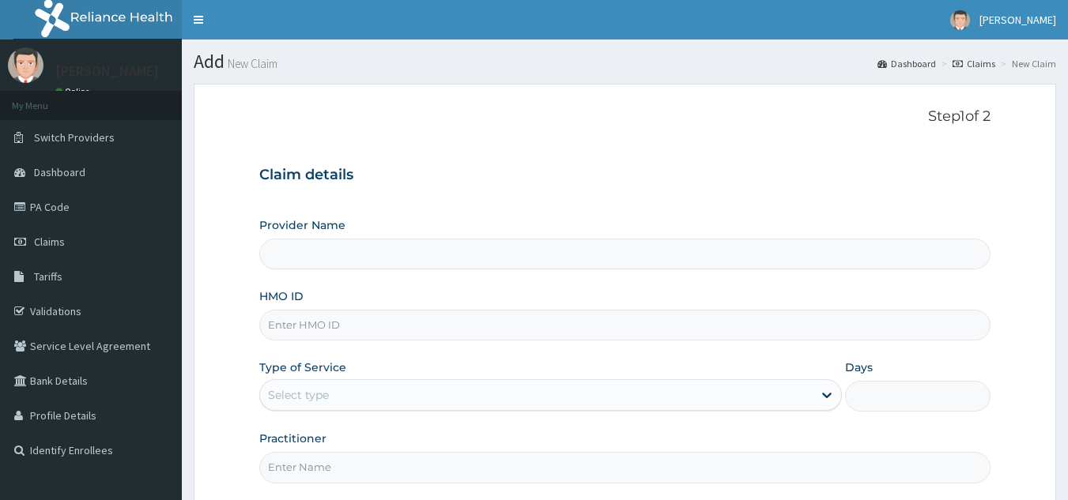
click at [530, 339] on input "HMO ID" at bounding box center [625, 325] width 732 height 31
paste input "HIC/10158/A"
type input "HIC/10158/A"
type input "Reliance Family Clinics (RFC) - [GEOGRAPHIC_DATA]"
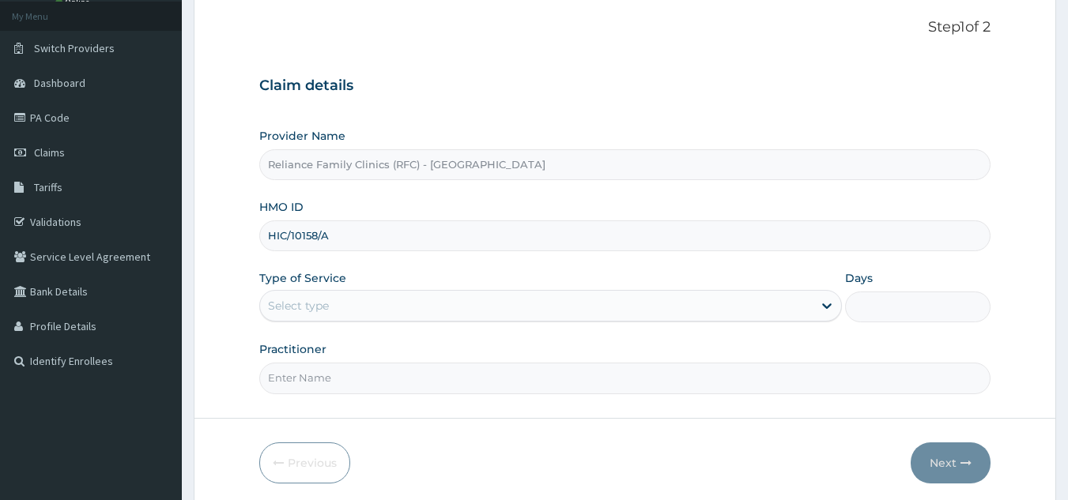
scroll to position [149, 0]
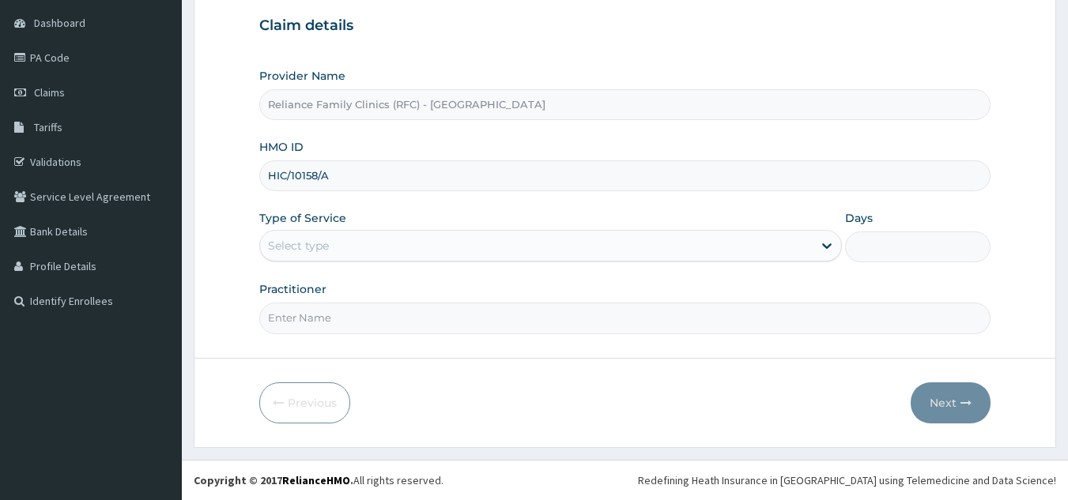
type input "HIC/10158/A"
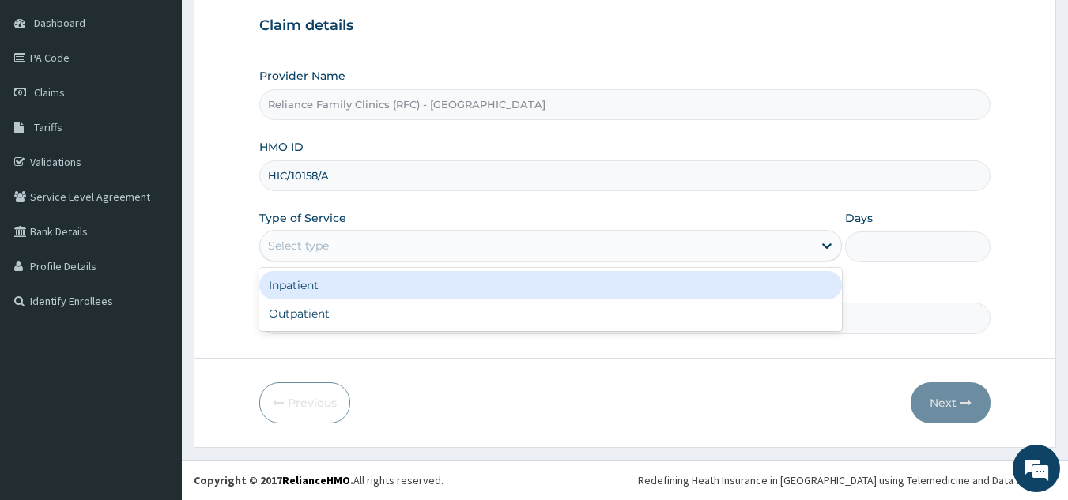
click at [431, 308] on div "Outpatient" at bounding box center [550, 314] width 583 height 28
type input "1"
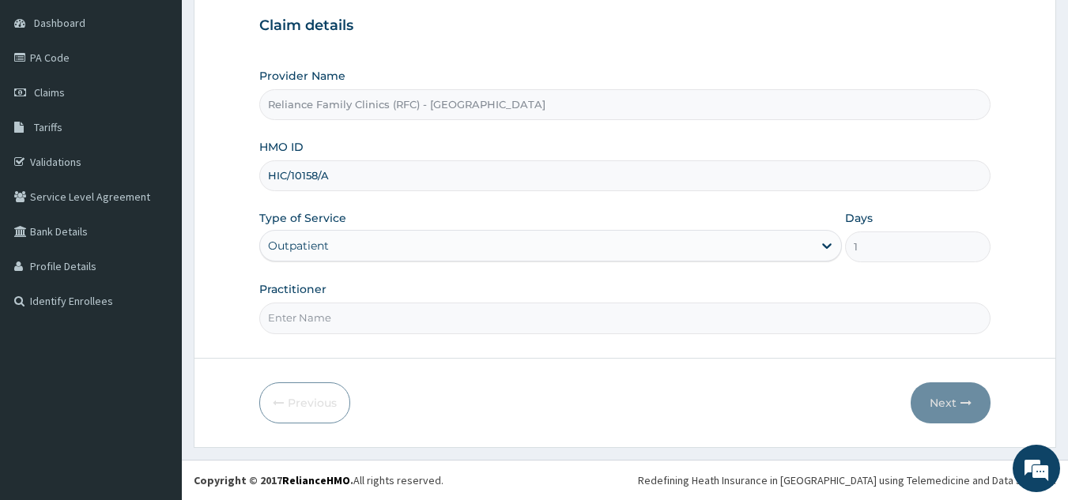
click at [462, 320] on input "Practitioner" at bounding box center [625, 318] width 732 height 31
type input "locum"
click at [953, 397] on button "Next" at bounding box center [951, 403] width 80 height 41
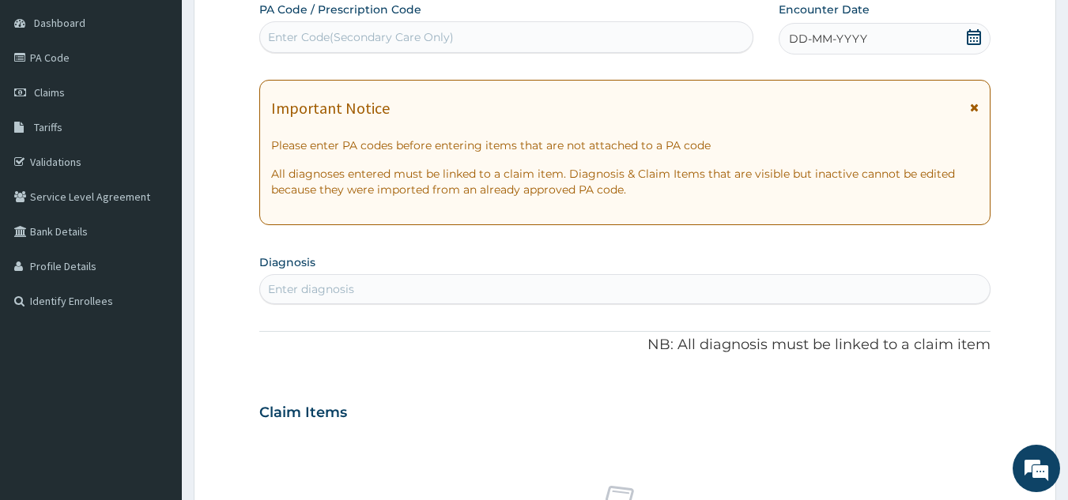
click at [846, 36] on span "DD-MM-YYYY" at bounding box center [828, 39] width 78 height 16
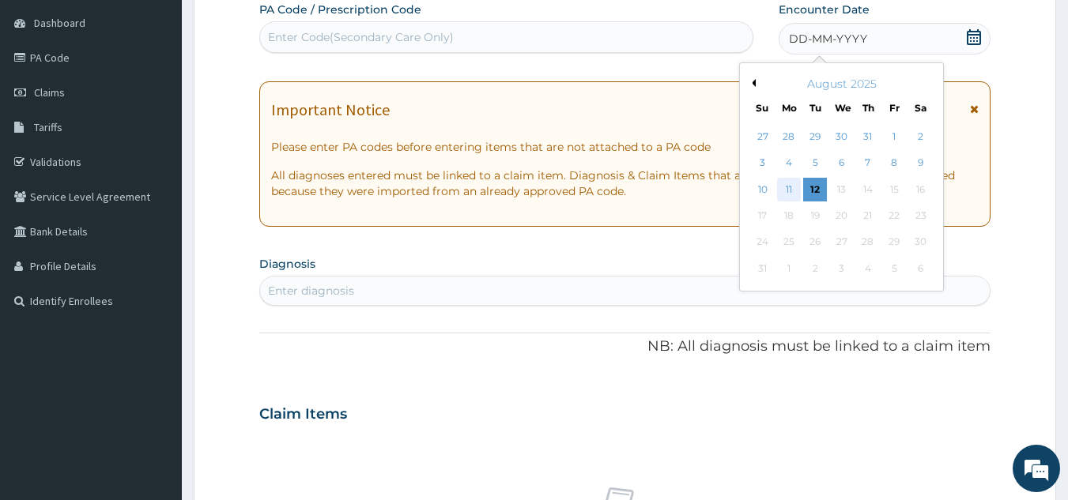
click at [789, 188] on div "11" at bounding box center [789, 190] width 24 height 24
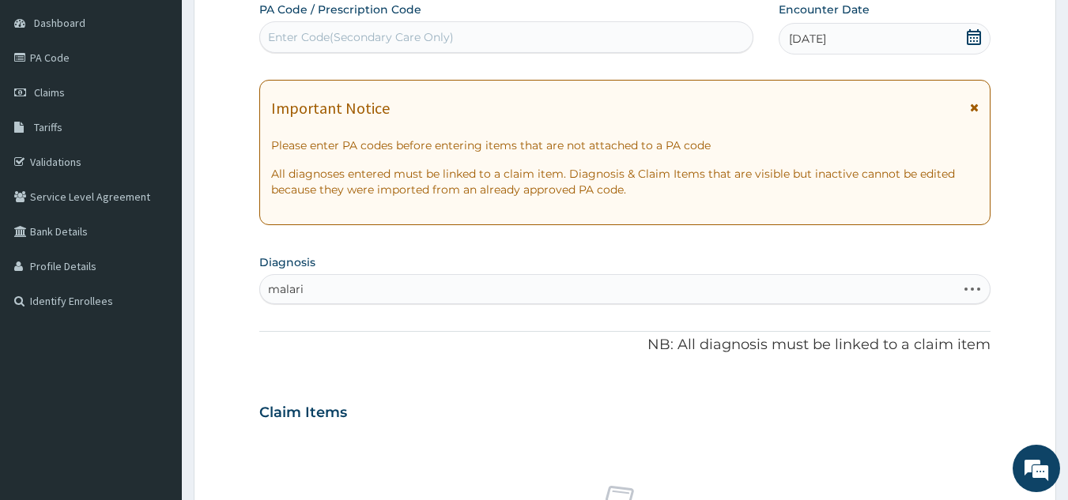
type input "[MEDICAL_DATA]"
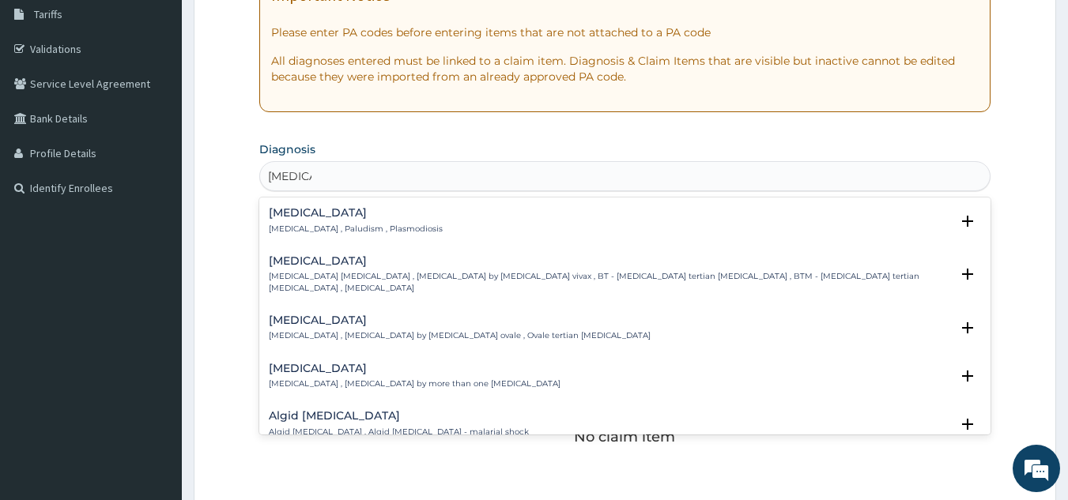
scroll to position [272, 0]
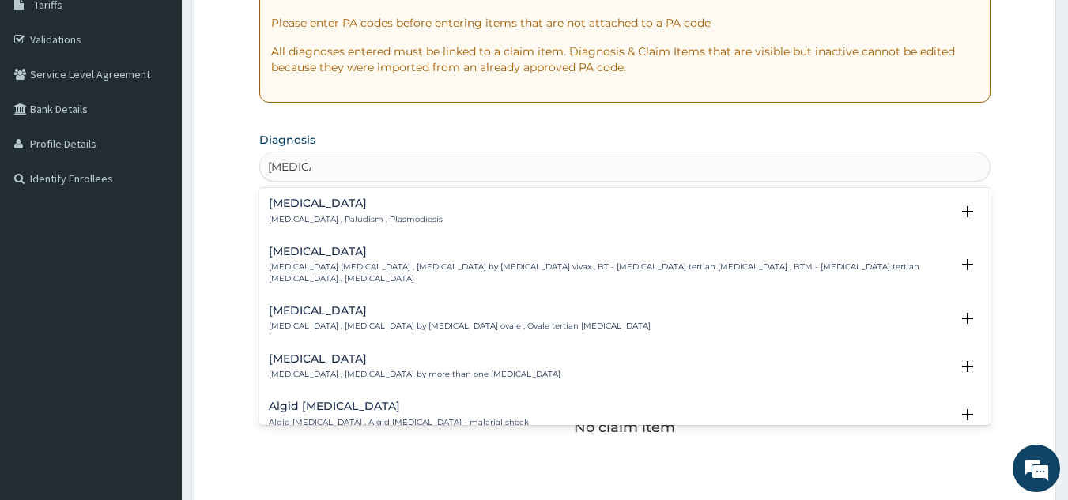
click at [413, 216] on div "[MEDICAL_DATA] [MEDICAL_DATA] , Paludism , Plasmodiosis" at bounding box center [625, 212] width 713 height 28
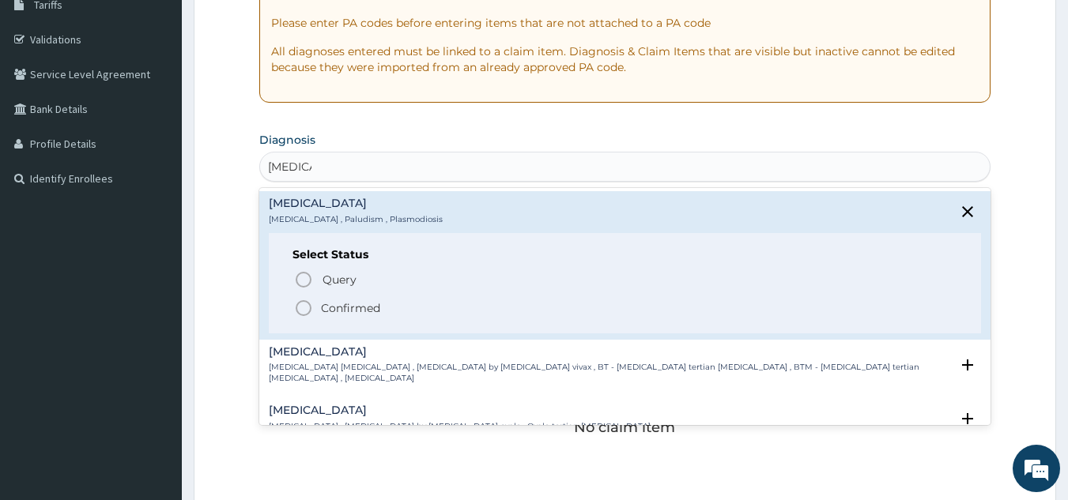
click at [377, 315] on p "Confirmed" at bounding box center [350, 308] width 59 height 16
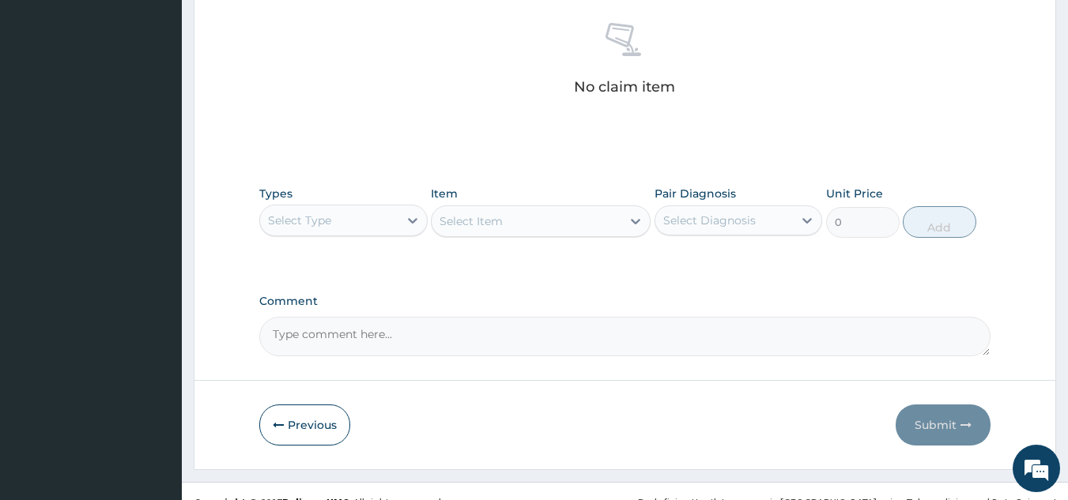
scroll to position [640, 0]
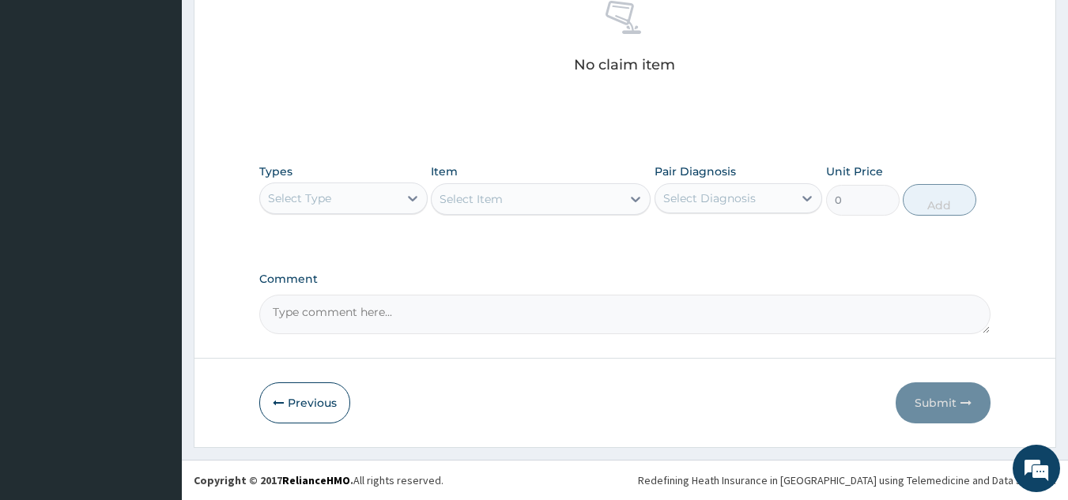
click at [380, 230] on div "Types Select Type Item Select Item Pair Diagnosis Select Diagnosis Unit Price 0…" at bounding box center [625, 202] width 732 height 92
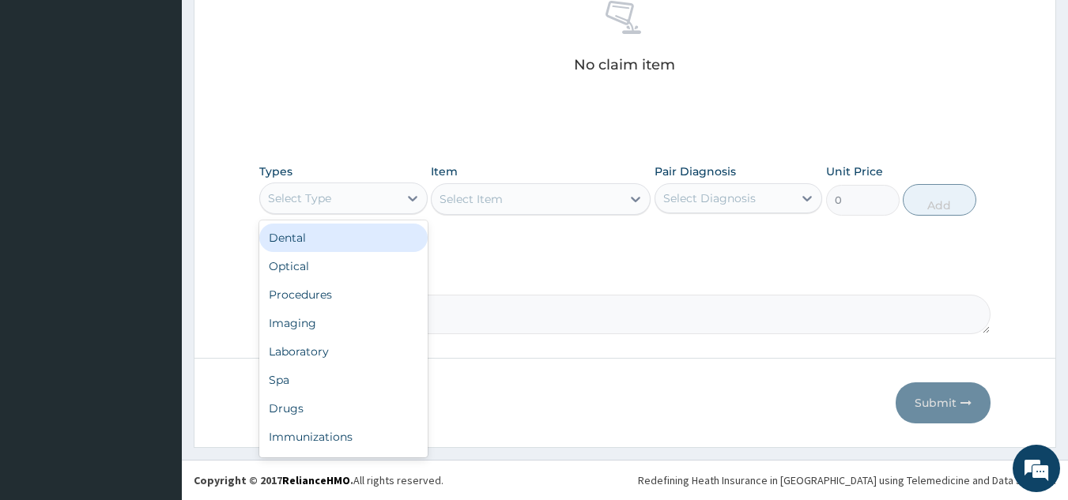
click at [379, 295] on div "Procedures" at bounding box center [343, 295] width 168 height 28
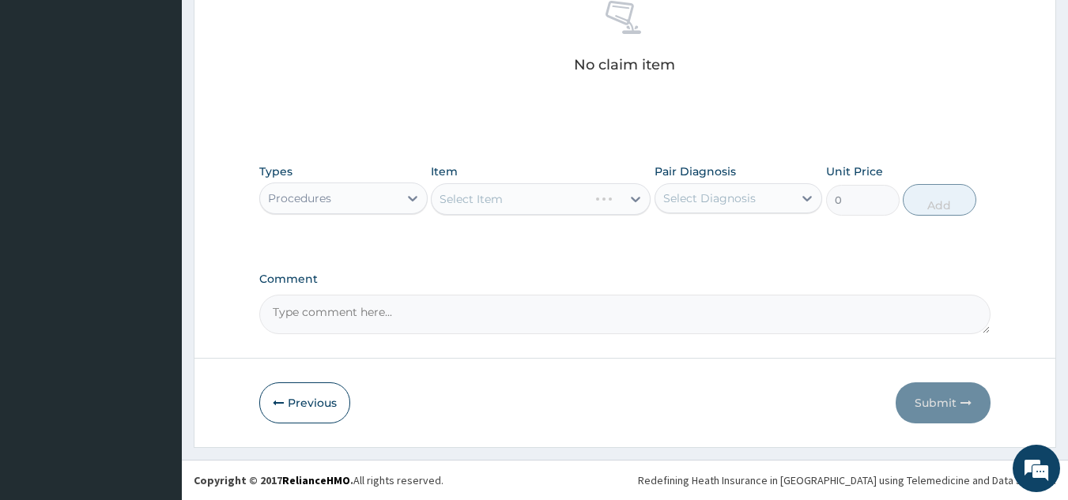
scroll to position [0, 0]
click at [752, 228] on div "[MEDICAL_DATA]" at bounding box center [739, 239] width 168 height 32
checkbox input "true"
click at [553, 209] on div "Select Item" at bounding box center [541, 199] width 220 height 32
click at [571, 202] on div "Select Item" at bounding box center [541, 199] width 220 height 32
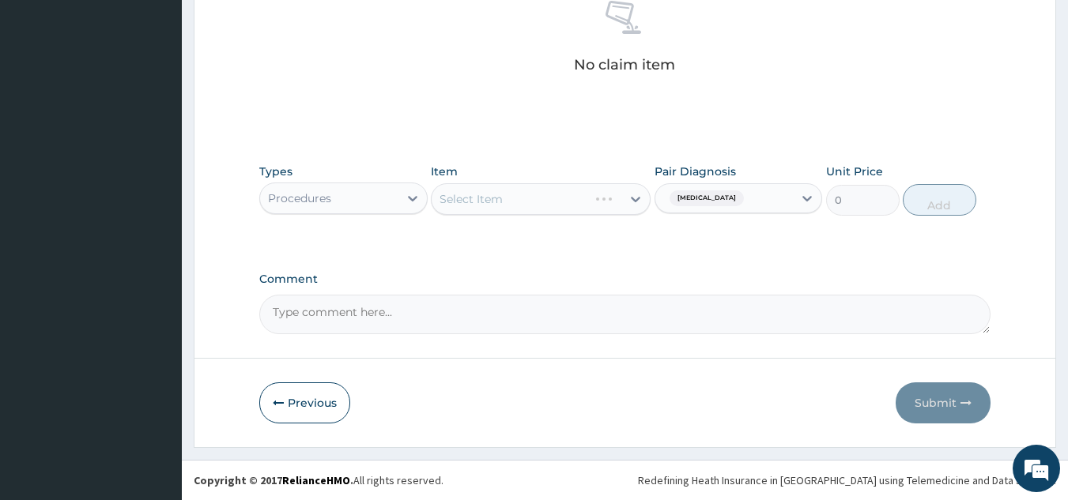
click at [561, 209] on div "Select Item" at bounding box center [541, 199] width 220 height 32
click at [559, 193] on div "Select Item" at bounding box center [541, 199] width 220 height 32
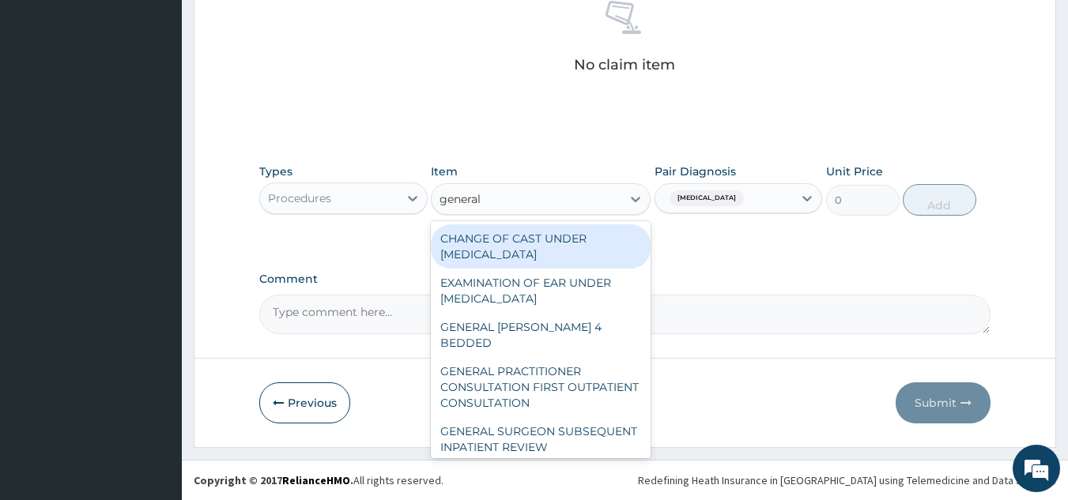
type input "general p"
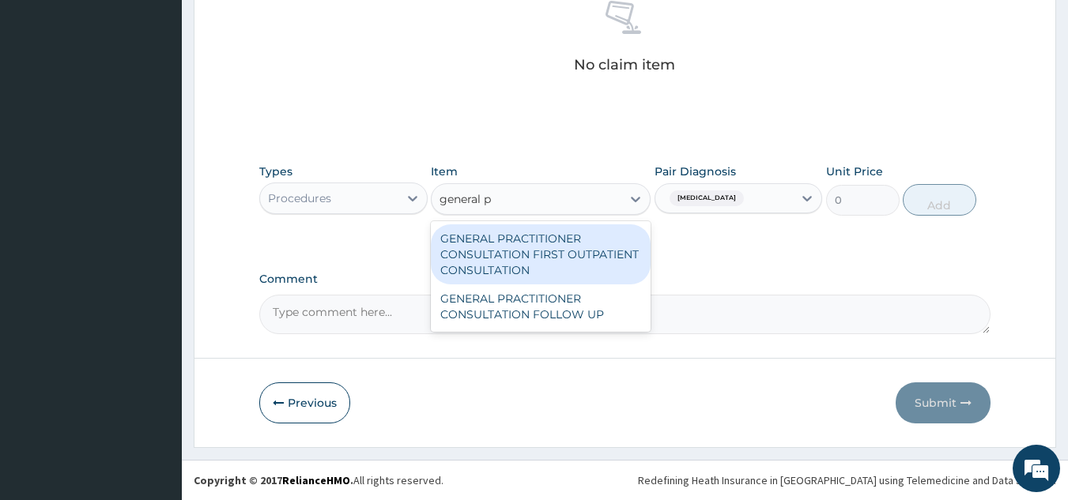
click at [571, 264] on div "GENERAL PRACTITIONER CONSULTATION FIRST OUTPATIENT CONSULTATION" at bounding box center [541, 255] width 220 height 60
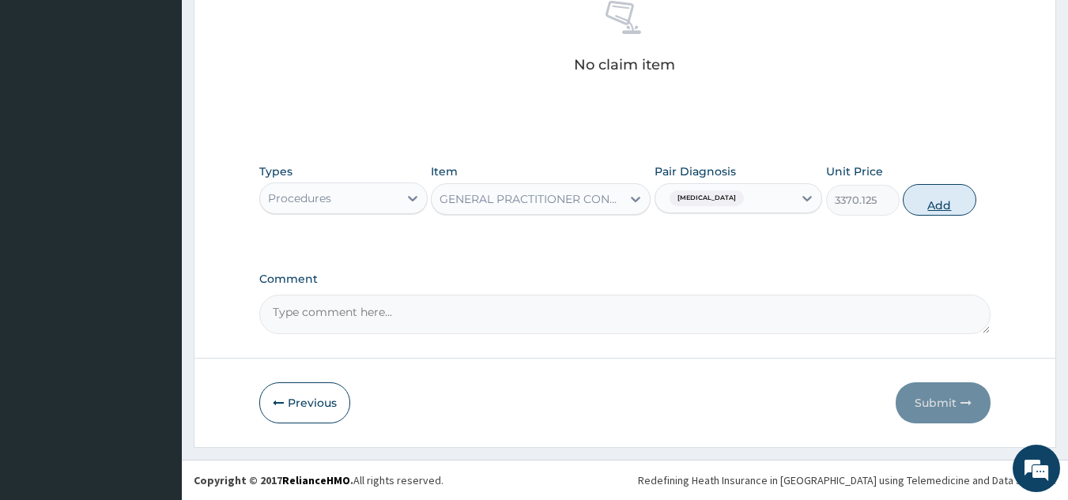
click at [940, 207] on button "Add" at bounding box center [940, 200] width 74 height 32
type input "0"
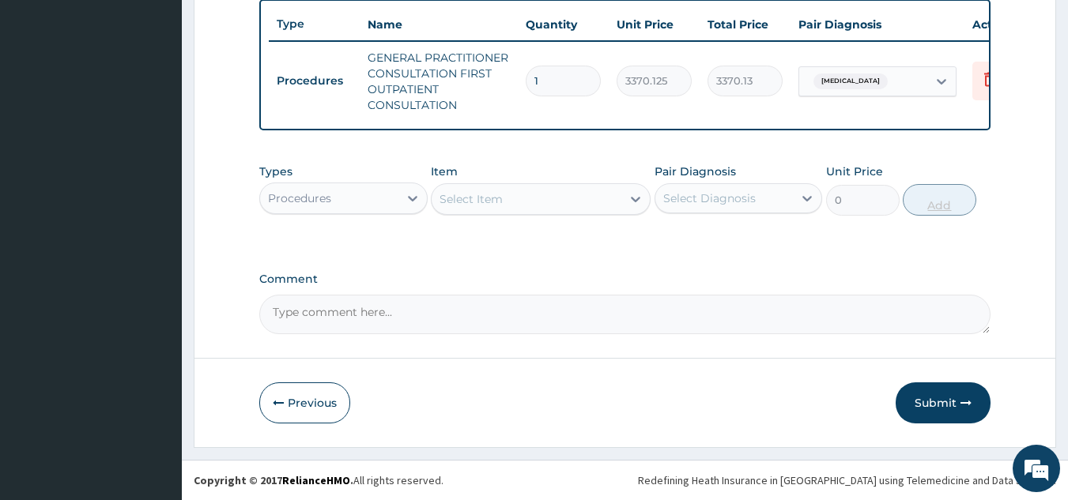
scroll to position [601, 0]
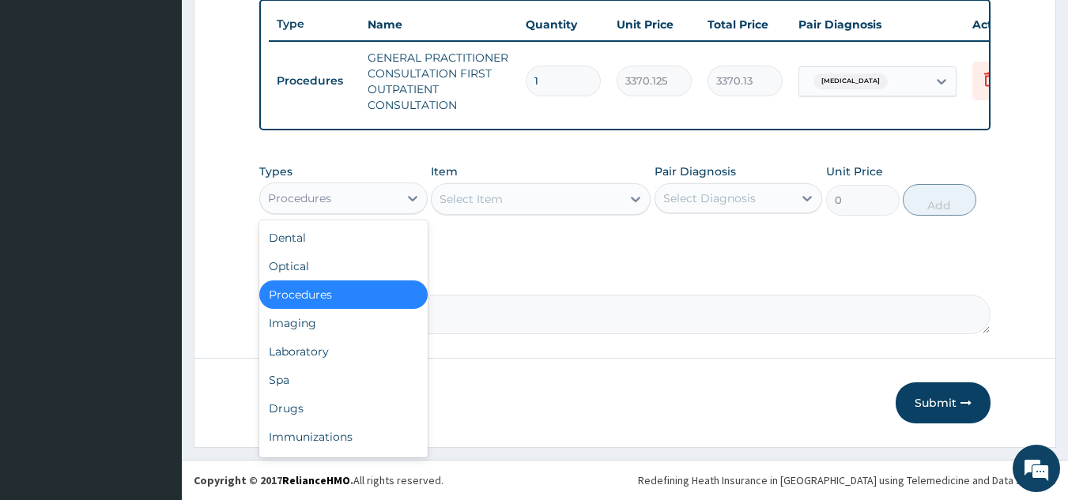
click at [359, 354] on div "Laboratory" at bounding box center [343, 352] width 168 height 28
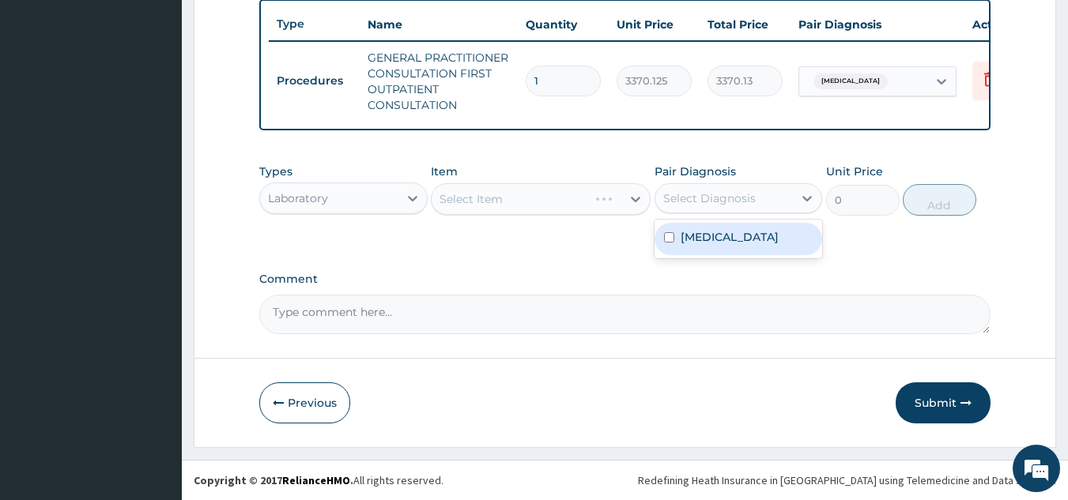
click at [523, 192] on div "Select Item" at bounding box center [541, 199] width 220 height 32
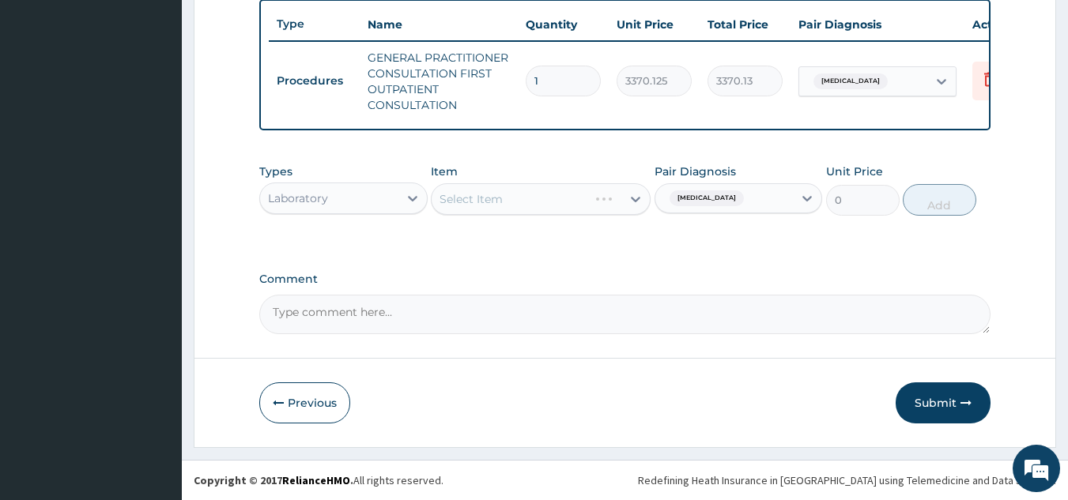
click at [561, 201] on div "Select Item" at bounding box center [541, 199] width 220 height 32
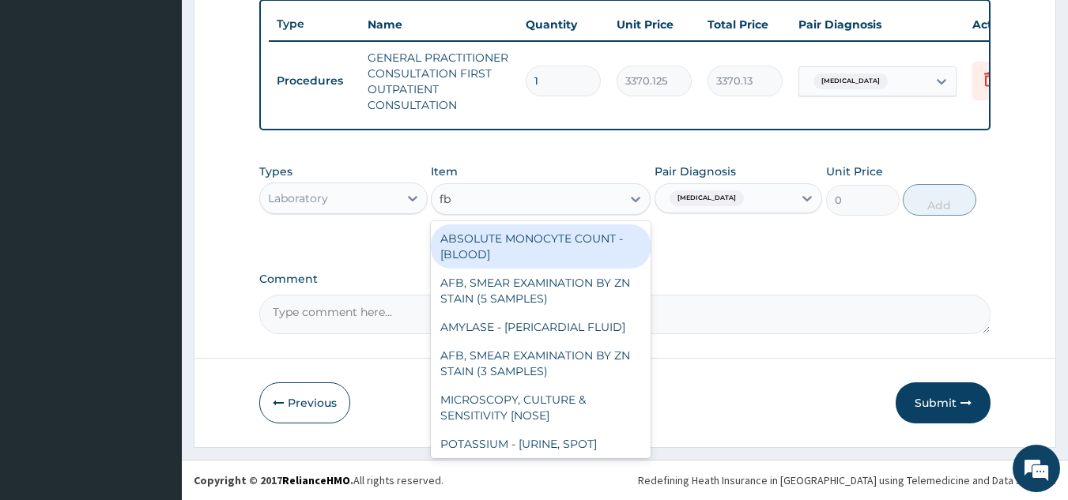
type input "fbc"
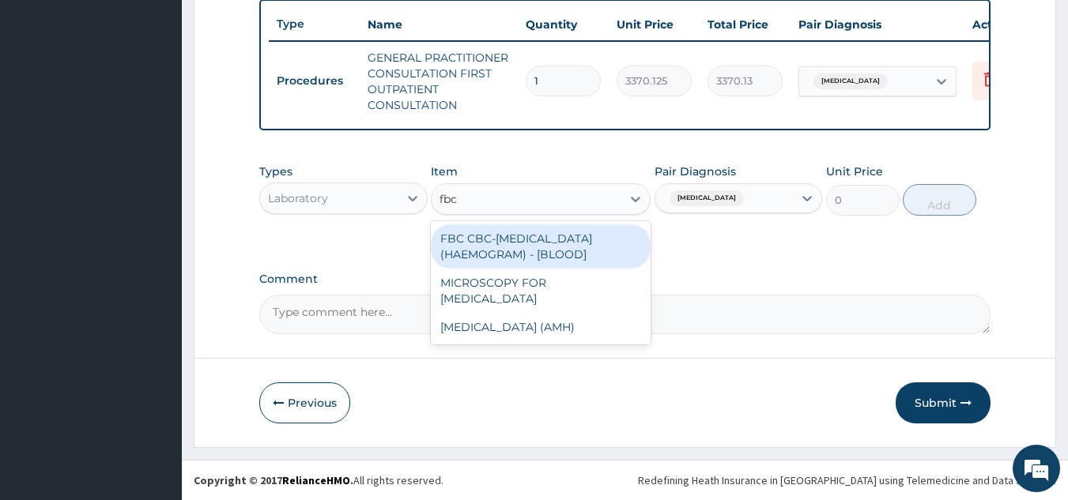
click at [579, 252] on div "FBC CBC-[MEDICAL_DATA] (HAEMOGRAM) - [BLOOD]" at bounding box center [541, 247] width 220 height 44
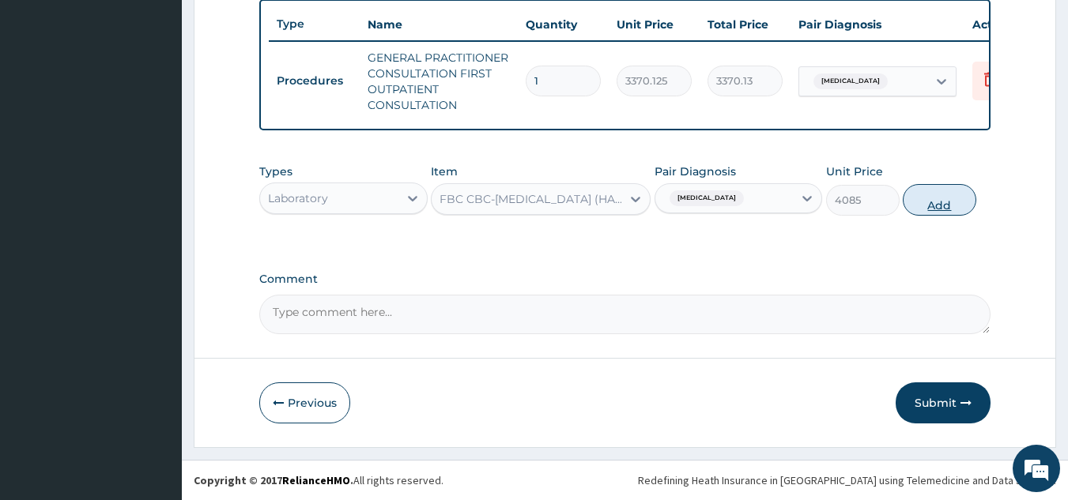
click at [932, 204] on button "Add" at bounding box center [940, 200] width 74 height 32
type input "0"
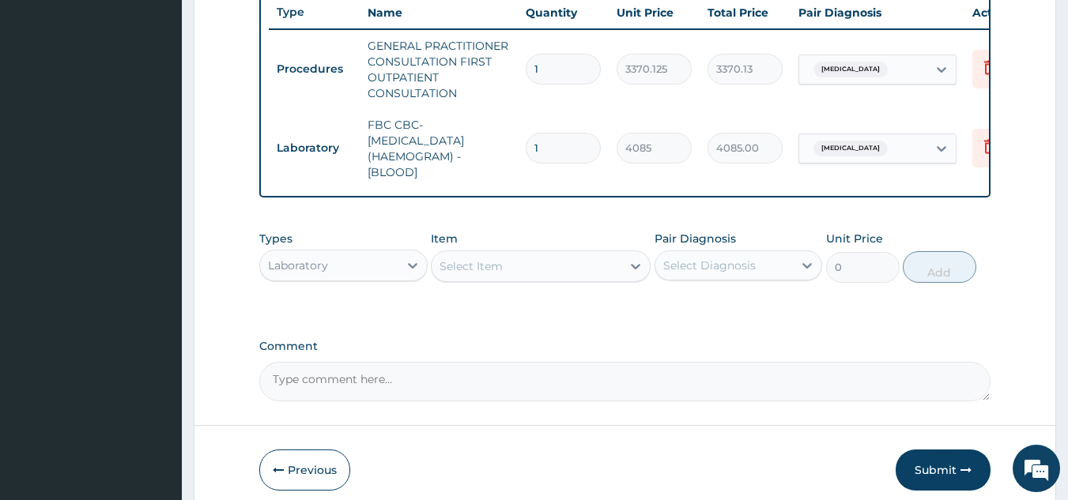
click at [553, 249] on div "Item Select Item" at bounding box center [541, 257] width 220 height 52
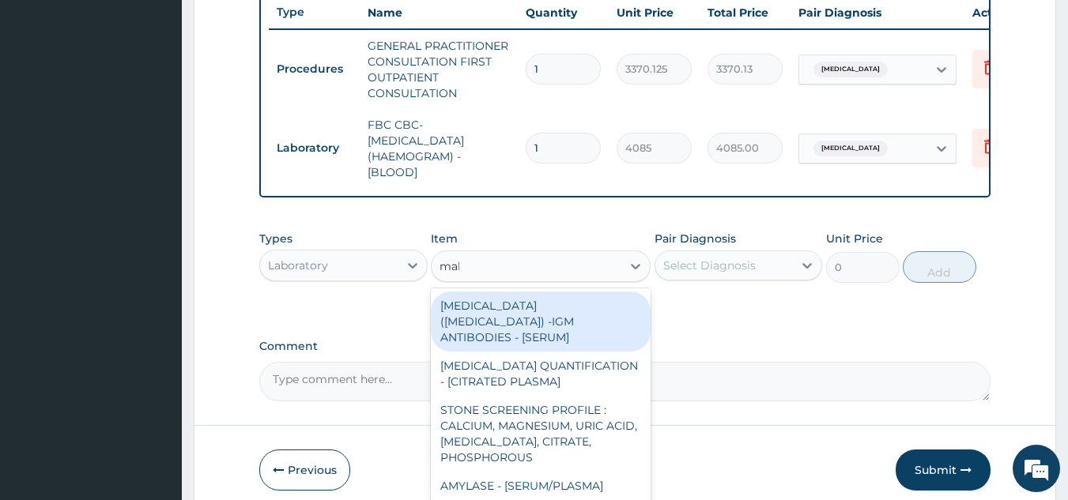
type input "mala"
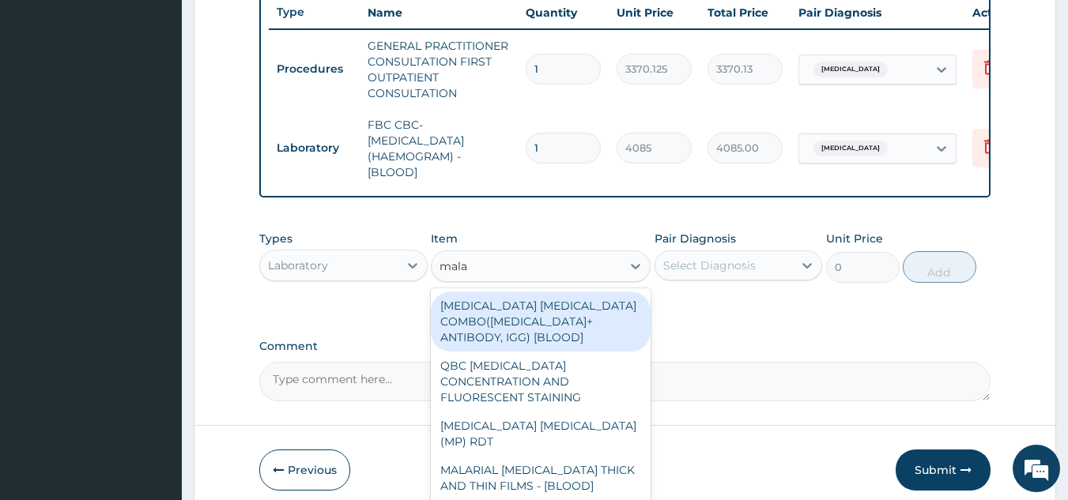
click at [609, 415] on div "[MEDICAL_DATA] [MEDICAL_DATA] (MP) RDT" at bounding box center [541, 434] width 220 height 44
type input "1531.875"
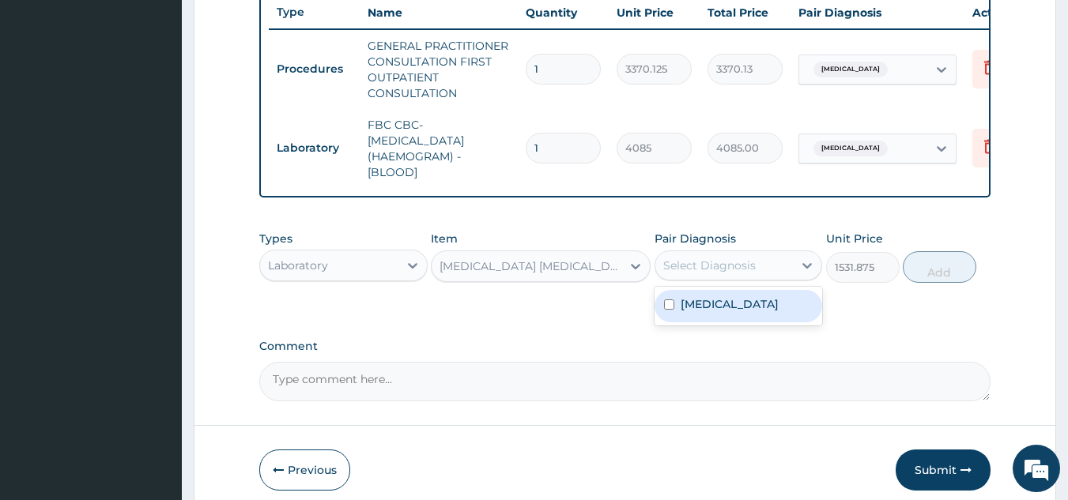
click at [734, 323] on div "[MEDICAL_DATA]" at bounding box center [739, 306] width 168 height 32
checkbox input "true"
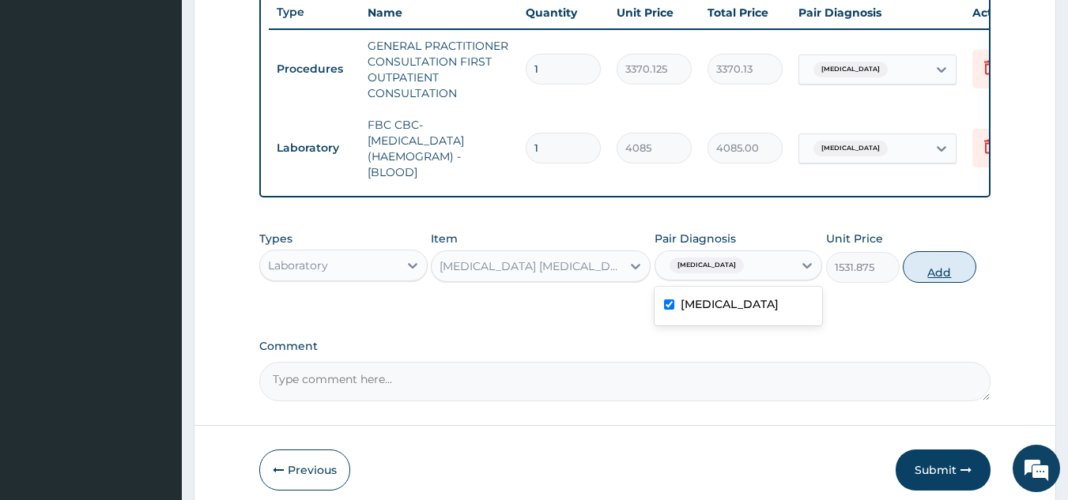
click at [908, 283] on button "Add" at bounding box center [940, 267] width 74 height 32
type input "0"
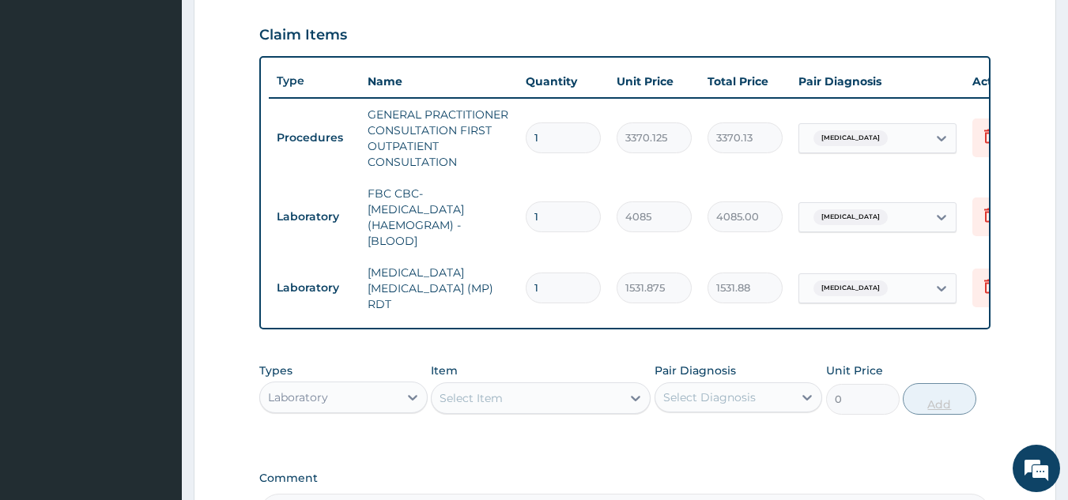
scroll to position [734, 0]
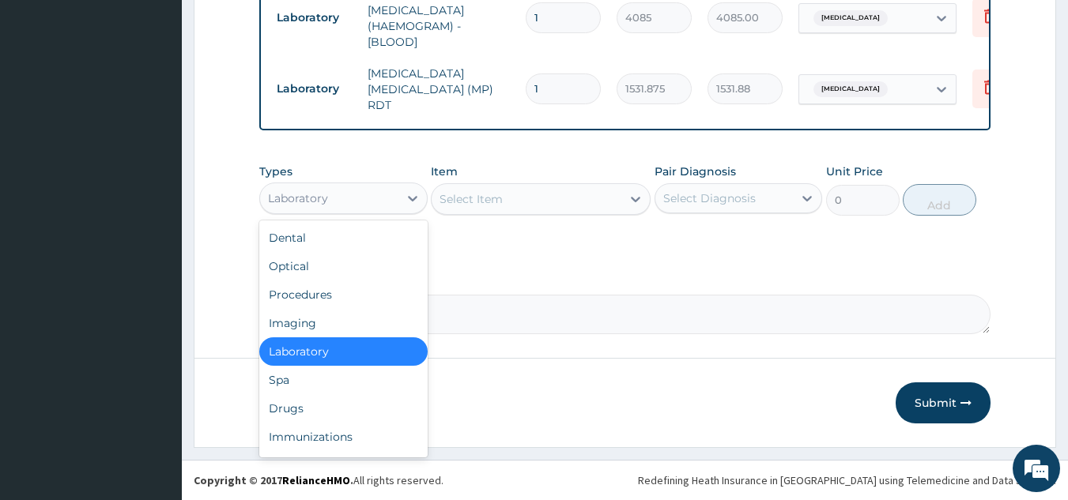
click at [359, 402] on div "Drugs" at bounding box center [343, 408] width 168 height 28
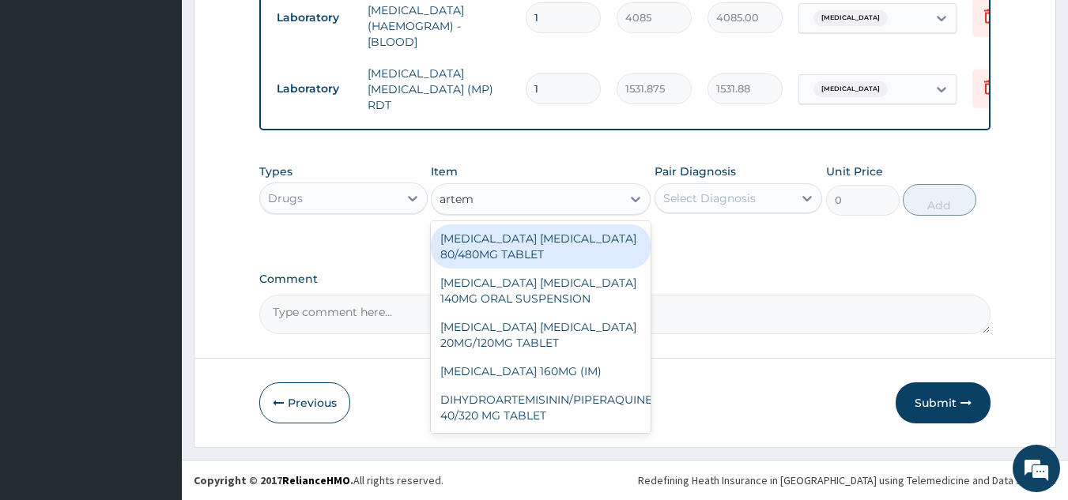
type input "arteme"
click at [591, 255] on div "[MEDICAL_DATA] [MEDICAL_DATA] 80/480MG TABLET" at bounding box center [541, 247] width 220 height 44
type input "450"
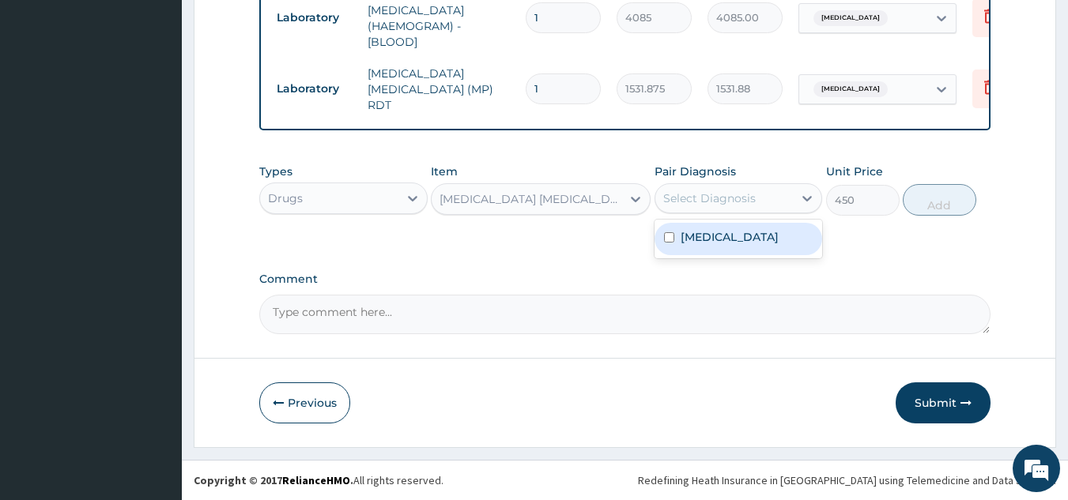
click at [749, 247] on div "[MEDICAL_DATA]" at bounding box center [739, 239] width 168 height 32
checkbox input "true"
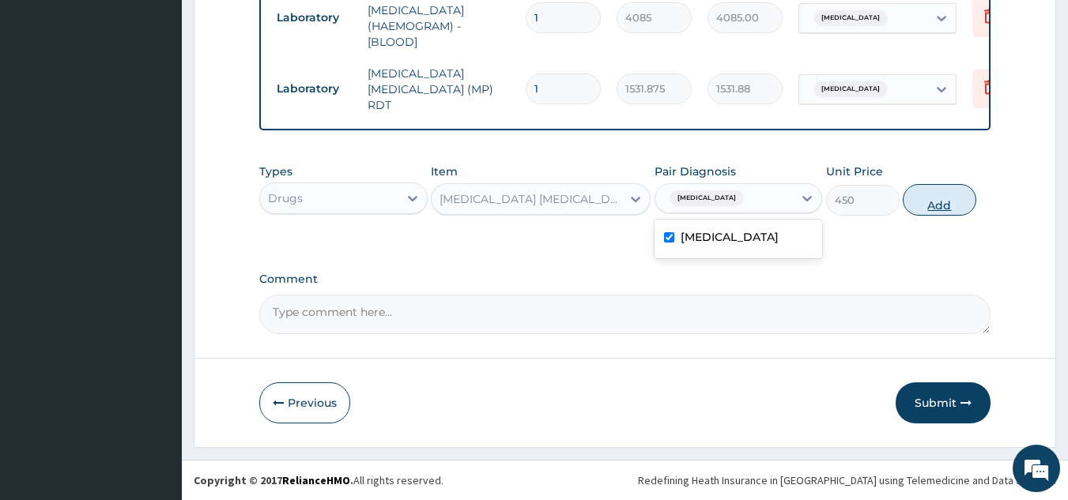
click at [947, 199] on button "Add" at bounding box center [940, 200] width 74 height 32
type input "0"
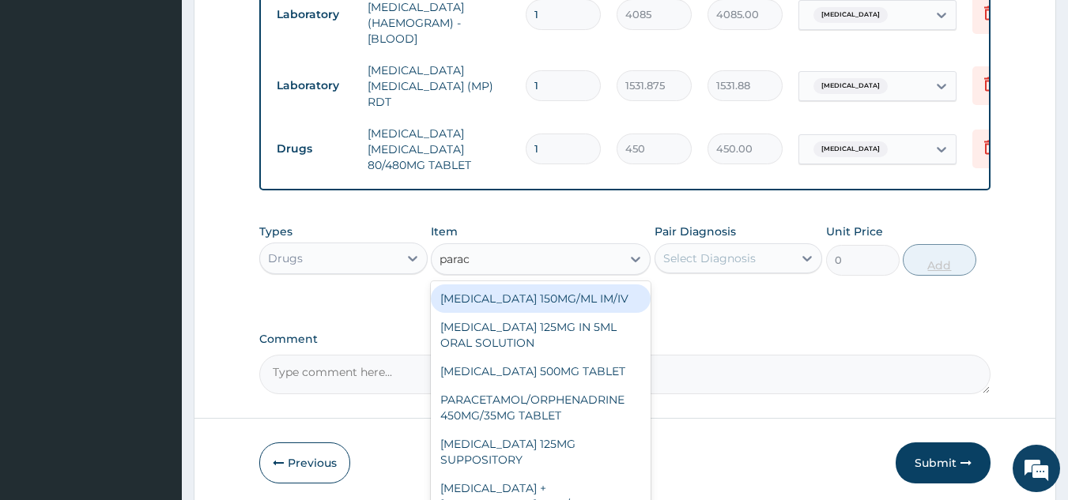
type input "parace"
click at [591, 373] on div "[MEDICAL_DATA] 500MG TABLET" at bounding box center [541, 371] width 220 height 28
type input "30"
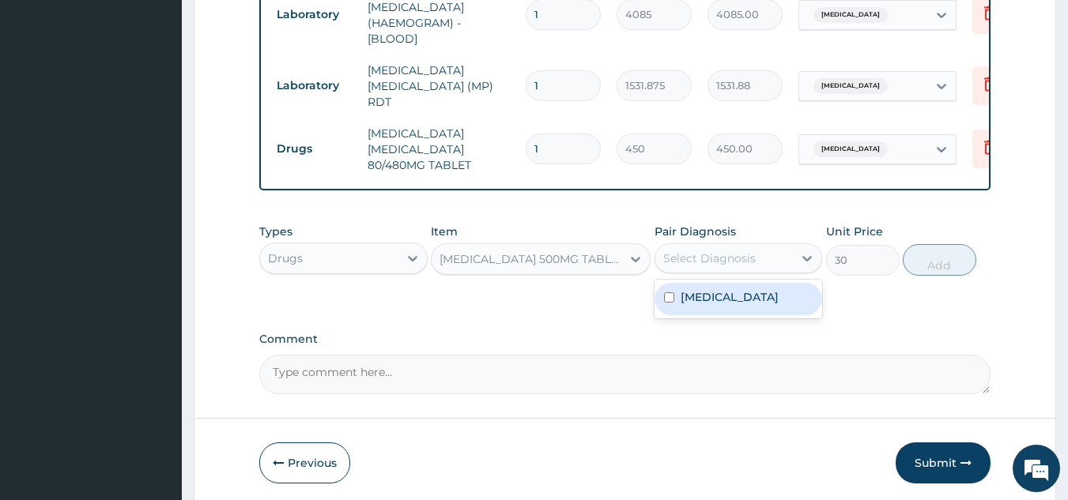
click at [754, 304] on div "[MEDICAL_DATA]" at bounding box center [739, 299] width 168 height 32
checkbox input "true"
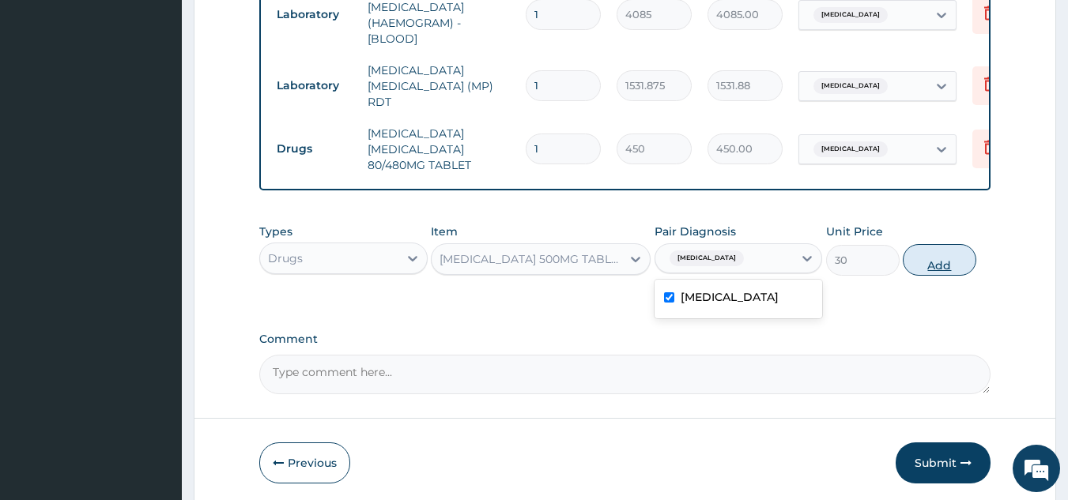
click at [939, 265] on button "Add" at bounding box center [940, 260] width 74 height 32
type input "0"
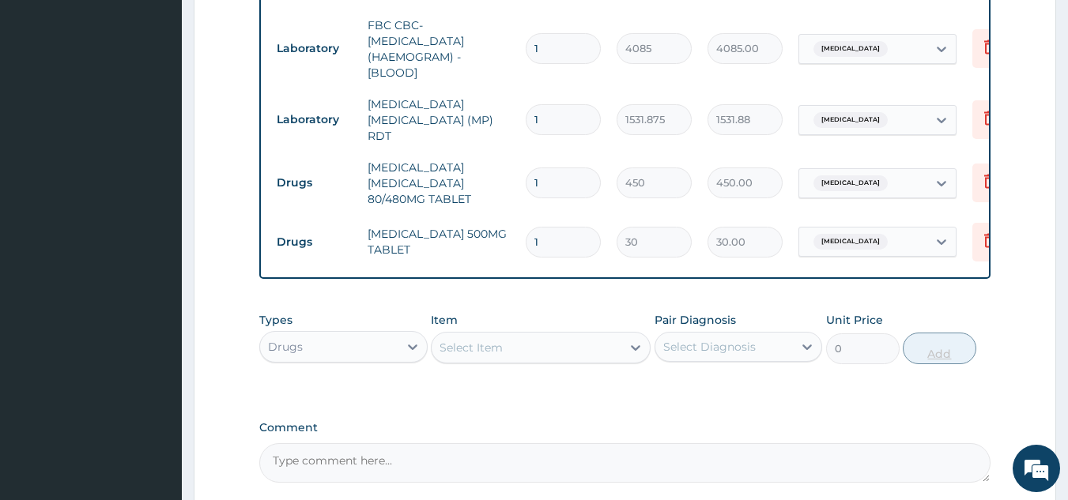
scroll to position [698, 0]
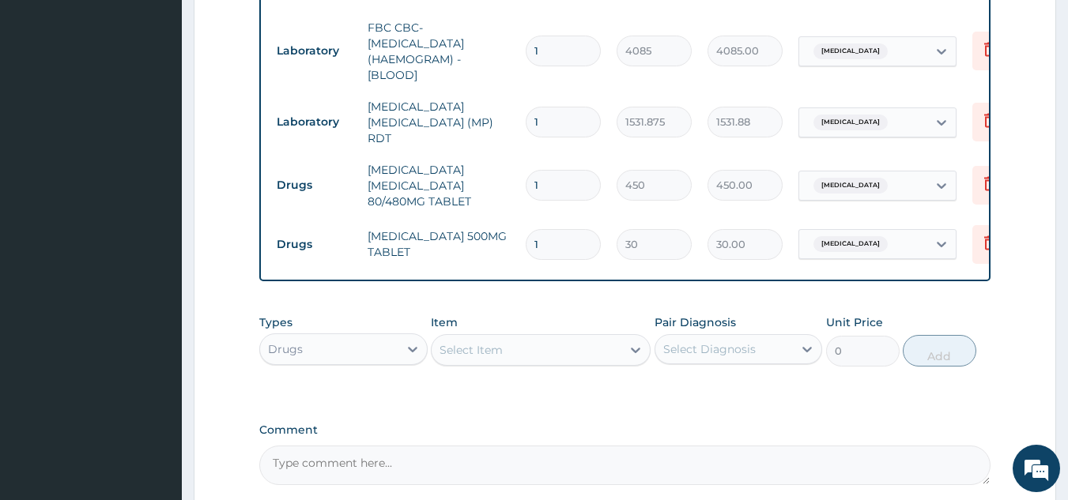
click at [561, 178] on input "1" at bounding box center [563, 185] width 75 height 31
type input "0.00"
type input "6"
type input "2700.00"
type input "6"
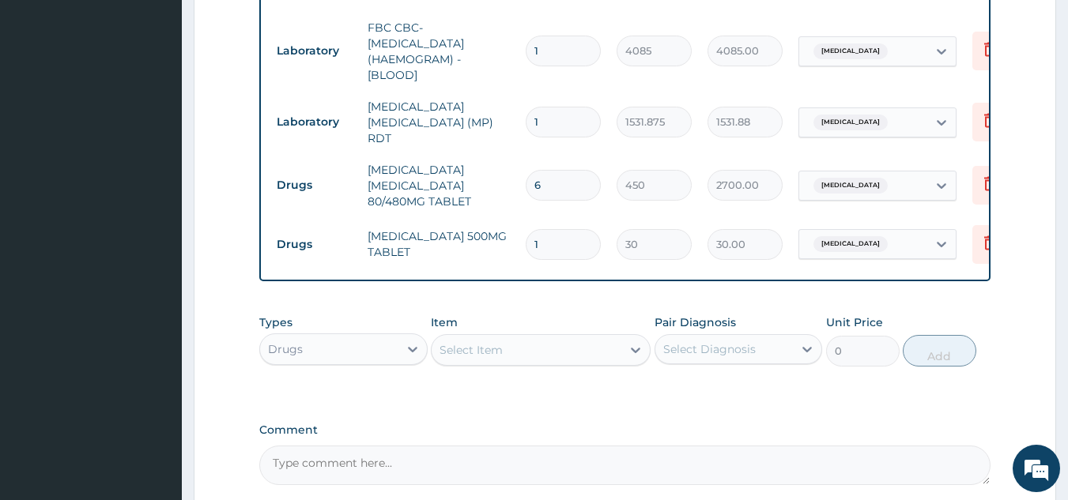
click at [575, 239] on input "1" at bounding box center [563, 244] width 75 height 31
type input "18"
type input "540.00"
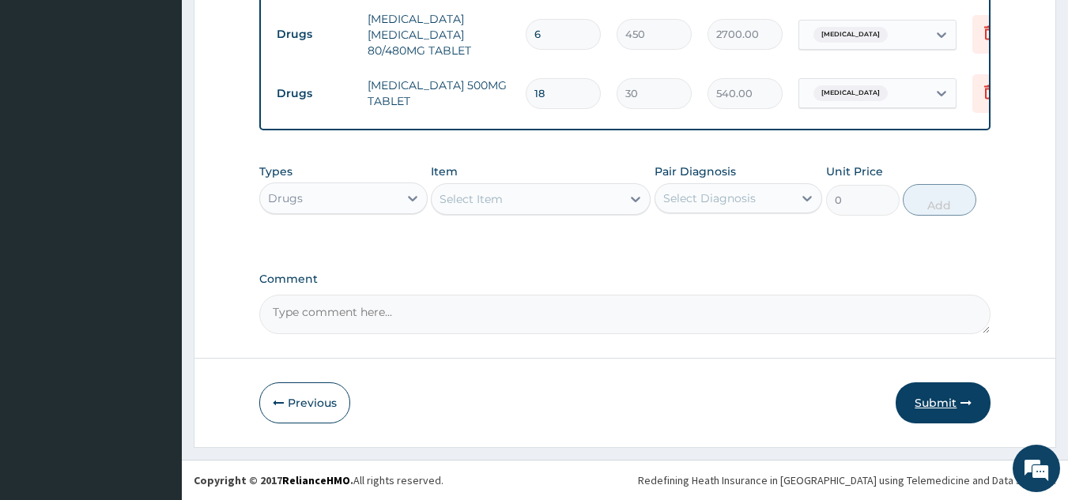
click at [939, 396] on button "Submit" at bounding box center [943, 403] width 95 height 41
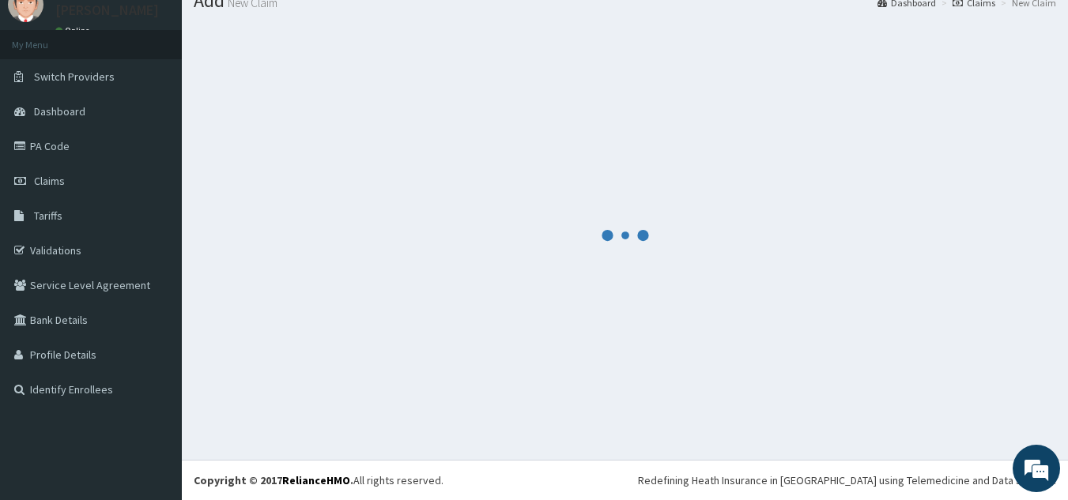
scroll to position [61, 0]
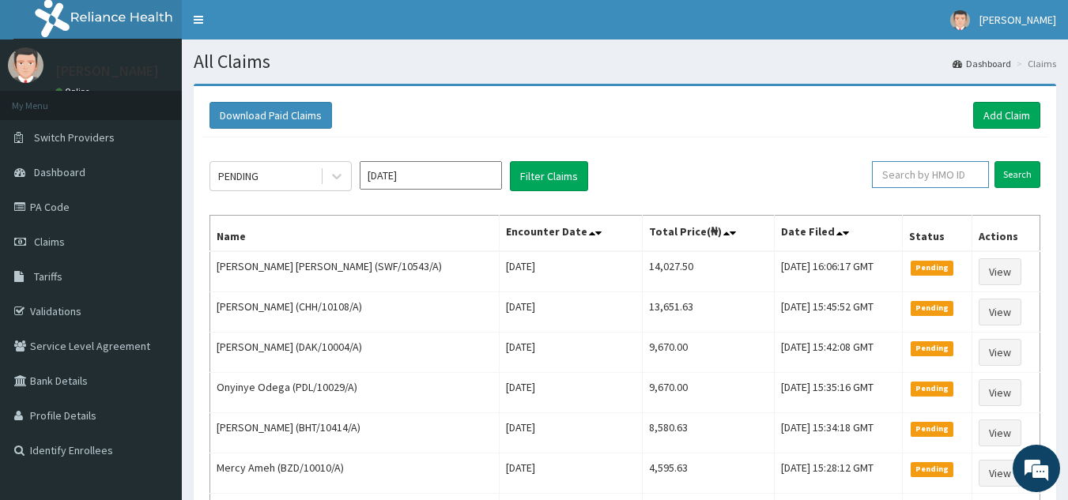
click at [945, 174] on input "text" at bounding box center [930, 174] width 117 height 27
paste input "HIC/10158/A"
type input "HIC/10158/A"
click at [994, 161] on input "Search" at bounding box center [1017, 174] width 46 height 27
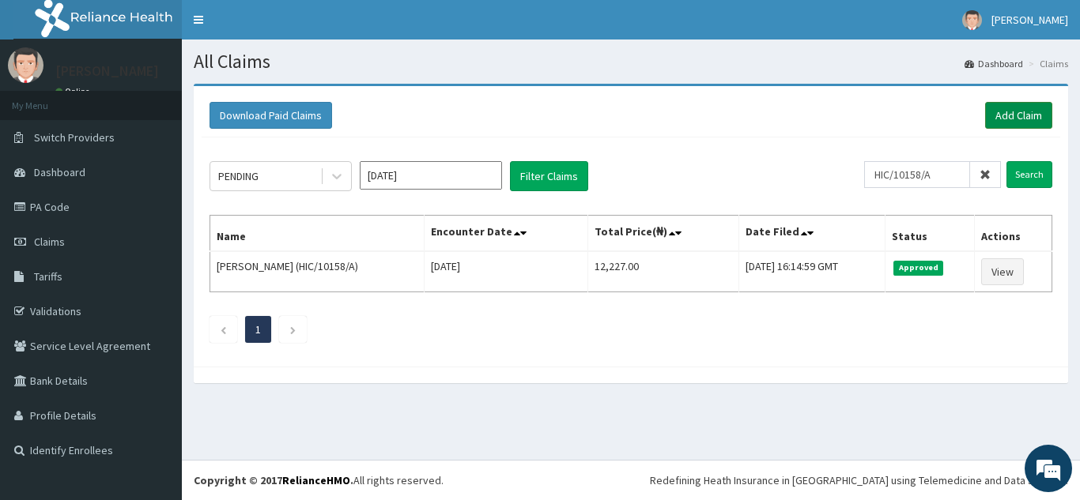
click at [1005, 113] on link "Add Claim" at bounding box center [1018, 115] width 67 height 27
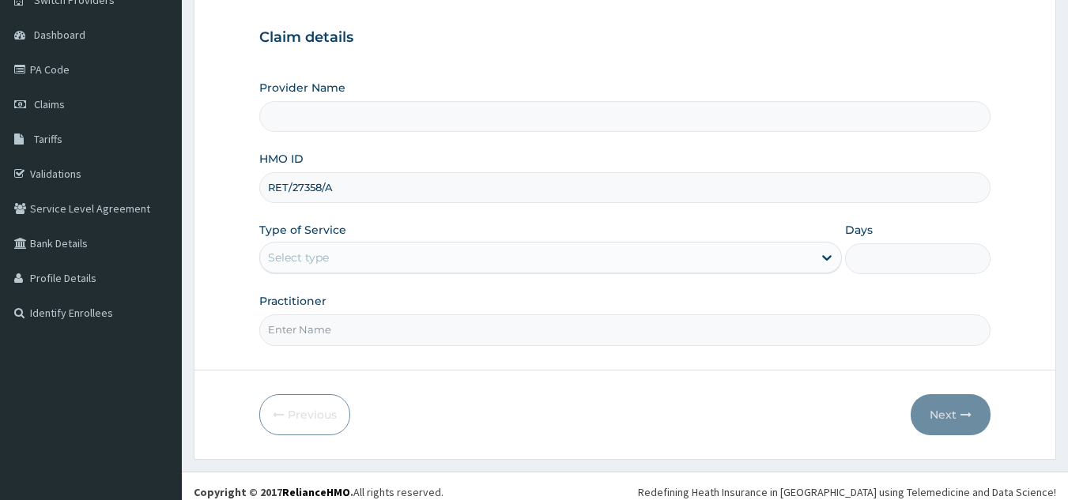
scroll to position [149, 0]
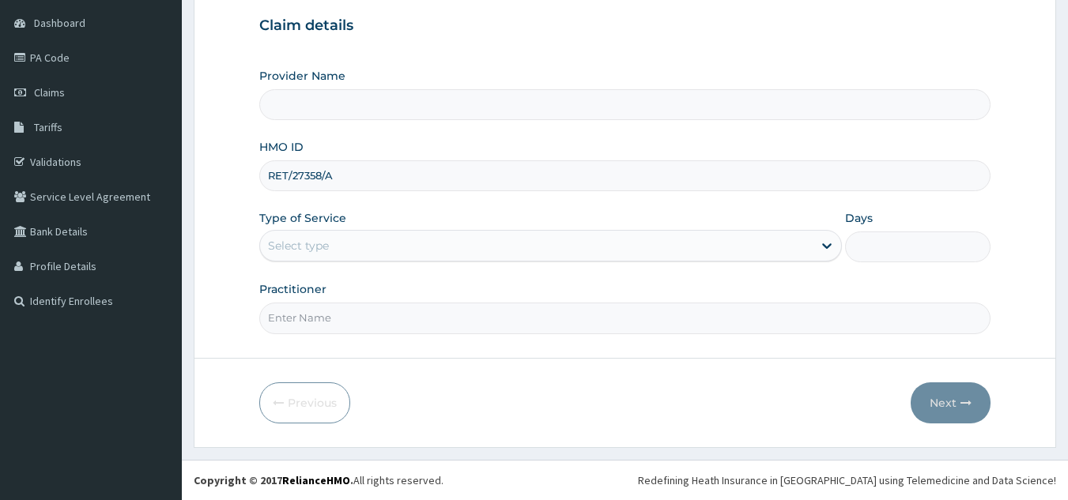
type input "Reliance Family Clinics (RFC) - [GEOGRAPHIC_DATA]"
type input "RET/27358/A"
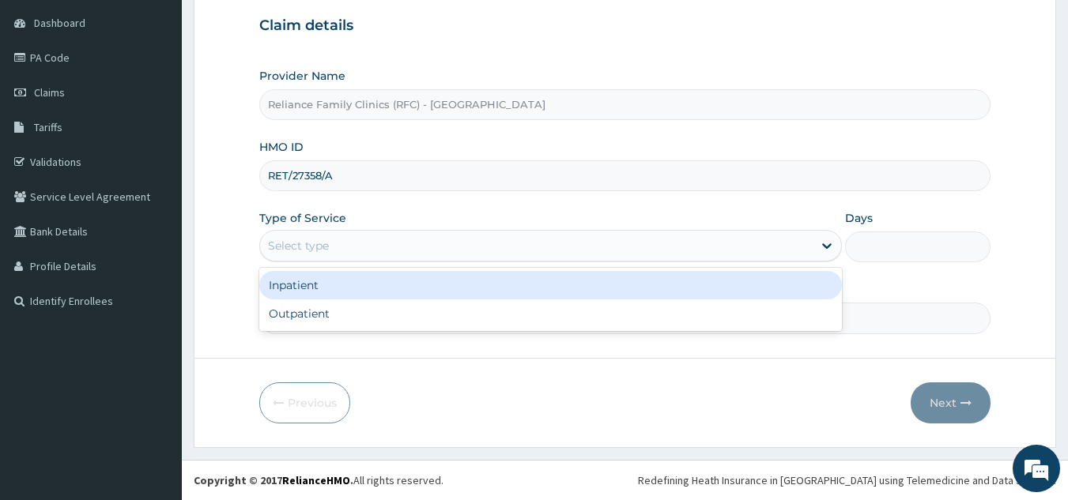
click at [480, 321] on div "Outpatient" at bounding box center [550, 314] width 583 height 28
type input "1"
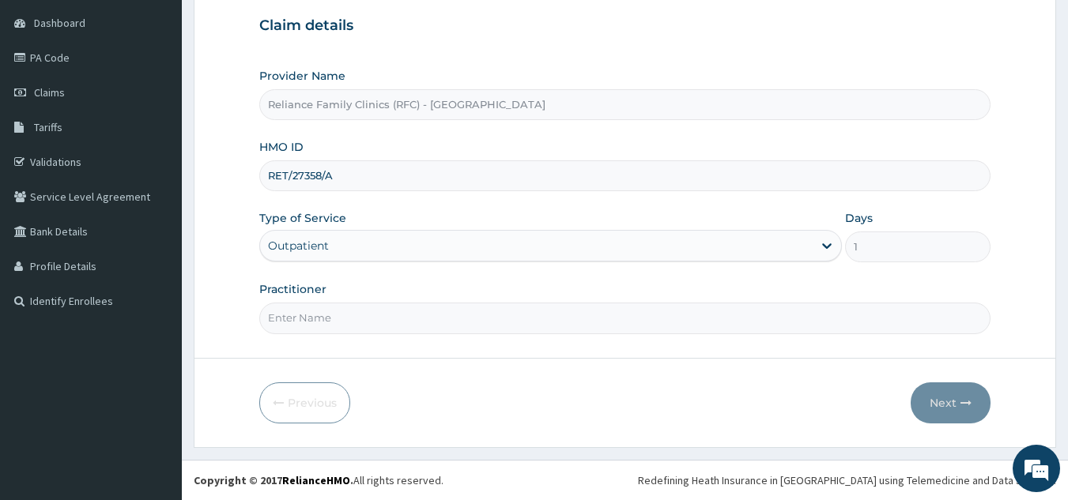
click at [507, 317] on input "Practitioner" at bounding box center [625, 318] width 732 height 31
type input "locum"
click at [934, 393] on button "Next" at bounding box center [951, 403] width 80 height 41
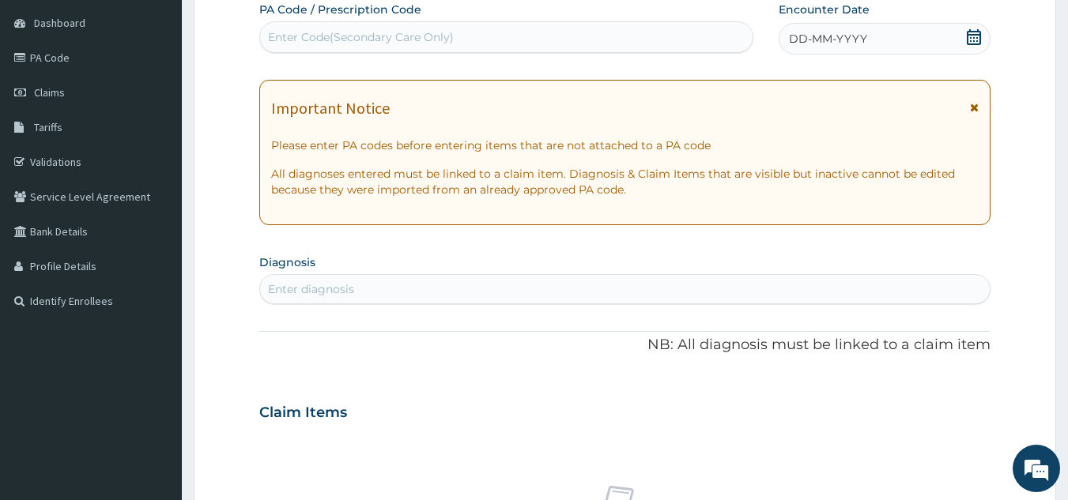
click at [837, 41] on span "DD-MM-YYYY" at bounding box center [828, 39] width 78 height 16
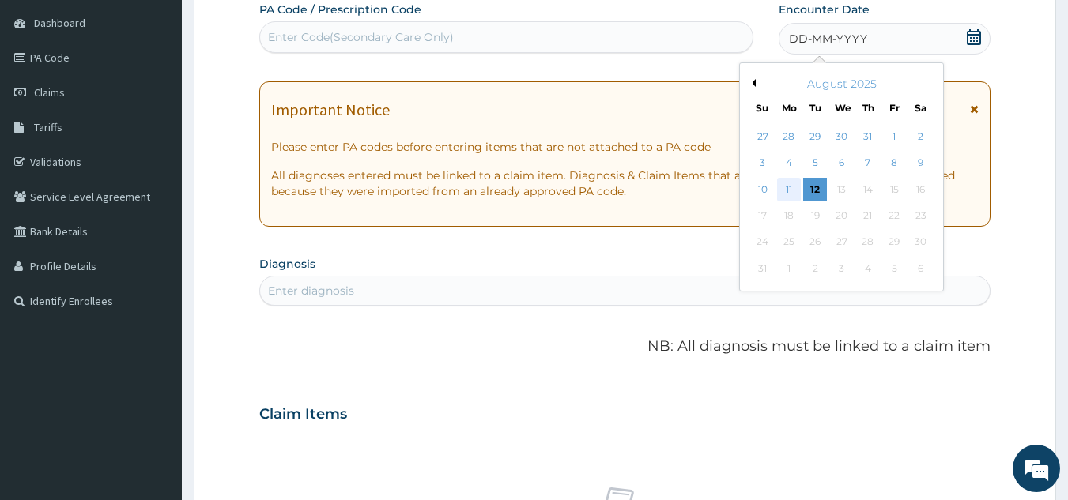
click at [789, 189] on div "11" at bounding box center [789, 190] width 24 height 24
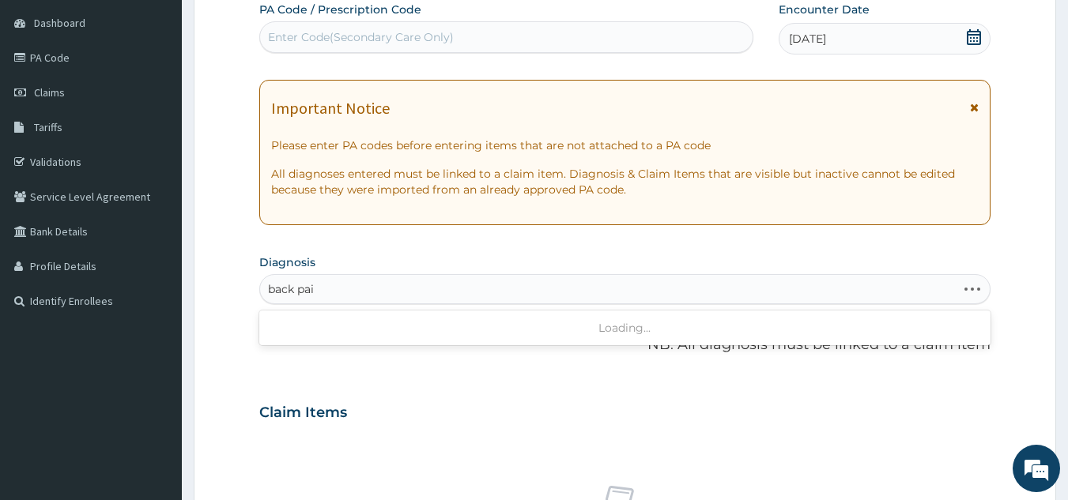
type input "back pain"
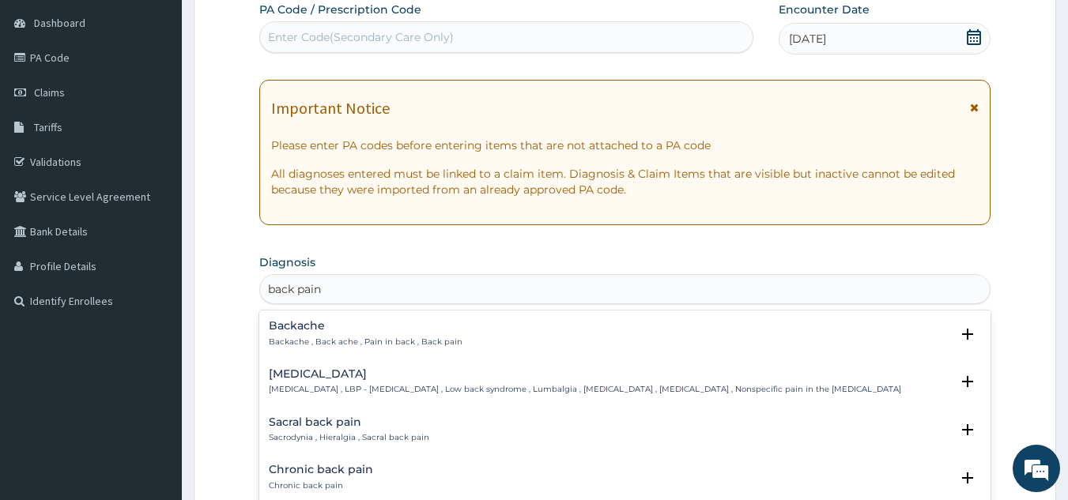
scroll to position [0, 0]
click at [386, 341] on p "Backache , Back ache , Pain in back , Back pain" at bounding box center [366, 342] width 194 height 11
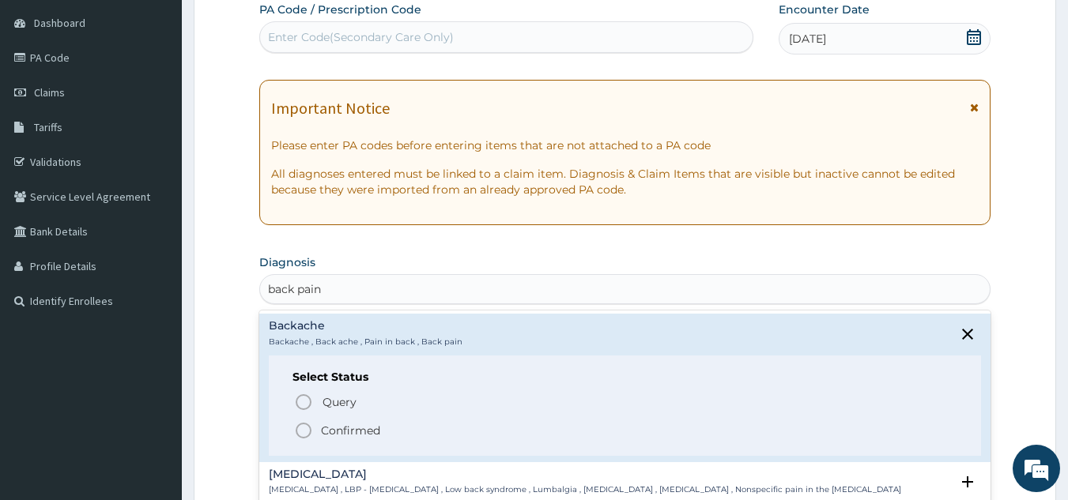
click at [380, 421] on span "Confirmed" at bounding box center [626, 430] width 664 height 19
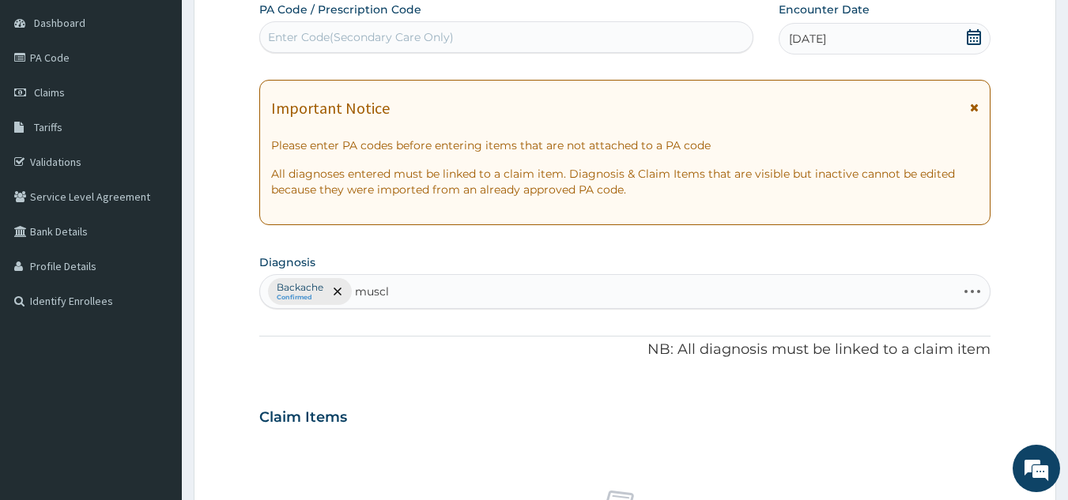
type input "muscle"
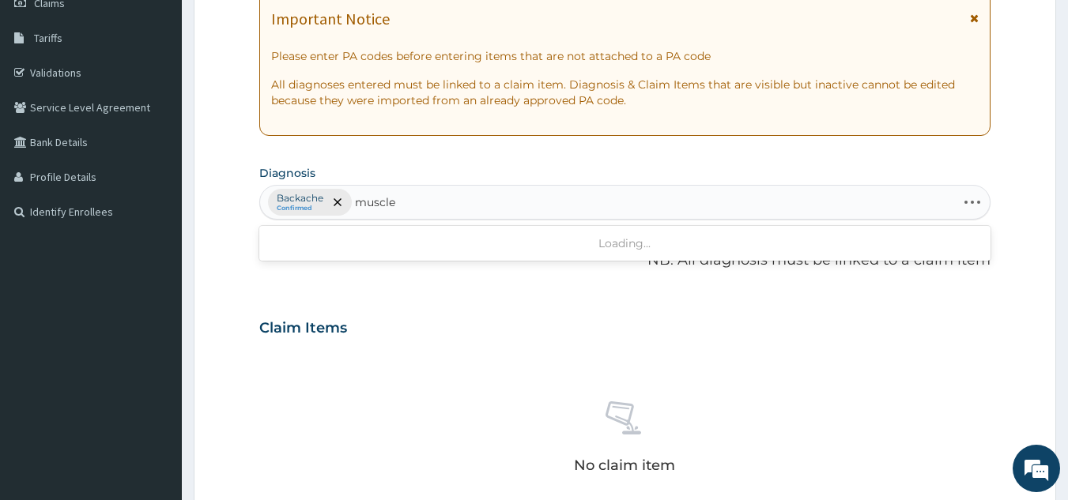
scroll to position [241, 0]
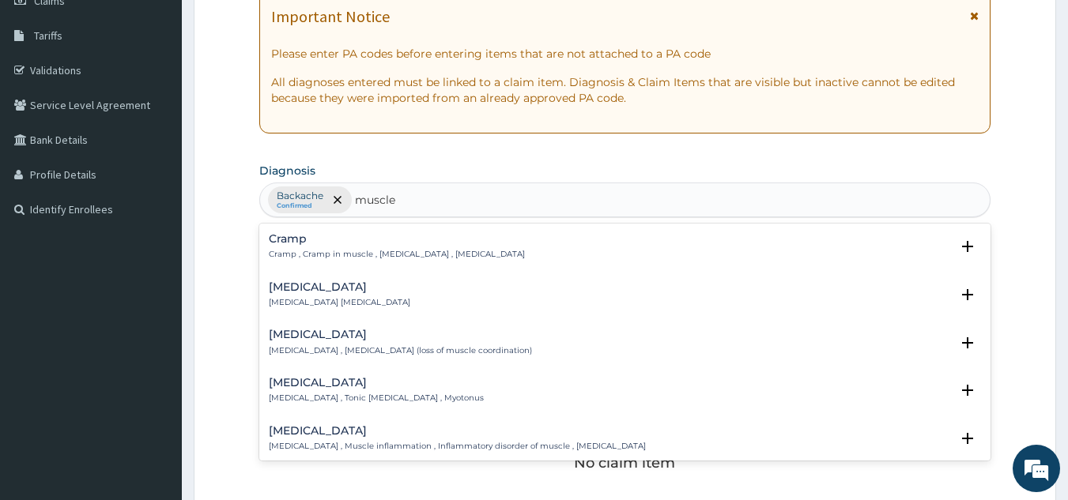
click at [390, 299] on div "Spasm Spasm , Muscle spasm" at bounding box center [625, 295] width 713 height 28
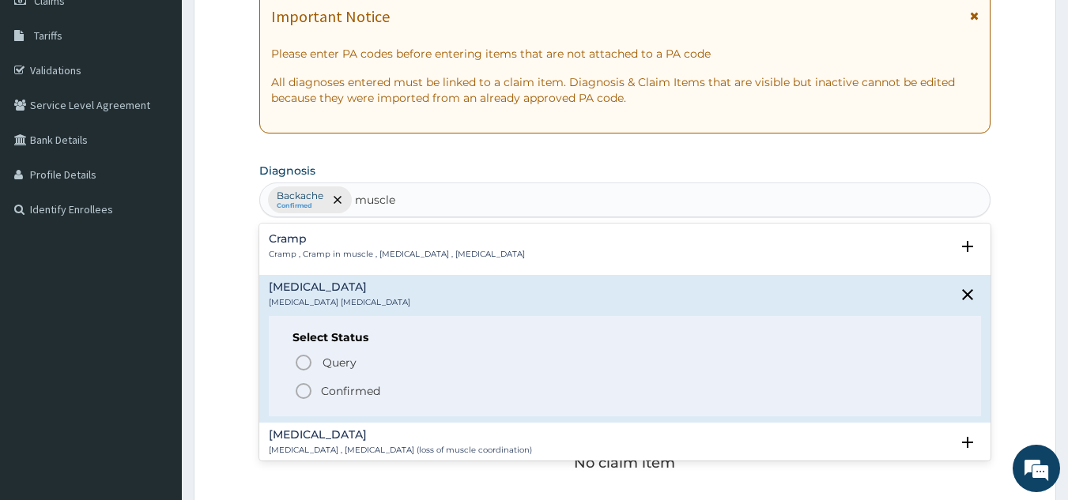
click at [391, 390] on span "Confirmed" at bounding box center [626, 391] width 664 height 19
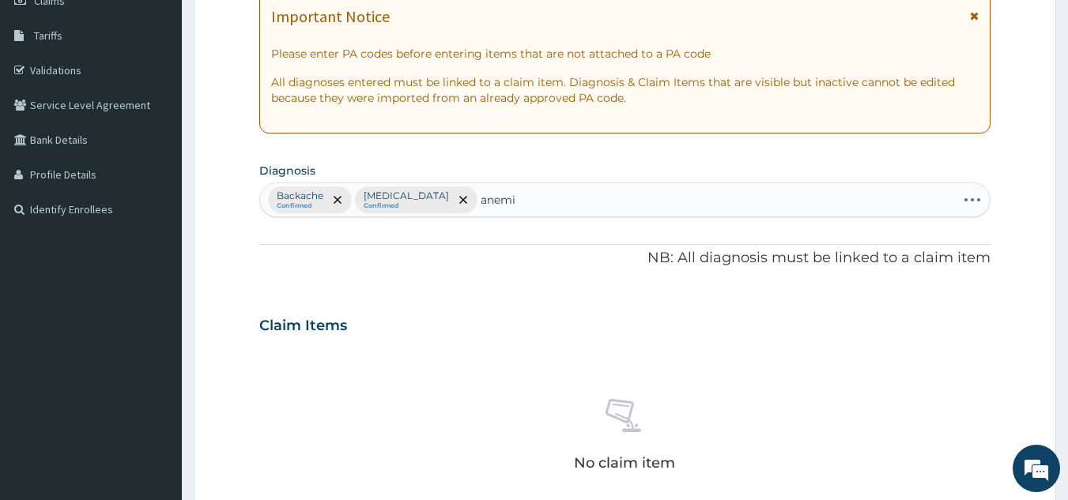
type input "anemia"
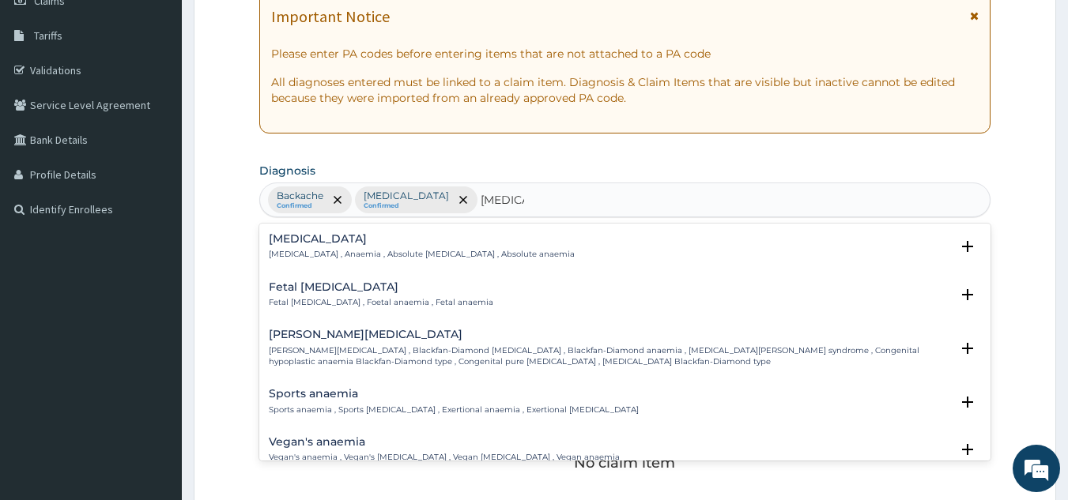
click at [432, 251] on p "Anemia , Anaemia , Absolute anemia , Absolute anaemia" at bounding box center [422, 254] width 306 height 11
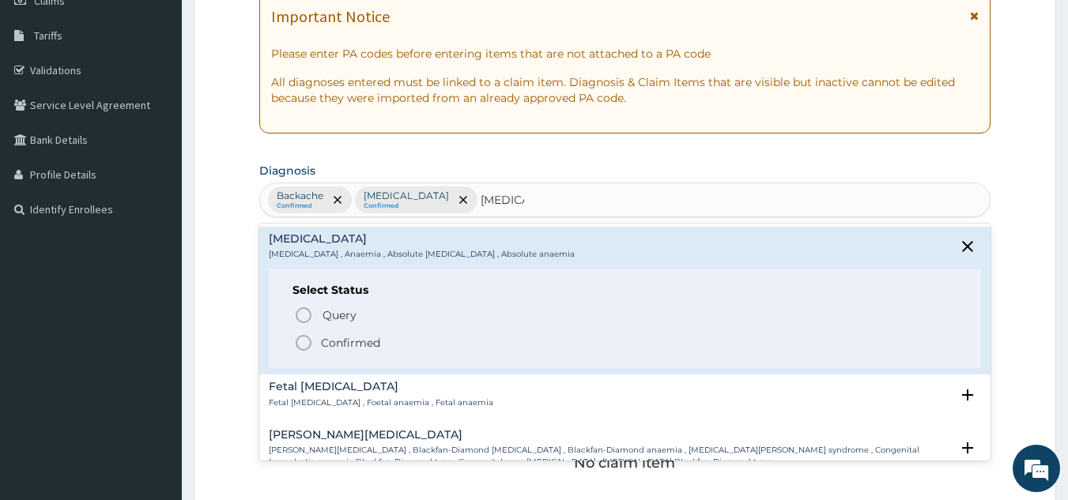
click at [400, 347] on span "Confirmed" at bounding box center [626, 343] width 664 height 19
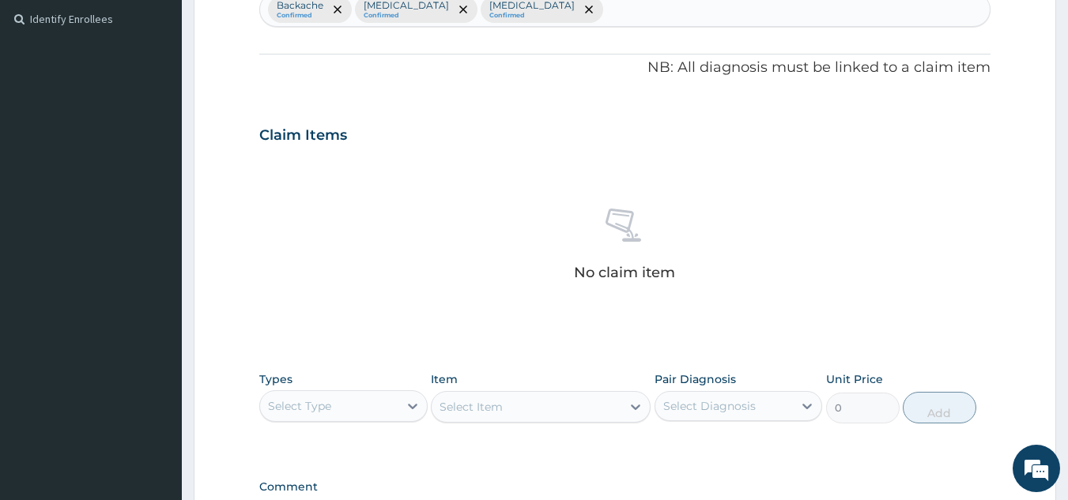
scroll to position [640, 0]
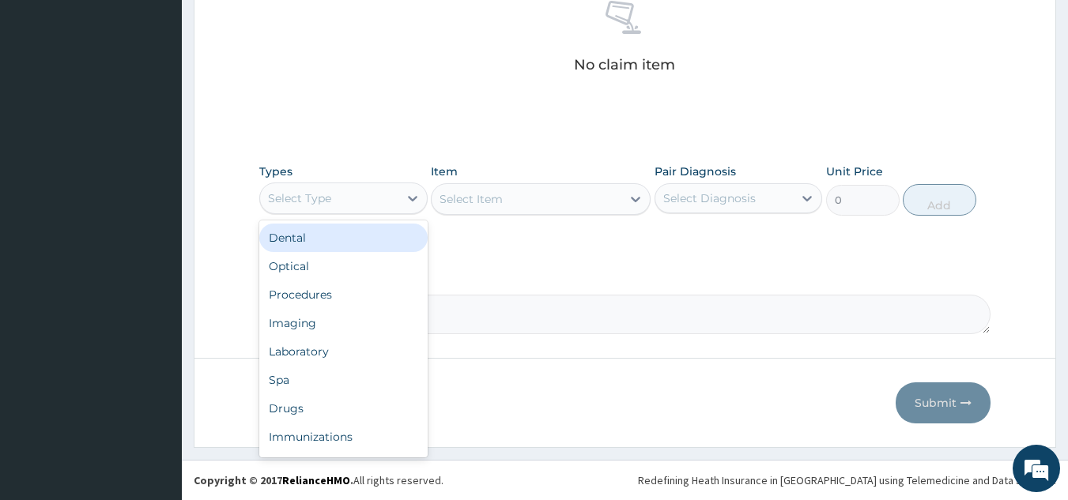
click at [371, 305] on div "Procedures" at bounding box center [343, 295] width 168 height 28
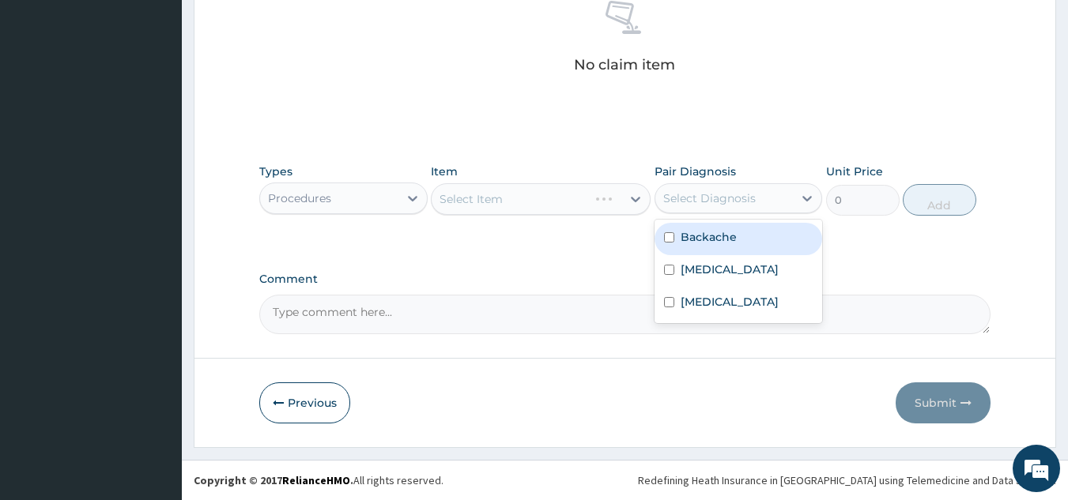
click at [707, 245] on div "Backache" at bounding box center [739, 239] width 168 height 32
checkbox input "true"
click at [725, 285] on div "Spasm" at bounding box center [739, 271] width 168 height 32
checkbox input "true"
click at [728, 308] on div "Anemia" at bounding box center [739, 304] width 168 height 32
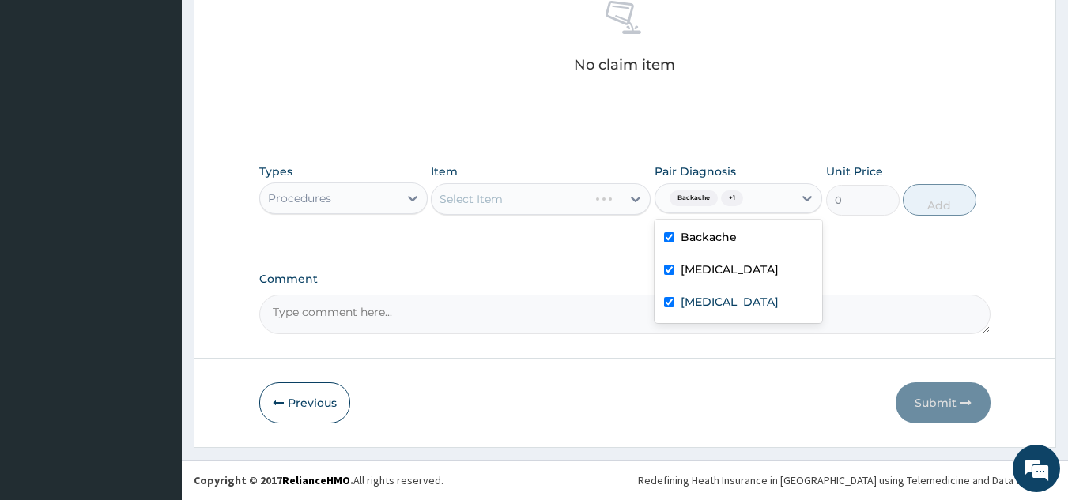
checkbox input "true"
click at [577, 198] on div "Select Item" at bounding box center [541, 199] width 220 height 32
click at [562, 212] on div "Select Item" at bounding box center [541, 199] width 220 height 32
click at [573, 198] on div "Select Item" at bounding box center [541, 199] width 220 height 32
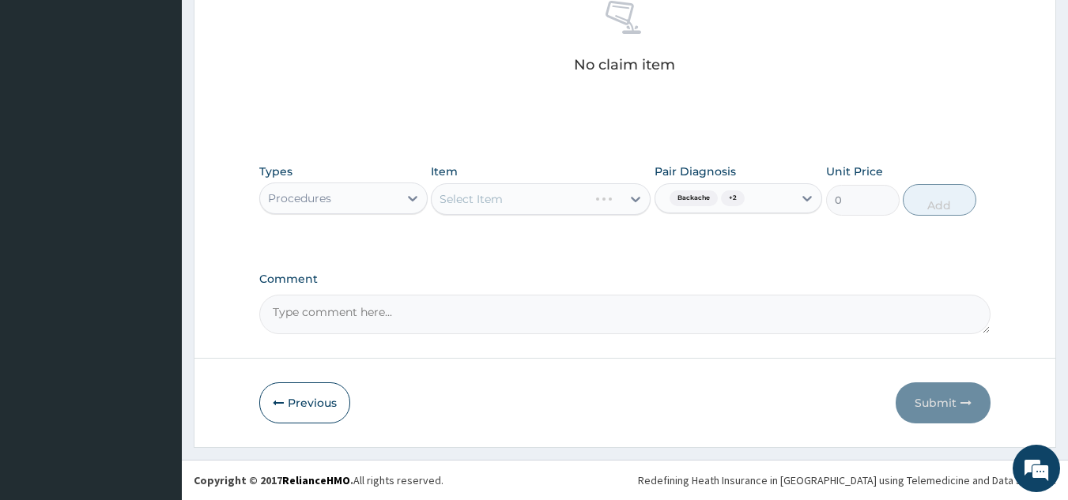
click at [557, 206] on div "Select Item" at bounding box center [541, 199] width 220 height 32
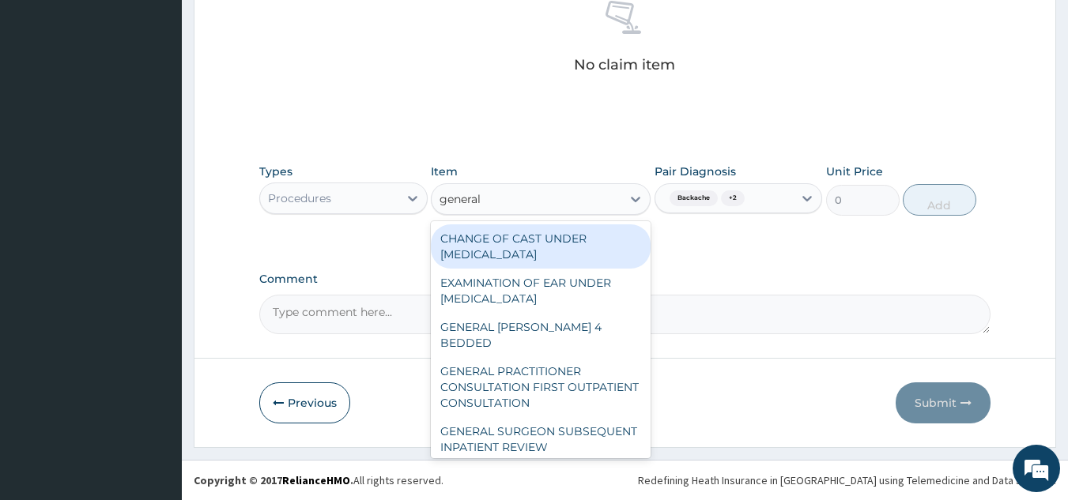
type input "general p"
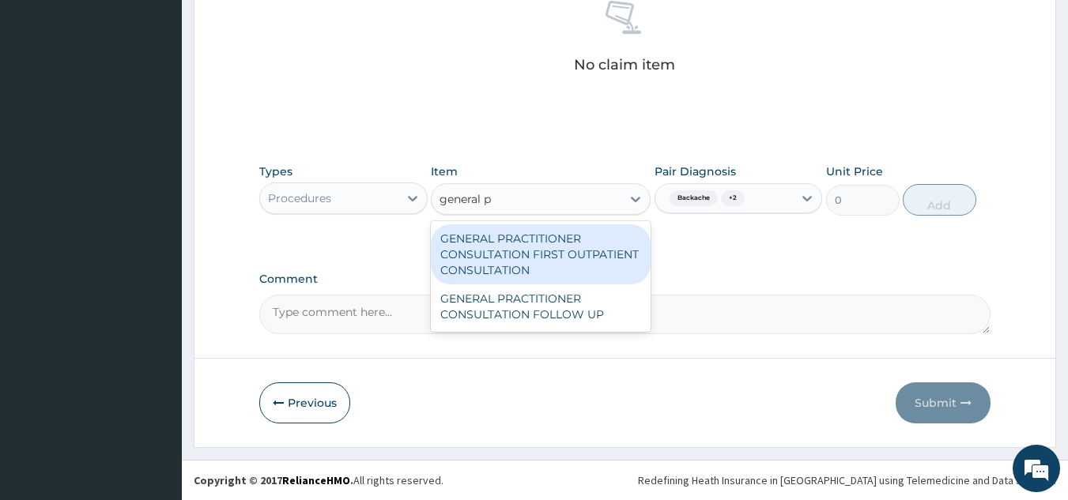
click at [573, 264] on div "GENERAL PRACTITIONER CONSULTATION FIRST OUTPATIENT CONSULTATION" at bounding box center [541, 255] width 220 height 60
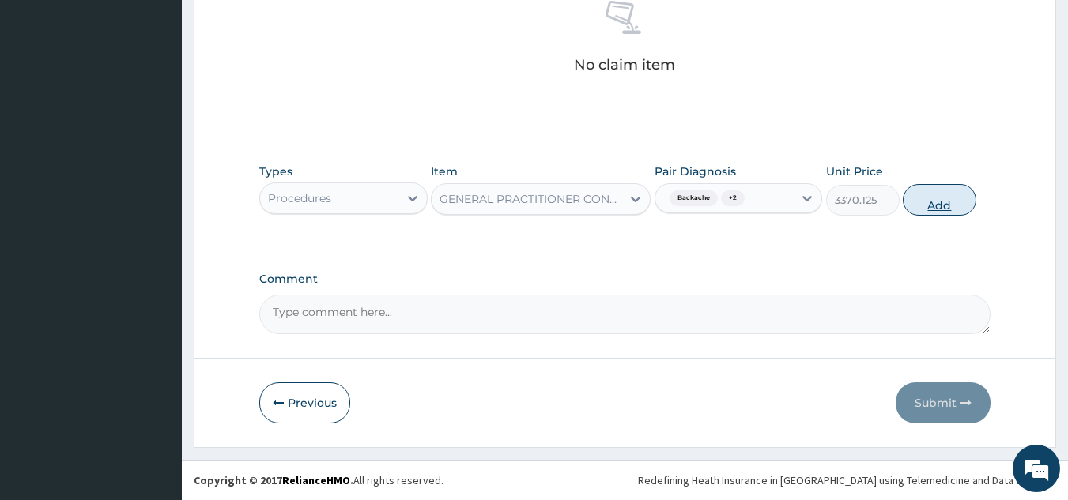
click at [936, 201] on button "Add" at bounding box center [940, 200] width 74 height 32
type input "0"
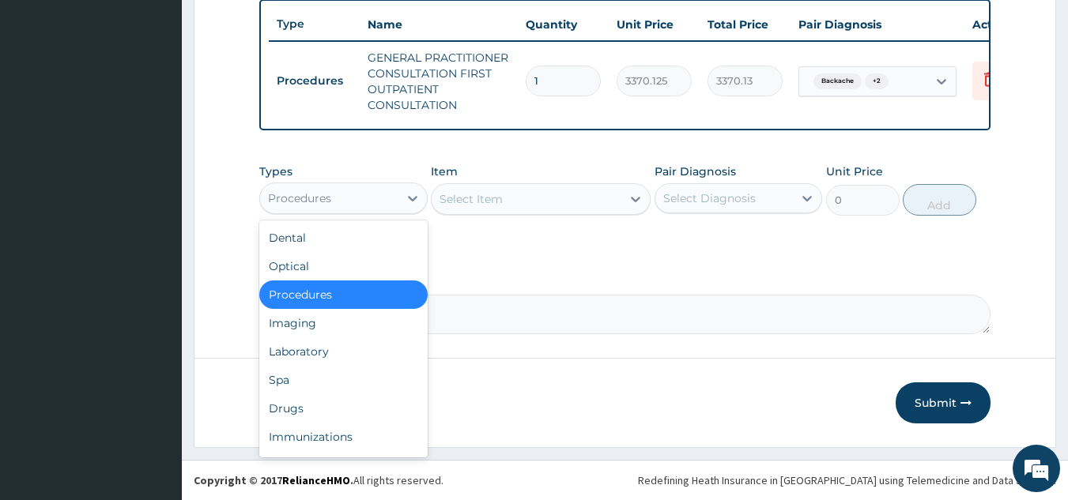
click at [351, 358] on div "Laboratory" at bounding box center [343, 352] width 168 height 28
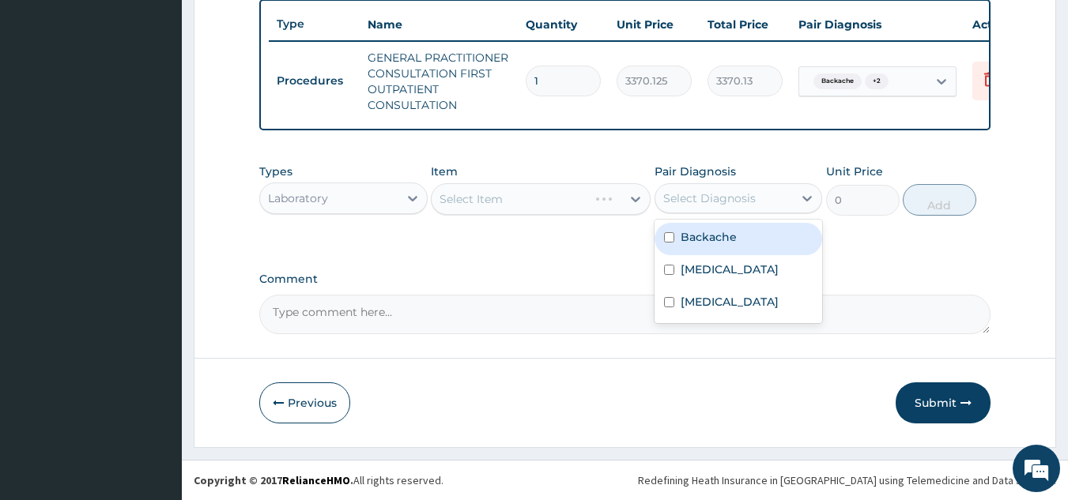
click at [713, 243] on label "Backache" at bounding box center [709, 237] width 56 height 16
checkbox input "true"
click at [714, 294] on label "Anemia" at bounding box center [730, 302] width 98 height 16
checkbox input "true"
click at [711, 272] on label "Spasm" at bounding box center [730, 270] width 98 height 16
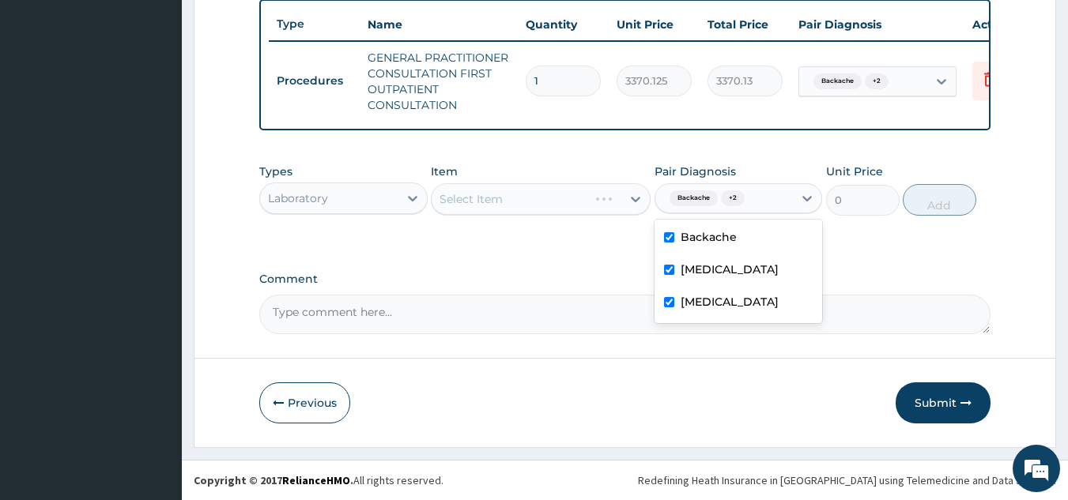
checkbox input "true"
click at [533, 189] on div "Select Item" at bounding box center [541, 199] width 220 height 32
click at [530, 231] on div "Types Laboratory Item Select Item Pair Diagnosis Backache + 2 Unit Price 0 Add" at bounding box center [625, 202] width 732 height 92
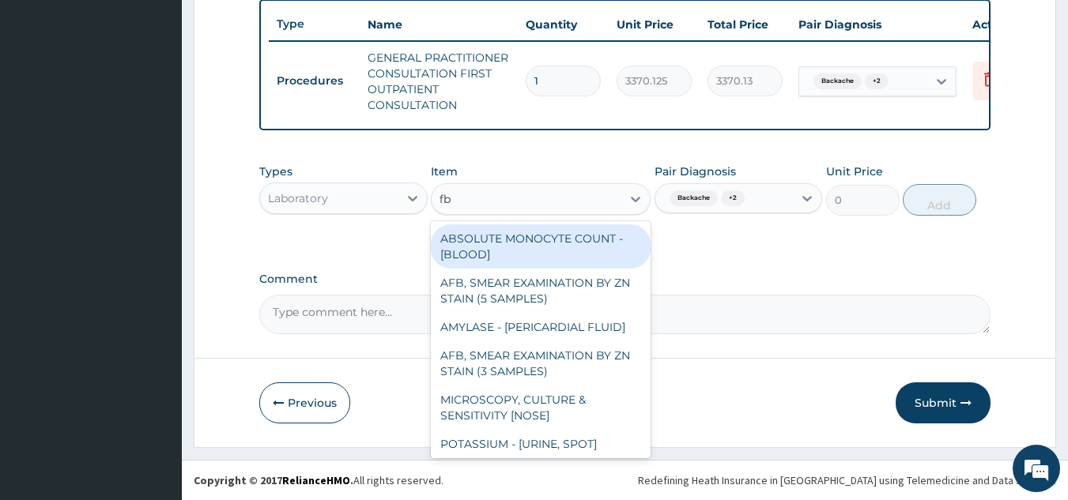
type input "fbc"
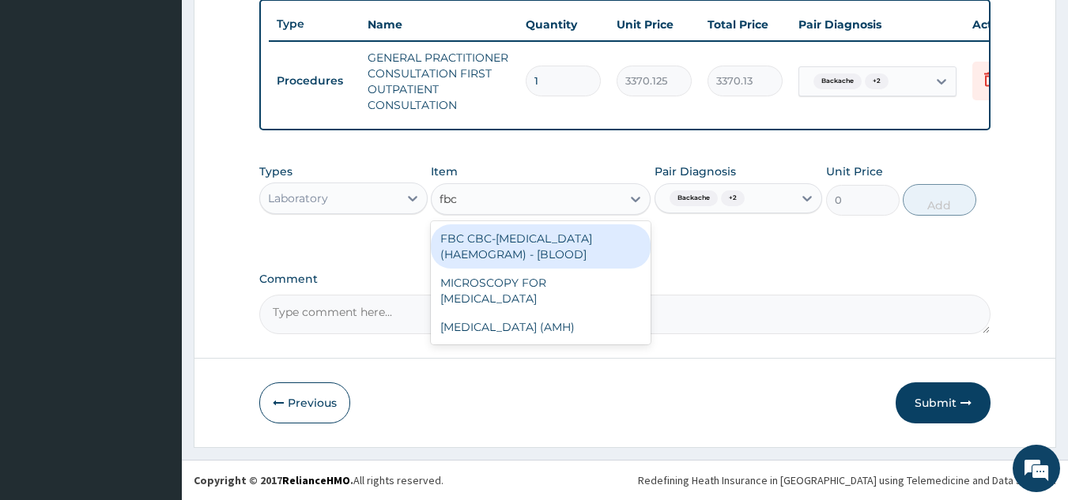
click at [569, 255] on div "FBC CBC-COMPLETE BLOOD COUNT (HAEMOGRAM) - [BLOOD]" at bounding box center [541, 247] width 220 height 44
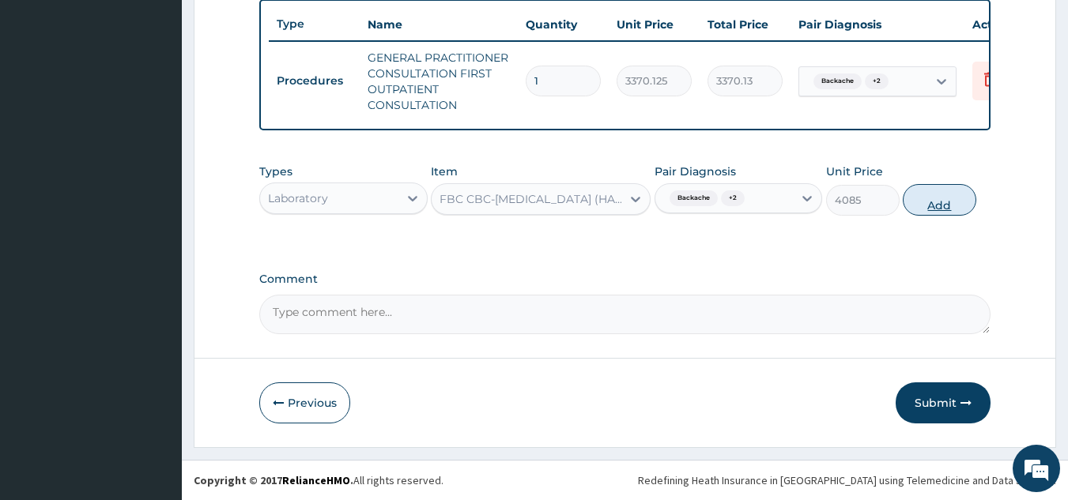
click at [939, 212] on button "Add" at bounding box center [940, 200] width 74 height 32
type input "0"
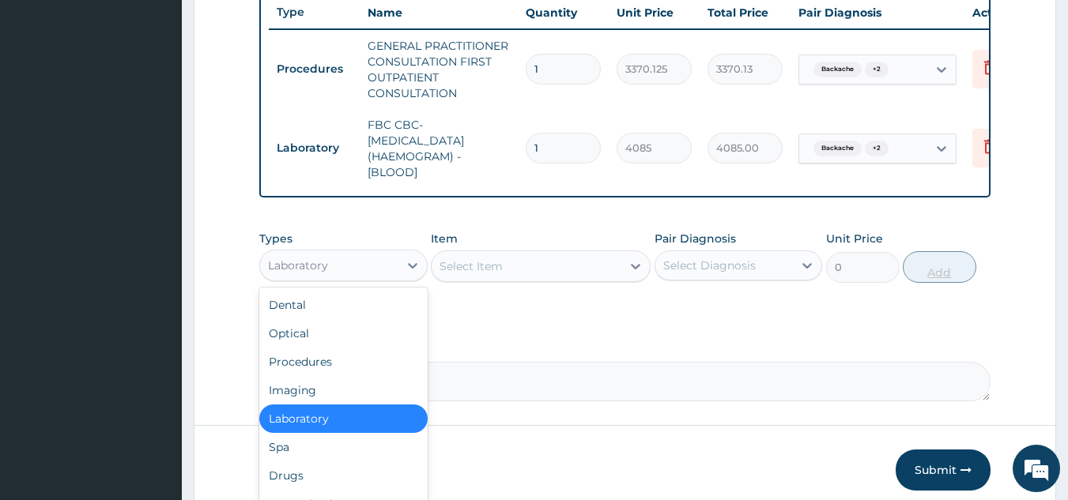
scroll to position [680, 0]
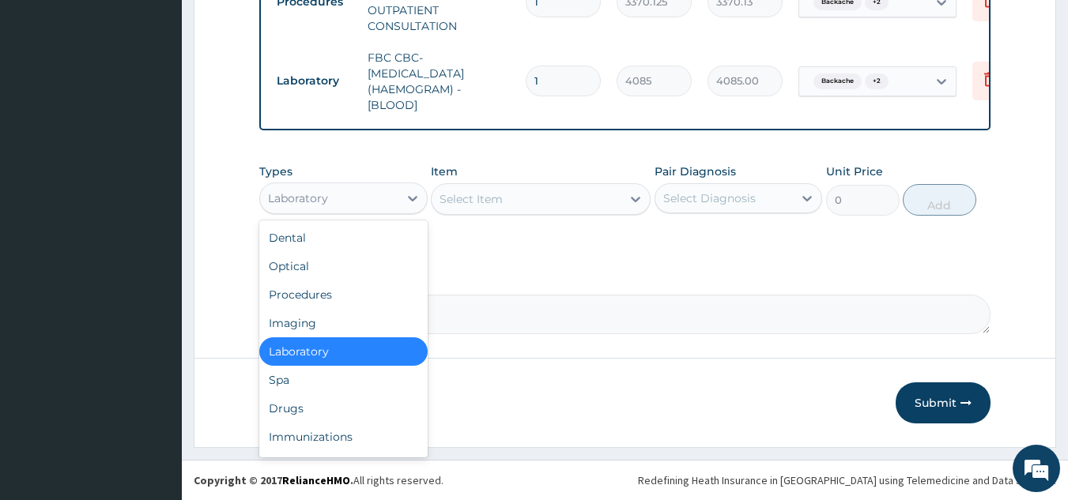
click at [359, 417] on div "Drugs" at bounding box center [343, 408] width 168 height 28
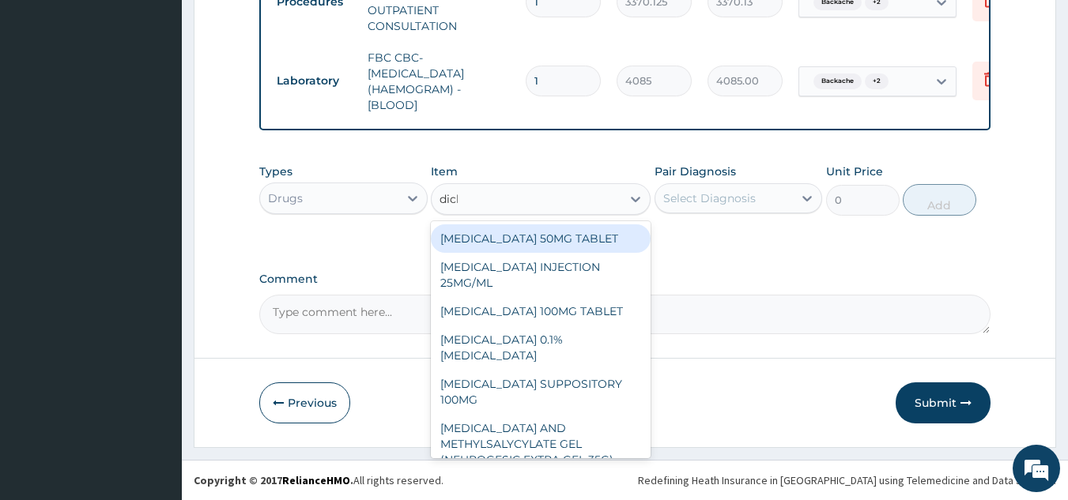
type input "diclo"
click at [595, 268] on div "DICLOFENAC INJECTION 25MG/ML" at bounding box center [541, 275] width 220 height 44
type input "97.75"
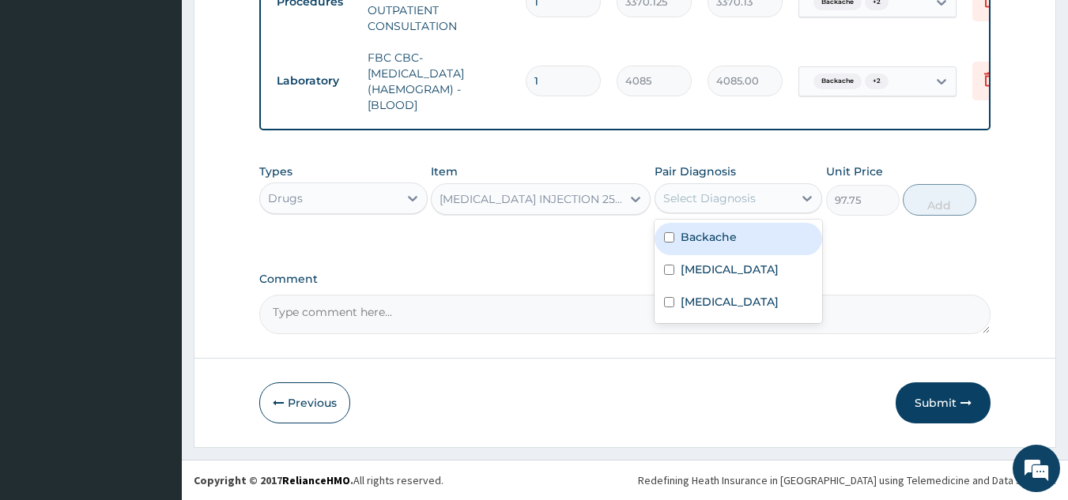
click at [757, 243] on div "Backache" at bounding box center [739, 239] width 168 height 32
checkbox input "true"
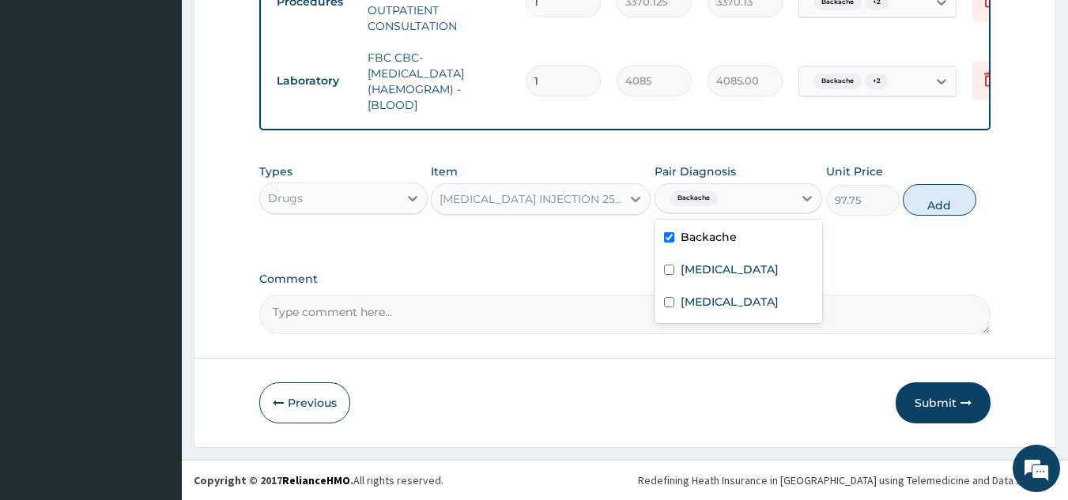
click at [754, 281] on div "Spasm" at bounding box center [739, 271] width 168 height 32
checkbox input "true"
click at [761, 296] on div "Anemia" at bounding box center [739, 304] width 168 height 32
checkbox input "true"
click at [915, 206] on button "Add" at bounding box center [940, 200] width 74 height 32
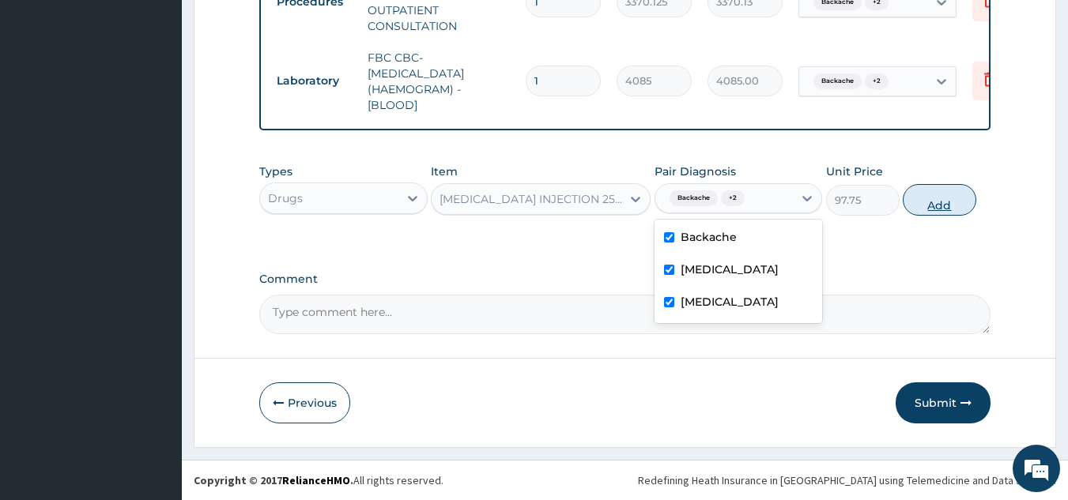
type input "0"
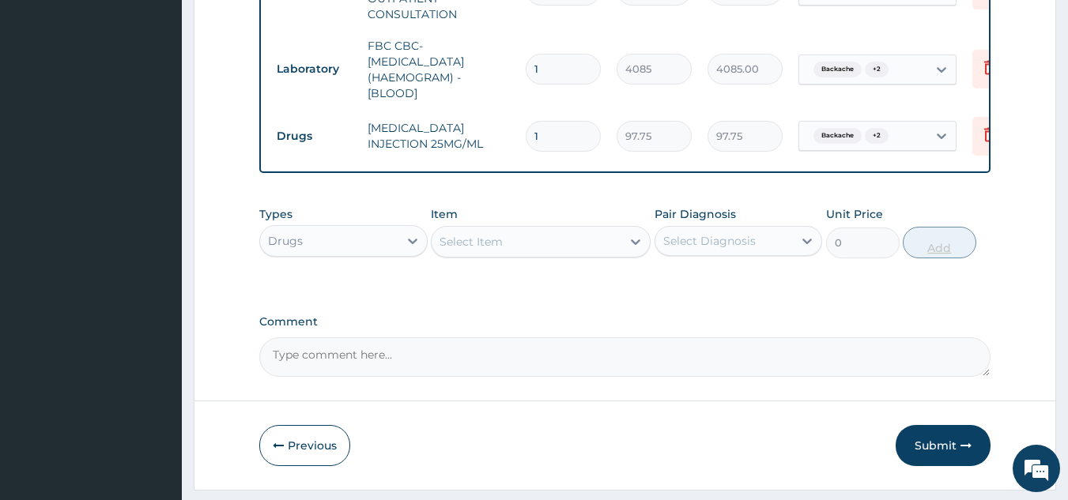
scroll to position [734, 0]
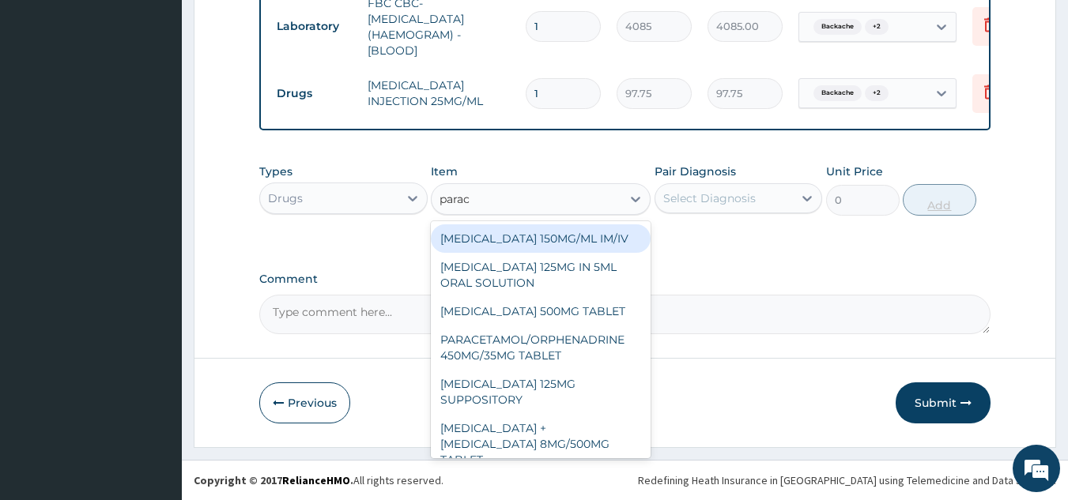
type input "parace"
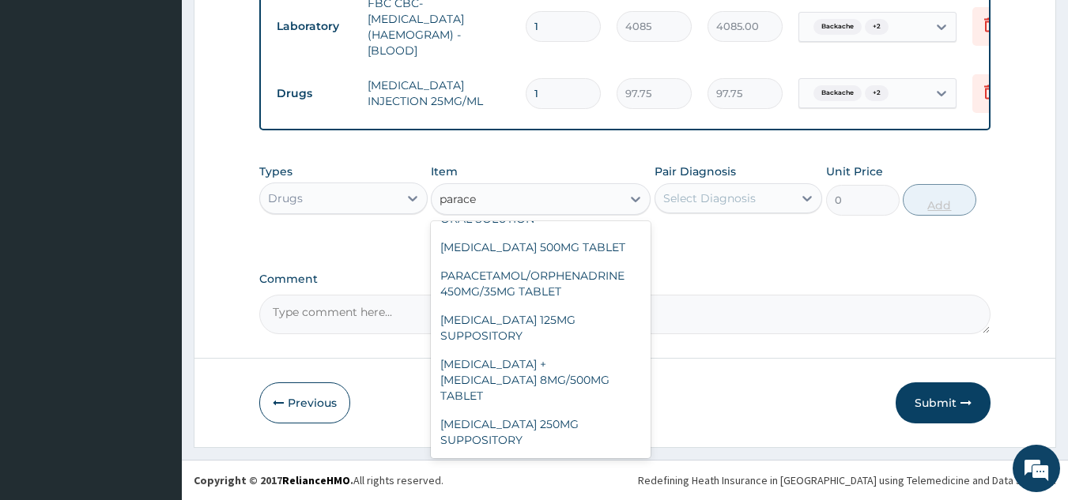
scroll to position [65, 0]
click at [581, 372] on div "PARACETAMOL + CODEINE 8MG/500MG TABLET" at bounding box center [541, 379] width 220 height 60
type input "343.2000122070312"
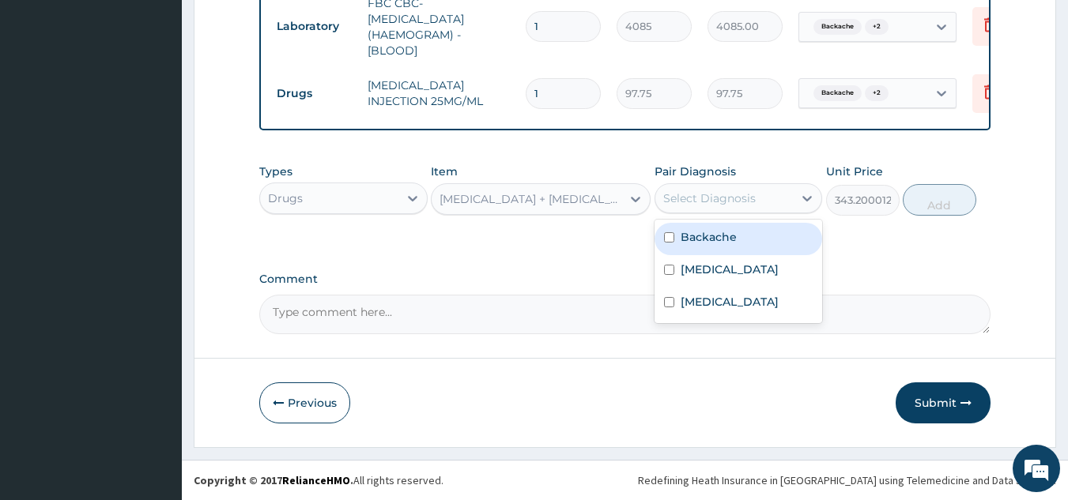
click at [735, 248] on div "Backache" at bounding box center [739, 239] width 168 height 32
checkbox input "true"
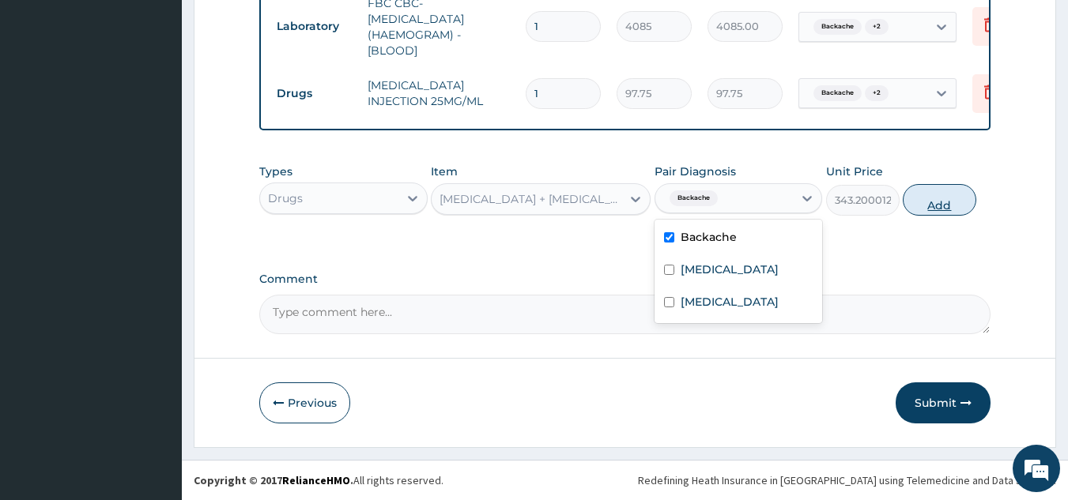
click at [918, 202] on button "Add" at bounding box center [940, 200] width 74 height 32
type input "0"
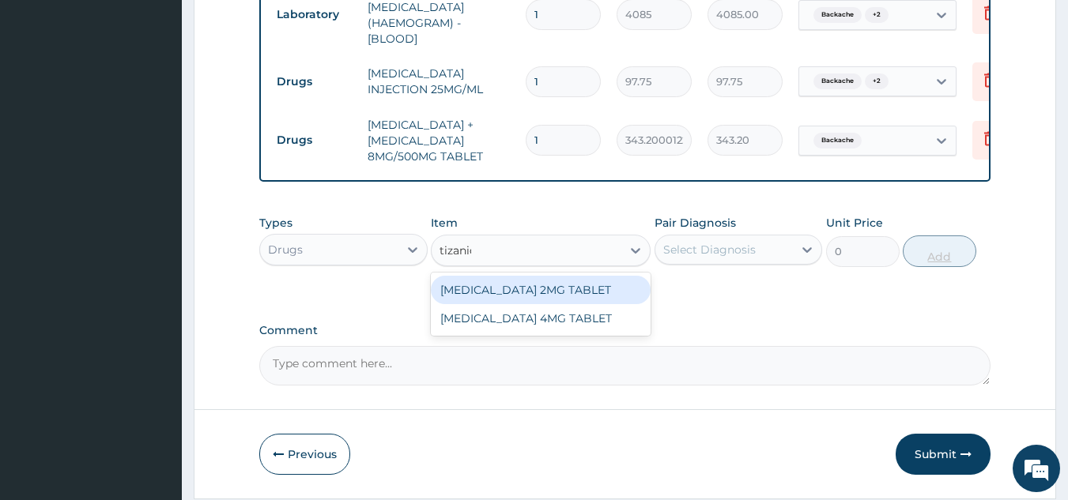
type input "tizanidi"
click at [579, 333] on div "TIZANIDINE 4MG TABLET" at bounding box center [541, 318] width 220 height 28
type input "288"
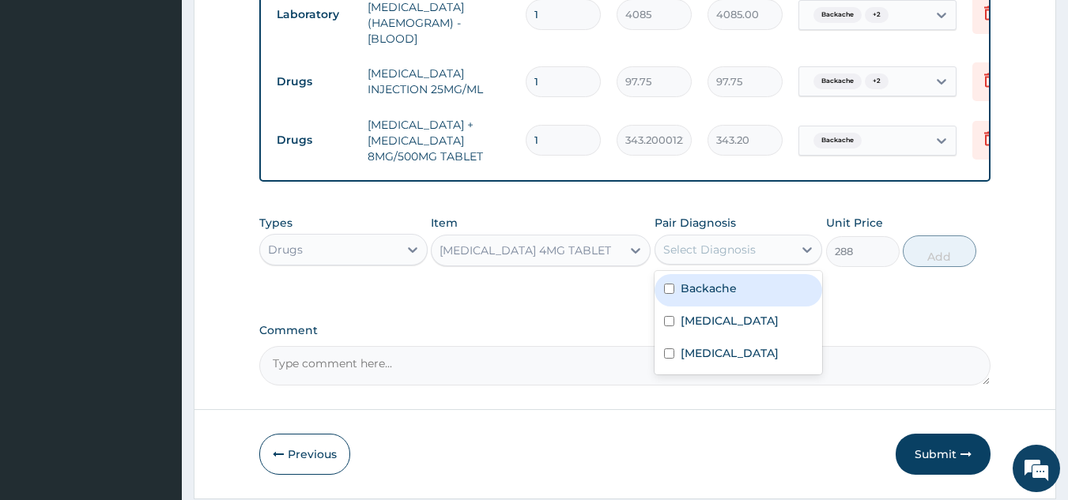
click at [734, 328] on div "Spasm" at bounding box center [739, 323] width 168 height 32
checkbox input "true"
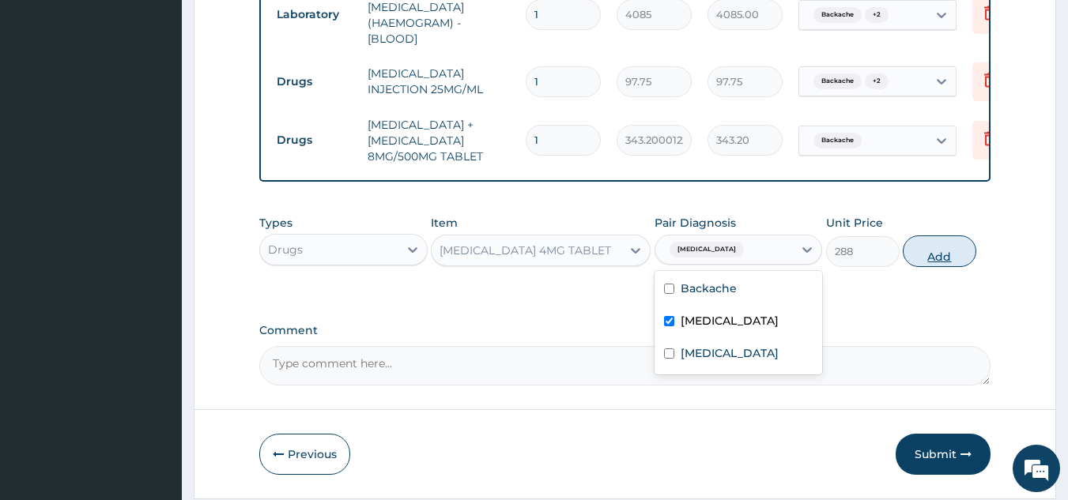
click at [921, 258] on button "Add" at bounding box center [940, 252] width 74 height 32
type input "0"
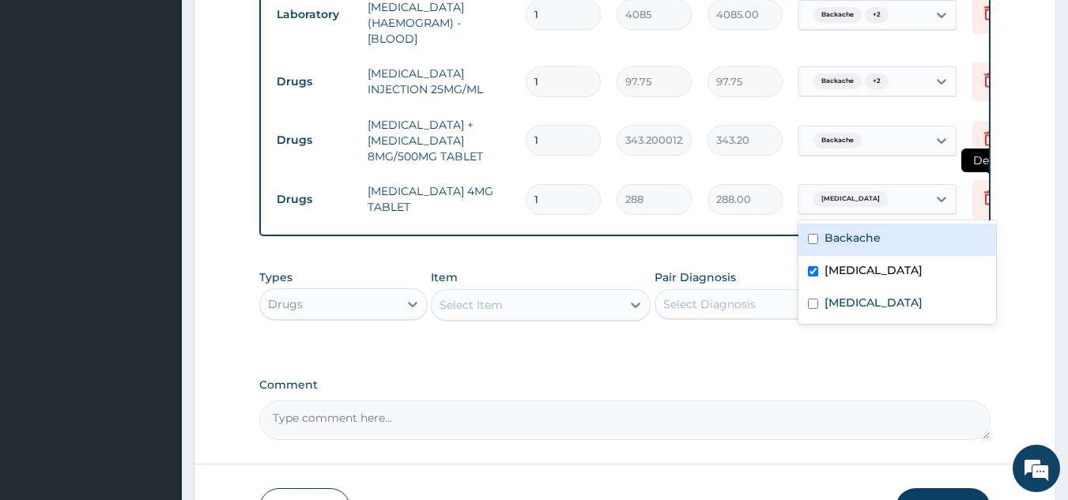
click at [975, 206] on icon at bounding box center [989, 199] width 35 height 39
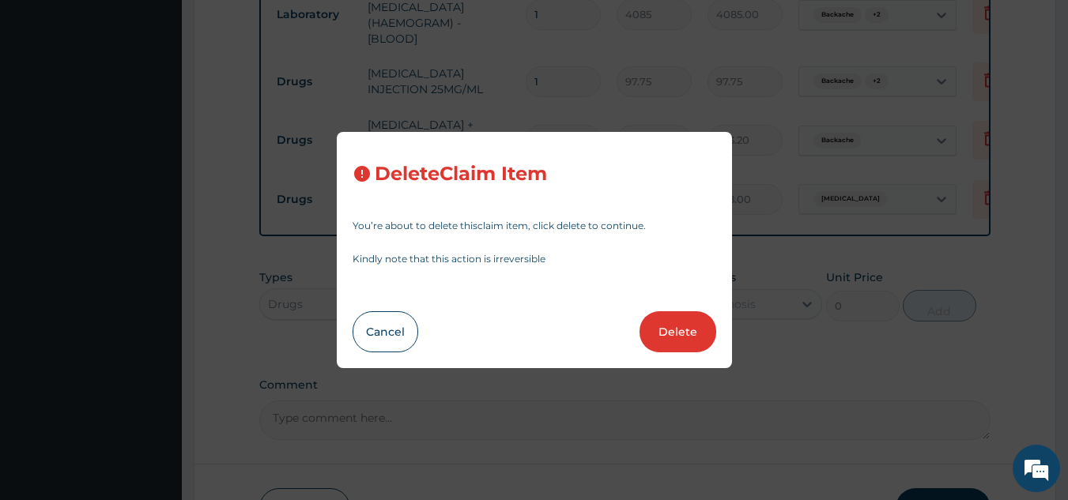
click at [885, 194] on div "Delete Claim Item You’re about to delete this claim item , click delete to cont…" at bounding box center [534, 250] width 1068 height 500
click at [677, 326] on button "Delete" at bounding box center [678, 331] width 77 height 41
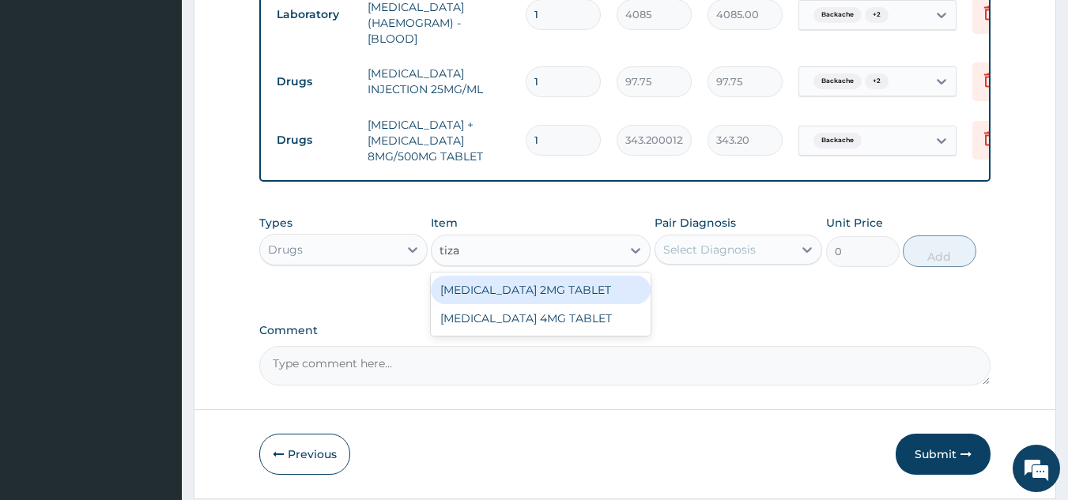
type input "tizan"
click at [594, 304] on div "TIZANIDINE 2MG TABLET" at bounding box center [541, 290] width 220 height 28
type input "228"
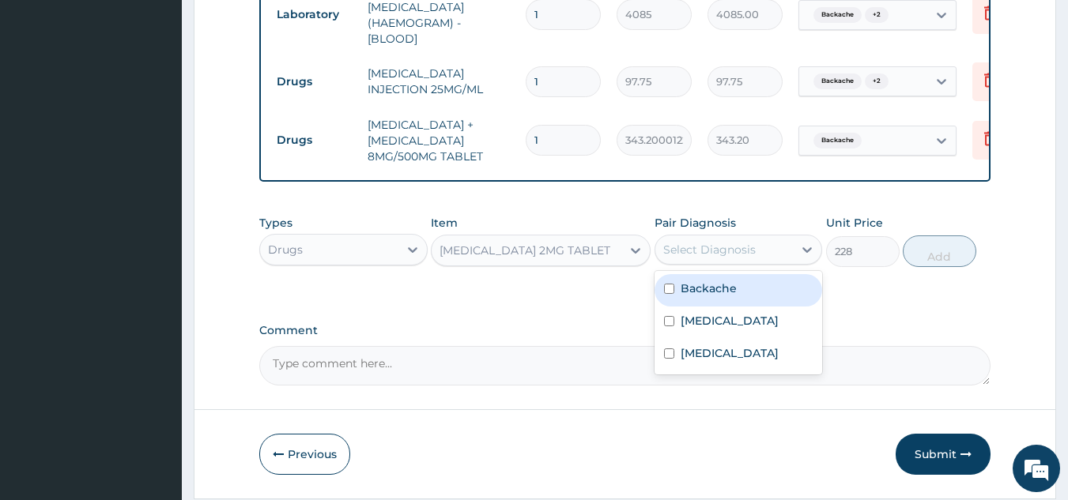
click at [727, 296] on label "Backache" at bounding box center [709, 289] width 56 height 16
checkbox input "true"
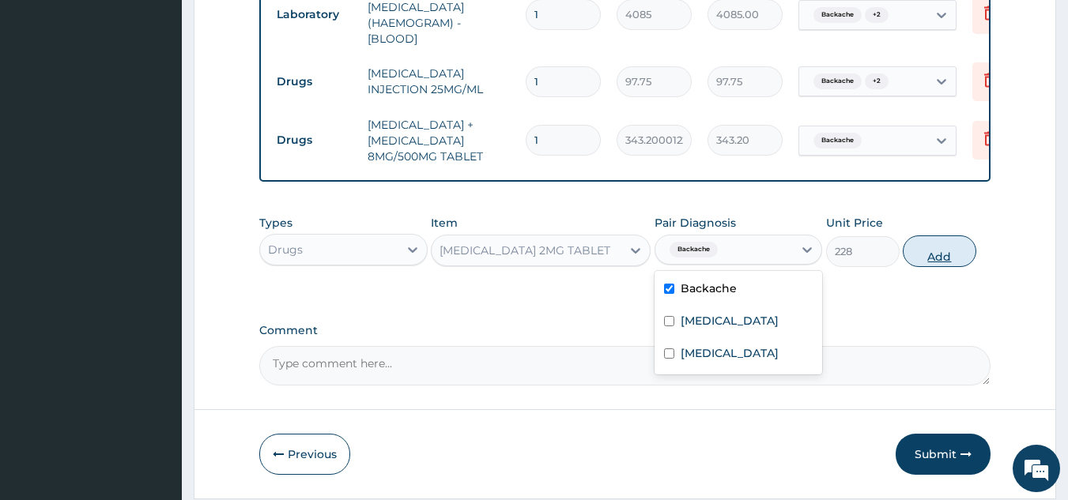
click at [934, 267] on button "Add" at bounding box center [940, 252] width 74 height 32
type input "0"
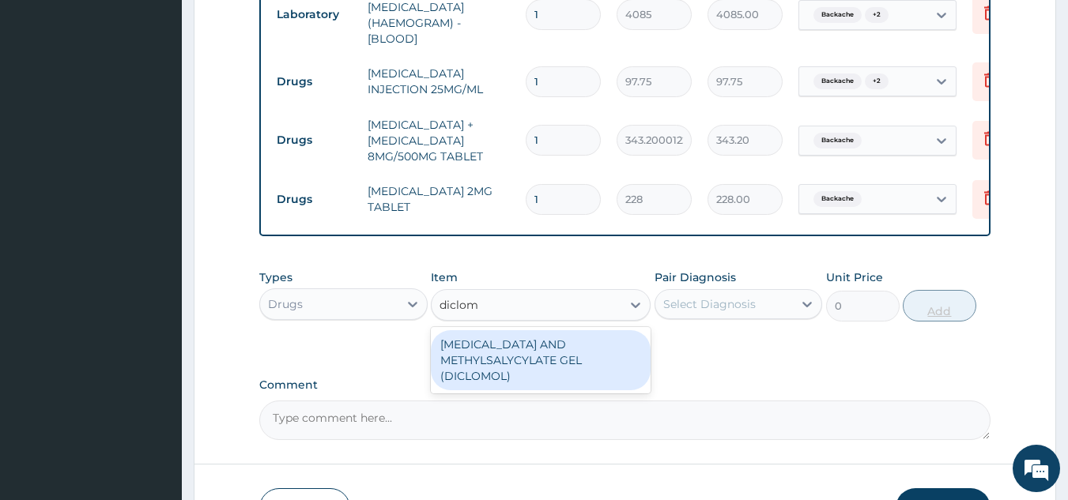
type input "diclomo"
click at [611, 375] on div "DICLOFENAC AND METHYLSALYCYLATE GEL (DICLOMOL)" at bounding box center [541, 360] width 220 height 60
type input "1437.5"
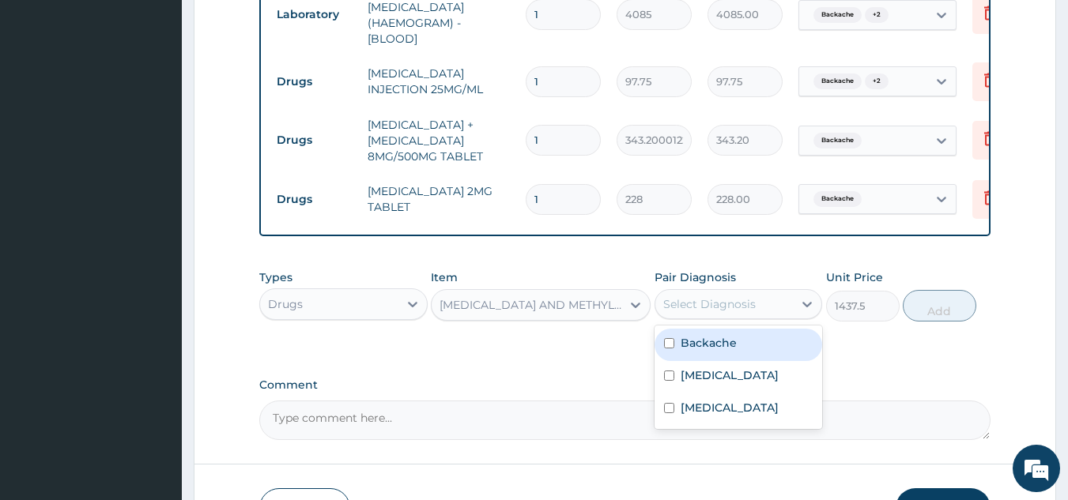
click at [754, 361] on div "Backache" at bounding box center [739, 345] width 168 height 32
checkbox input "true"
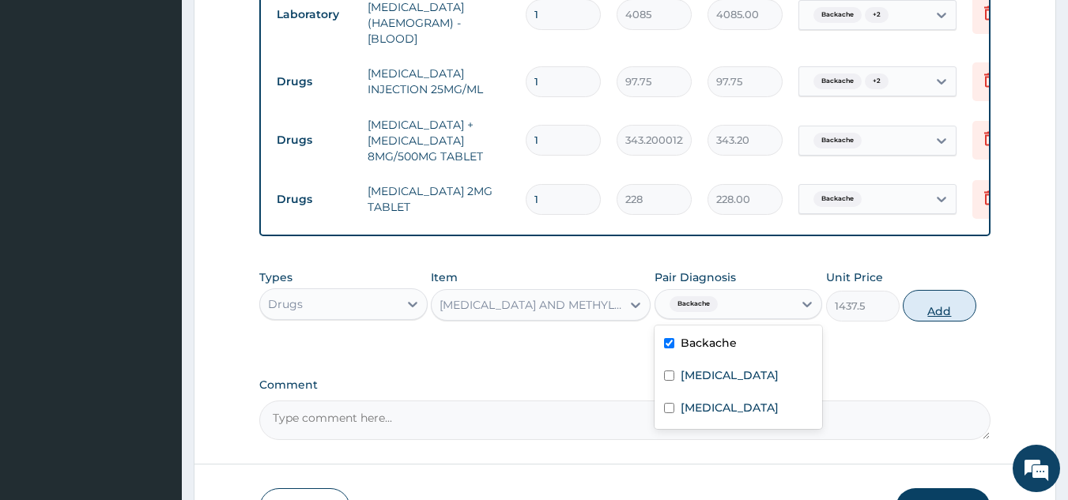
click at [961, 322] on button "Add" at bounding box center [940, 306] width 74 height 32
type input "0"
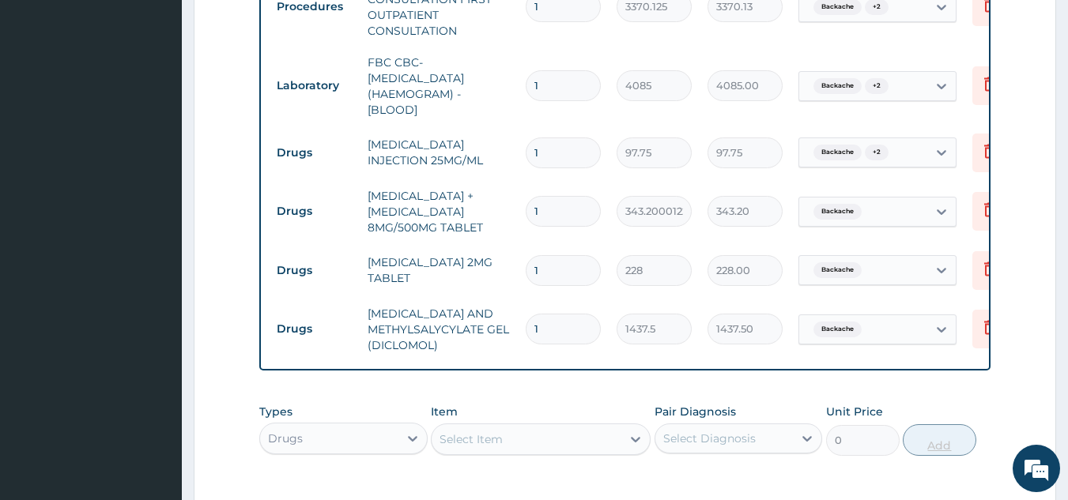
scroll to position [636, 0]
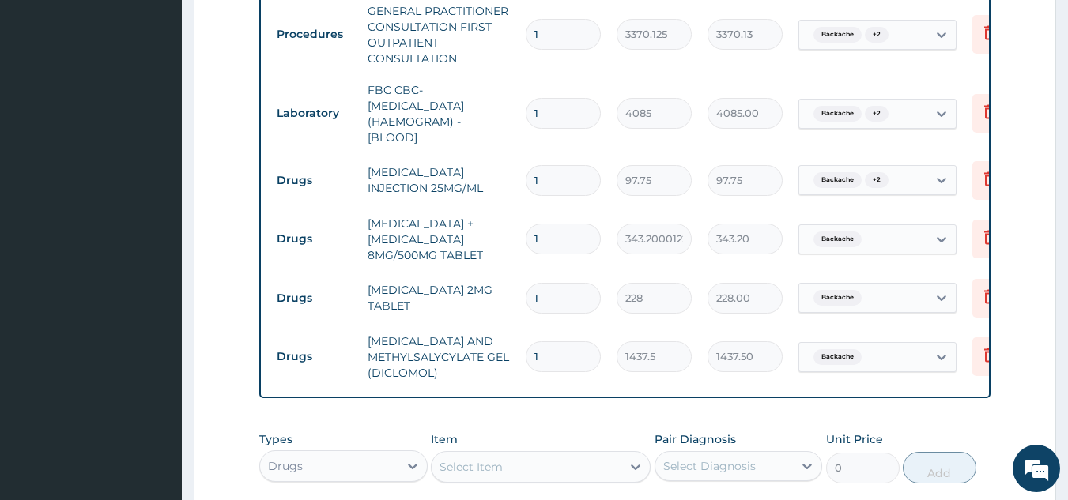
click at [583, 187] on input "1" at bounding box center [563, 180] width 75 height 31
click at [572, 180] on input "1" at bounding box center [563, 180] width 75 height 31
type input "0.00"
type input "3"
type input "293.25"
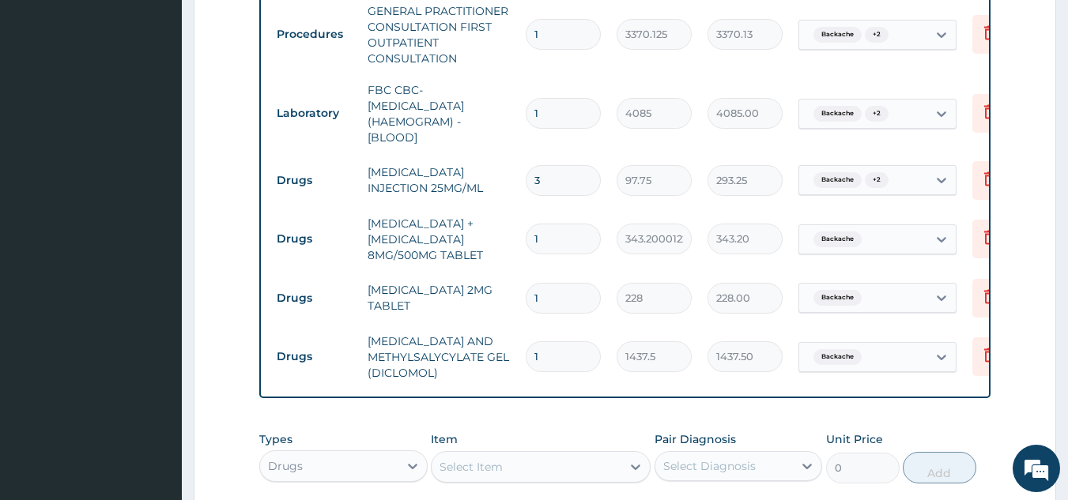
type input "3"
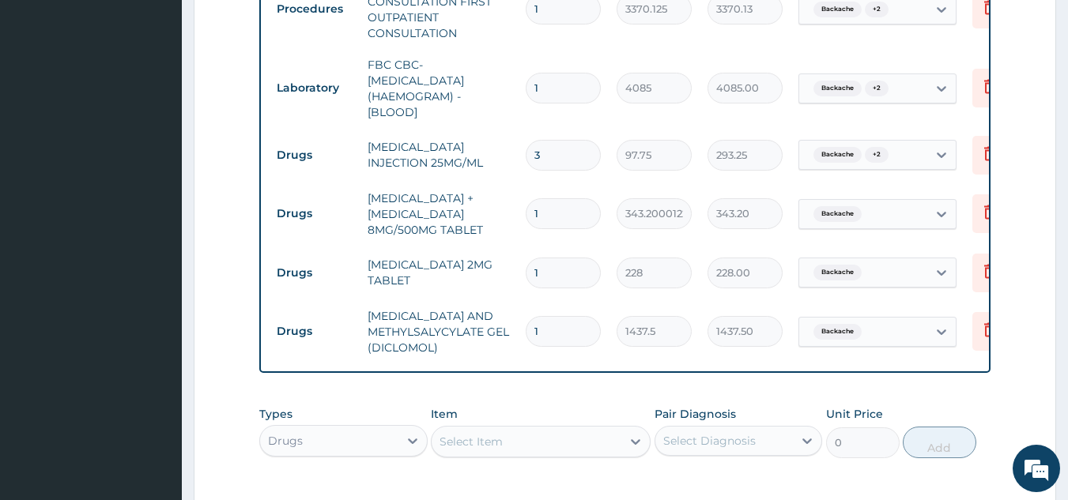
scroll to position [681, 0]
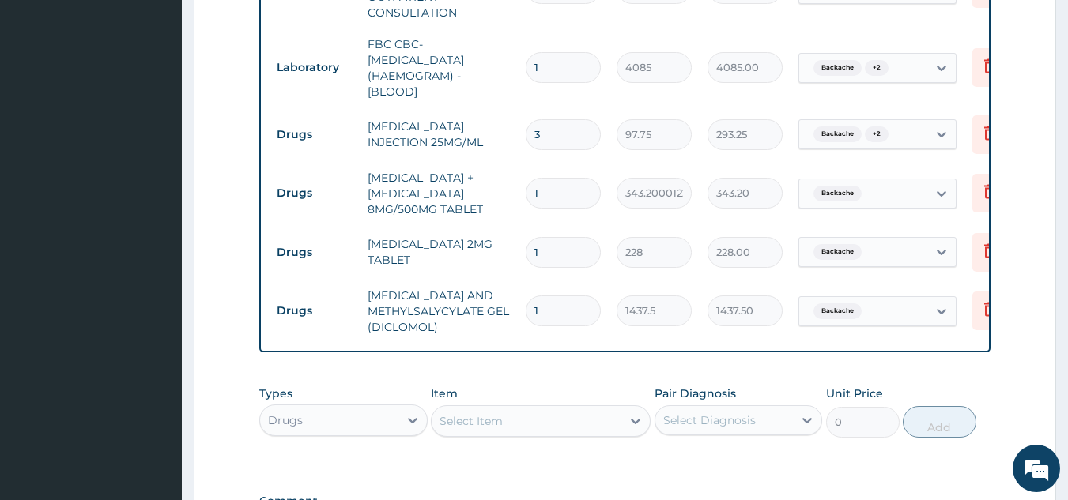
click at [587, 194] on input "1" at bounding box center [563, 193] width 75 height 31
click at [591, 194] on input "1" at bounding box center [563, 193] width 75 height 31
type input "0.00"
type input "2"
type input "686.40"
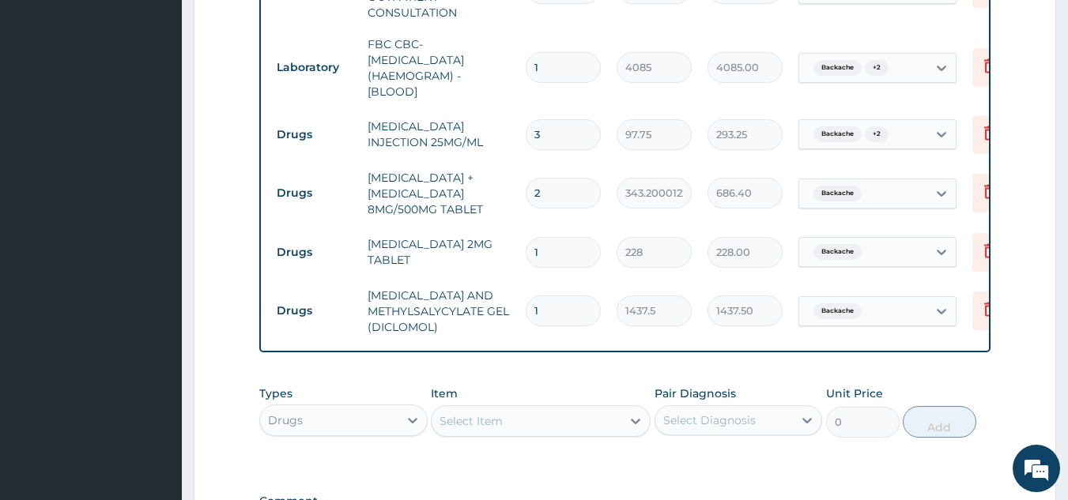
type input "20"
type input "6864.00"
type input "20"
click at [567, 257] on input "1" at bounding box center [563, 252] width 75 height 31
click at [583, 255] on input "1" at bounding box center [563, 252] width 75 height 31
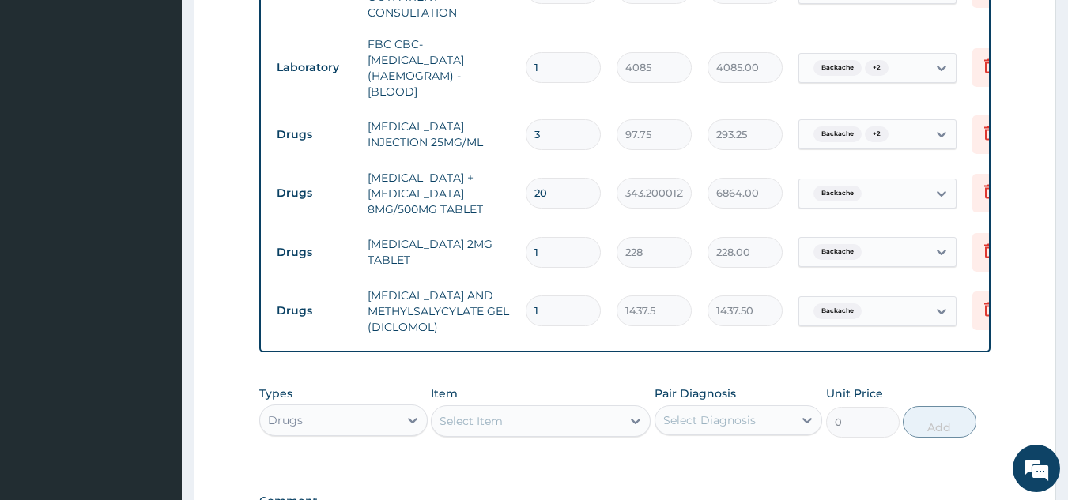
type input "0.00"
type input "6"
type input "1368.00"
type input "6"
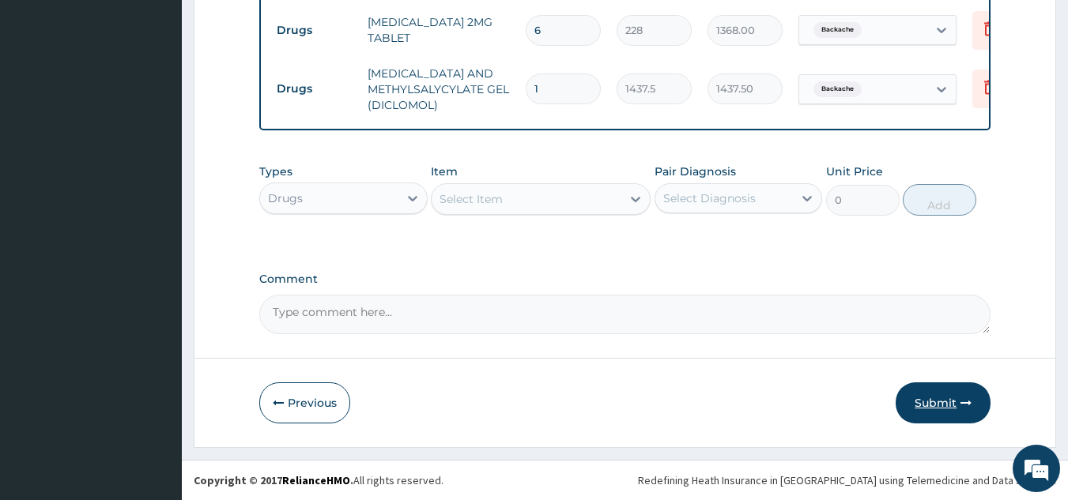
click at [958, 413] on button "Submit" at bounding box center [943, 403] width 95 height 41
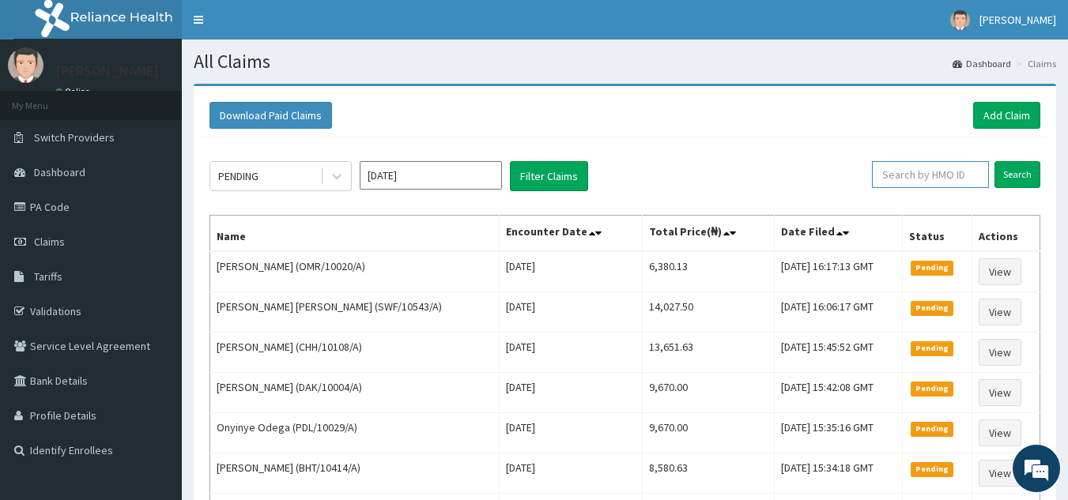
click at [902, 178] on input "text" at bounding box center [930, 174] width 117 height 27
paste input "RET/27358/A"
type input "RET/27358/A"
click at [994, 161] on input "Search" at bounding box center [1017, 174] width 46 height 27
